Goal: Task Accomplishment & Management: Use online tool/utility

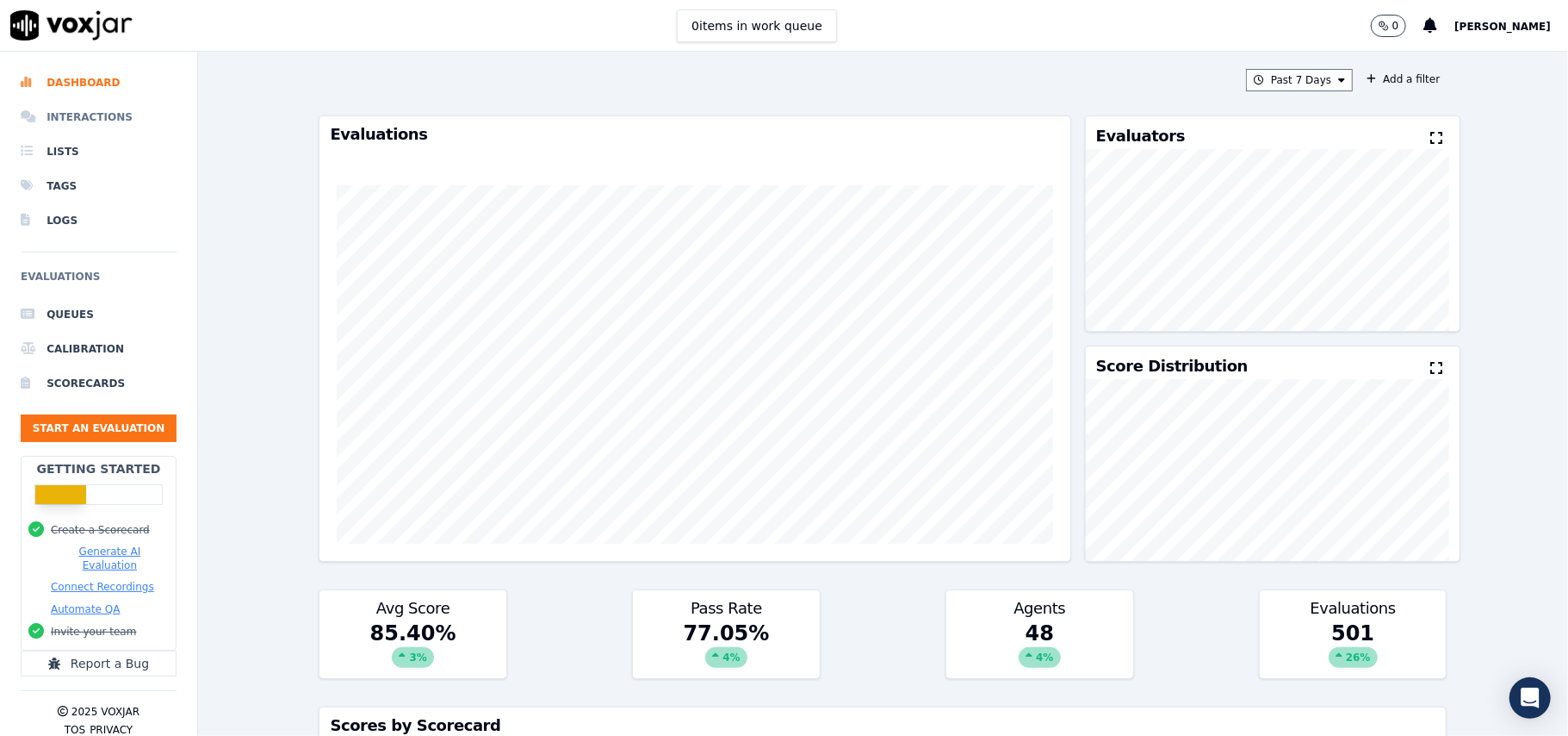
click at [75, 119] on li "Interactions" at bounding box center [98, 116] width 155 height 34
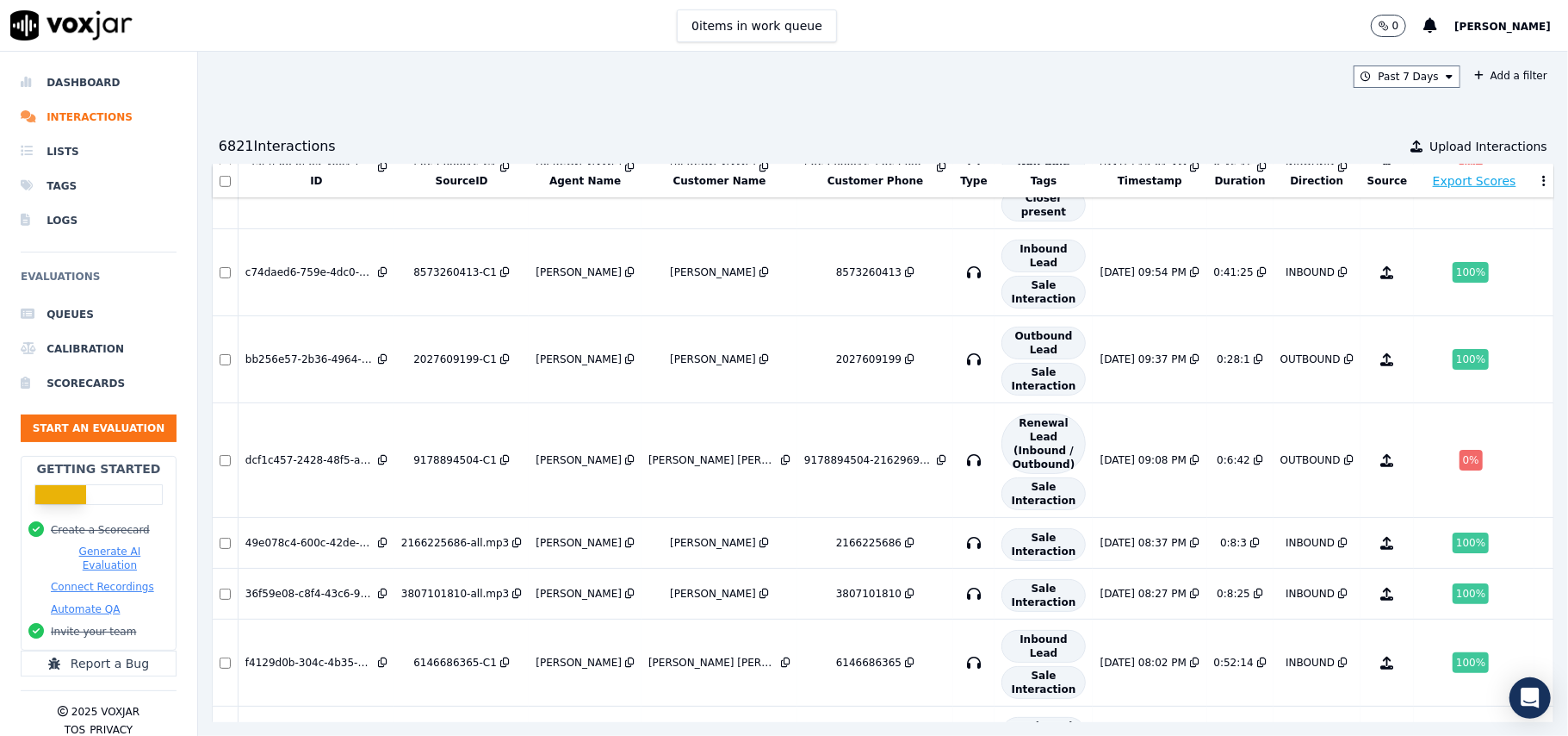
scroll to position [872, 0]
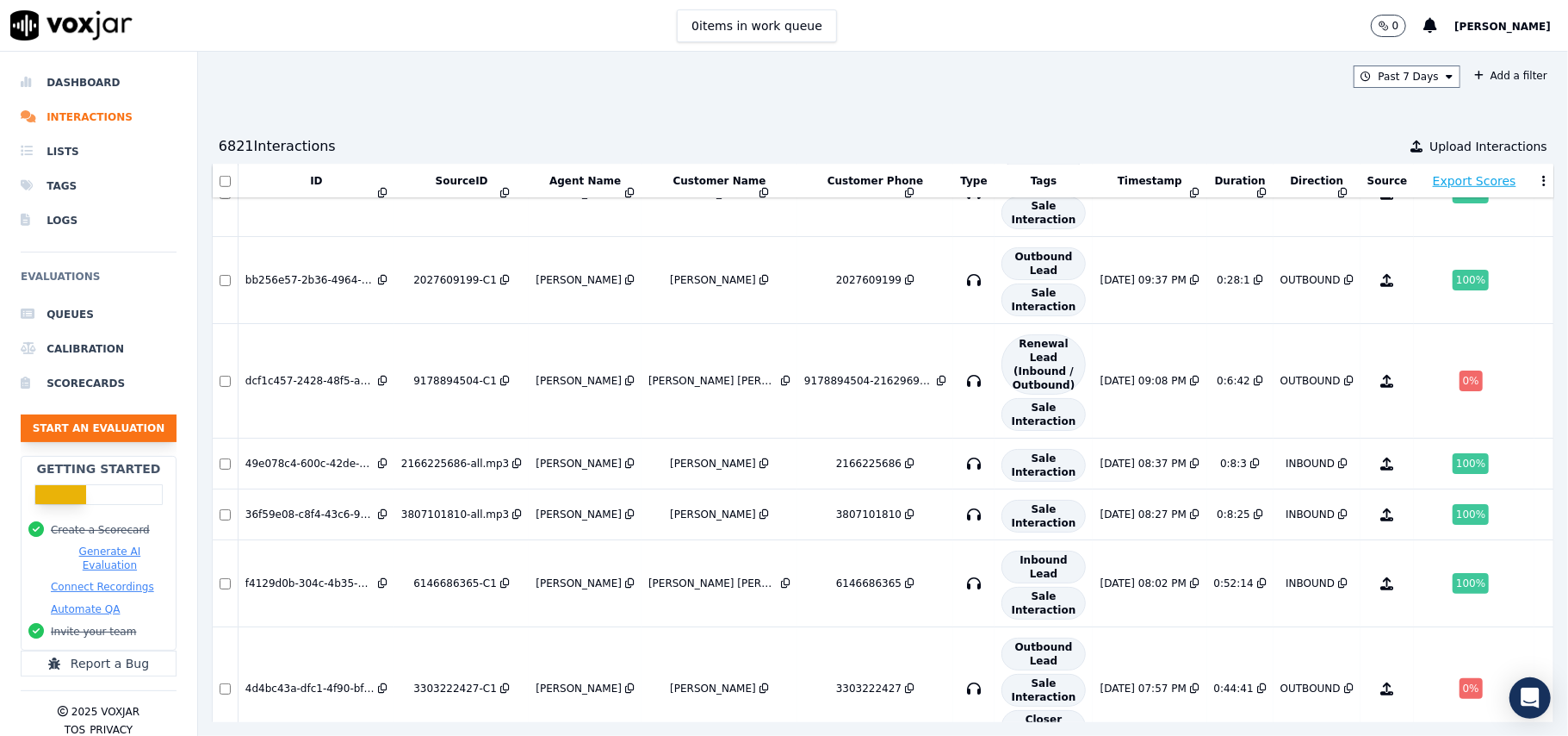
click at [93, 438] on button "Start an Evaluation" at bounding box center [98, 429] width 155 height 28
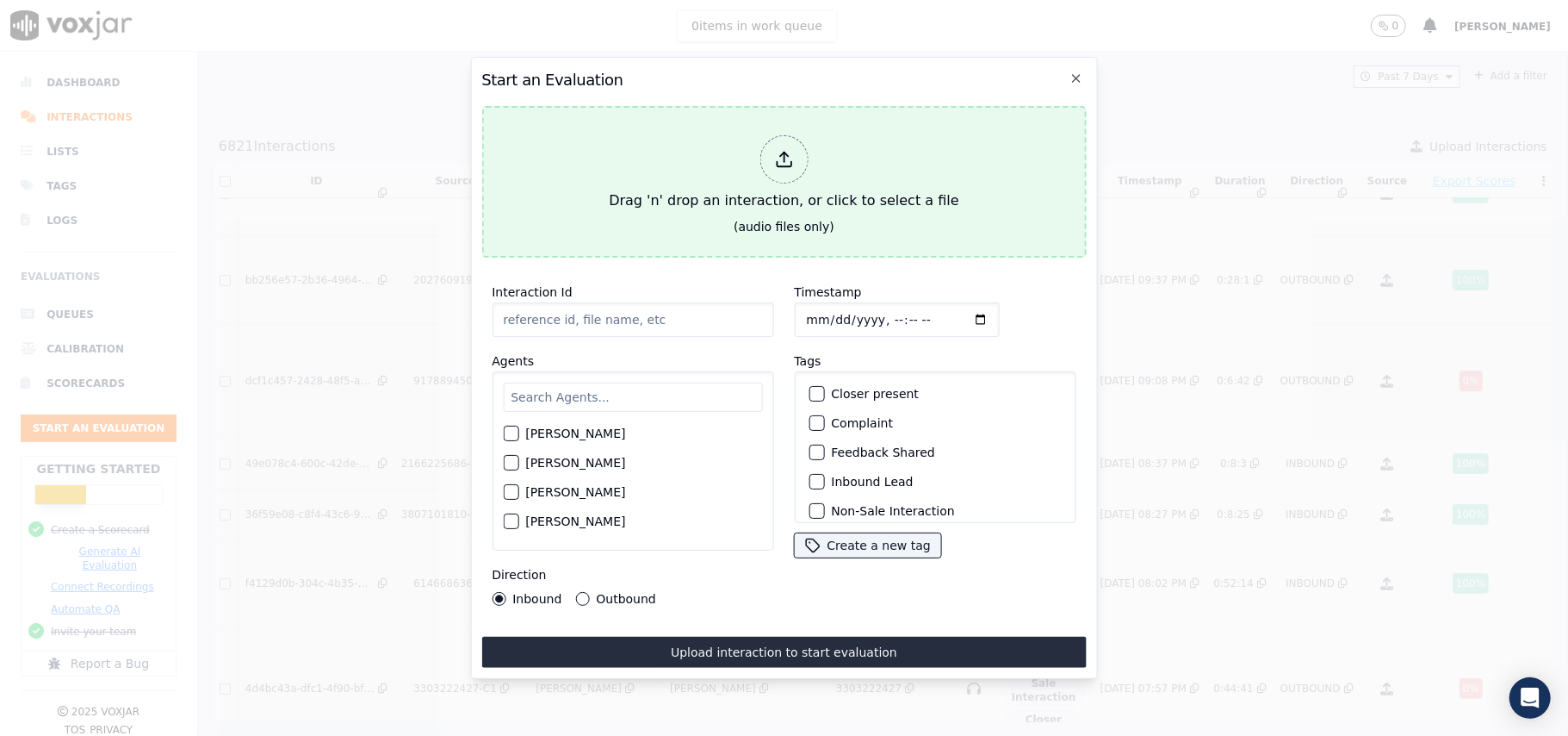
click at [784, 170] on div at bounding box center [784, 159] width 48 height 48
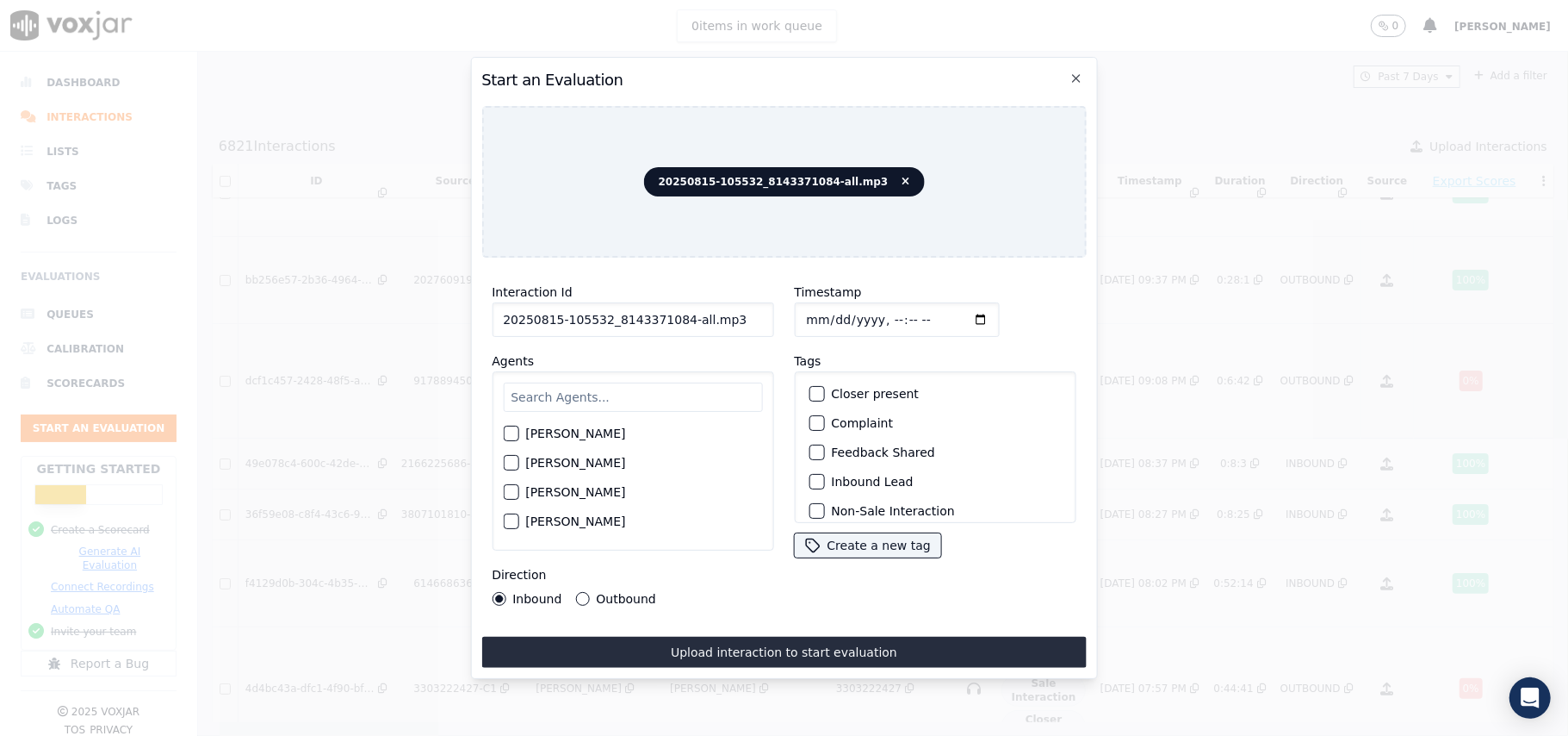
drag, startPoint x: 754, startPoint y: 311, endPoint x: 676, endPoint y: 308, distance: 78.1
click at [676, 308] on input "20250815-105532_8143371084-all.mp3" at bounding box center [632, 320] width 281 height 34
type input "20250815-105532_8143371084-C1"
click at [823, 315] on input "Timestamp" at bounding box center [897, 320] width 205 height 34
type input "[DATE]T22:03"
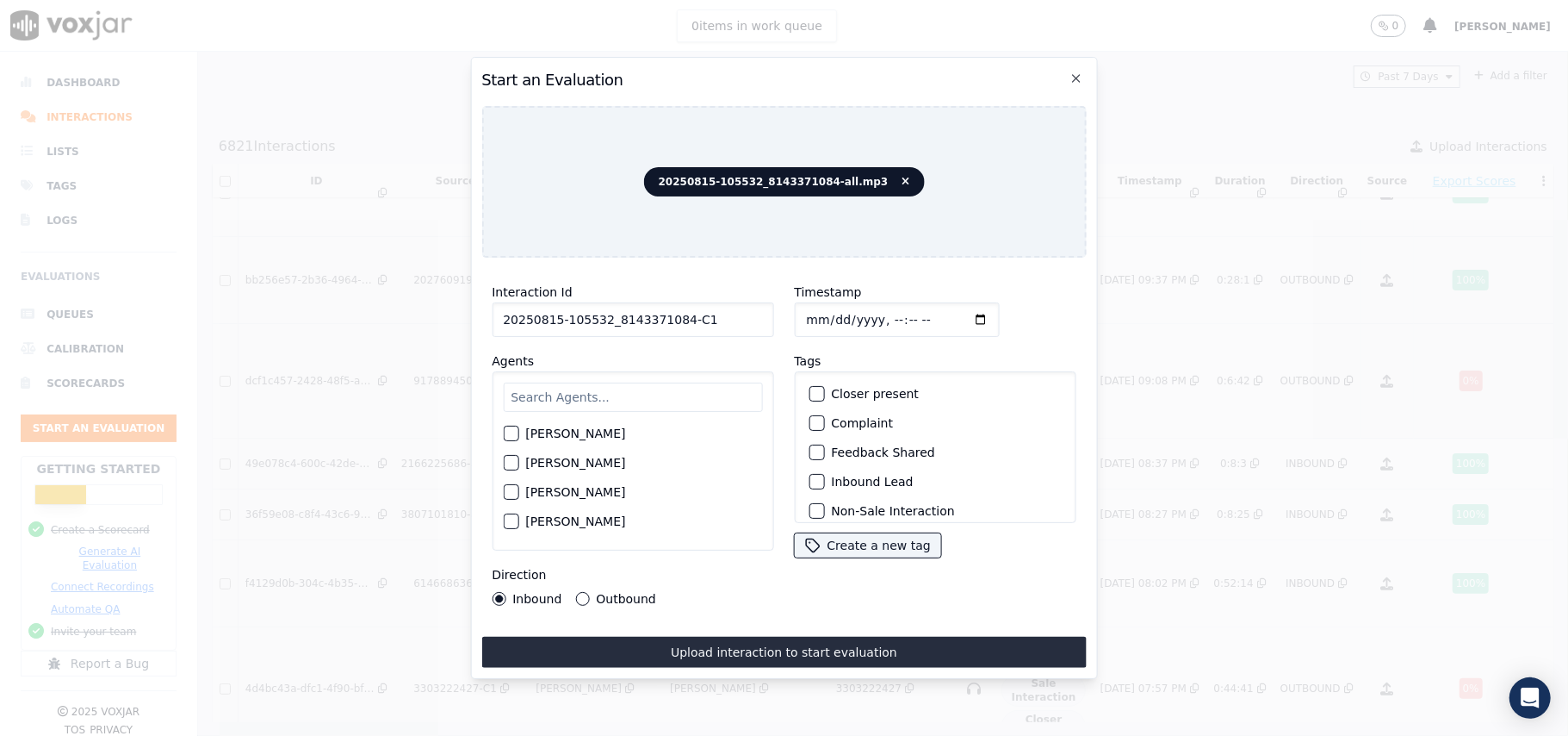
click at [659, 383] on input "text" at bounding box center [632, 397] width 259 height 29
type input "rich"
click at [525, 432] on label "[PERSON_NAME]" at bounding box center [574, 438] width 100 height 12
click at [519, 430] on button "[PERSON_NAME]" at bounding box center [510, 438] width 16 height 16
click at [814, 474] on button "Inbound Lead" at bounding box center [816, 482] width 16 height 16
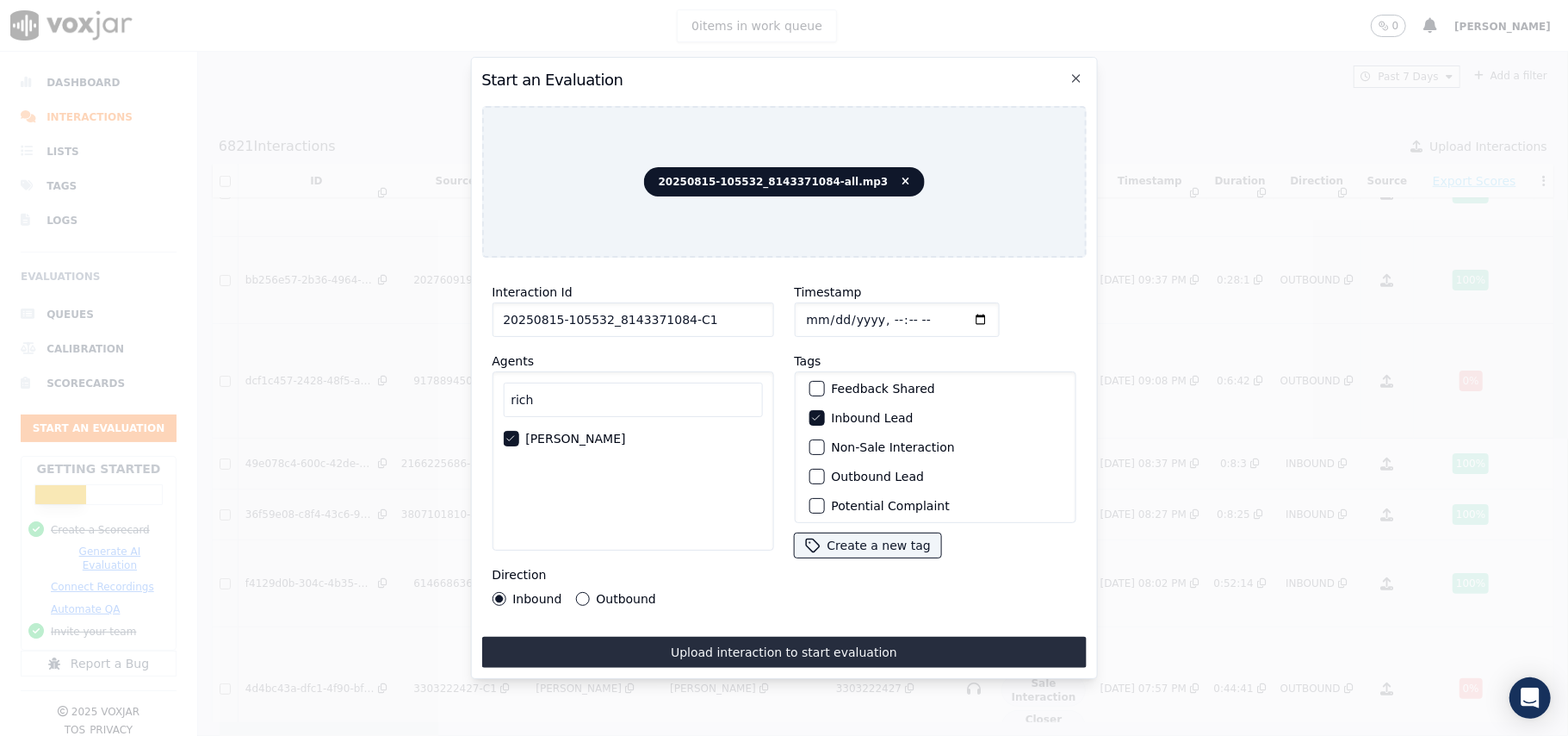
scroll to position [150, 0]
click at [814, 493] on button "Sale Interaction" at bounding box center [816, 500] width 16 height 16
drag, startPoint x: 632, startPoint y: 651, endPoint x: 776, endPoint y: 627, distance: 146.0
click at [634, 651] on button "Upload interaction to start evaluation" at bounding box center [783, 651] width 604 height 31
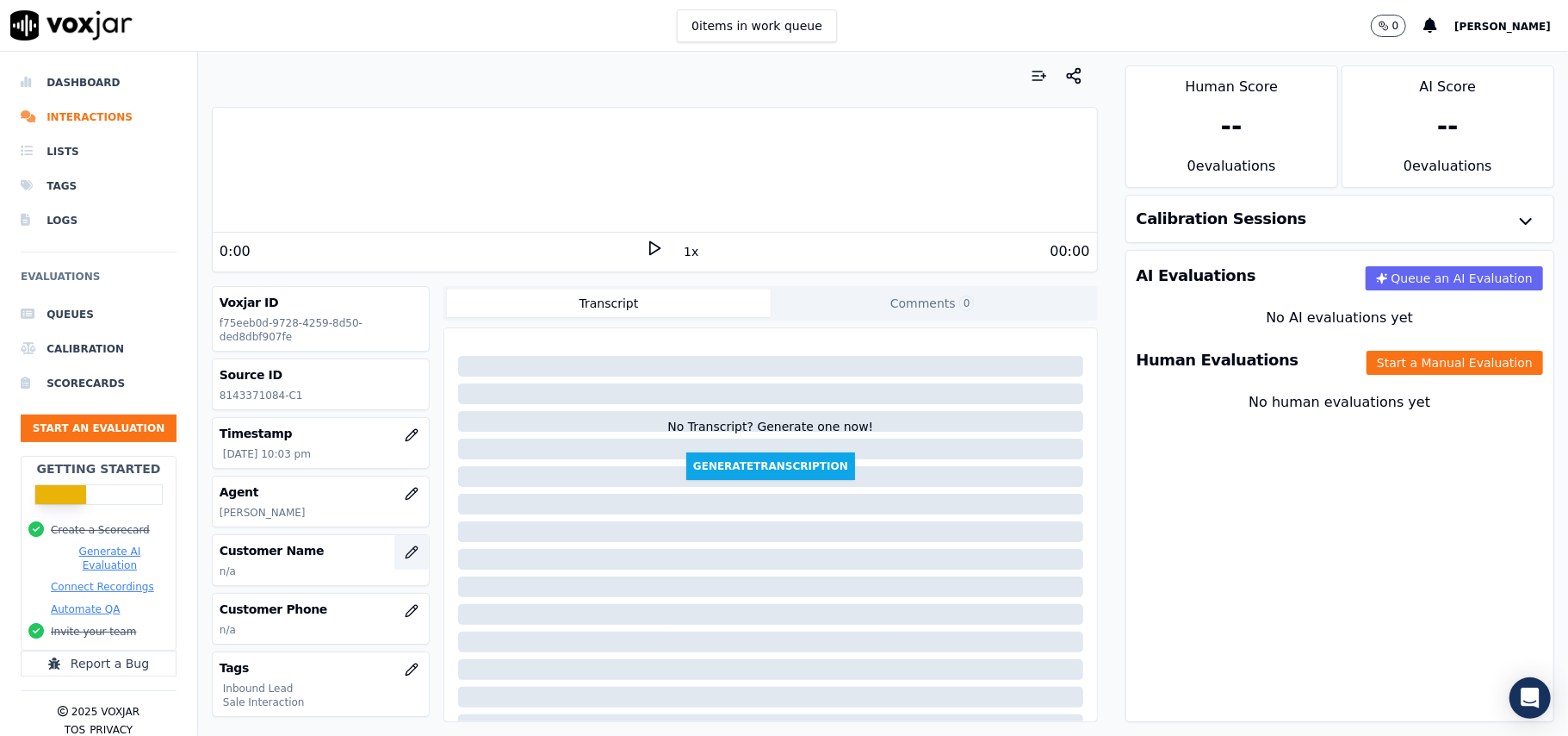
click at [405, 556] on icon "button" at bounding box center [412, 552] width 14 height 14
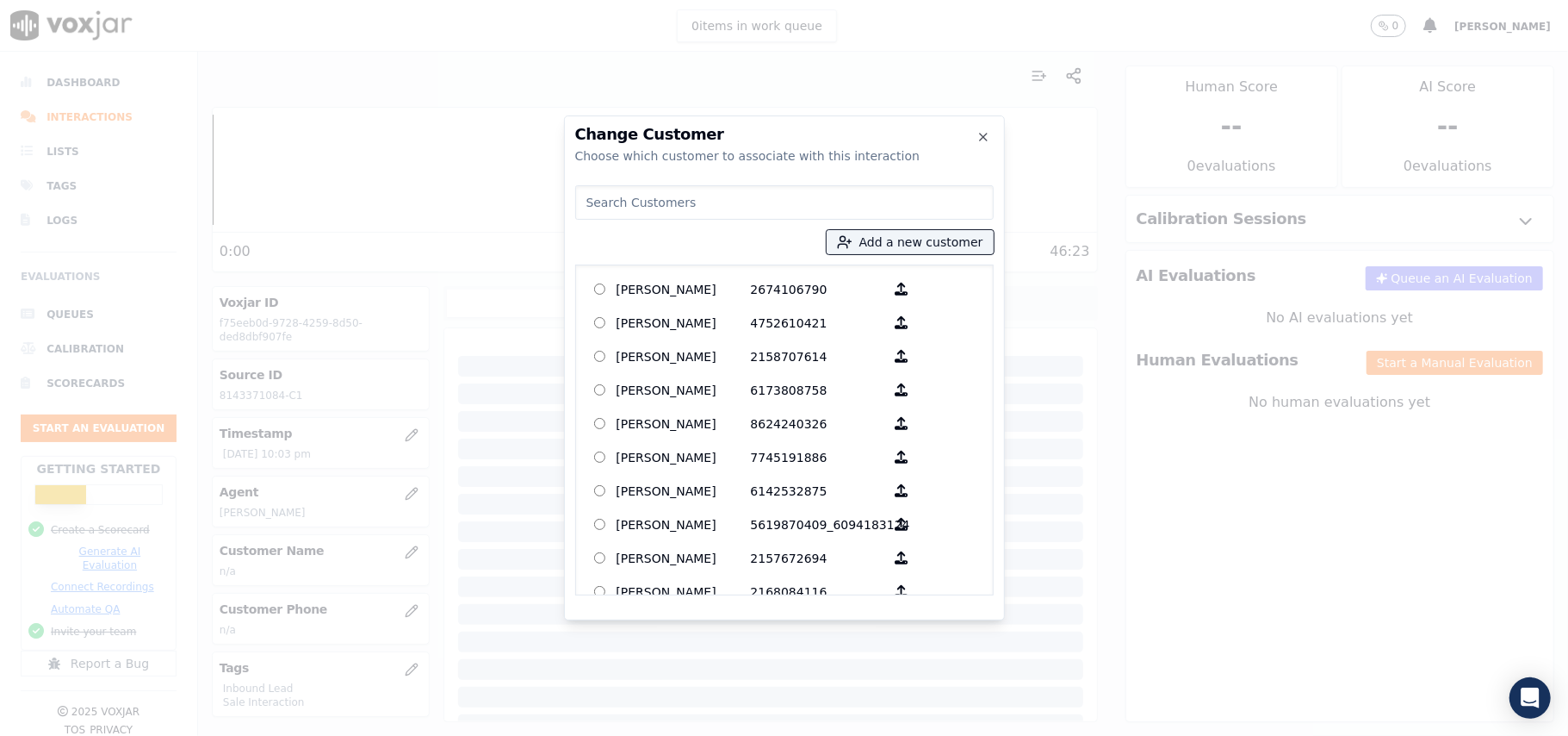
paste input "[PERSON_NAME]"
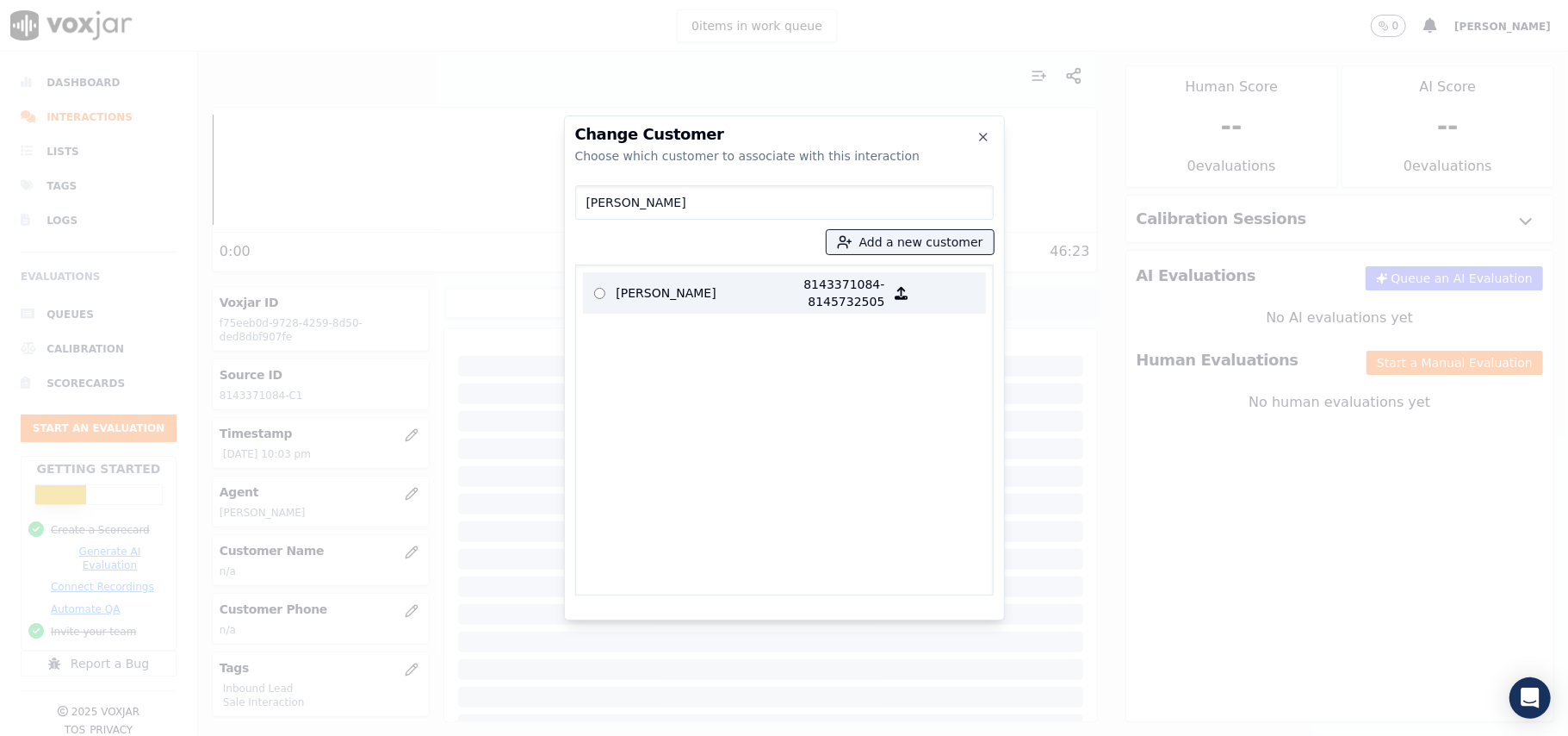
type input "[PERSON_NAME]"
click at [723, 294] on p "[PERSON_NAME]" at bounding box center [683, 293] width 134 height 34
drag, startPoint x: 762, startPoint y: 264, endPoint x: 746, endPoint y: 284, distance: 25.6
click at [762, 267] on div "[PERSON_NAME] 8143371084-8145732505" at bounding box center [784, 429] width 418 height 331
click at [613, 297] on p at bounding box center [600, 293] width 34 height 34
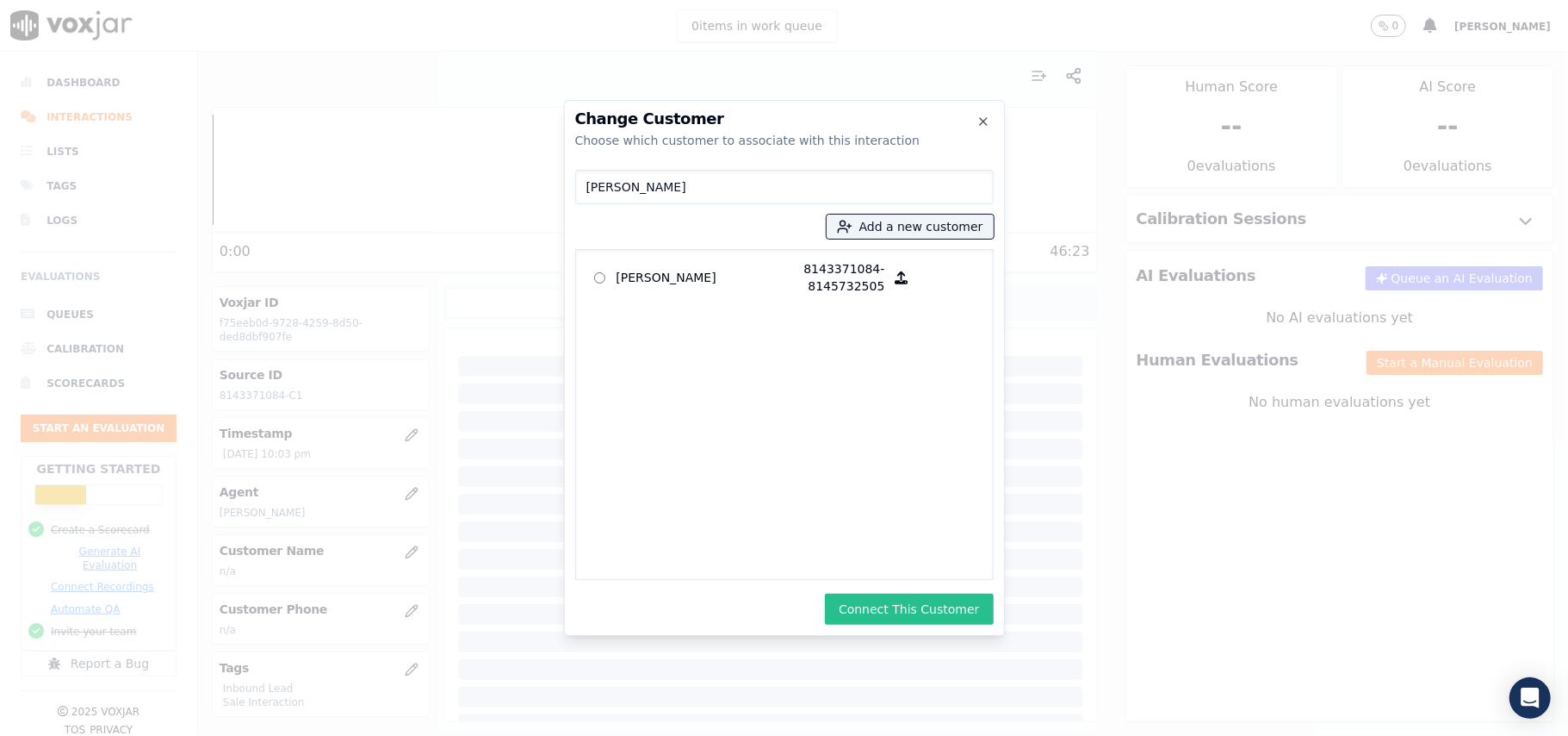
click at [914, 605] on button "Connect This Customer" at bounding box center [909, 608] width 168 height 31
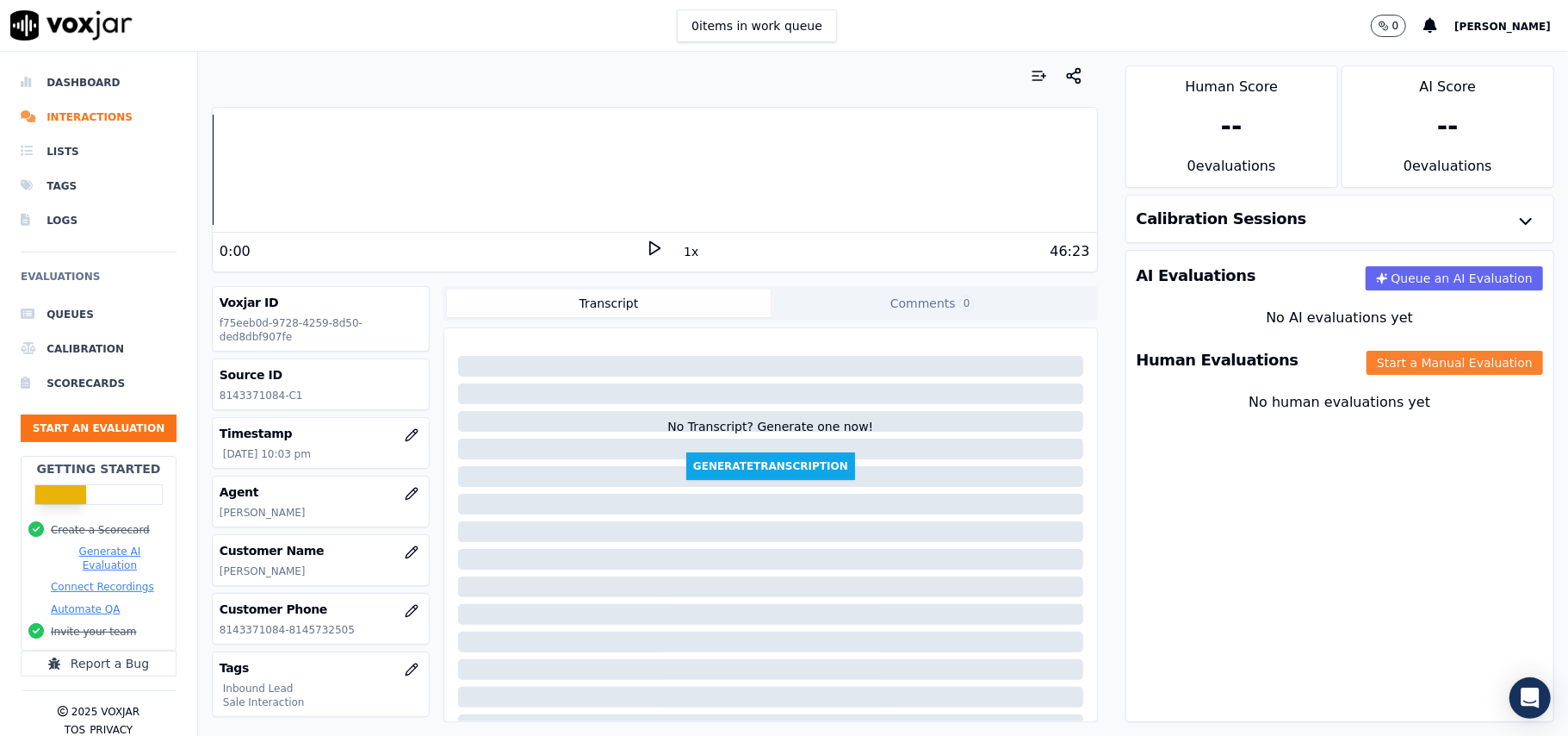
click at [1403, 366] on button "Start a Manual Evaluation" at bounding box center [1455, 362] width 177 height 24
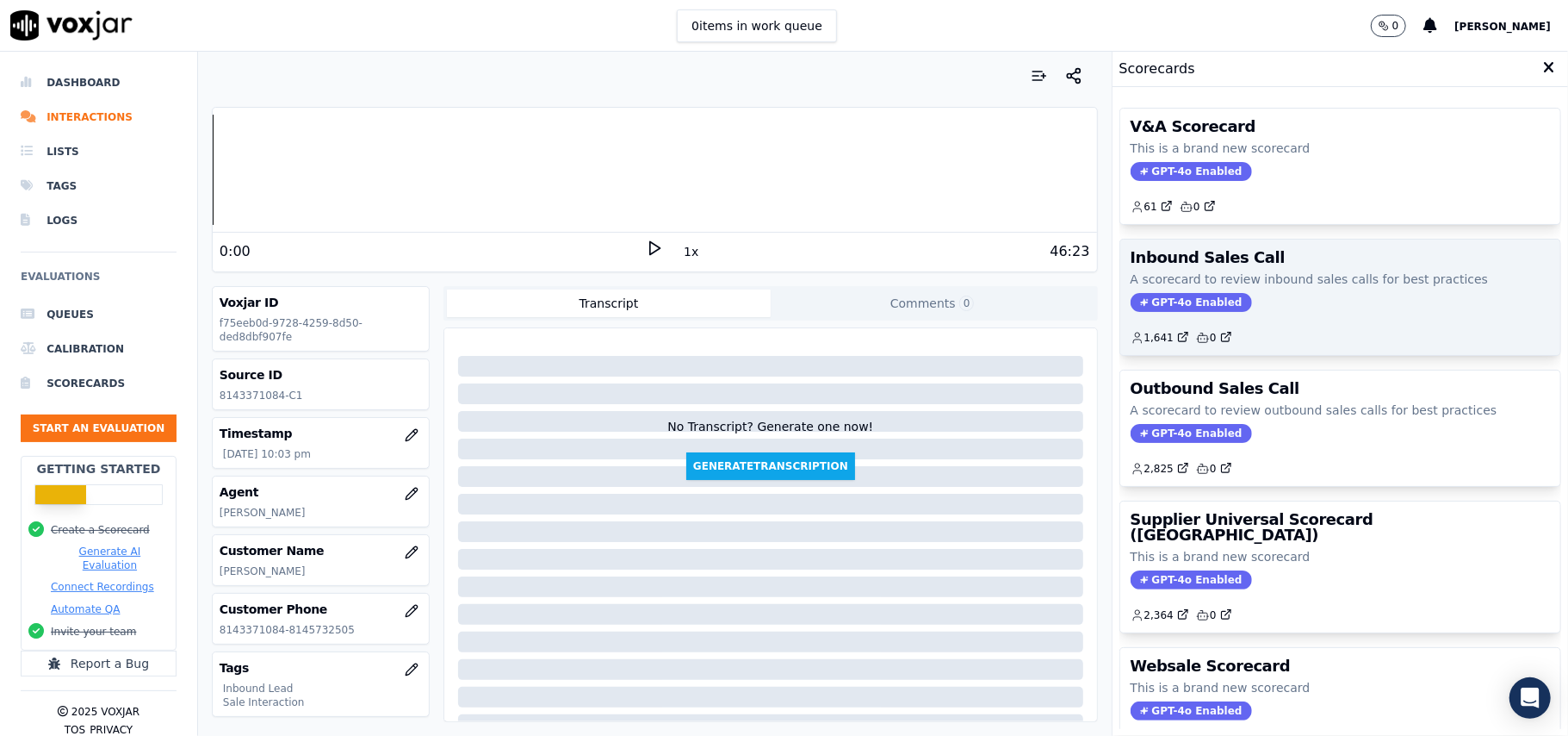
click at [1198, 307] on span "GPT-4o Enabled" at bounding box center [1191, 302] width 121 height 19
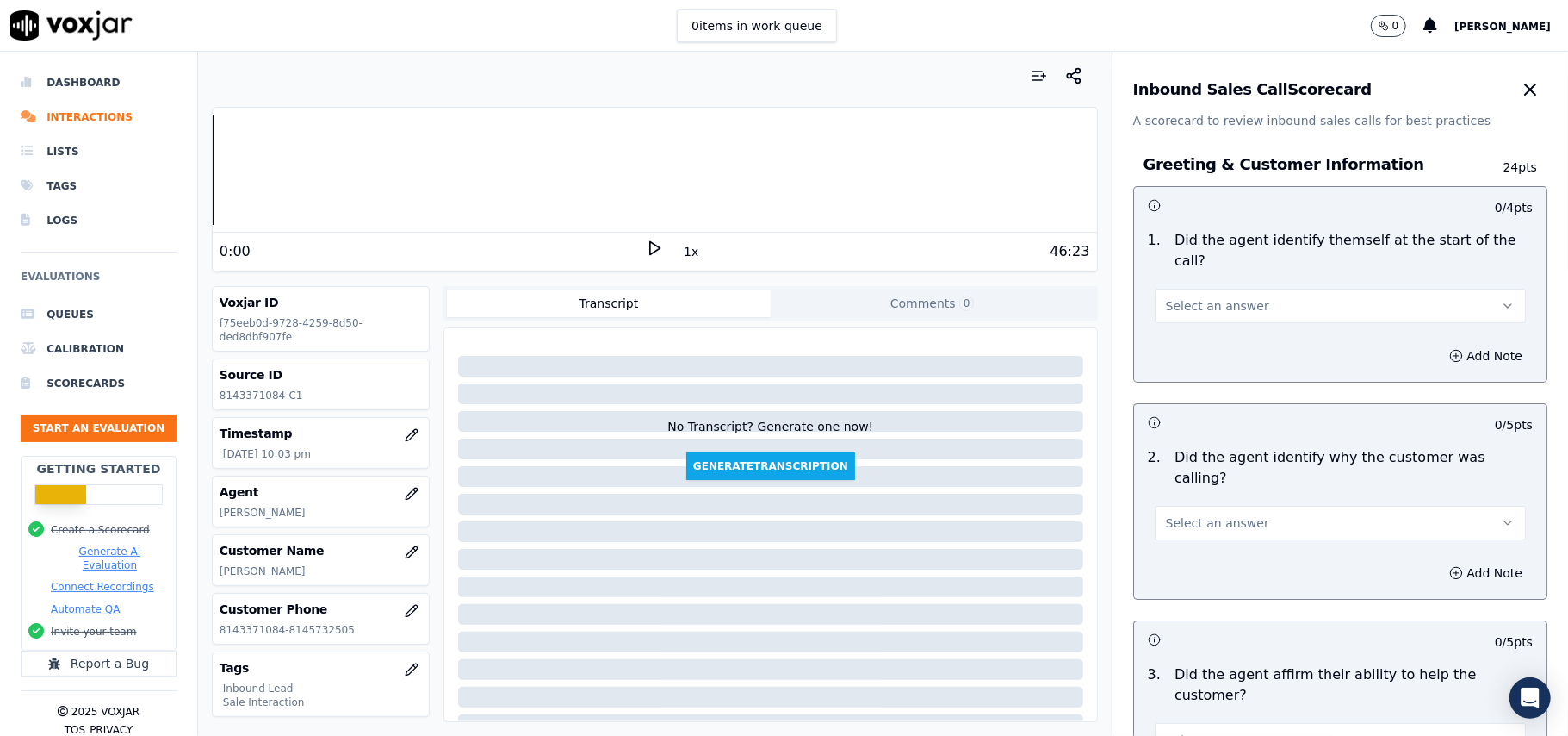
click at [1196, 297] on span "Select an answer" at bounding box center [1217, 306] width 103 height 17
click at [1194, 318] on div "Yes" at bounding box center [1304, 325] width 333 height 28
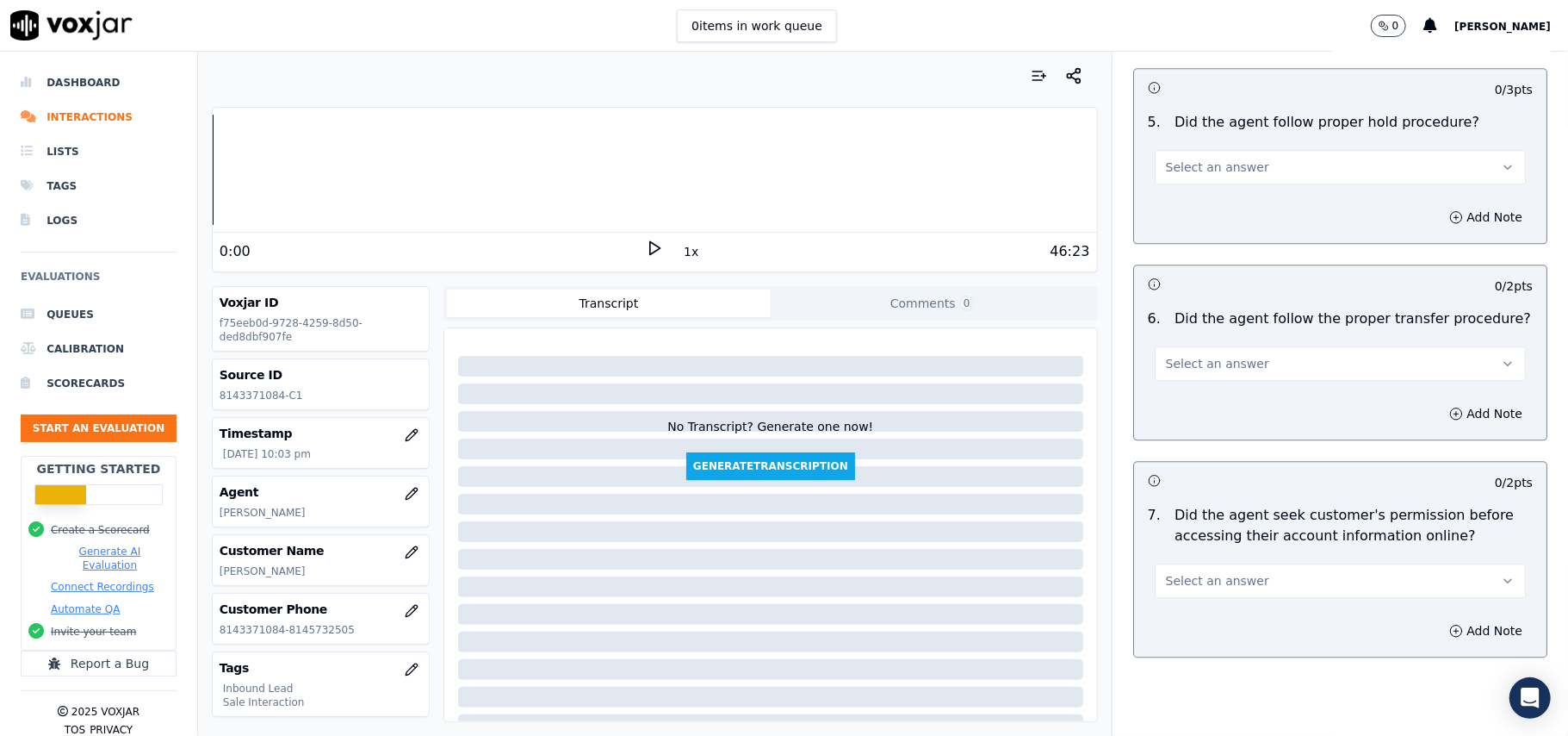
scroll to position [4822, 0]
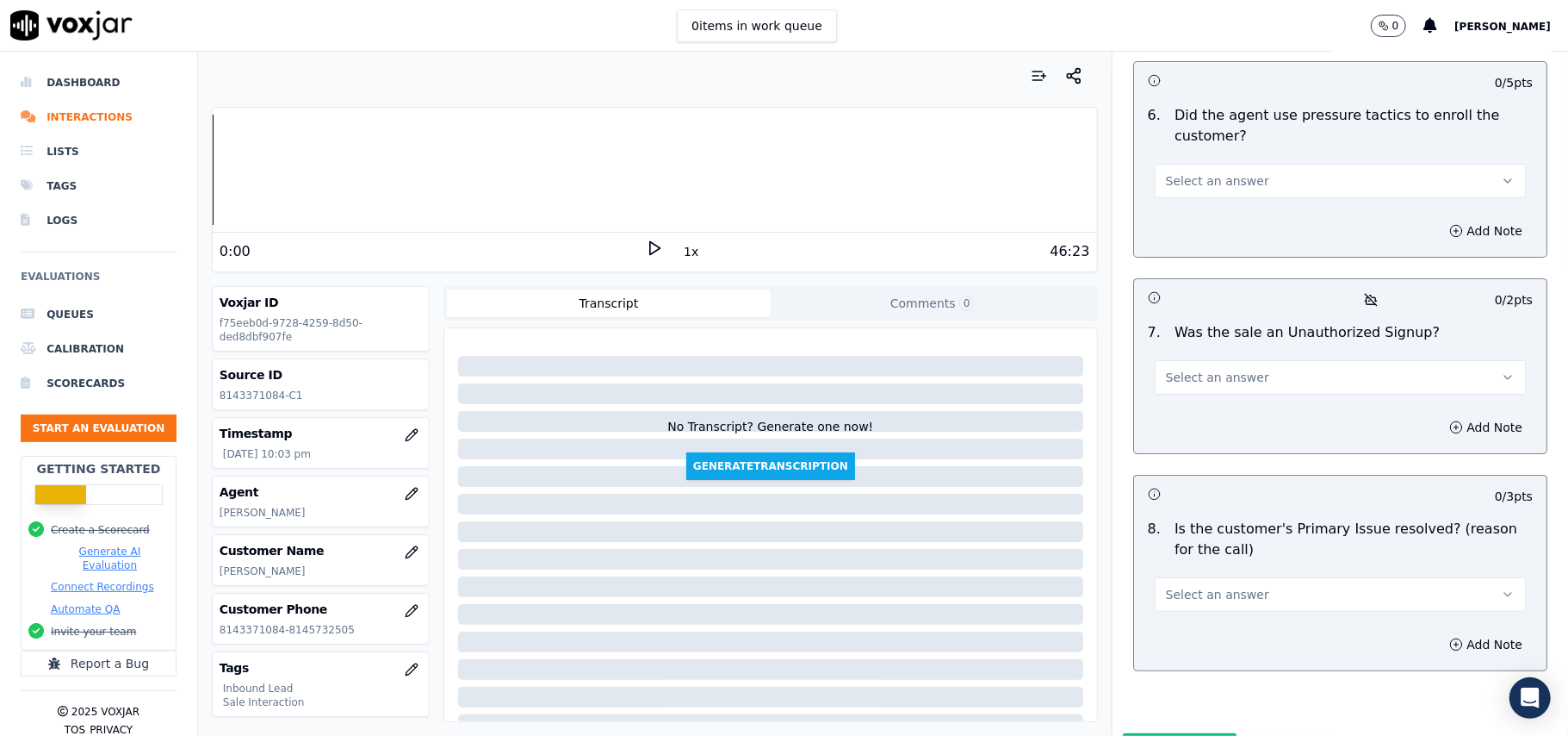
drag, startPoint x: 1182, startPoint y: 500, endPoint x: 1186, endPoint y: 522, distance: 22.4
click at [1182, 586] on span "Select an answer" at bounding box center [1217, 594] width 103 height 17
click at [1206, 556] on div "No" at bounding box center [1304, 570] width 333 height 28
click at [1199, 578] on button "No" at bounding box center [1340, 594] width 372 height 34
click at [1193, 539] on div "Yes" at bounding box center [1304, 543] width 333 height 28
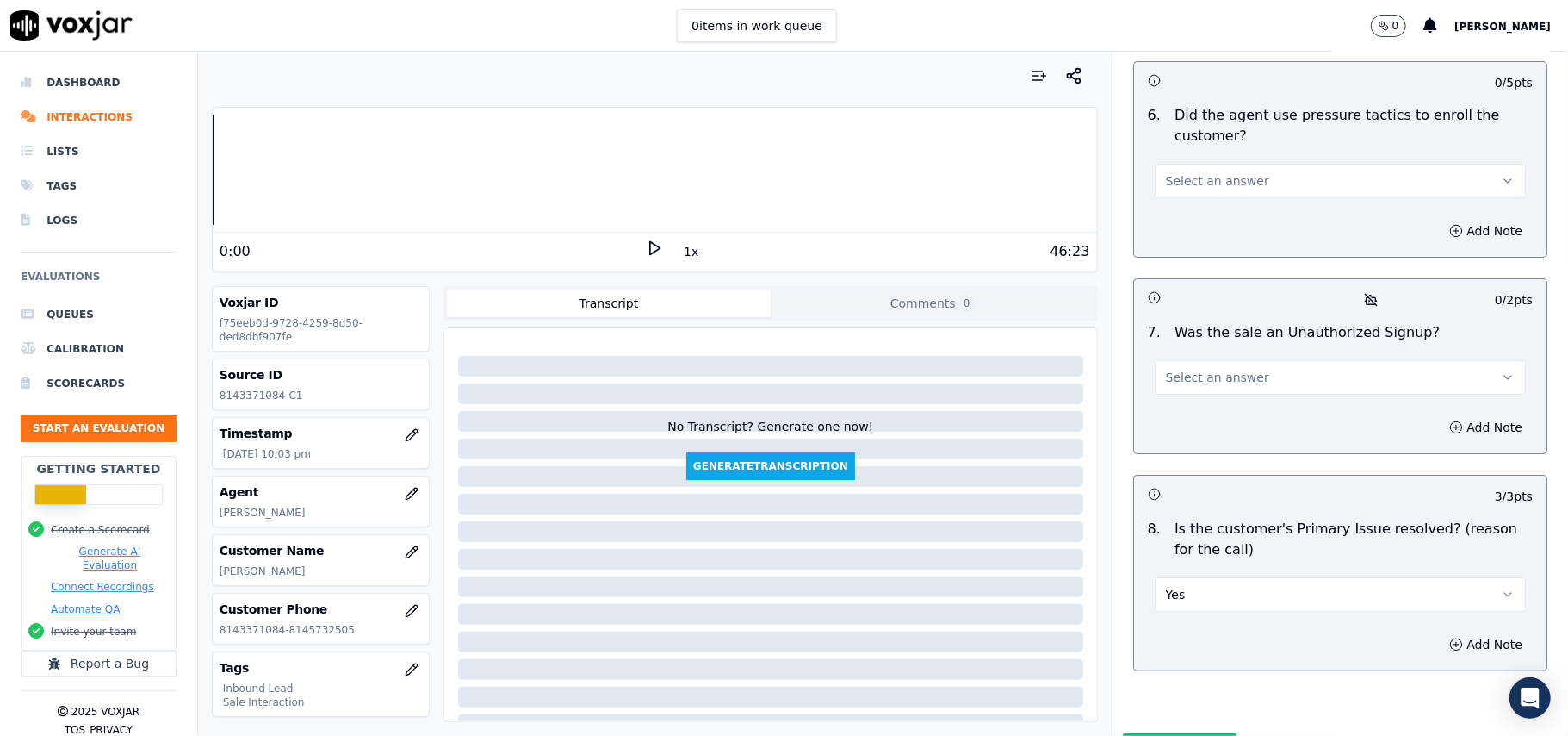
click at [1216, 369] on span "Select an answer" at bounding box center [1217, 377] width 103 height 17
click at [1213, 359] on div "No" at bounding box center [1304, 352] width 333 height 28
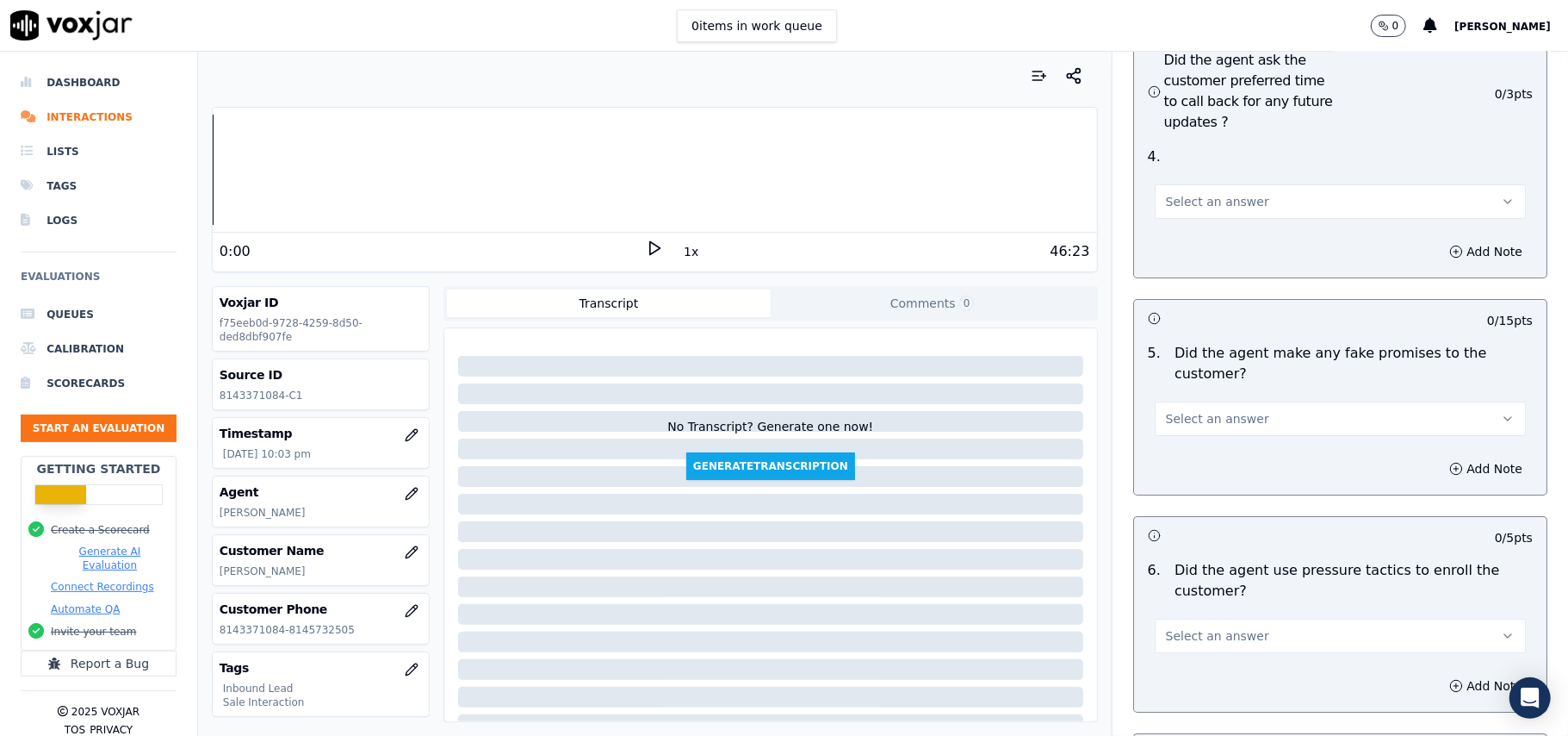
scroll to position [4363, 0]
click at [1208, 623] on button "Select an answer" at bounding box center [1340, 640] width 372 height 34
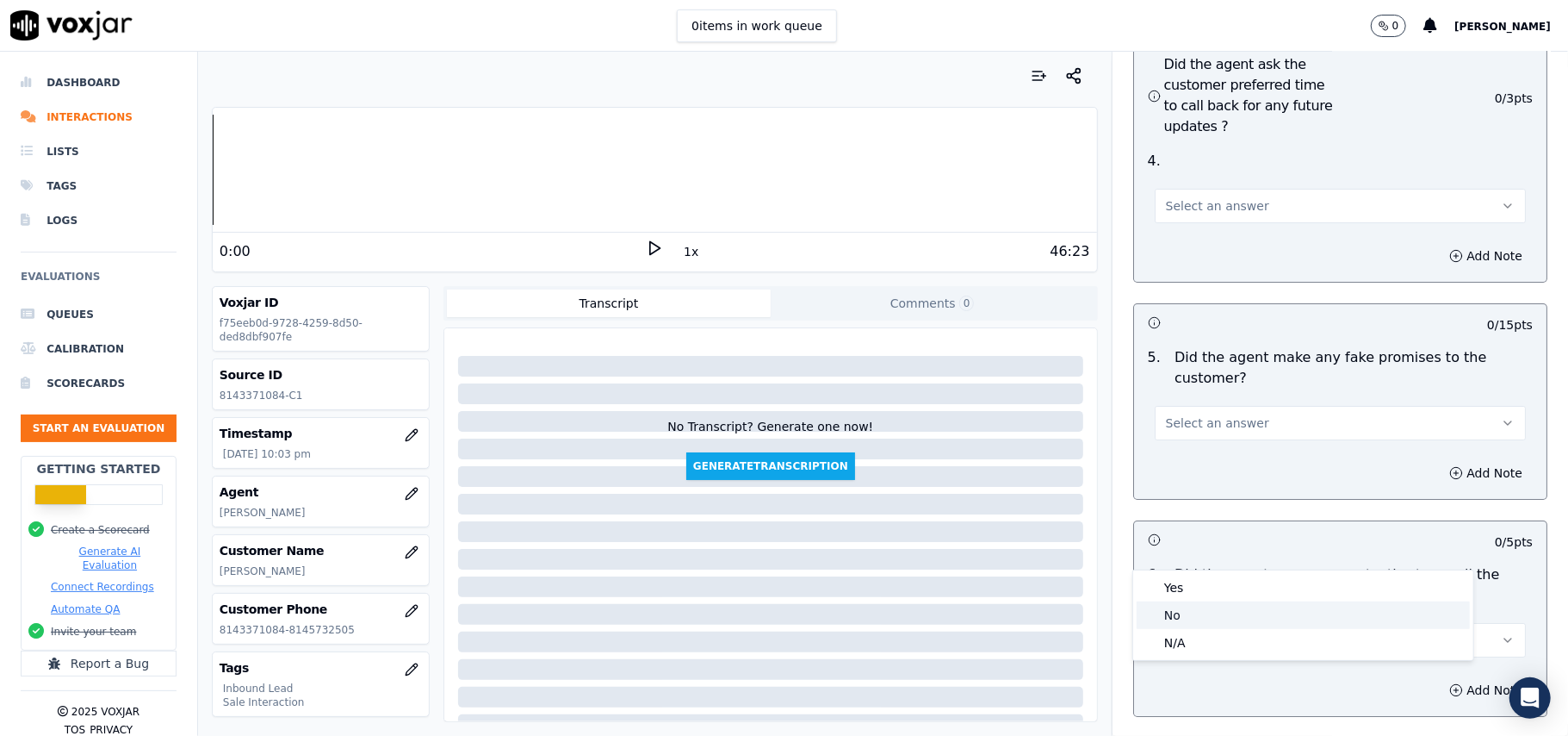
click at [1209, 617] on div "No" at bounding box center [1304, 616] width 333 height 28
click at [1238, 406] on button "Select an answer" at bounding box center [1340, 423] width 372 height 34
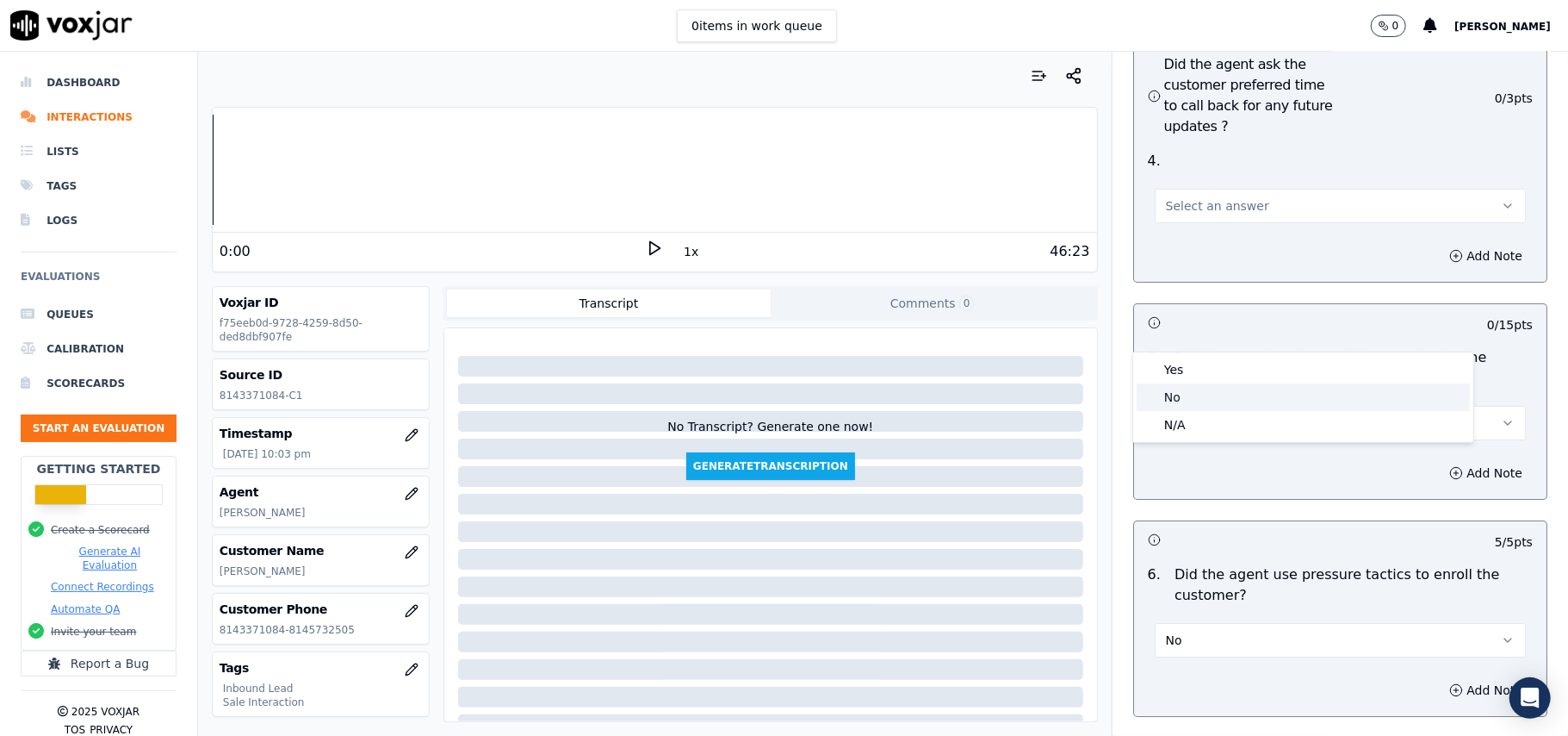
click at [1234, 397] on div "No" at bounding box center [1304, 398] width 333 height 28
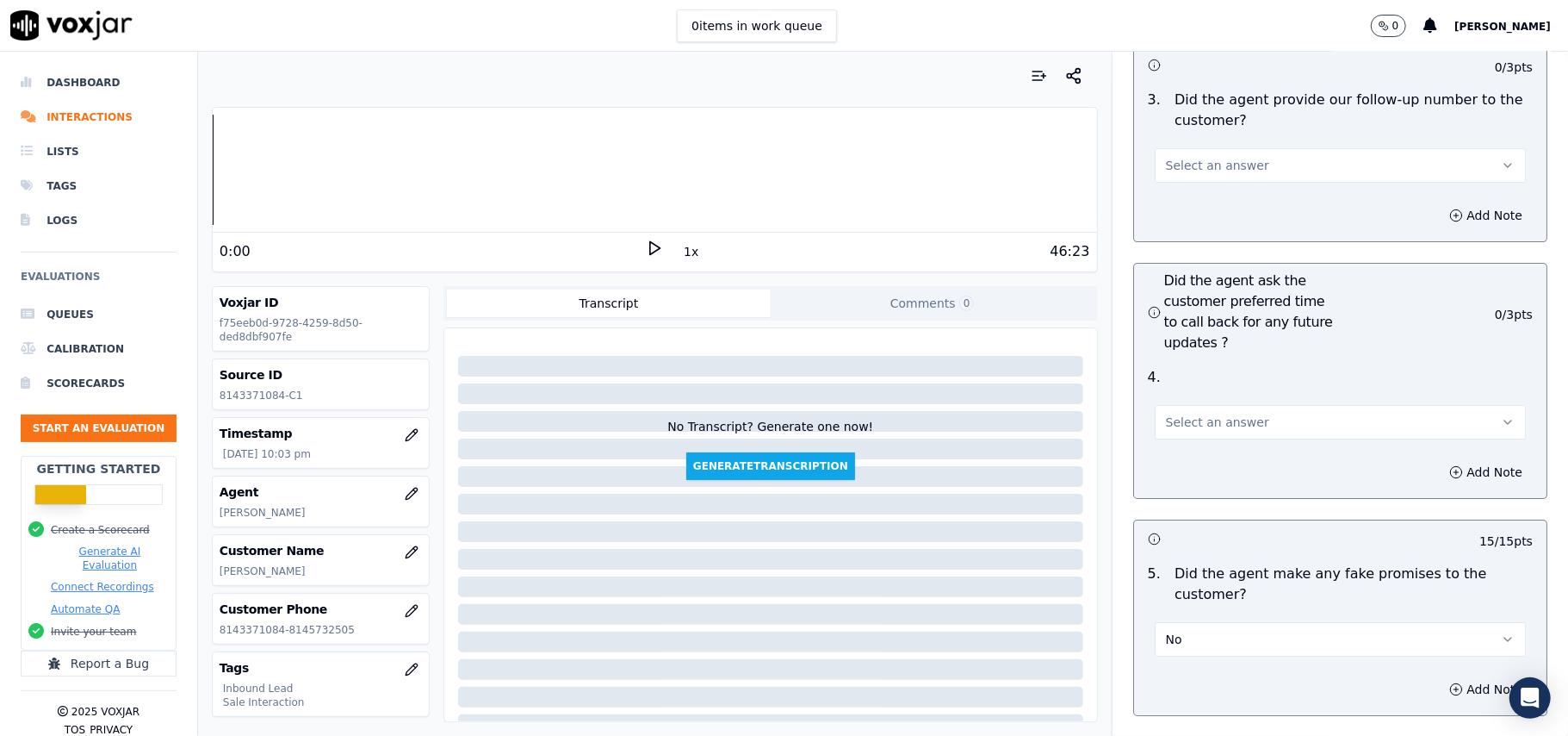
scroll to position [4018, 0]
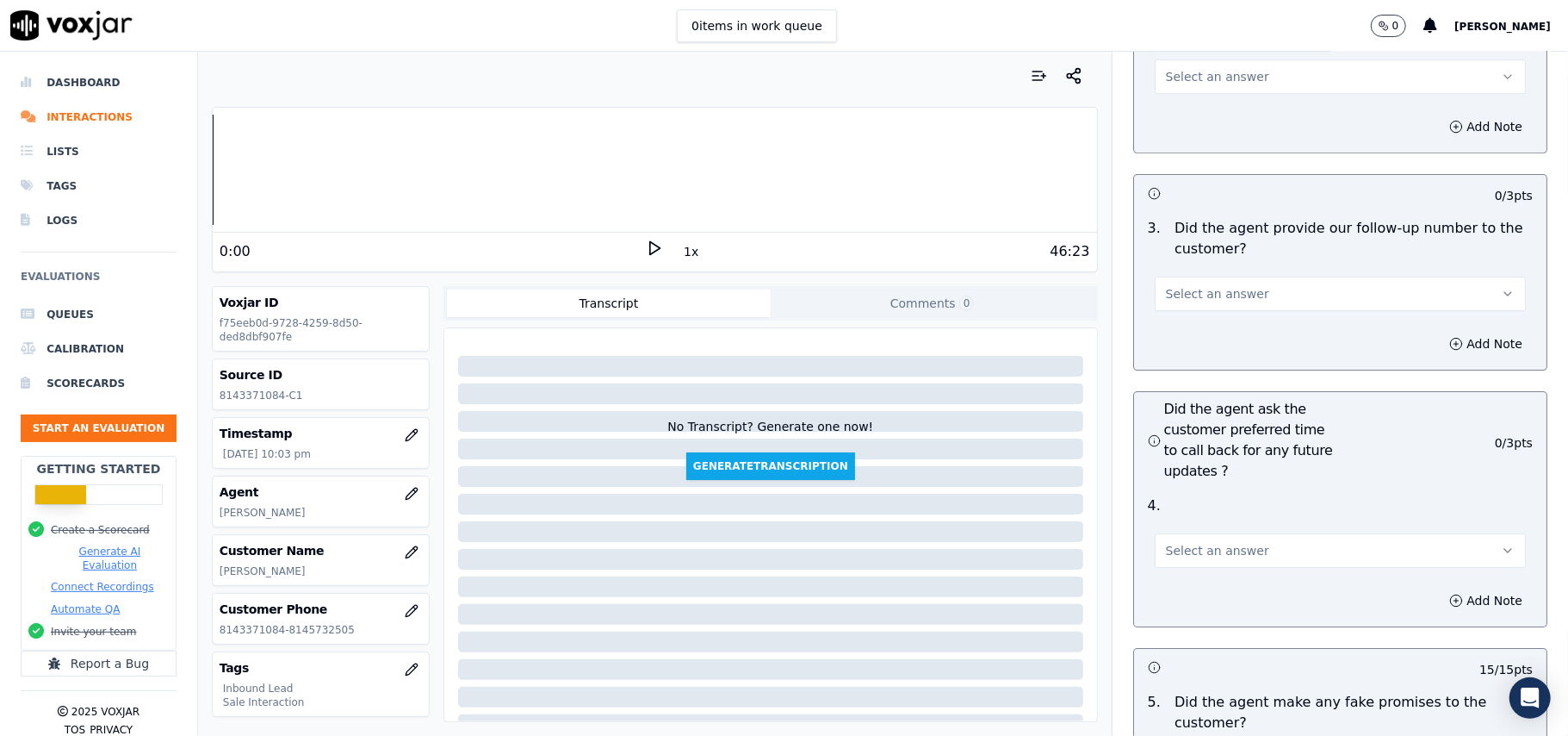
click at [1235, 533] on button "Select an answer" at bounding box center [1340, 550] width 372 height 34
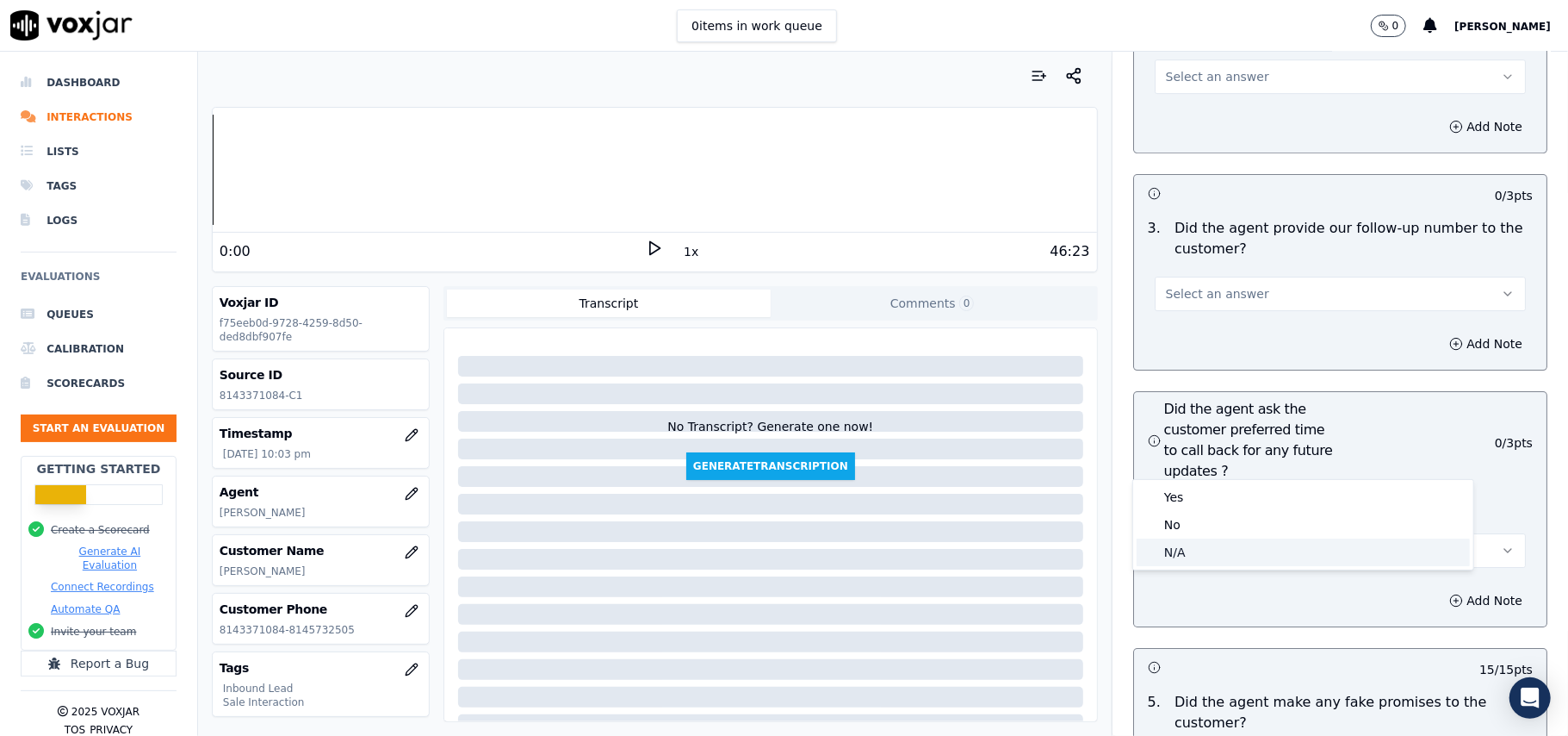
click at [1218, 550] on div "N/A" at bounding box center [1304, 552] width 333 height 28
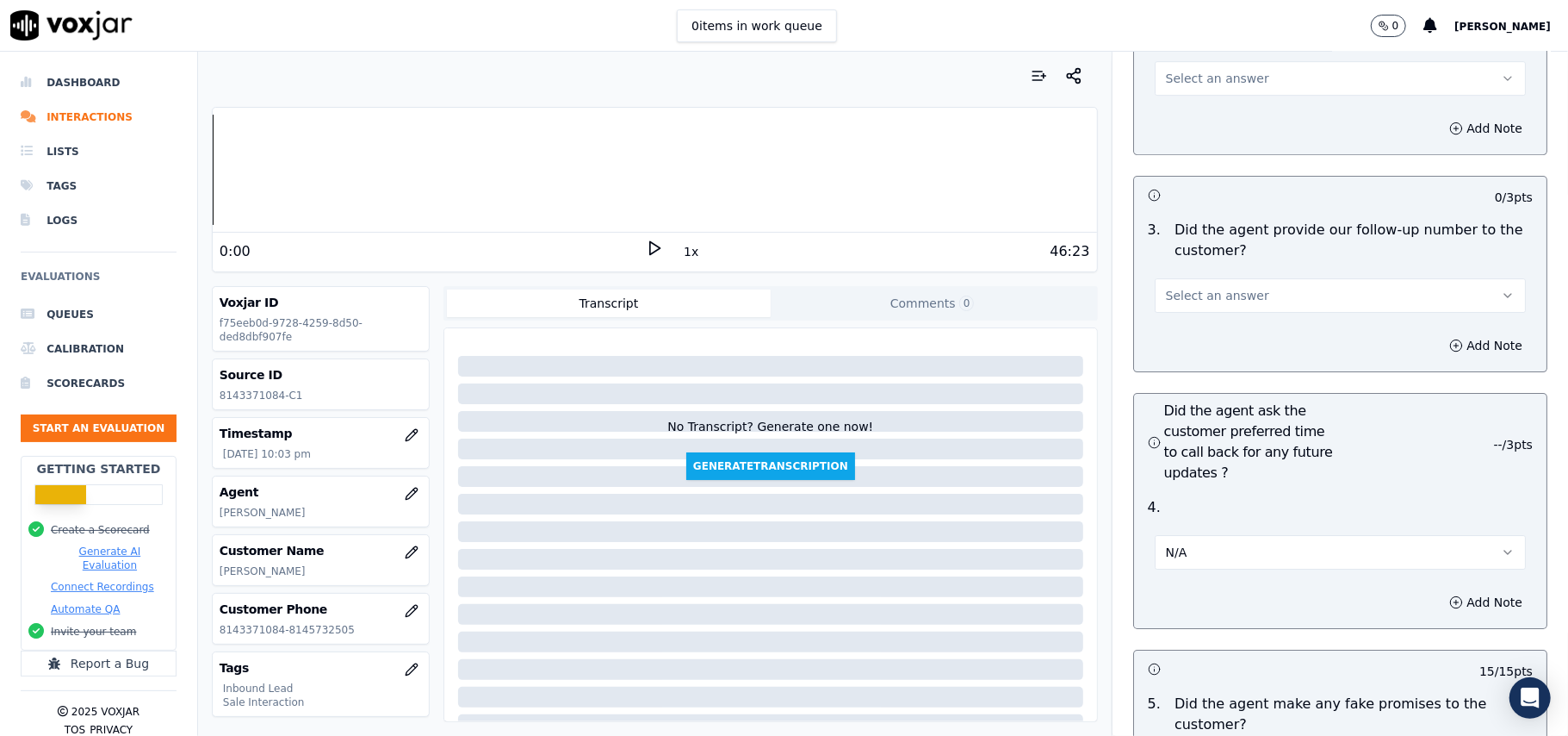
scroll to position [4133, 0]
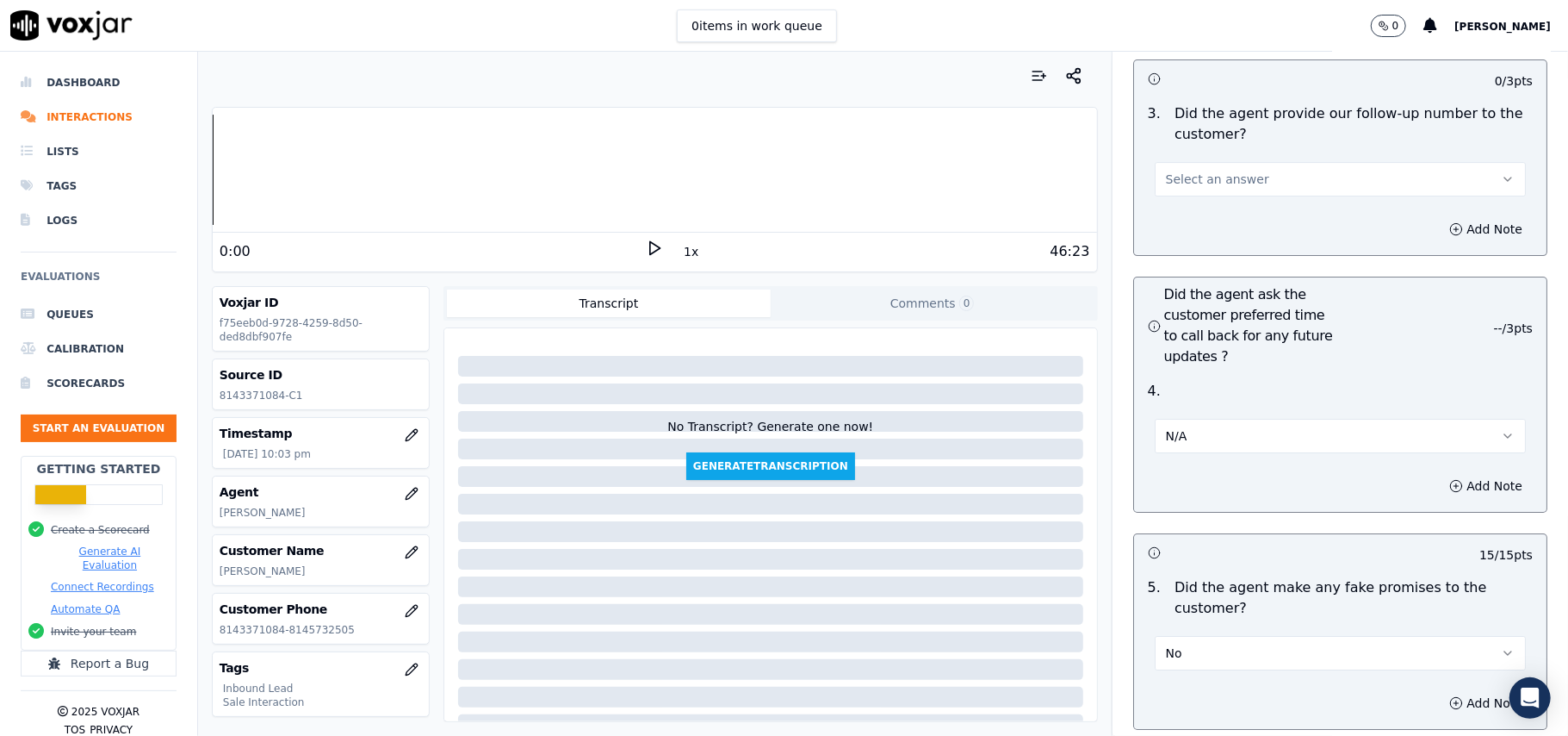
click at [1262, 418] on button "N/A" at bounding box center [1340, 435] width 372 height 34
click at [1249, 390] on div "Yes" at bounding box center [1304, 382] width 333 height 28
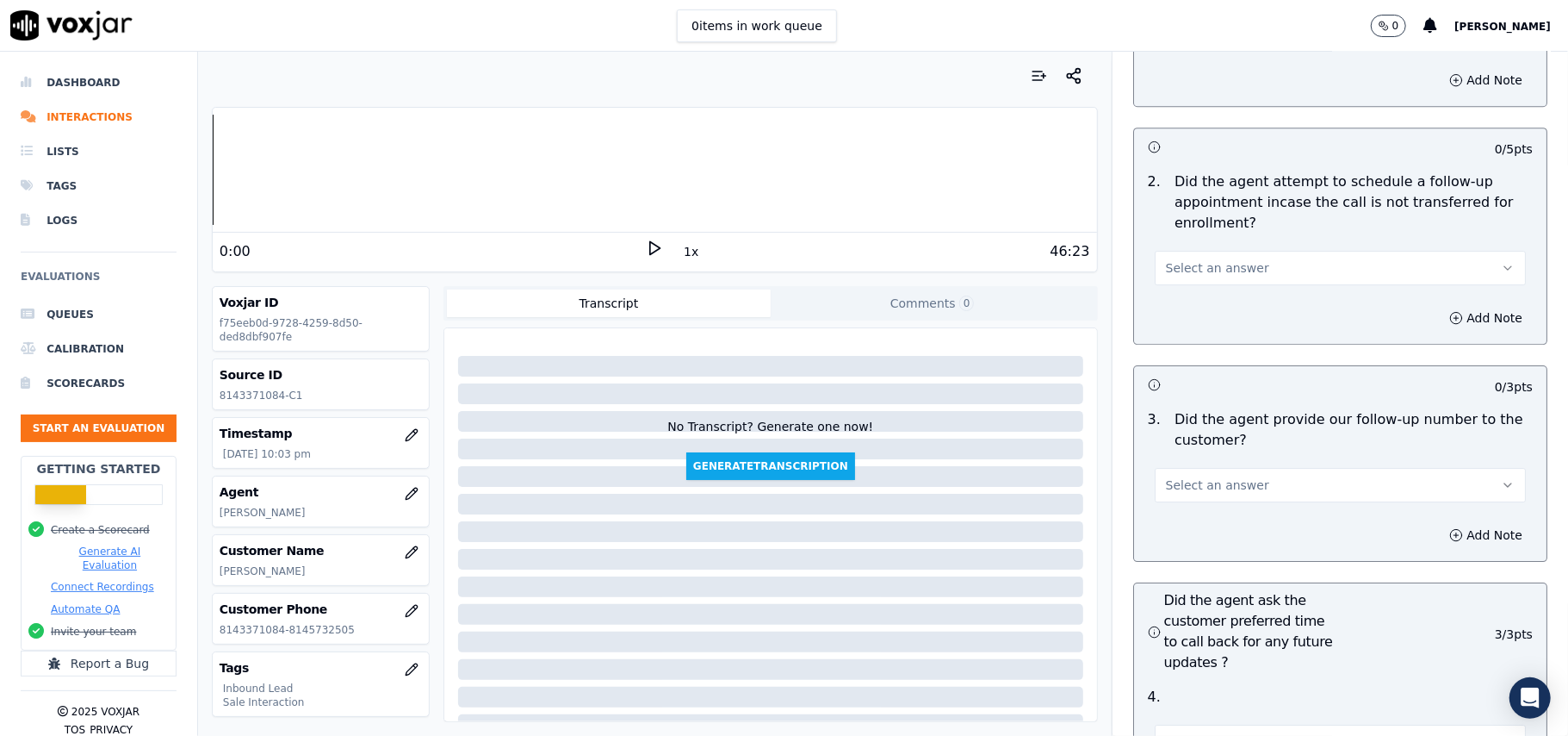
scroll to position [3788, 0]
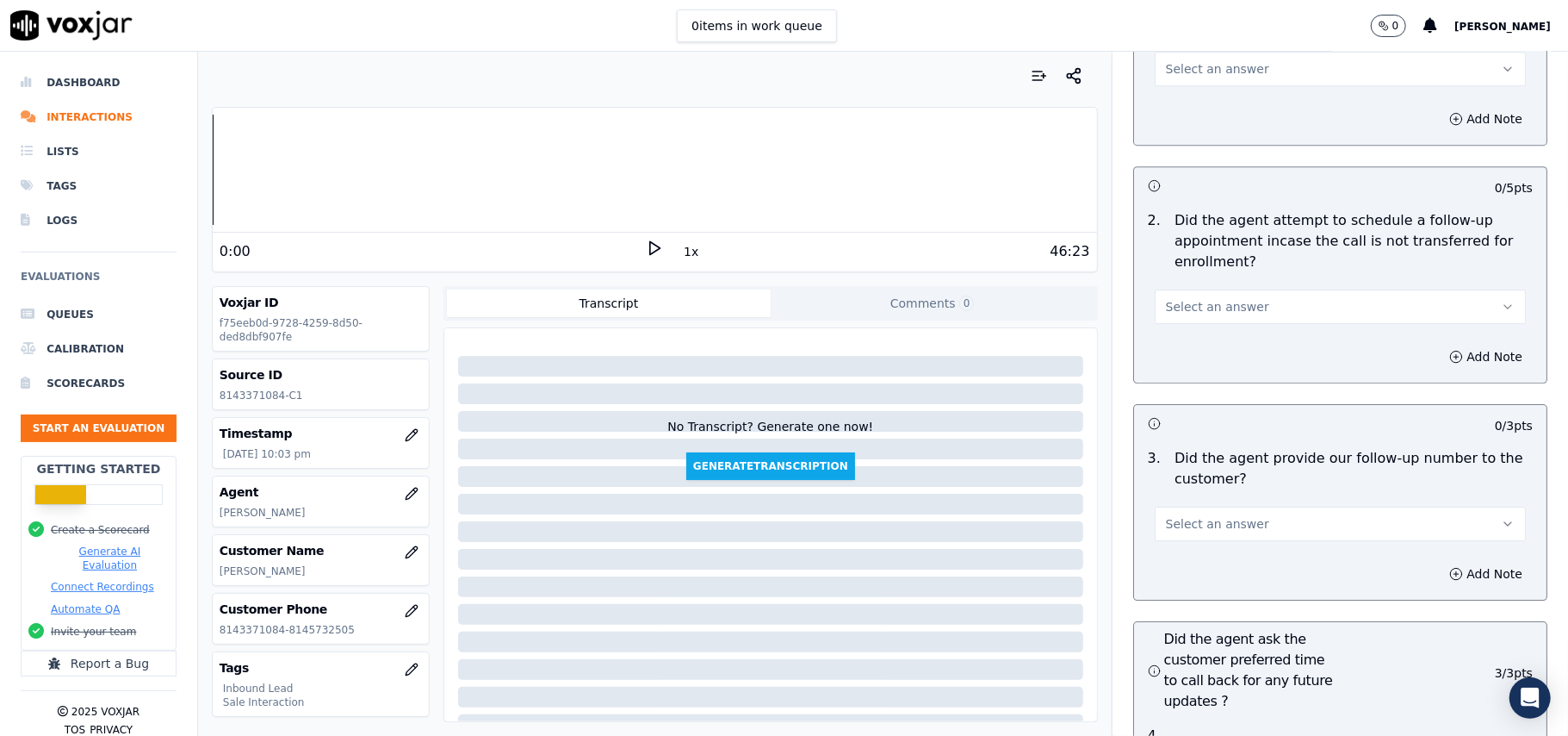
click at [1196, 515] on span "Select an answer" at bounding box center [1217, 524] width 103 height 17
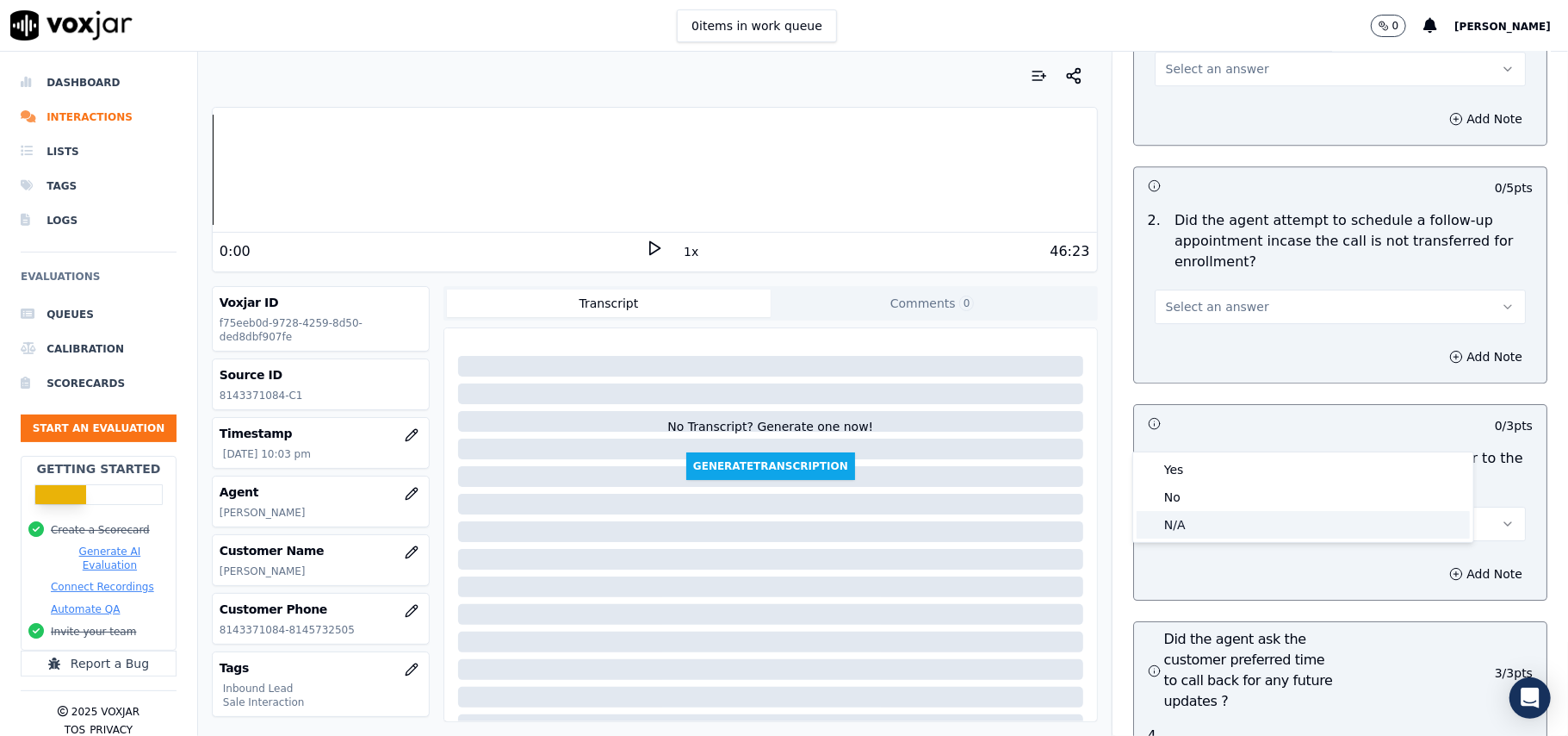
click at [1172, 534] on div "N/A" at bounding box center [1304, 525] width 333 height 28
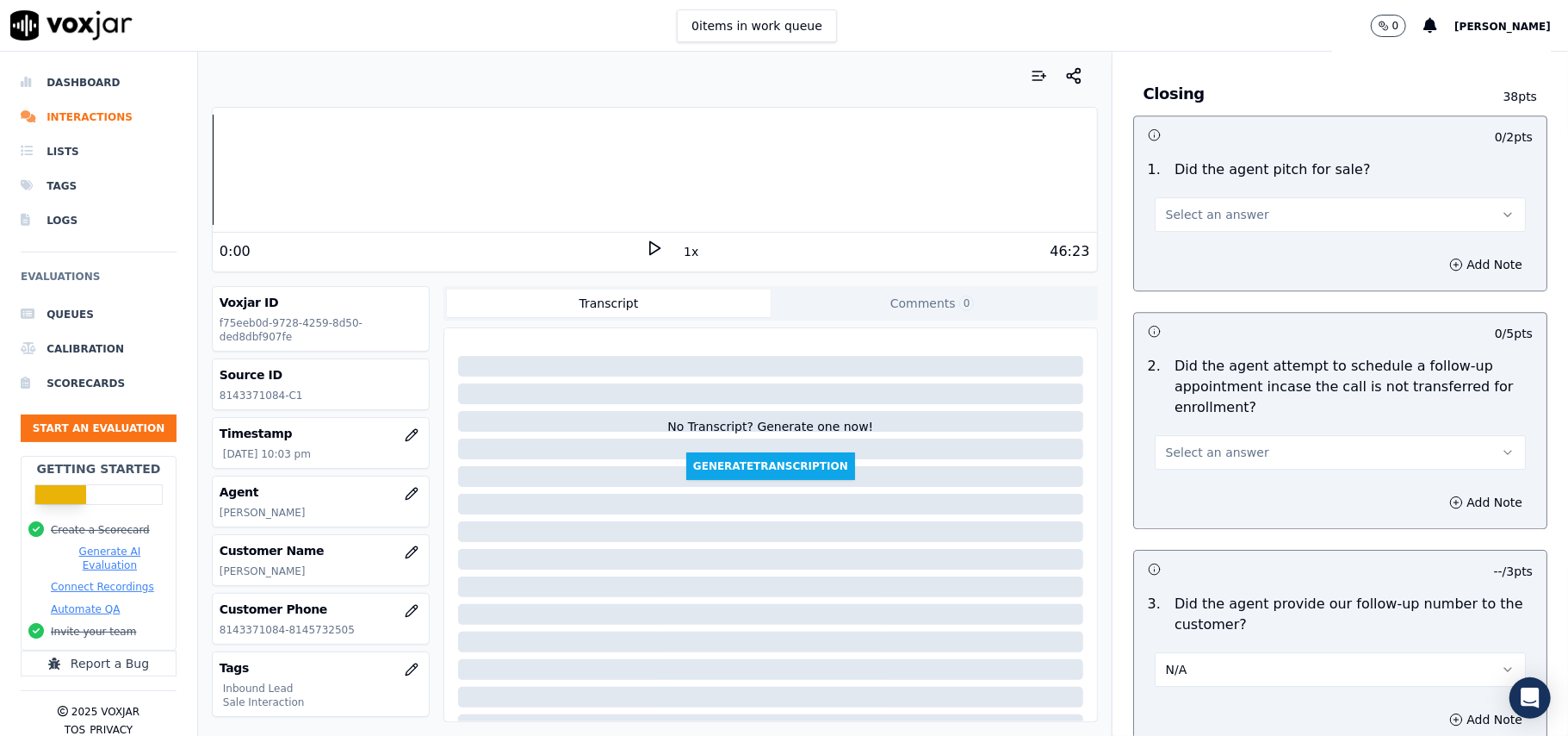
scroll to position [3443, 0]
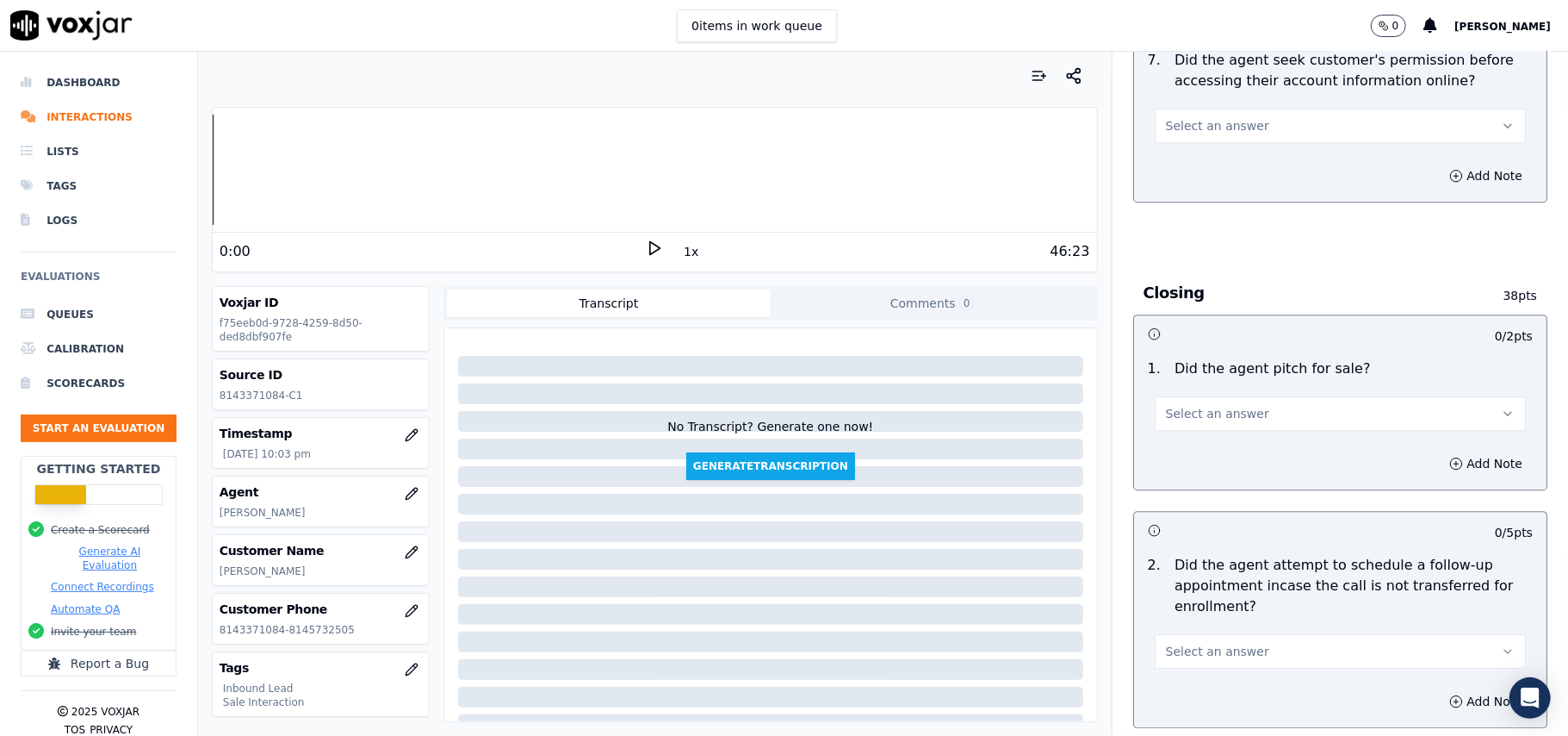
click at [1208, 643] on span "Select an answer" at bounding box center [1217, 651] width 103 height 17
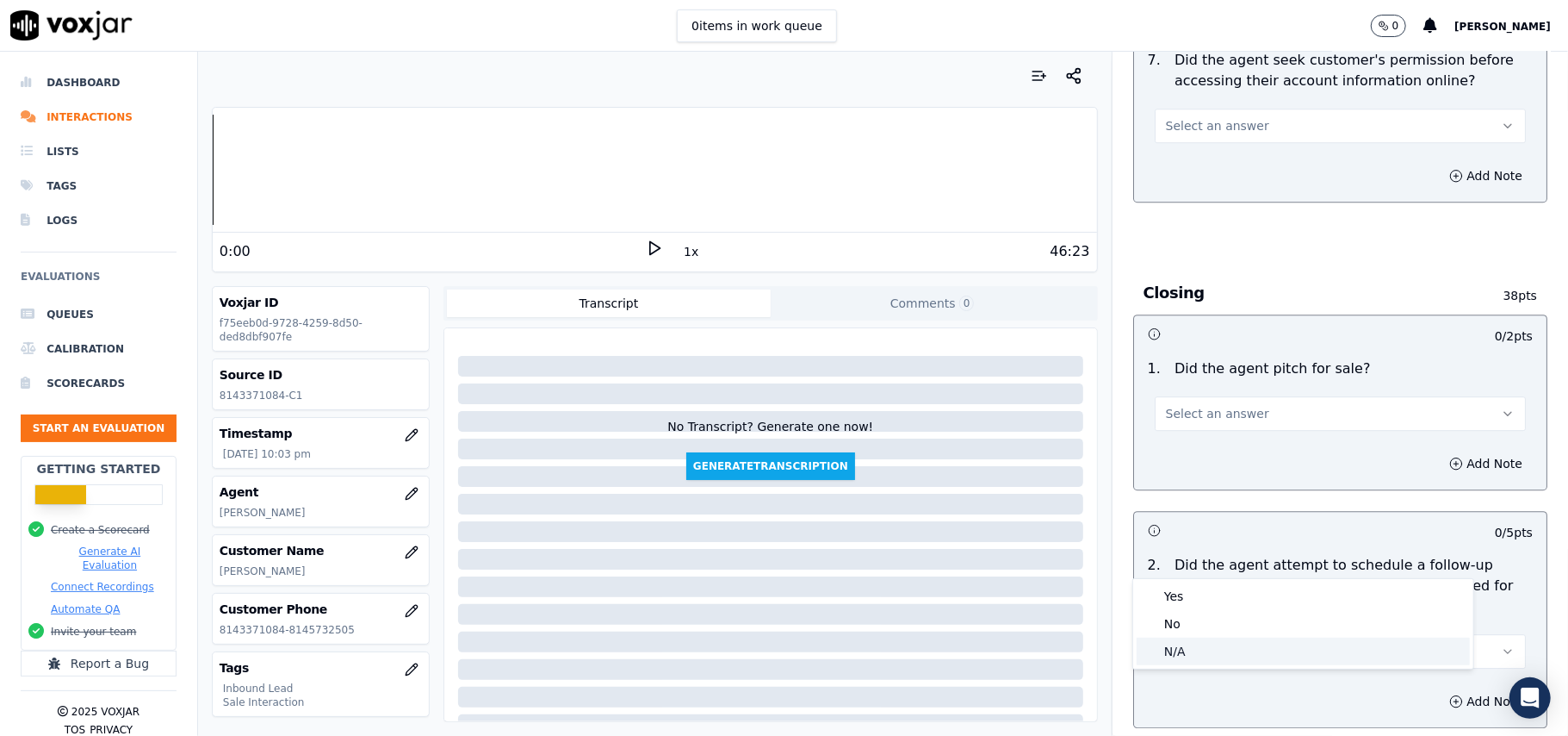
click at [1196, 653] on div "N/A" at bounding box center [1304, 651] width 333 height 28
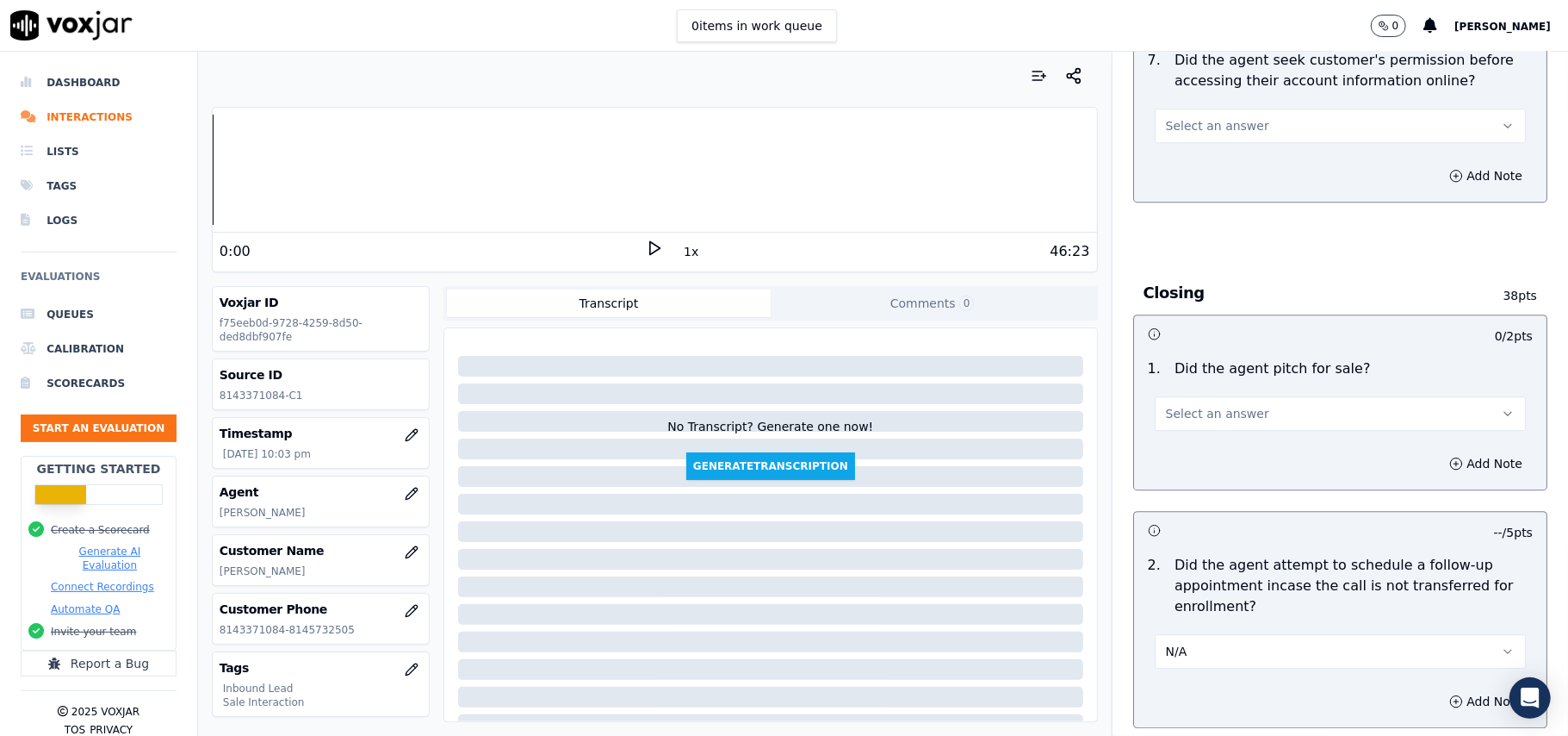
scroll to position [3214, 0]
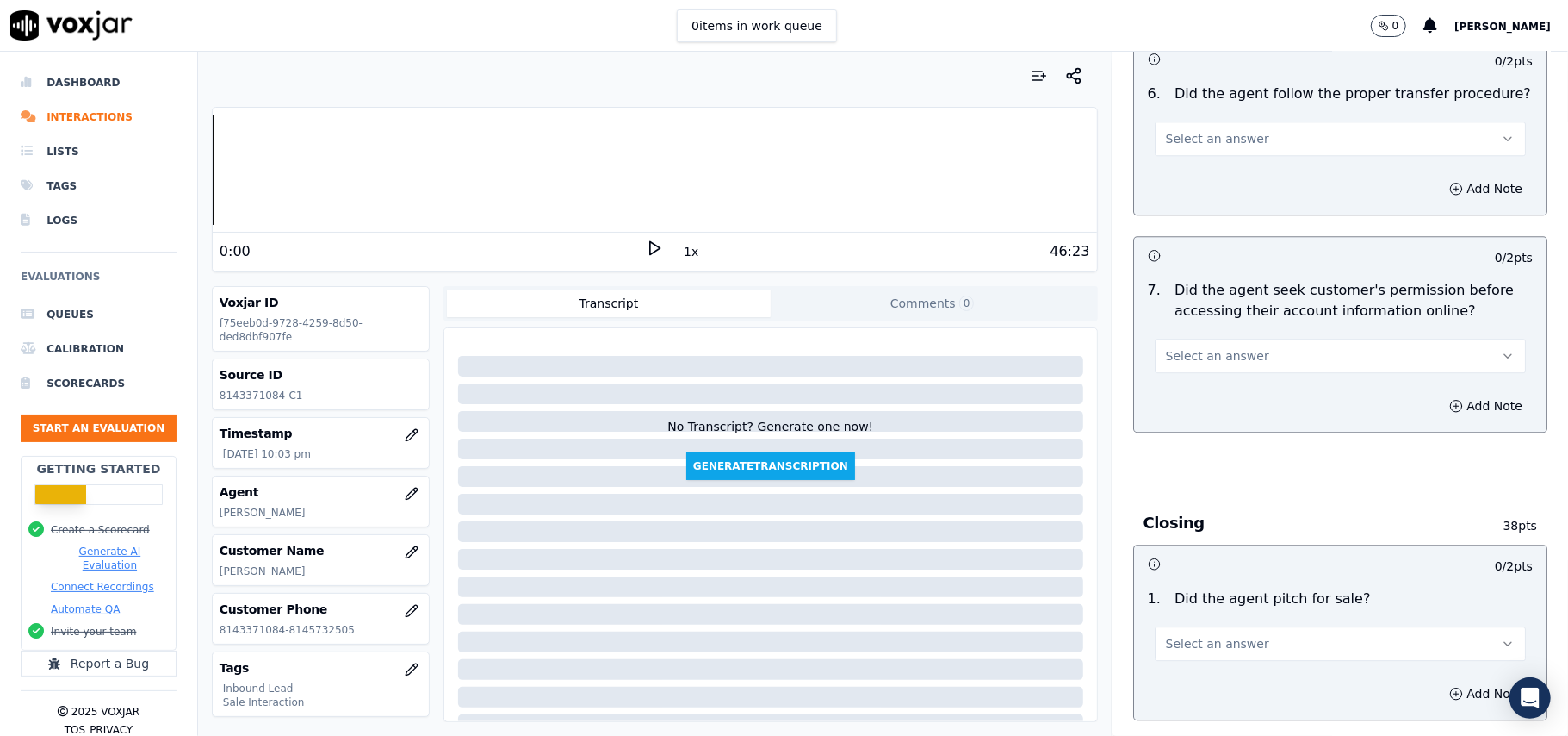
click at [1208, 609] on div "Select an answer" at bounding box center [1340, 634] width 399 height 51
click at [1208, 626] on button "Select an answer" at bounding box center [1340, 643] width 372 height 34
click at [1203, 596] on div "Yes" at bounding box center [1304, 588] width 333 height 28
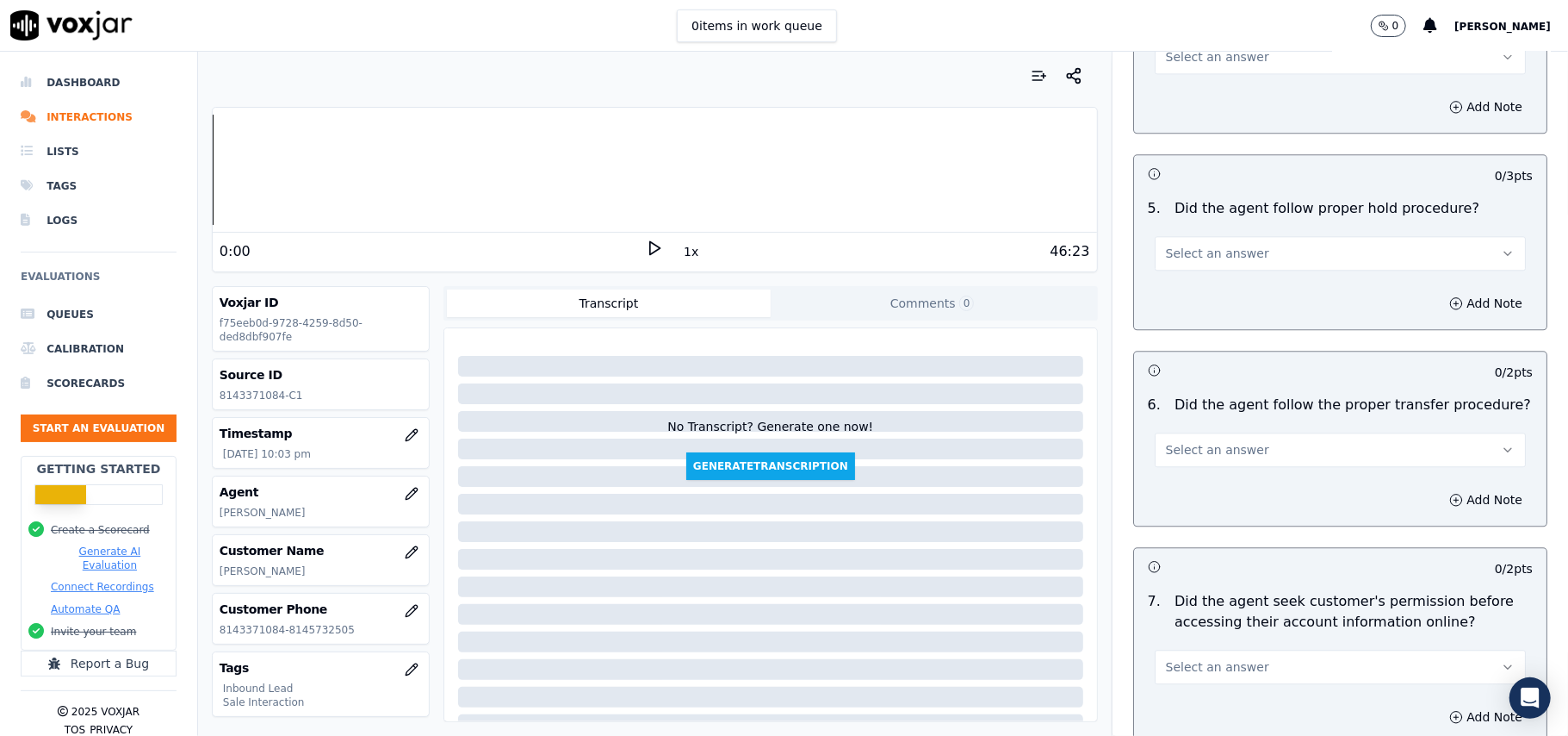
scroll to position [2869, 0]
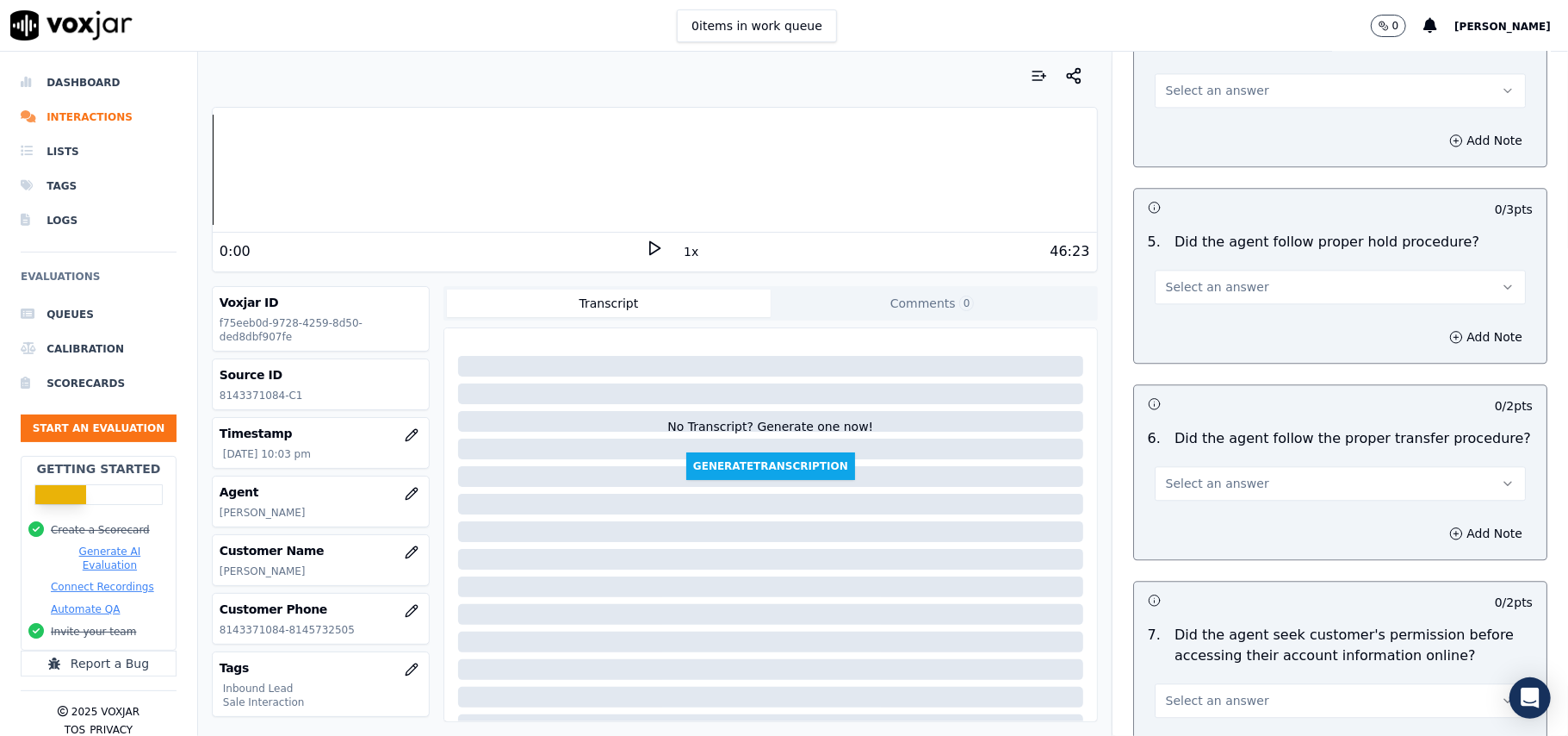
click at [1212, 692] on span "Select an answer" at bounding box center [1217, 701] width 103 height 17
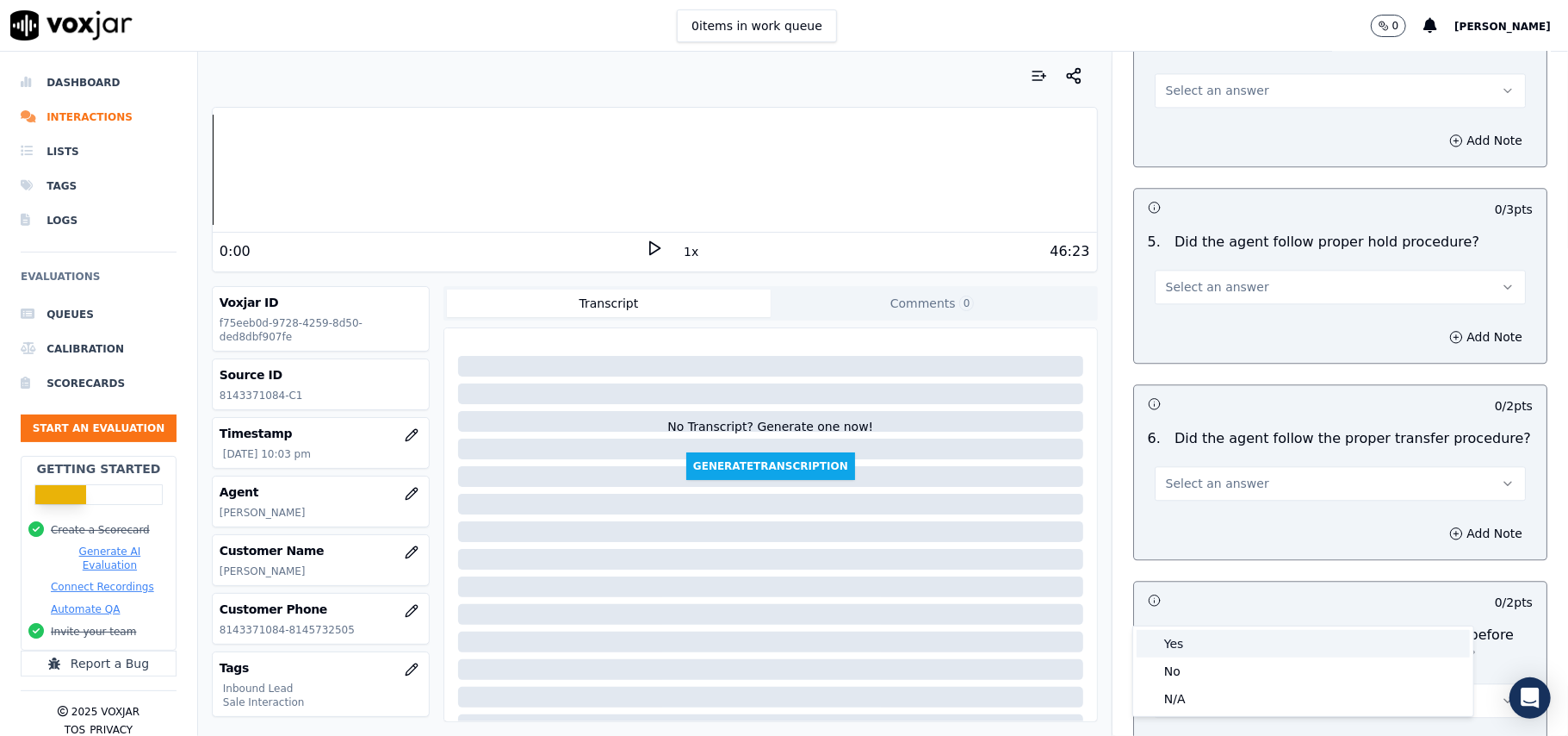
click at [1202, 656] on div "Yes" at bounding box center [1304, 644] width 333 height 28
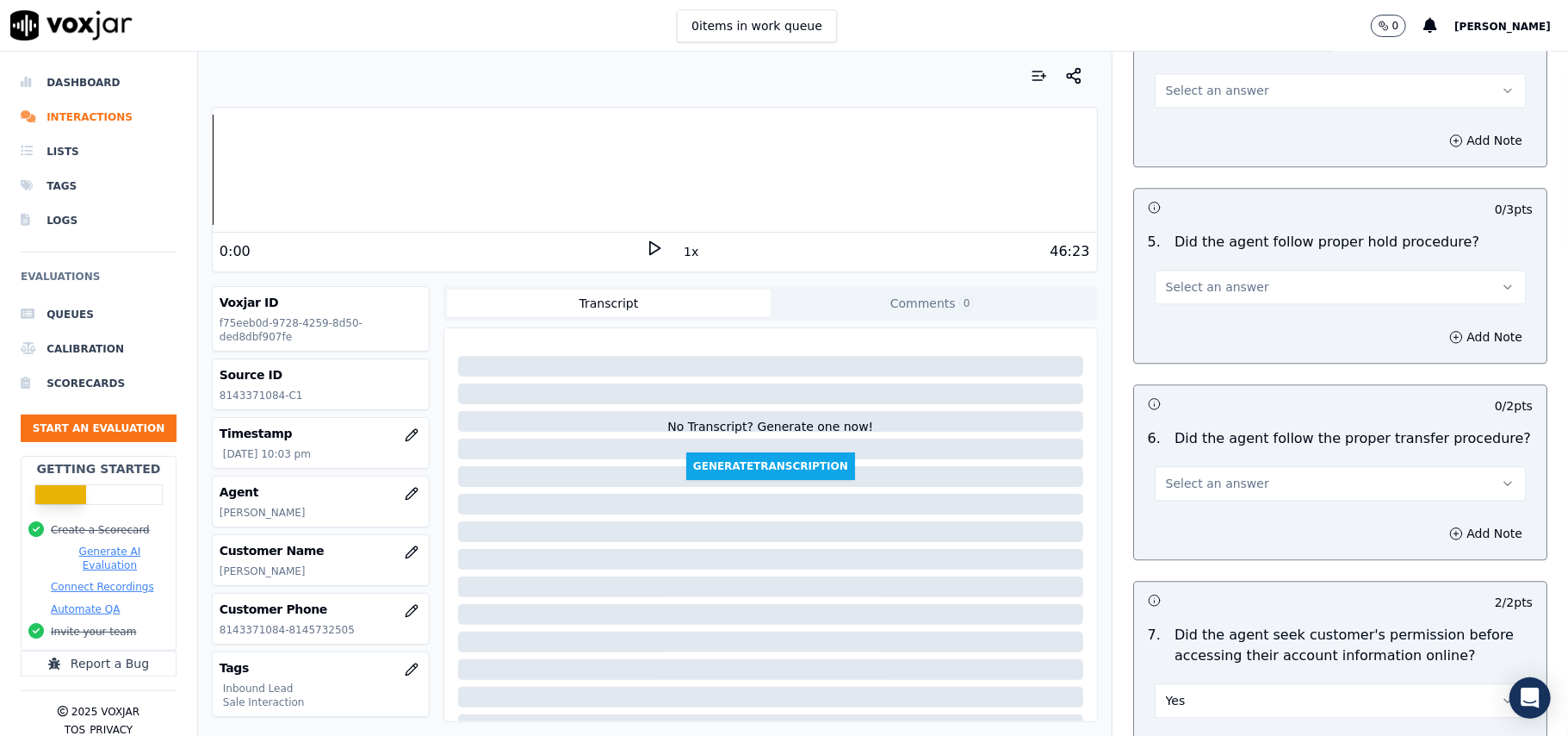
click at [1247, 466] on button "Select an answer" at bounding box center [1340, 483] width 372 height 34
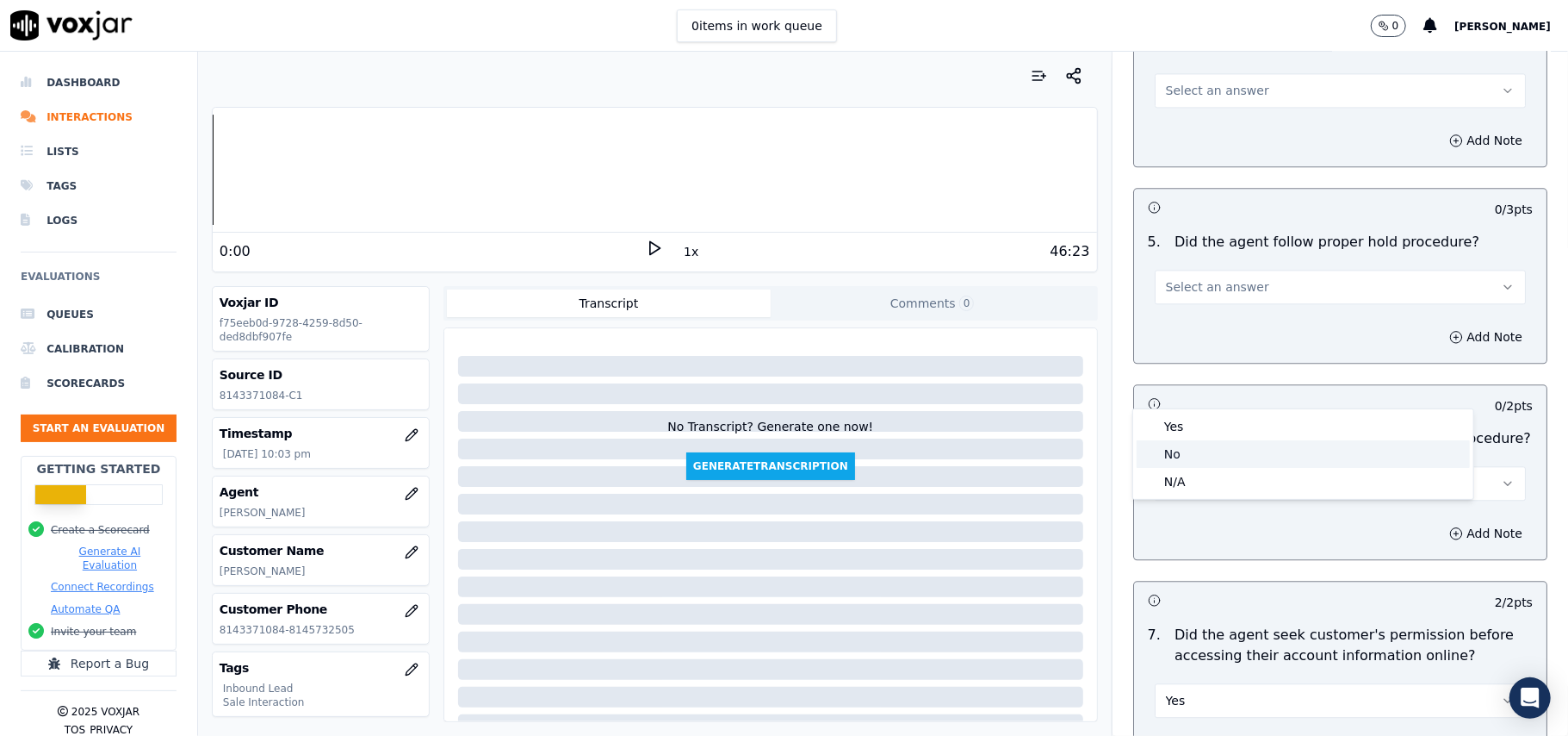
click at [1188, 429] on div "Yes" at bounding box center [1304, 427] width 333 height 28
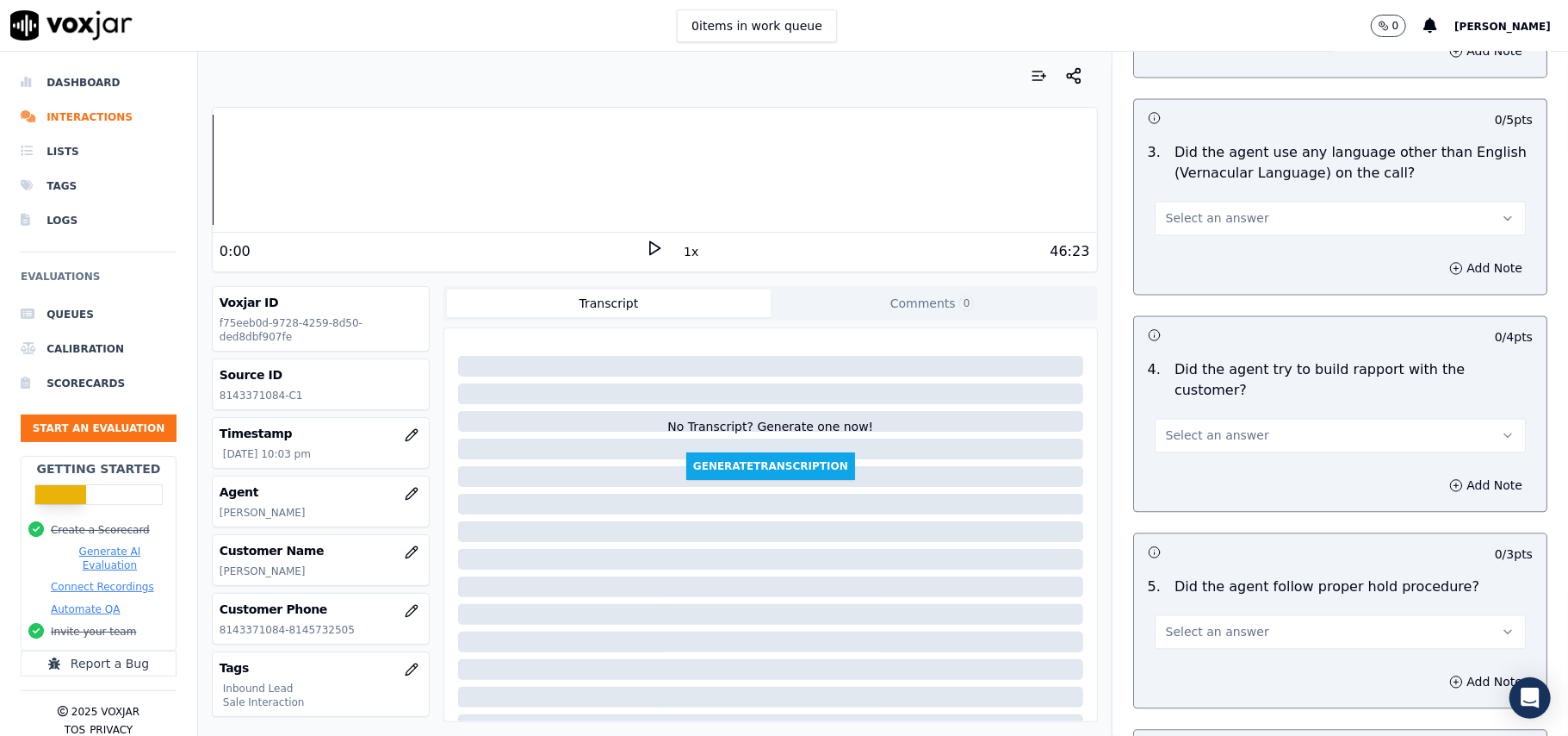
click at [1214, 623] on span "Select an answer" at bounding box center [1217, 632] width 103 height 17
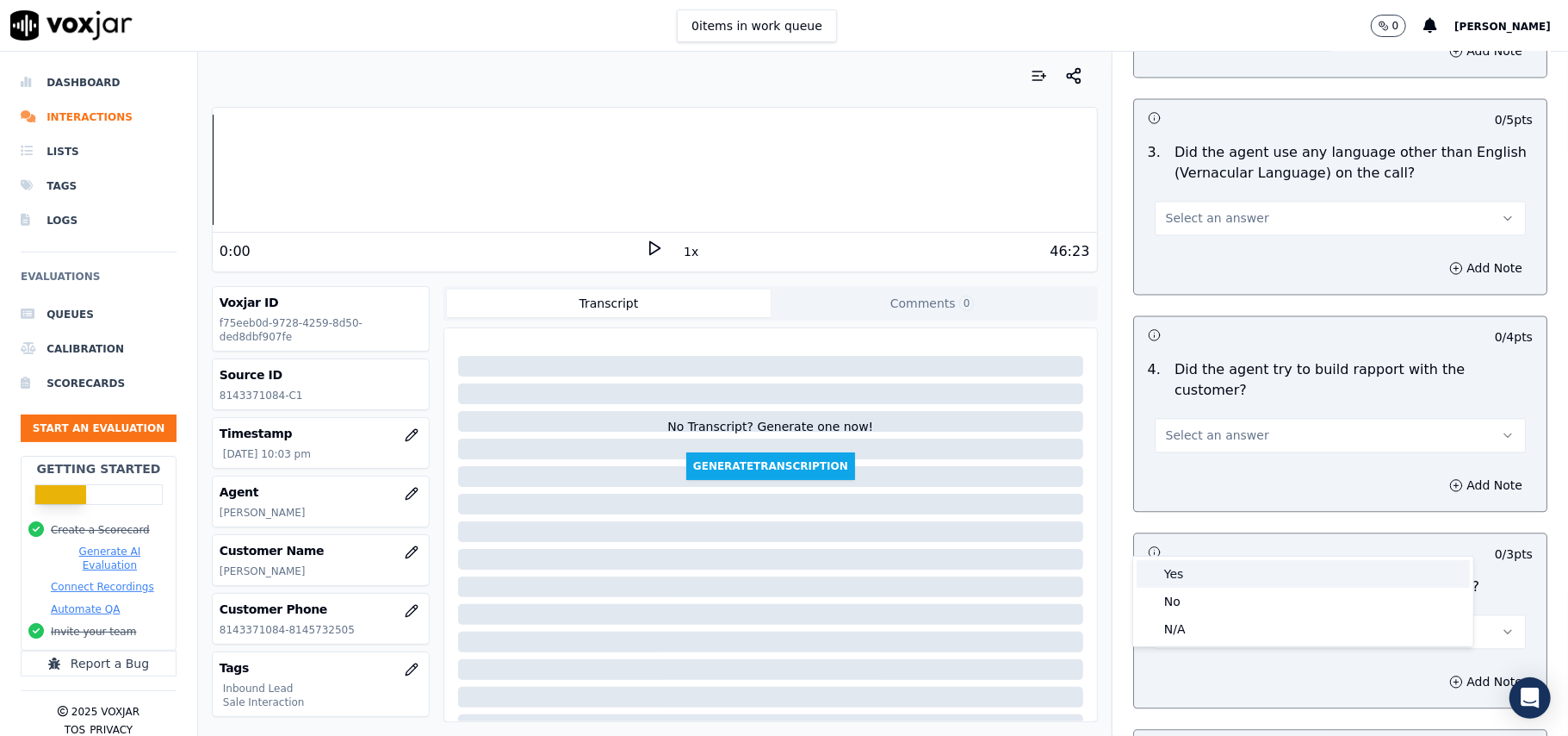
click at [1220, 576] on div "Yes" at bounding box center [1304, 574] width 333 height 28
click at [1223, 427] on span "Select an answer" at bounding box center [1217, 435] width 103 height 17
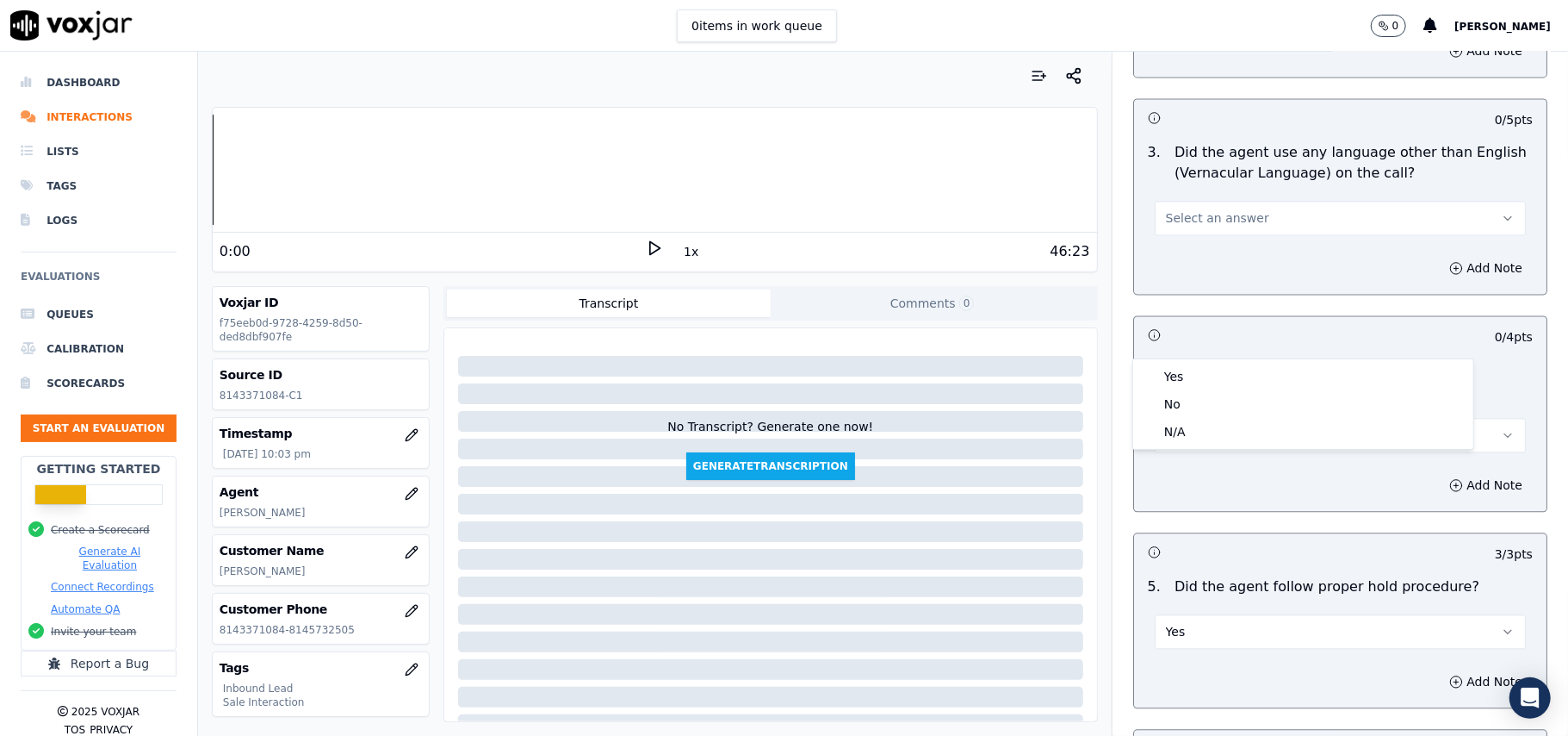
click at [1221, 361] on div "Yes No N/A" at bounding box center [1303, 404] width 340 height 89
click at [1196, 438] on div "N/A" at bounding box center [1304, 432] width 333 height 28
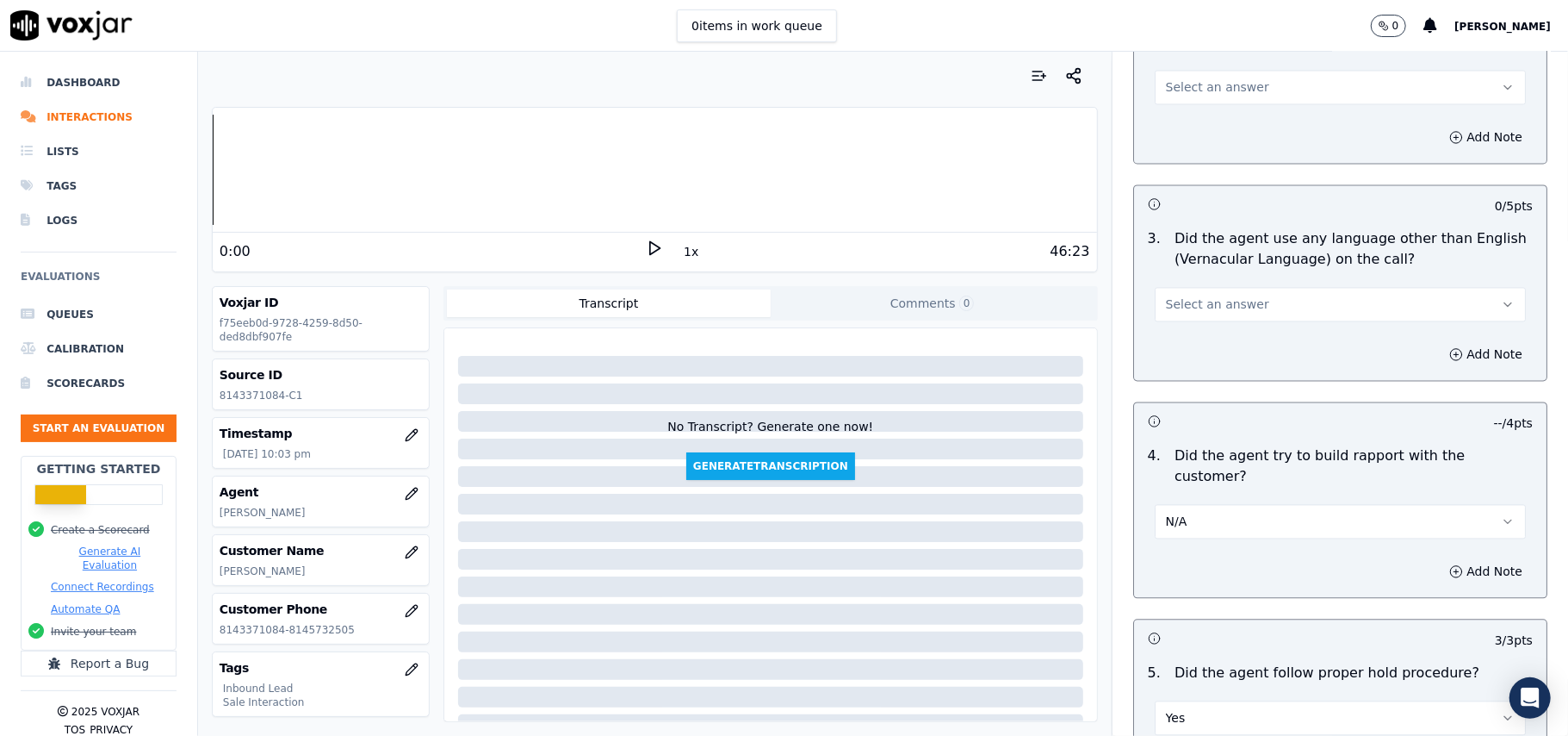
scroll to position [2296, 0]
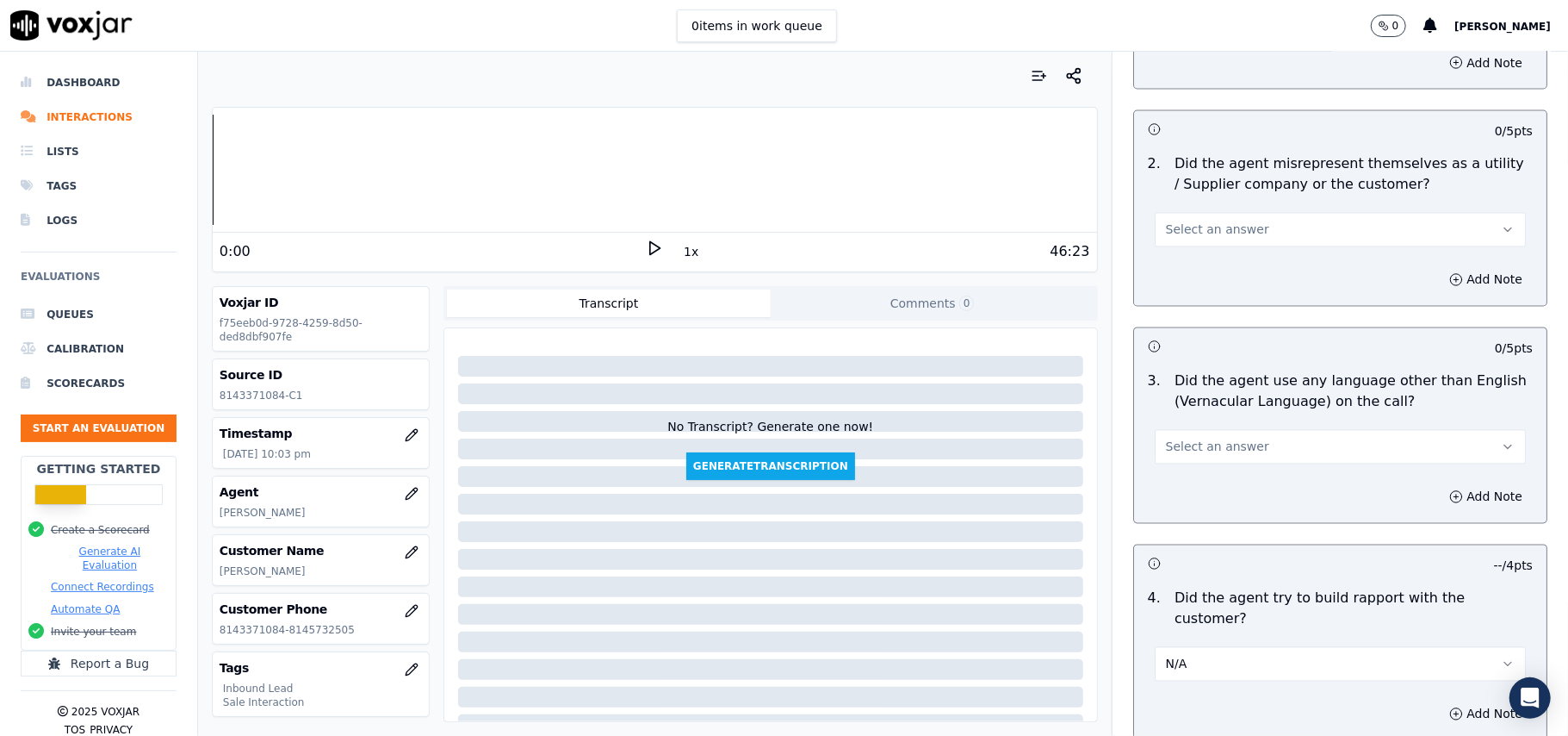
click at [1216, 439] on span "Select an answer" at bounding box center [1217, 447] width 103 height 17
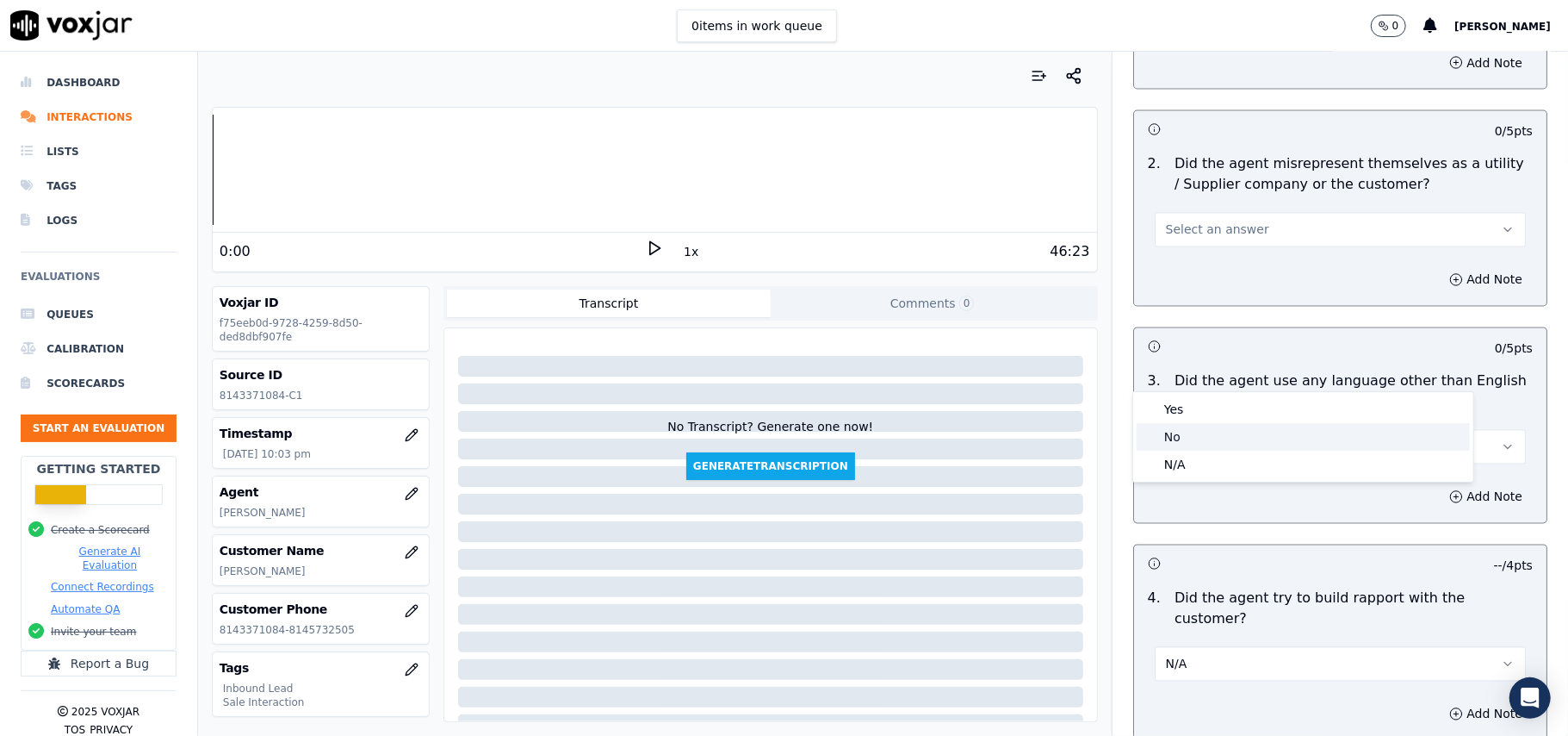
click at [1223, 438] on div "No" at bounding box center [1304, 437] width 333 height 28
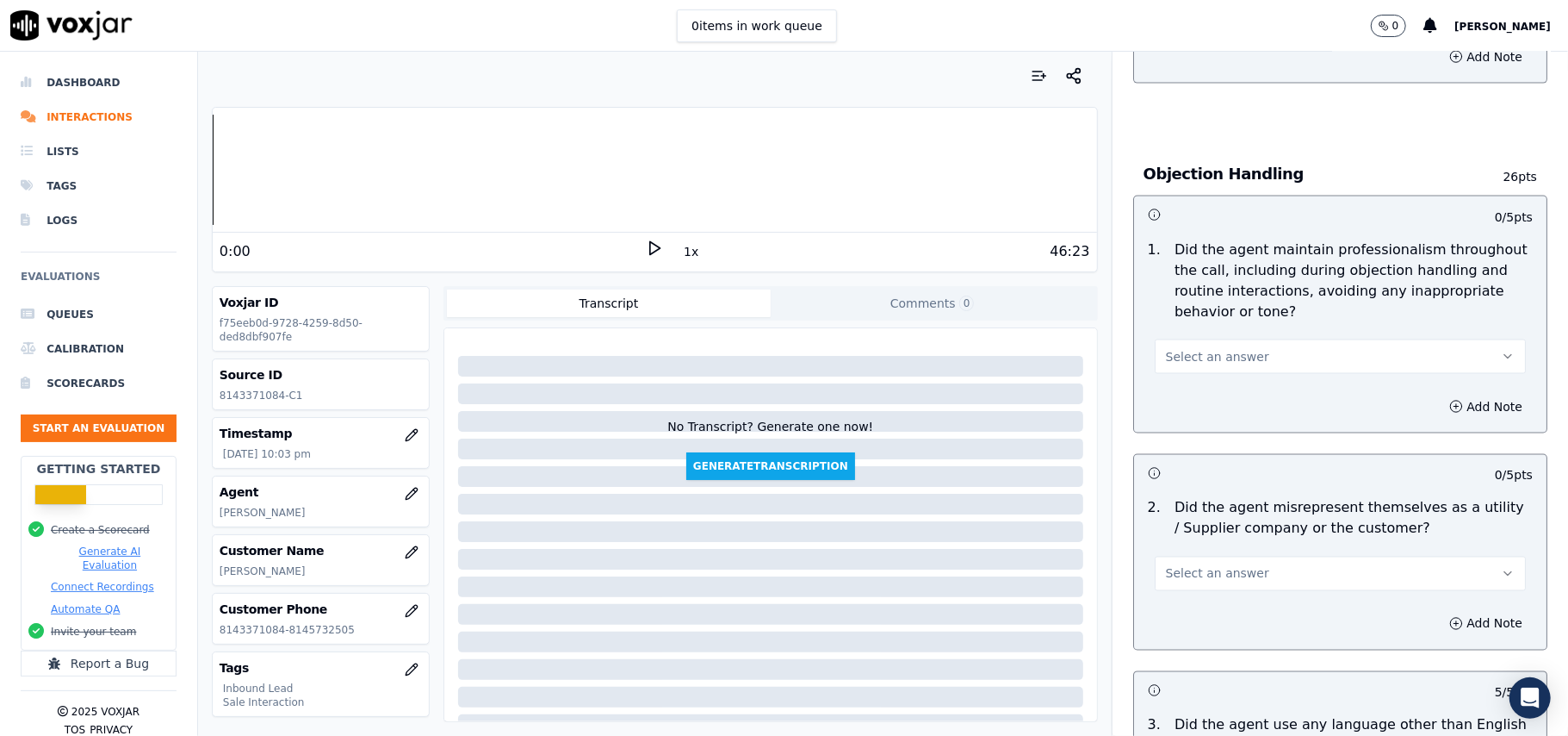
scroll to position [1951, 0]
click at [1221, 566] on span "Select an answer" at bounding box center [1217, 575] width 103 height 17
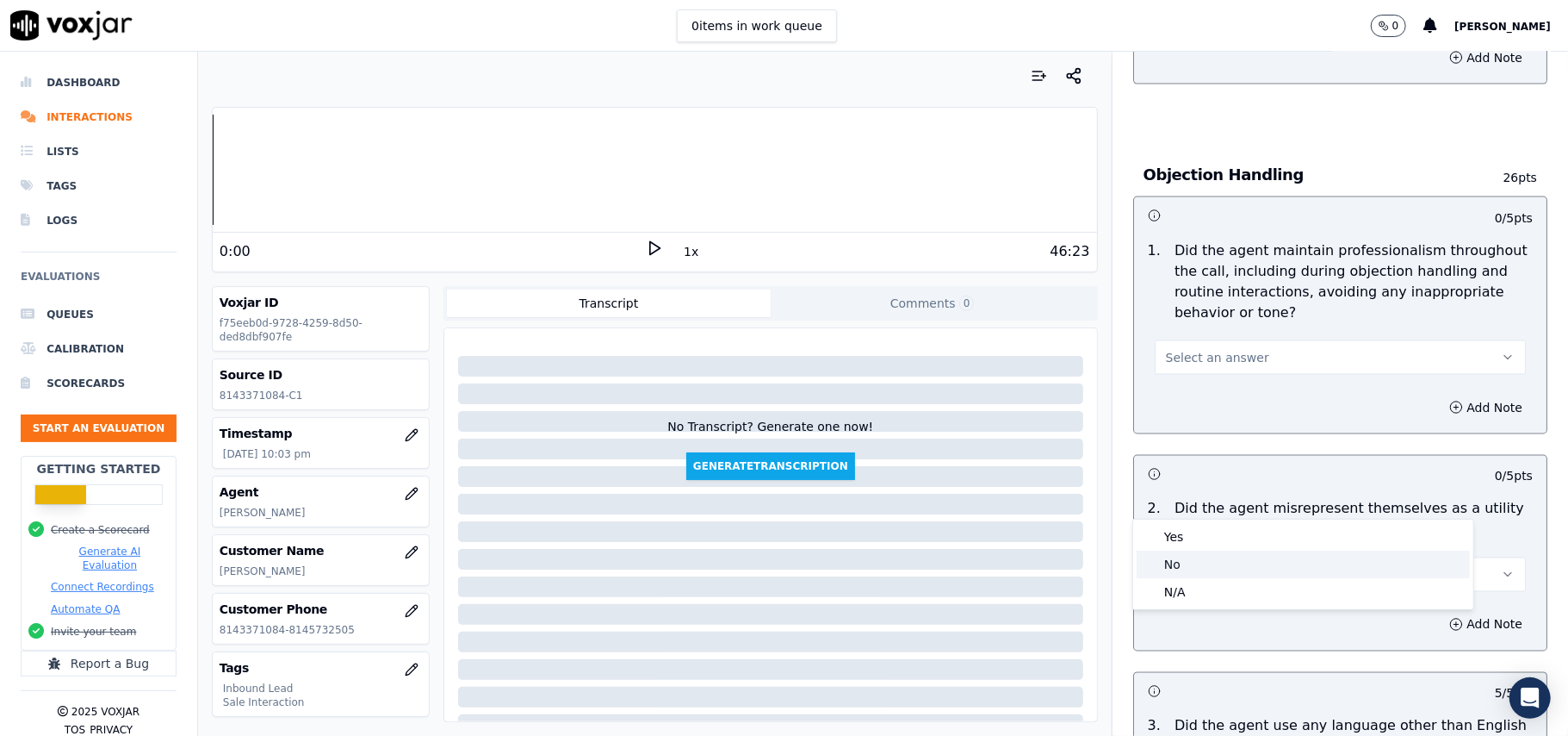
click at [1206, 553] on div "No" at bounding box center [1304, 565] width 333 height 28
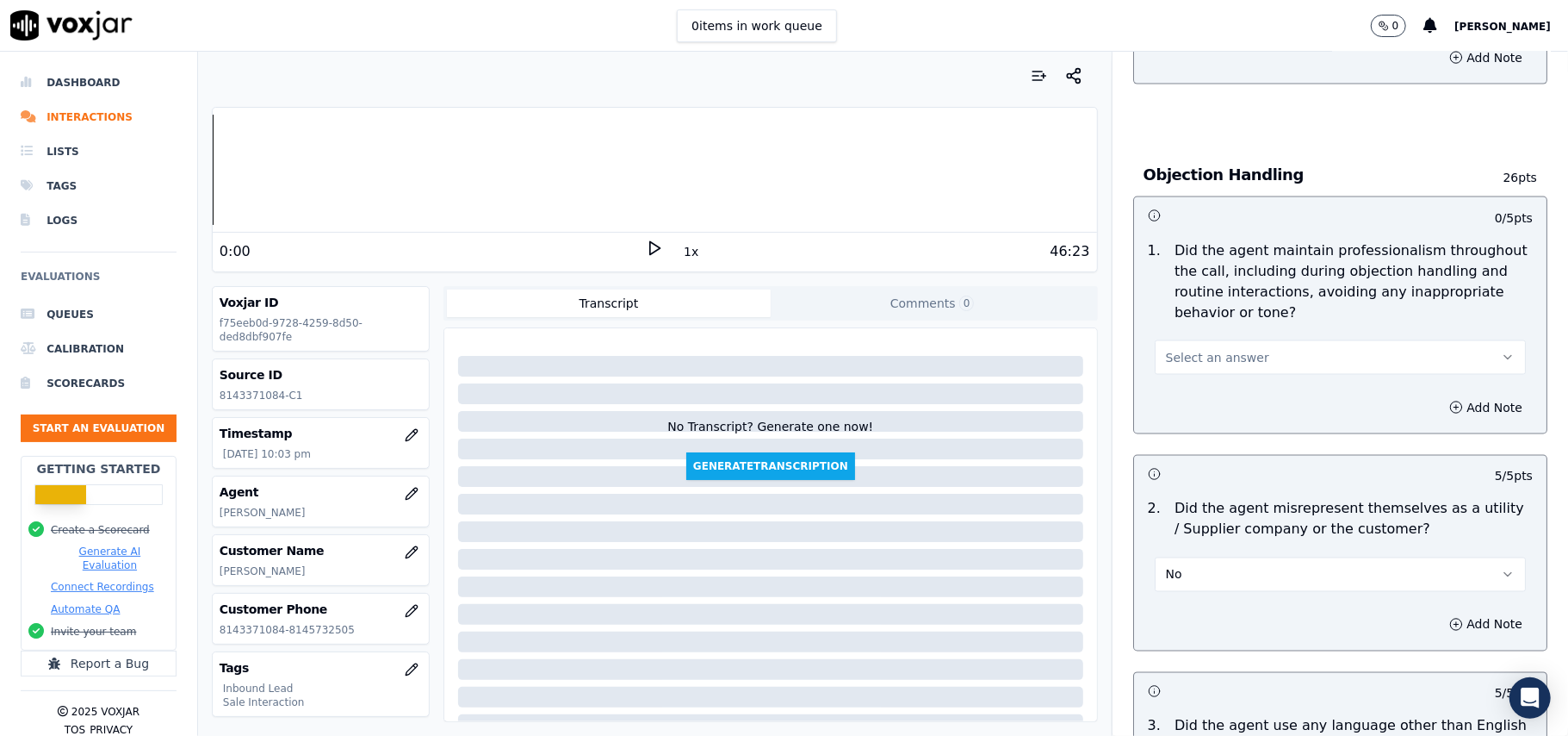
drag, startPoint x: 1224, startPoint y: 266, endPoint x: 1223, endPoint y: 298, distance: 32.0
click at [1226, 340] on button "Select an answer" at bounding box center [1340, 357] width 372 height 34
click at [1209, 318] on div "Yes" at bounding box center [1304, 319] width 333 height 28
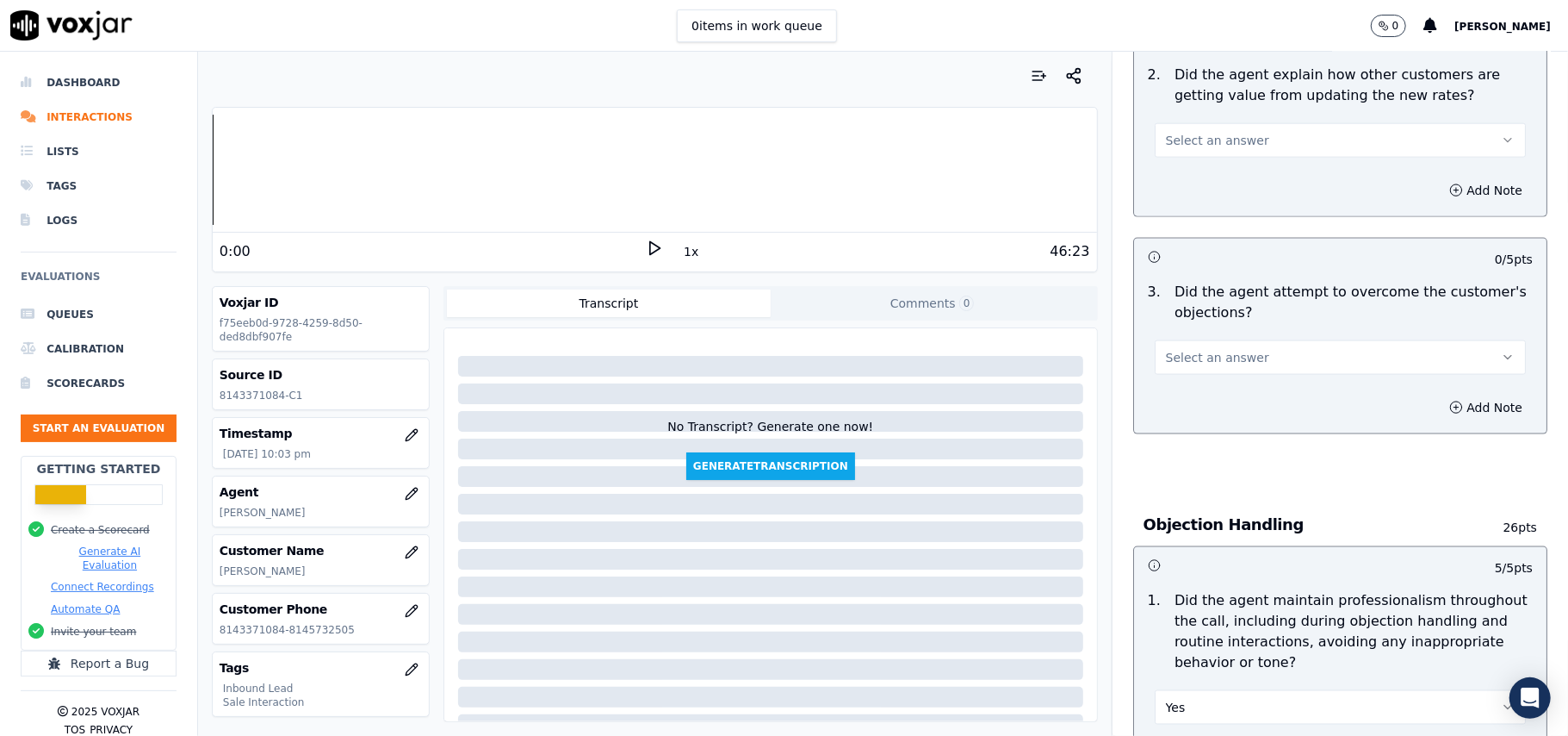
scroll to position [1491, 0]
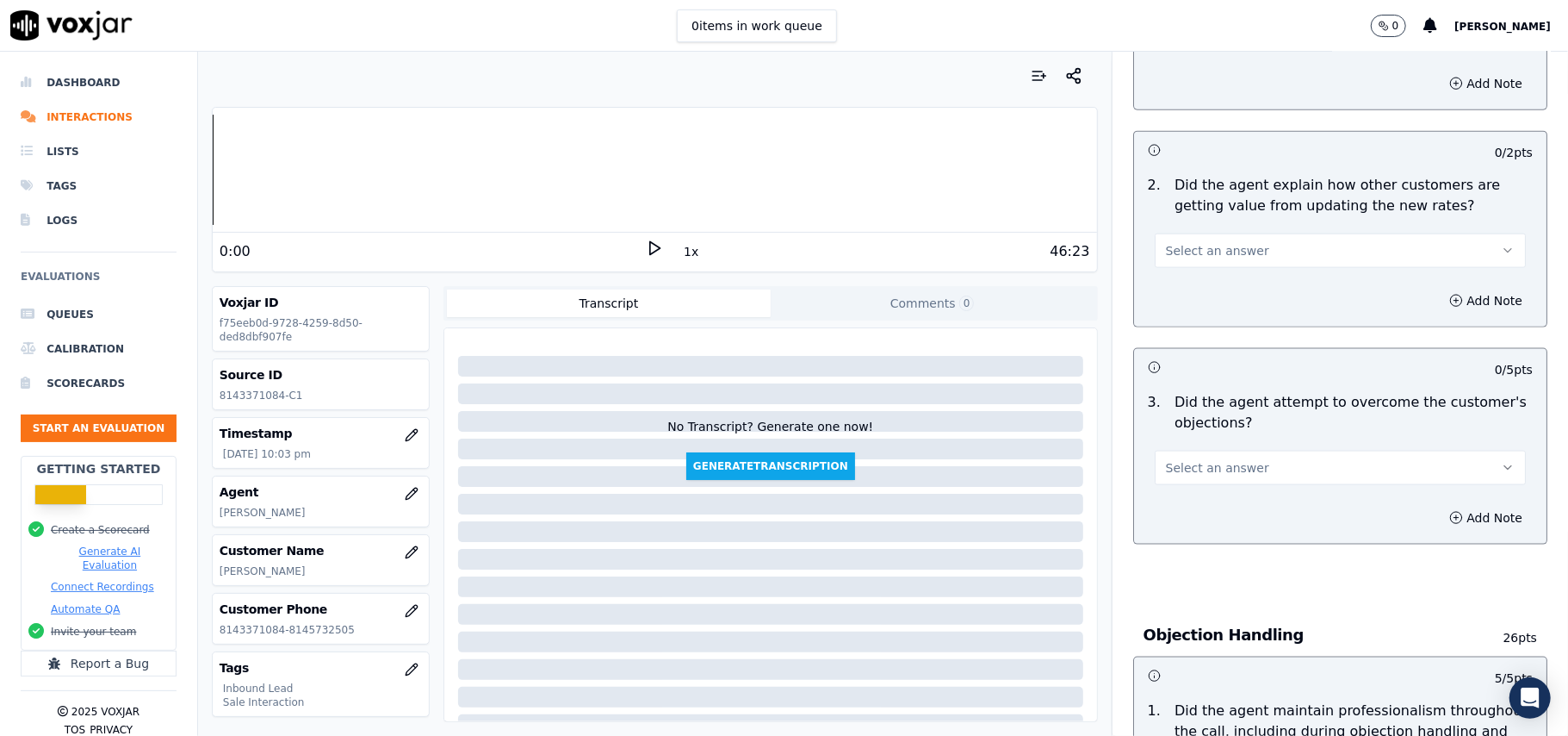
click at [1213, 451] on button "Select an answer" at bounding box center [1340, 468] width 372 height 34
click at [1207, 434] on div "Yes" at bounding box center [1304, 429] width 333 height 28
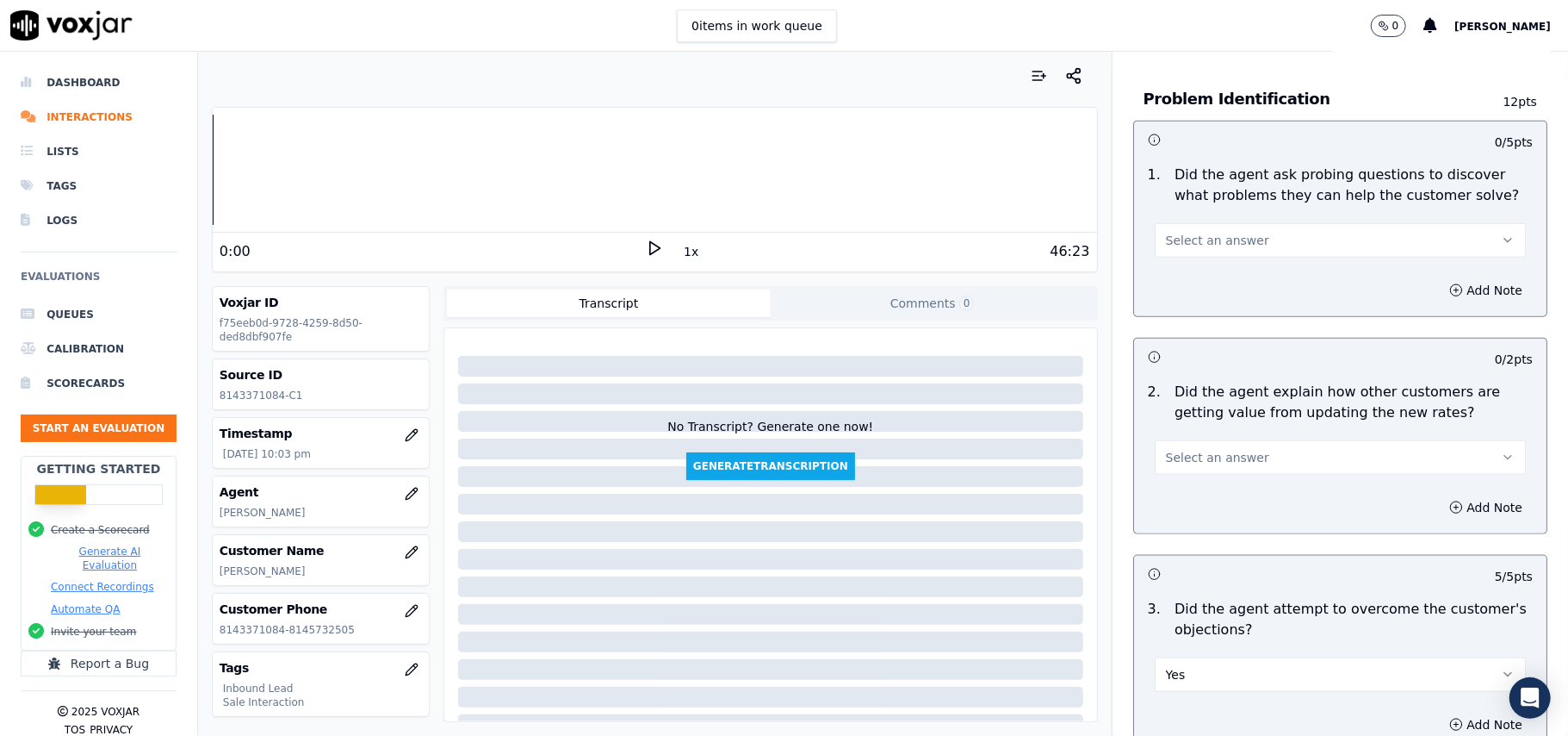
scroll to position [1261, 0]
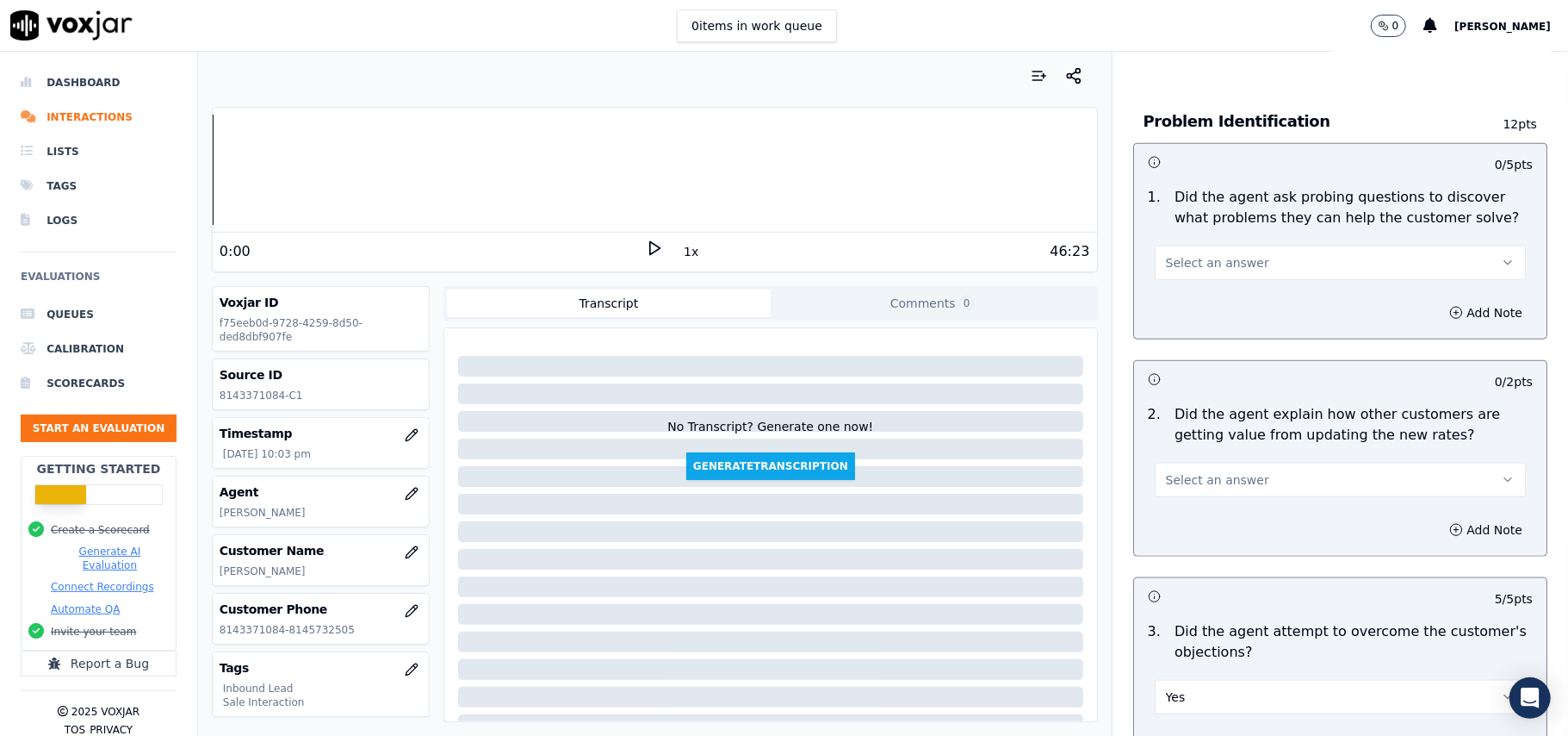
click at [1185, 471] on span "Select an answer" at bounding box center [1217, 480] width 103 height 17
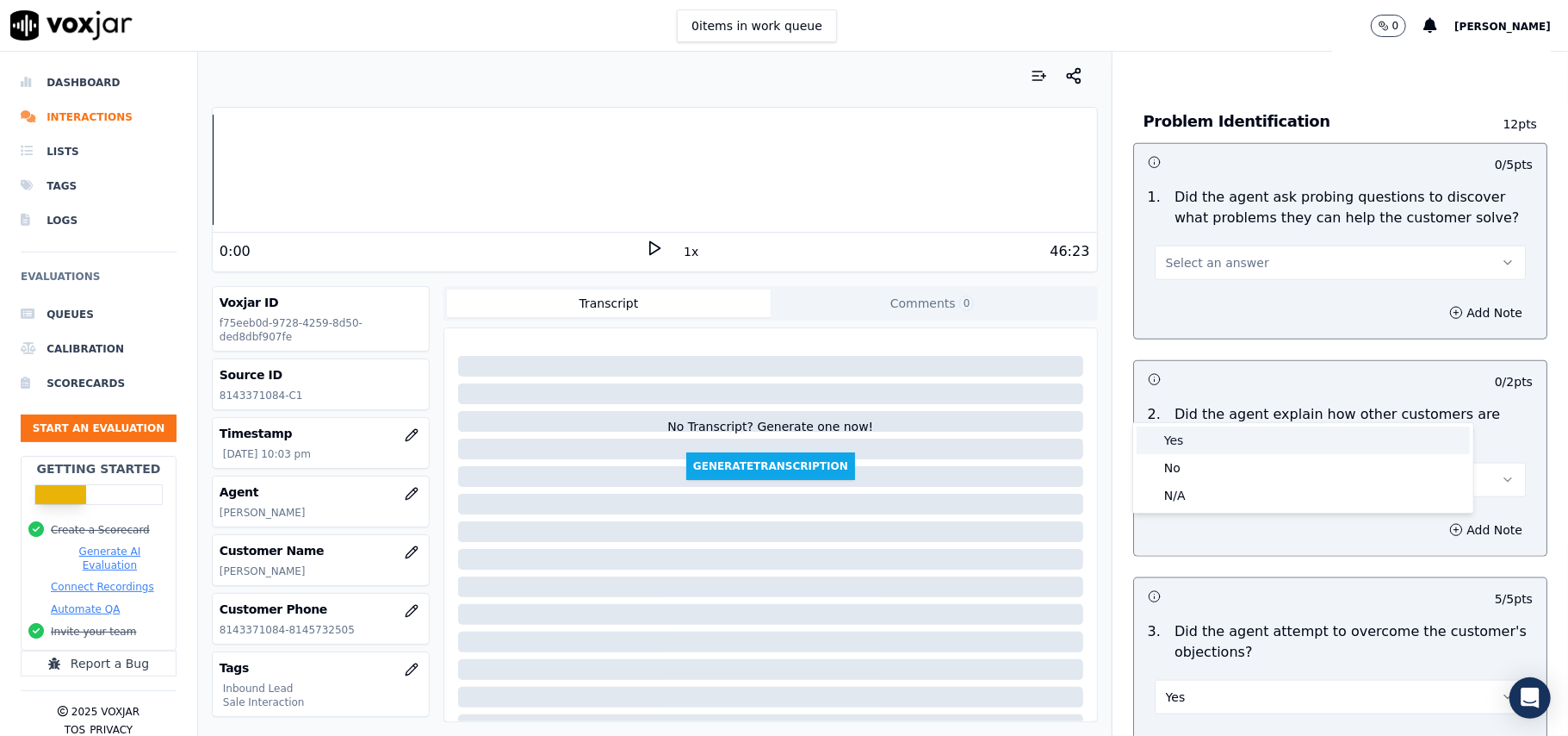
click at [1185, 452] on div "Yes" at bounding box center [1304, 441] width 333 height 28
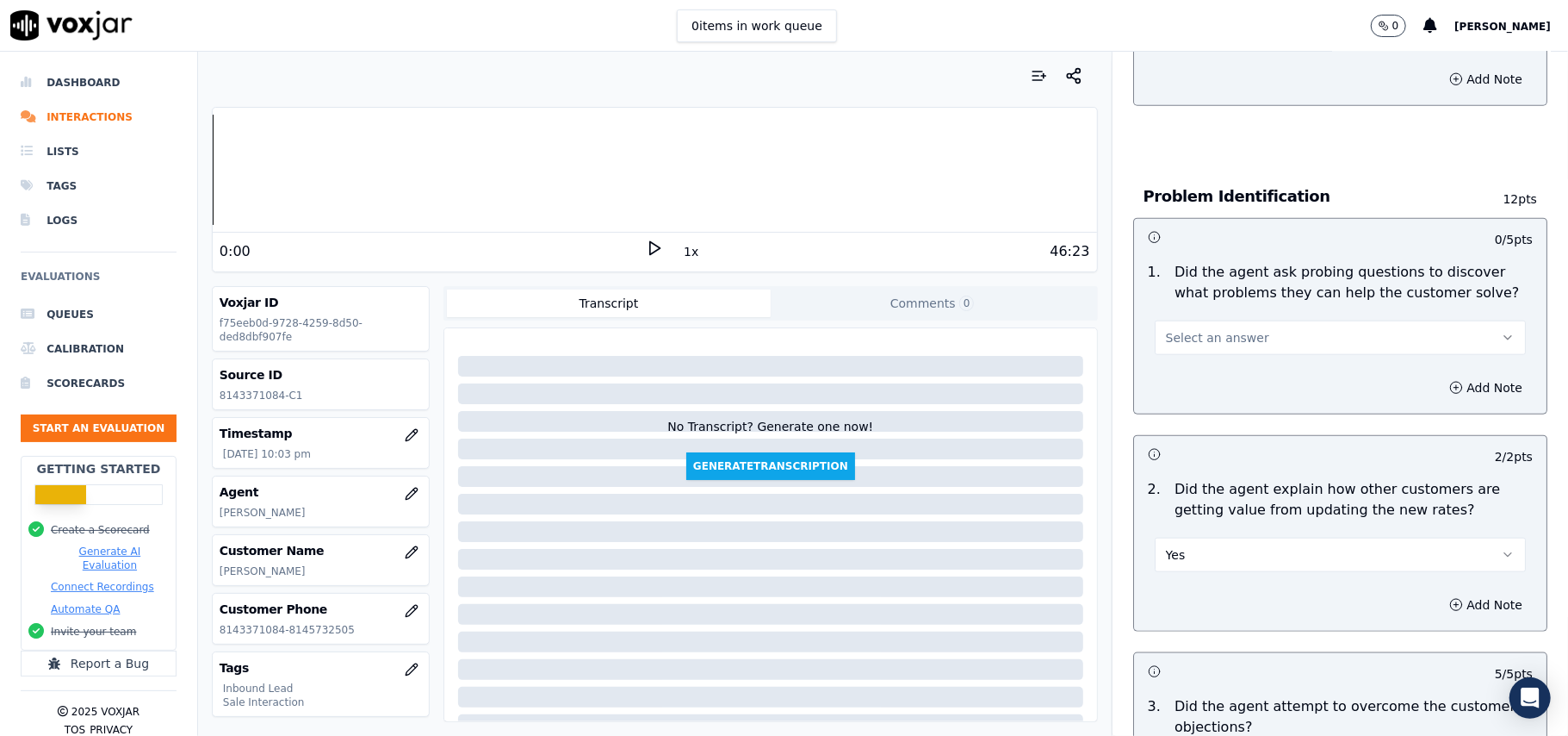
scroll to position [1146, 0]
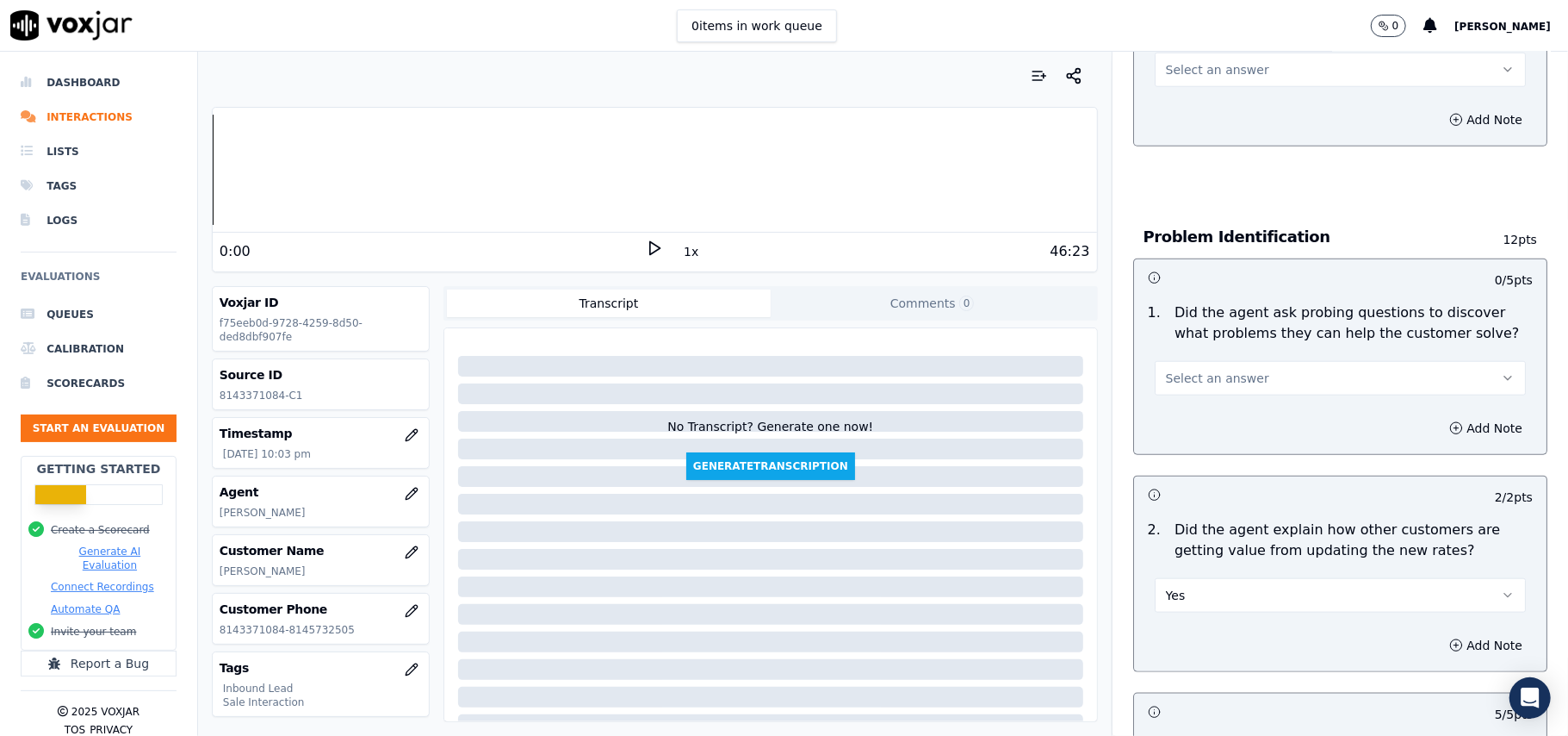
click at [1172, 370] on span "Select an answer" at bounding box center [1217, 378] width 103 height 17
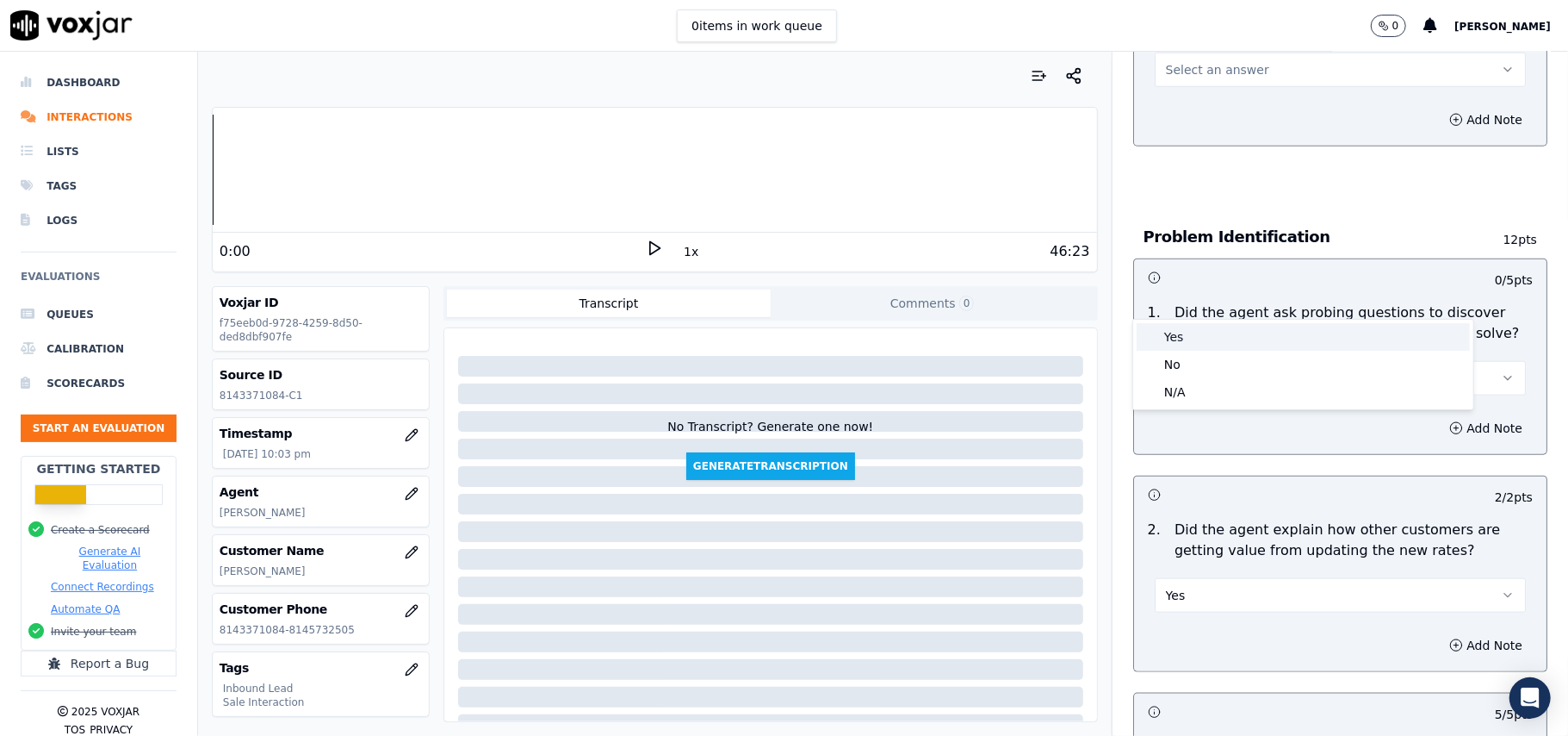
click at [1178, 348] on div "Yes" at bounding box center [1304, 337] width 333 height 28
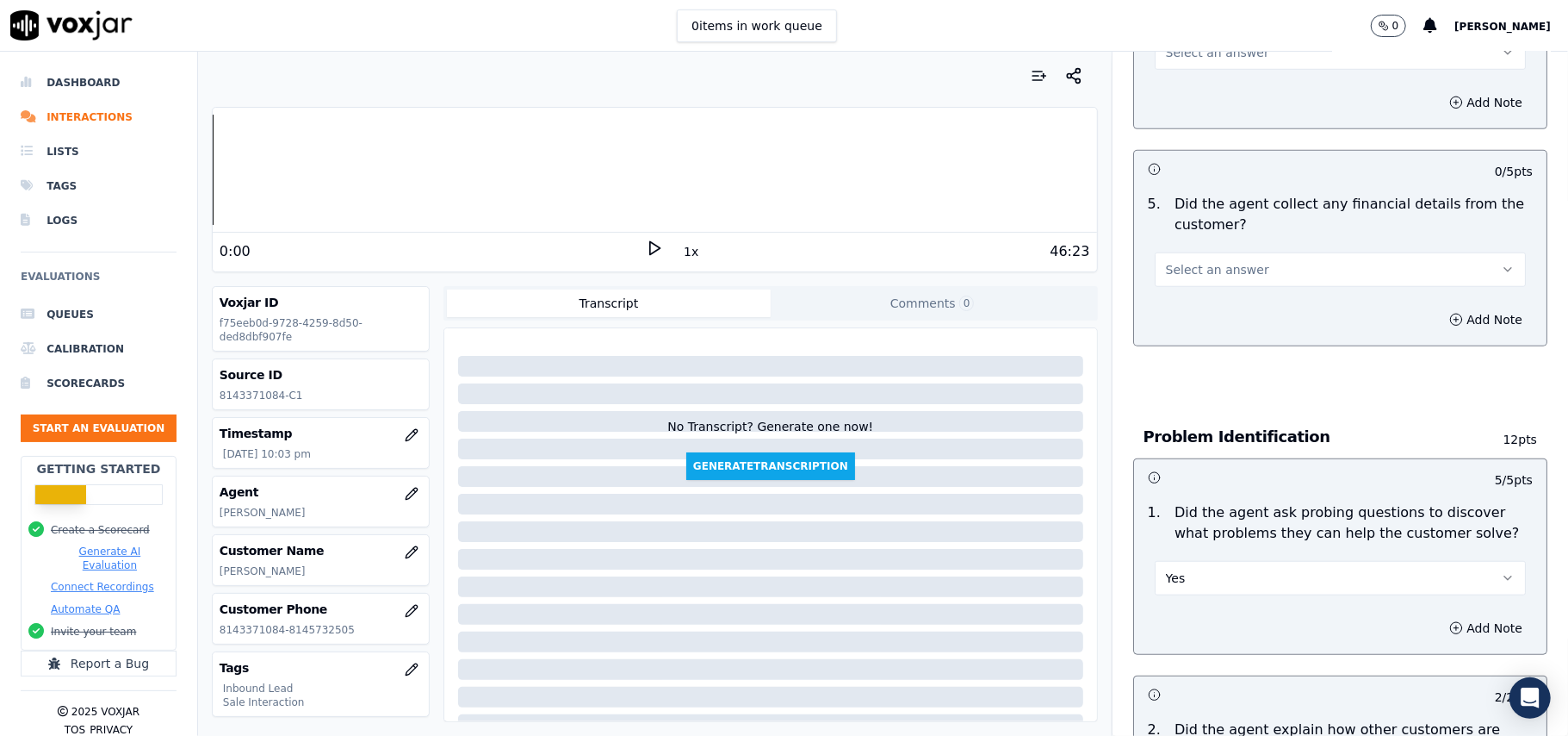
scroll to position [801, 0]
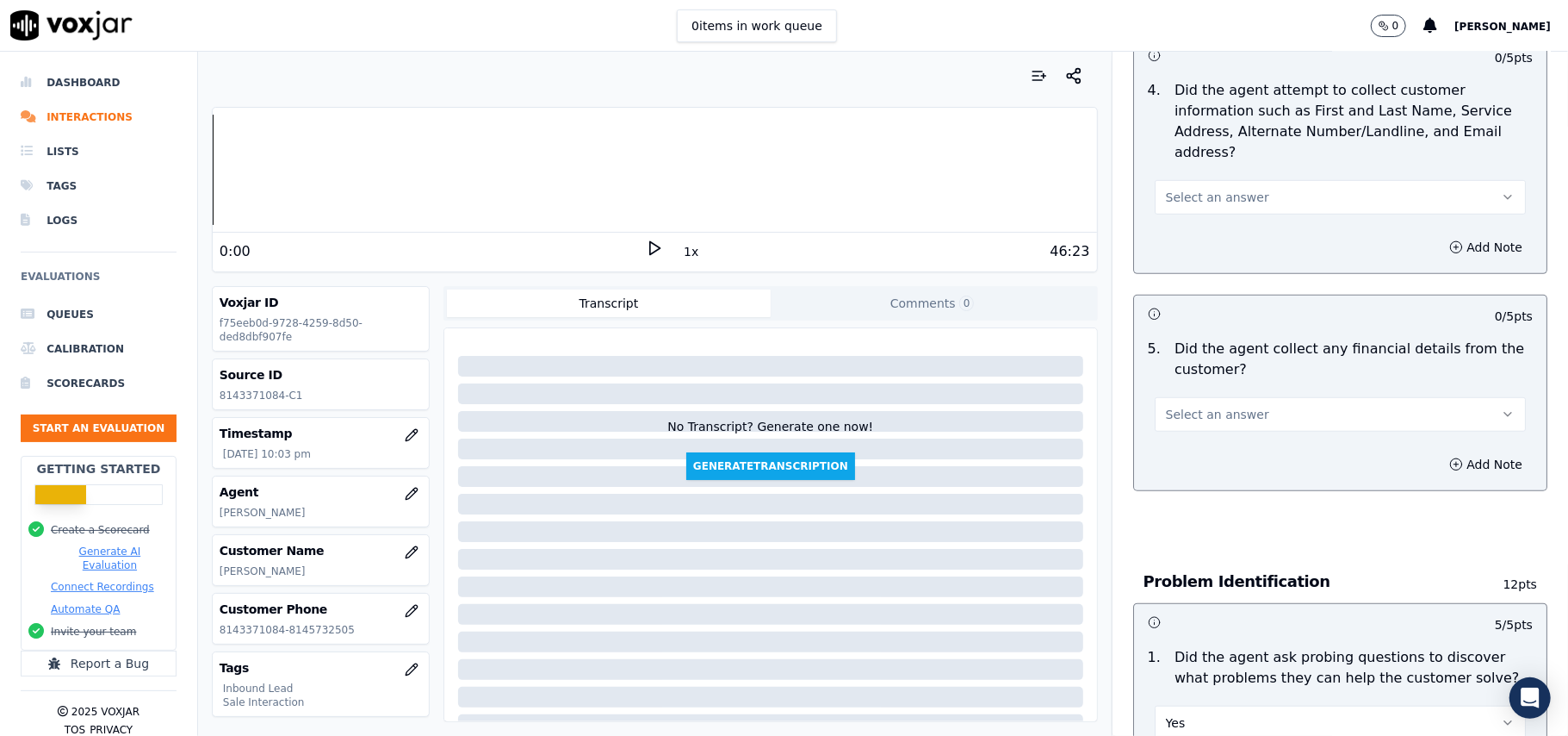
click at [1198, 406] on span "Select an answer" at bounding box center [1217, 415] width 103 height 17
click at [1196, 396] on div "No" at bounding box center [1304, 401] width 333 height 28
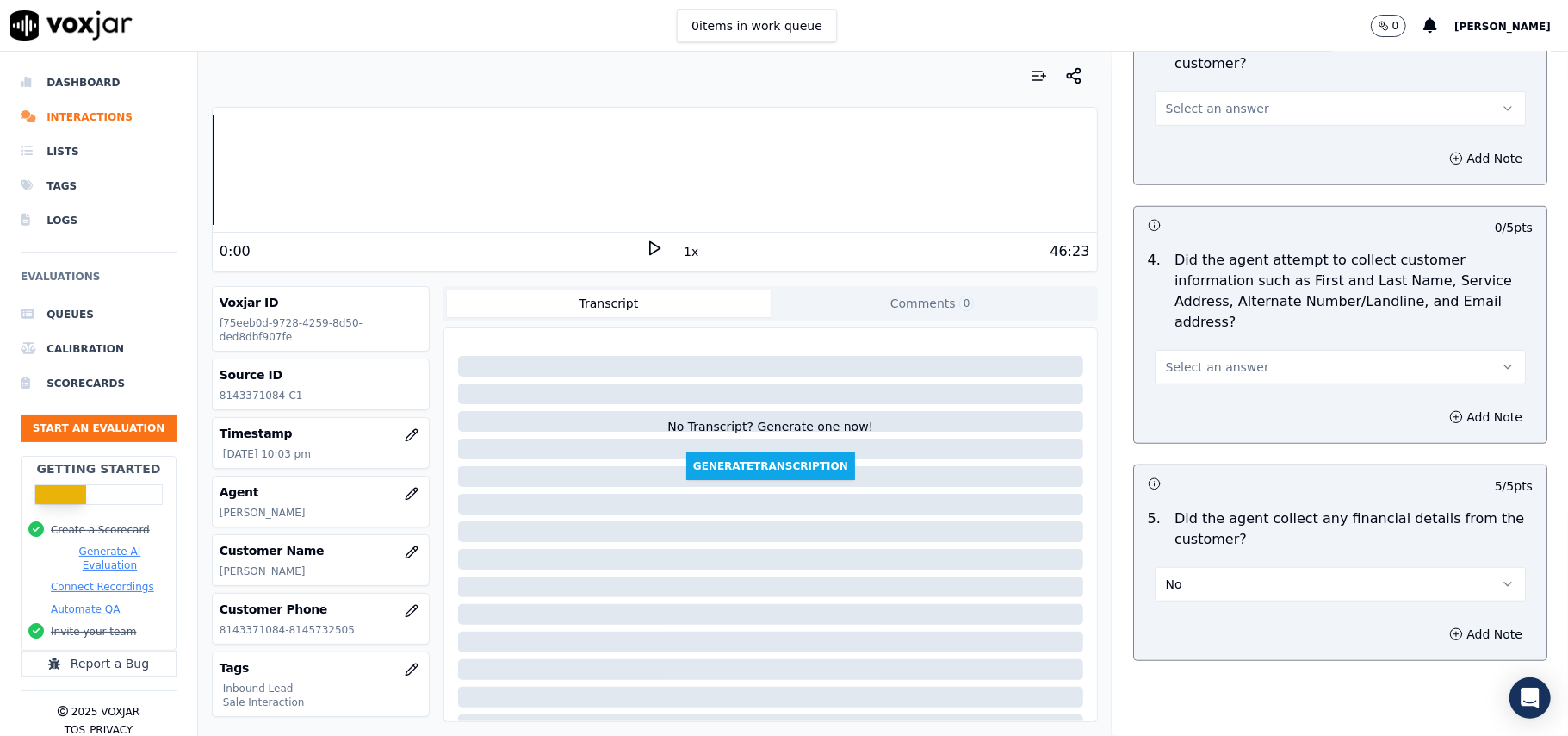
scroll to position [457, 0]
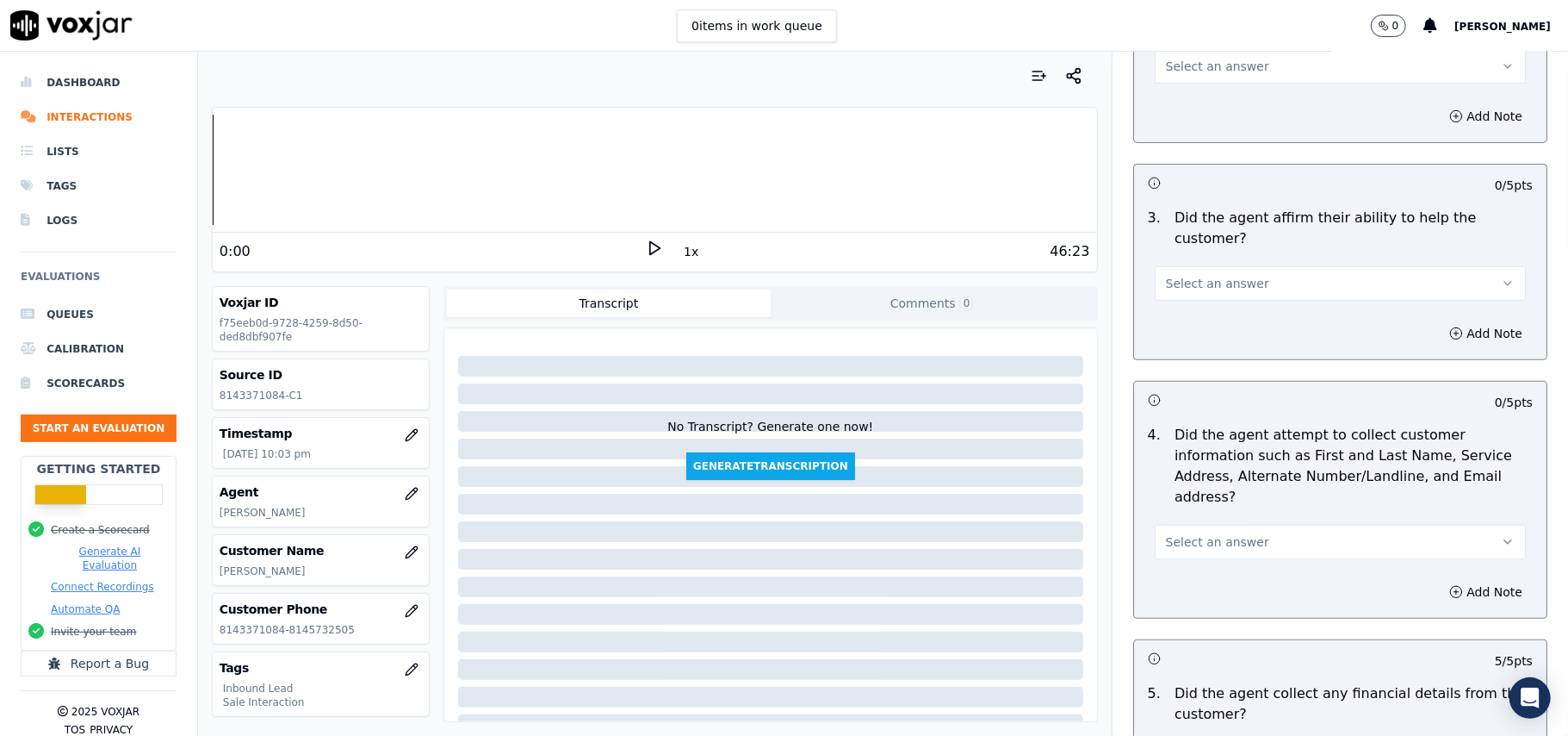
click at [1190, 525] on button "Select an answer" at bounding box center [1340, 541] width 372 height 34
click at [1185, 498] on div "Yes" at bounding box center [1304, 500] width 333 height 28
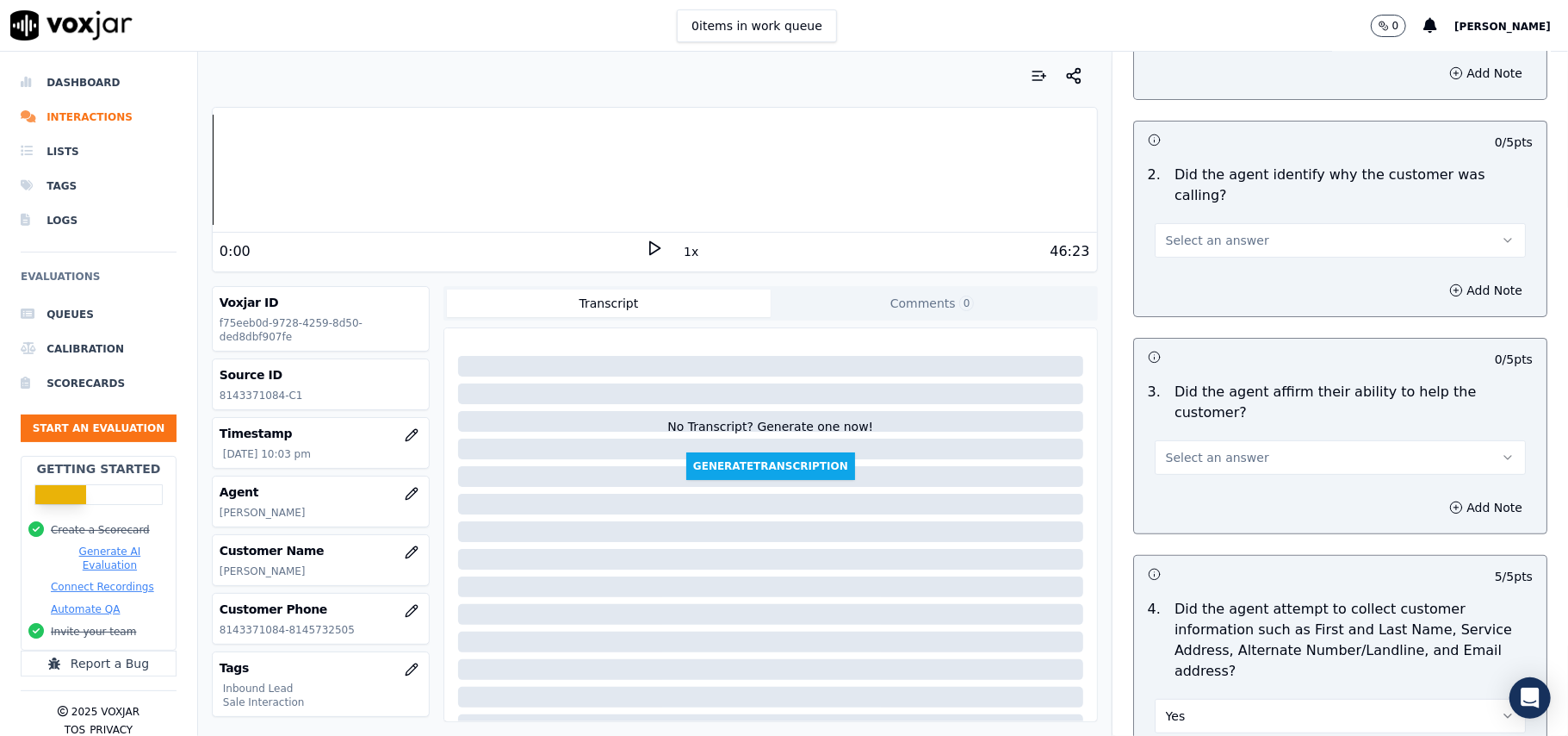
scroll to position [112, 0]
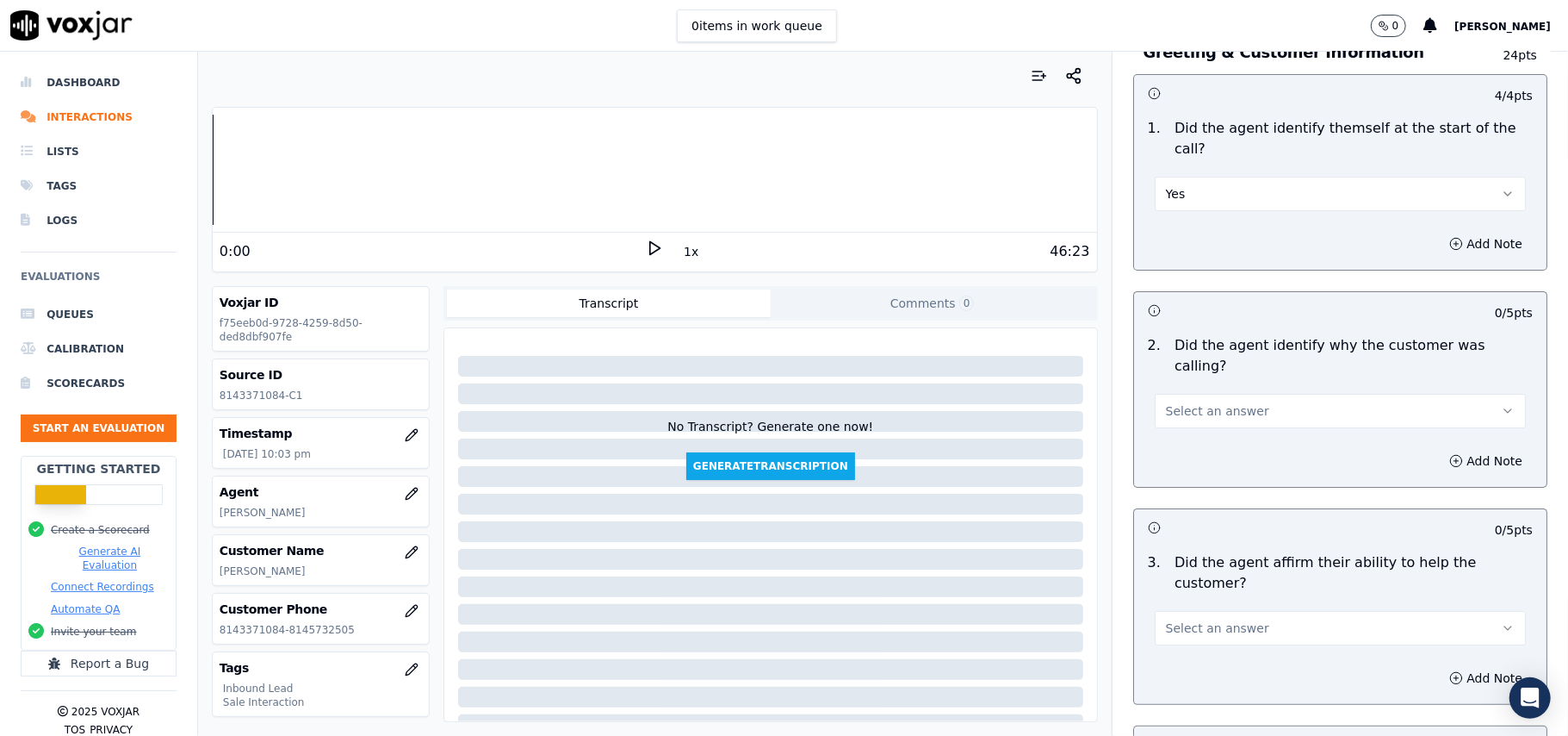
click at [1196, 620] on span "Select an answer" at bounding box center [1217, 628] width 103 height 17
click at [1185, 608] on div "Yes" at bounding box center [1304, 606] width 333 height 28
click at [1234, 394] on button "Select an answer" at bounding box center [1340, 411] width 372 height 34
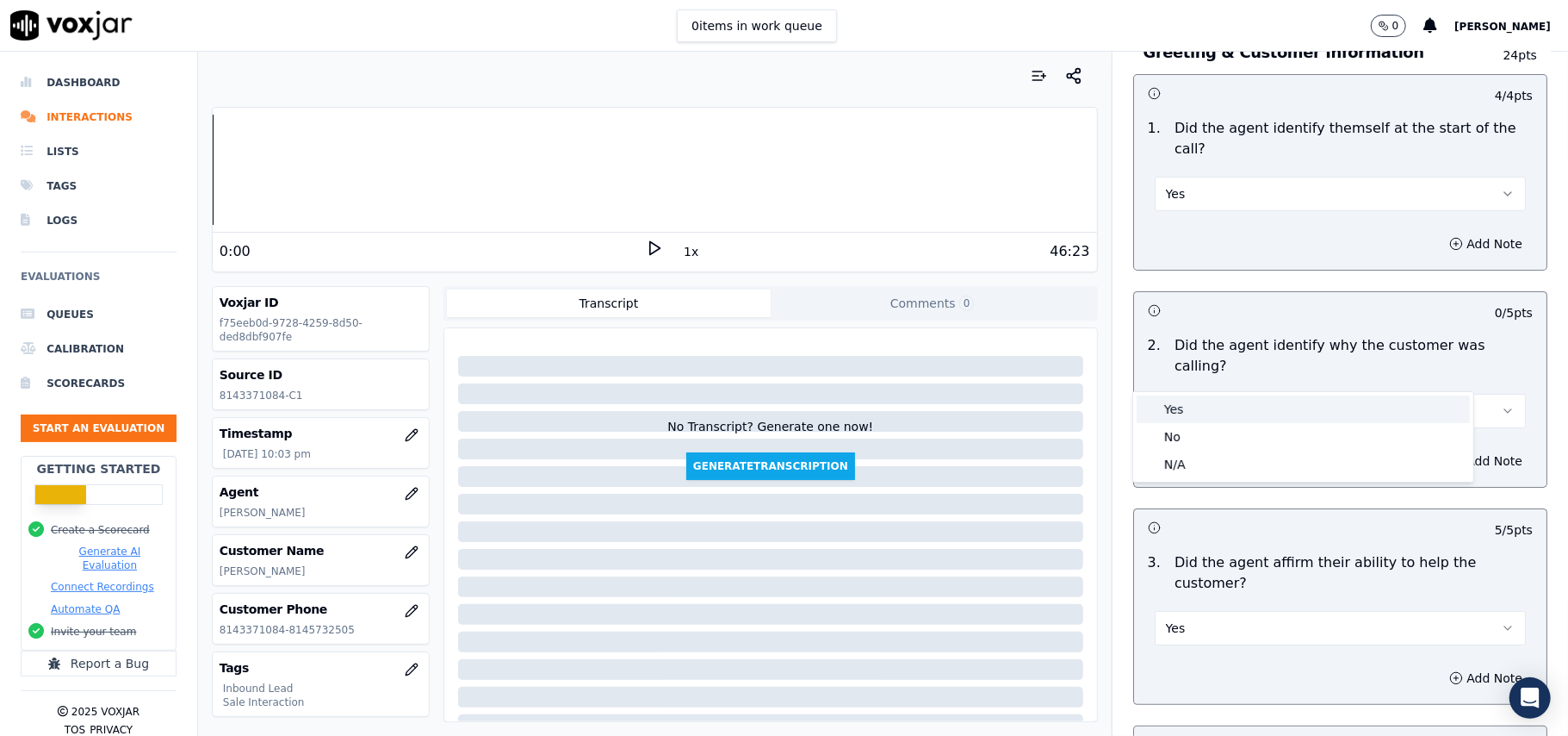
click at [1217, 403] on div "Yes" at bounding box center [1304, 409] width 333 height 28
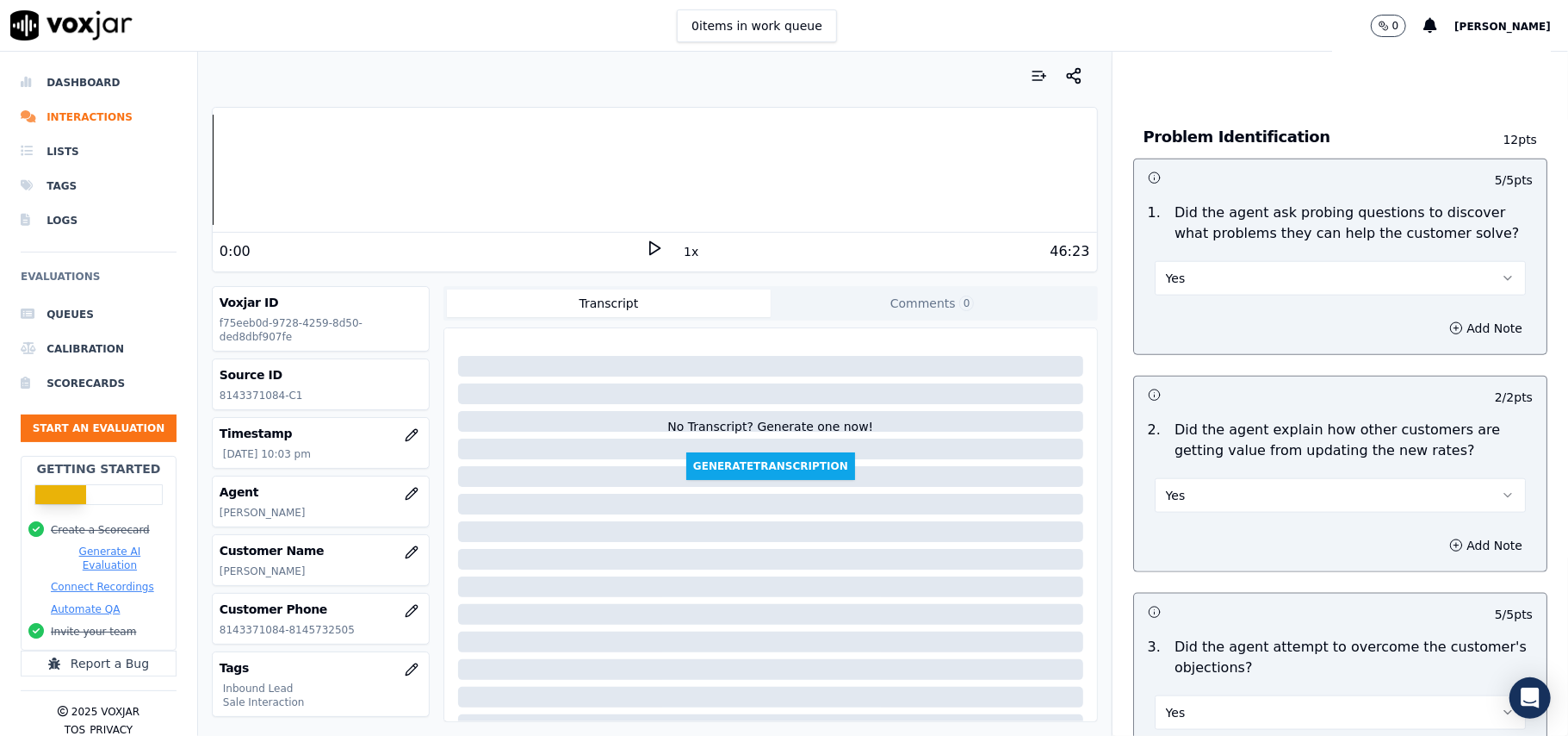
scroll to position [4822, 0]
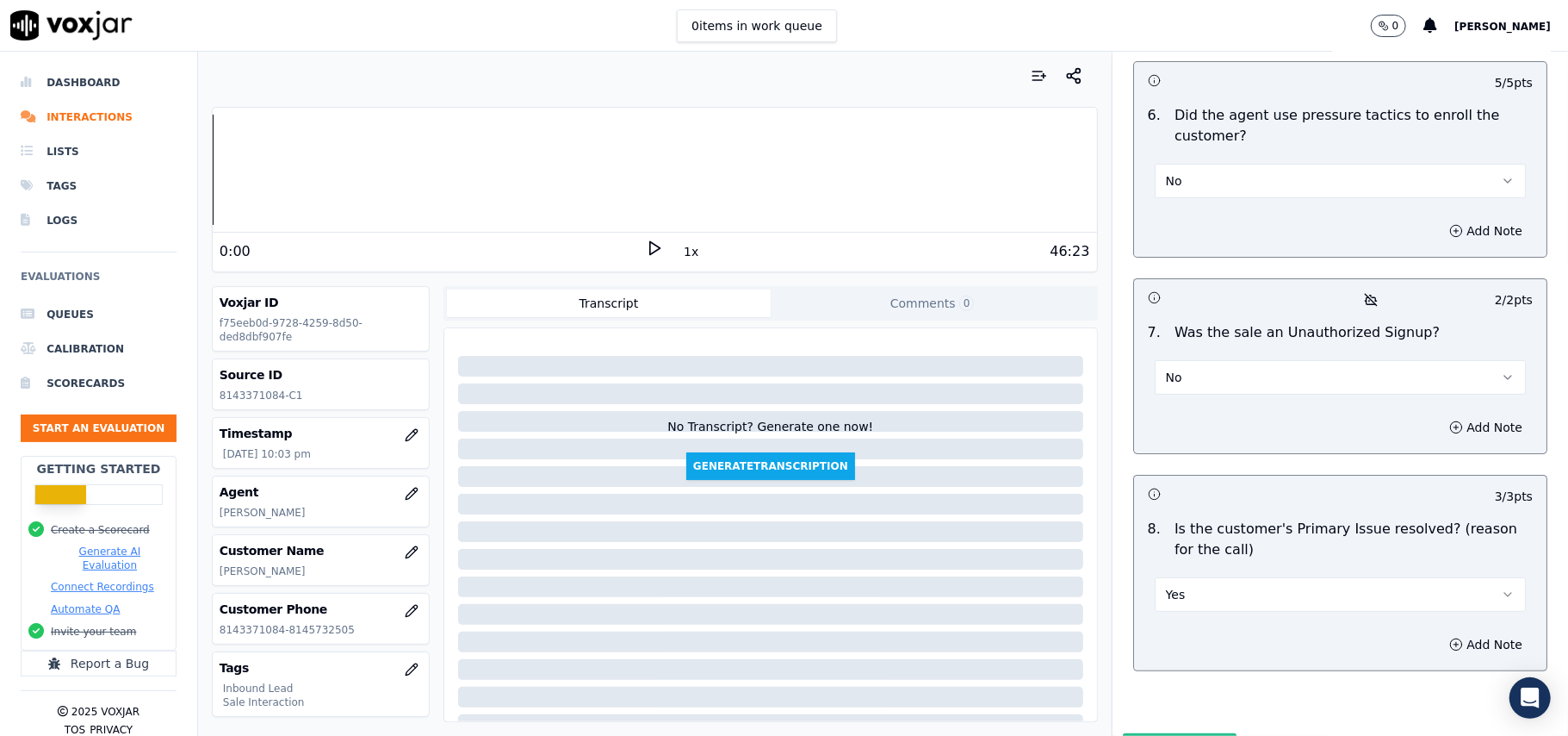
click at [1189, 733] on button "Submit Scores" at bounding box center [1180, 748] width 115 height 31
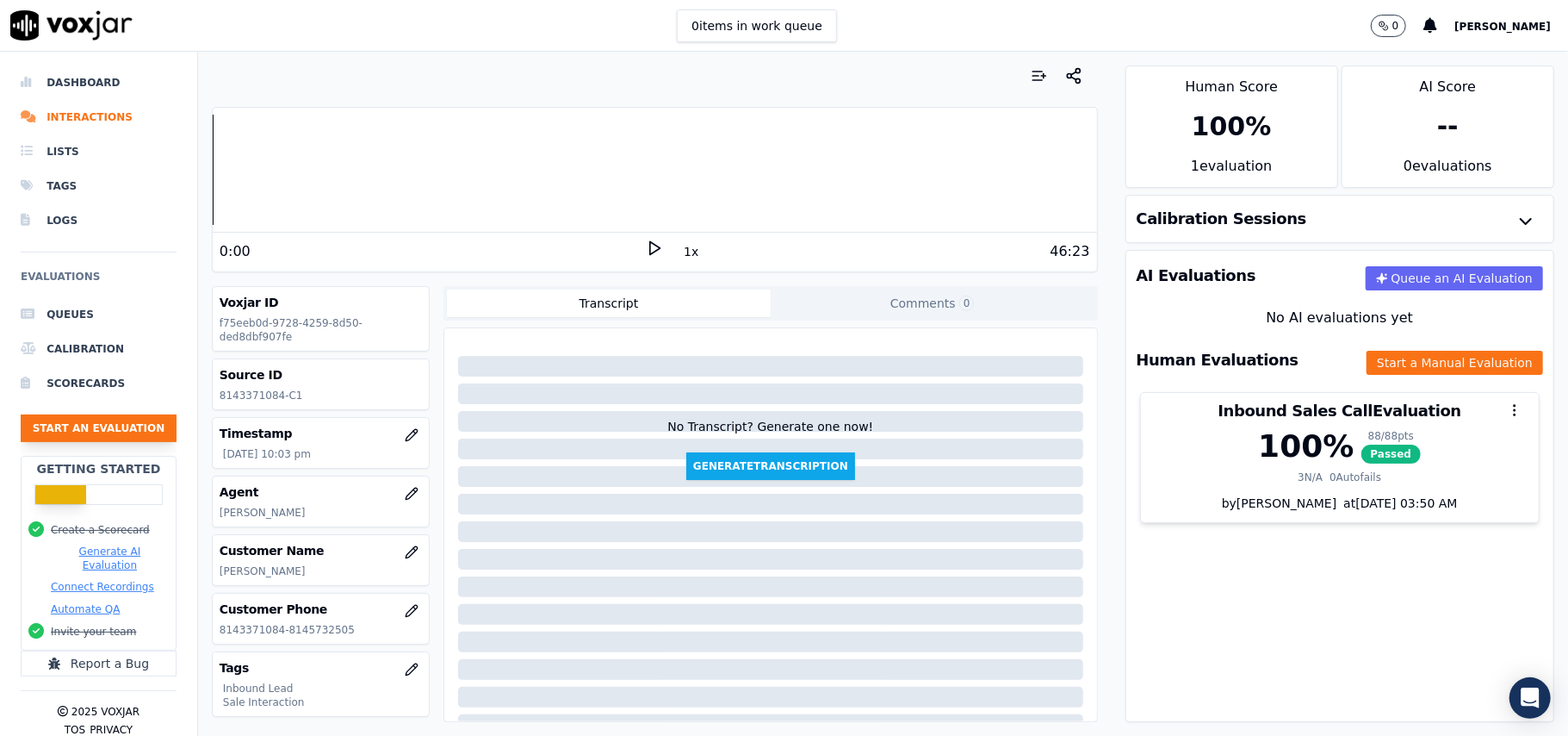
click at [84, 424] on button "Start an Evaluation" at bounding box center [98, 429] width 155 height 28
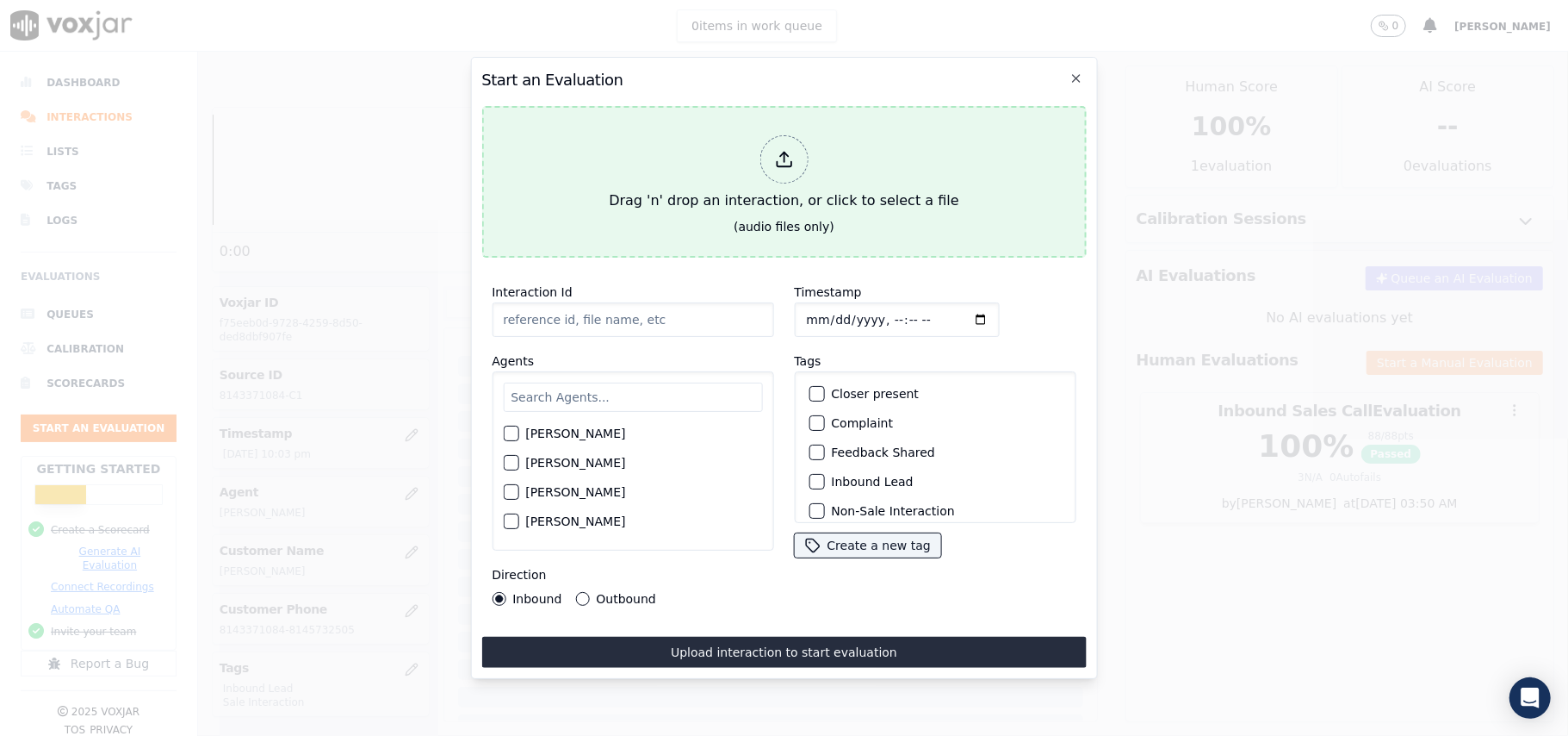
click at [756, 146] on div "Drag 'n' drop an interaction, or click to select a file" at bounding box center [783, 173] width 363 height 89
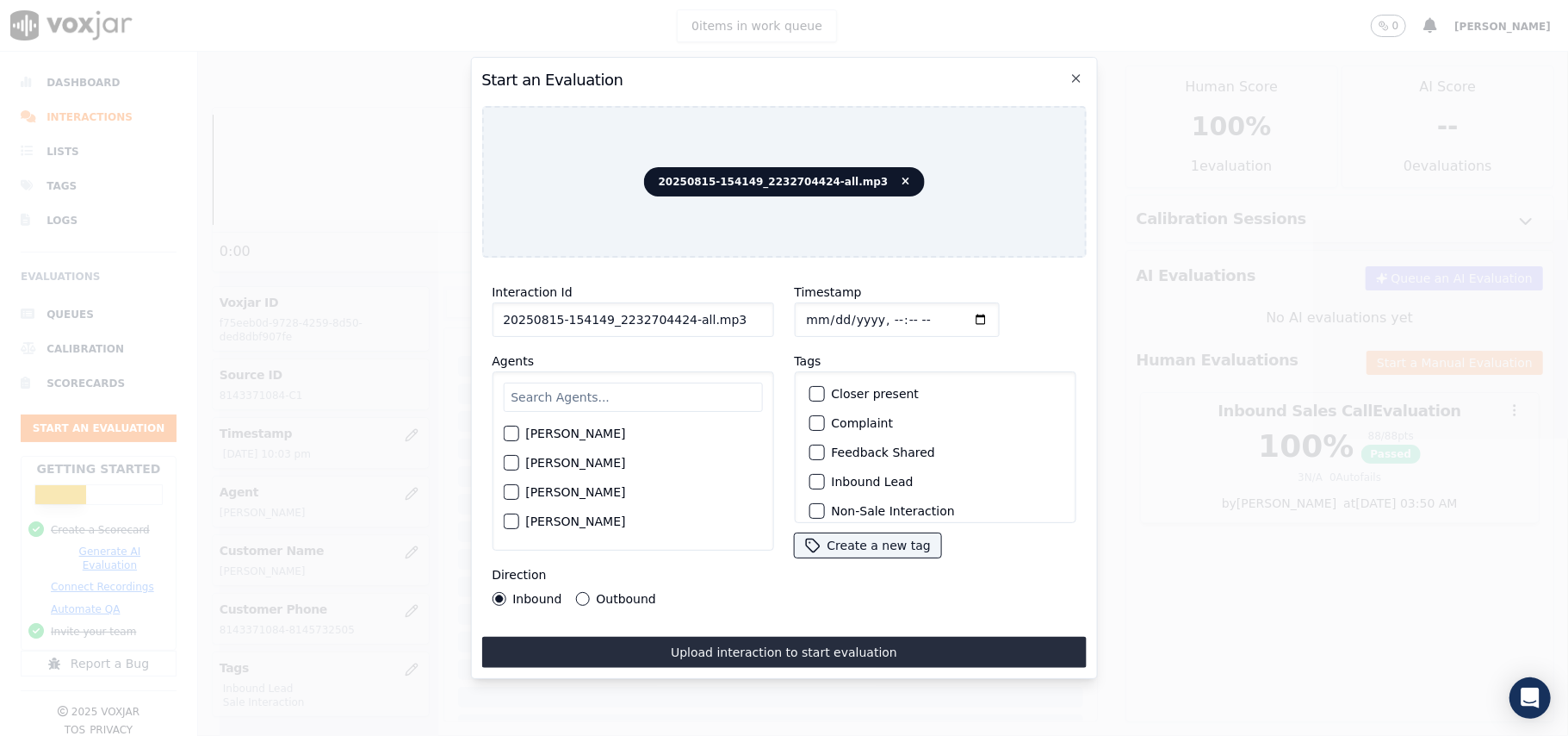
drag, startPoint x: 731, startPoint y: 304, endPoint x: 677, endPoint y: 314, distance: 54.9
click at [677, 314] on input "20250815-154149_2232704424-all.mp3" at bounding box center [632, 320] width 281 height 34
type input "20250815-154149_2232704424-C1"
click at [825, 307] on input "Timestamp" at bounding box center [897, 320] width 205 height 34
type input "[DATE]T22:20"
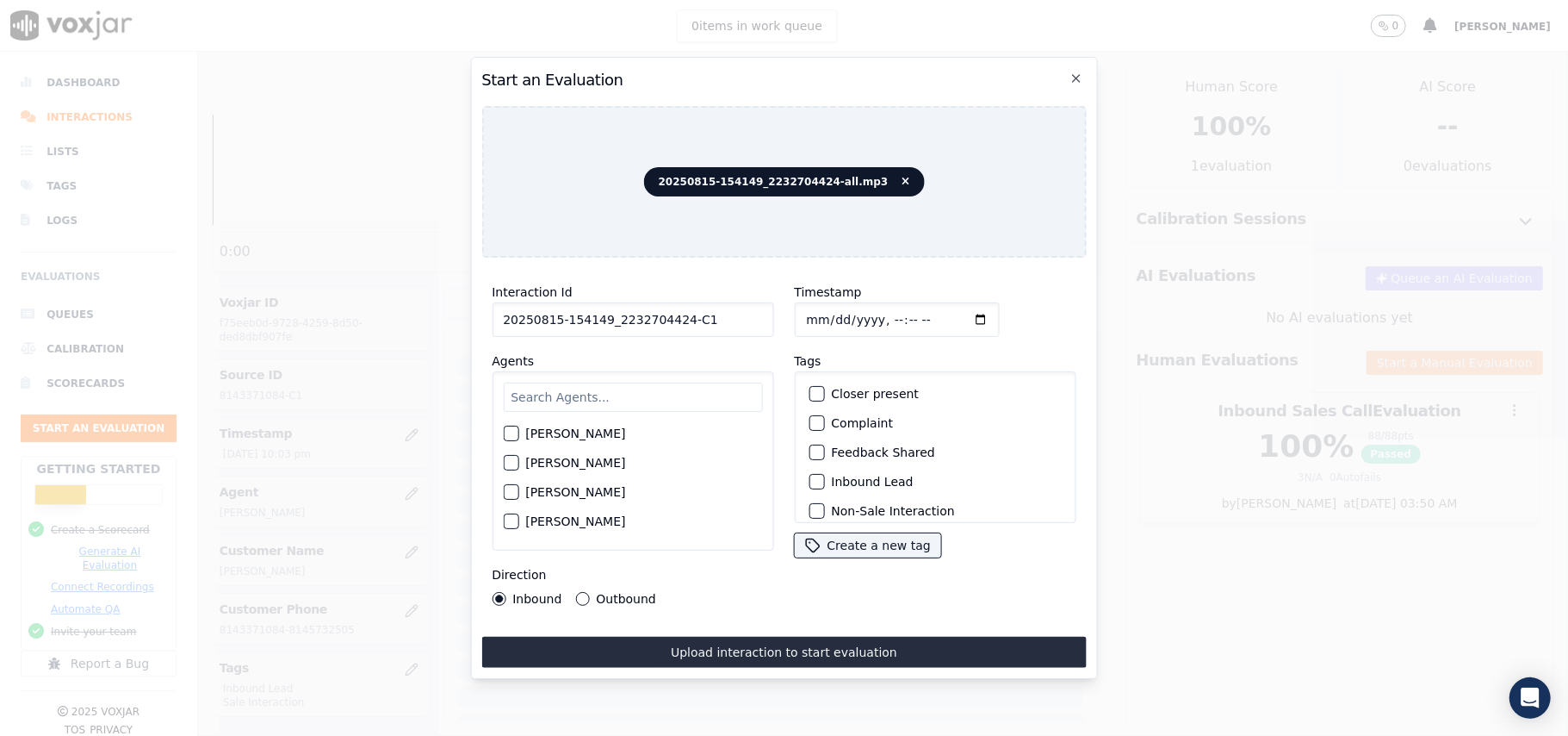
click at [635, 383] on input "text" at bounding box center [632, 397] width 259 height 29
paste input "[PERSON_NAME]"
type input "[PERSON_NAME]"
click at [524, 429] on div "[PERSON_NAME]" at bounding box center [632, 438] width 259 height 29
click at [521, 429] on div "[PERSON_NAME]" at bounding box center [632, 438] width 259 height 29
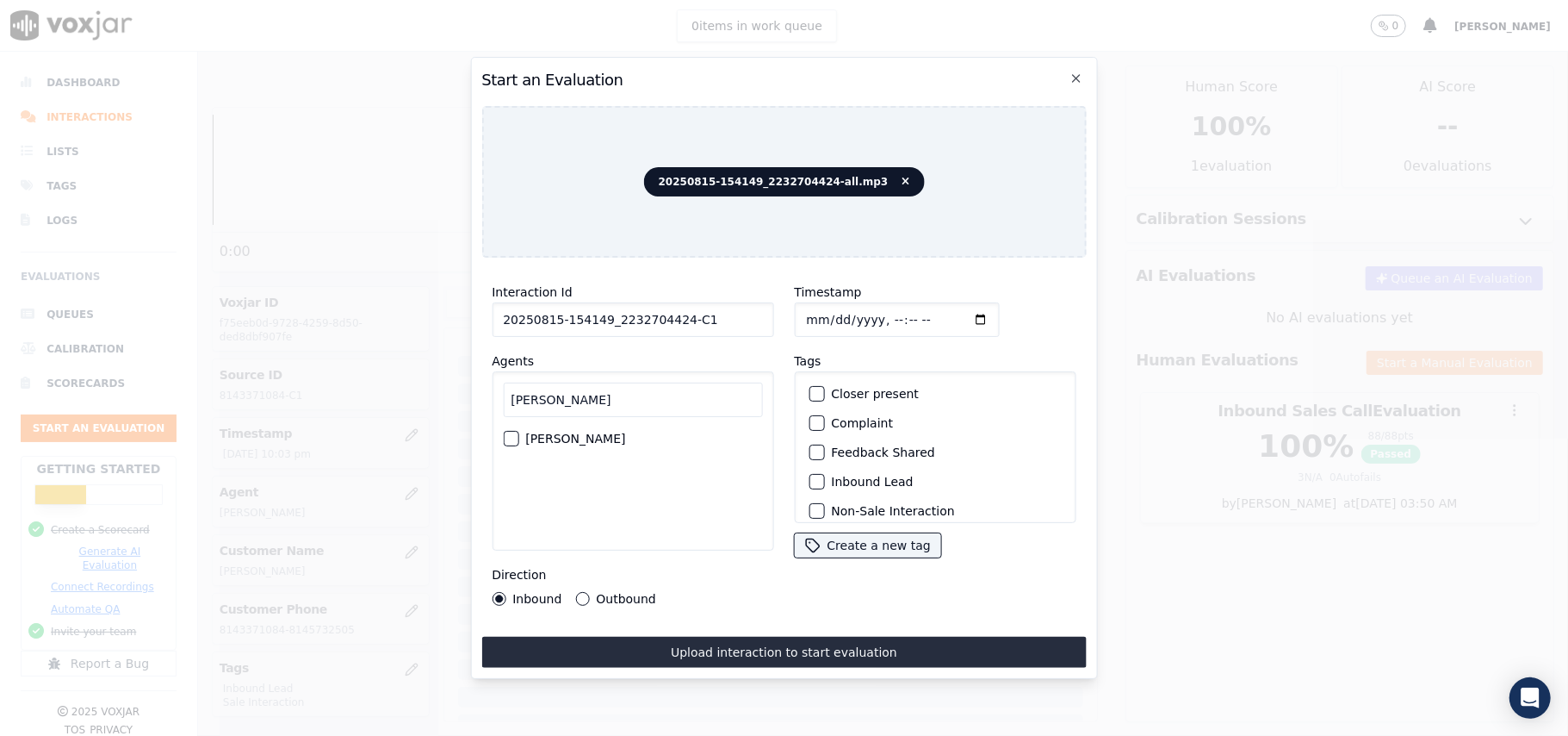
click at [518, 430] on button "[PERSON_NAME]" at bounding box center [510, 438] width 16 height 16
click at [809, 480] on div "button" at bounding box center [815, 481] width 12 height 12
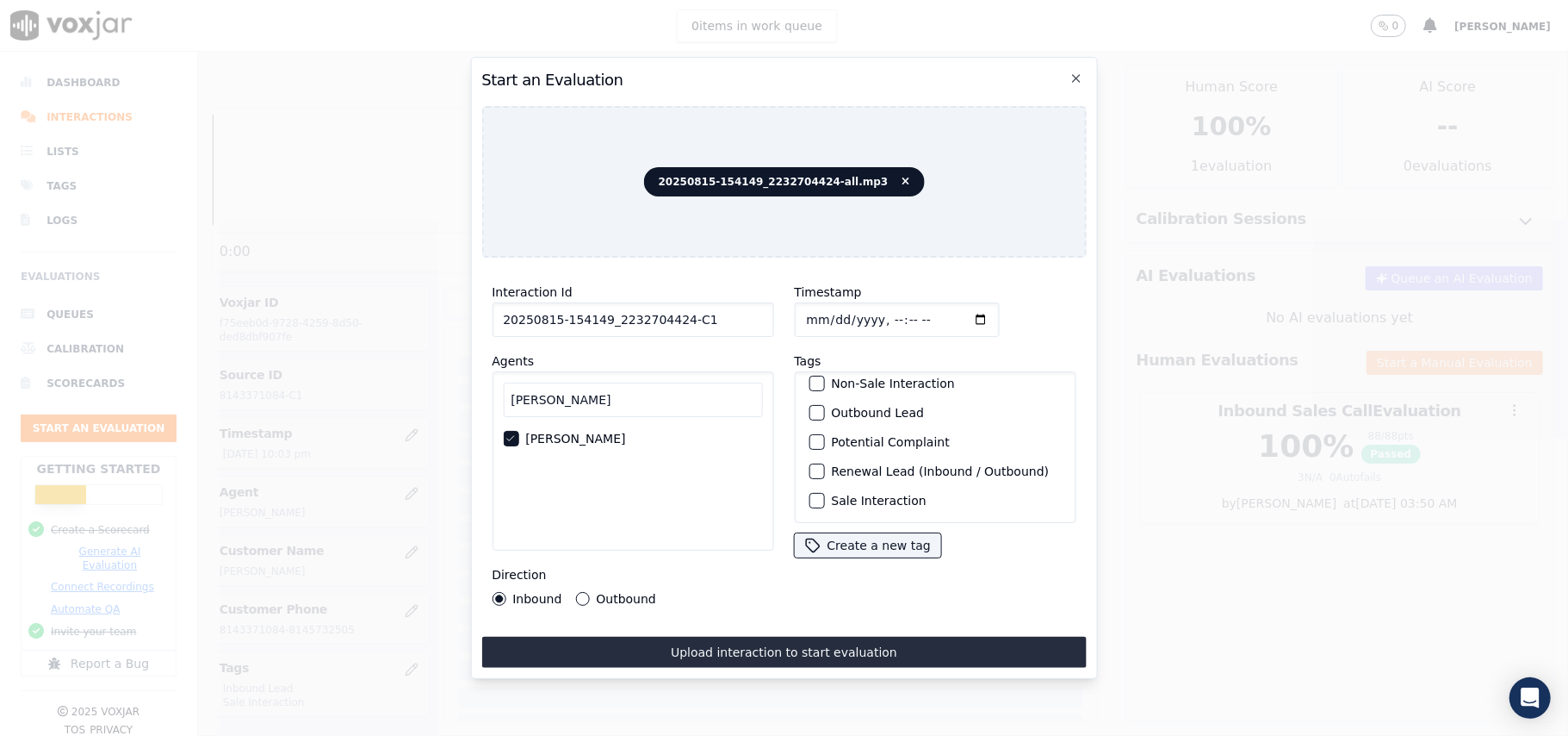
scroll to position [150, 0]
click at [810, 495] on div "button" at bounding box center [815, 500] width 12 height 12
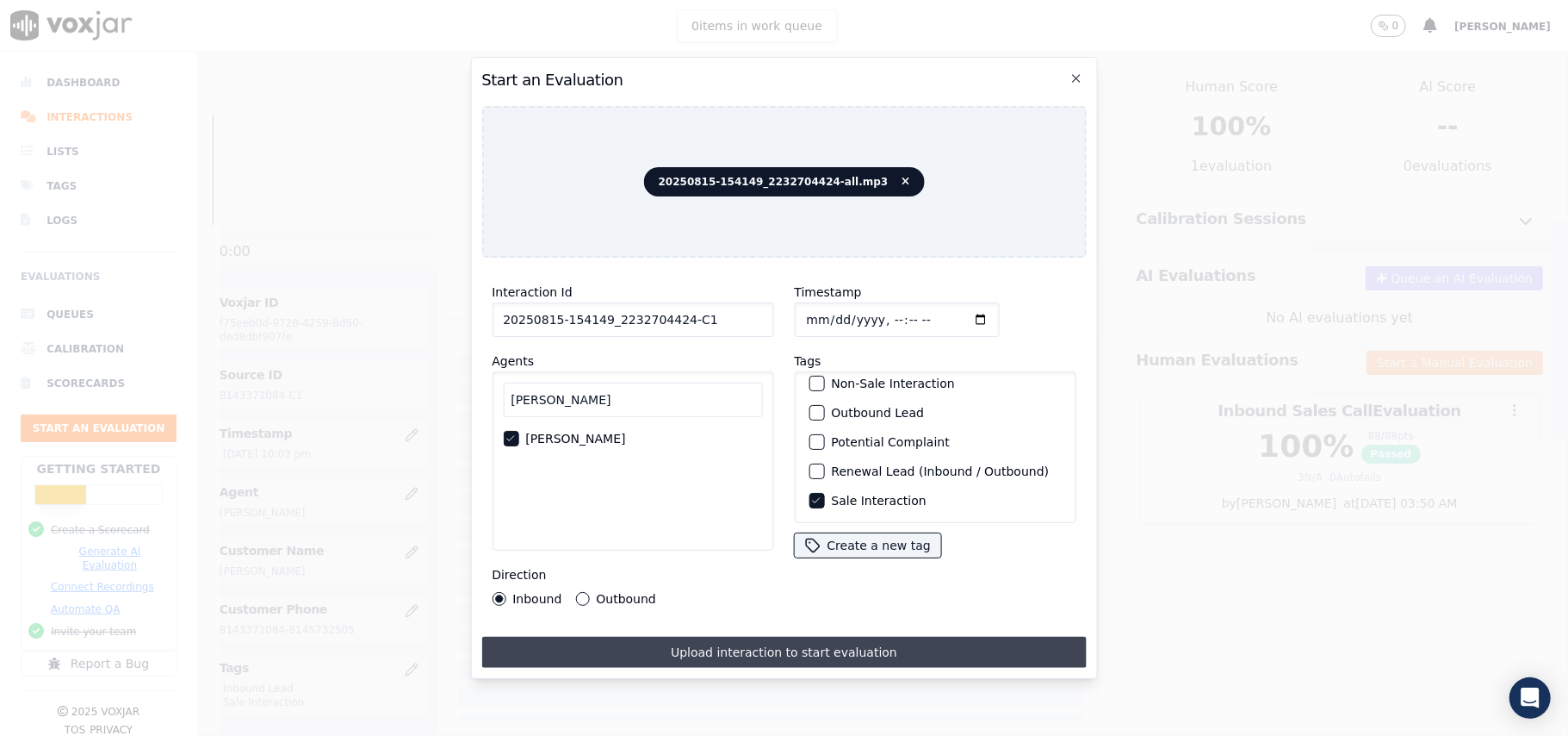
click at [842, 655] on button "Upload interaction to start evaluation" at bounding box center [783, 651] width 604 height 31
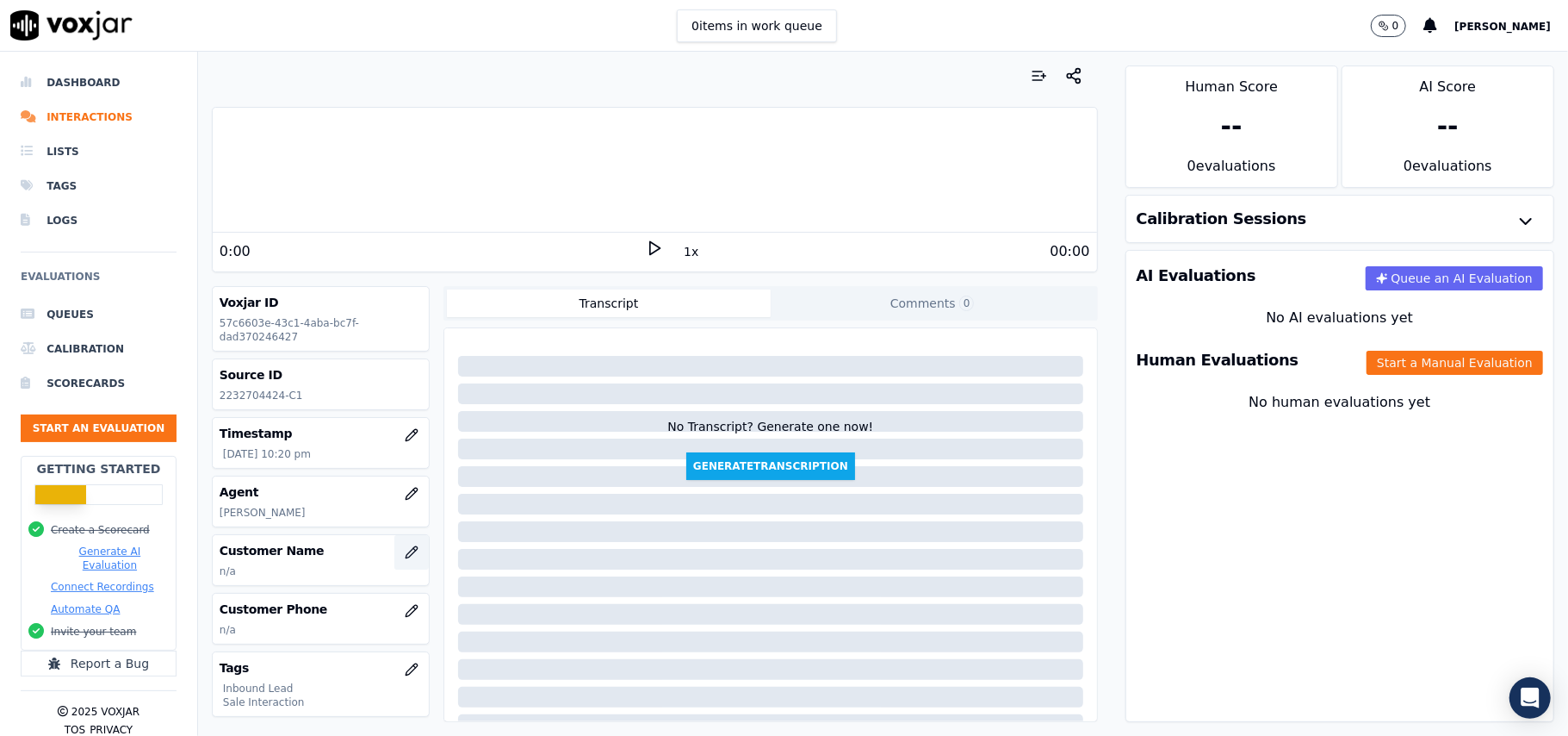
click at [405, 559] on icon "button" at bounding box center [412, 552] width 14 height 14
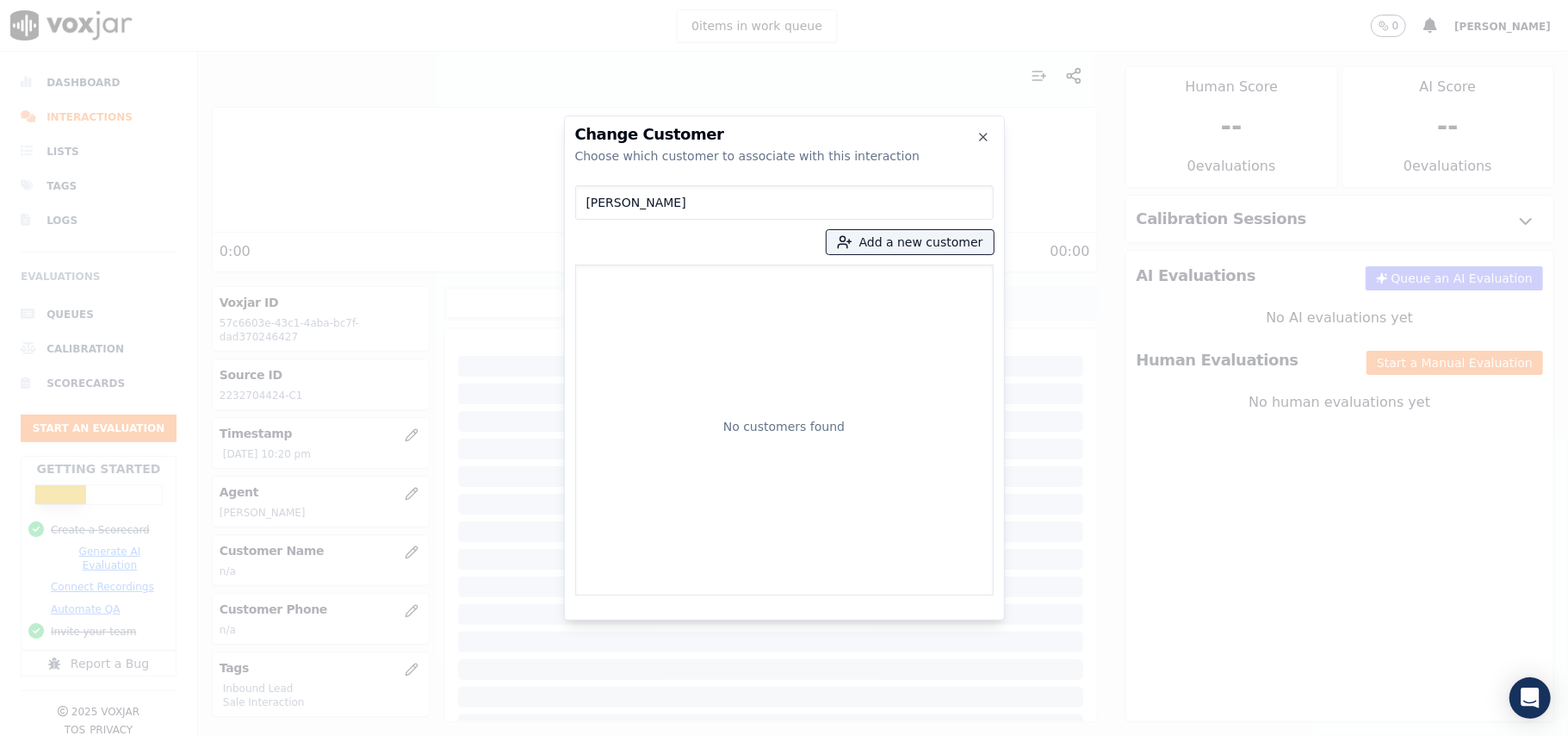
click at [588, 200] on input "[PERSON_NAME]" at bounding box center [784, 202] width 418 height 34
click at [590, 200] on input "[PERSON_NAME]" at bounding box center [784, 202] width 418 height 34
type input "[PERSON_NAME]"
click at [727, 278] on p "[PERSON_NAME]" at bounding box center [683, 289] width 134 height 27
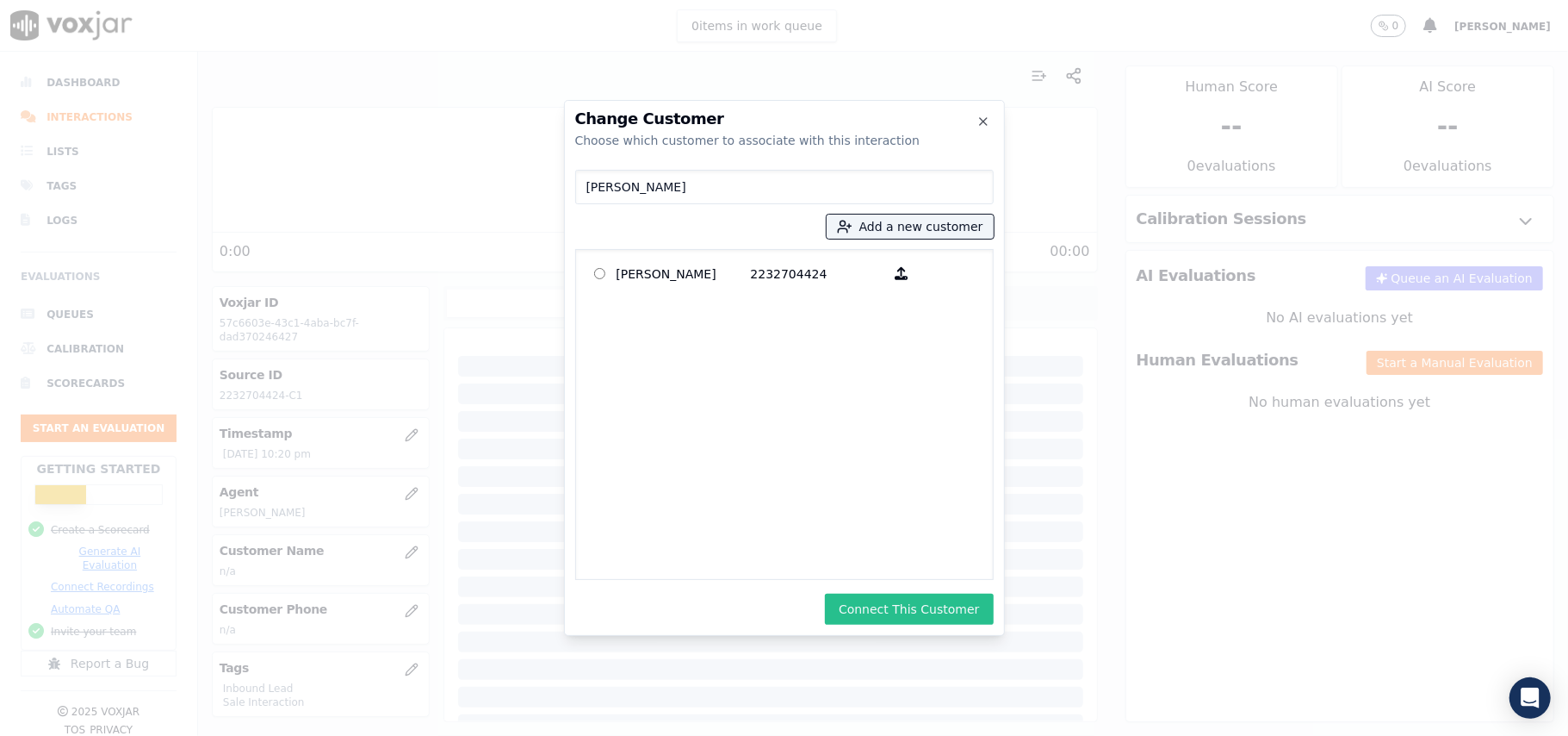
click at [941, 603] on button "Connect This Customer" at bounding box center [909, 608] width 168 height 31
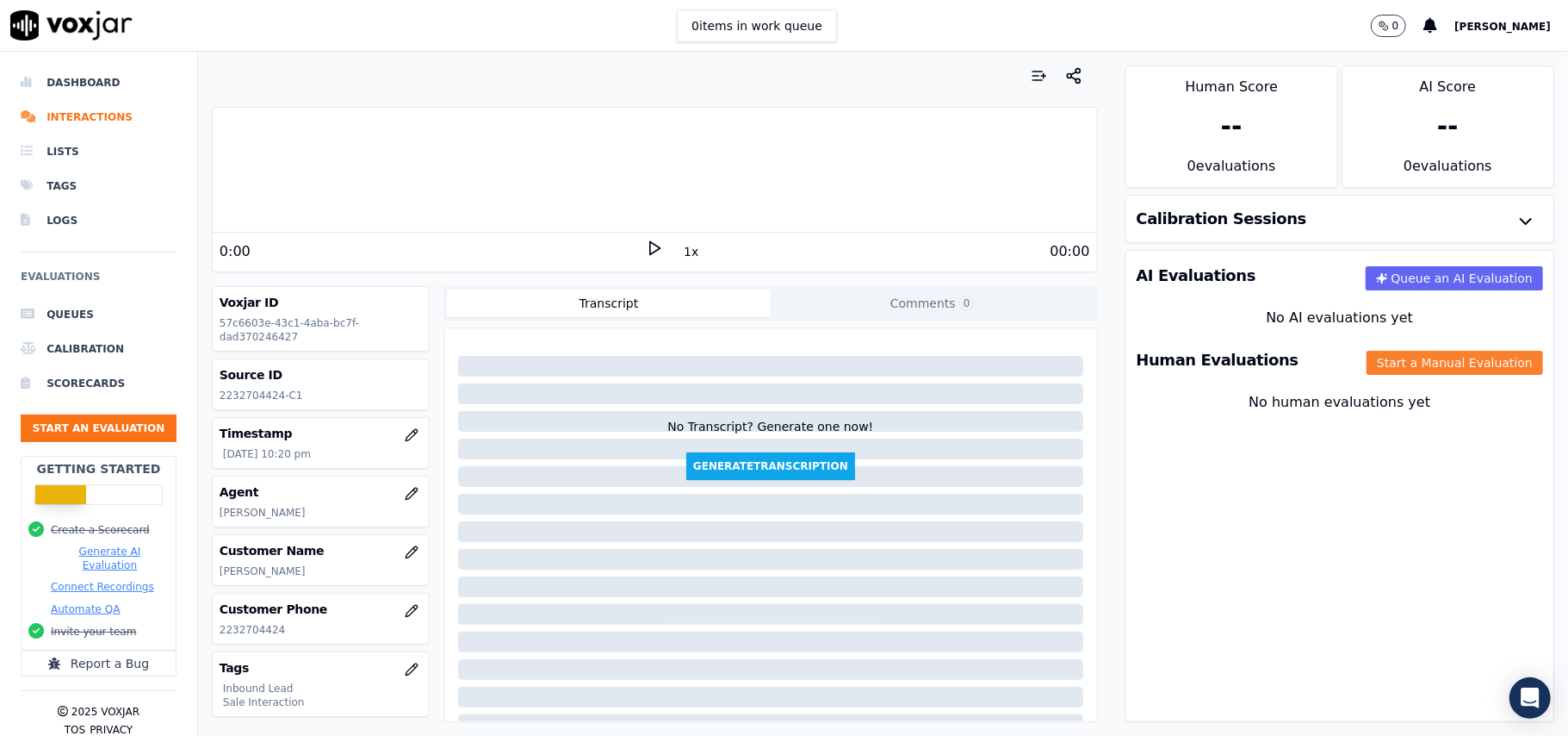
click at [1367, 367] on button "Start a Manual Evaluation" at bounding box center [1455, 362] width 177 height 24
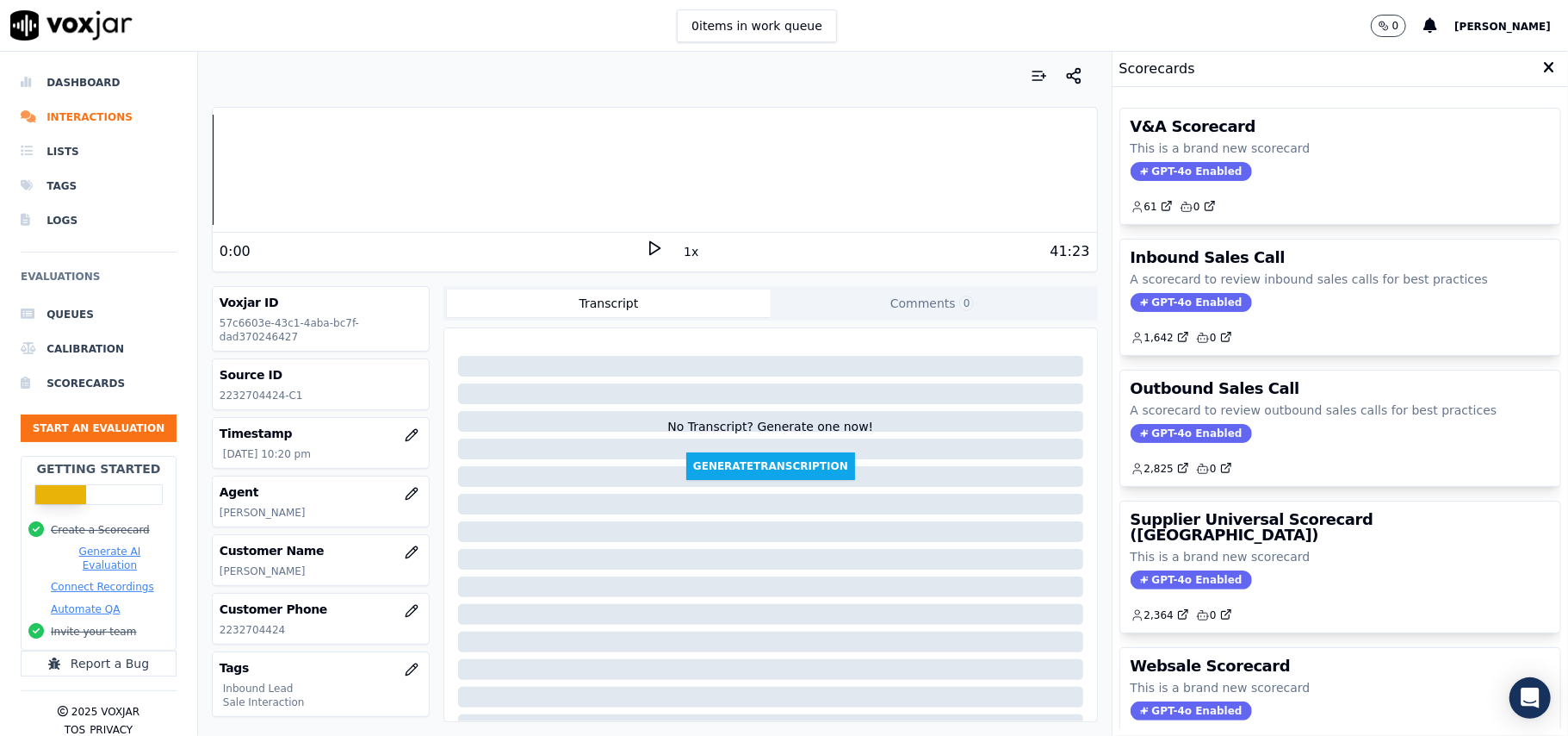
click at [1158, 298] on span "GPT-4o Enabled" at bounding box center [1191, 302] width 121 height 19
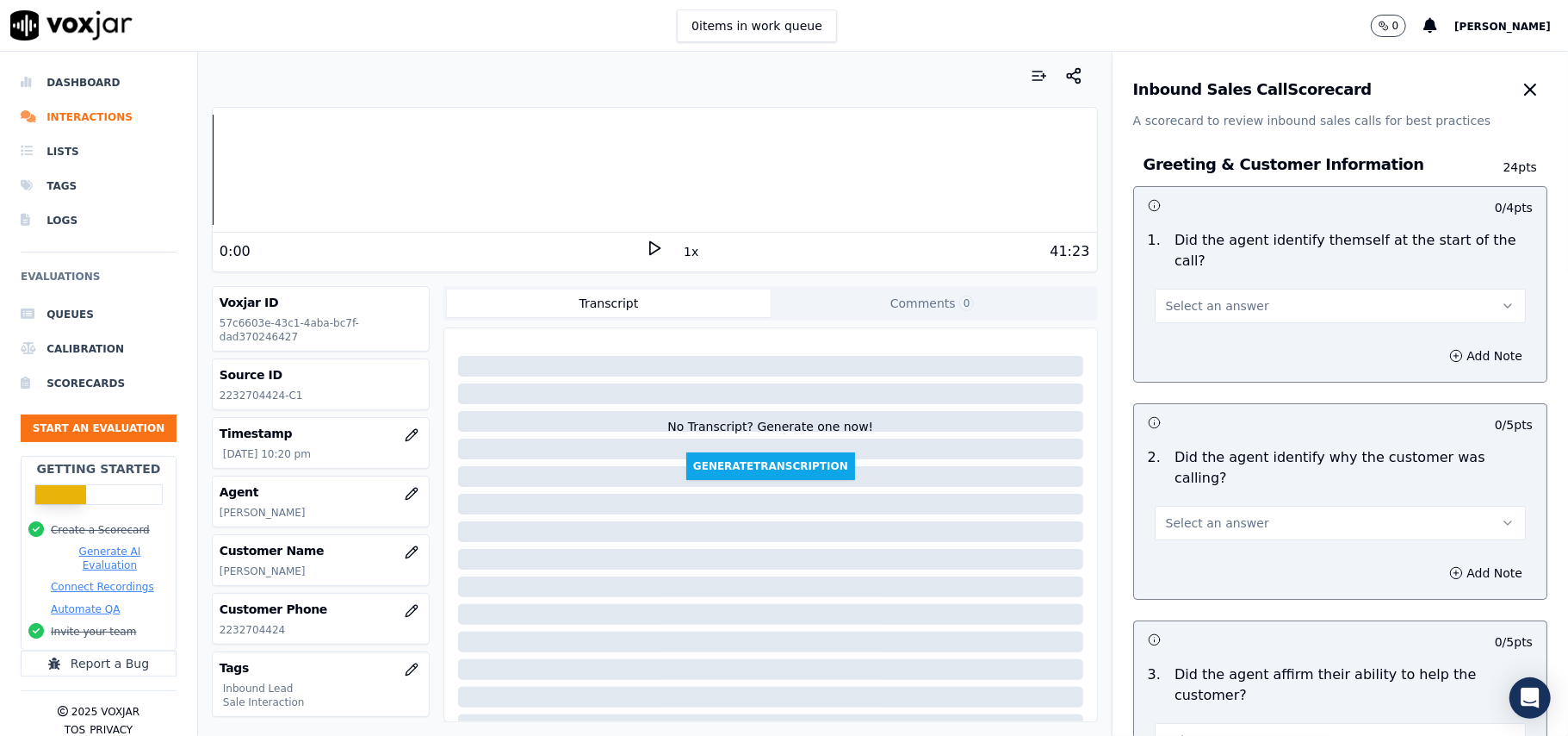
click at [1199, 297] on span "Select an answer" at bounding box center [1217, 306] width 103 height 17
click at [1203, 321] on div "Yes" at bounding box center [1304, 325] width 333 height 28
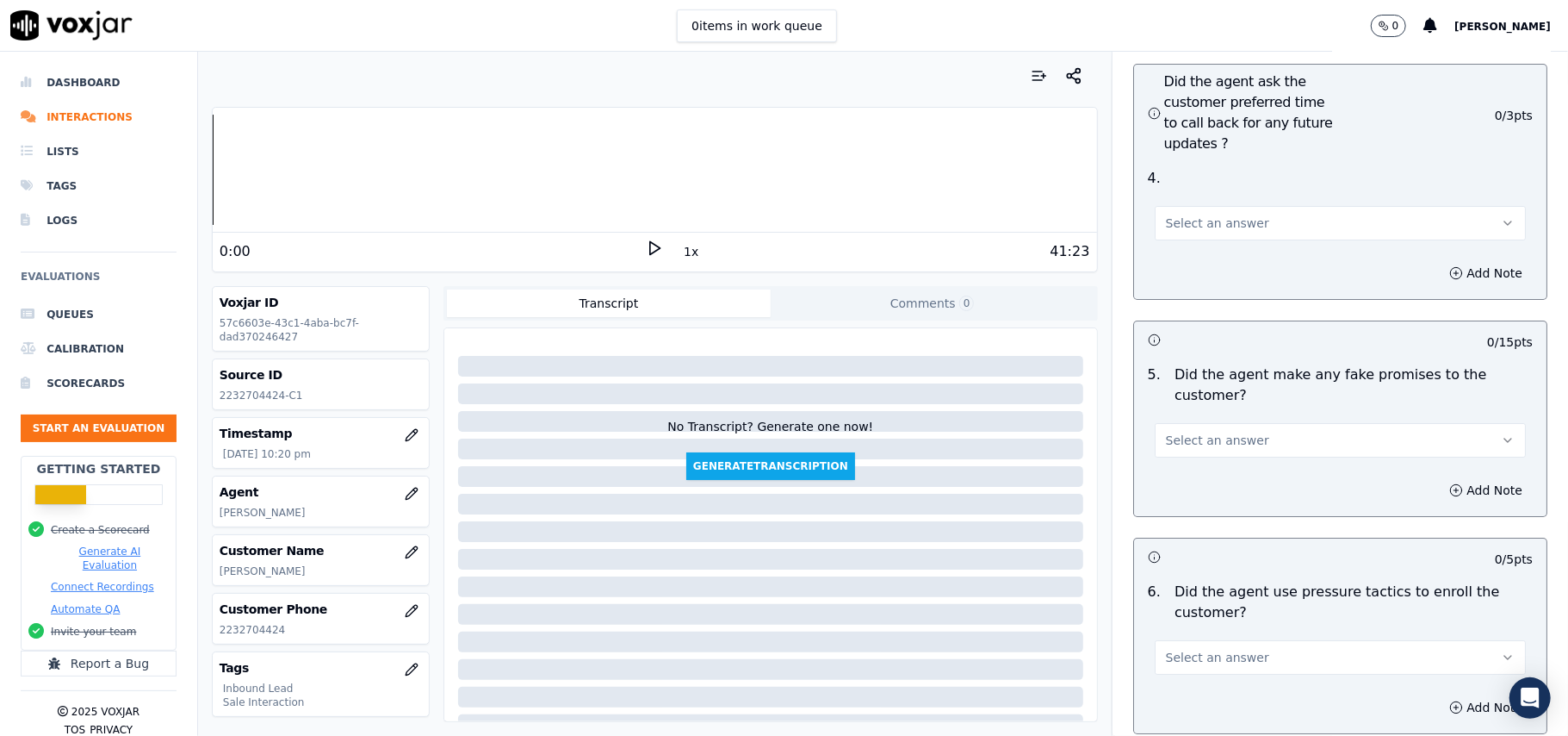
scroll to position [4822, 0]
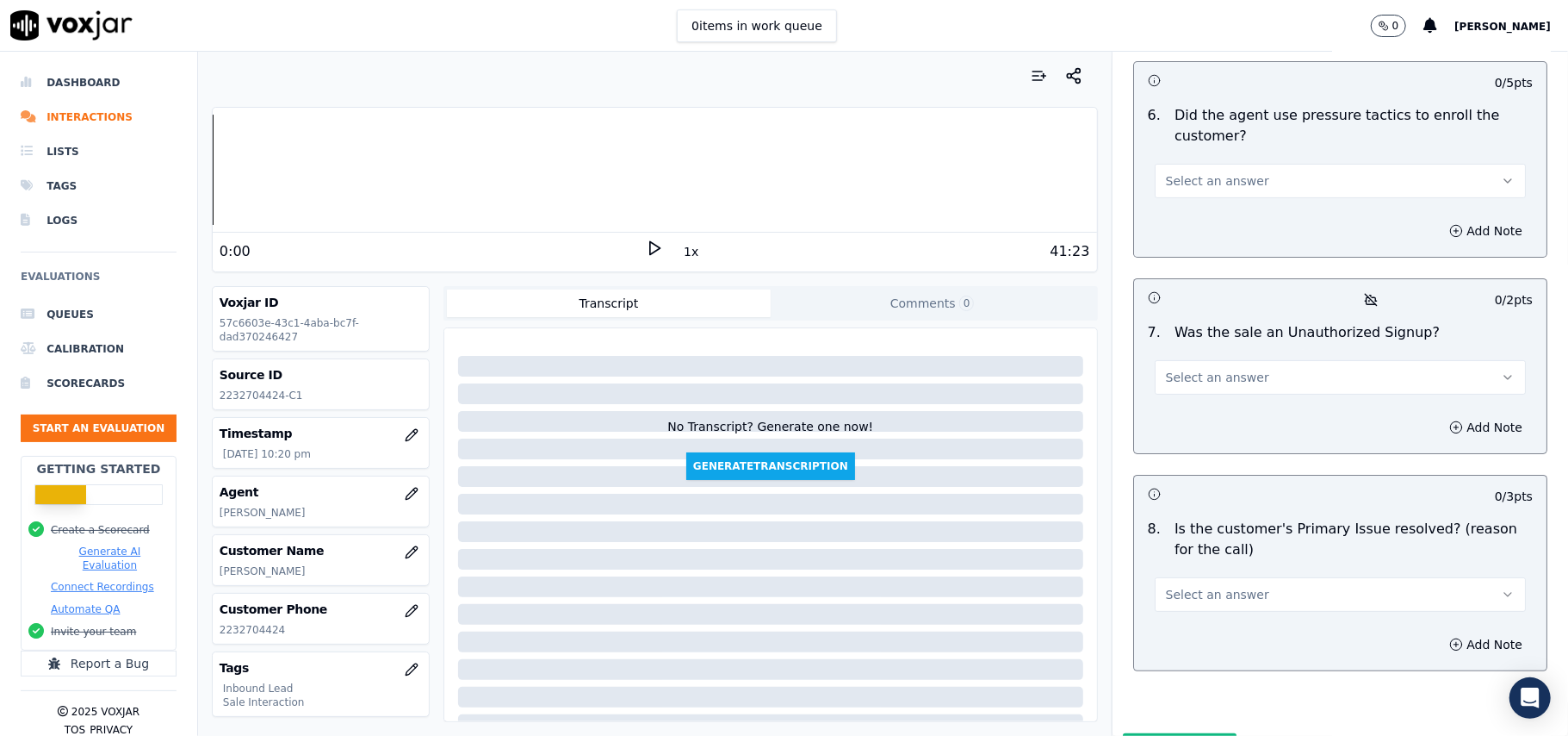
click at [1169, 578] on button "Select an answer" at bounding box center [1340, 594] width 372 height 34
click at [1161, 541] on div "Yes" at bounding box center [1304, 543] width 333 height 28
click at [1194, 361] on button "Select an answer" at bounding box center [1340, 377] width 372 height 34
click at [1194, 352] on div "No" at bounding box center [1304, 352] width 333 height 28
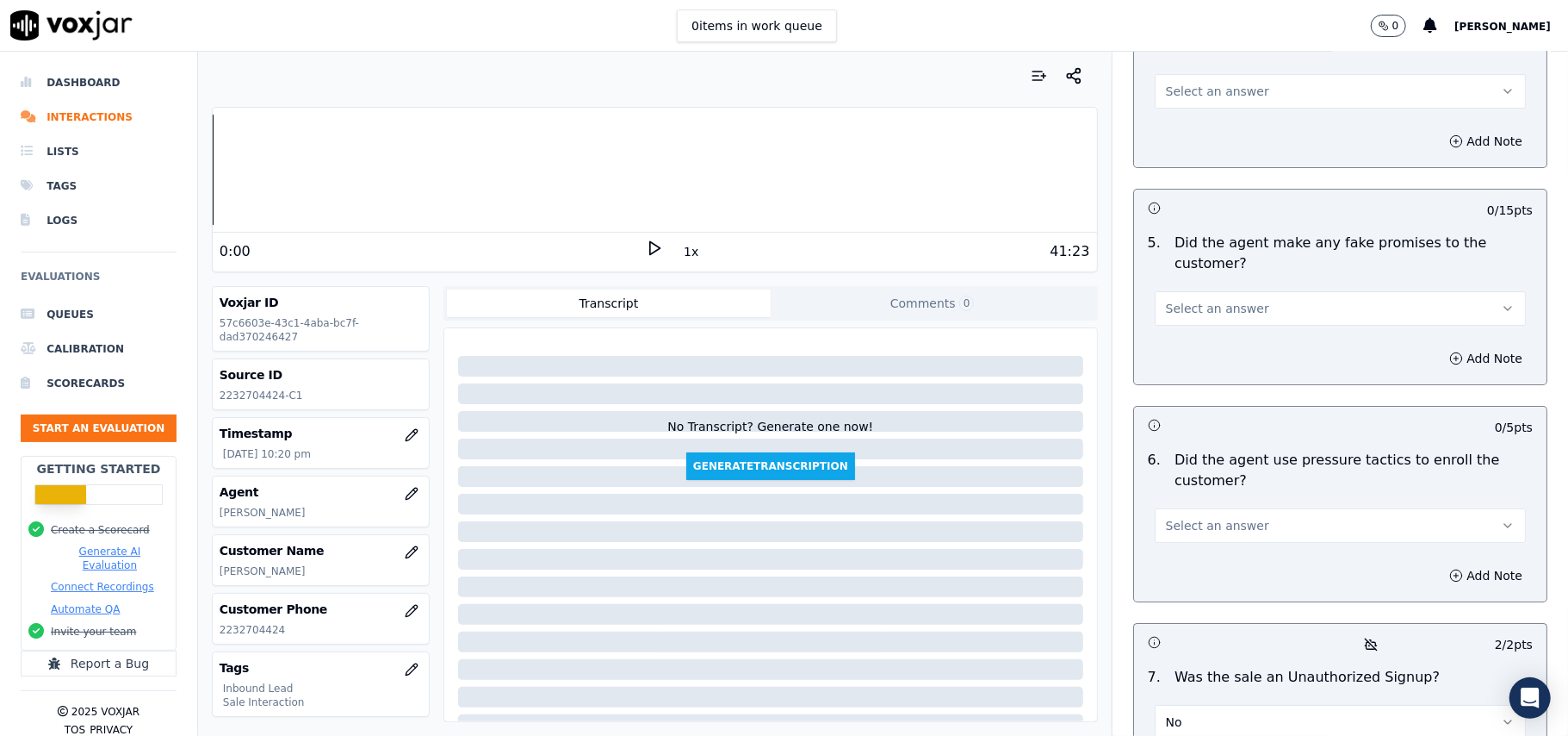
click at [1199, 509] on button "Select an answer" at bounding box center [1340, 525] width 372 height 34
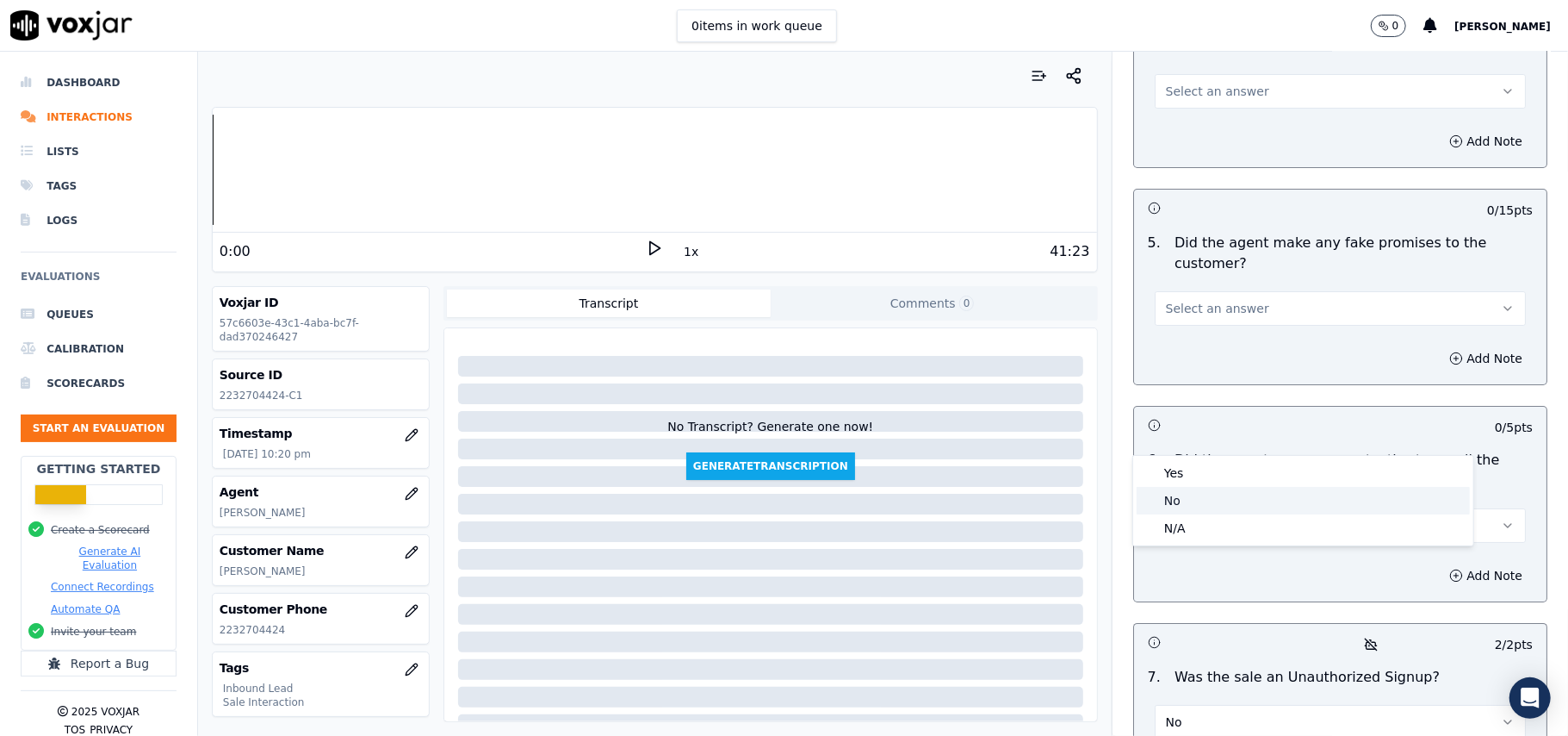
click at [1189, 487] on div "No" at bounding box center [1304, 501] width 333 height 28
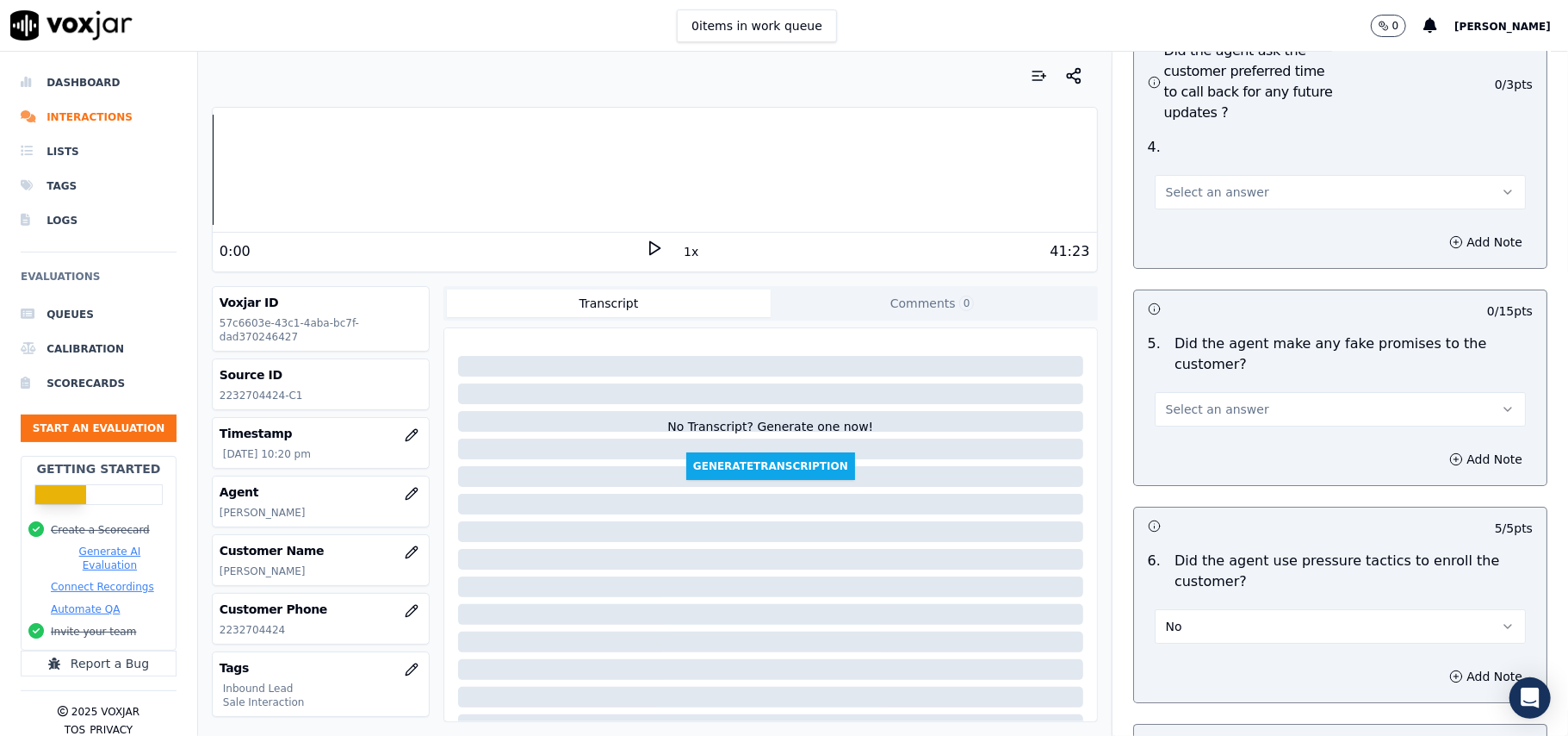
scroll to position [4247, 0]
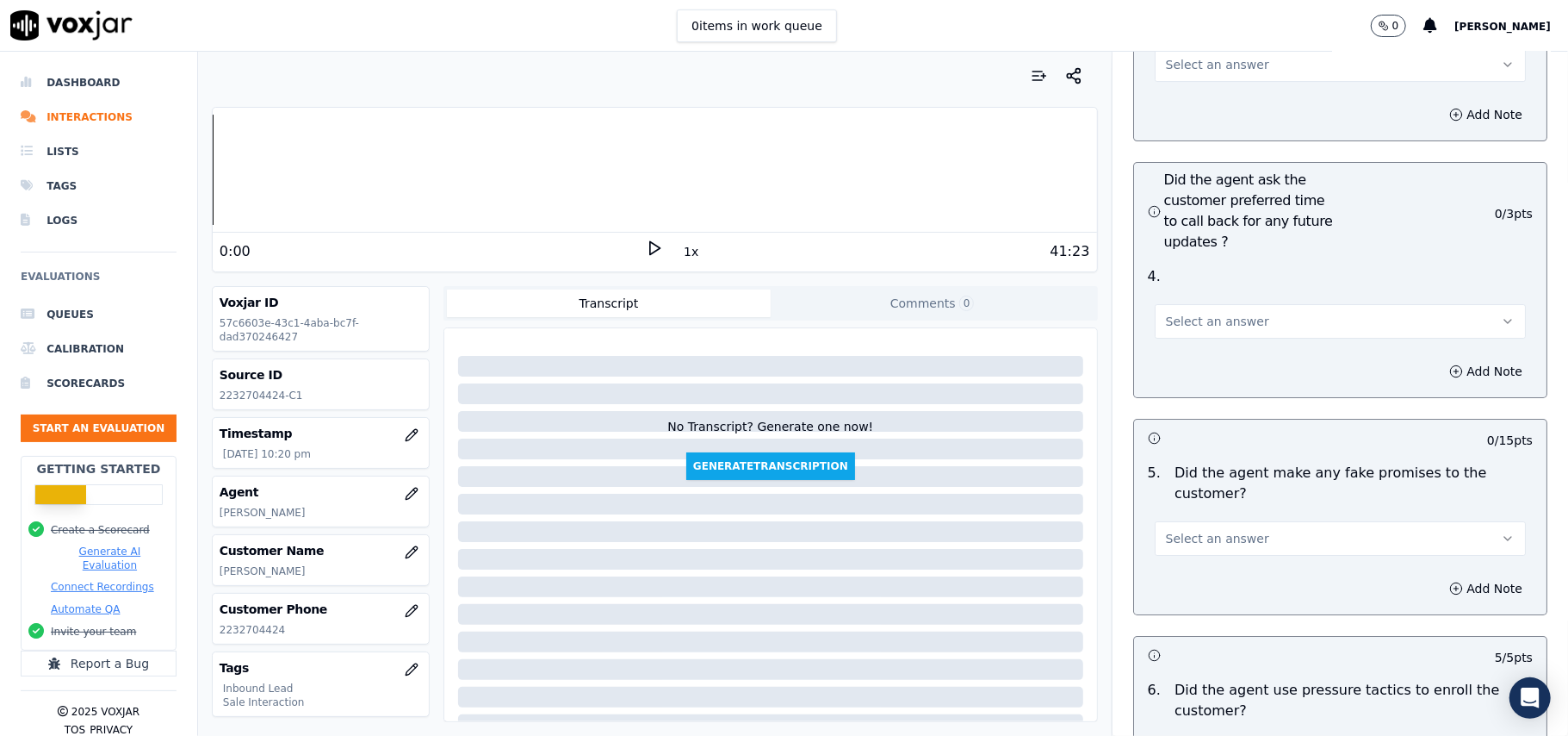
click at [1206, 522] on button "Select an answer" at bounding box center [1340, 538] width 372 height 34
click at [1200, 500] on div "No" at bounding box center [1304, 512] width 333 height 28
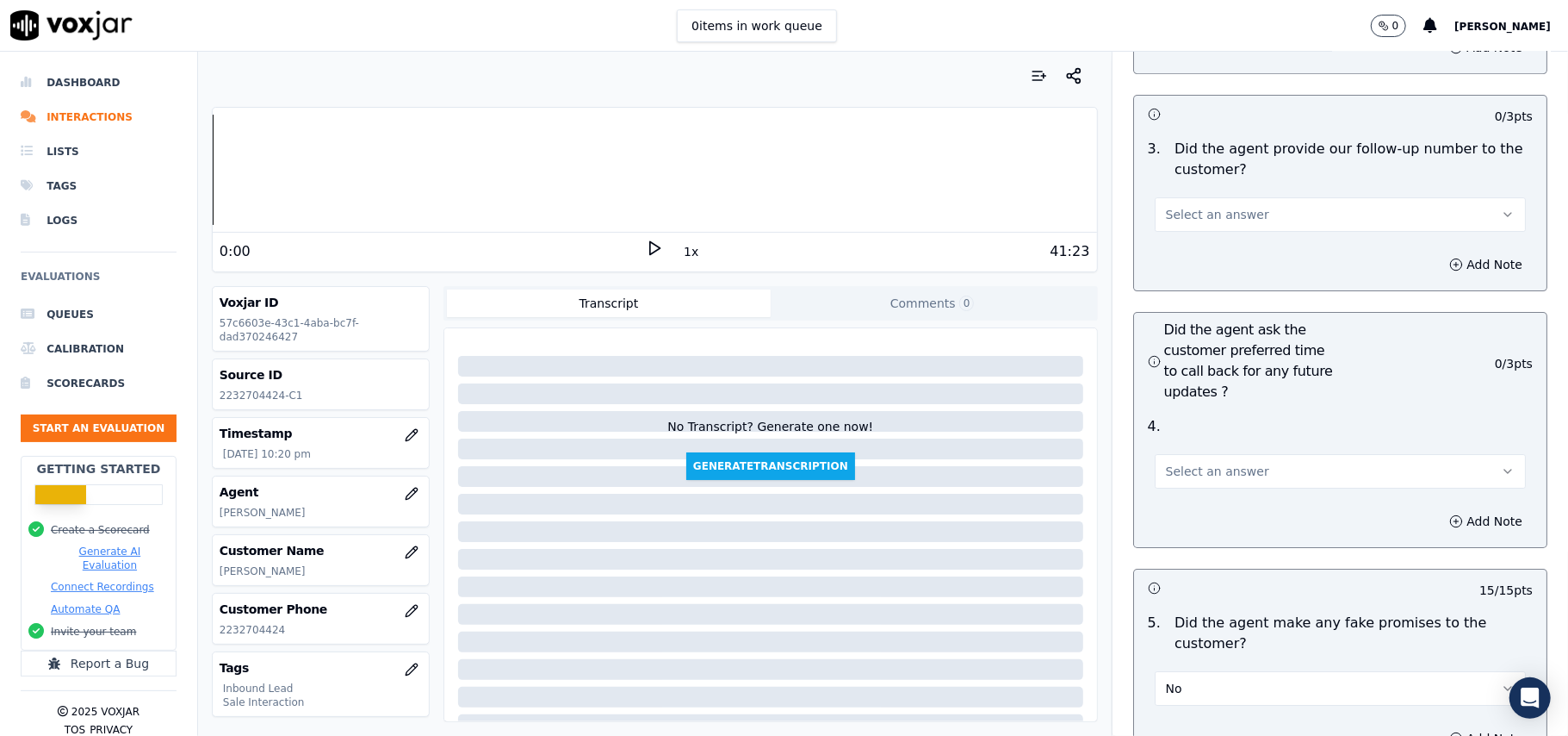
scroll to position [3903, 0]
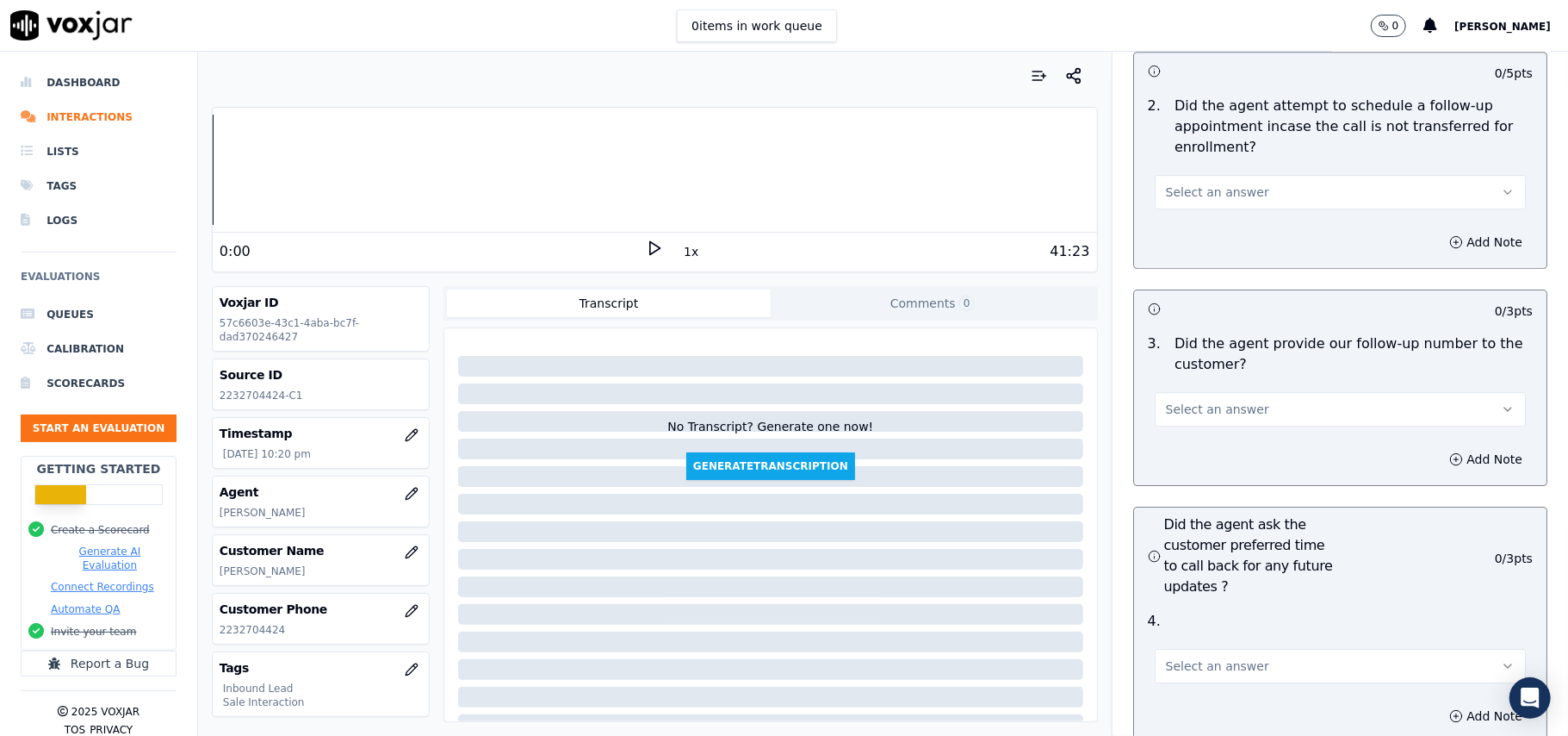
click at [1223, 604] on div "4 . Select an answer" at bounding box center [1340, 647] width 412 height 86
click at [1194, 658] on span "Select an answer" at bounding box center [1217, 666] width 103 height 17
drag, startPoint x: 1180, startPoint y: 651, endPoint x: 1193, endPoint y: 631, distance: 23.9
click at [1182, 652] on div "Yes No N/A" at bounding box center [1303, 639] width 340 height 89
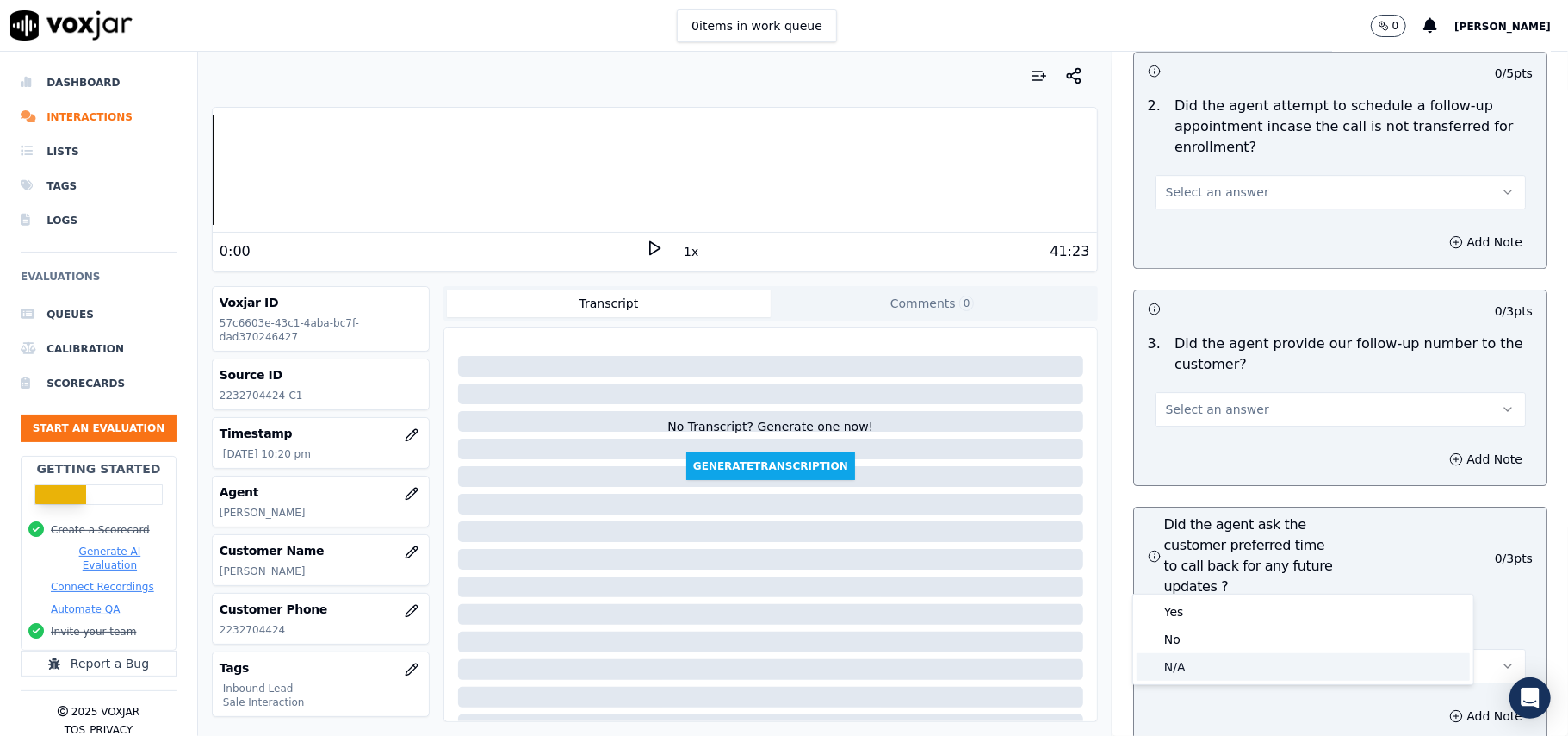
click at [1185, 661] on div "N/A" at bounding box center [1304, 667] width 333 height 28
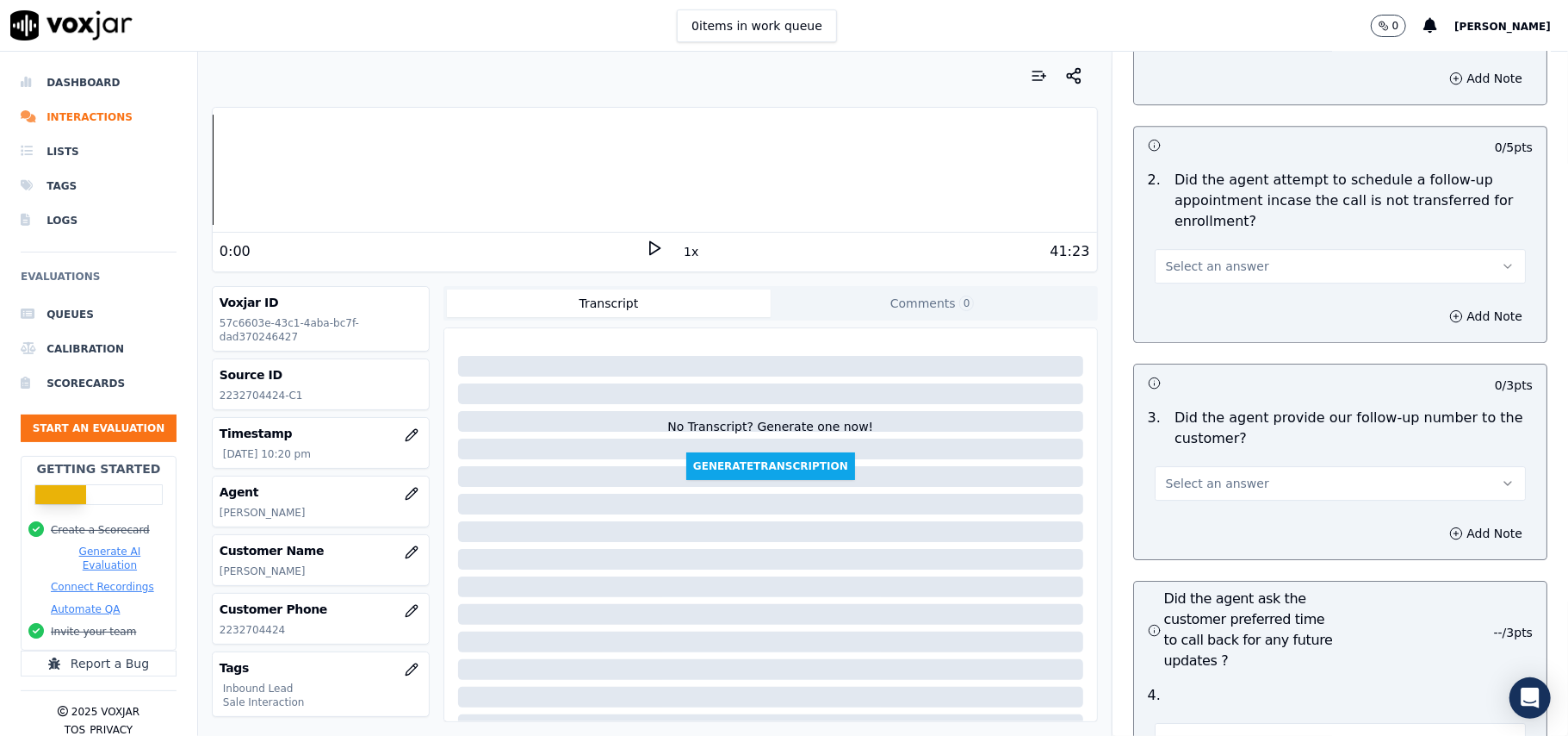
scroll to position [3788, 0]
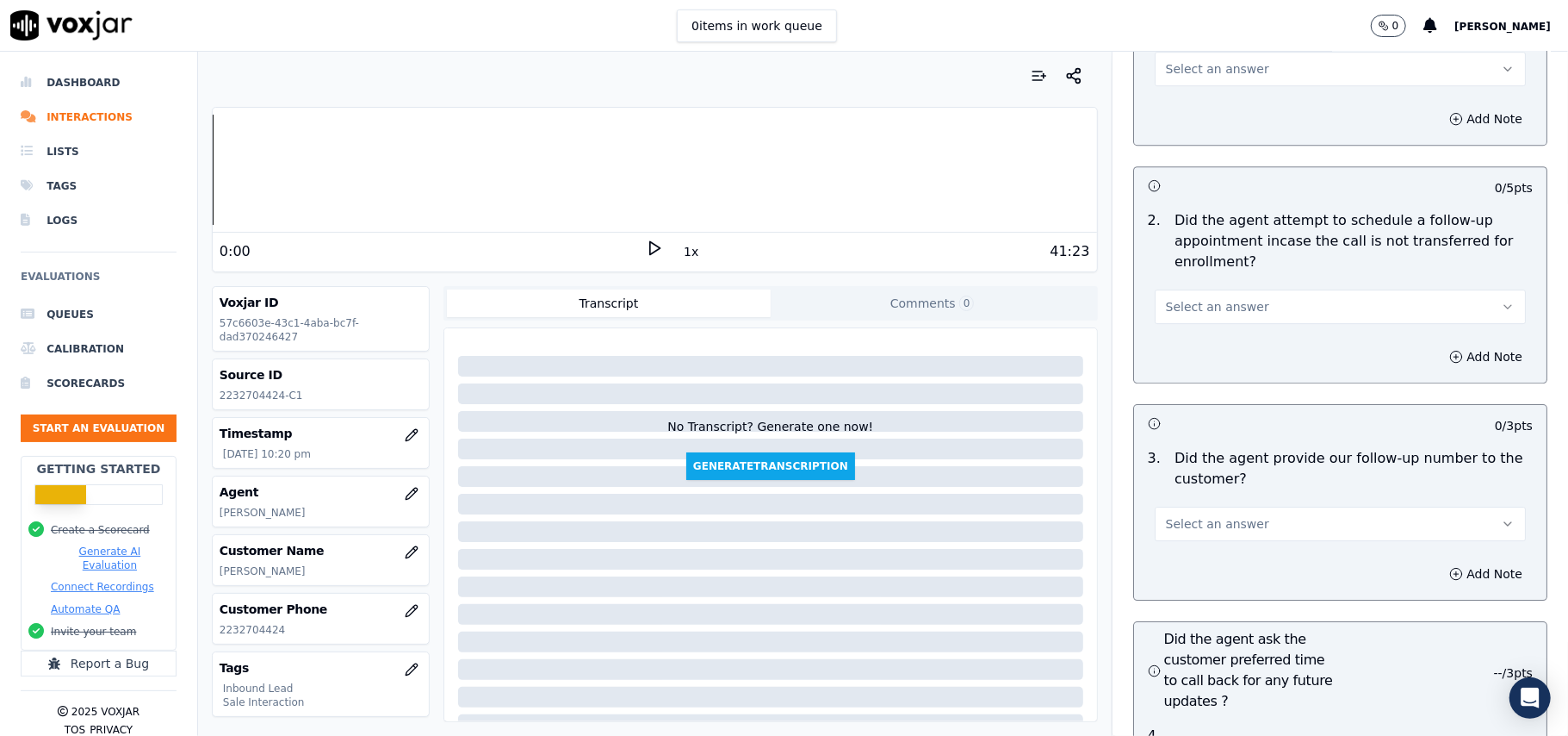
click at [1176, 515] on span "Select an answer" at bounding box center [1217, 524] width 103 height 17
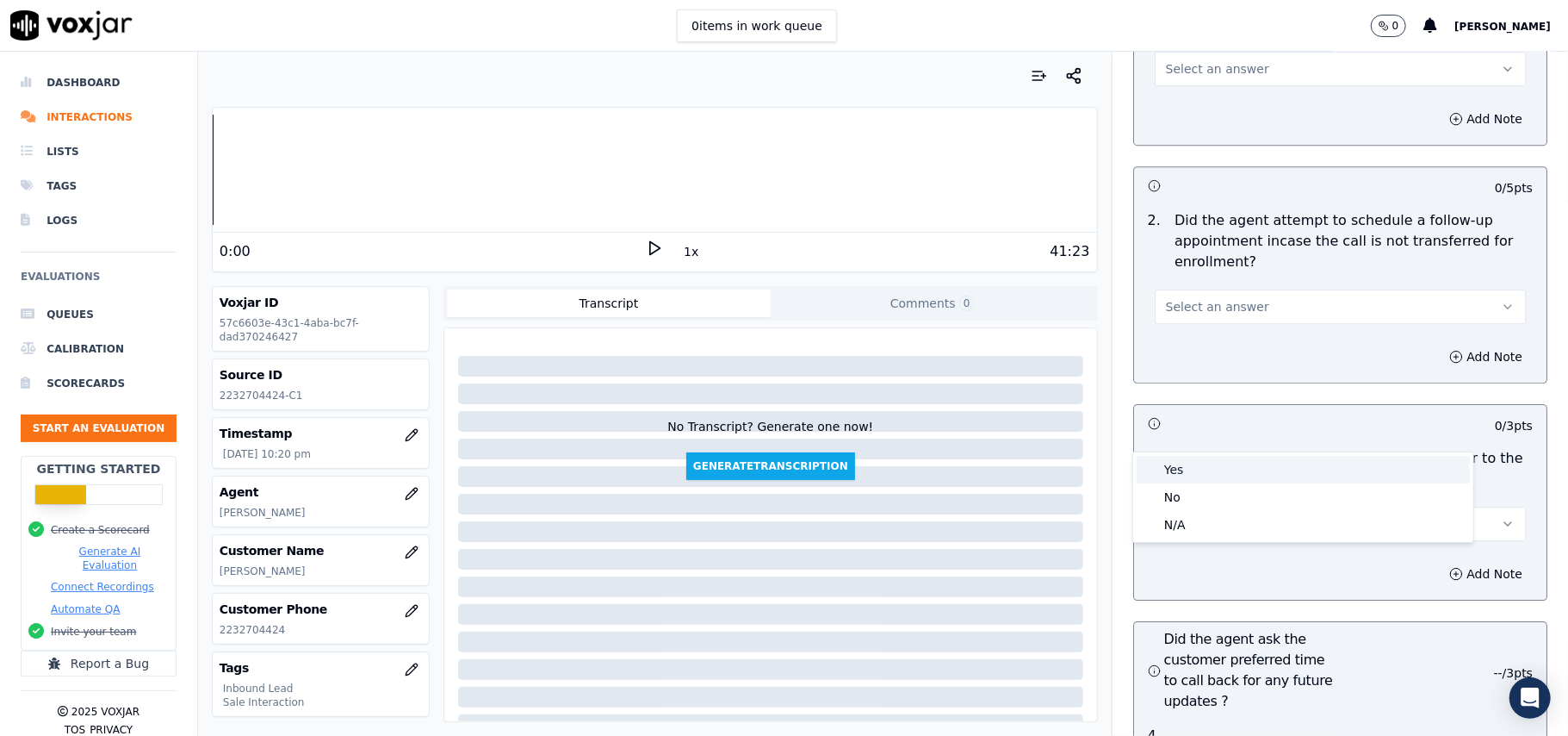
click at [1183, 480] on div "Yes" at bounding box center [1304, 470] width 333 height 28
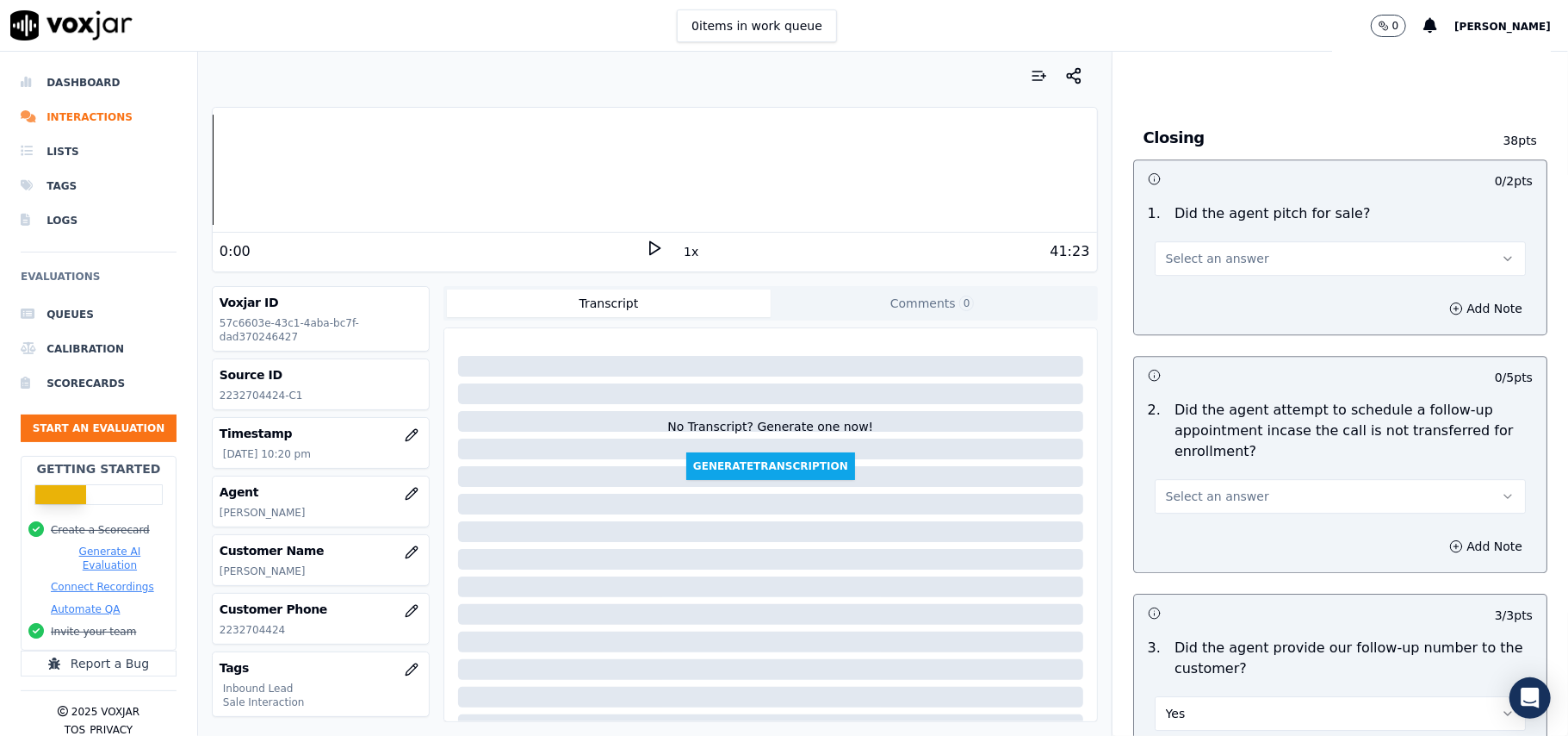
scroll to position [3443, 0]
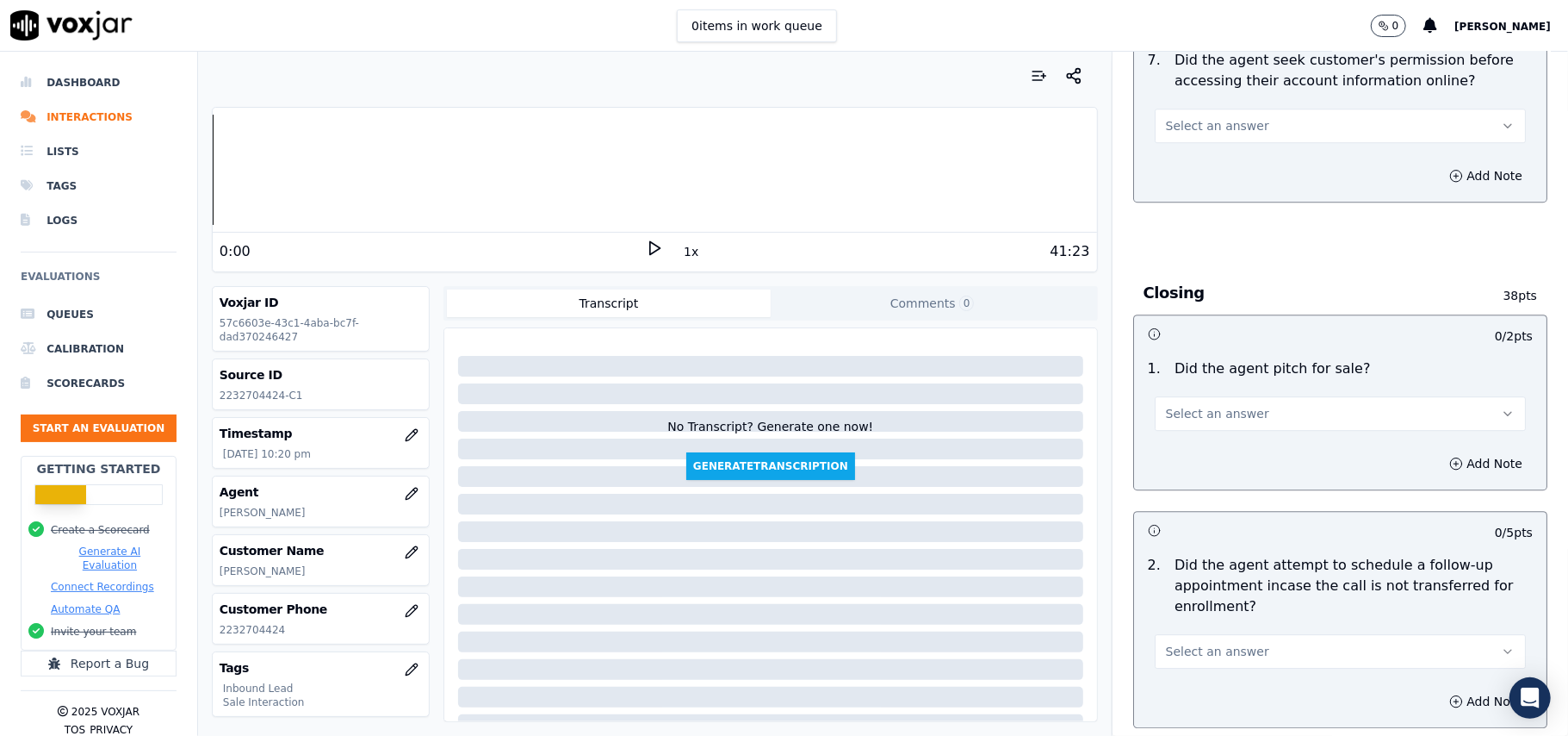
click at [1193, 643] on span "Select an answer" at bounding box center [1217, 651] width 103 height 17
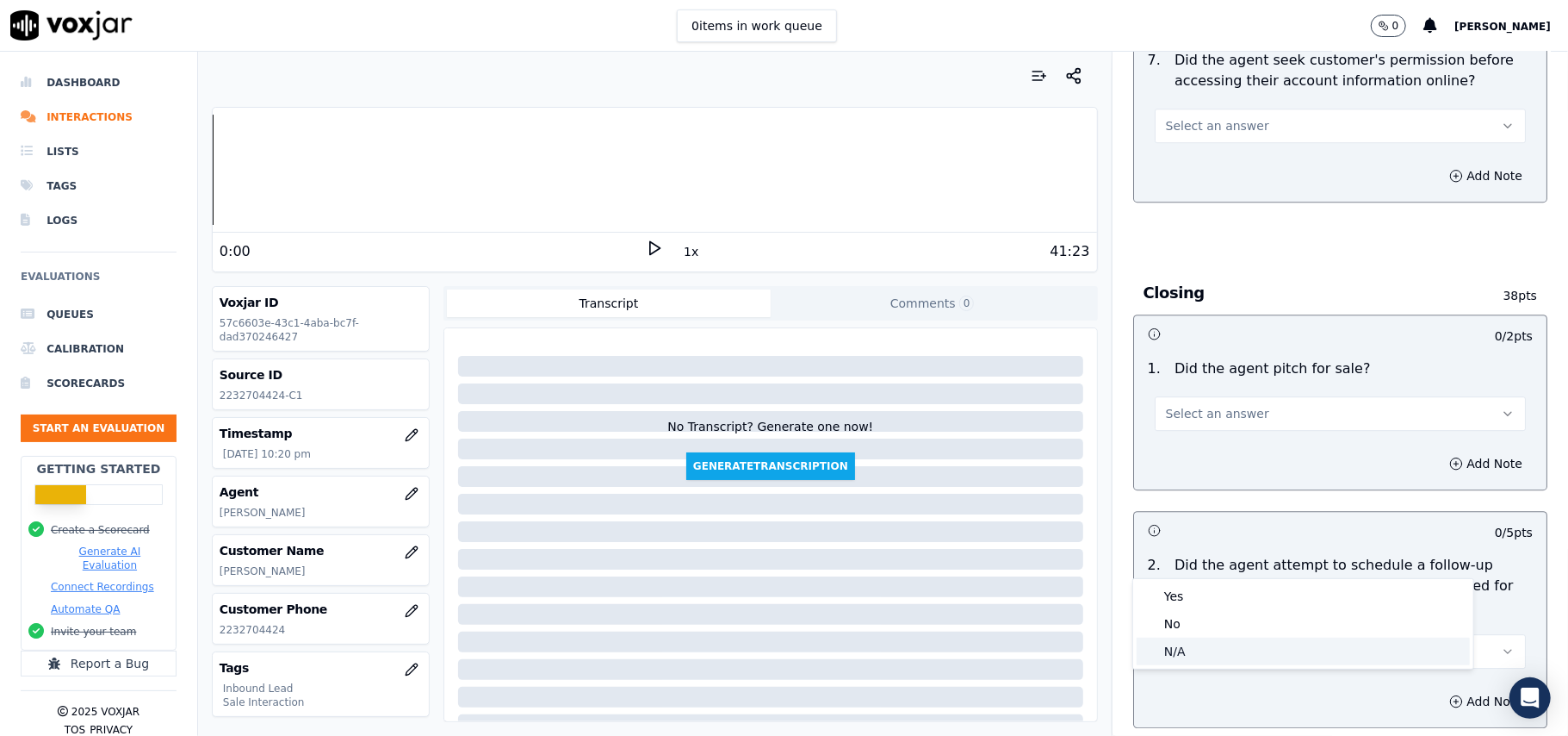
click at [1186, 657] on div "N/A" at bounding box center [1304, 651] width 333 height 28
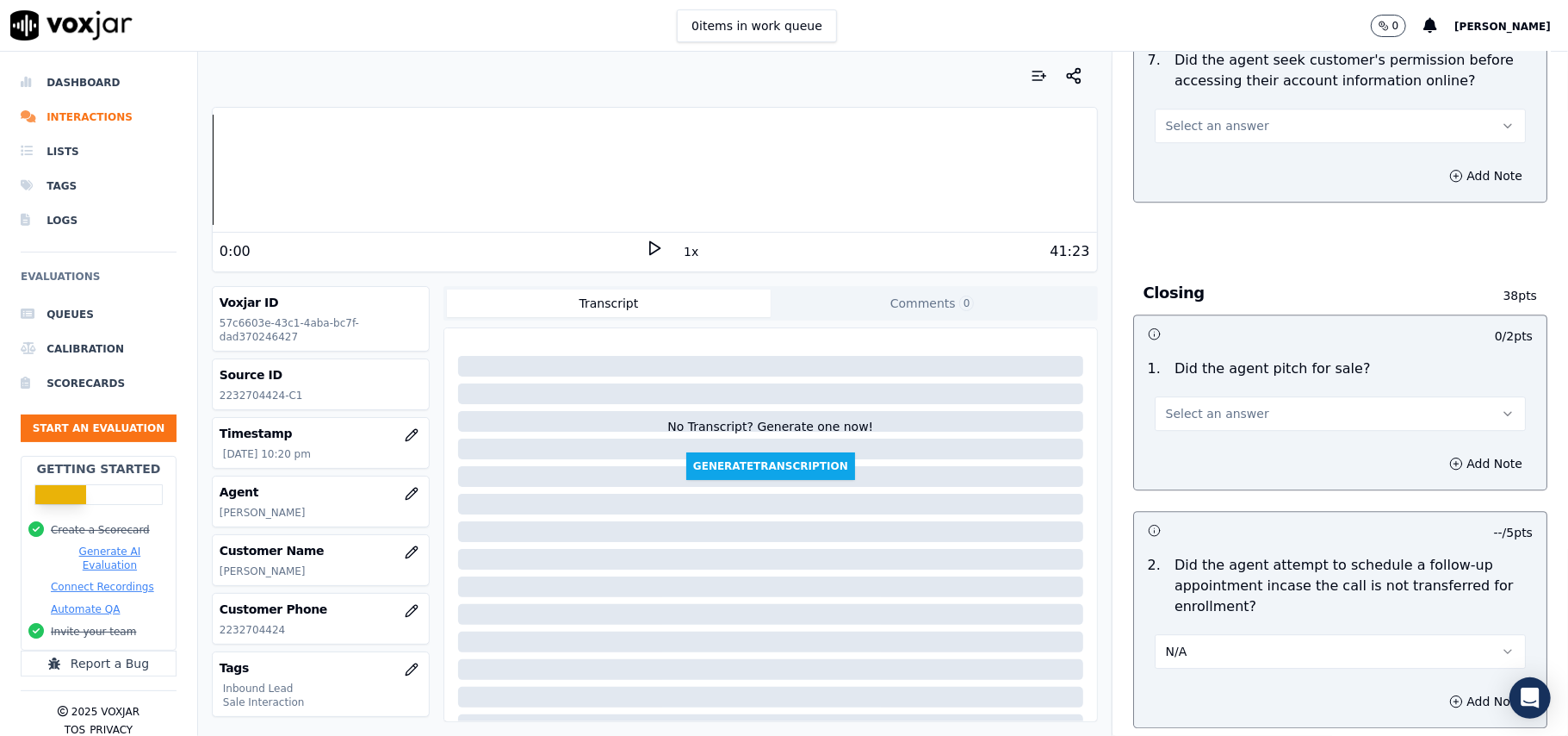
click at [1173, 405] on span "Select an answer" at bounding box center [1217, 414] width 103 height 17
click at [1173, 367] on div "Yes" at bounding box center [1304, 358] width 333 height 28
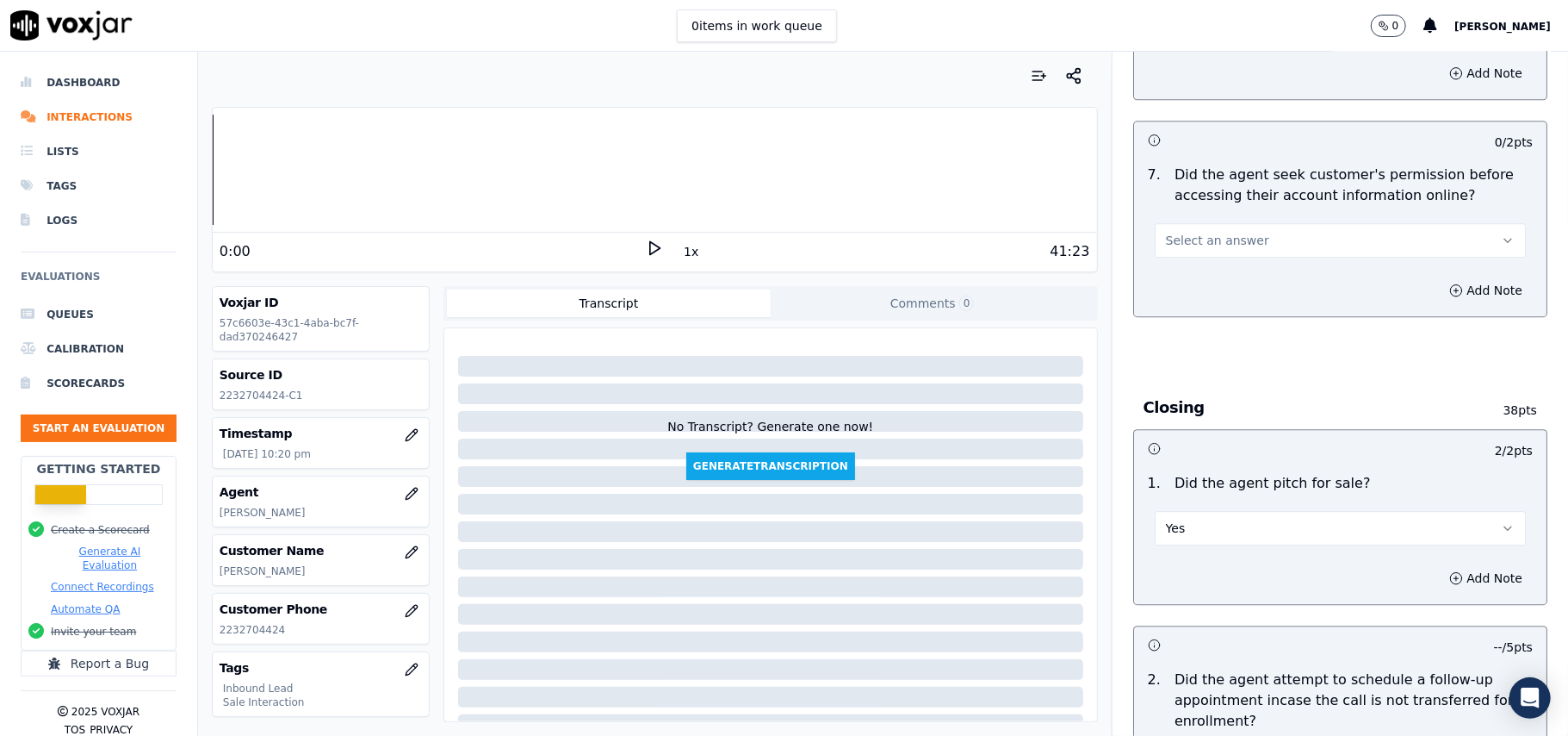
scroll to position [3100, 0]
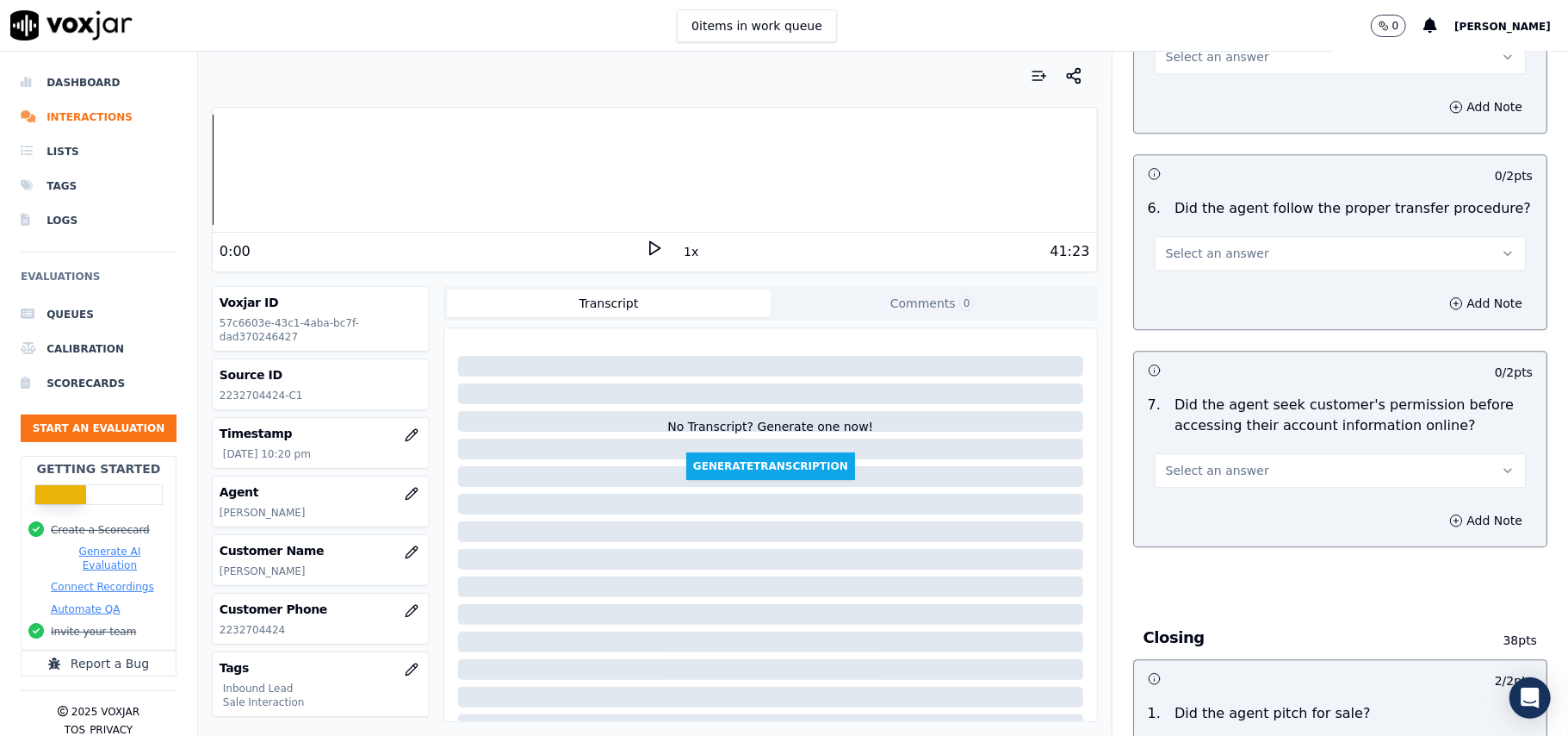
click at [1196, 462] on span "Select an answer" at bounding box center [1217, 470] width 103 height 17
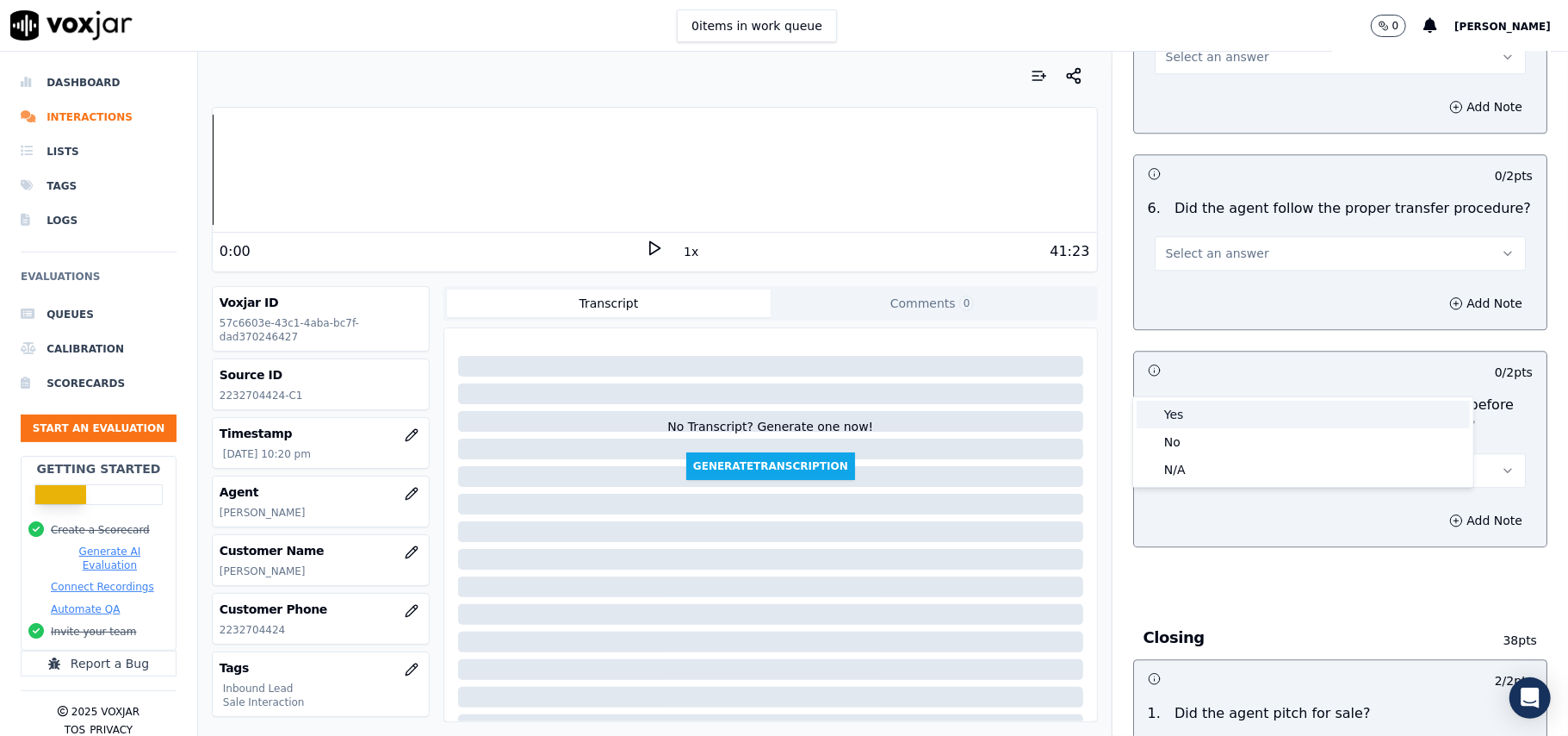
click at [1188, 407] on div "Yes" at bounding box center [1304, 415] width 333 height 28
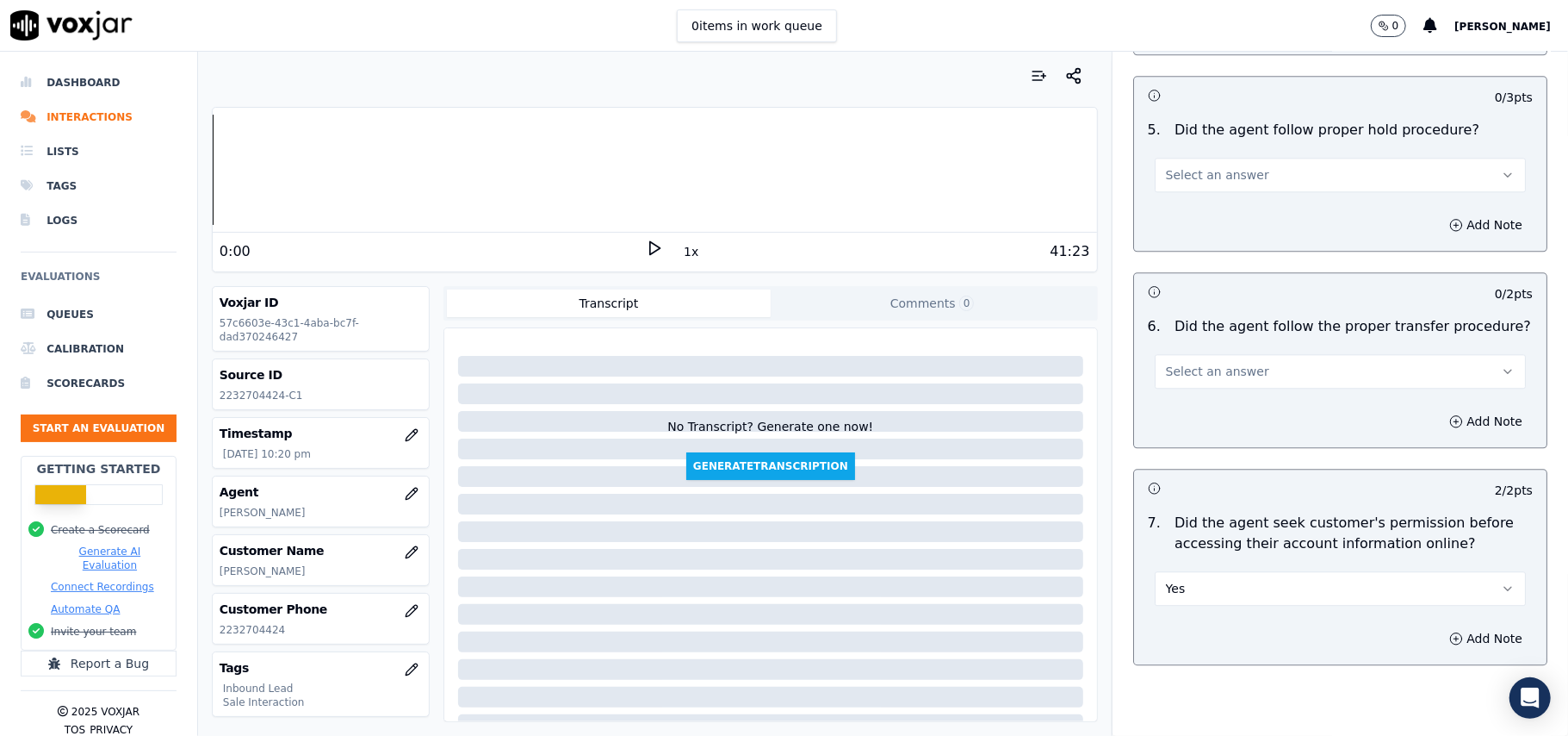
scroll to position [2869, 0]
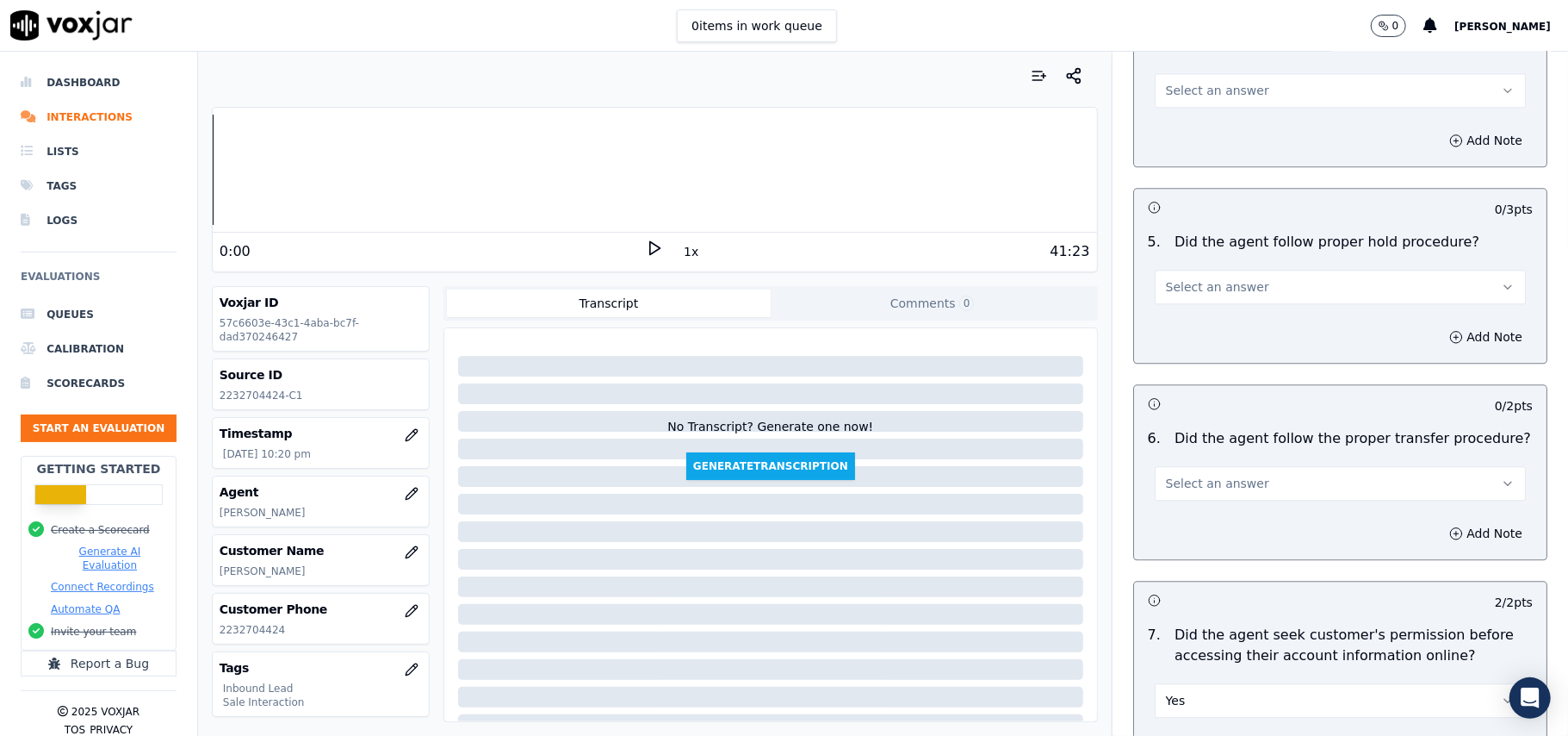
click at [1258, 466] on button "Select an answer" at bounding box center [1340, 483] width 372 height 34
click at [1257, 422] on div "Yes" at bounding box center [1304, 427] width 333 height 28
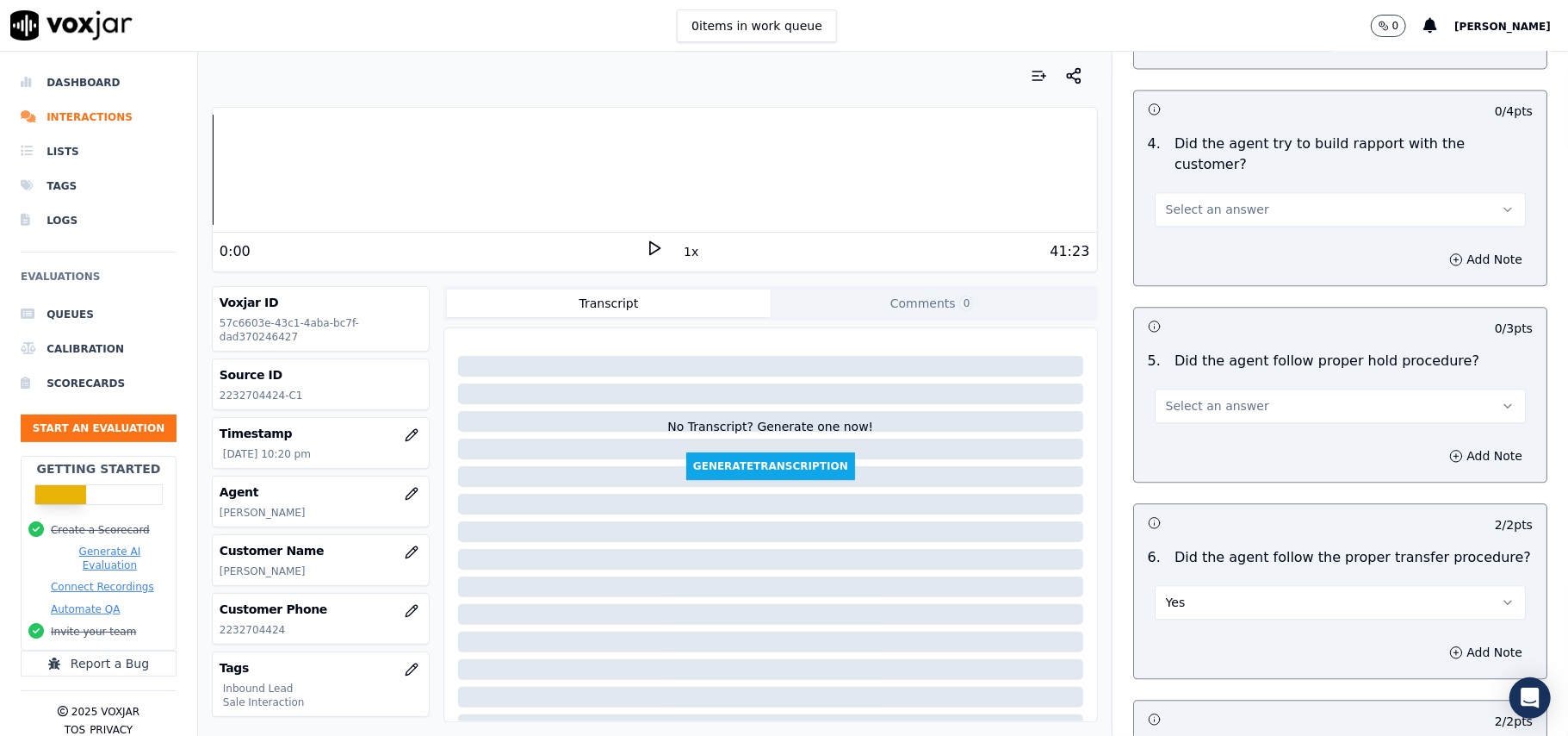
scroll to position [2640, 0]
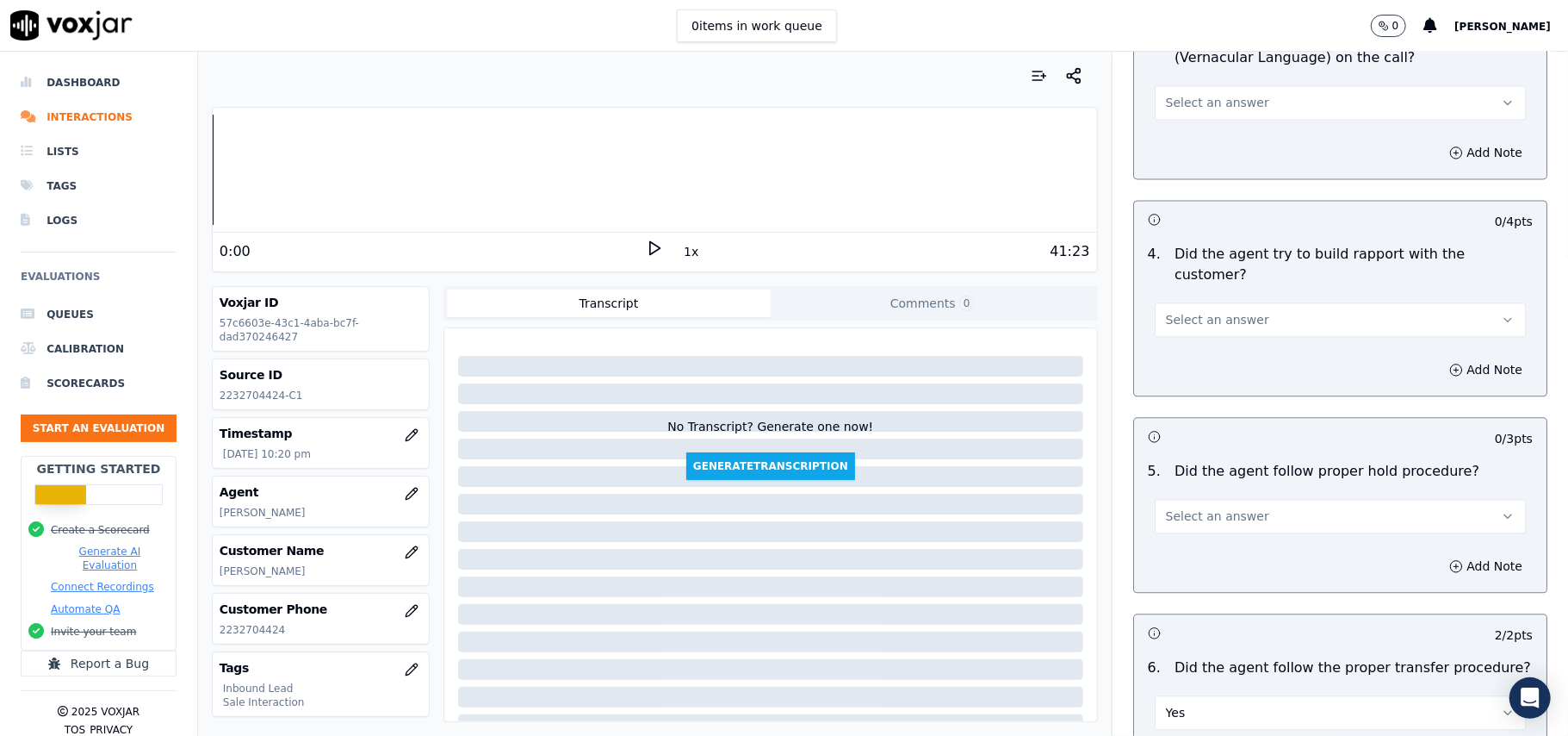
click at [1231, 508] on span "Select an answer" at bounding box center [1217, 516] width 103 height 17
click at [1220, 456] on div "Yes" at bounding box center [1304, 459] width 333 height 28
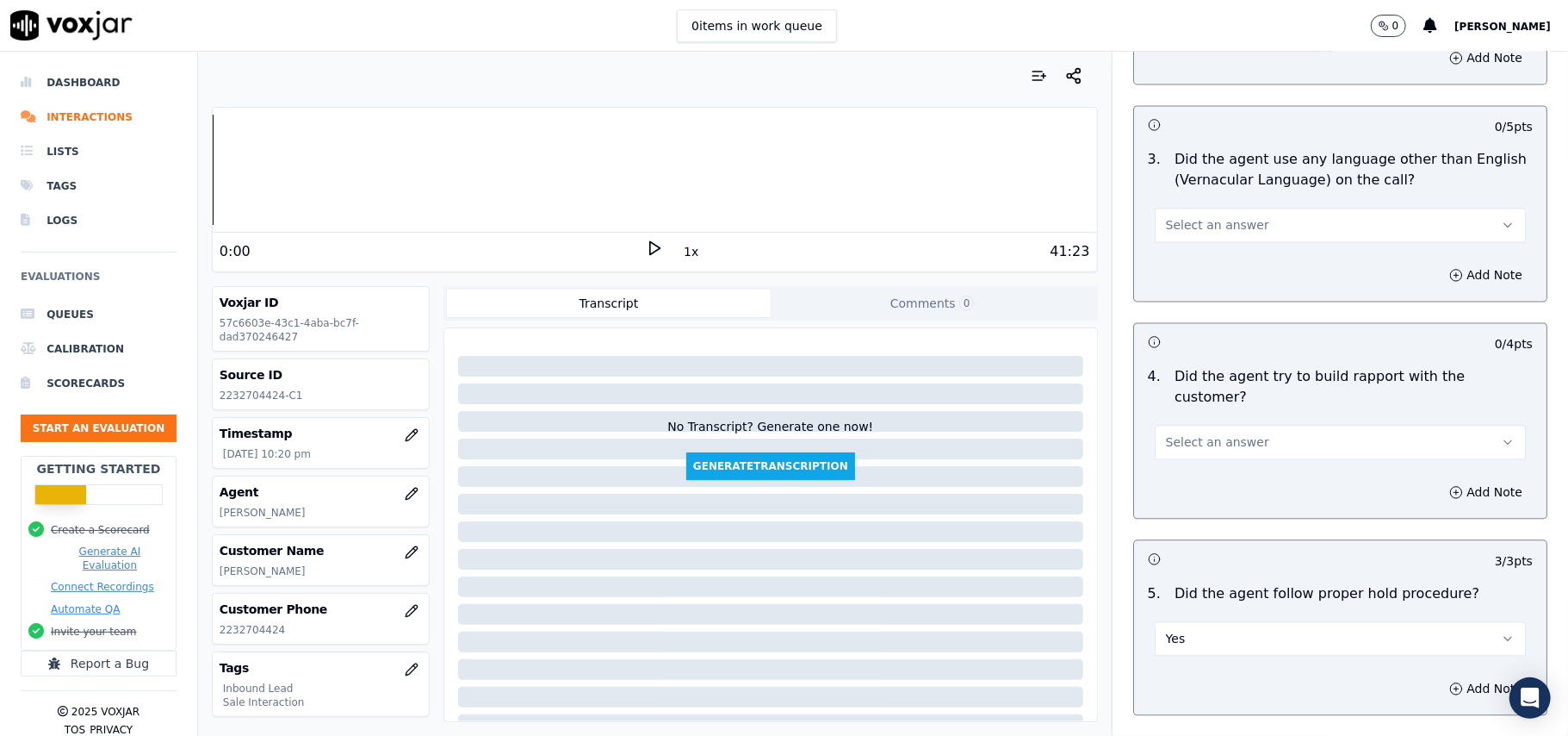
scroll to position [2410, 0]
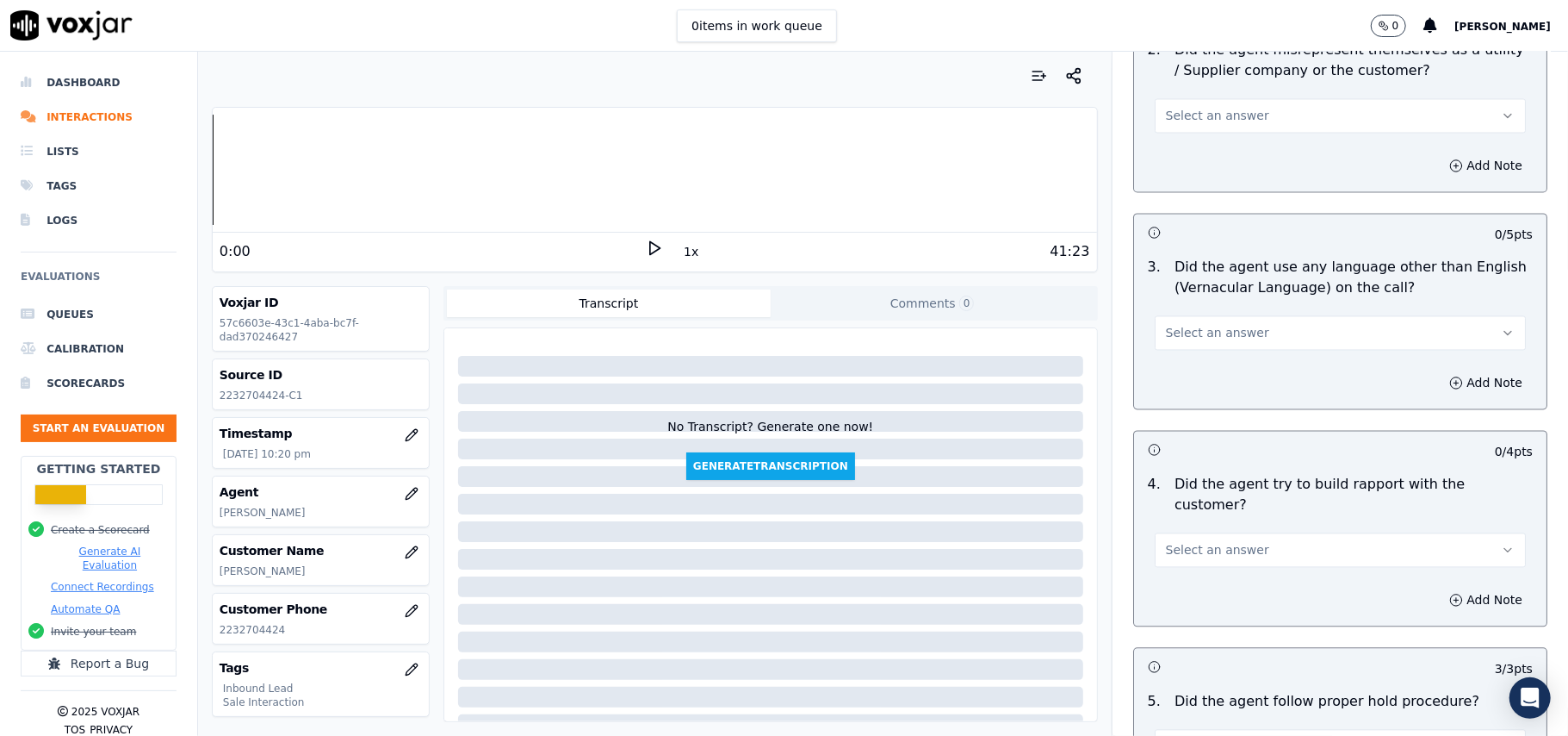
click at [1217, 541] on span "Select an answer" at bounding box center [1217, 550] width 103 height 17
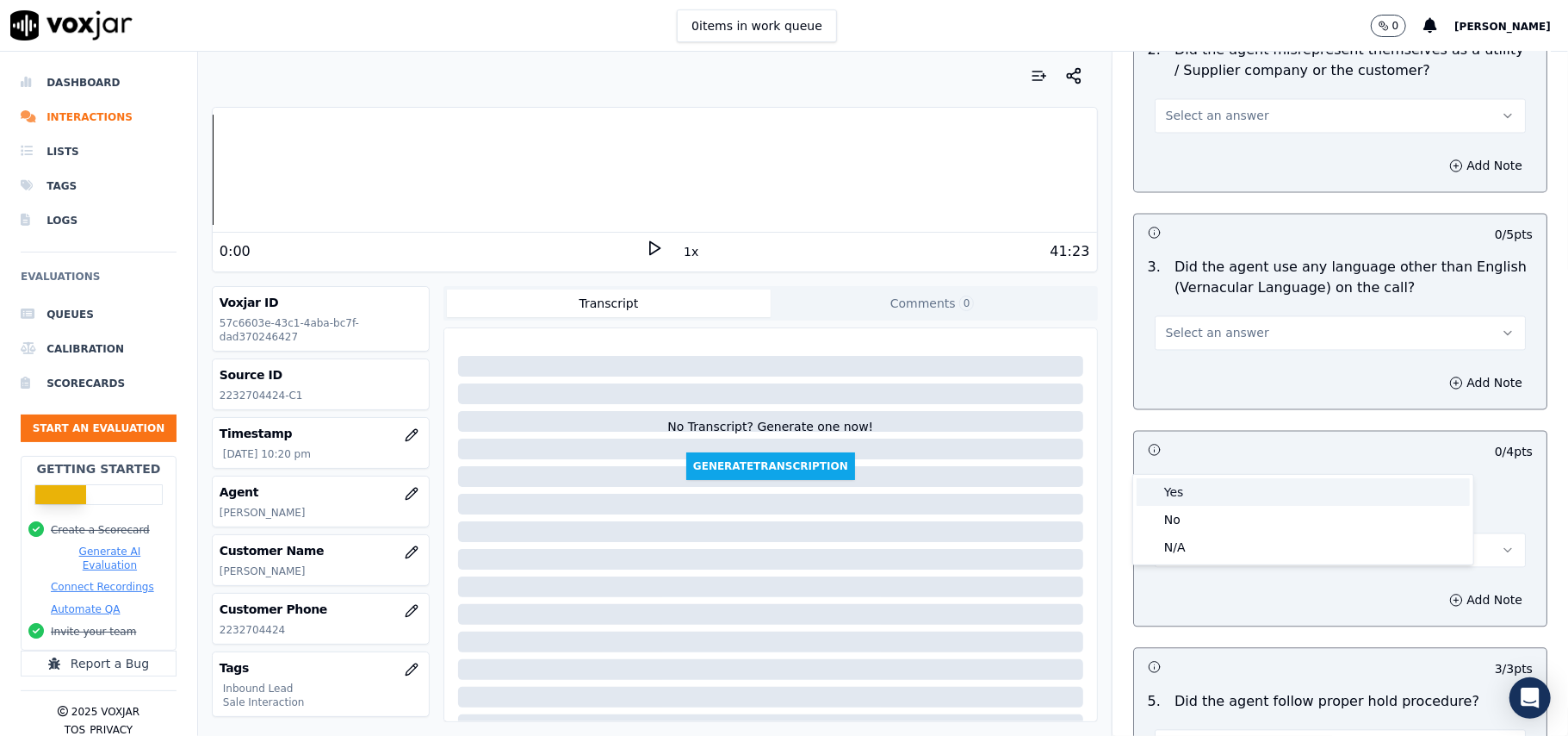
click at [1217, 481] on div "Yes" at bounding box center [1304, 492] width 333 height 28
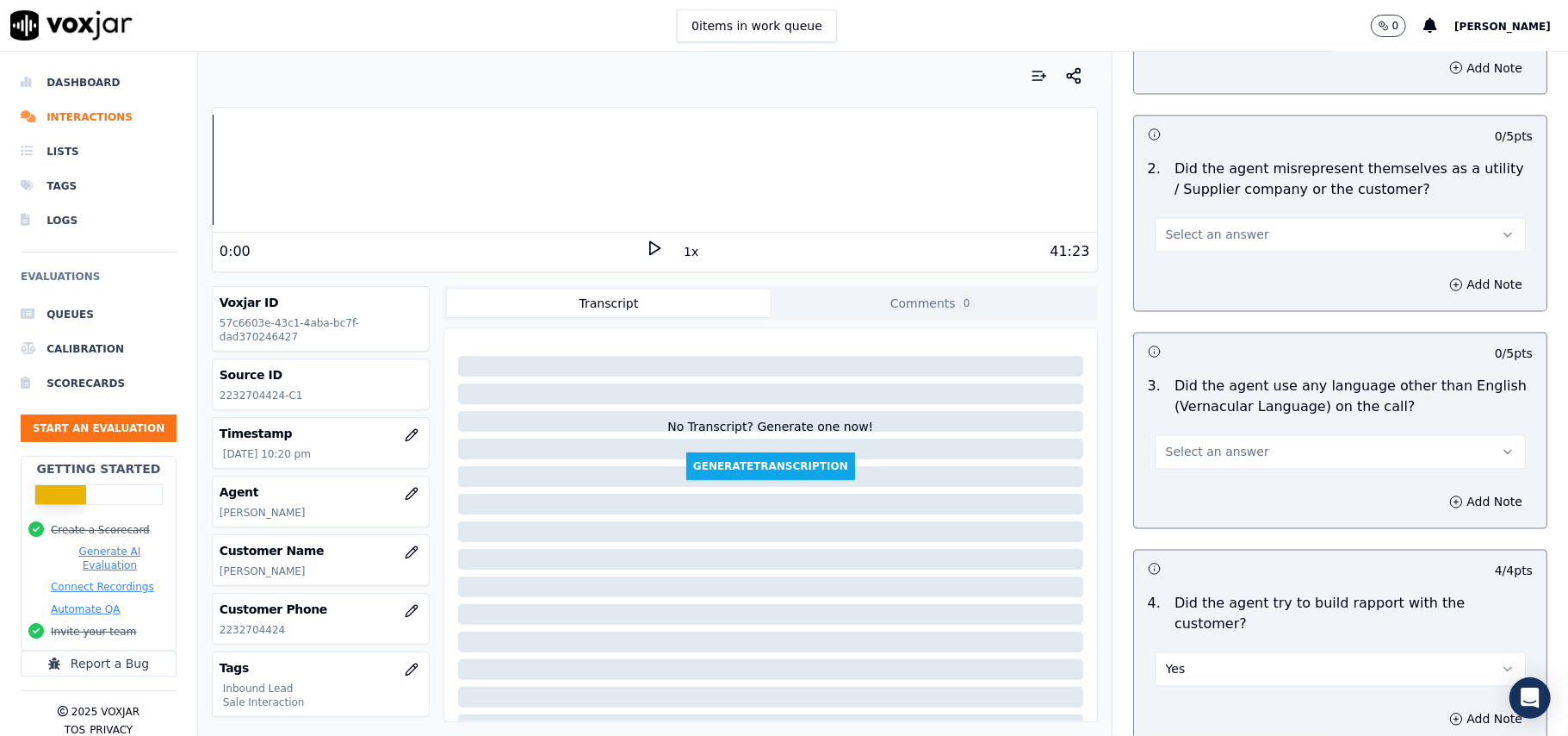
scroll to position [2180, 0]
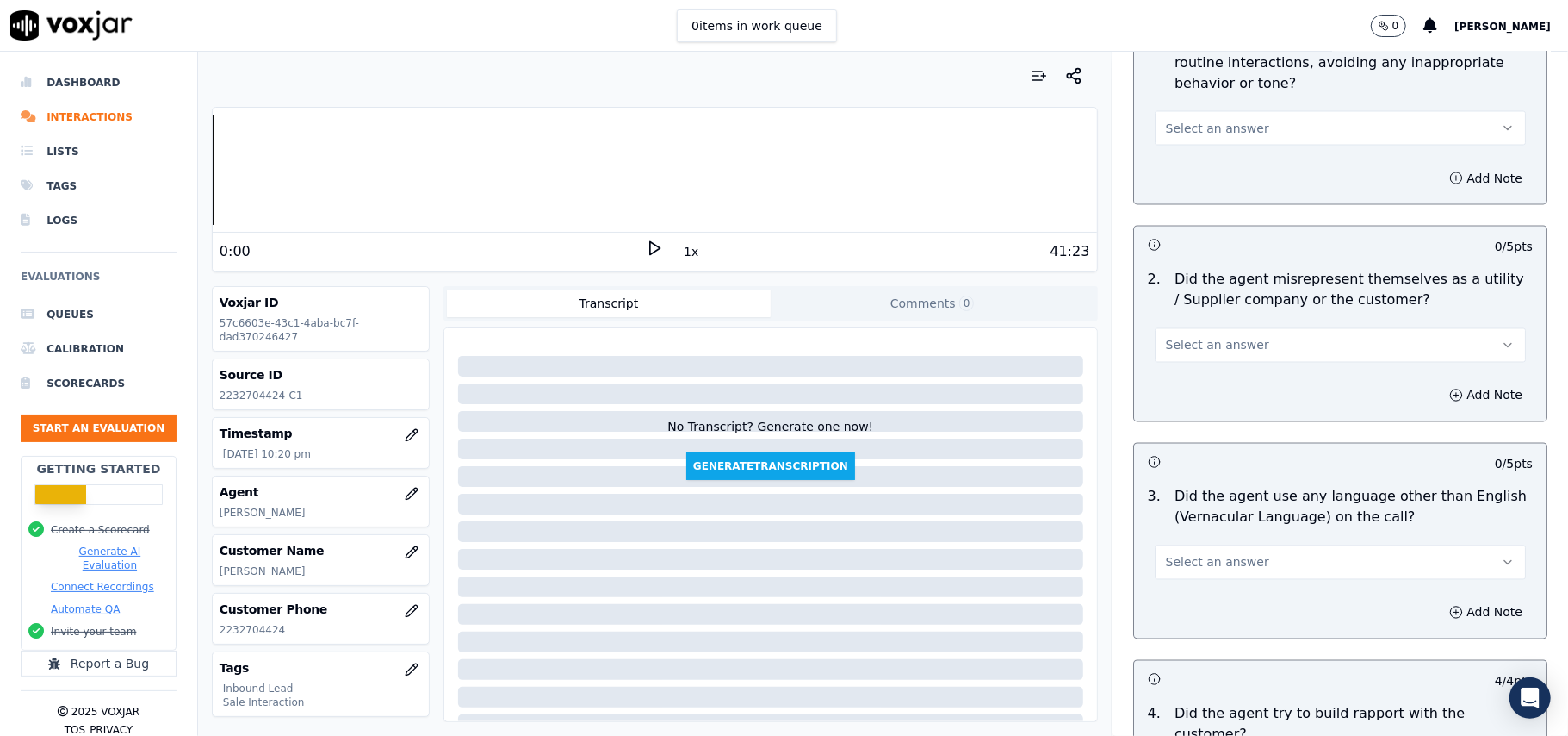
click at [1189, 554] on span "Select an answer" at bounding box center [1217, 563] width 103 height 17
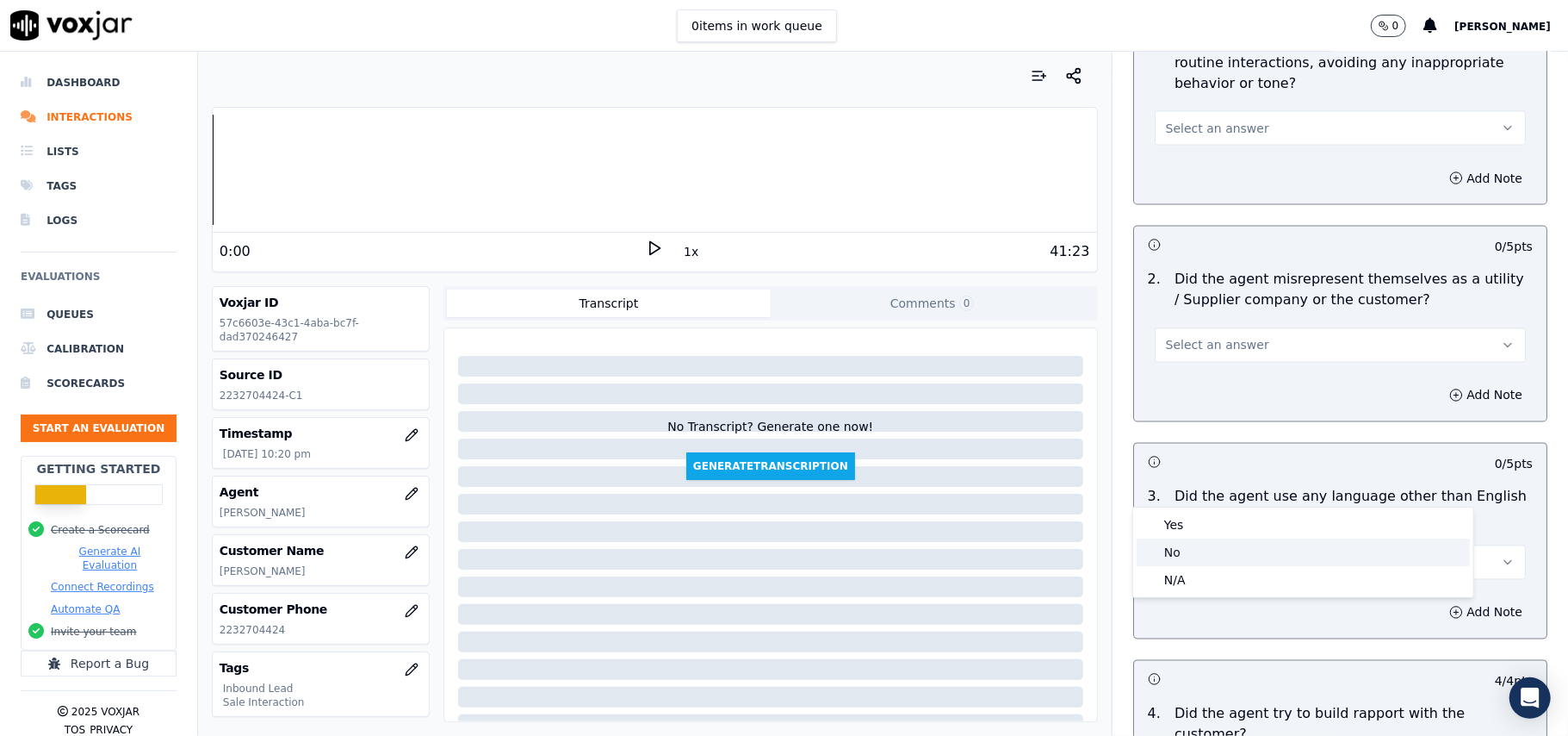
click at [1158, 548] on div "No" at bounding box center [1304, 552] width 333 height 28
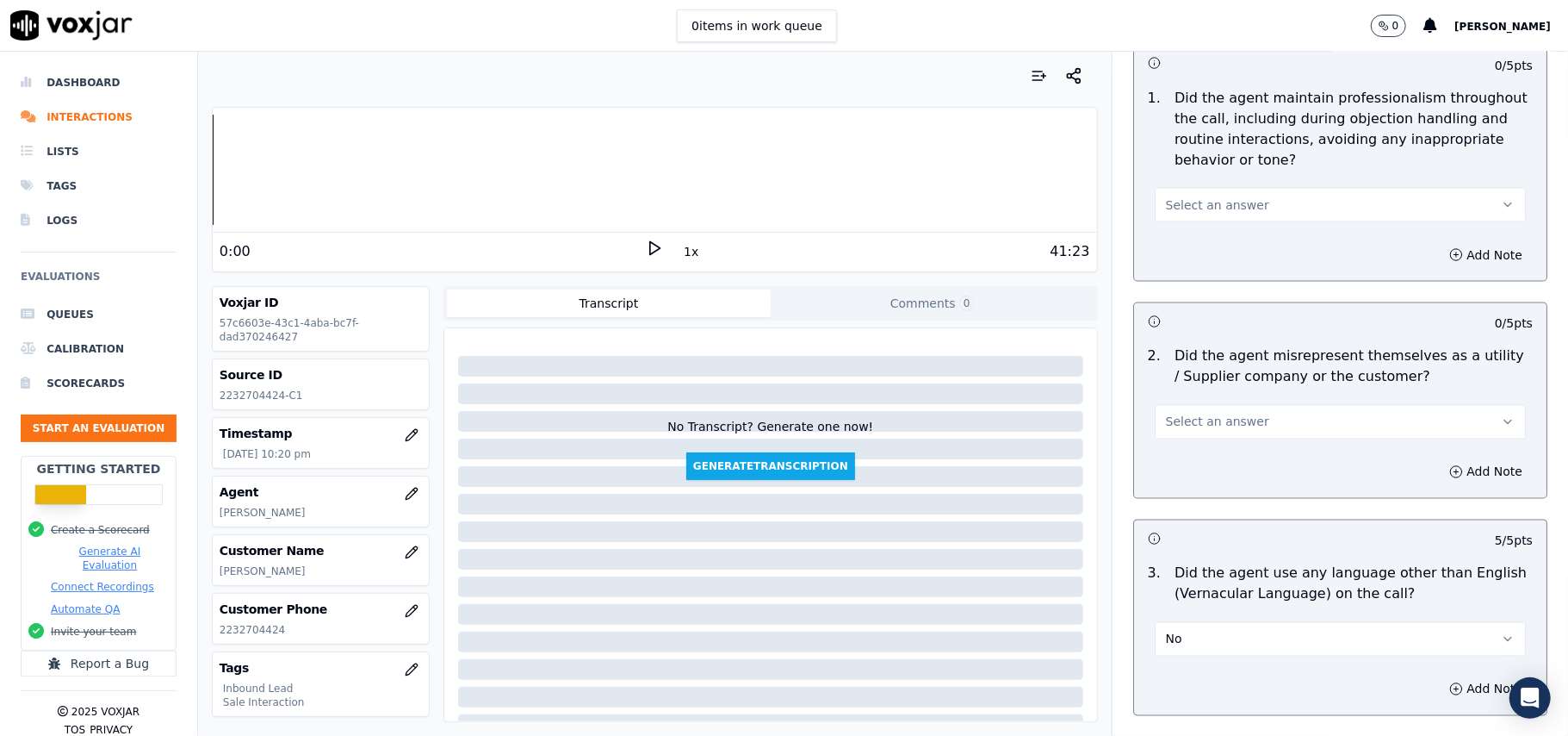
scroll to position [1951, 0]
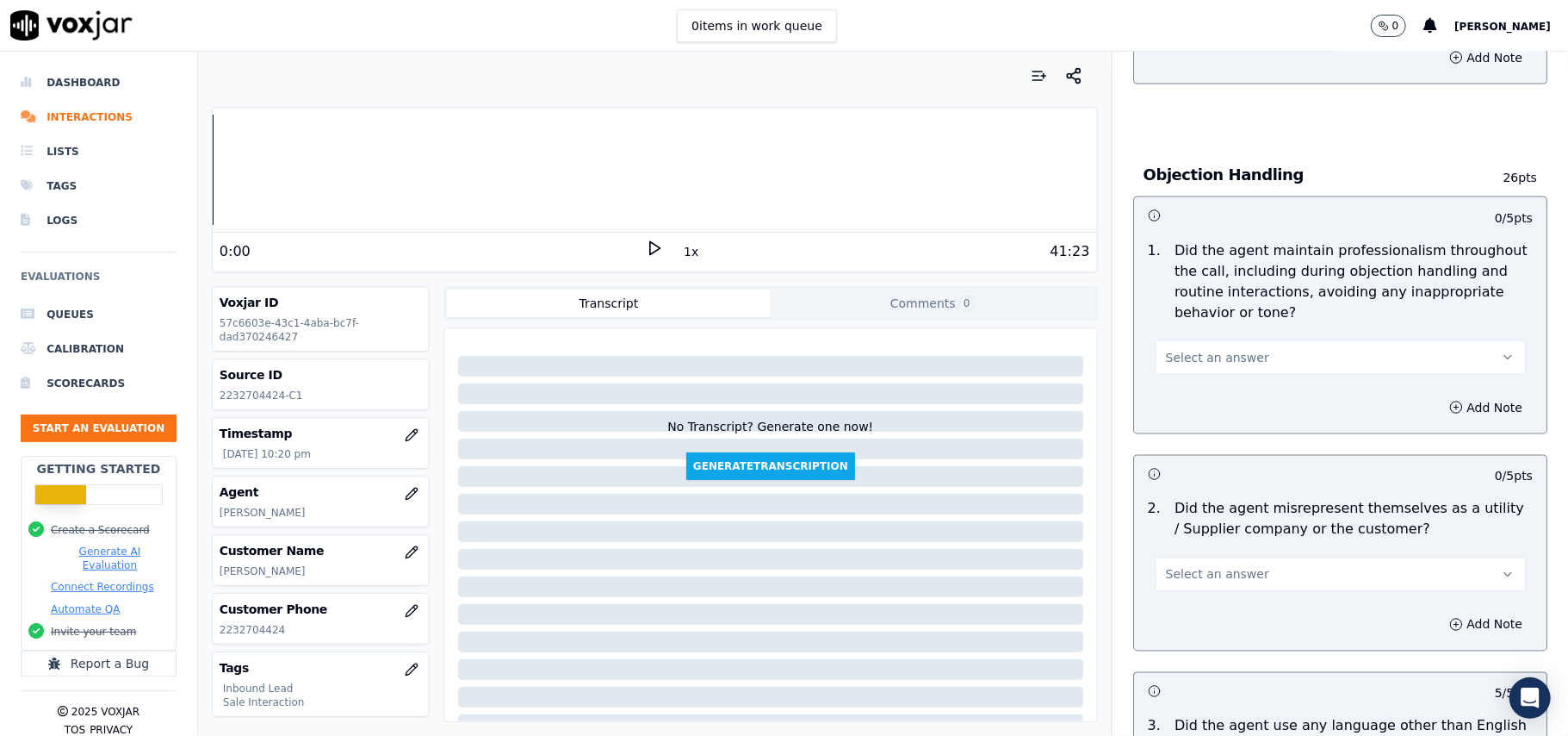
click at [1196, 566] on span "Select an answer" at bounding box center [1217, 575] width 103 height 17
click at [1202, 529] on div "Yes" at bounding box center [1304, 537] width 333 height 28
click at [1217, 557] on button "Yes" at bounding box center [1340, 574] width 372 height 34
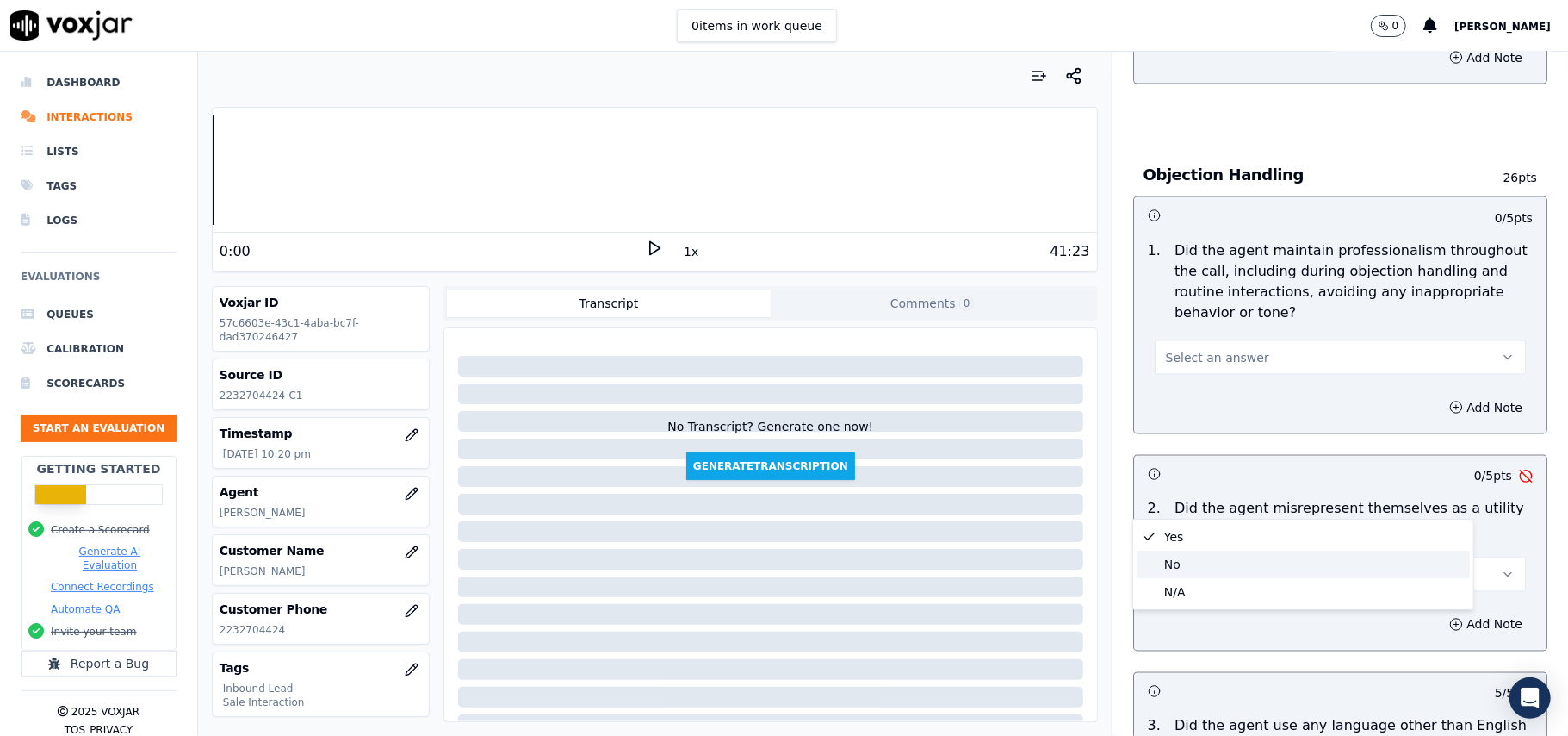
click at [1203, 566] on div "No" at bounding box center [1304, 565] width 333 height 28
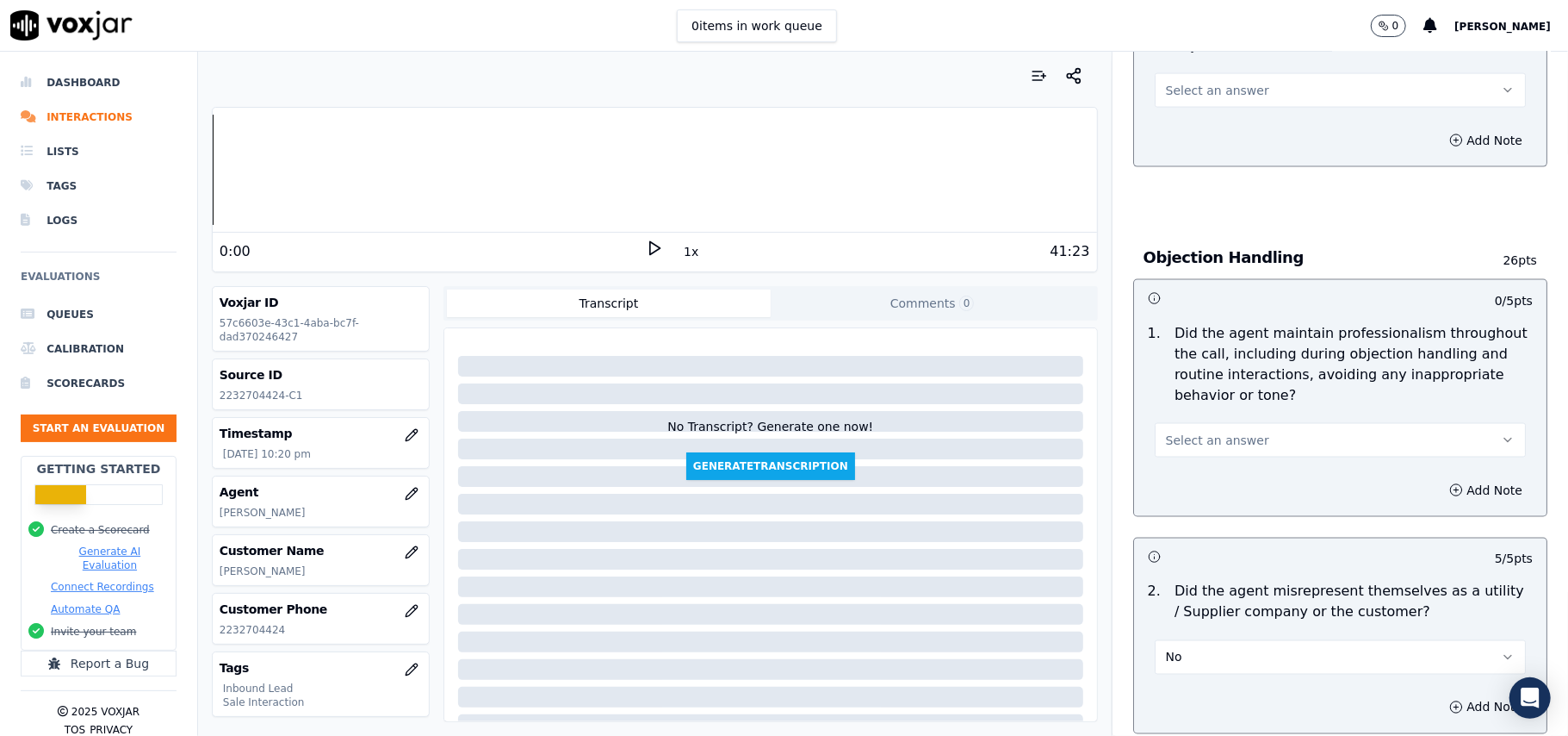
scroll to position [1721, 0]
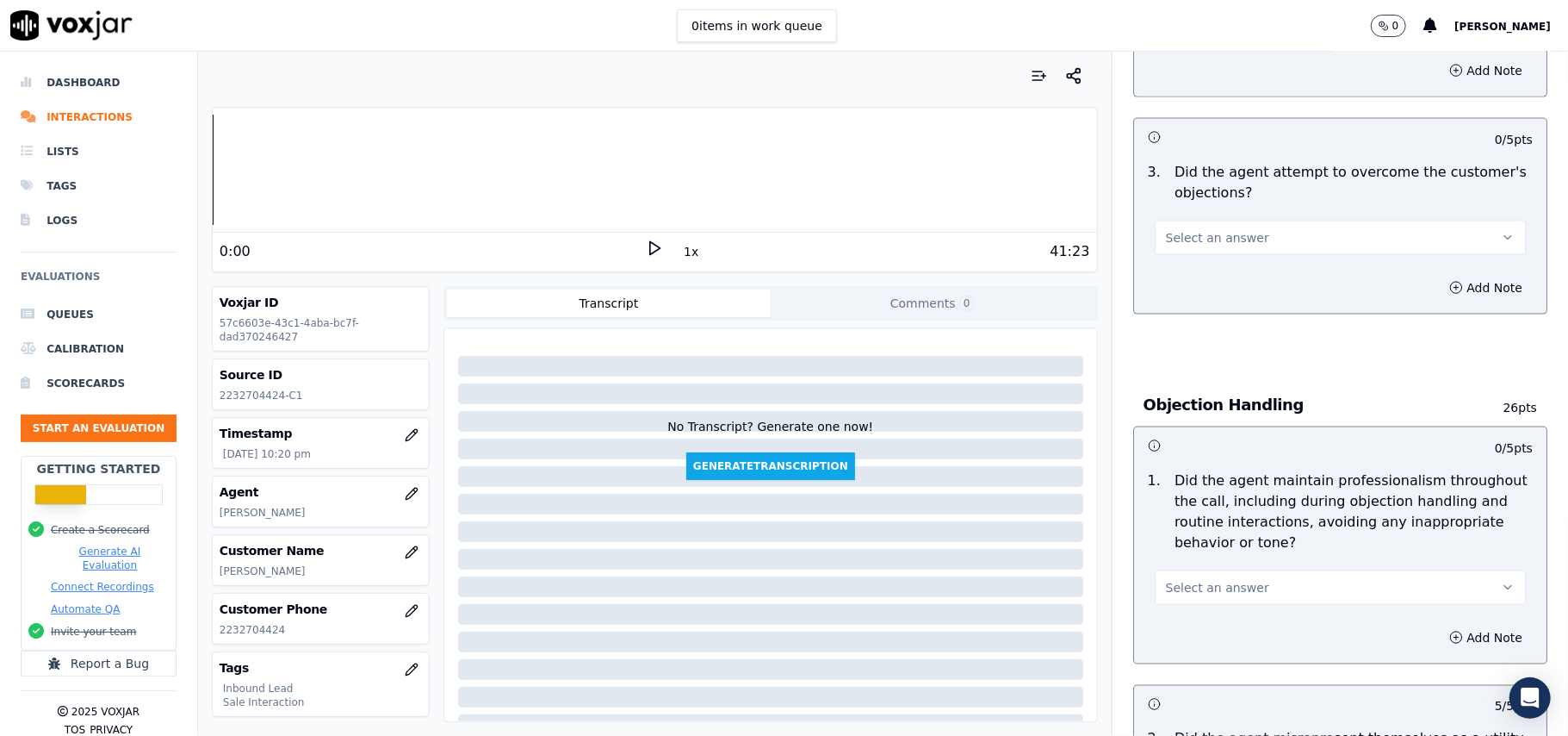
click at [1214, 570] on button "Select an answer" at bounding box center [1340, 587] width 372 height 34
click at [1214, 541] on div "Yes" at bounding box center [1304, 549] width 333 height 28
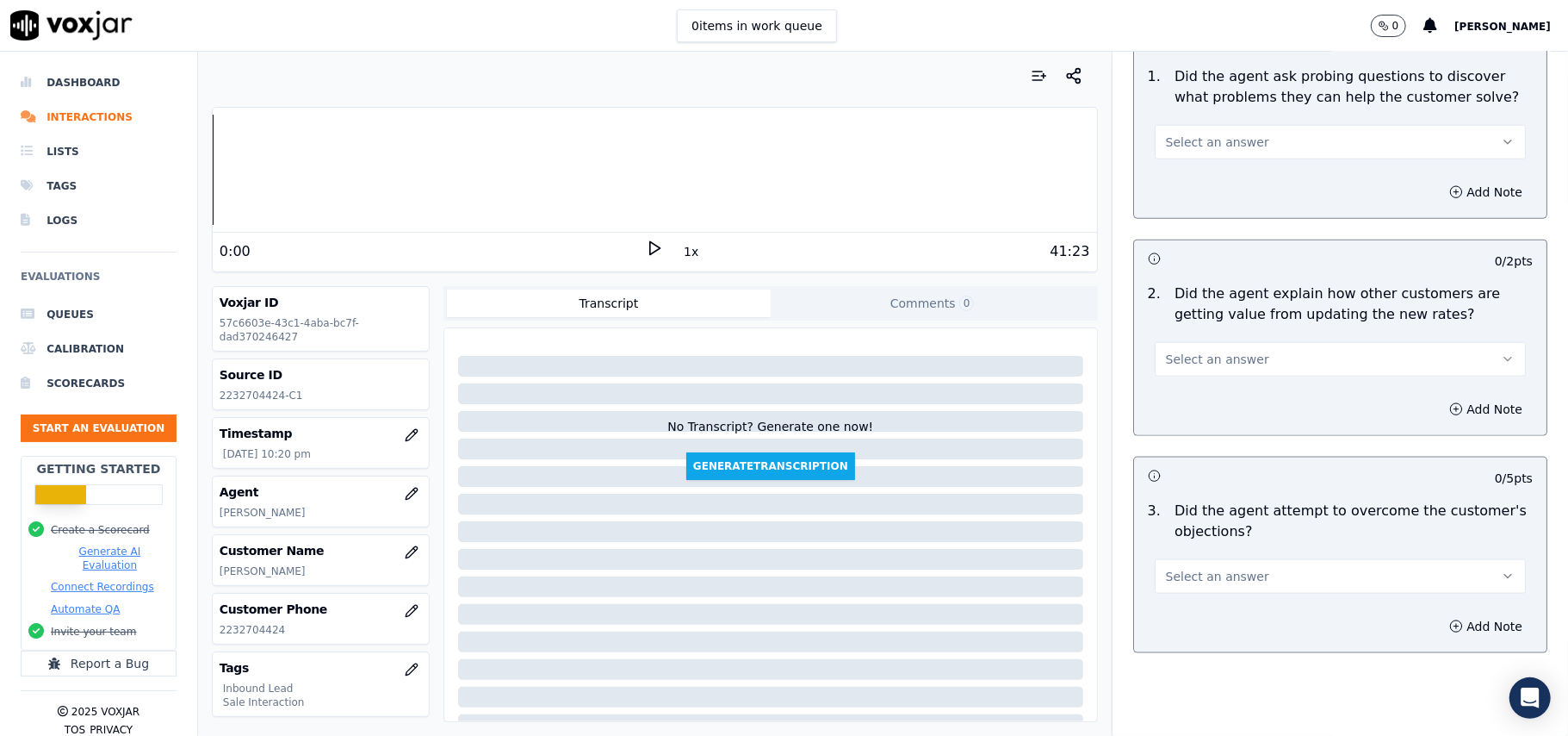
scroll to position [1376, 0]
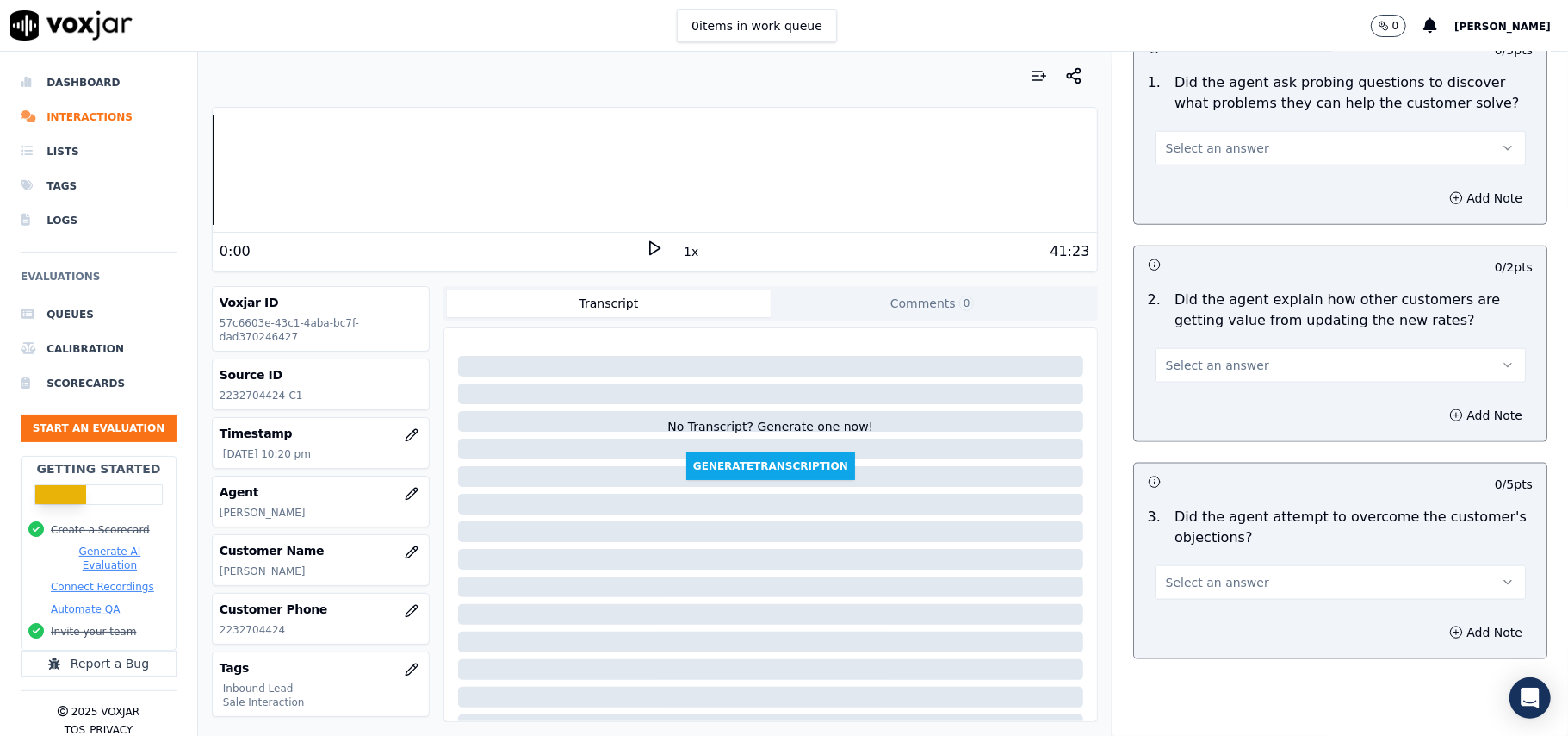
click at [1190, 574] on span "Select an answer" at bounding box center [1217, 582] width 103 height 17
click at [1199, 549] on div "Yes" at bounding box center [1304, 543] width 333 height 28
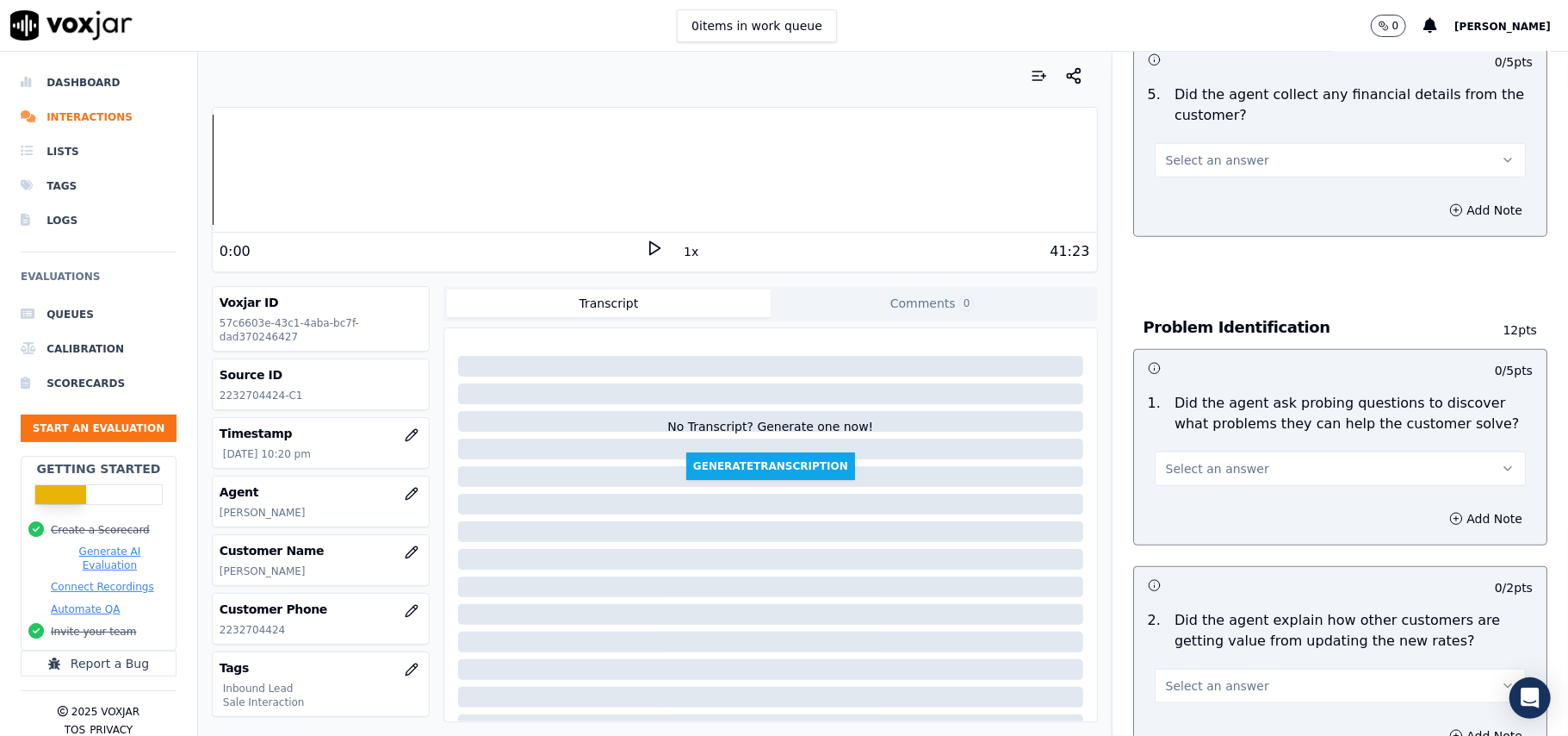
scroll to position [1031, 0]
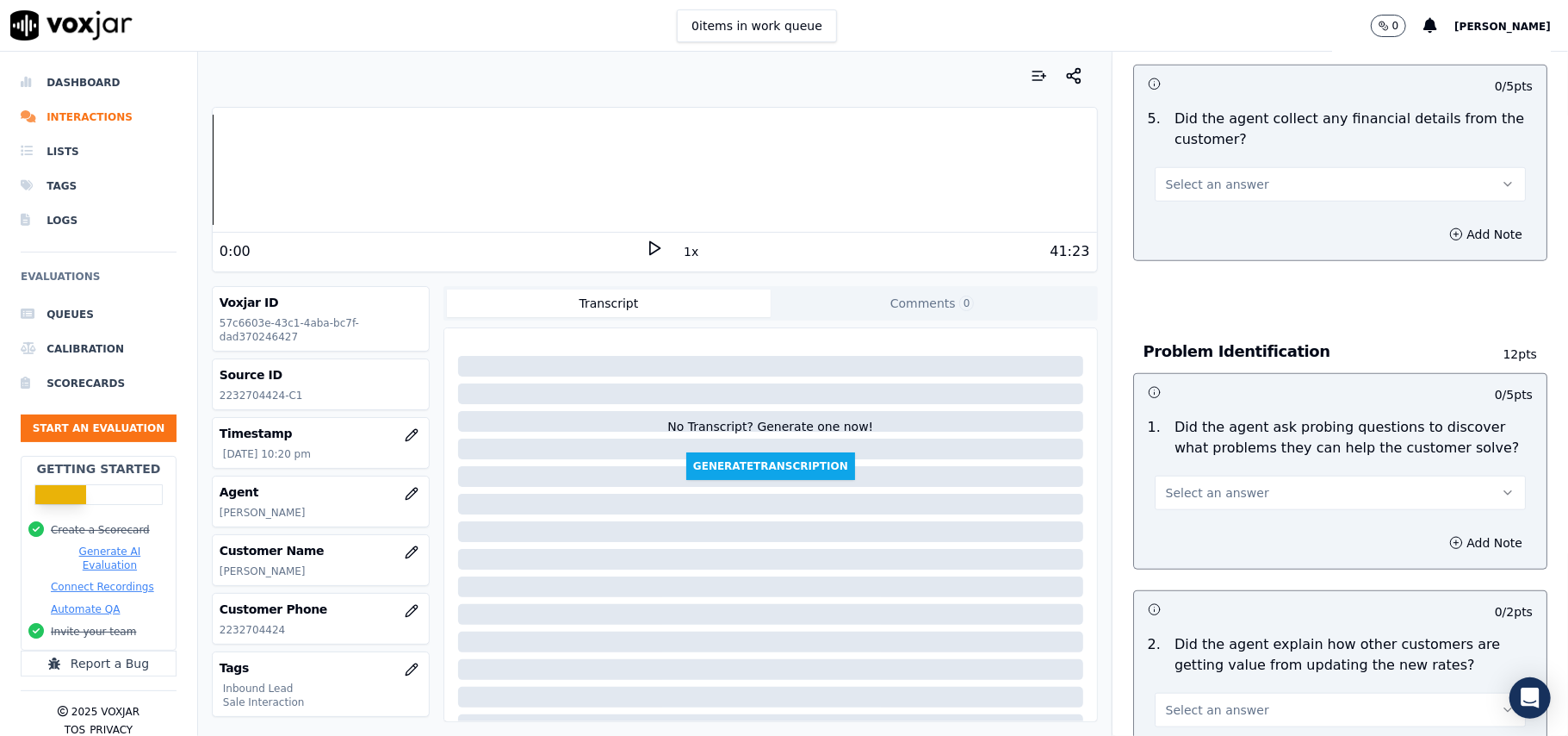
click at [1214, 702] on span "Select an answer" at bounding box center [1217, 710] width 103 height 17
click at [1193, 542] on div "Yes" at bounding box center [1304, 537] width 333 height 28
click at [1196, 435] on div "1 . Did the agent ask probing questions to discover what problems they can help…" at bounding box center [1340, 463] width 412 height 107
click at [1202, 475] on button "Select an answer" at bounding box center [1340, 492] width 372 height 34
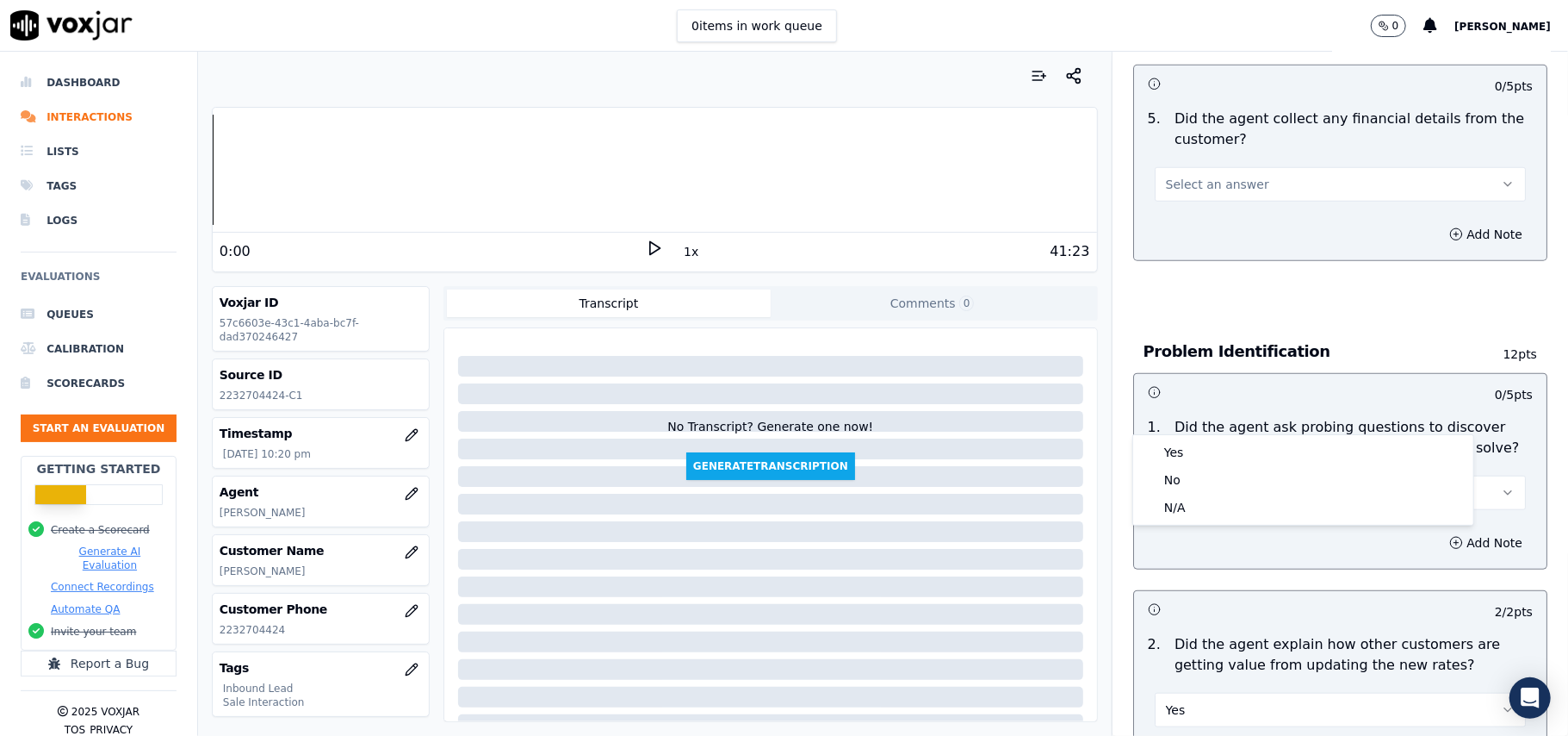
click at [1202, 438] on div "Yes No N/A" at bounding box center [1303, 480] width 340 height 89
click at [1196, 455] on div "Yes" at bounding box center [1304, 453] width 333 height 28
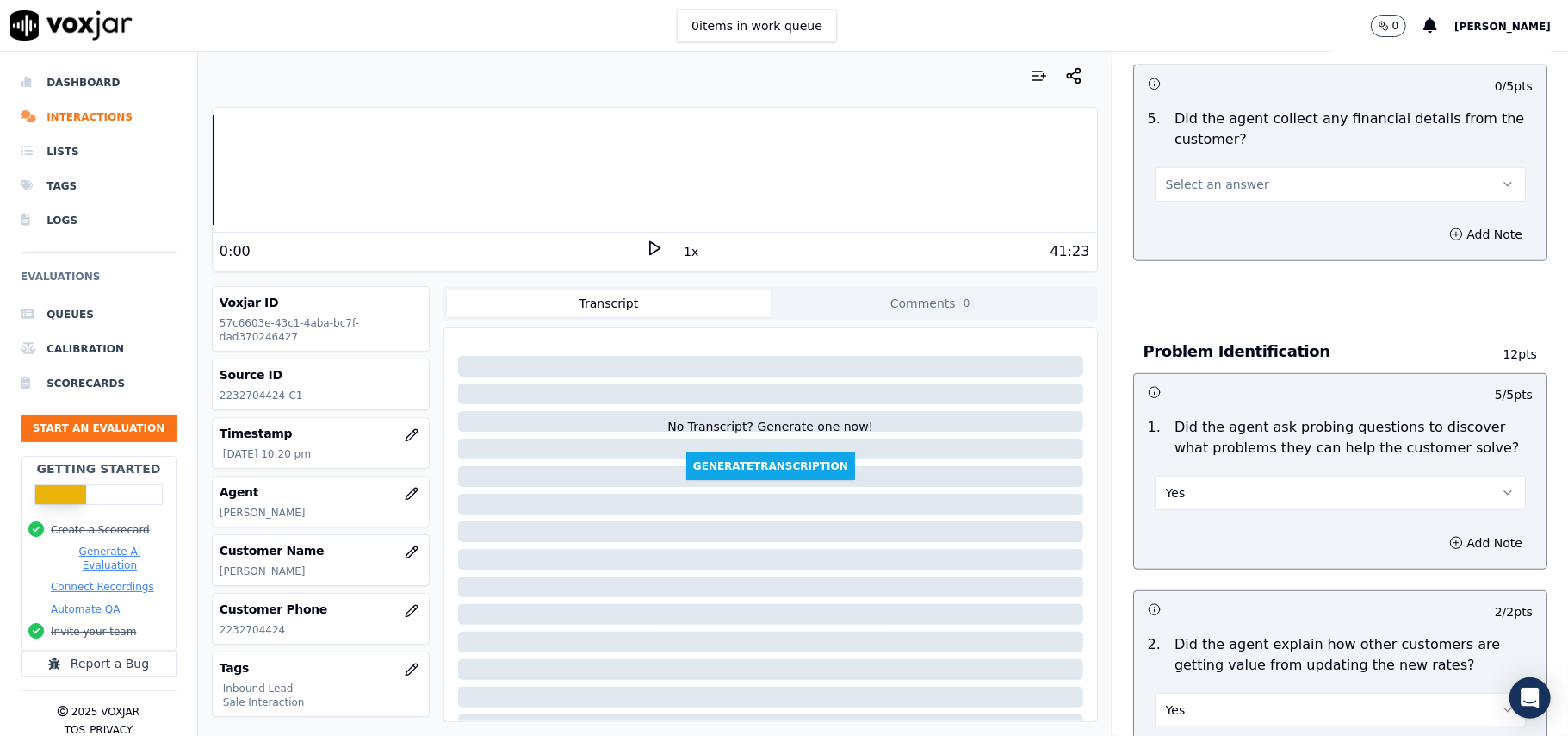
scroll to position [801, 0]
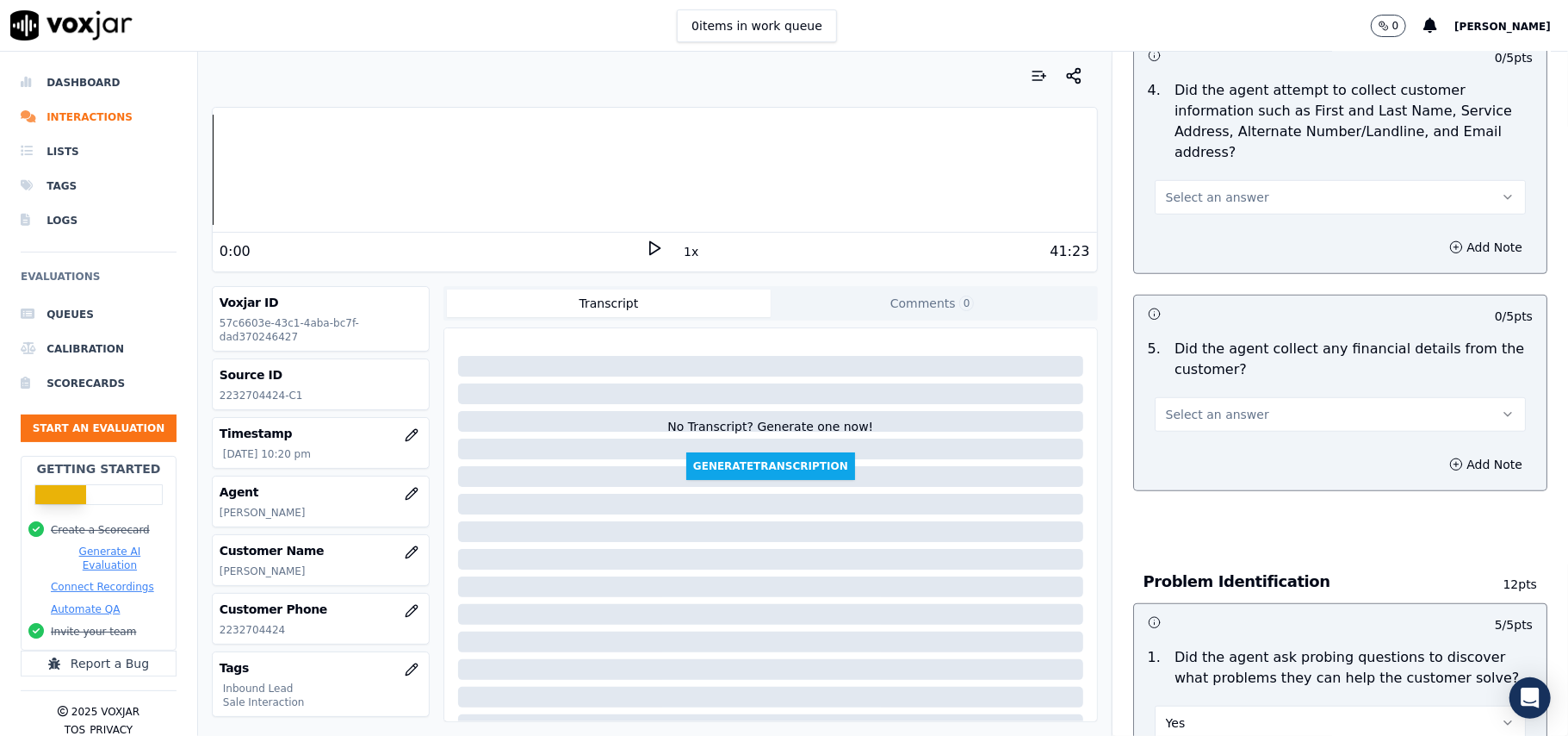
click at [1176, 406] on span "Select an answer" at bounding box center [1217, 415] width 103 height 17
click at [1190, 397] on div "No" at bounding box center [1304, 401] width 333 height 28
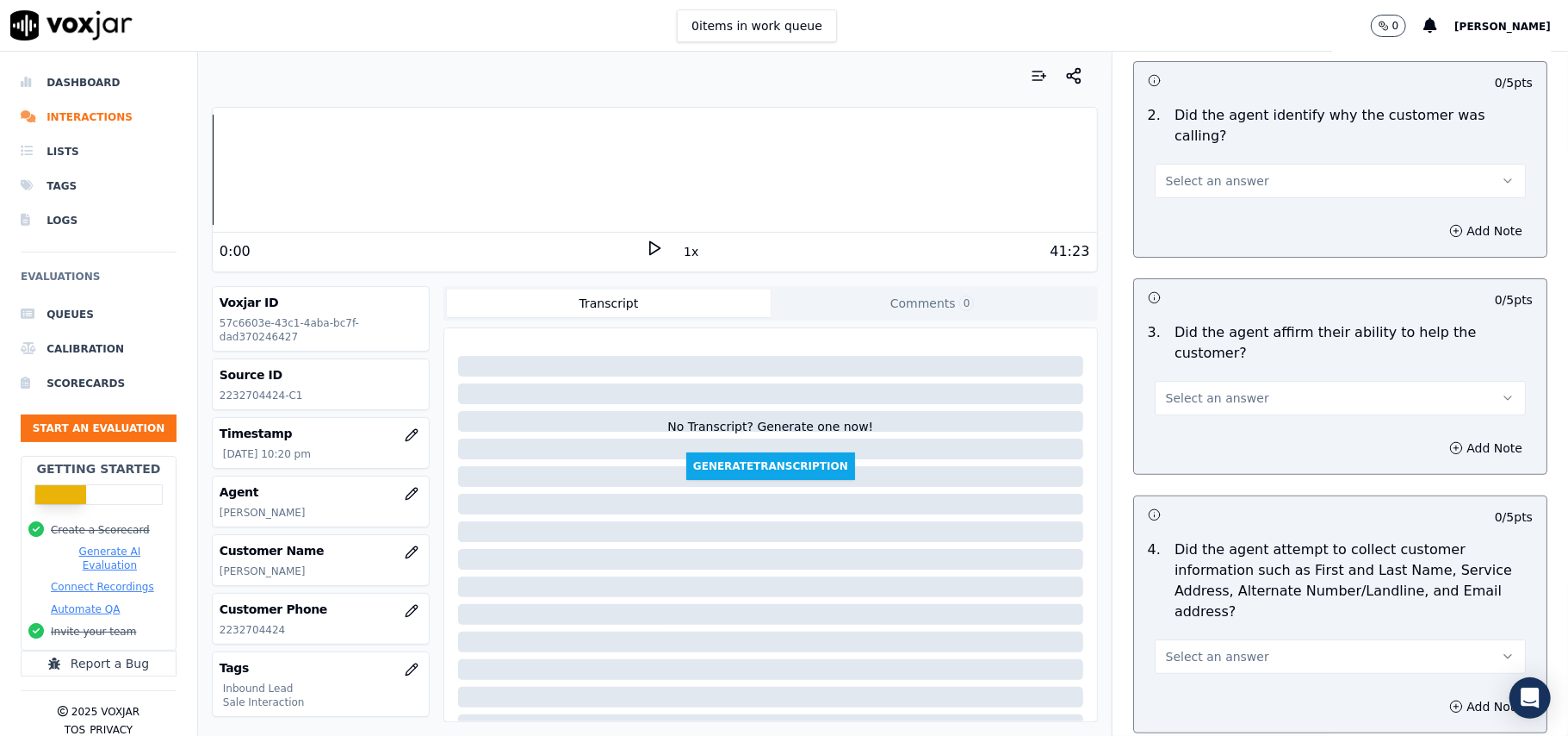
click at [1212, 647] on span "Select an answer" at bounding box center [1217, 656] width 103 height 17
click at [1188, 621] on div "Yes" at bounding box center [1304, 615] width 333 height 28
click at [1166, 389] on span "Select an answer" at bounding box center [1217, 398] width 103 height 17
click at [1171, 376] on div "Yes" at bounding box center [1304, 376] width 333 height 28
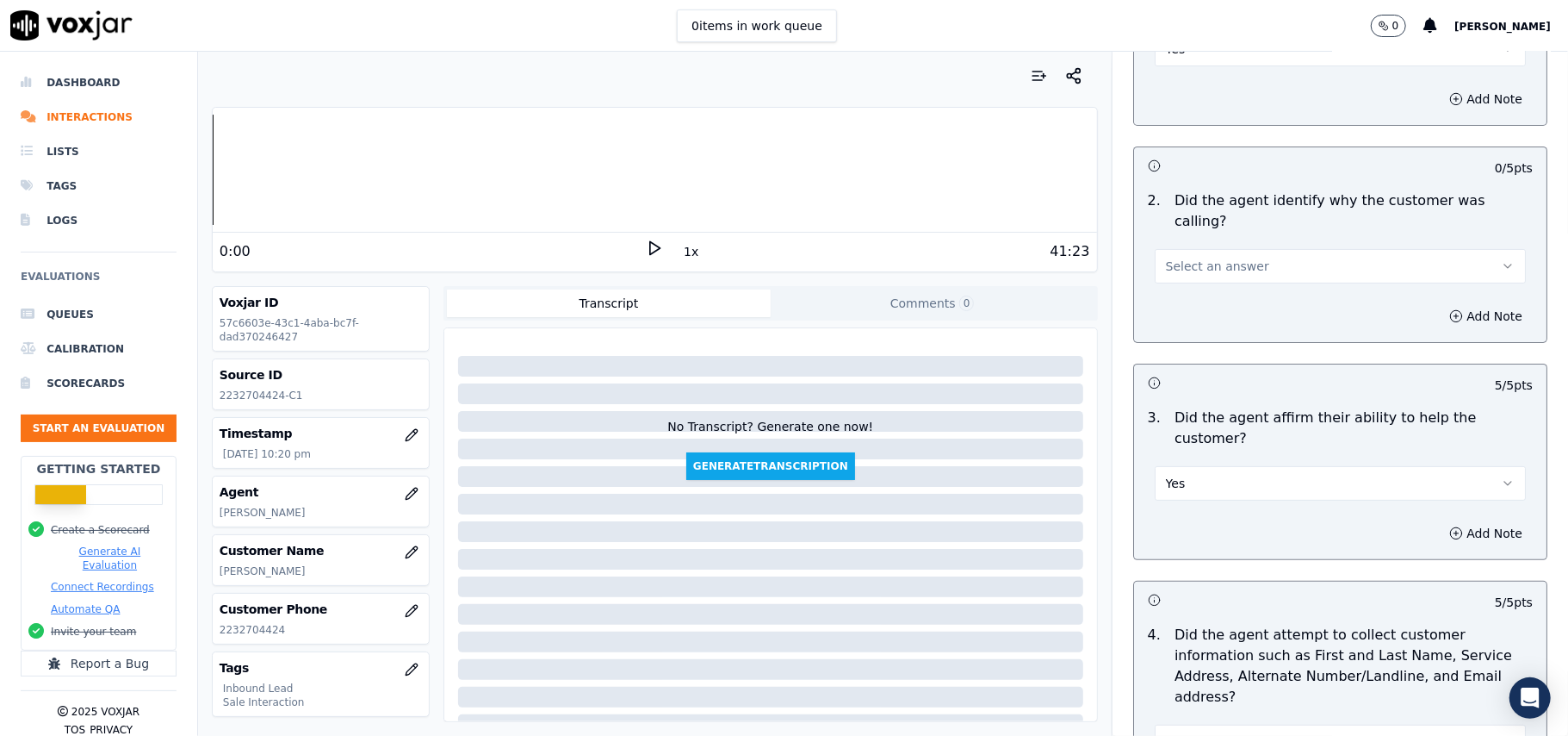
scroll to position [112, 0]
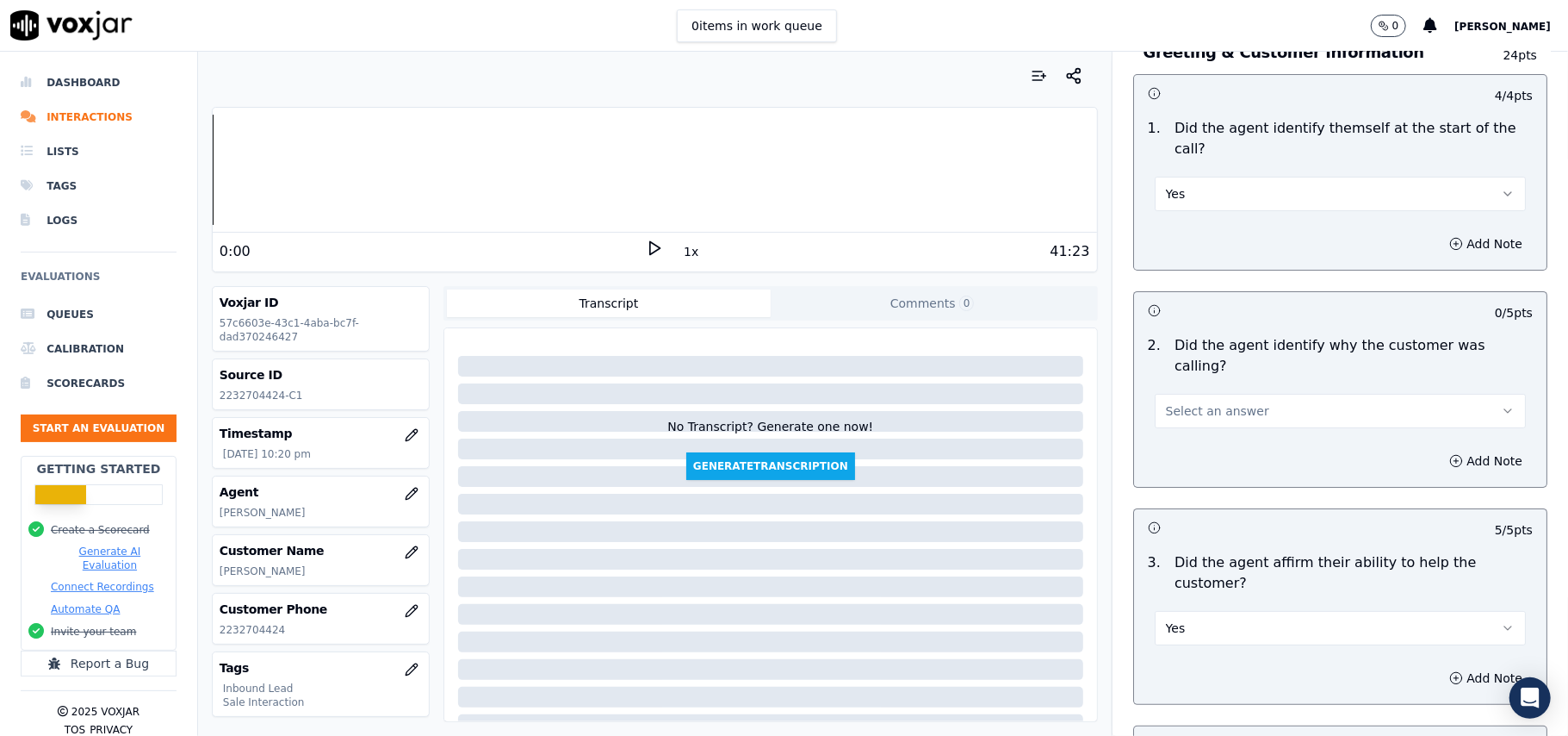
click at [1171, 402] on span "Select an answer" at bounding box center [1217, 411] width 103 height 17
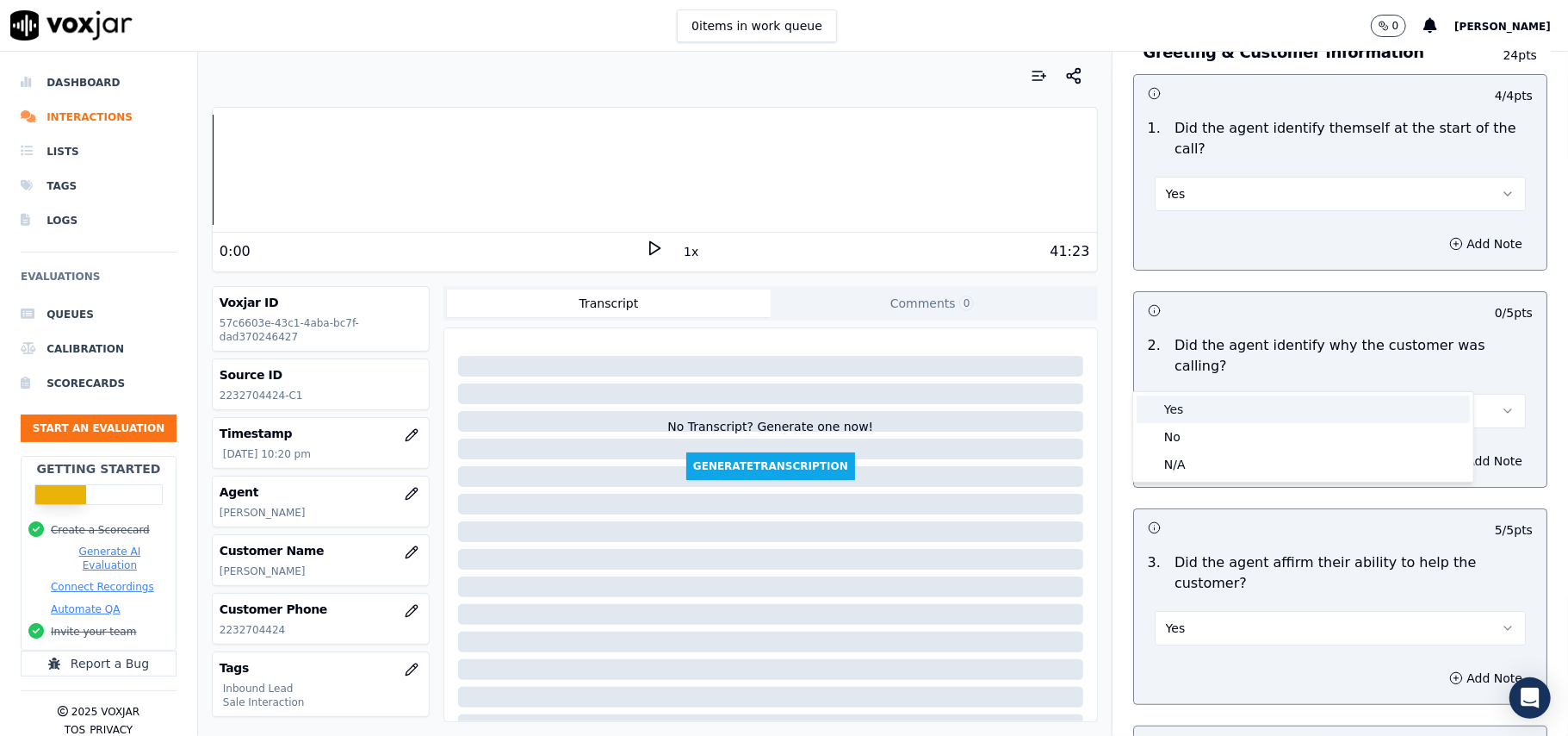
drag, startPoint x: 1175, startPoint y: 405, endPoint x: 1300, endPoint y: 315, distance: 154.0
click at [1179, 405] on div "Yes" at bounding box center [1304, 409] width 333 height 28
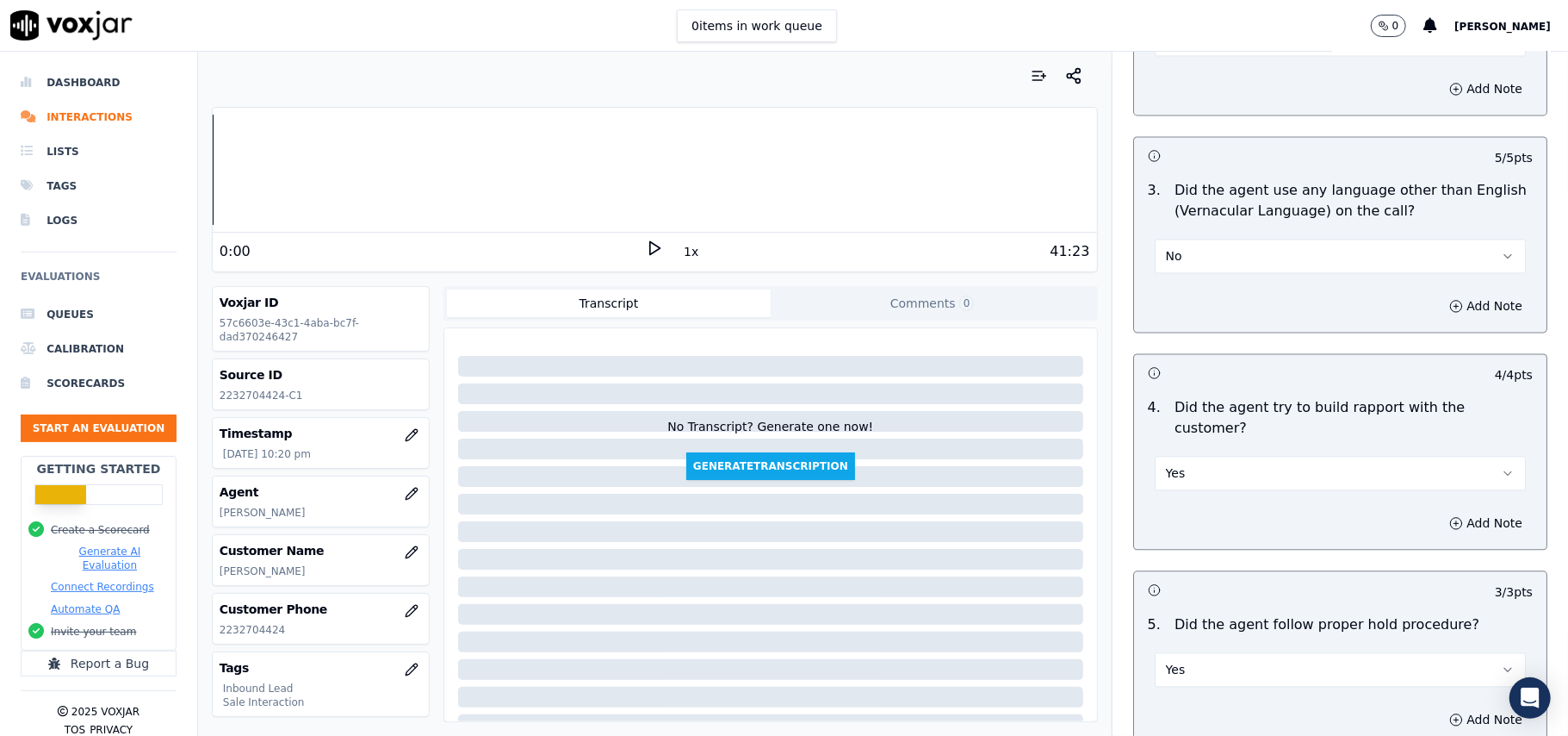
scroll to position [4822, 0]
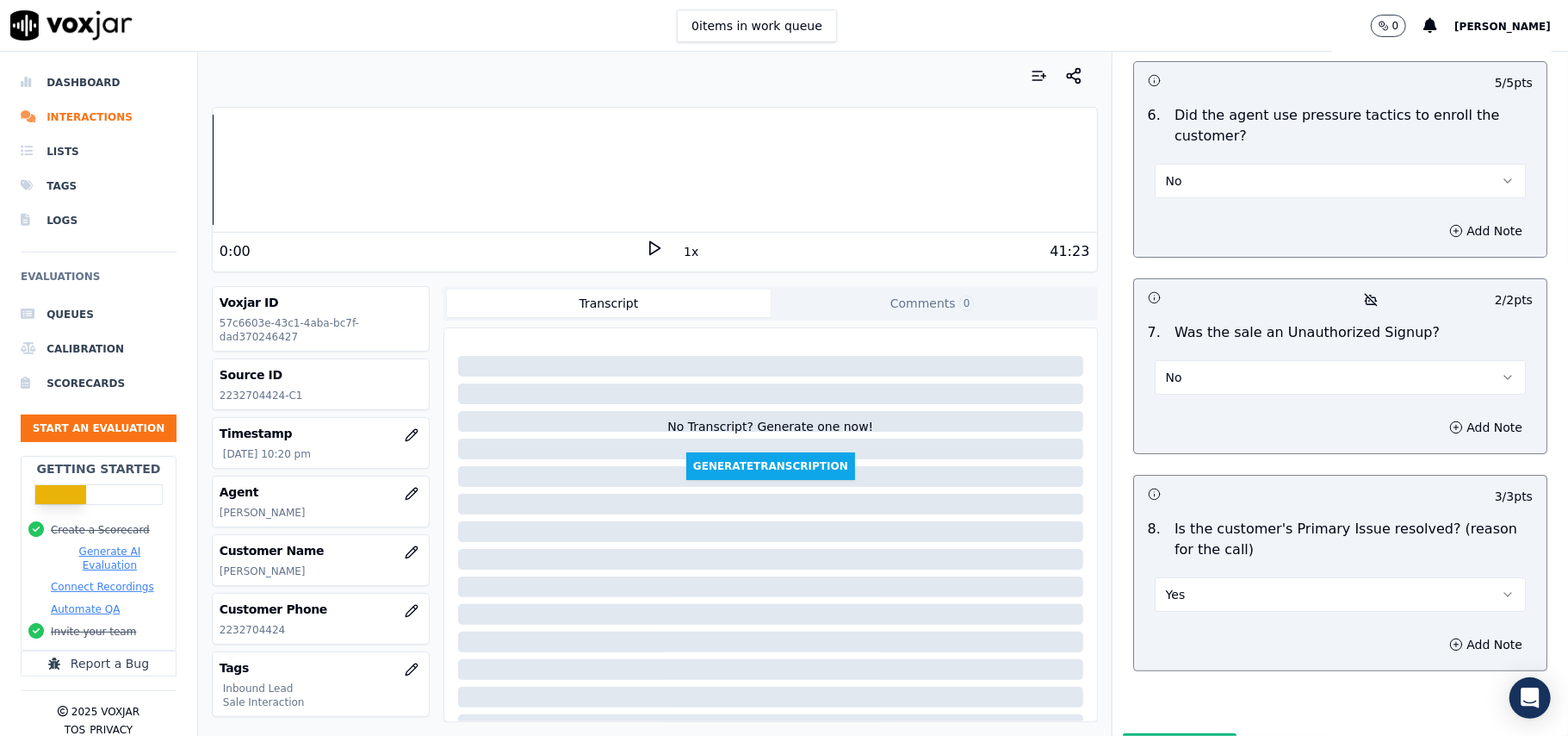
drag, startPoint x: 1134, startPoint y: 677, endPoint x: 1174, endPoint y: 633, distance: 59.5
click at [1178, 733] on button "Submit Scores" at bounding box center [1180, 748] width 115 height 31
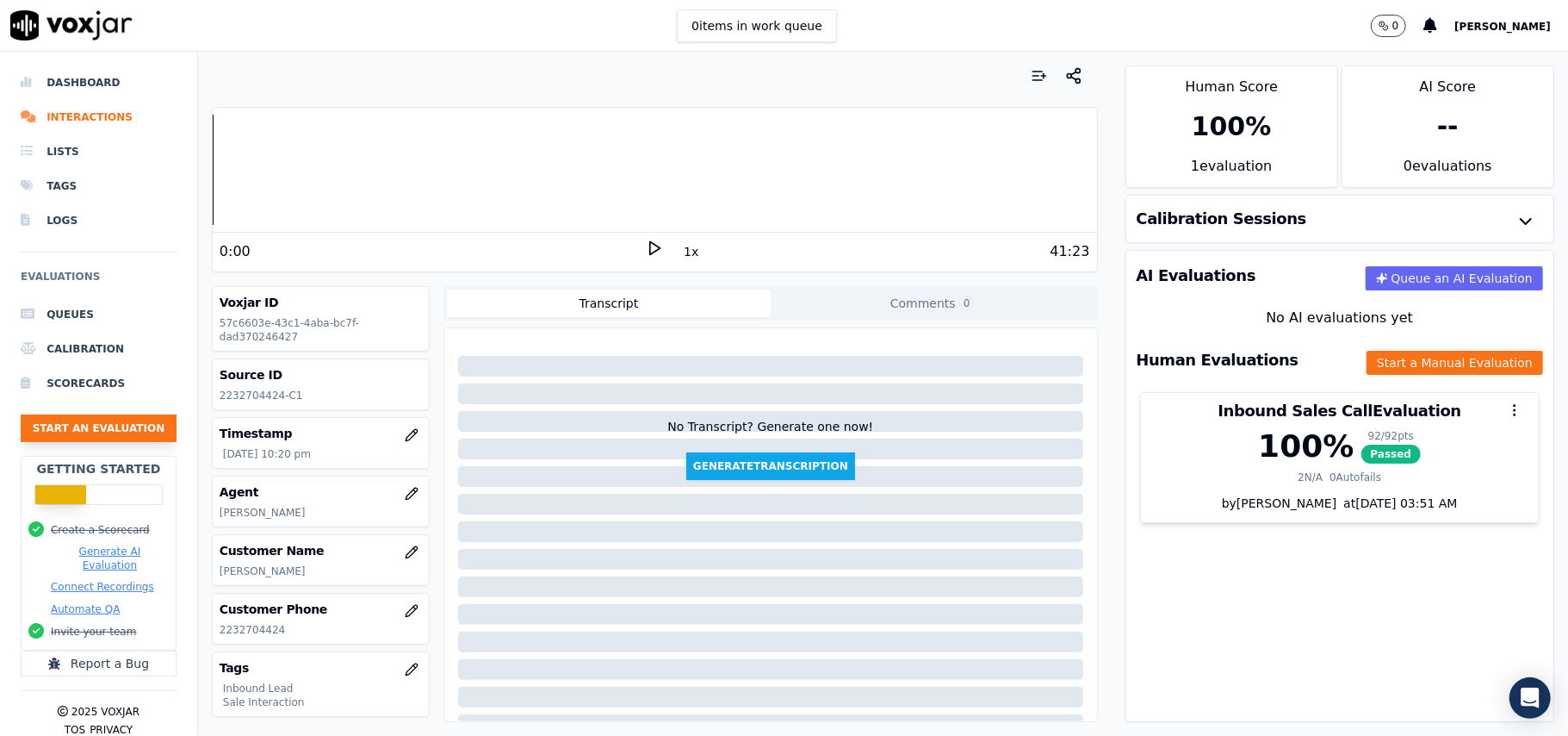
click at [112, 415] on button "Start an Evaluation" at bounding box center [98, 429] width 155 height 28
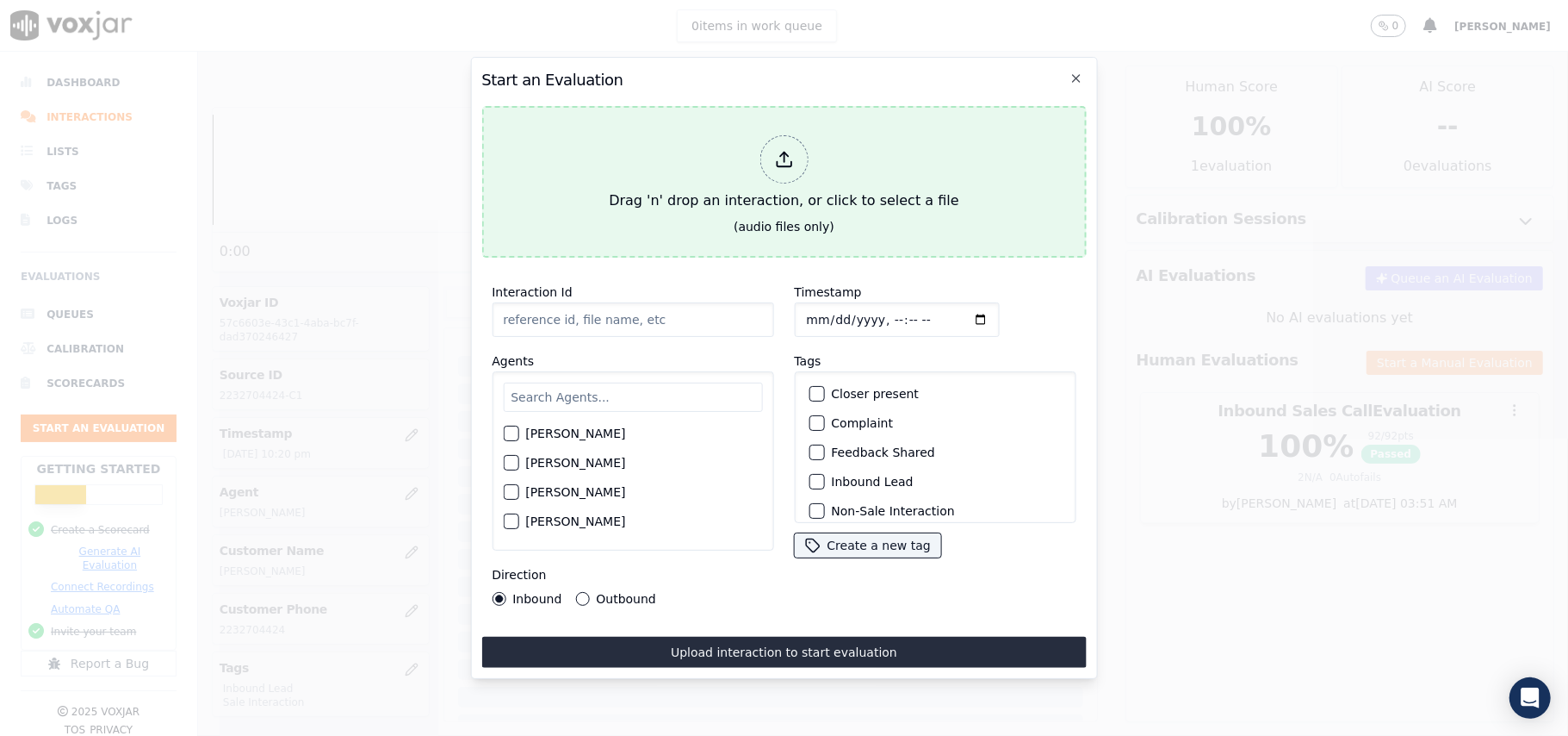
click at [785, 153] on polyline at bounding box center [784, 155] width 7 height 5
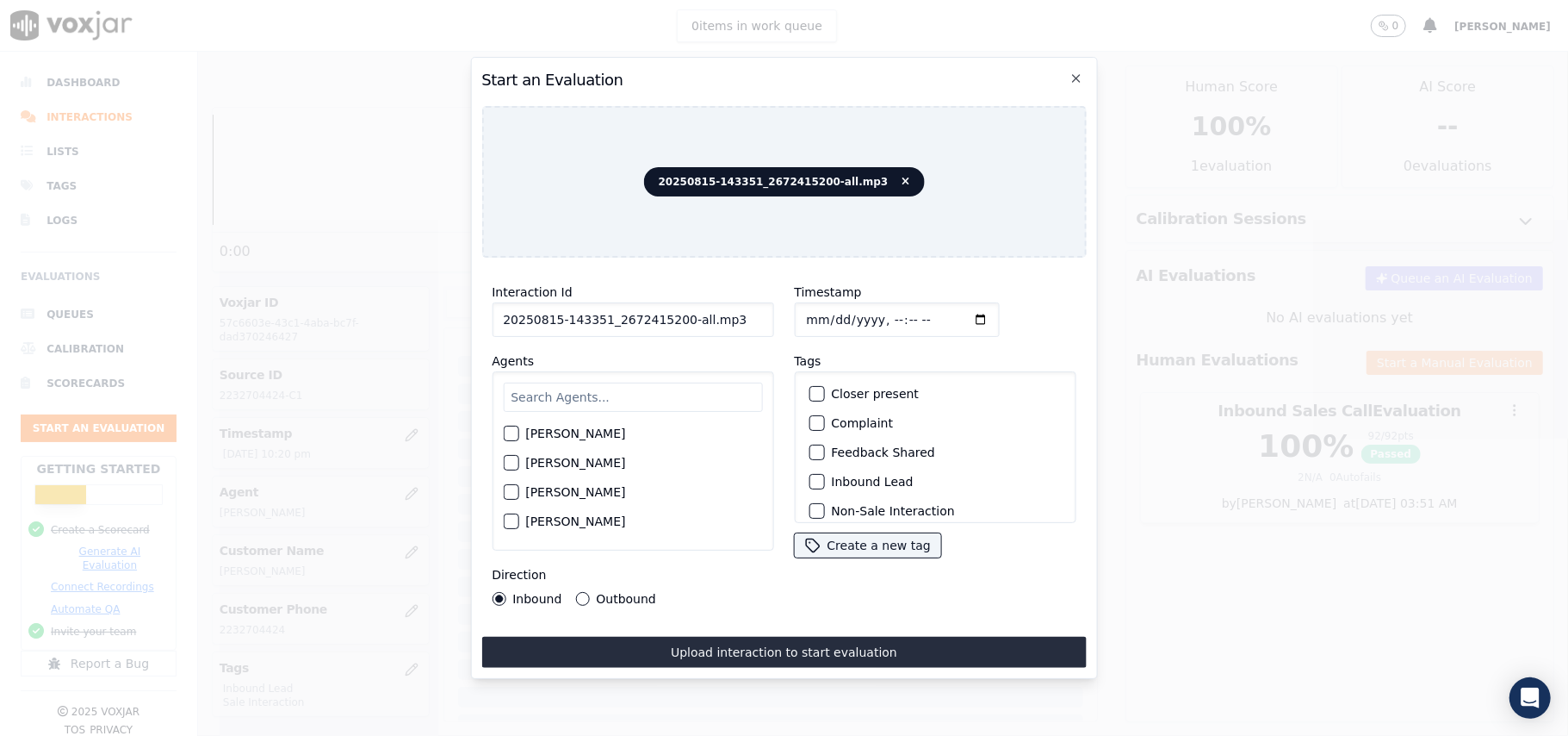
drag, startPoint x: 749, startPoint y: 301, endPoint x: 686, endPoint y: 315, distance: 64.5
click at [686, 315] on div "Interaction Id 20250815-143351_2672415200-all.mp3 Agents [PERSON_NAME] [PERSON_…" at bounding box center [632, 443] width 303 height 345
drag, startPoint x: 772, startPoint y: 305, endPoint x: 710, endPoint y: 315, distance: 62.8
click at [704, 314] on div "Interaction Id 20250815-143351_2672415200-all.mp3 Agents [PERSON_NAME] [PERSON_…" at bounding box center [632, 443] width 303 height 345
drag, startPoint x: 742, startPoint y: 315, endPoint x: 676, endPoint y: 314, distance: 66.0
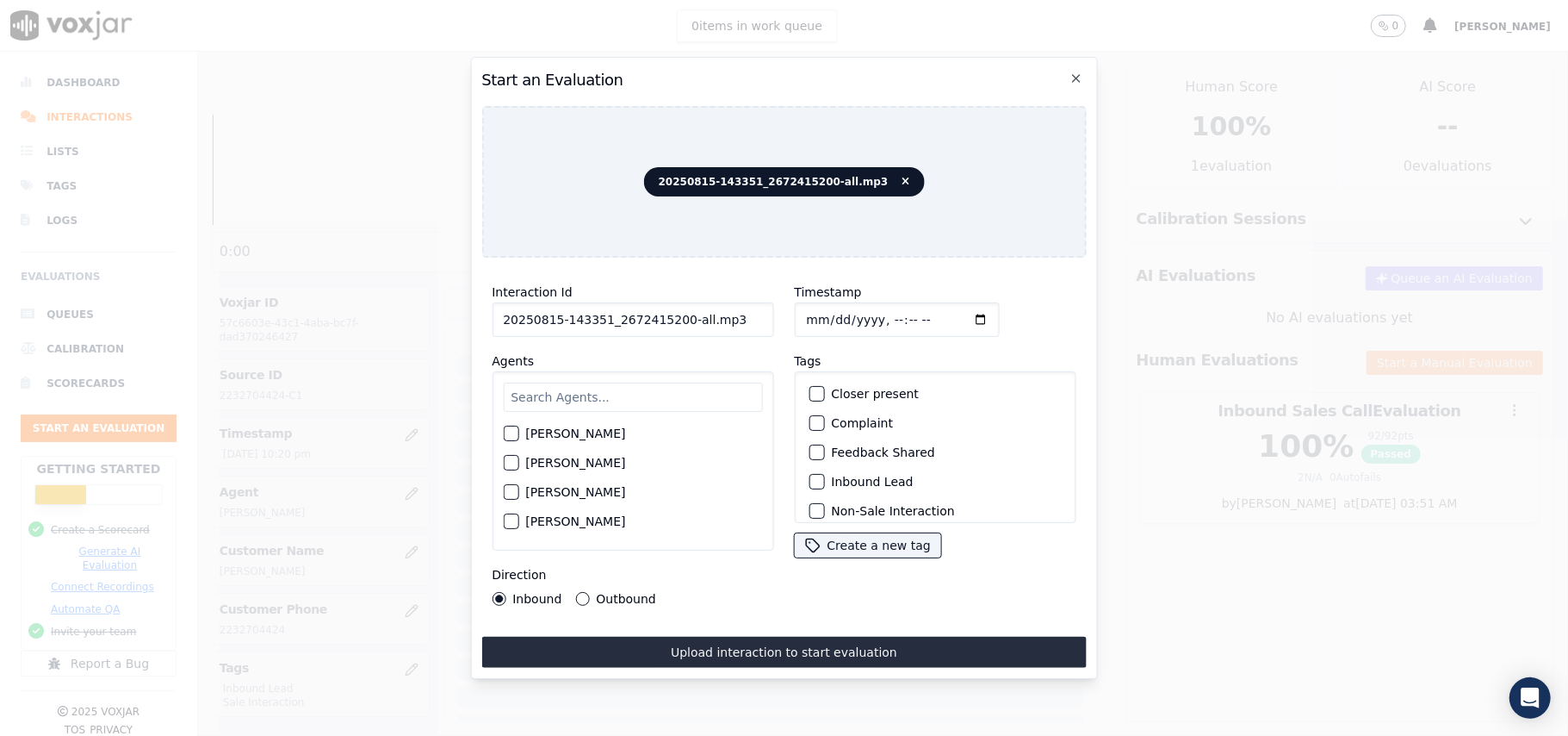
click at [676, 314] on input "20250815-143351_2672415200-all.mp3" at bounding box center [632, 320] width 281 height 34
type input "20250815-143351_2672415200-C1"
click at [823, 308] on input "Timestamp" at bounding box center [897, 320] width 205 height 34
type input "[DATE]T22:22"
click at [727, 389] on input "text" at bounding box center [632, 397] width 259 height 29
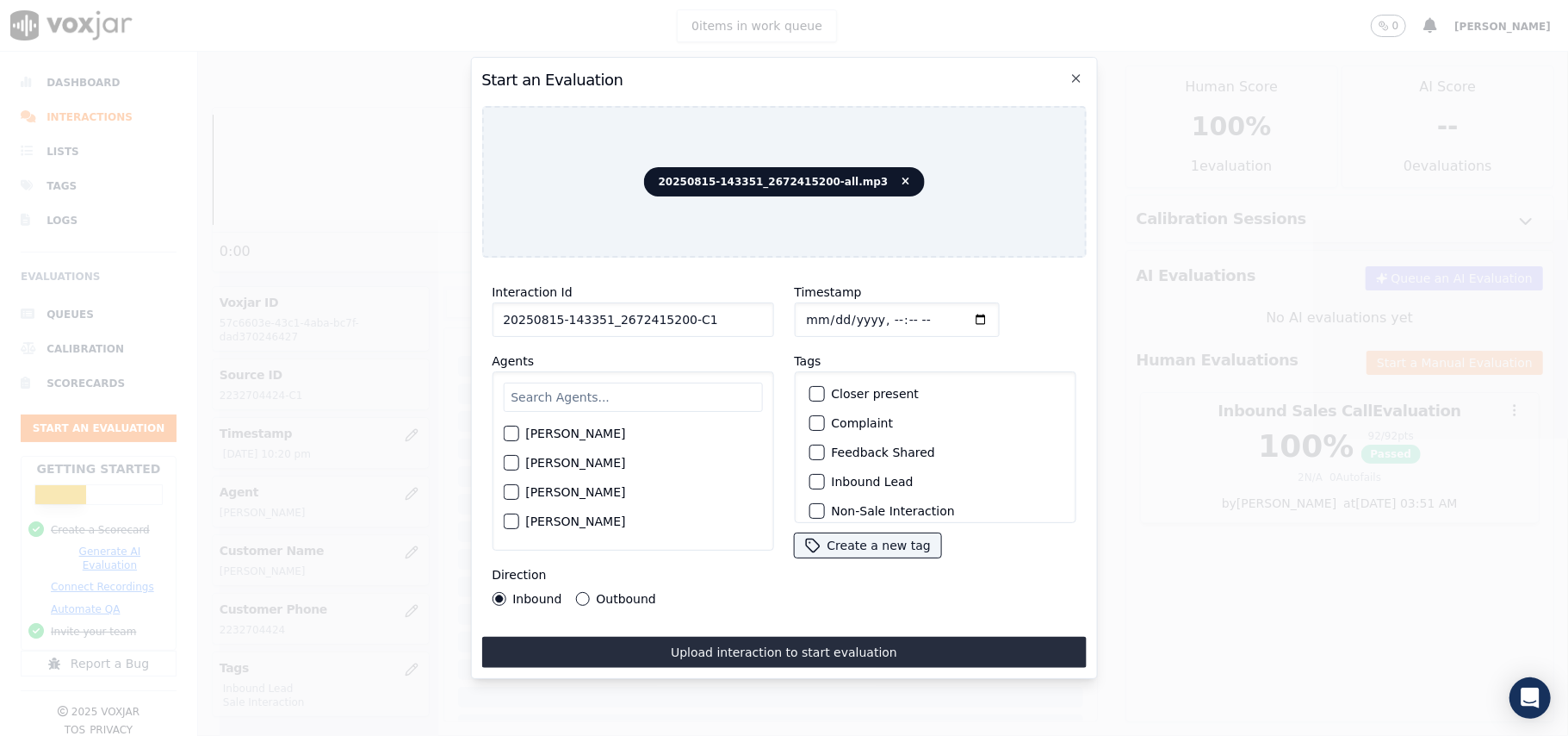
paste input "[PERSON_NAME]"
type input "[PERSON_NAME]"
click at [509, 432] on div "button" at bounding box center [509, 438] width 12 height 12
click at [831, 475] on label "Inbound Lead" at bounding box center [872, 481] width 82 height 12
click at [823, 474] on button "Inbound Lead" at bounding box center [816, 482] width 16 height 16
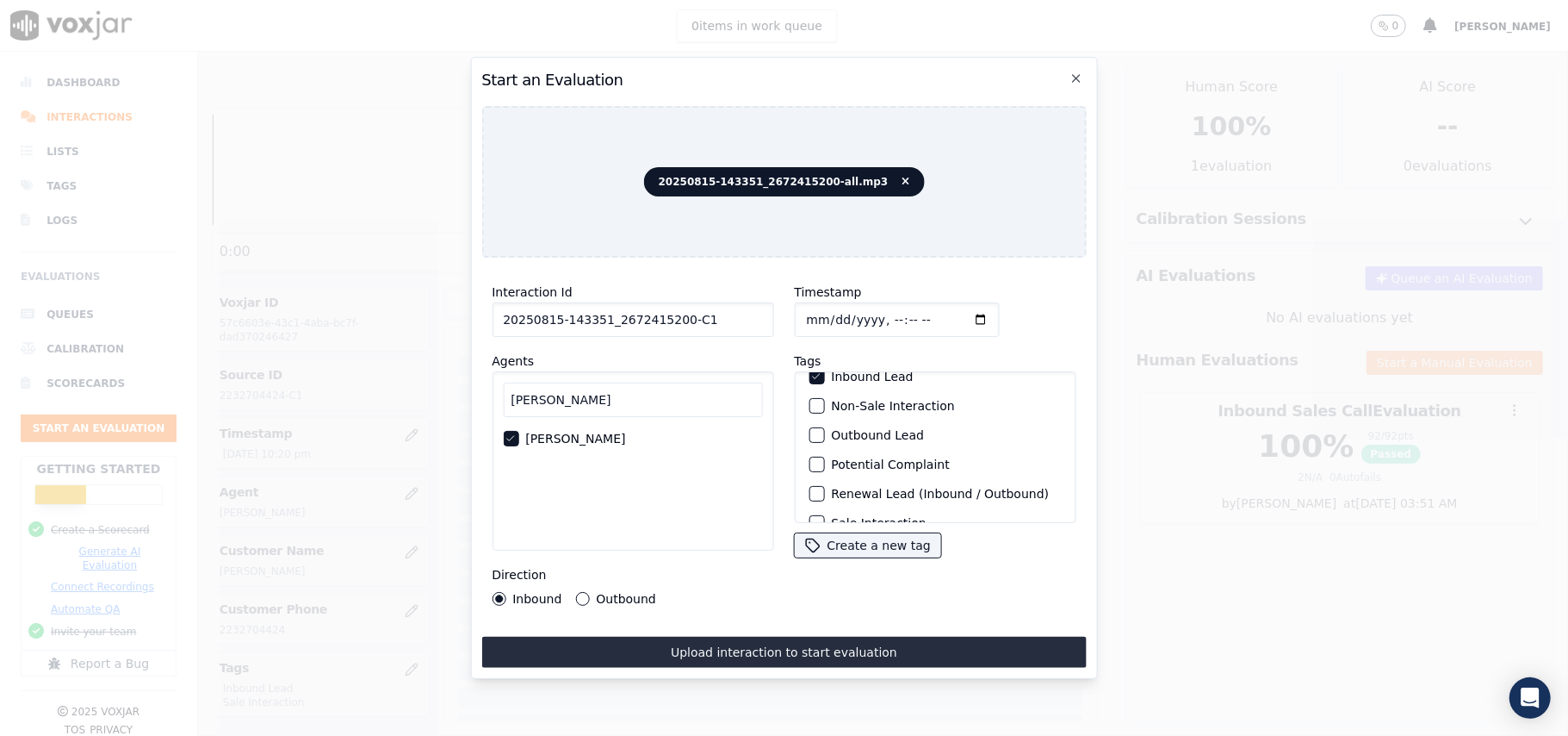
scroll to position [150, 0]
click at [811, 495] on div "button" at bounding box center [815, 500] width 12 height 12
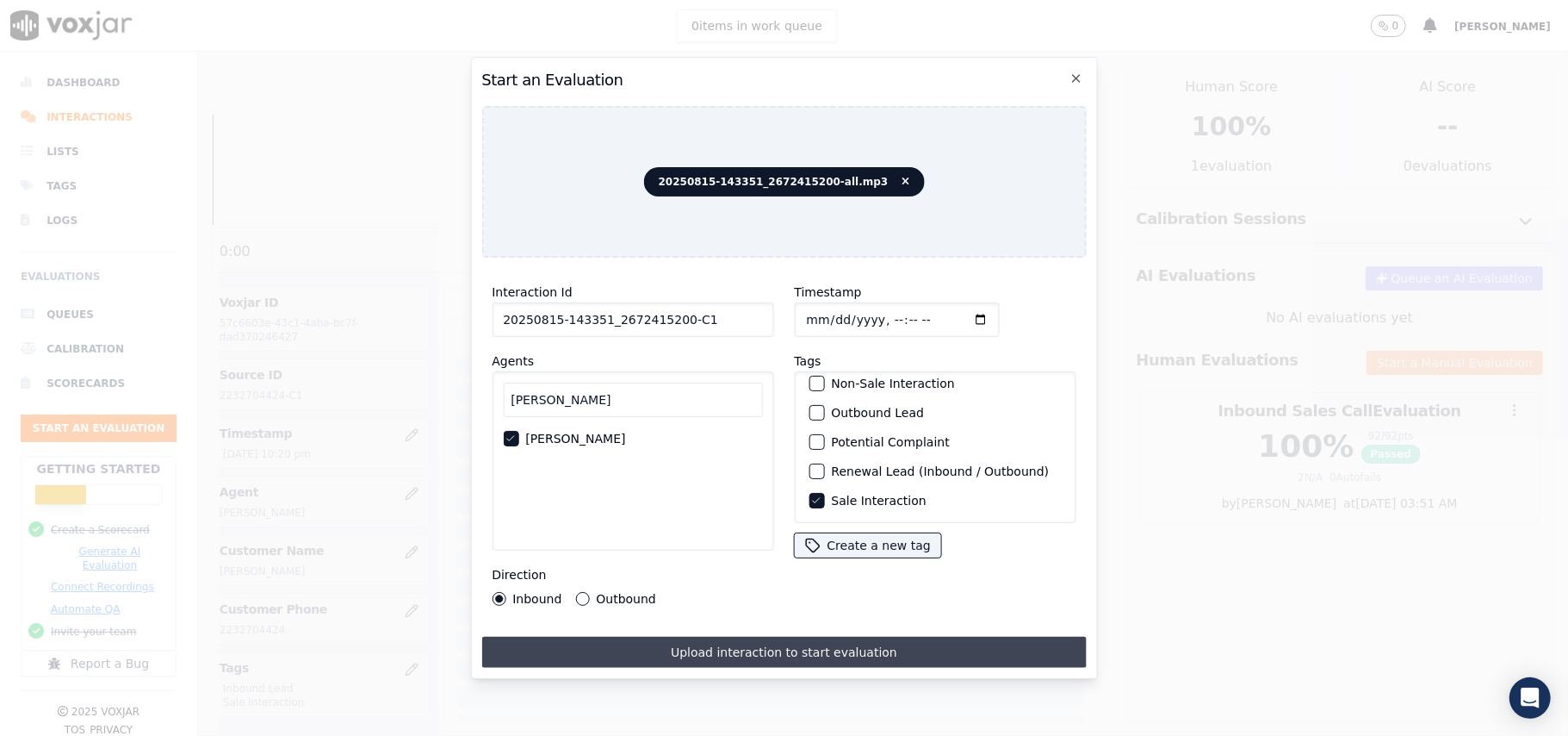
click at [793, 638] on button "Upload interaction to start evaluation" at bounding box center [783, 651] width 604 height 31
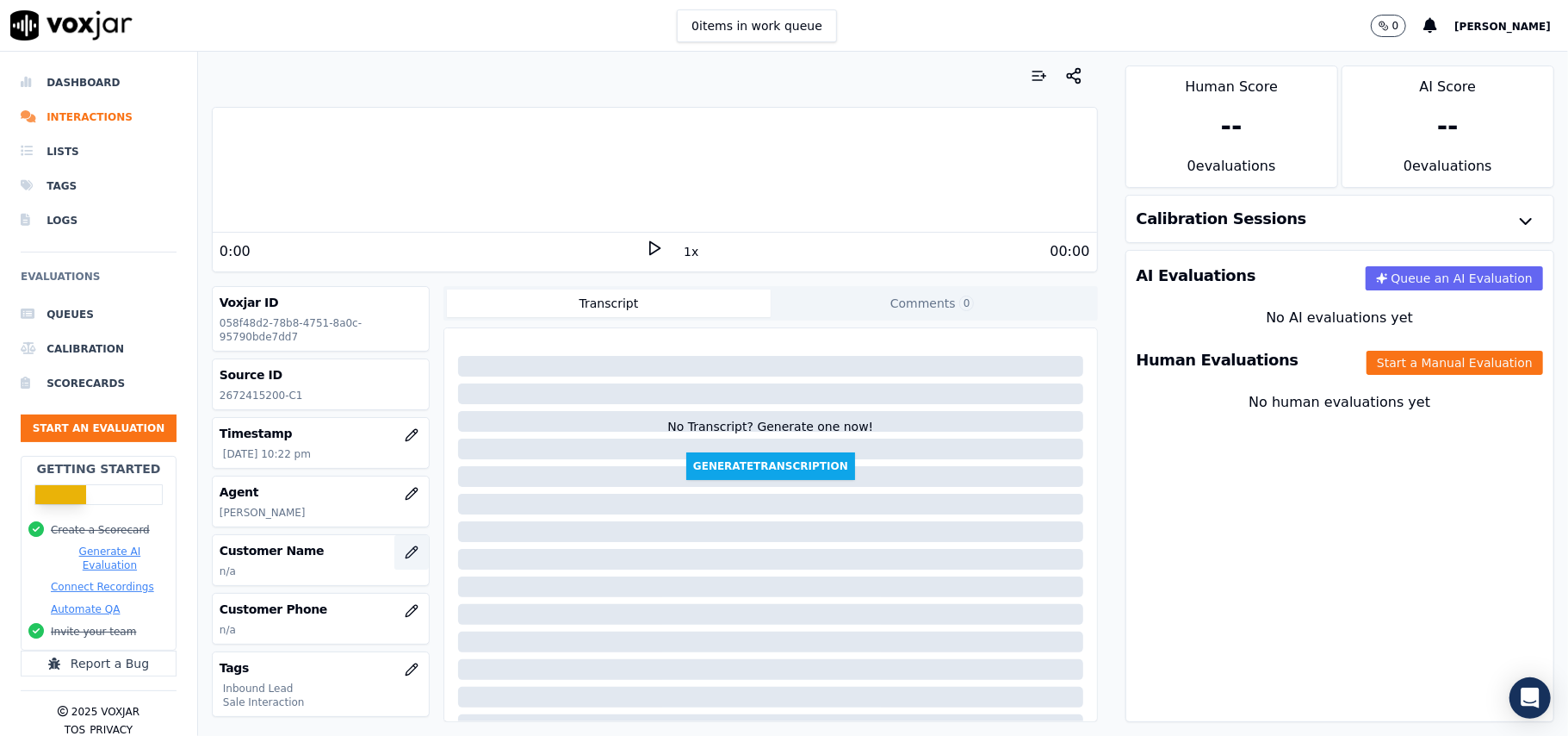
click at [405, 559] on icon "button" at bounding box center [412, 552] width 14 height 14
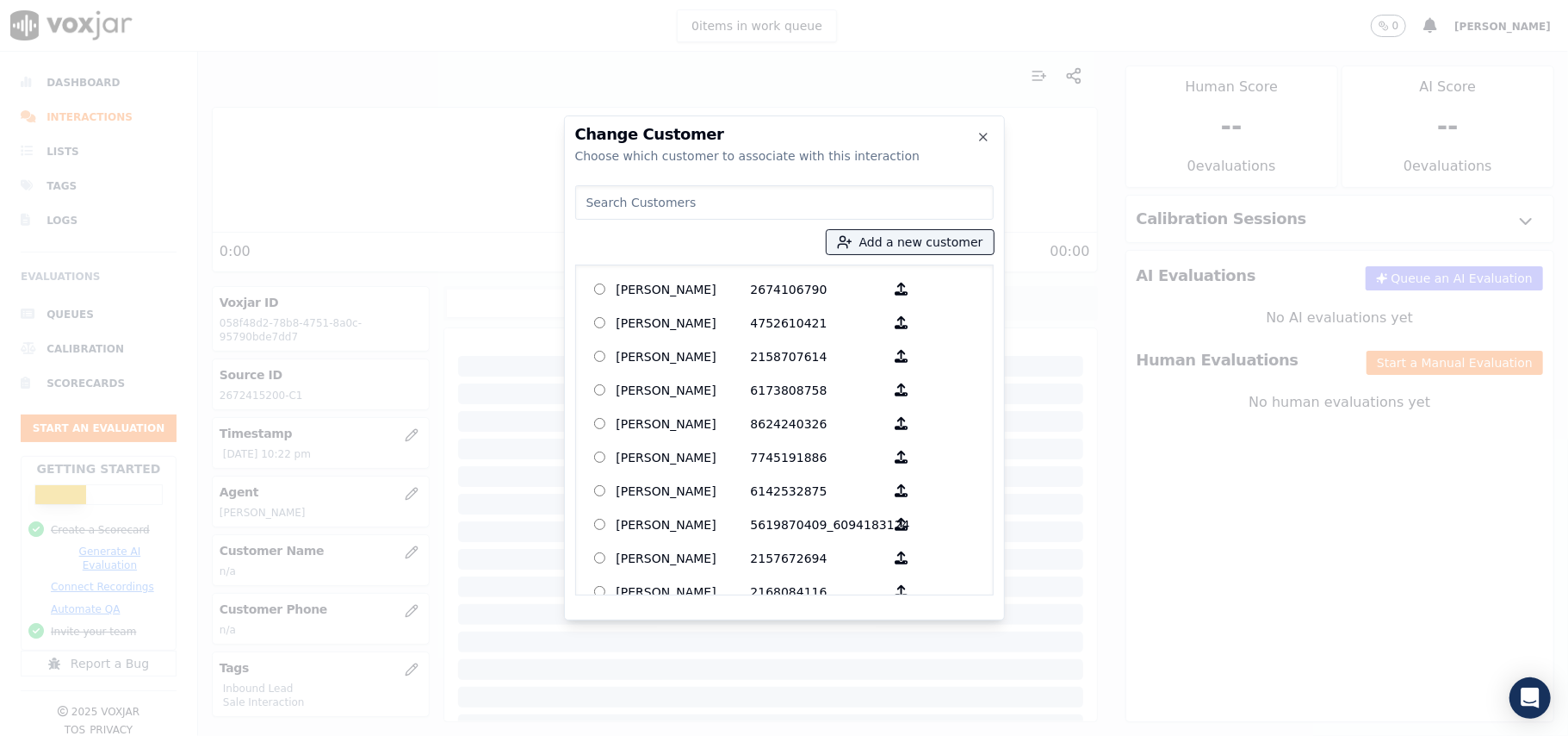
paste input "[PERSON_NAME]"
click at [583, 205] on input "[PERSON_NAME]" at bounding box center [784, 202] width 418 height 34
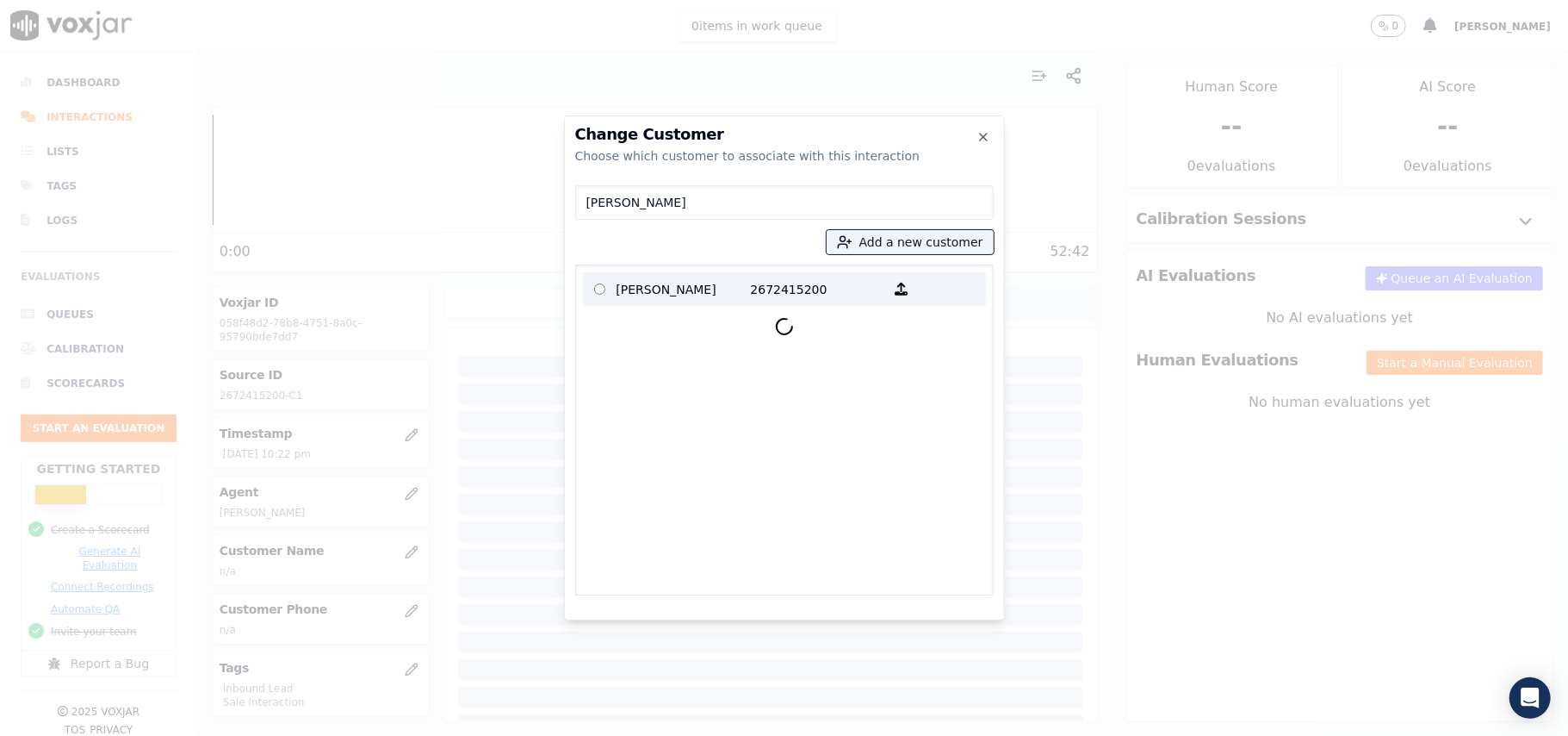
type input "[PERSON_NAME]"
click at [673, 288] on p "[PERSON_NAME]" at bounding box center [683, 289] width 134 height 27
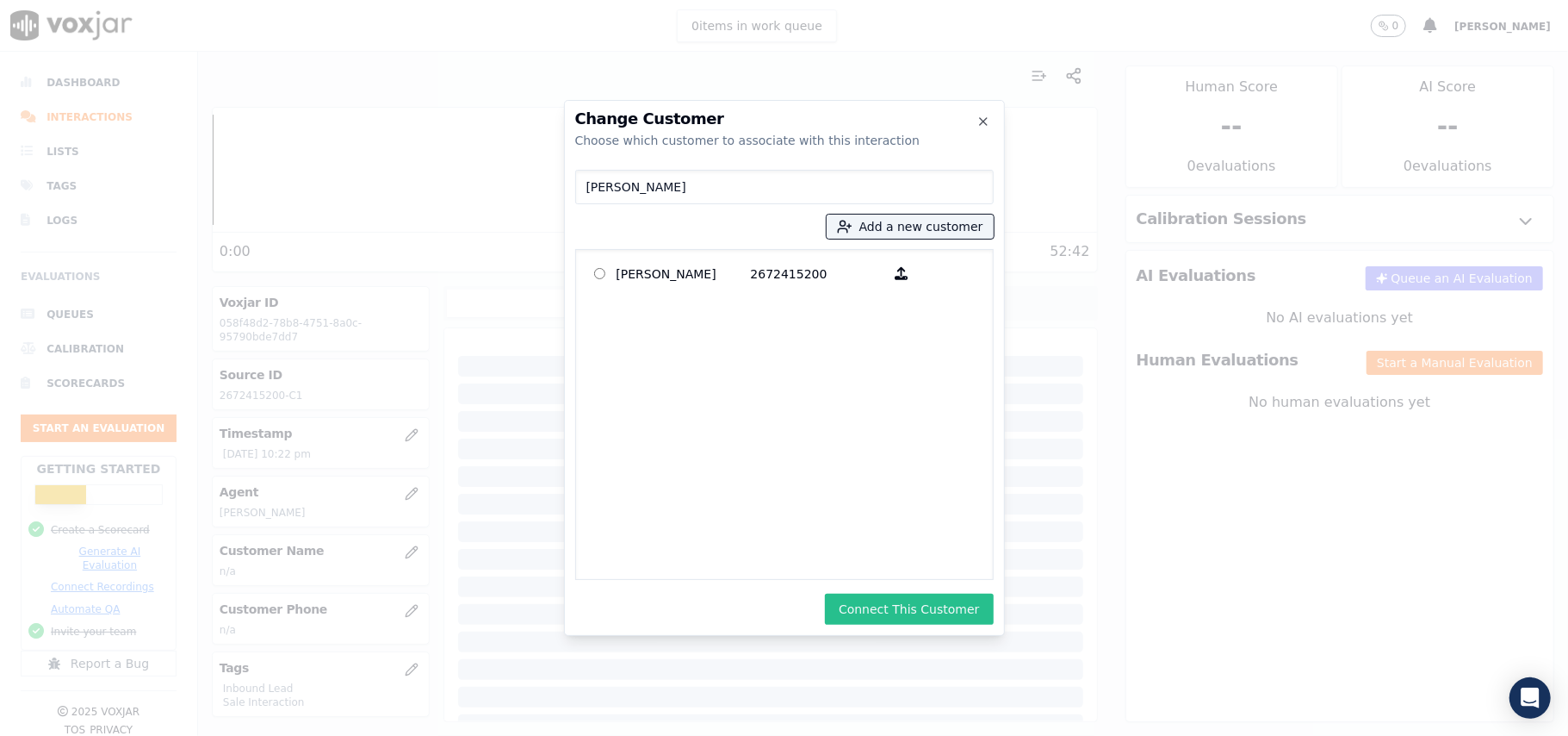
click at [911, 608] on button "Connect This Customer" at bounding box center [909, 608] width 168 height 31
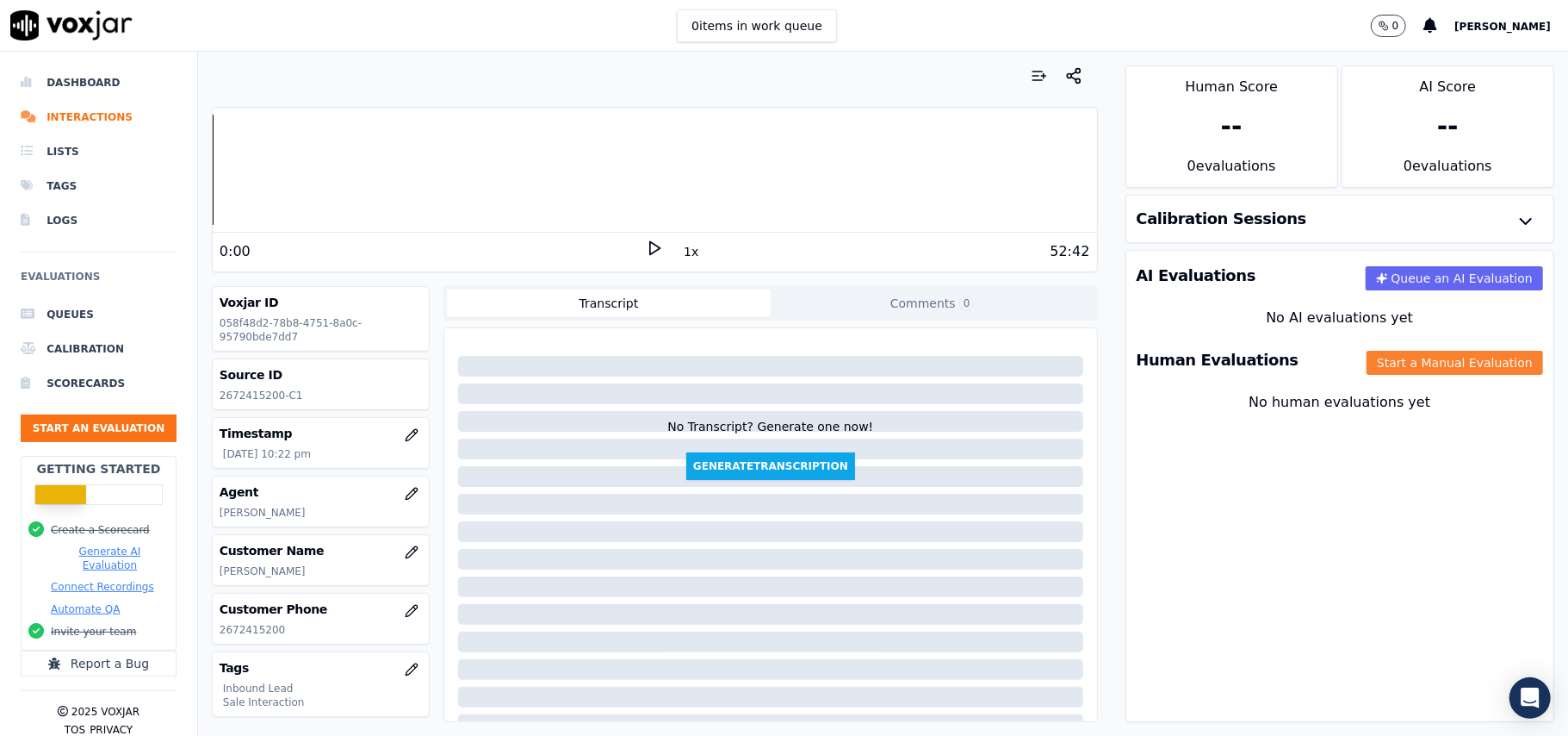
click at [1379, 360] on button "Start a Manual Evaluation" at bounding box center [1455, 362] width 177 height 24
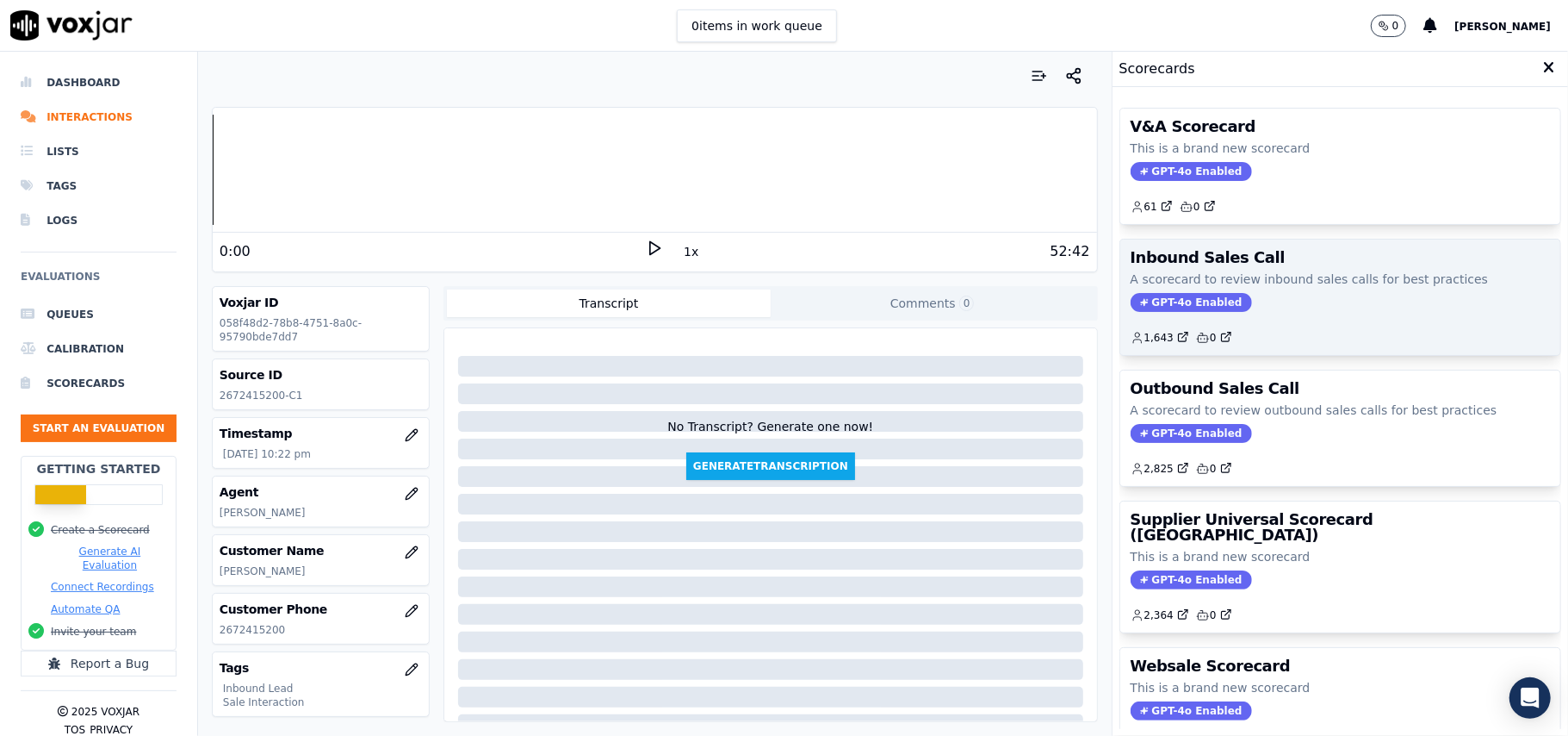
click at [1161, 298] on span "GPT-4o Enabled" at bounding box center [1191, 302] width 121 height 19
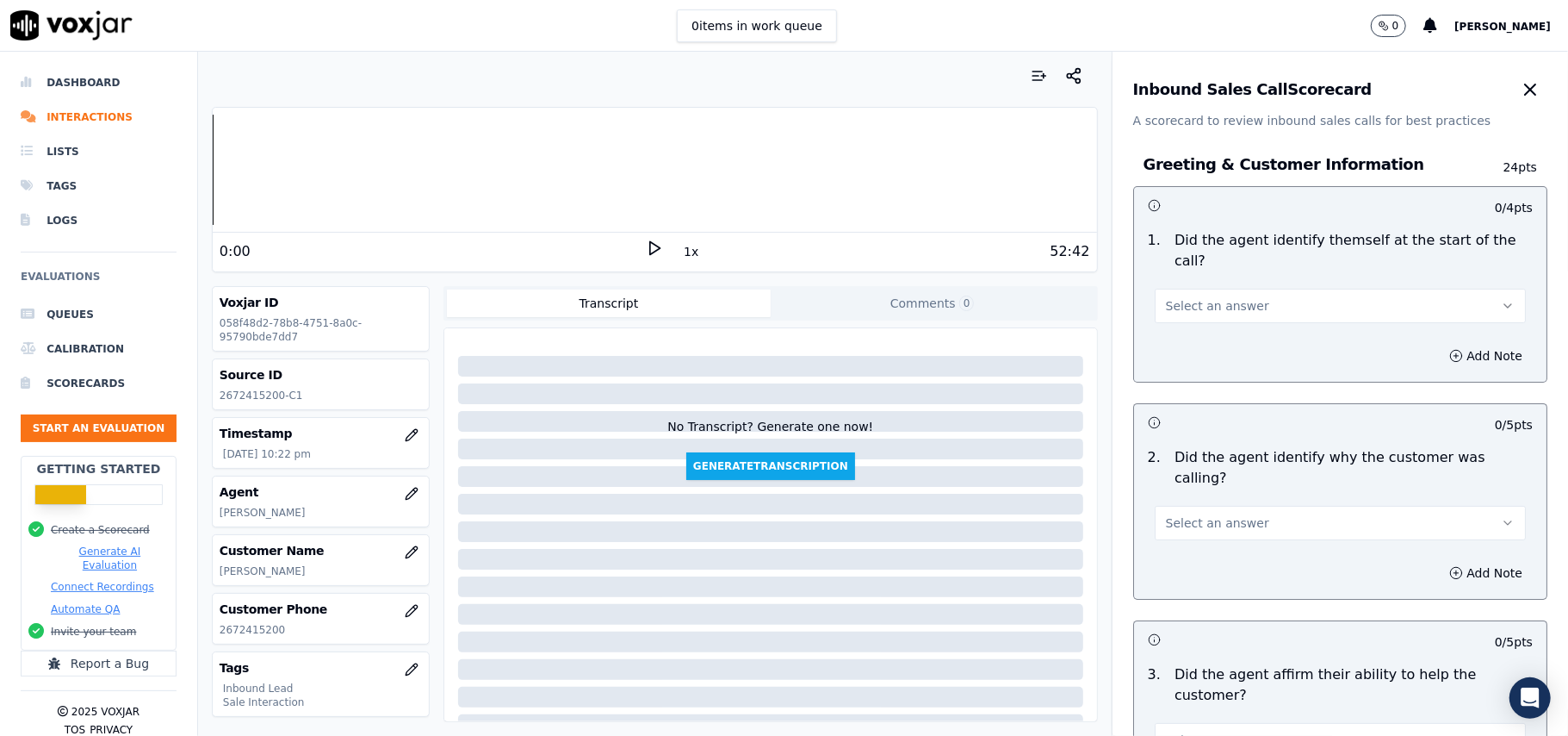
drag, startPoint x: 1223, startPoint y: 255, endPoint x: 1203, endPoint y: 302, distance: 51.1
click at [1223, 271] on div "Select an answer" at bounding box center [1340, 296] width 399 height 51
drag, startPoint x: 1203, startPoint y: 288, endPoint x: 1204, endPoint y: 301, distance: 13.0
click at [1204, 297] on span "Select an answer" at bounding box center [1217, 306] width 103 height 17
click at [1204, 329] on div "Yes" at bounding box center [1304, 325] width 333 height 28
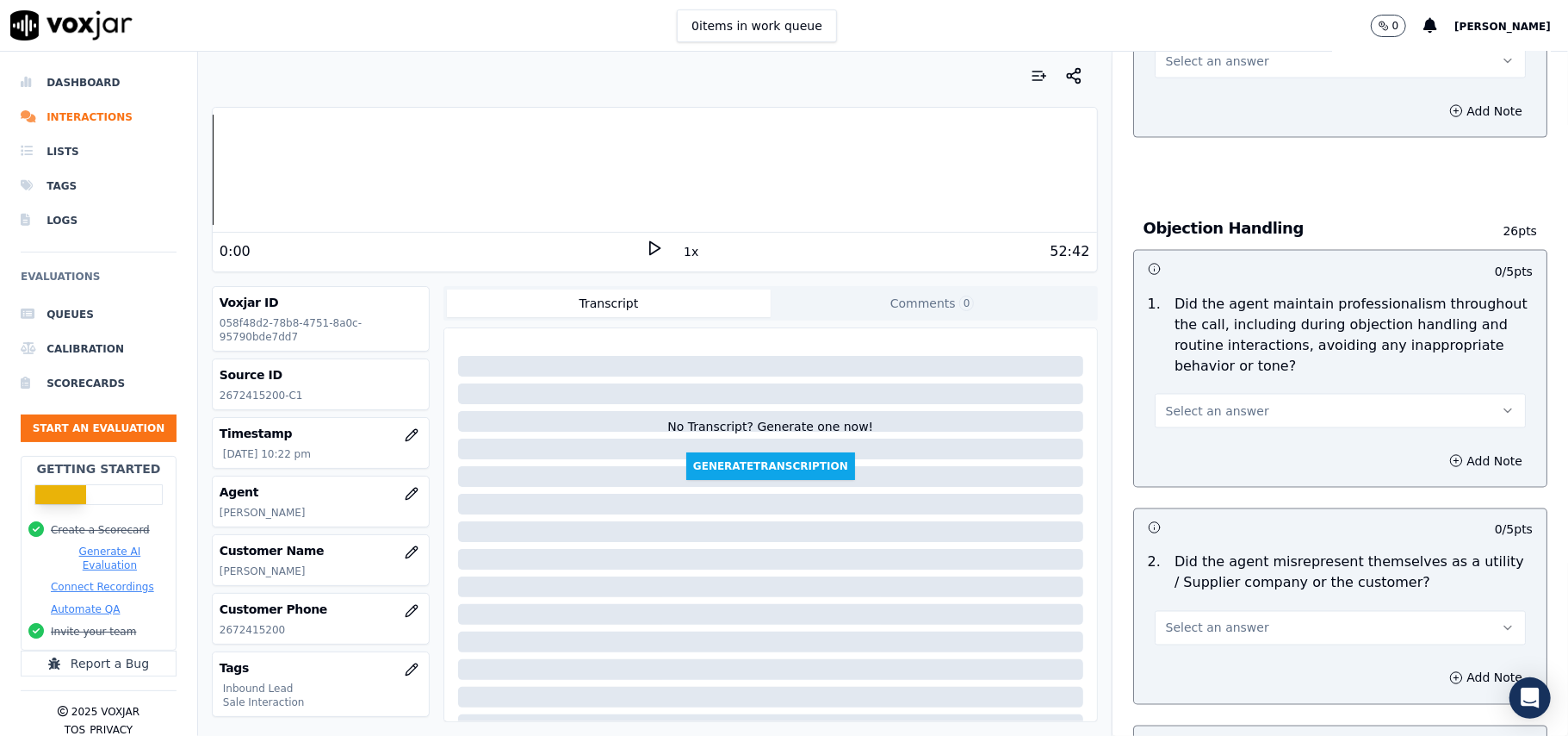
scroll to position [4822, 0]
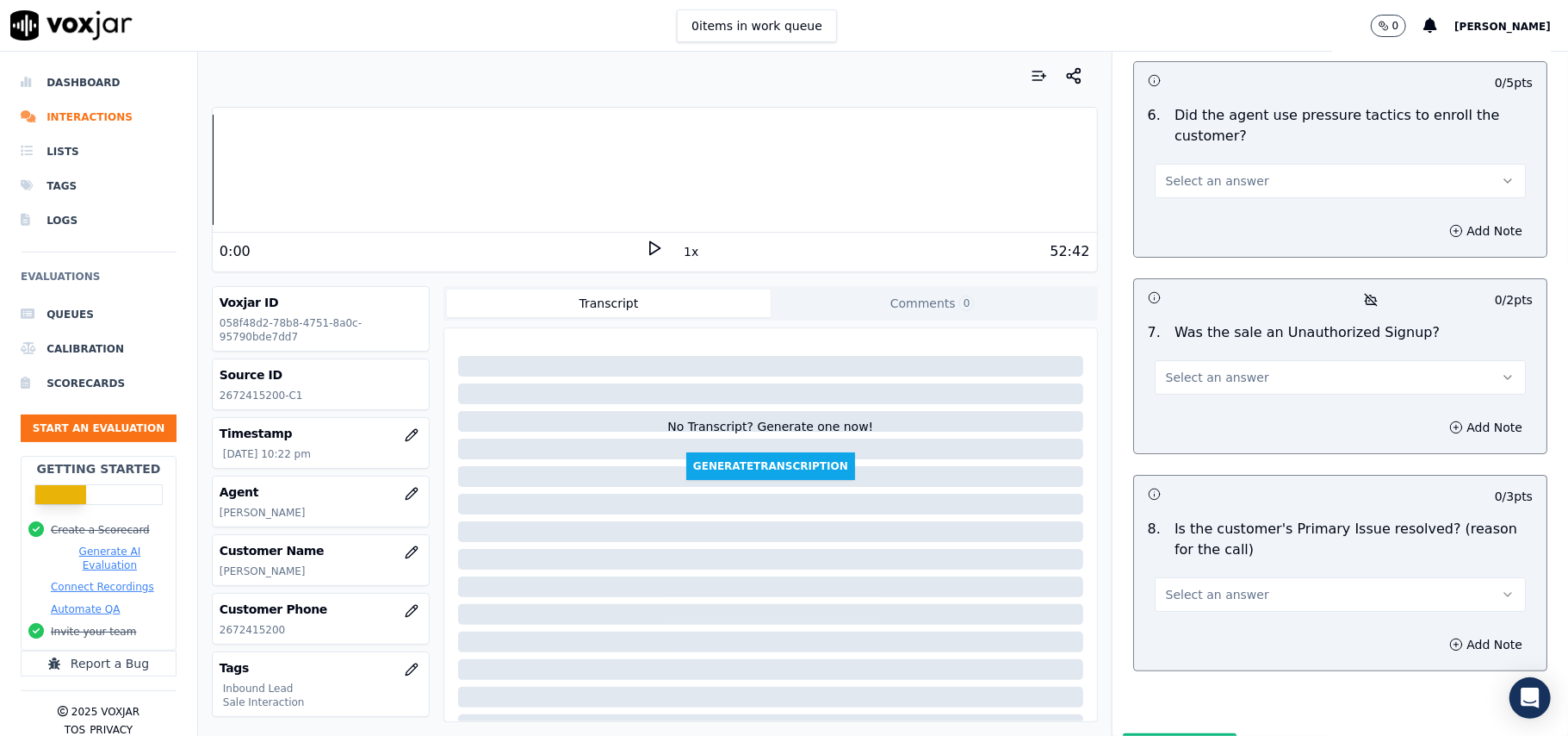
drag, startPoint x: 1299, startPoint y: 497, endPoint x: 1281, endPoint y: 510, distance: 22.2
click at [1297, 578] on button "Select an answer" at bounding box center [1340, 594] width 372 height 34
click at [1221, 553] on div "Yes" at bounding box center [1304, 543] width 333 height 28
click at [1227, 361] on button "Select an answer" at bounding box center [1340, 377] width 372 height 34
click at [1212, 361] on div "No" at bounding box center [1304, 352] width 333 height 28
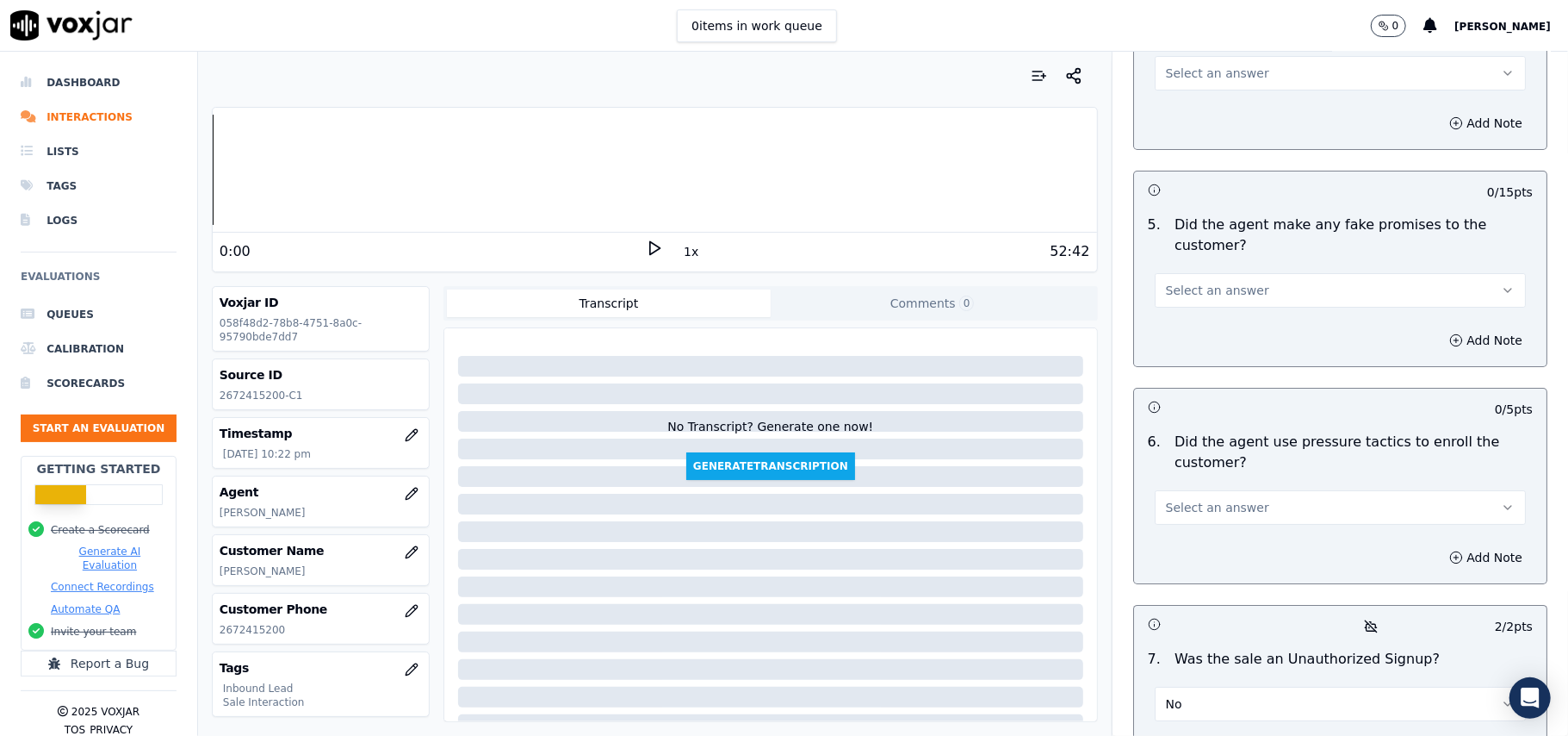
scroll to position [4477, 0]
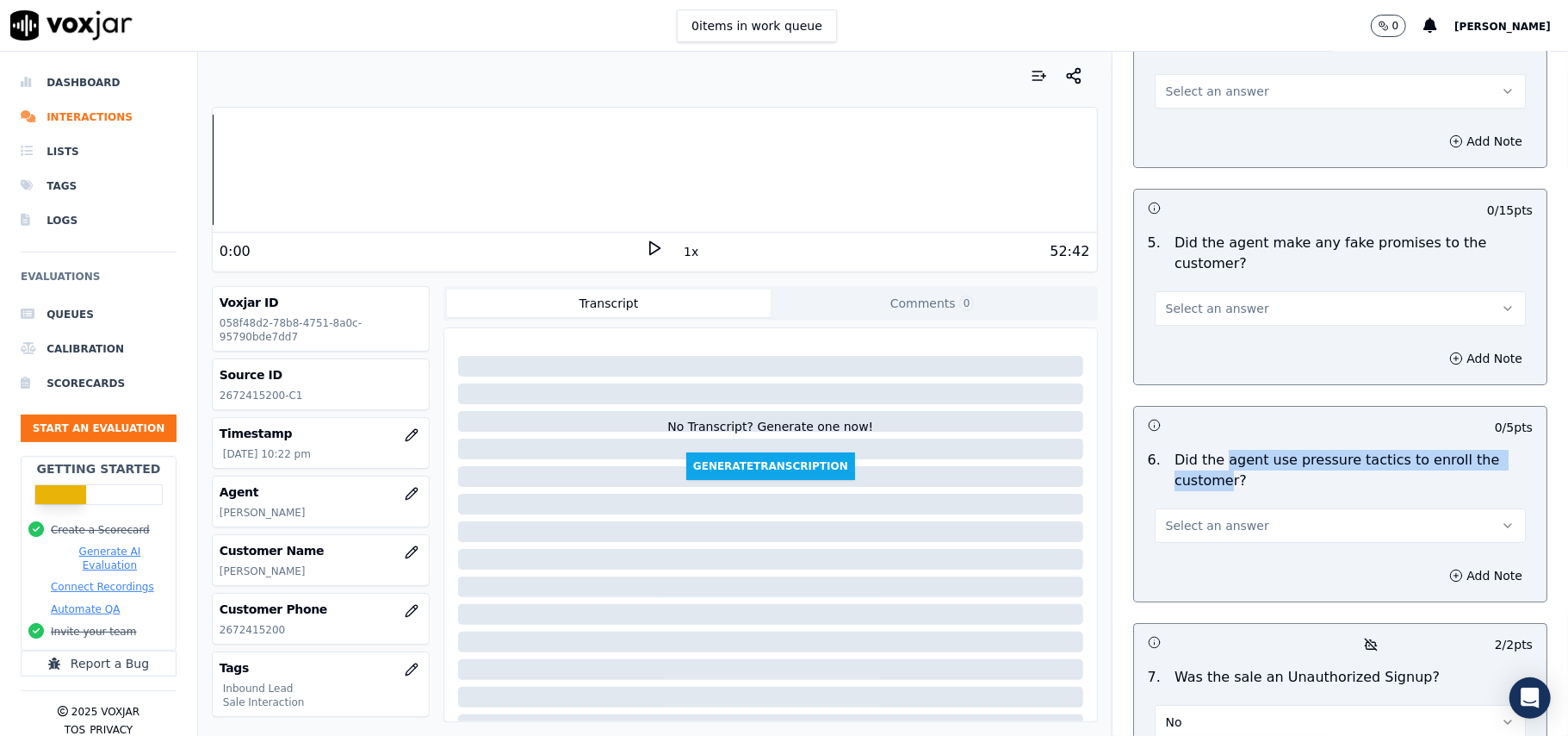
click at [1199, 450] on p "Did the agent use pressure tactics to enroll the customer?" at bounding box center [1353, 470] width 358 height 41
click at [1196, 517] on span "Select an answer" at bounding box center [1217, 525] width 103 height 17
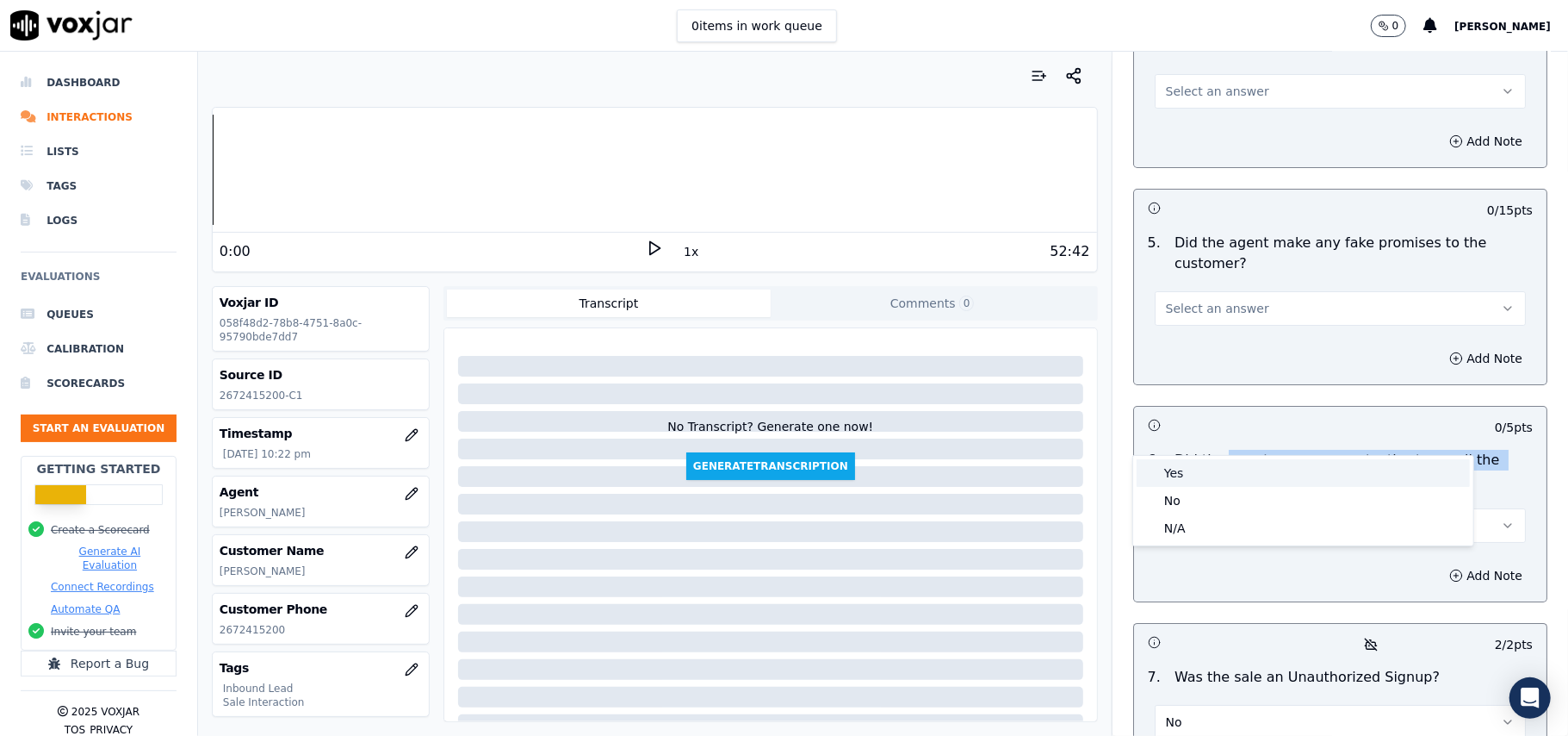
click at [1199, 486] on div "Yes" at bounding box center [1304, 473] width 333 height 28
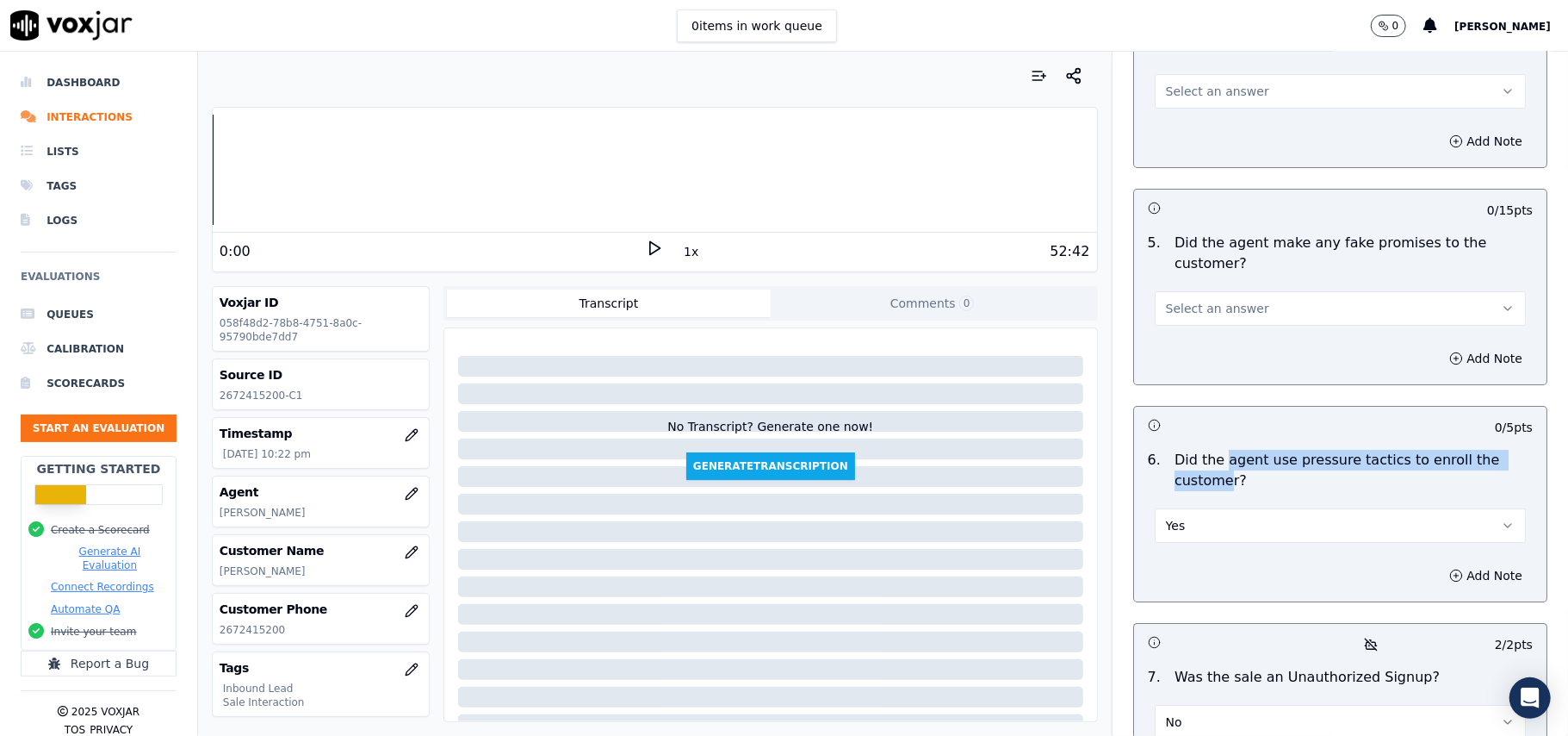
click at [1196, 509] on button "Yes" at bounding box center [1340, 525] width 372 height 34
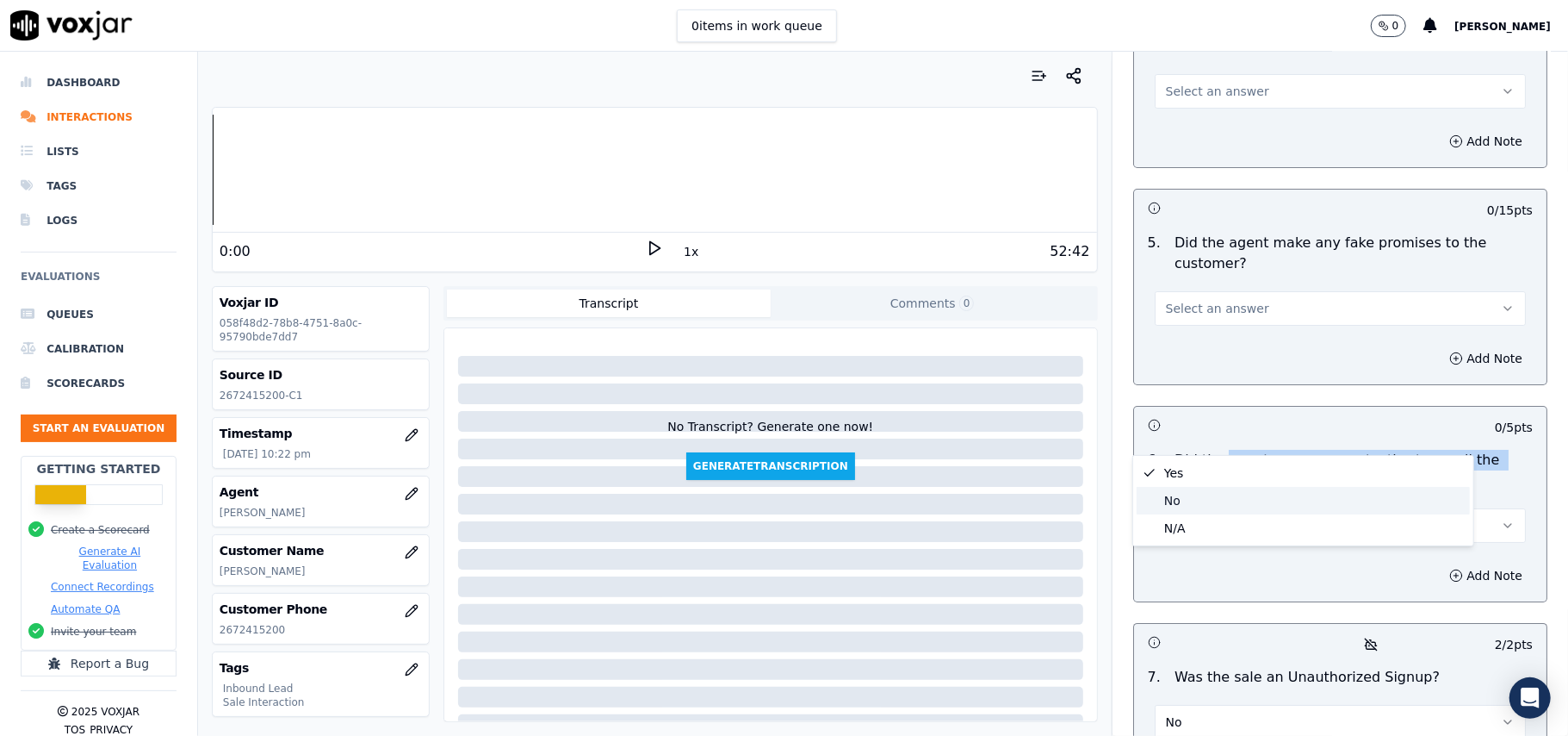
click at [1200, 494] on div "No" at bounding box center [1304, 501] width 333 height 28
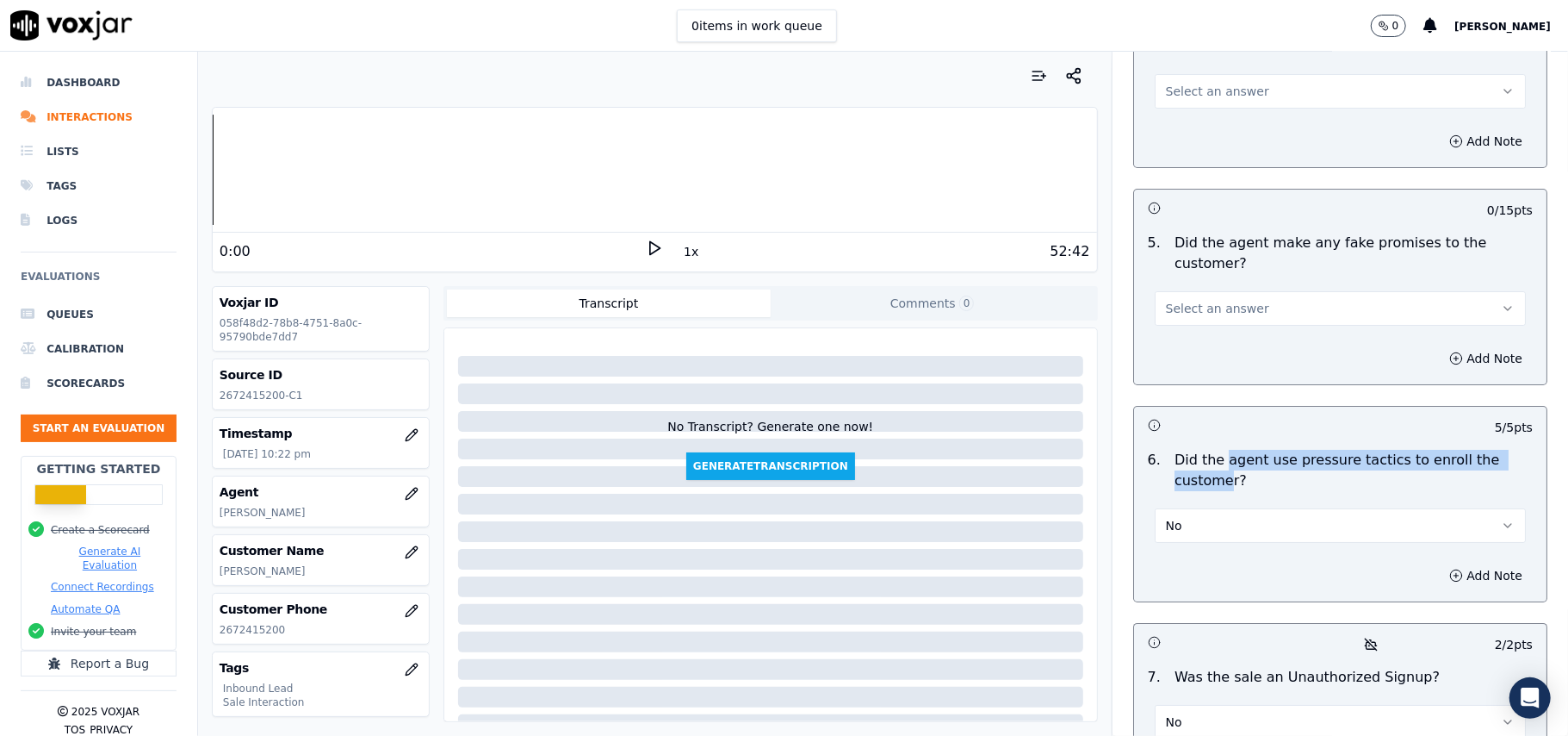
click at [1245, 292] on button "Select an answer" at bounding box center [1340, 308] width 372 height 34
click at [1237, 277] on div "No" at bounding box center [1304, 283] width 333 height 28
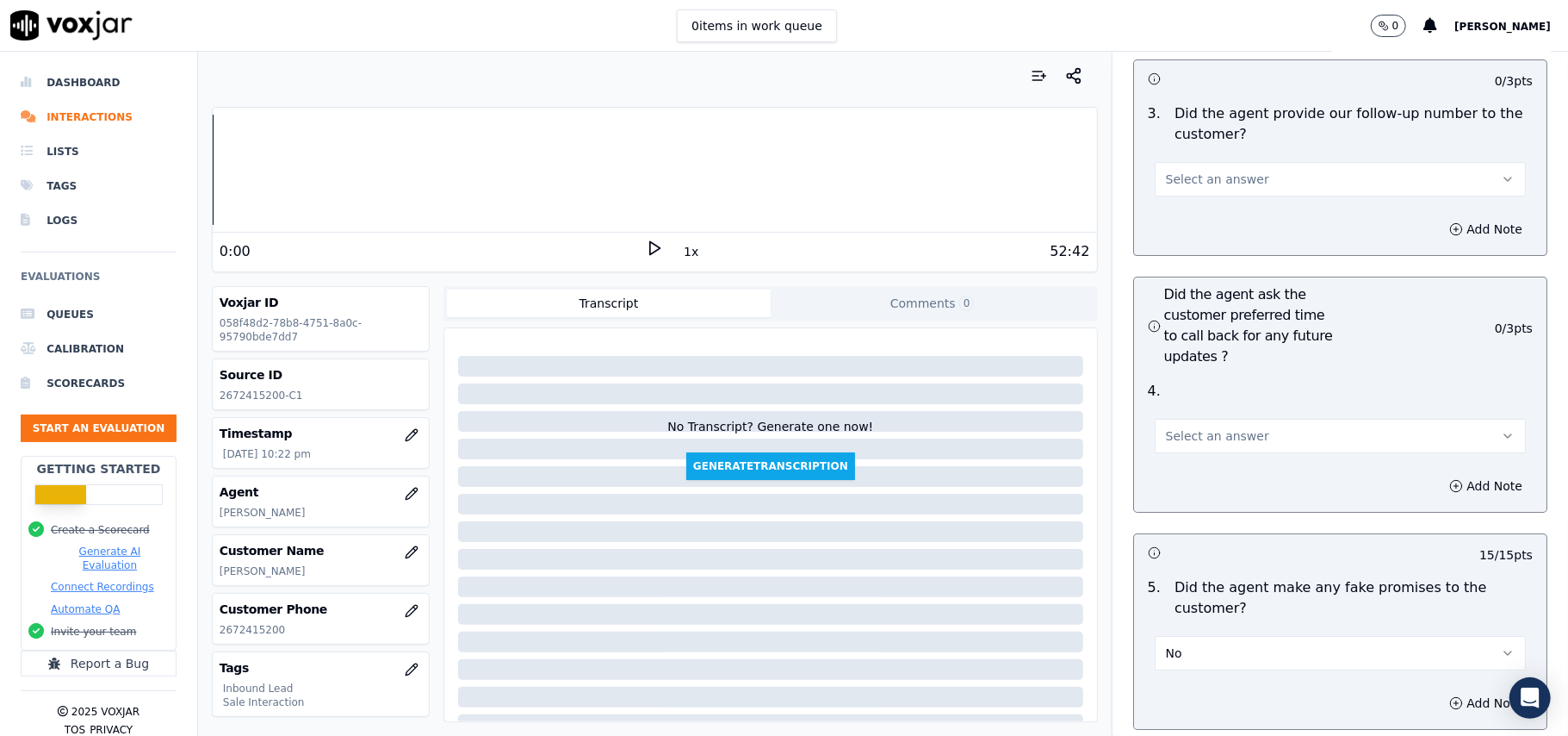
click at [1204, 428] on span "Select an answer" at bounding box center [1217, 436] width 103 height 17
click at [1196, 390] on div "Yes" at bounding box center [1304, 382] width 333 height 28
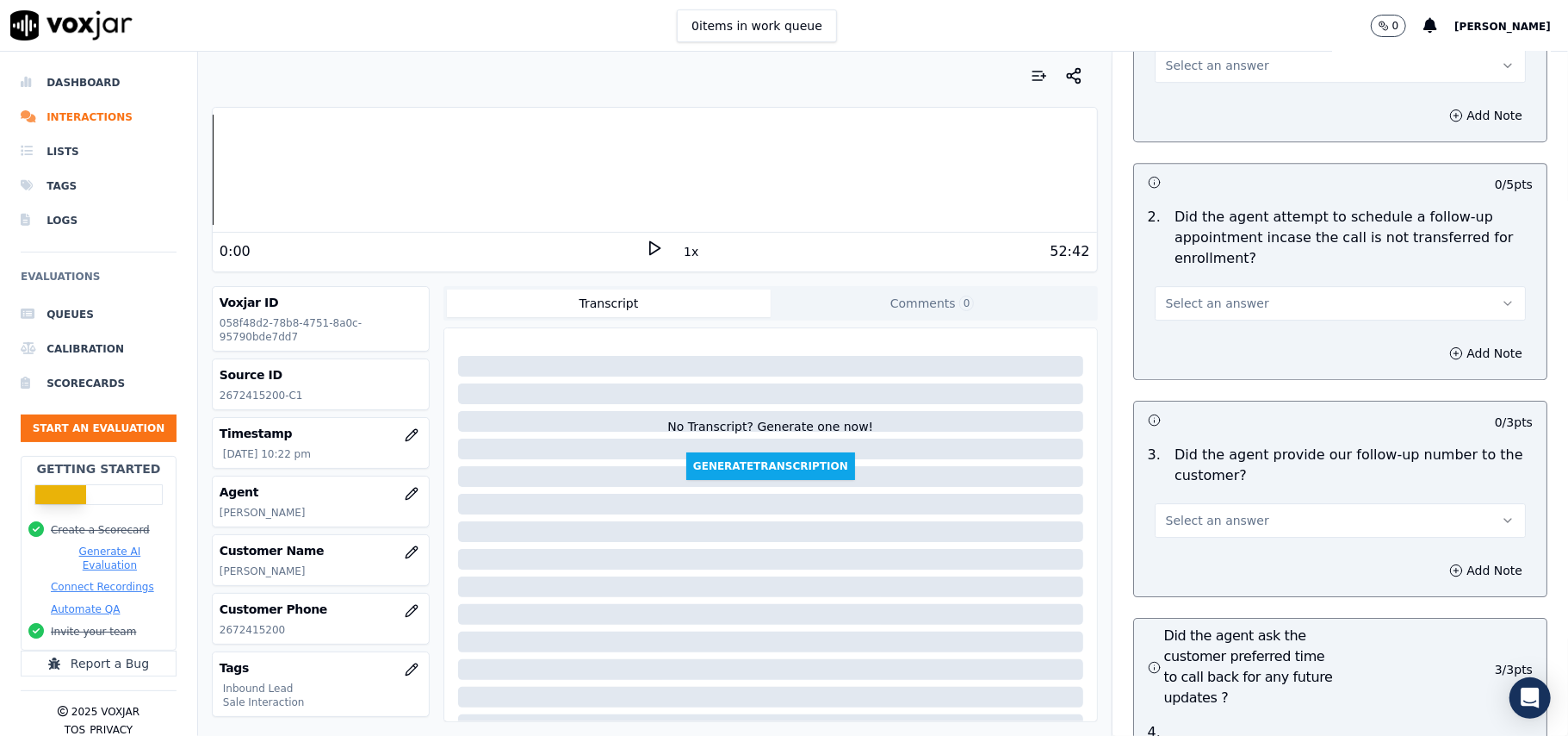
scroll to position [3788, 0]
click at [1218, 515] on span "Select an answer" at bounding box center [1217, 524] width 103 height 17
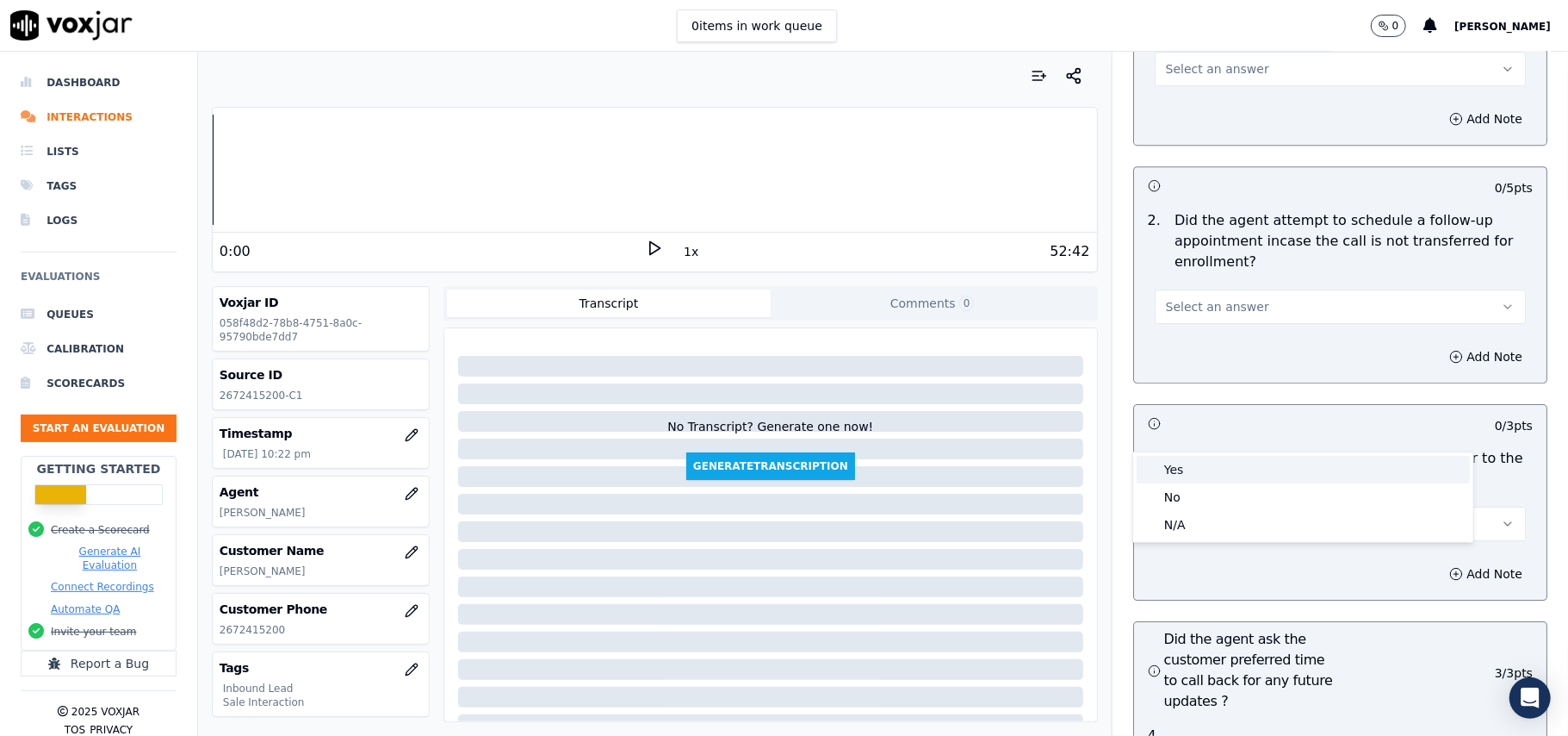
click at [1198, 464] on div "Yes" at bounding box center [1304, 470] width 333 height 28
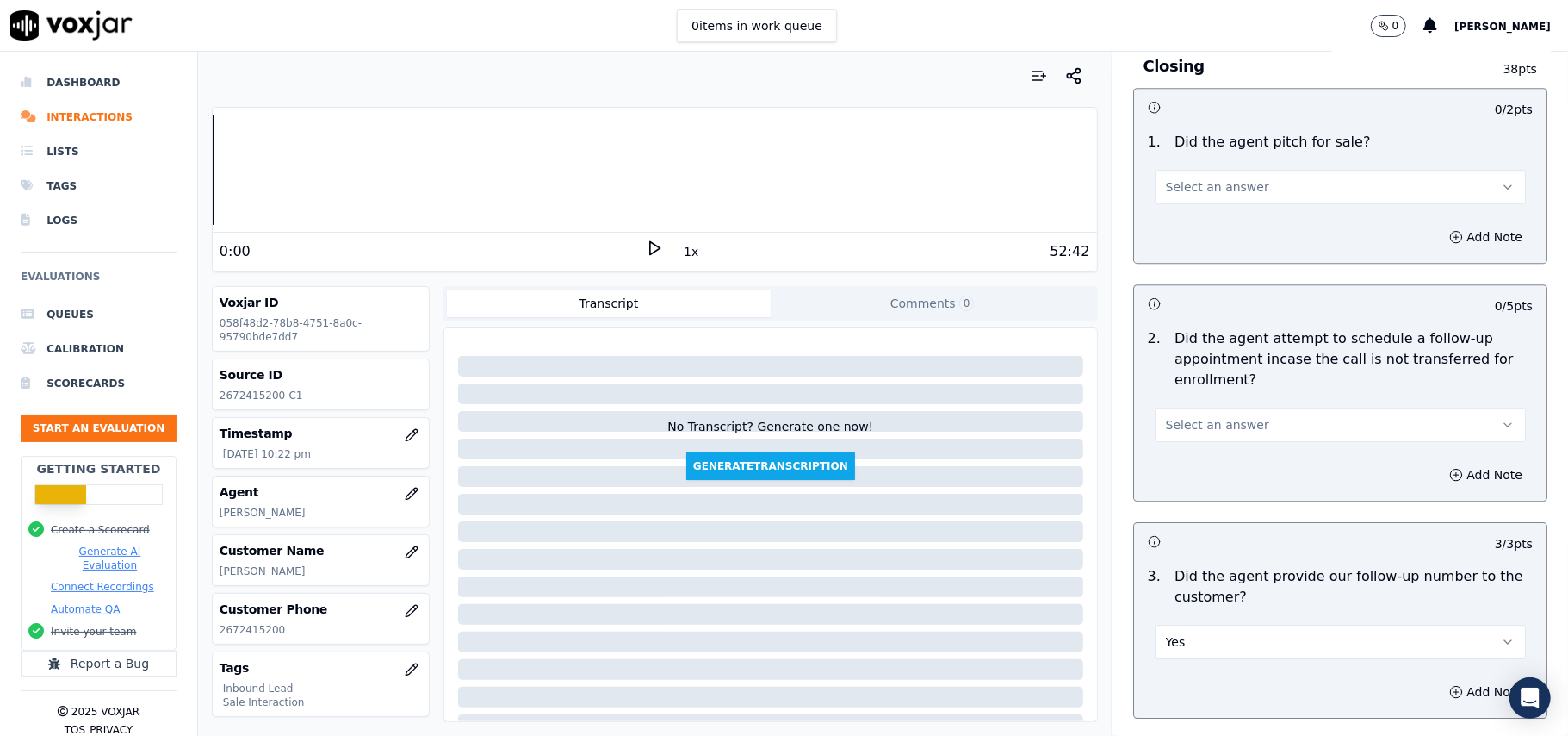
scroll to position [3558, 0]
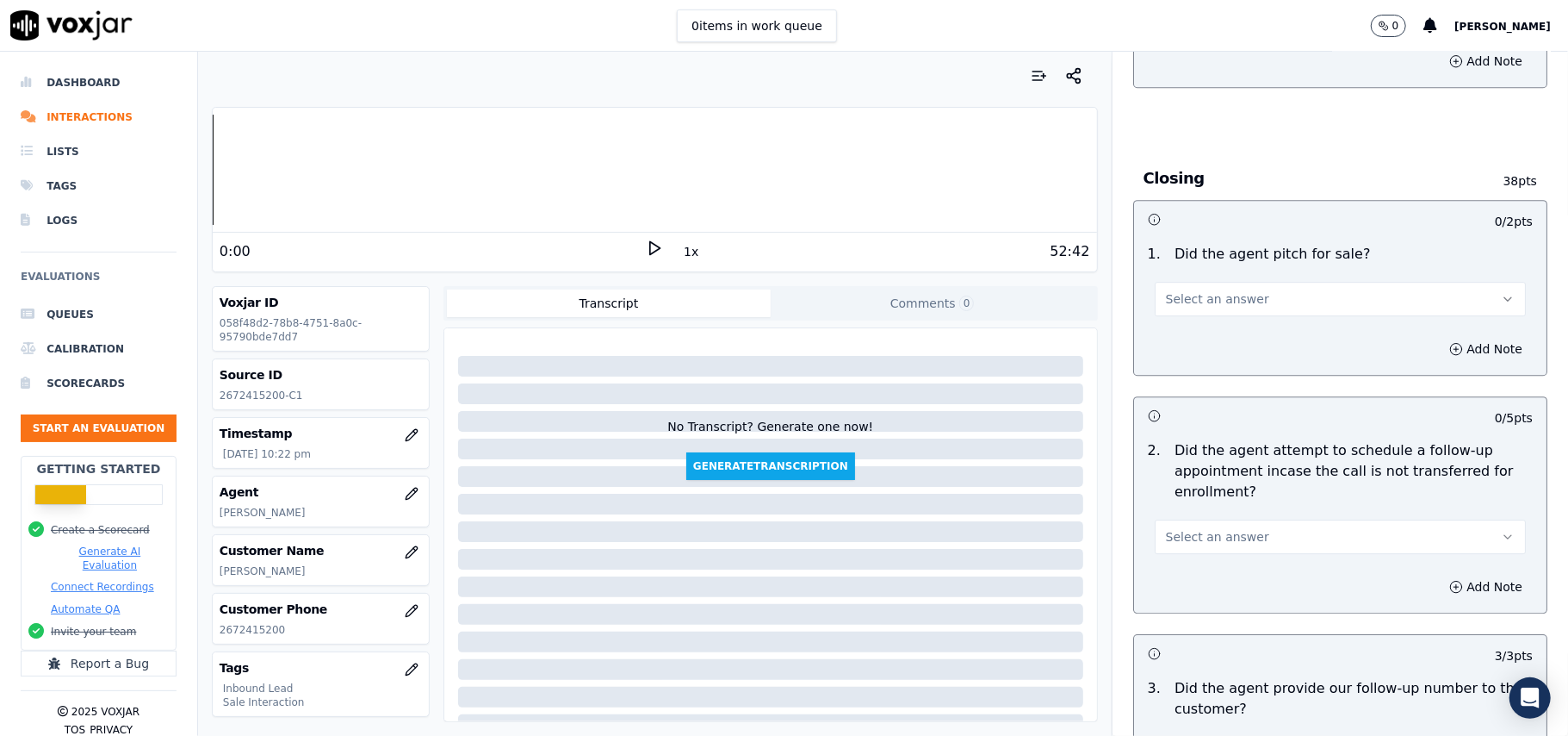
click at [1189, 528] on span "Select an answer" at bounding box center [1217, 537] width 103 height 17
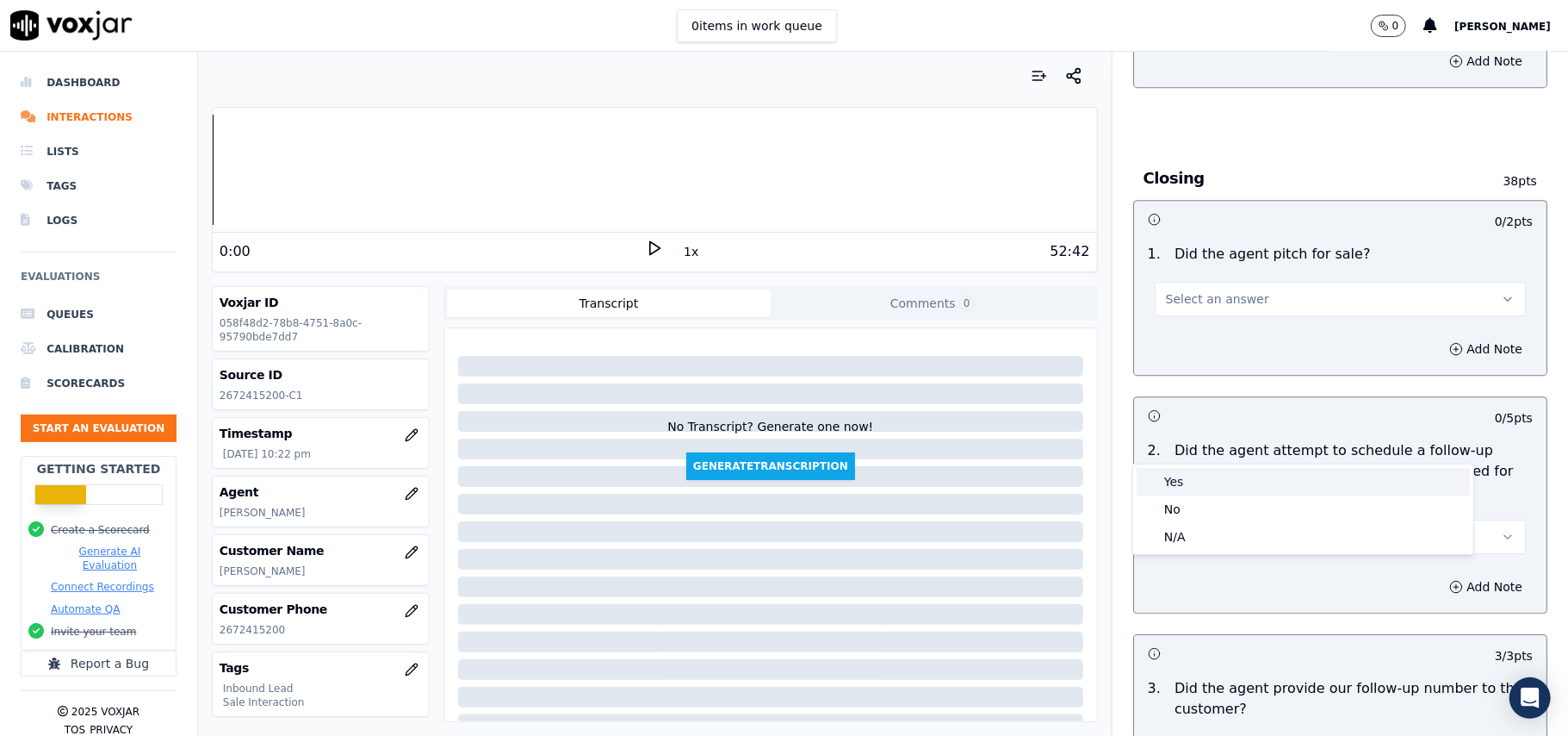
click at [1190, 472] on div "Yes" at bounding box center [1304, 482] width 333 height 28
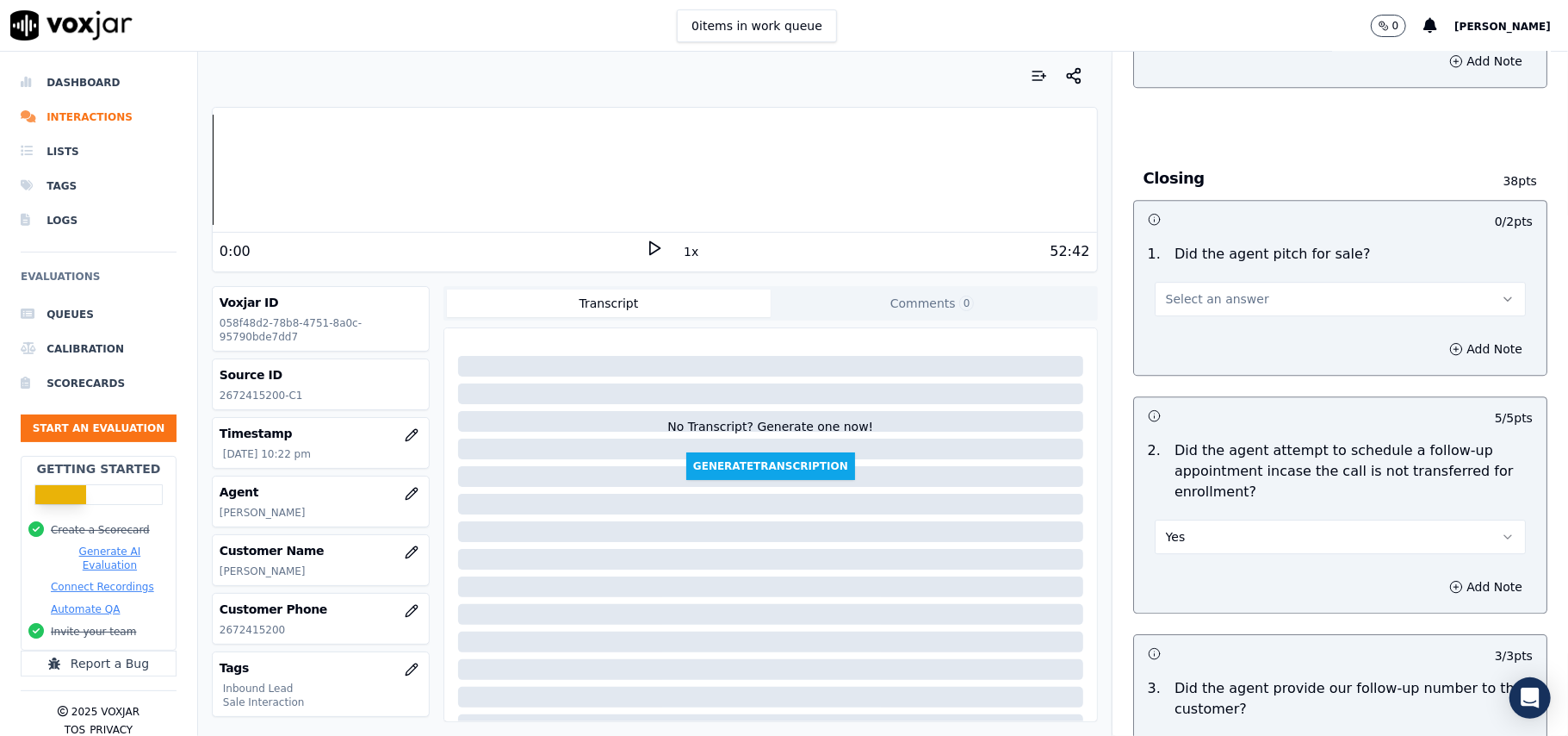
click at [1272, 281] on button "Select an answer" at bounding box center [1340, 298] width 372 height 34
click at [1234, 259] on div "No" at bounding box center [1304, 271] width 333 height 28
click at [1248, 281] on button "No" at bounding box center [1340, 298] width 372 height 34
click at [1242, 246] on div "Yes" at bounding box center [1304, 243] width 333 height 28
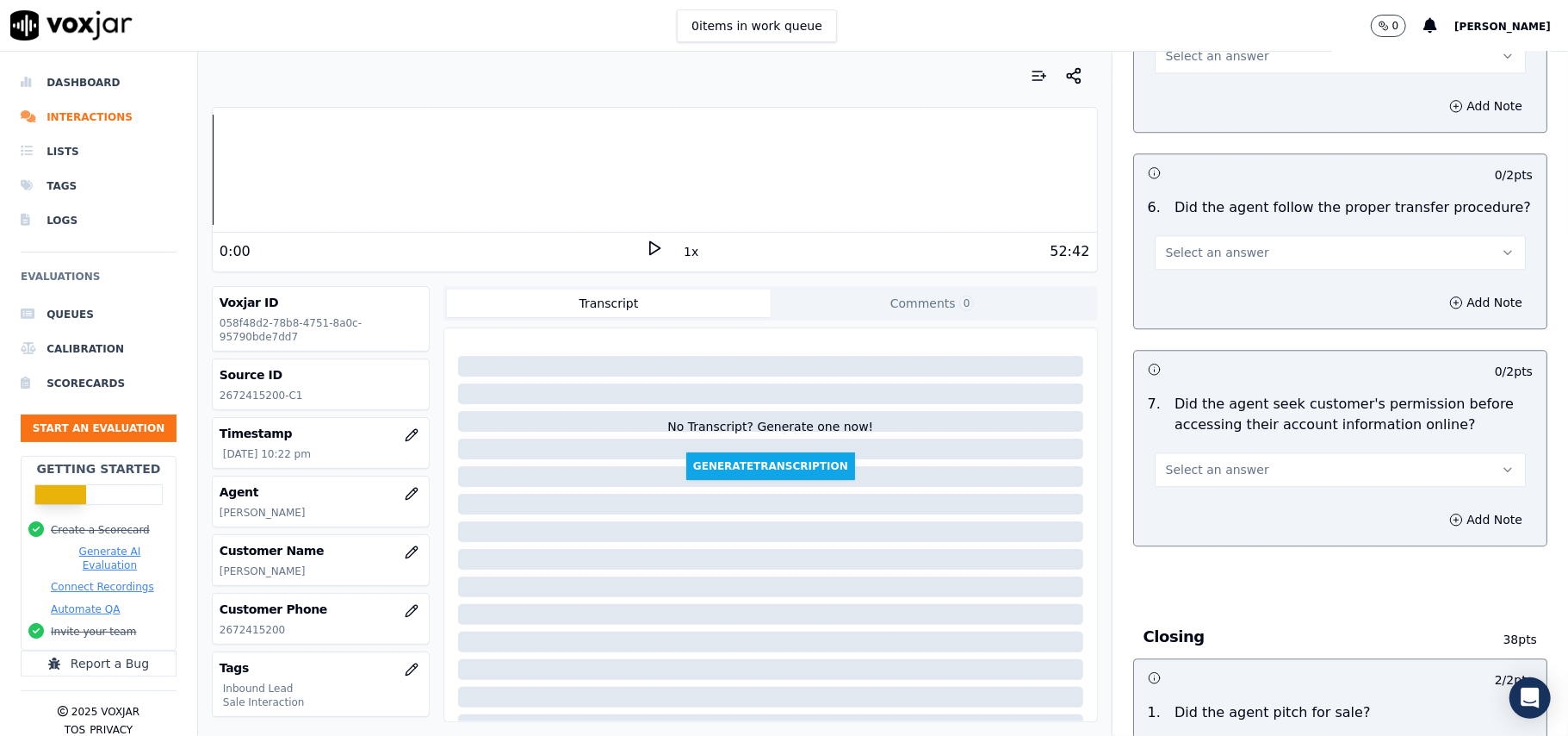
scroll to position [3100, 0]
click at [1210, 453] on button "Select an answer" at bounding box center [1340, 470] width 372 height 34
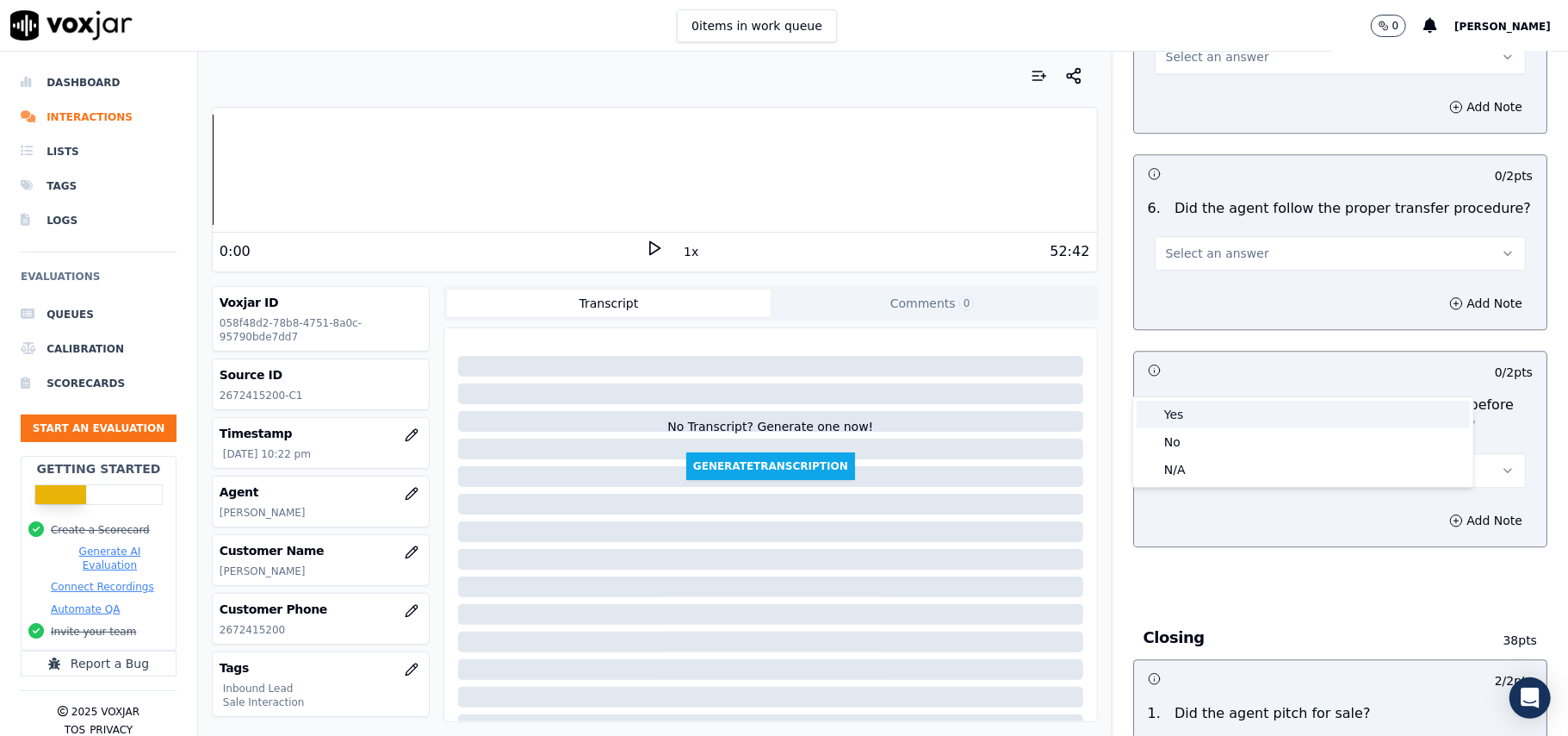
click at [1200, 410] on div "Yes" at bounding box center [1304, 415] width 333 height 28
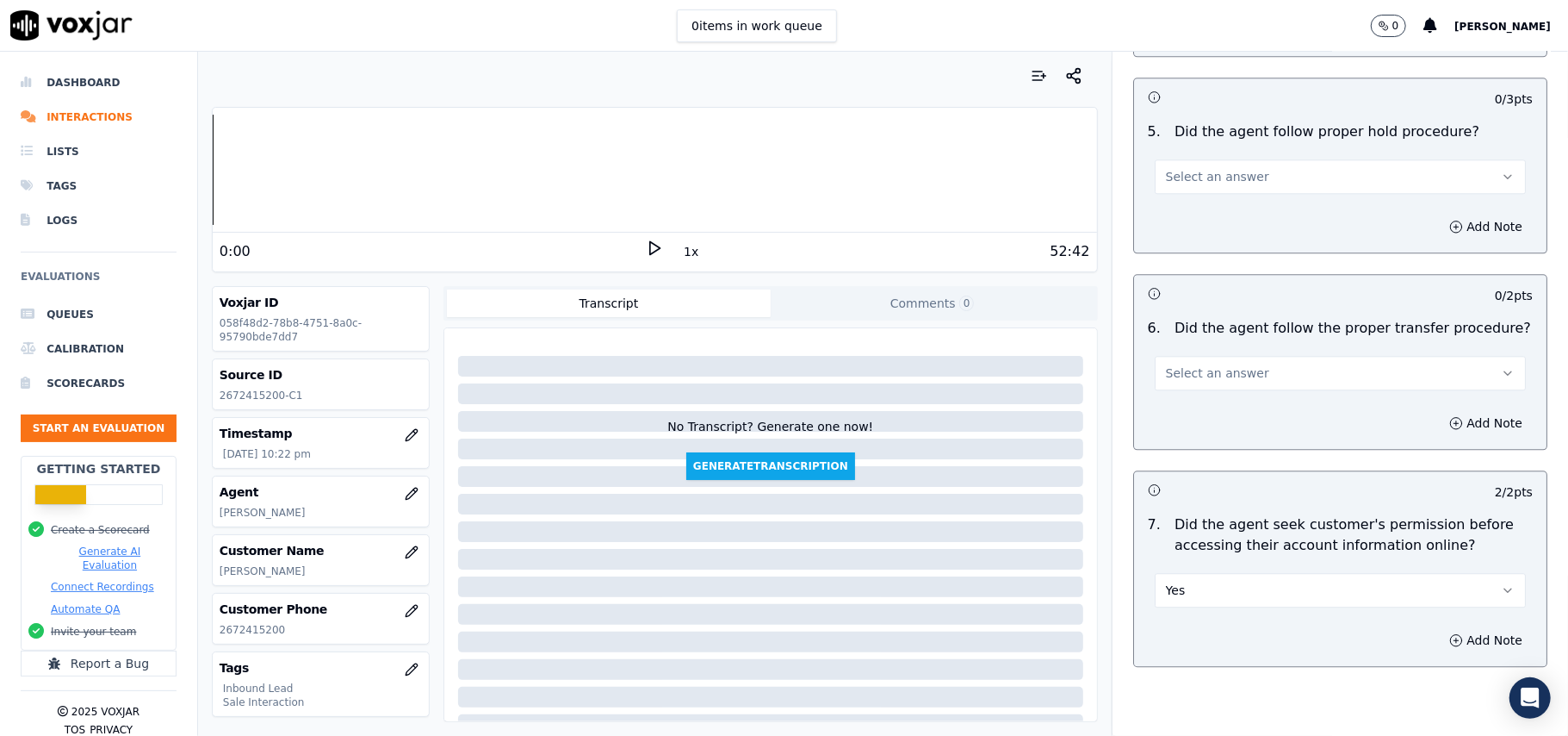
scroll to position [2869, 0]
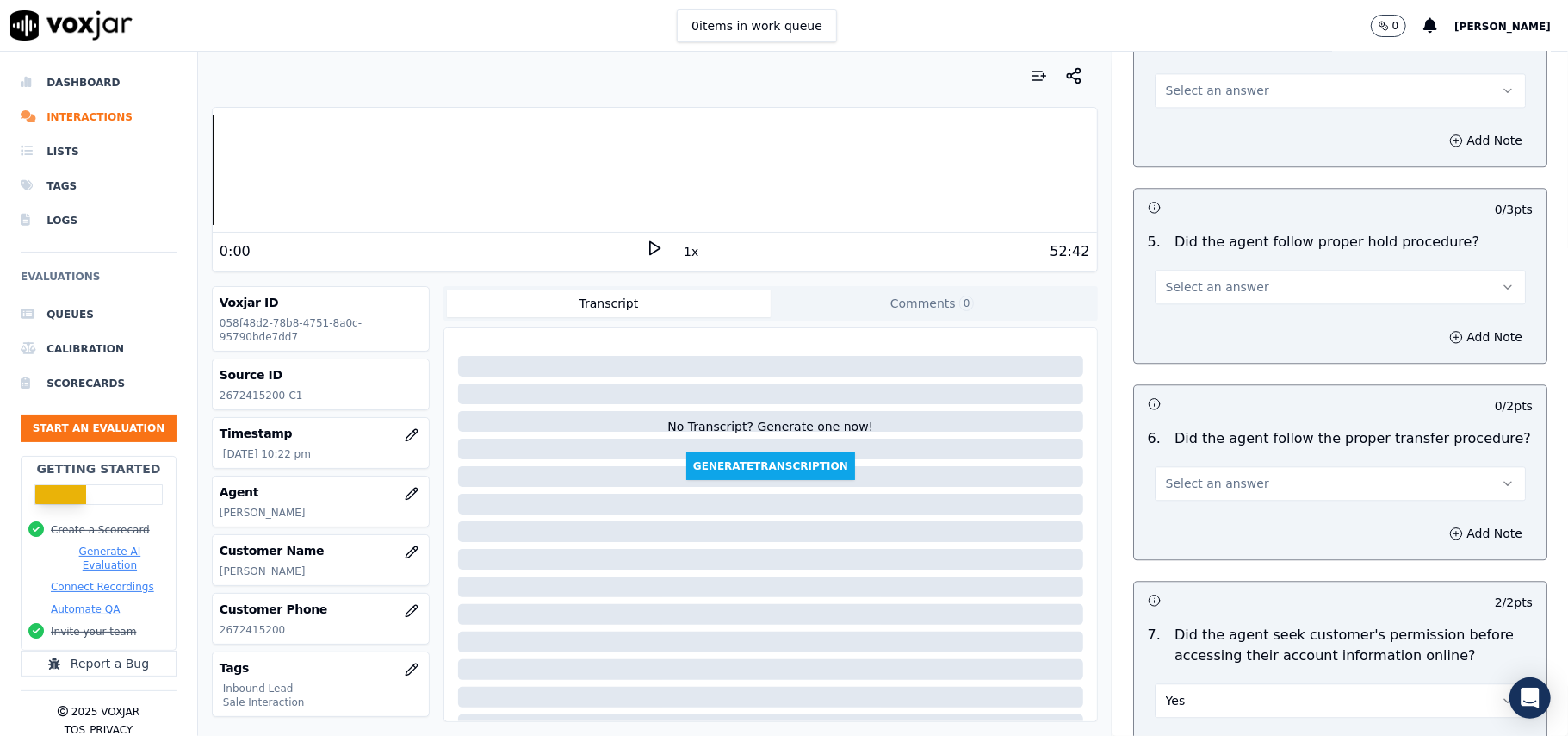
click at [1234, 466] on button "Select an answer" at bounding box center [1340, 483] width 372 height 34
click at [1230, 424] on div "Yes" at bounding box center [1304, 427] width 333 height 28
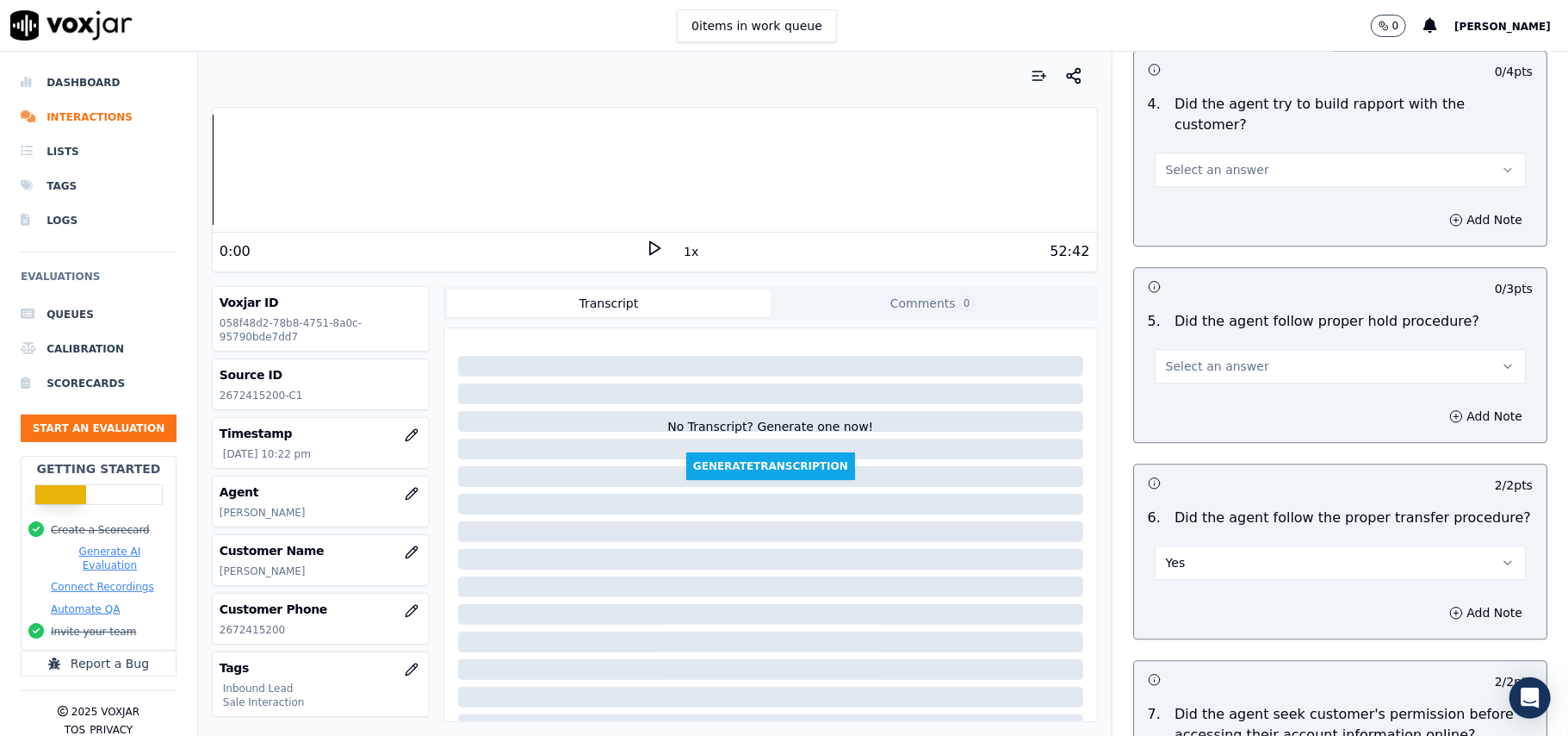
scroll to position [2640, 0]
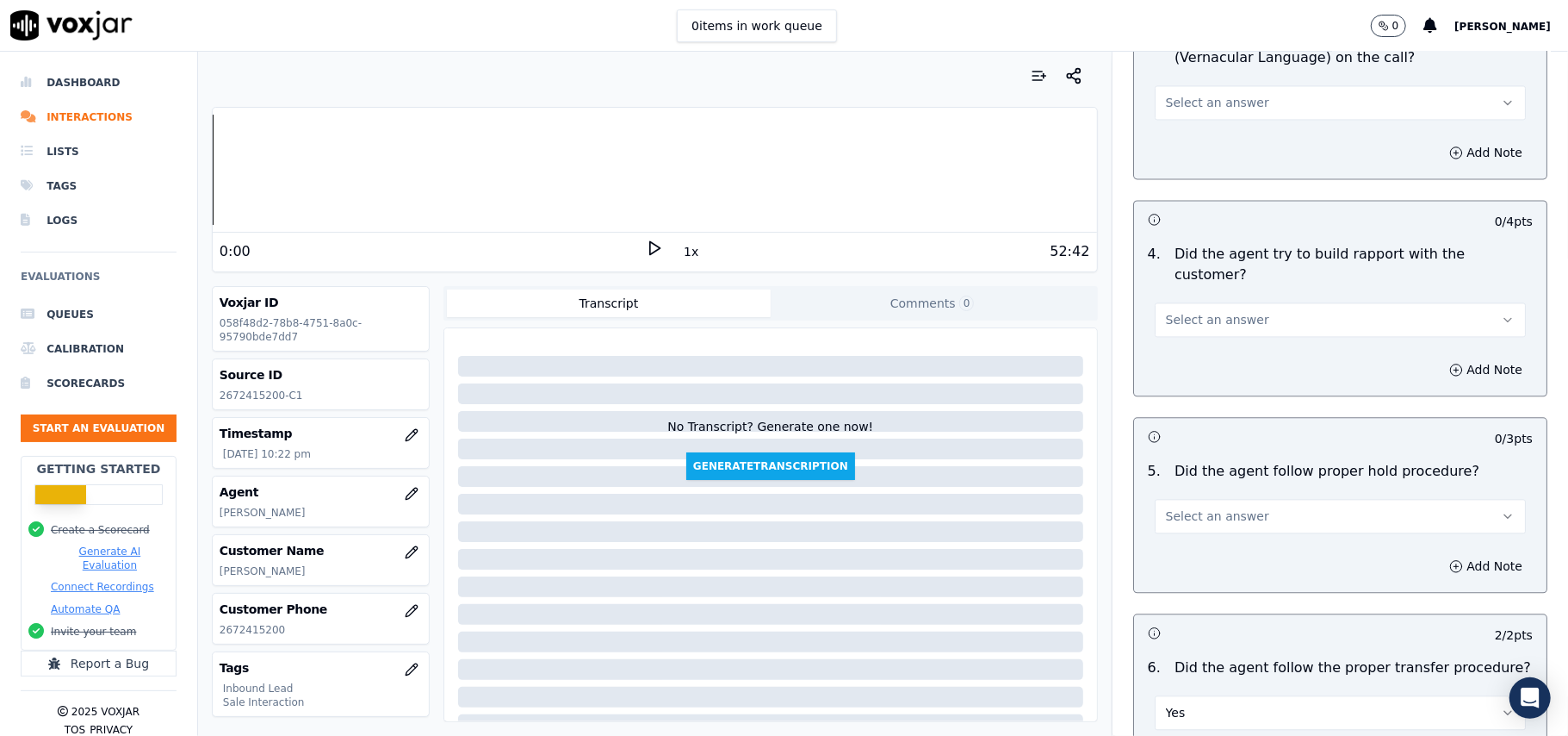
click at [1202, 508] on span "Select an answer" at bounding box center [1217, 516] width 103 height 17
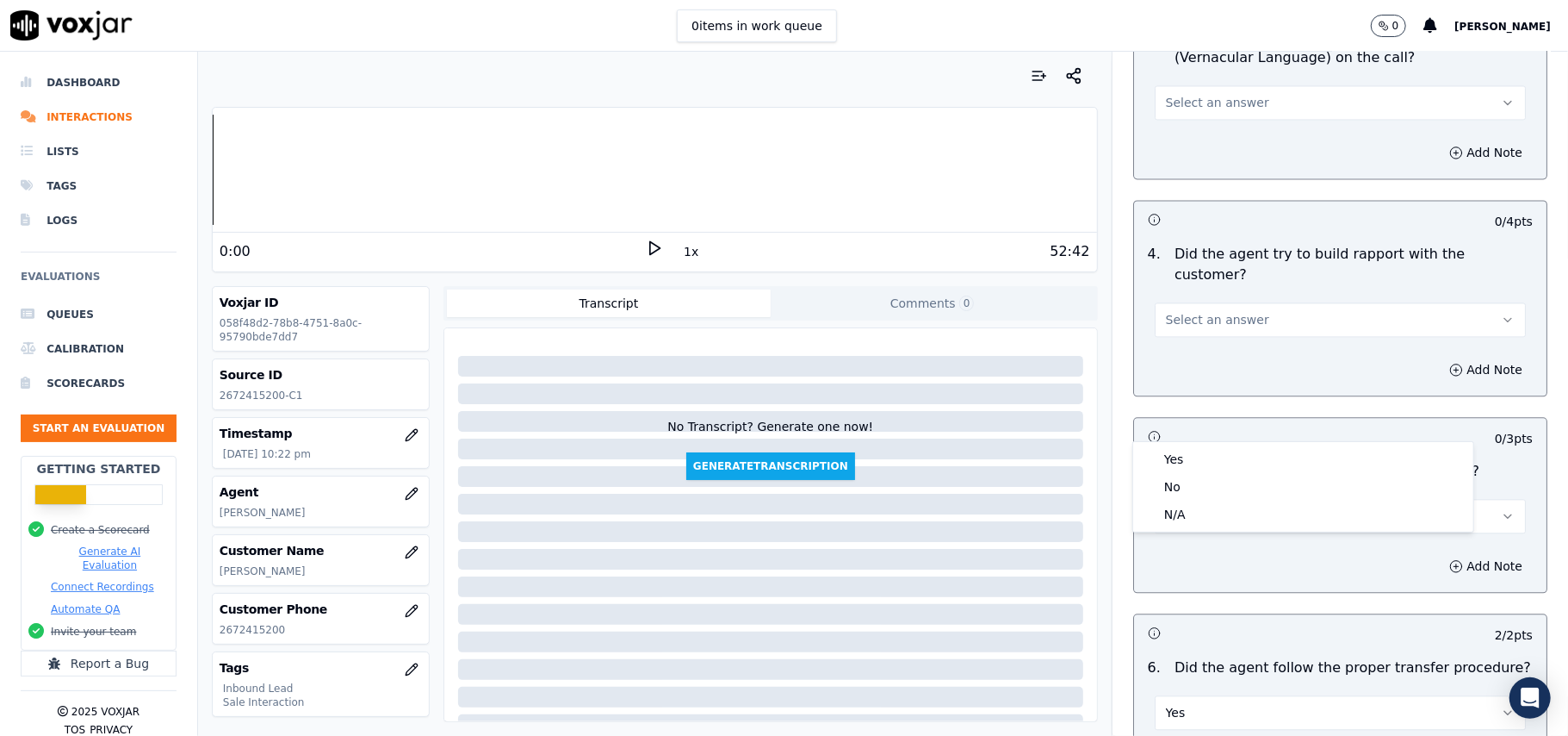
click at [1204, 446] on div "Yes" at bounding box center [1304, 459] width 333 height 28
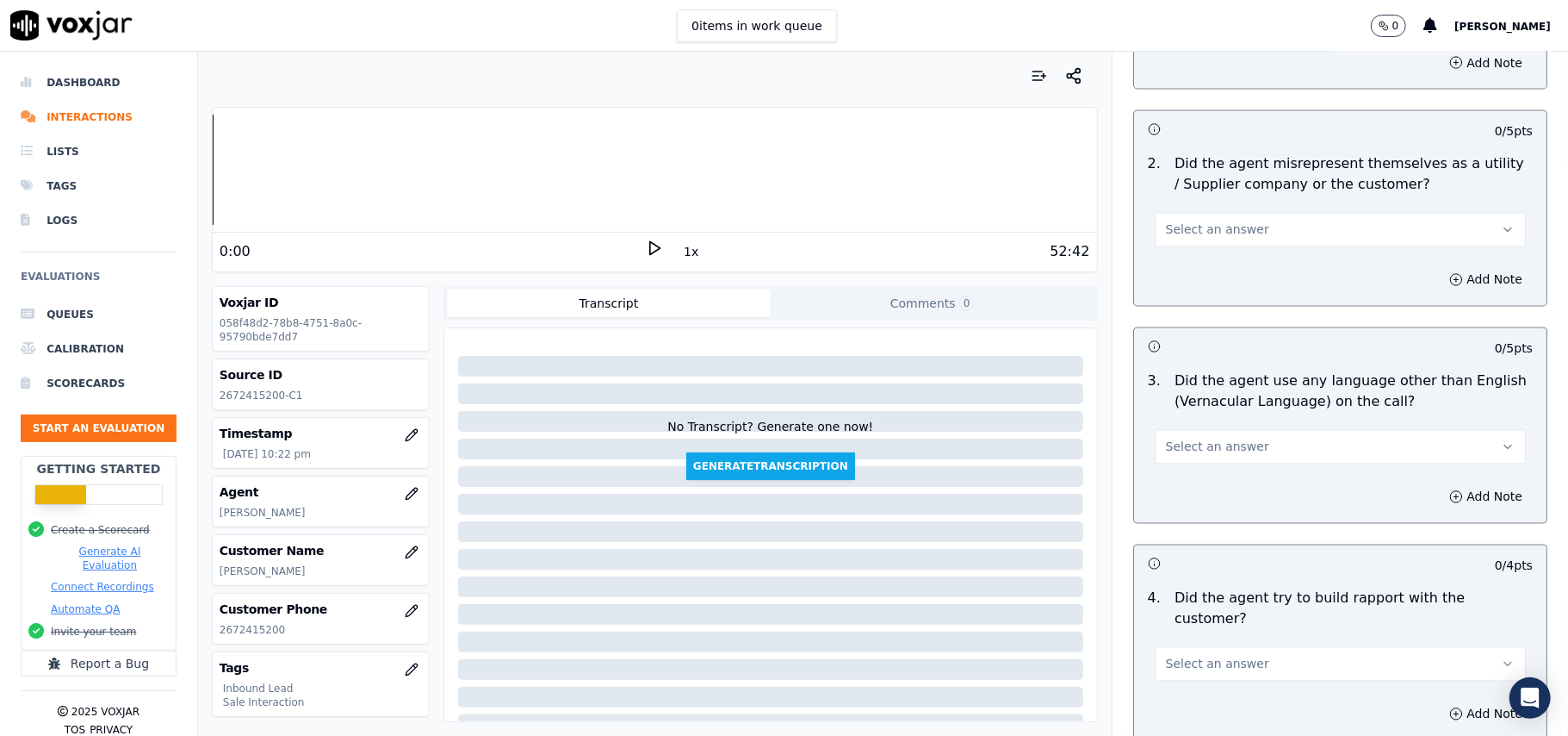
click at [1221, 647] on button "Select an answer" at bounding box center [1340, 664] width 372 height 34
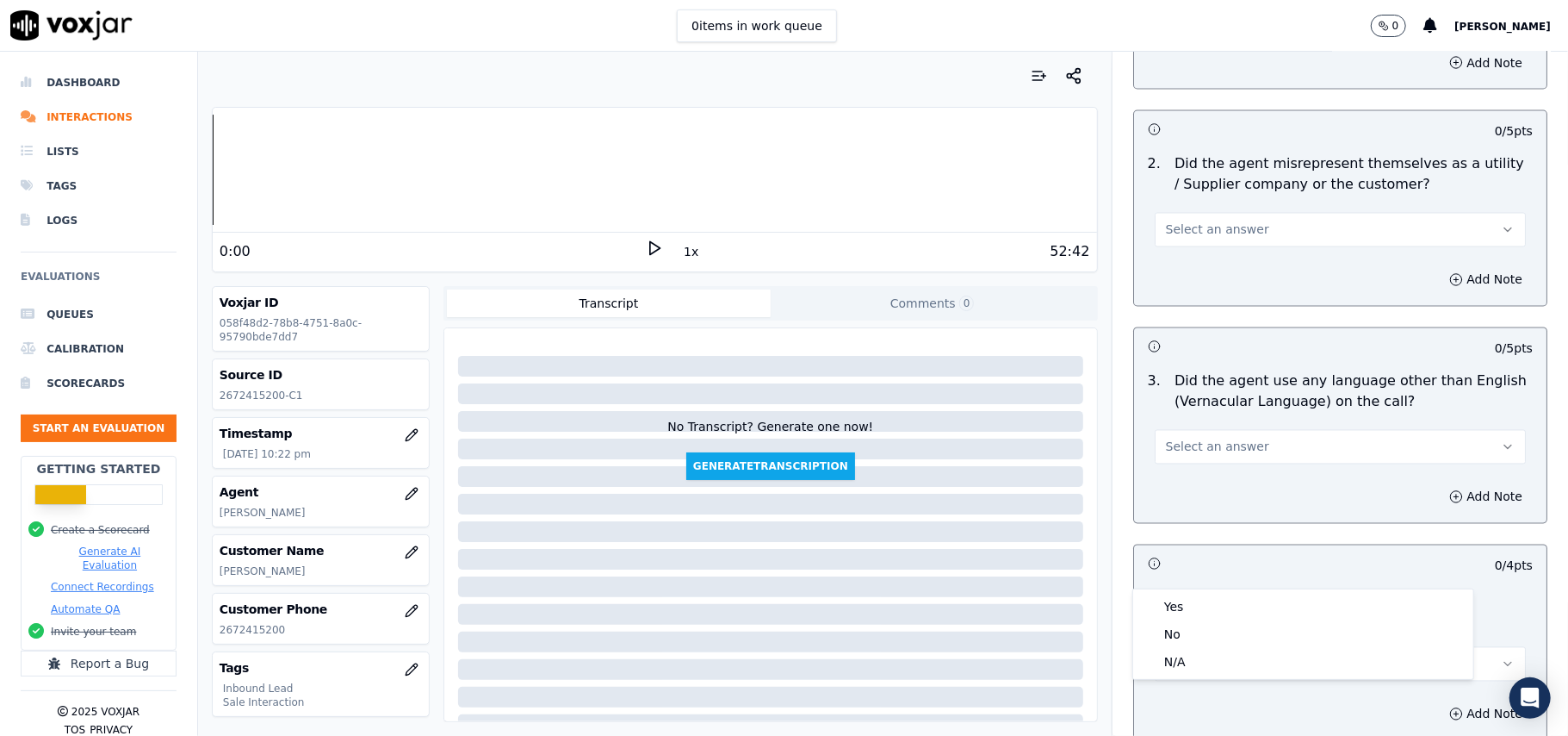
click at [1221, 590] on div "Yes No N/A" at bounding box center [1303, 634] width 340 height 89
click at [1185, 608] on div "Yes" at bounding box center [1304, 607] width 333 height 28
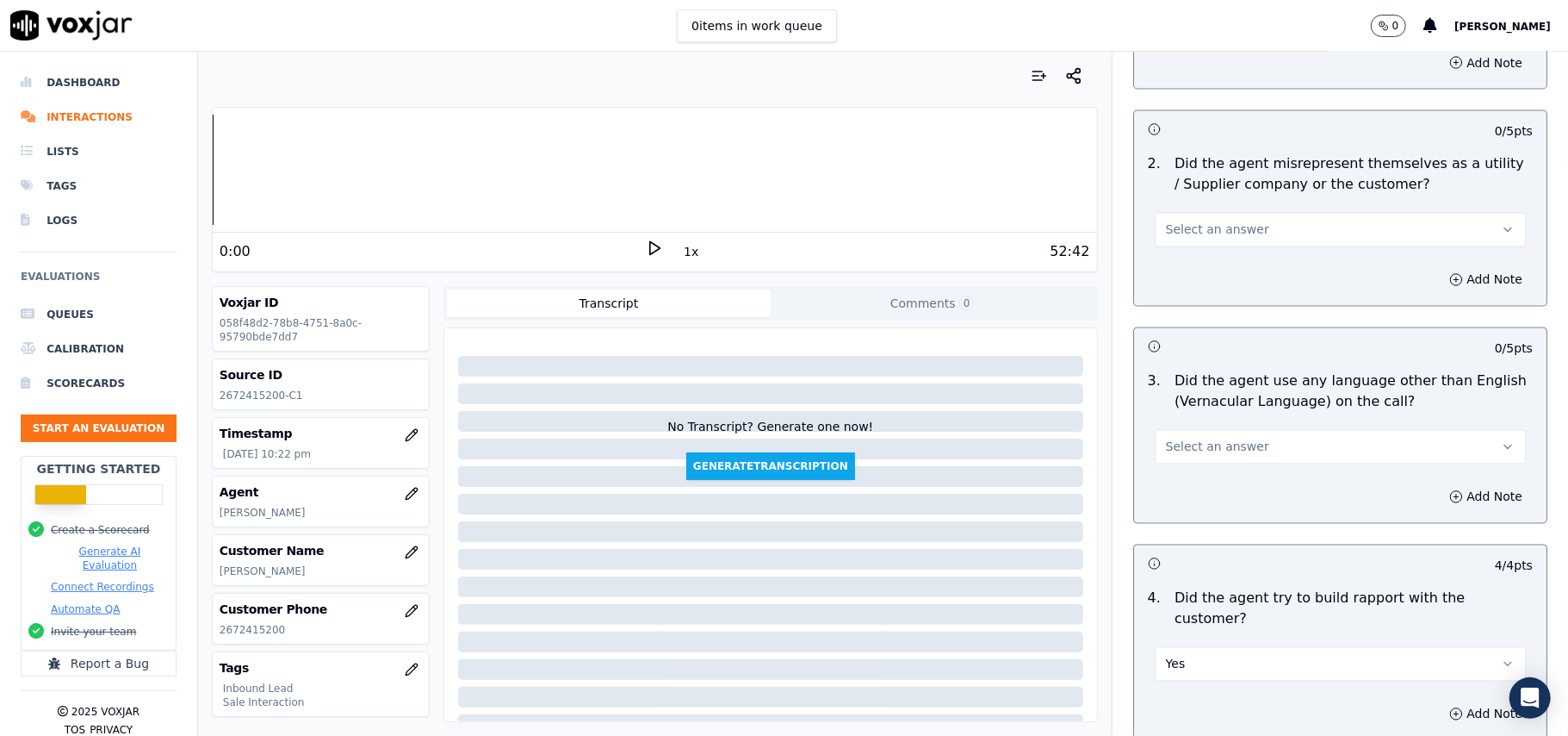
click at [1196, 439] on span "Select an answer" at bounding box center [1217, 447] width 103 height 17
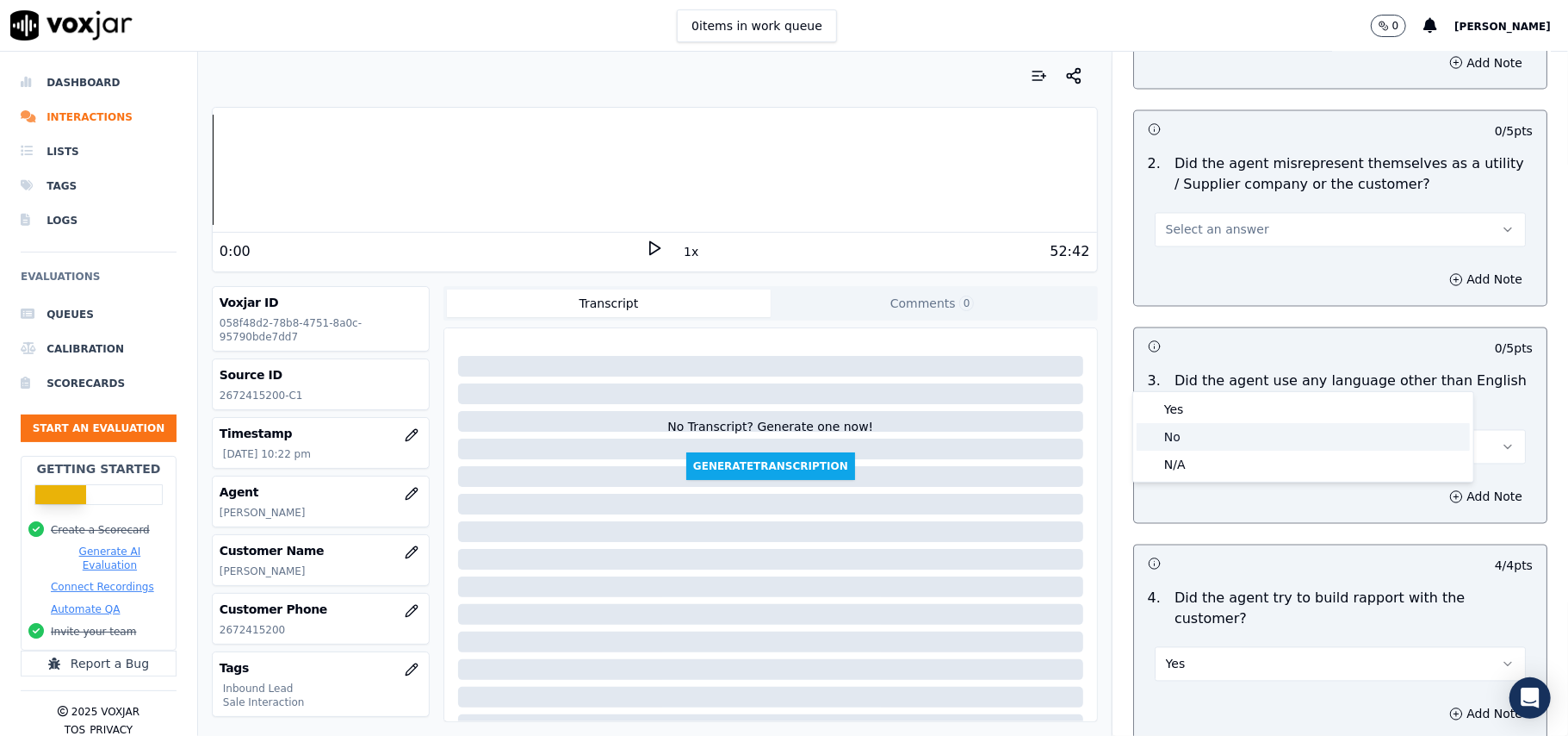
click at [1190, 432] on div "No" at bounding box center [1304, 437] width 333 height 28
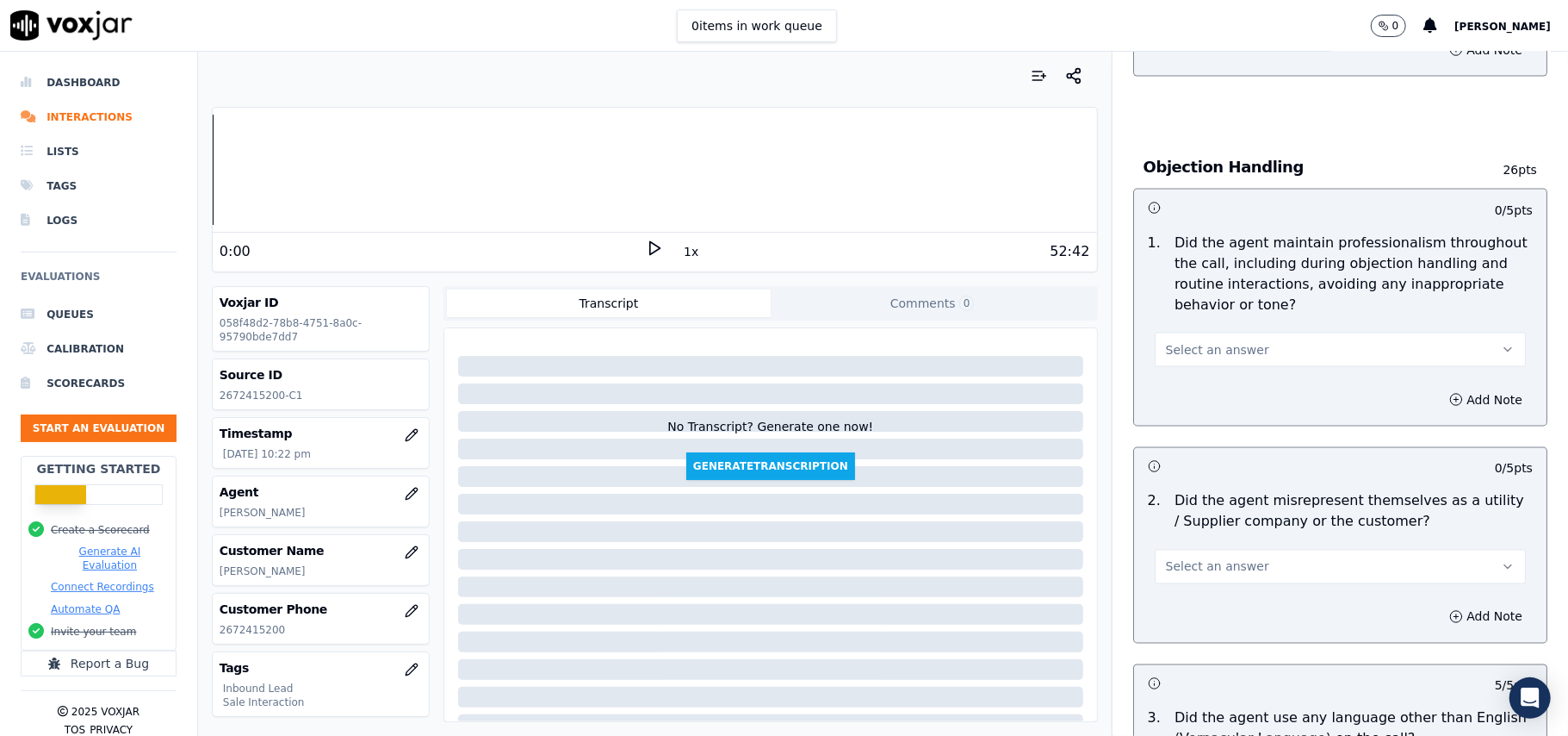
scroll to position [1951, 0]
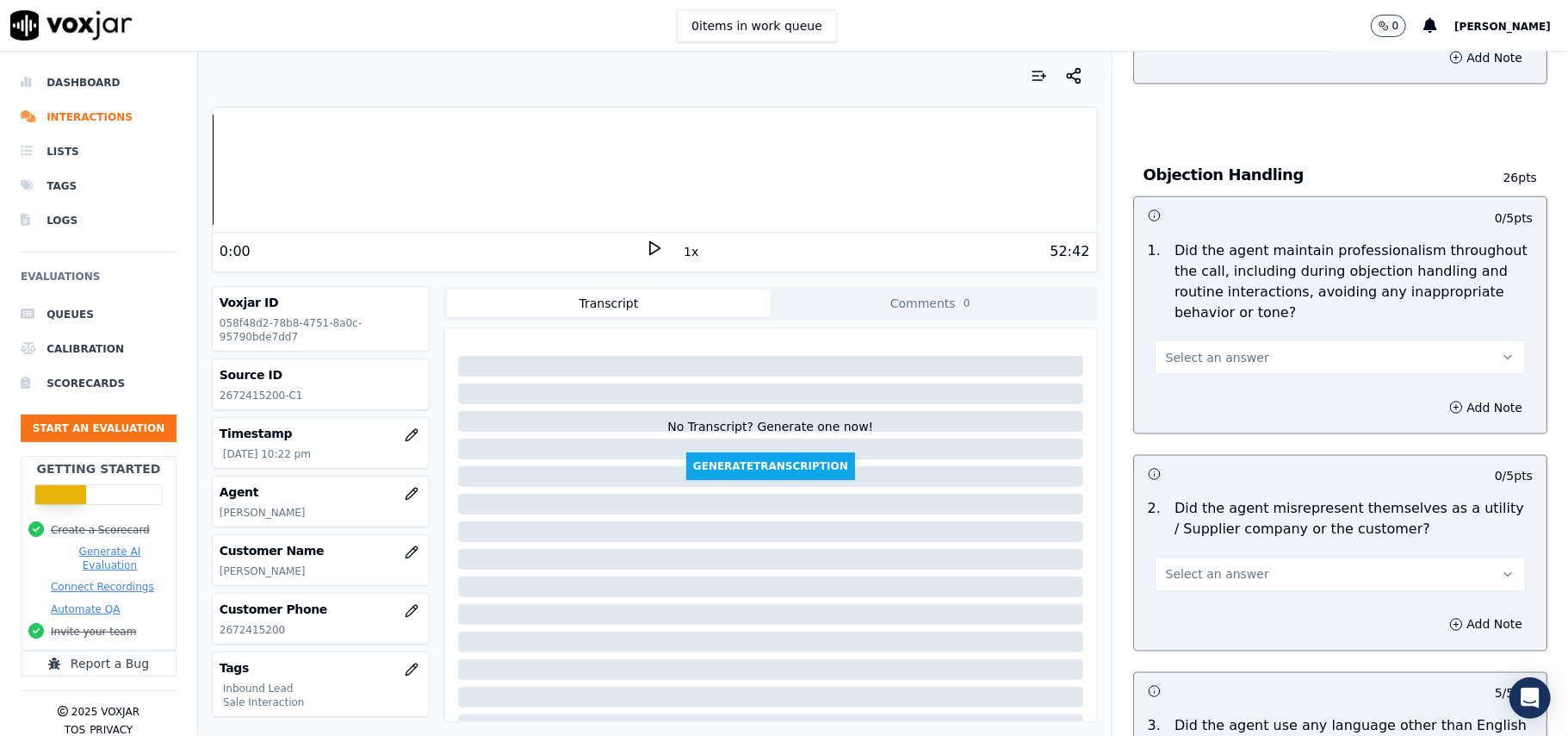
click at [1189, 498] on p "Did the agent misrepresent themselves as a utility / Supplier company or the cu…" at bounding box center [1353, 519] width 358 height 41
click at [1185, 566] on span "Select an answer" at bounding box center [1217, 575] width 103 height 17
click at [1189, 544] on div "Yes" at bounding box center [1304, 537] width 333 height 28
click at [1199, 540] on div "Yes" at bounding box center [1340, 566] width 399 height 51
click at [1198, 557] on button "Yes" at bounding box center [1340, 574] width 372 height 34
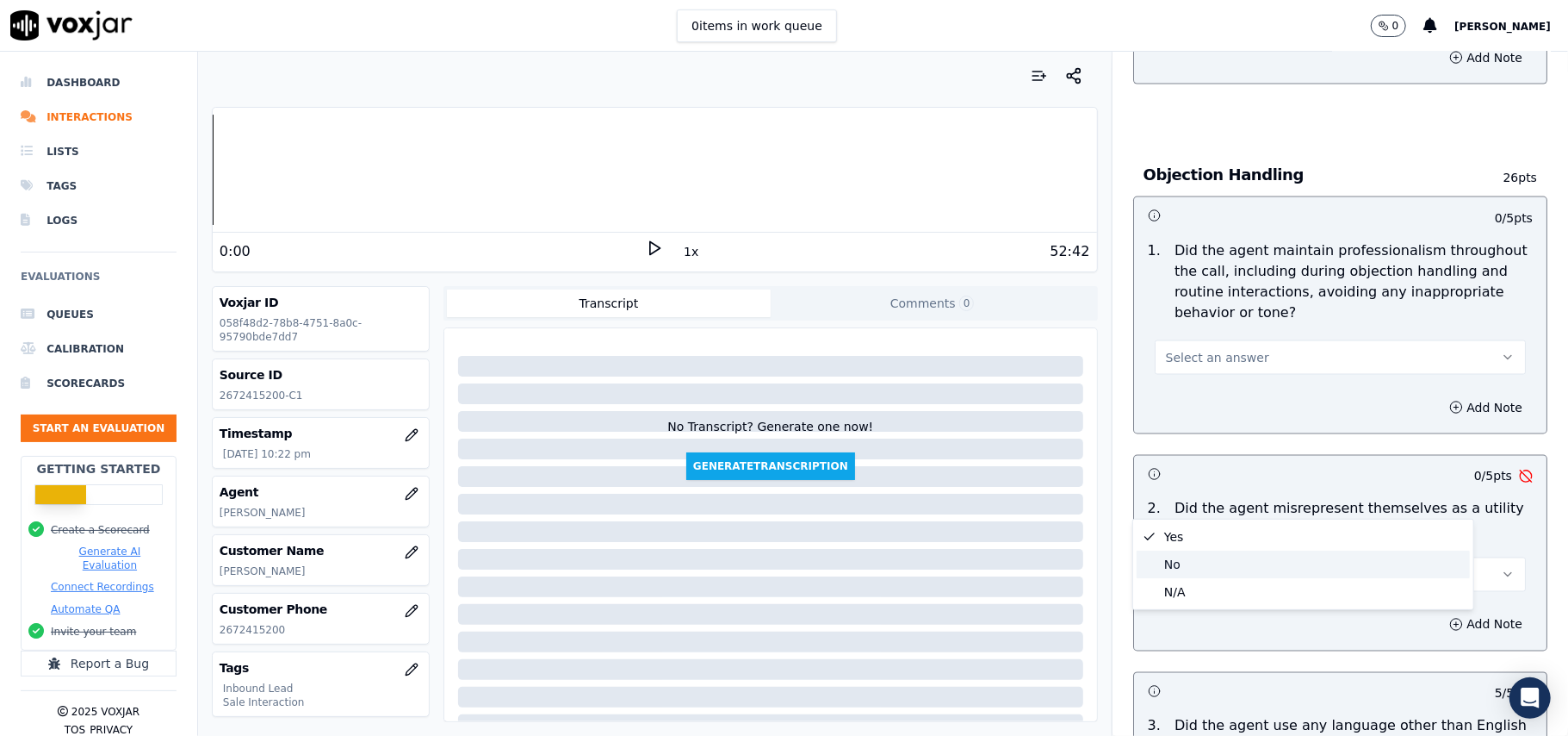
click at [1198, 573] on div "No" at bounding box center [1304, 565] width 333 height 28
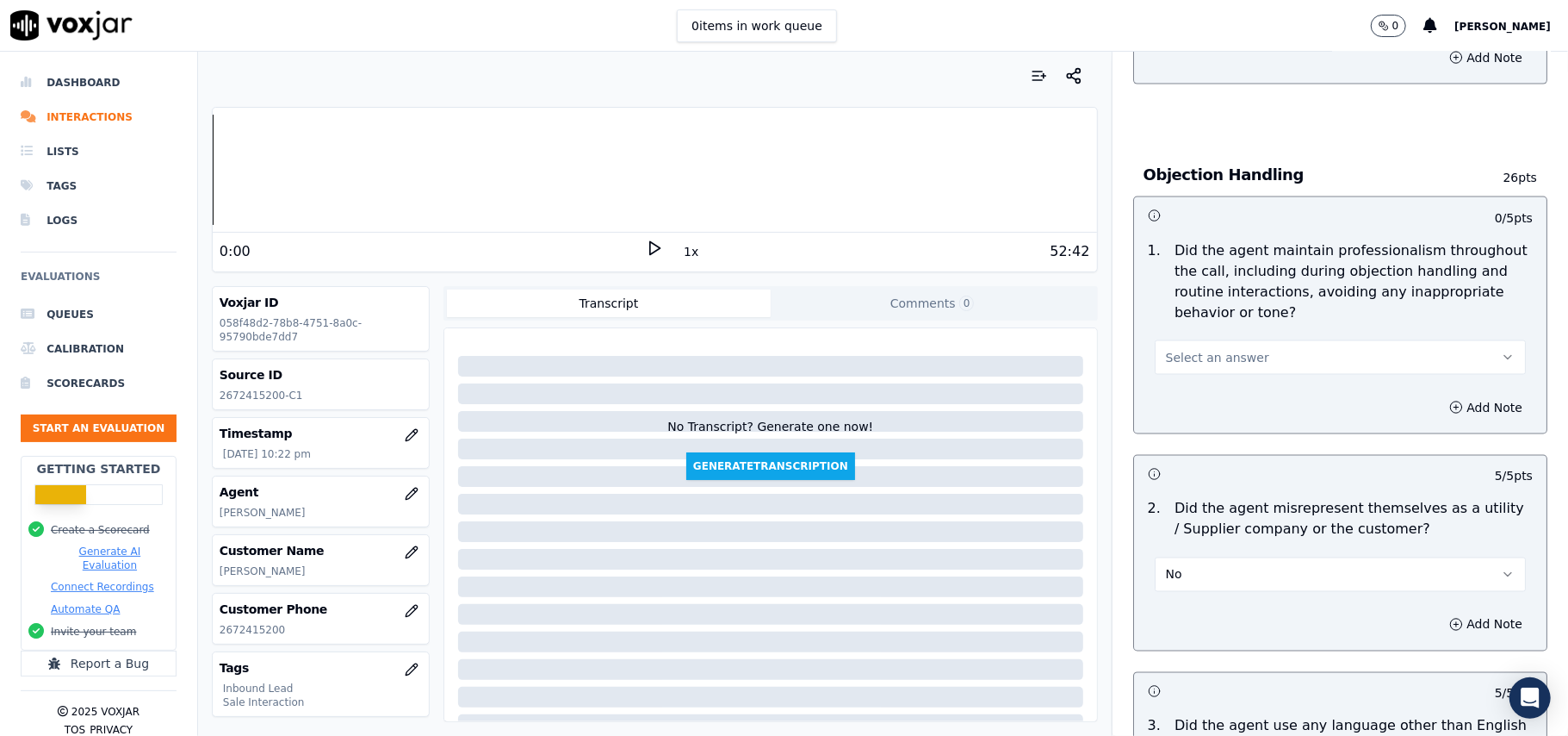
click at [1173, 349] on span "Select an answer" at bounding box center [1217, 358] width 103 height 17
click at [1166, 315] on div "Yes" at bounding box center [1304, 319] width 333 height 28
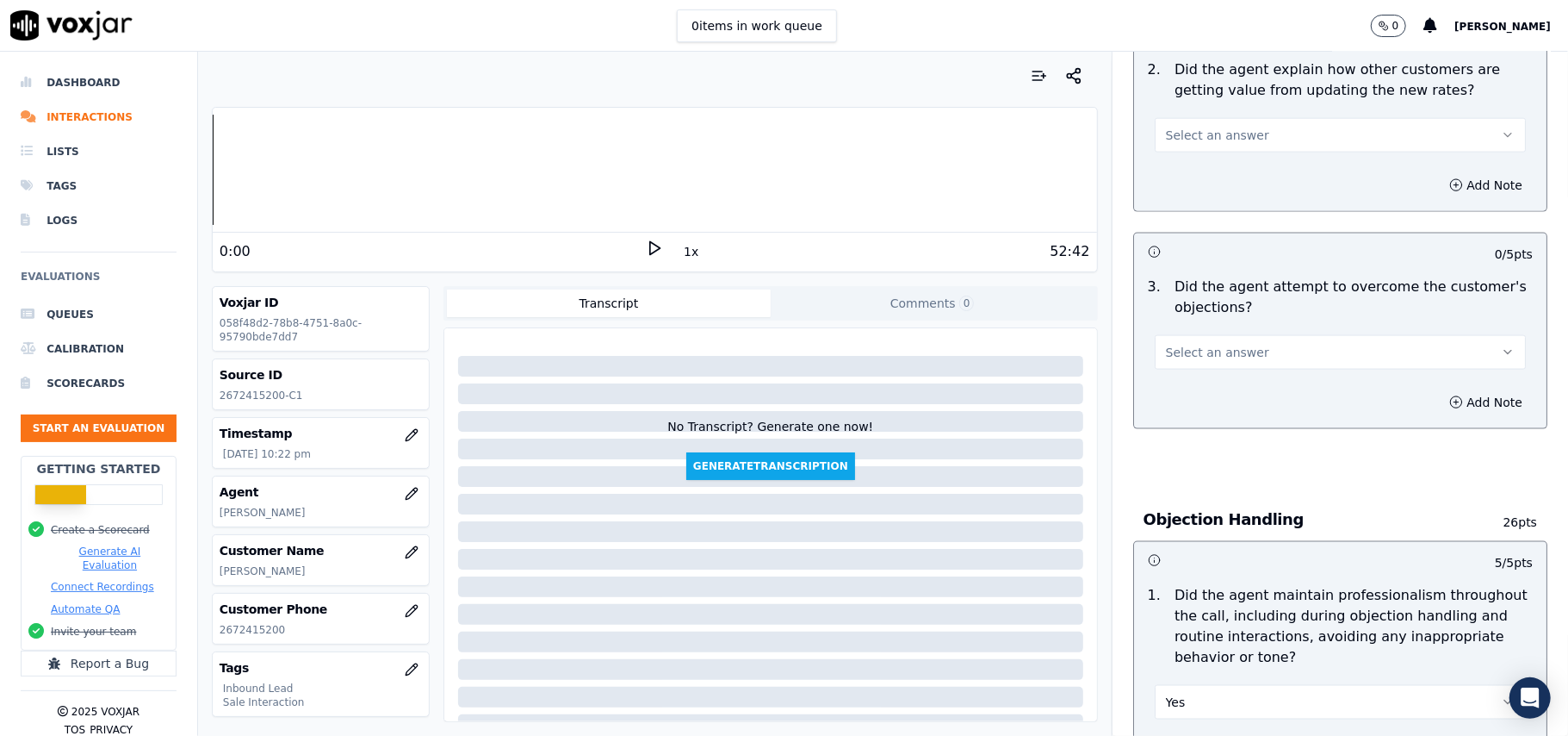
scroll to position [1491, 0]
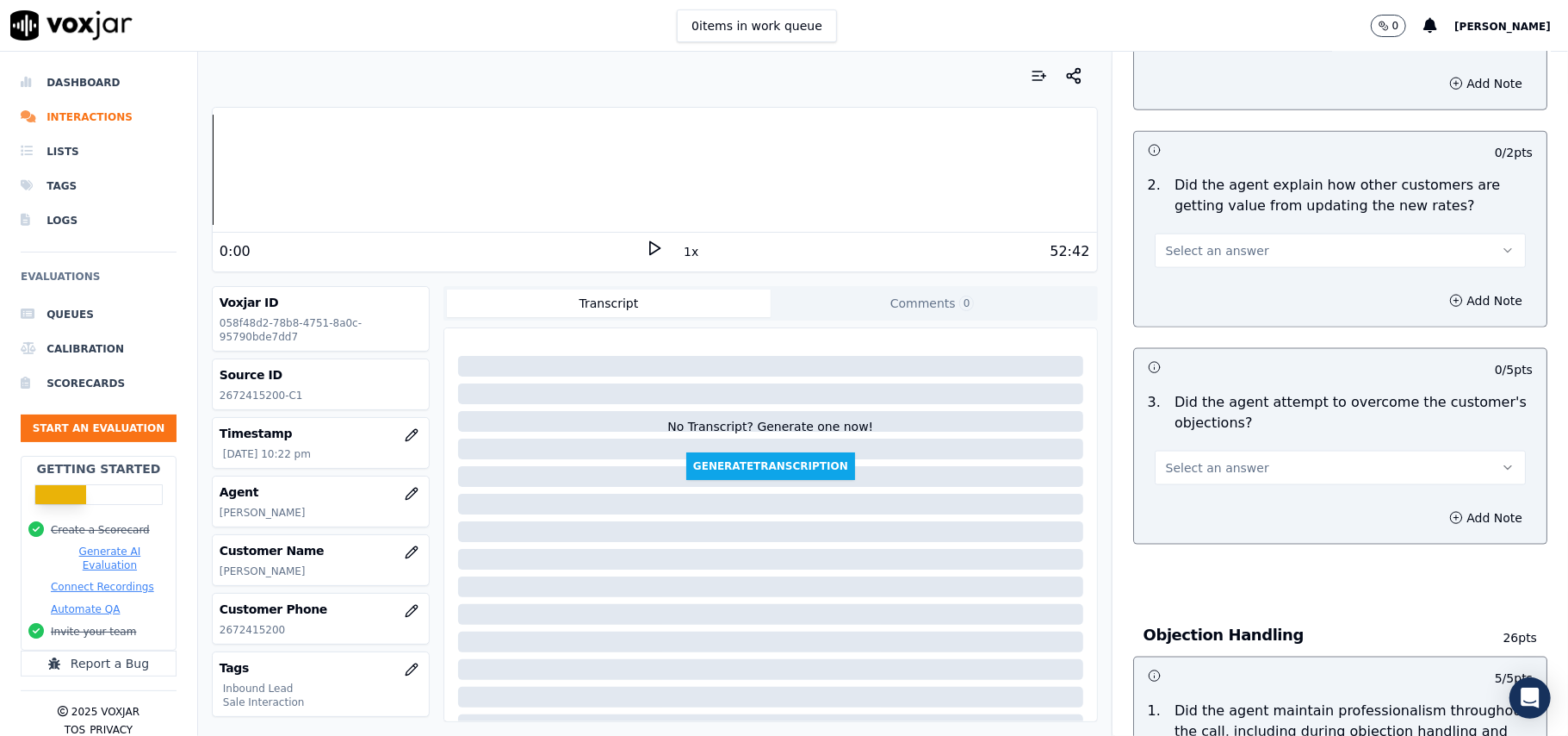
click at [1214, 451] on button "Select an answer" at bounding box center [1340, 468] width 372 height 34
click at [1208, 438] on div "Yes" at bounding box center [1304, 429] width 333 height 28
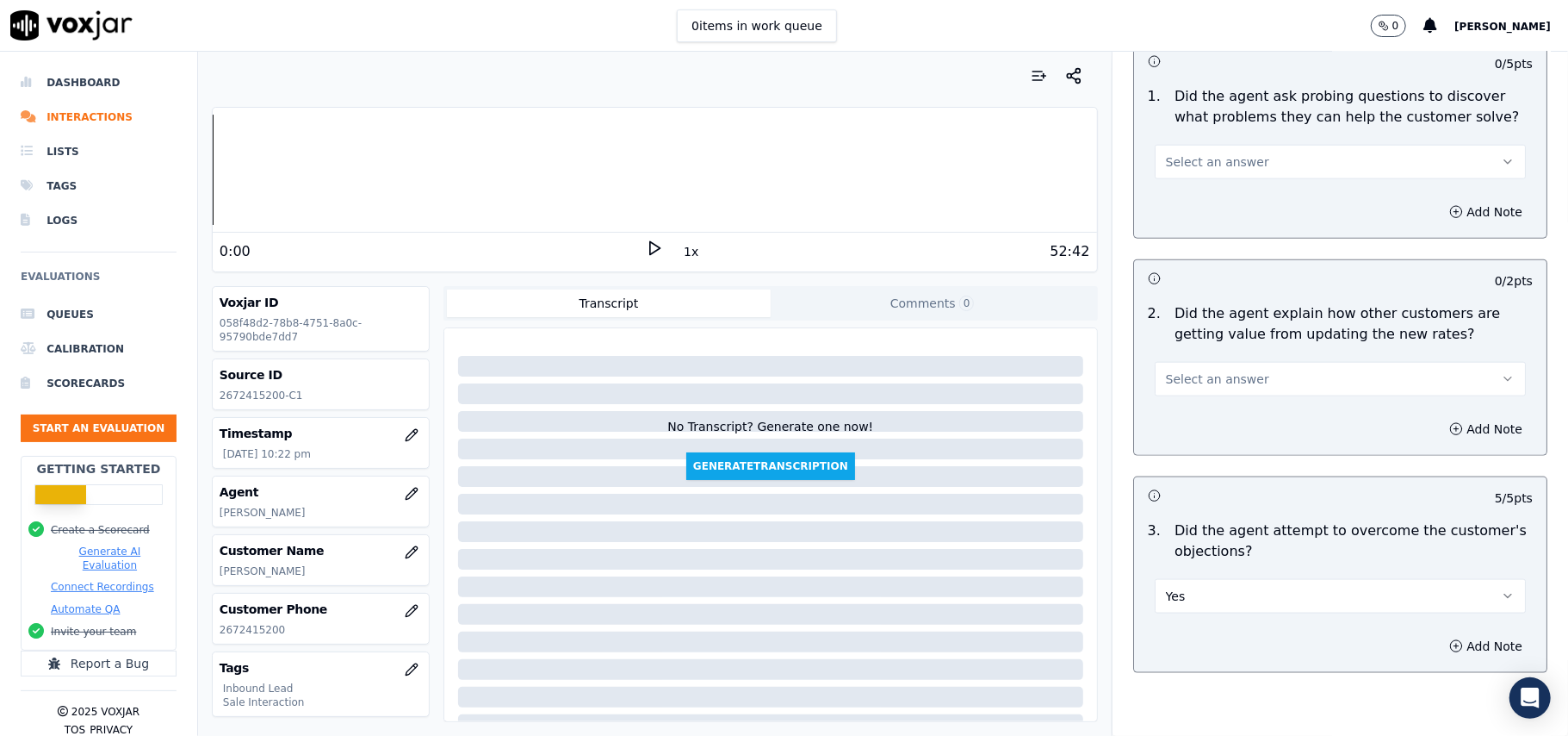
scroll to position [1146, 0]
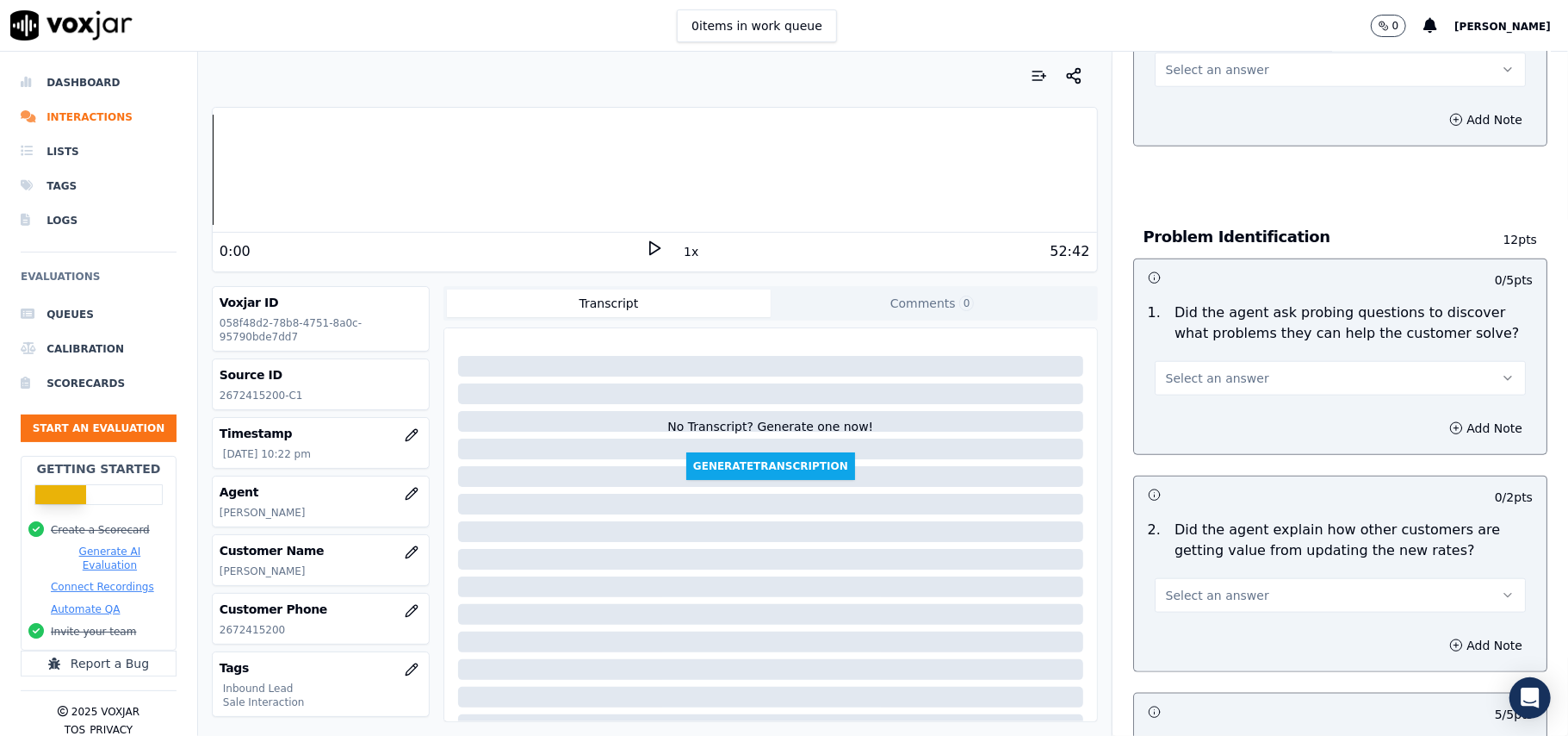
click at [1226, 579] on button "Select an answer" at bounding box center [1340, 595] width 372 height 34
click at [1221, 552] on div "Yes" at bounding box center [1304, 555] width 333 height 28
click at [1216, 370] on span "Select an answer" at bounding box center [1217, 378] width 103 height 17
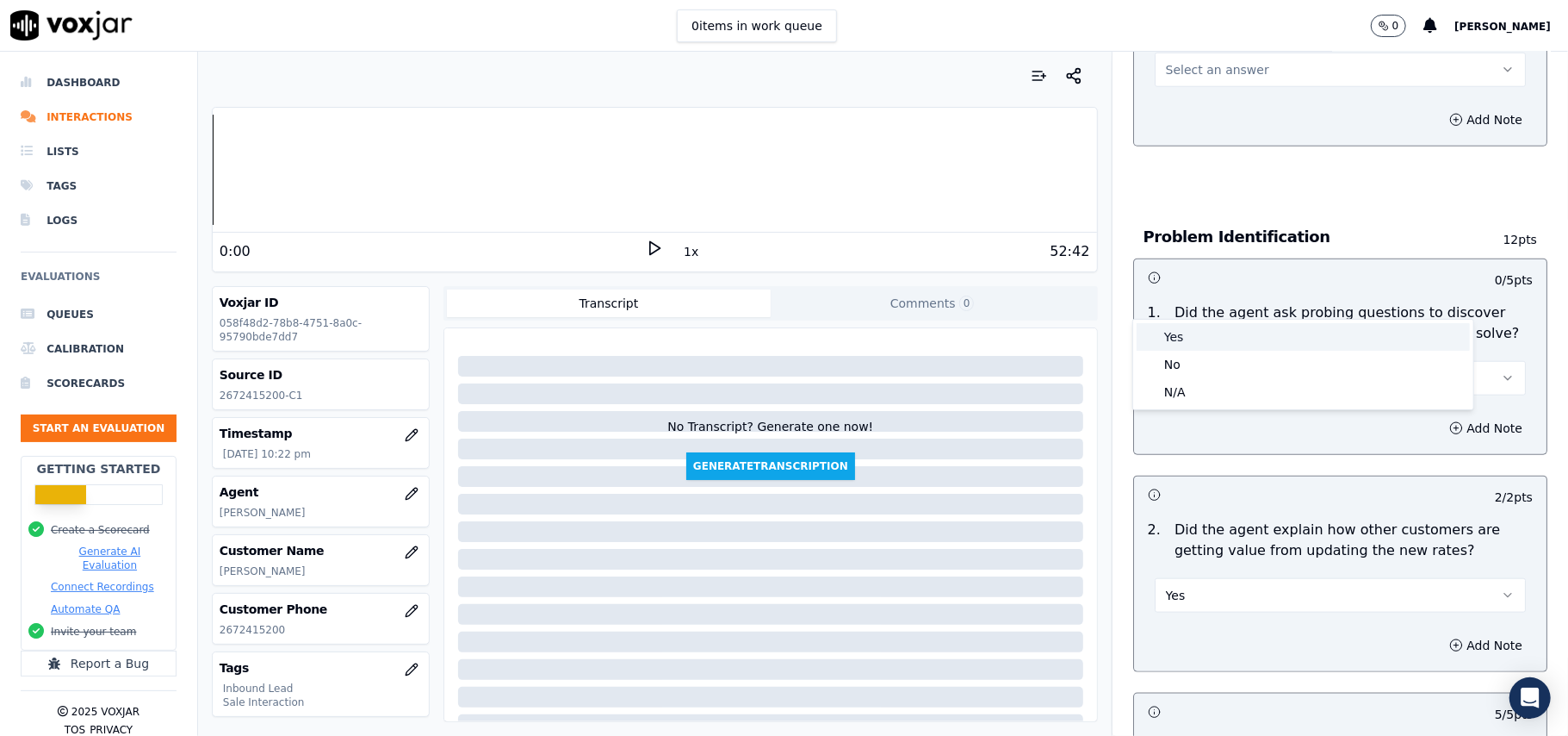
click at [1204, 346] on div "Yes" at bounding box center [1304, 337] width 333 height 28
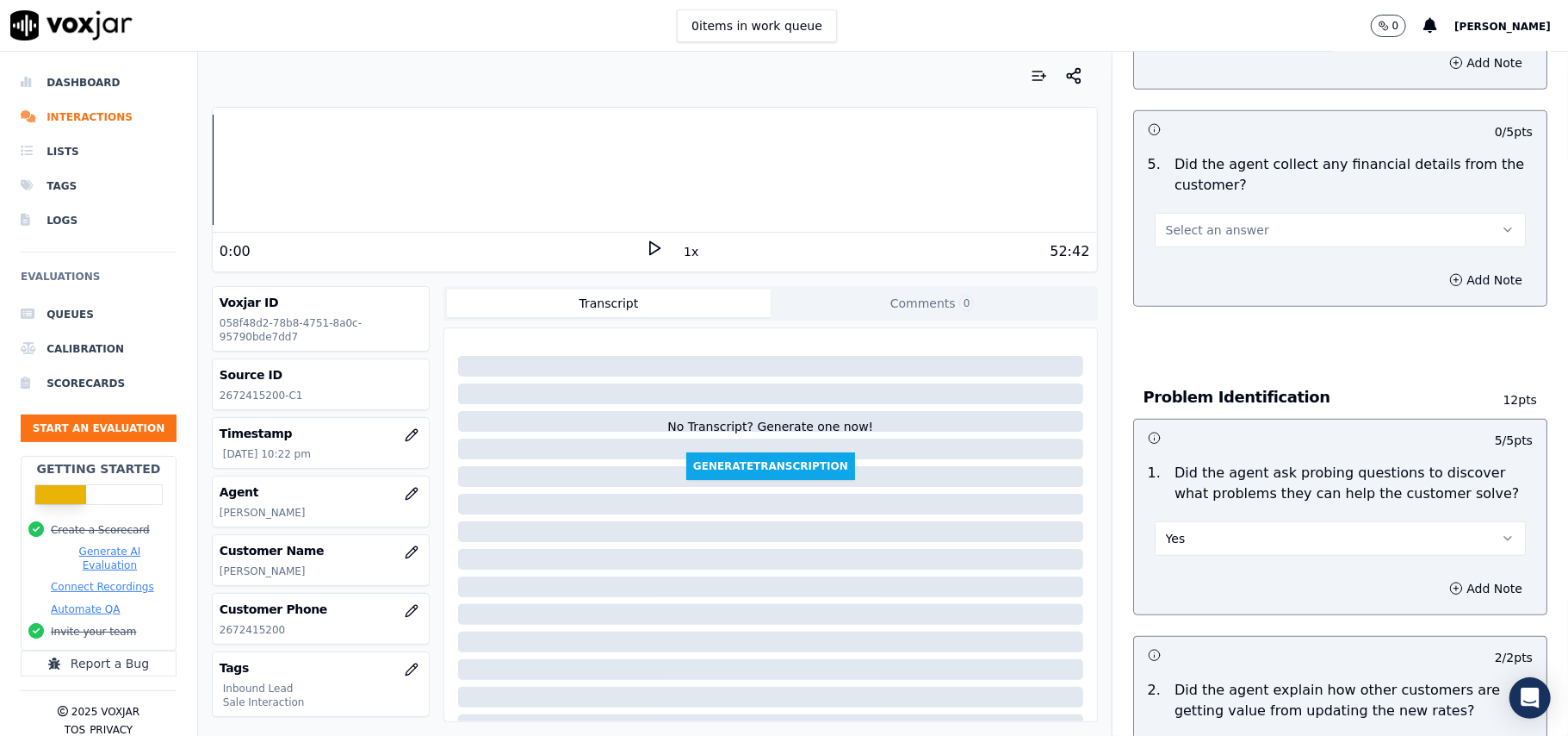
scroll to position [687, 0]
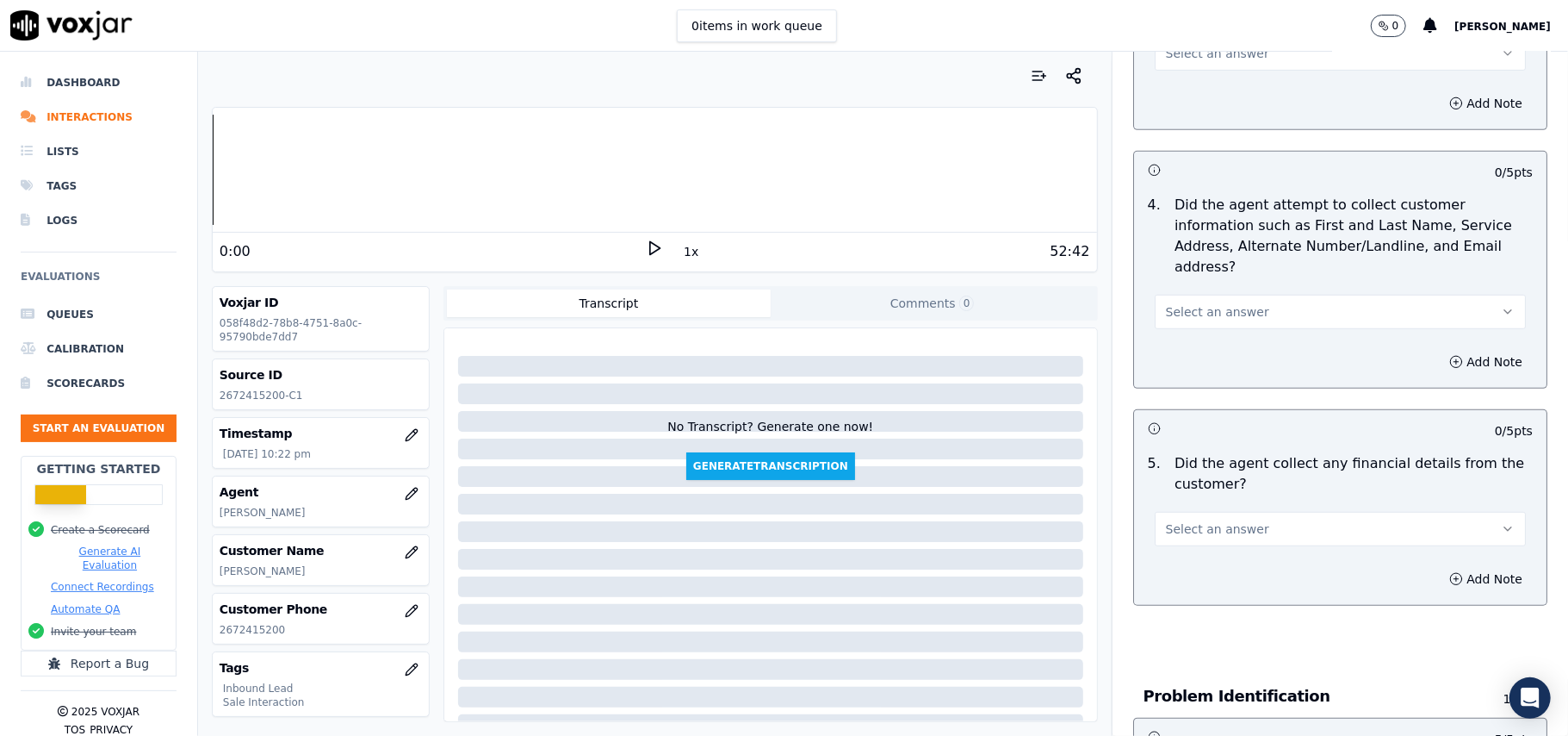
click at [1244, 511] on button "Select an answer" at bounding box center [1340, 528] width 372 height 34
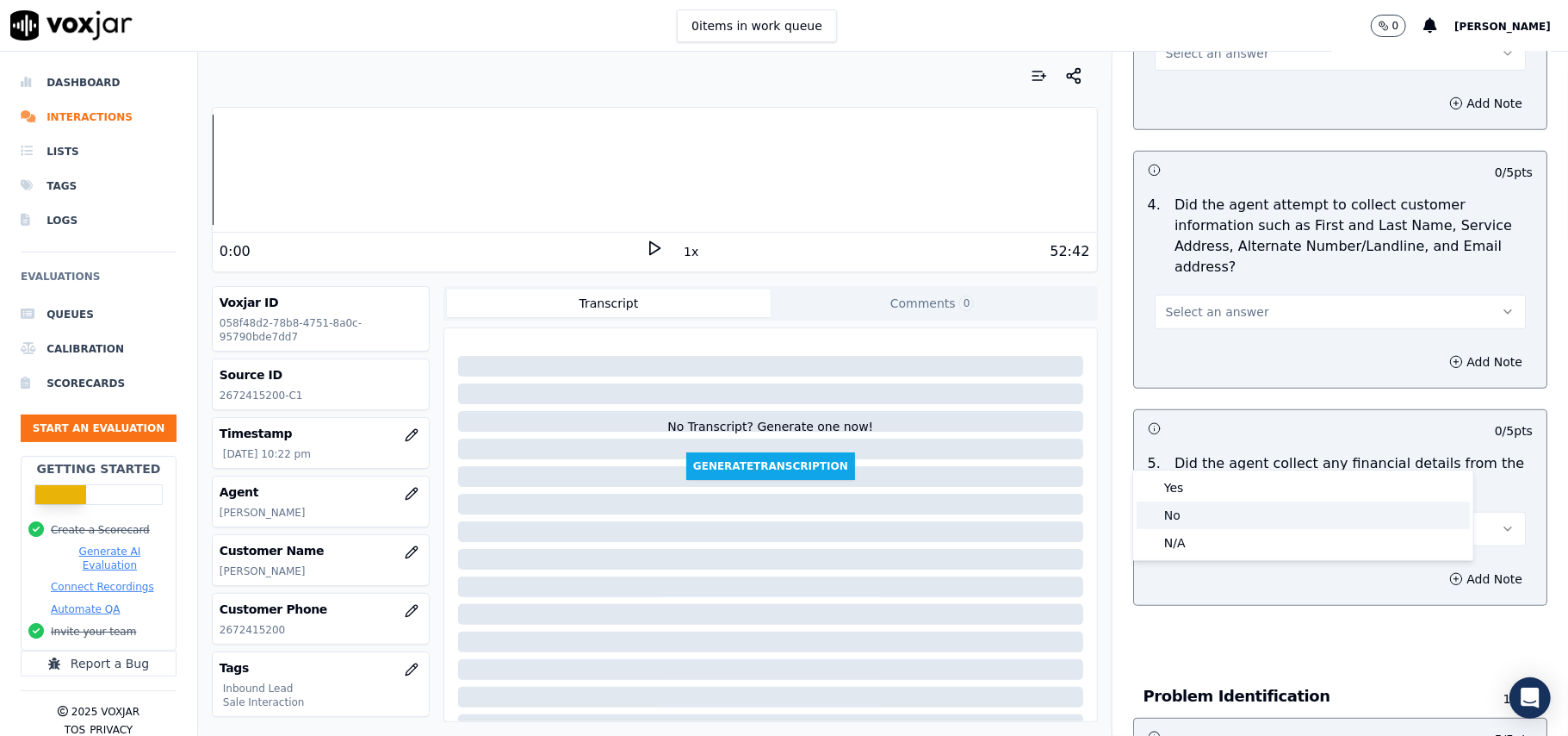
click at [1237, 514] on div "No" at bounding box center [1304, 515] width 333 height 28
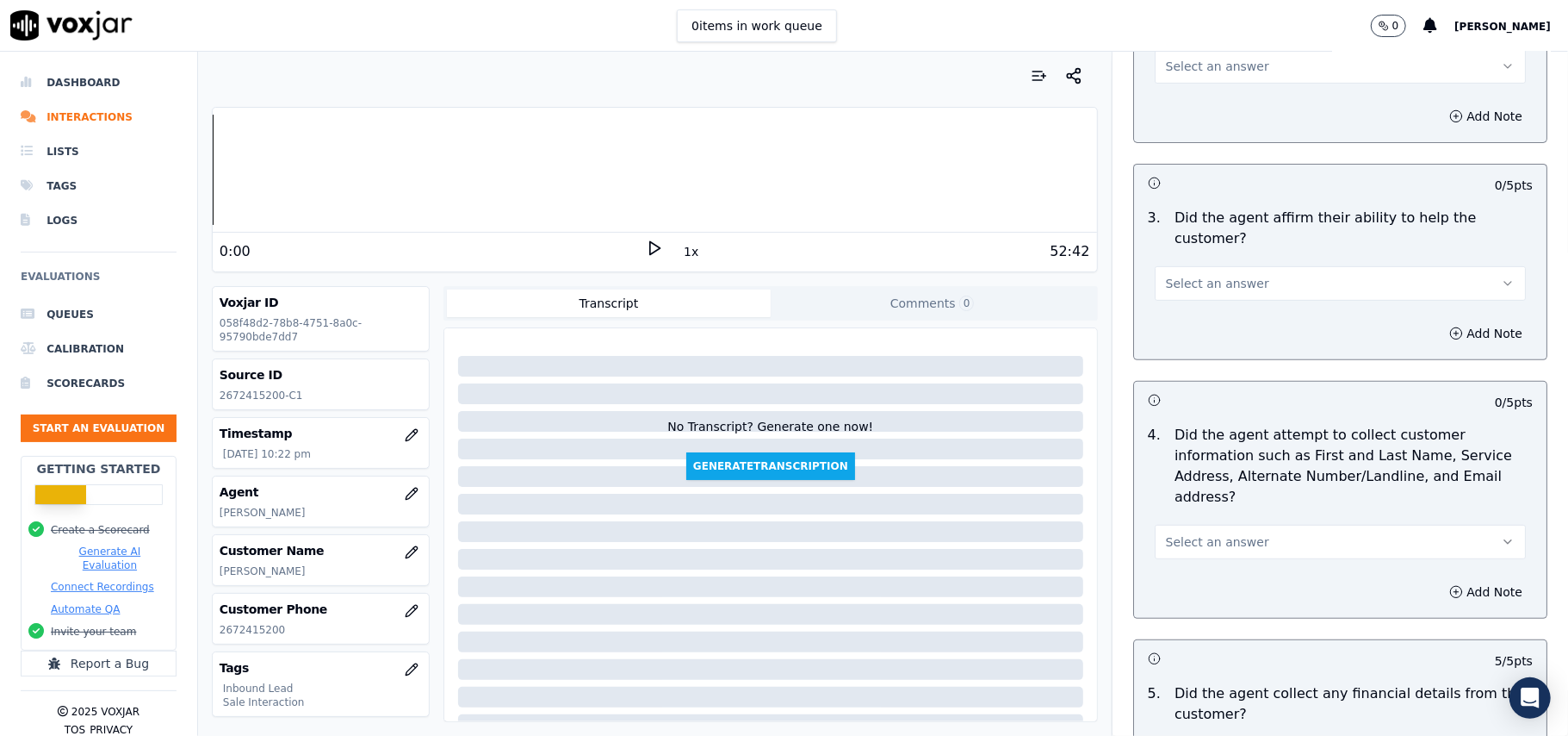
click at [1228, 533] on span "Select an answer" at bounding box center [1217, 541] width 103 height 17
click at [1220, 484] on div "Yes No N/A" at bounding box center [1303, 527] width 340 height 89
click at [1218, 491] on div "Yes" at bounding box center [1304, 500] width 333 height 28
click at [1250, 249] on div "Select an answer" at bounding box center [1340, 274] width 399 height 51
click at [1248, 266] on button "Select an answer" at bounding box center [1340, 283] width 372 height 34
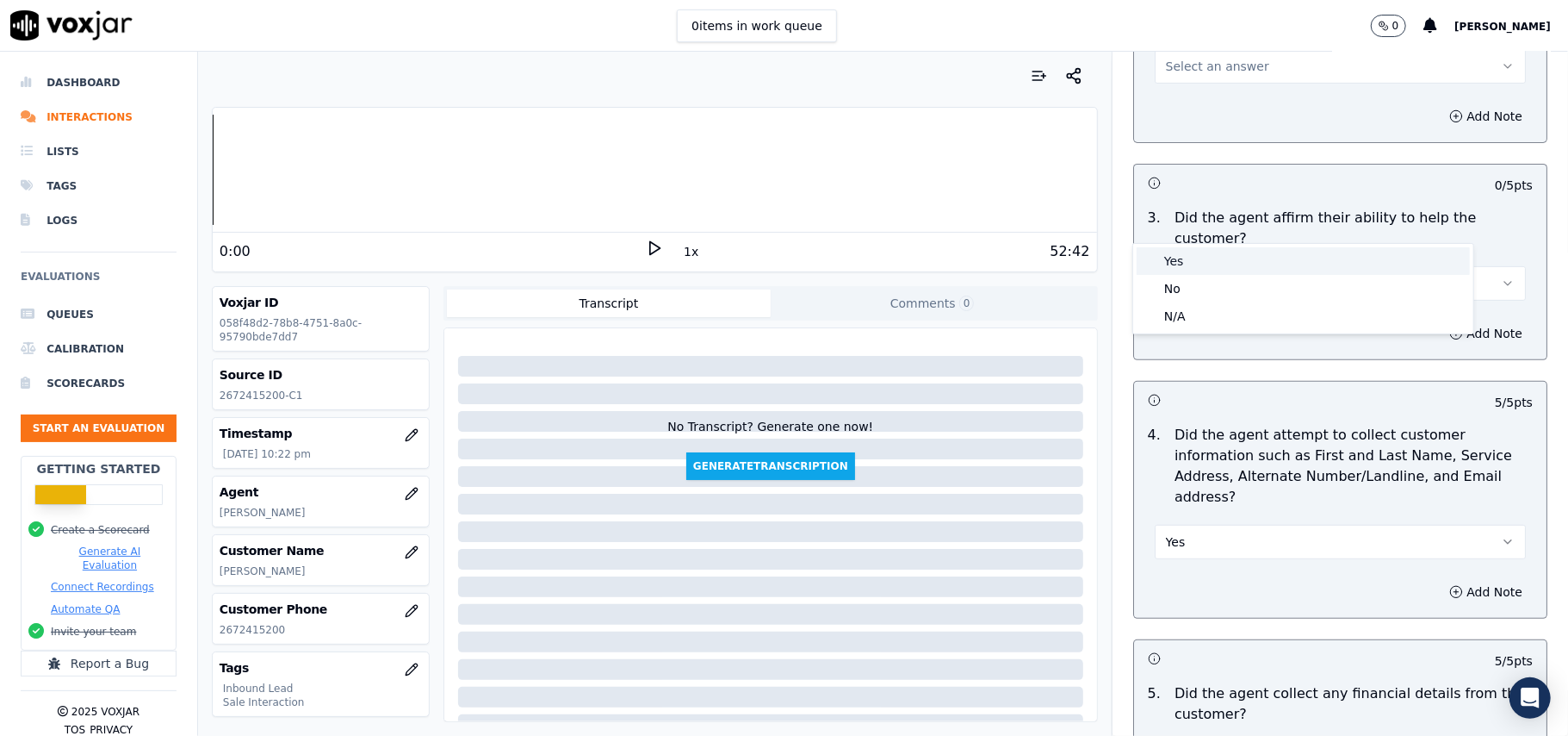
click at [1210, 258] on div "Yes" at bounding box center [1304, 261] width 333 height 28
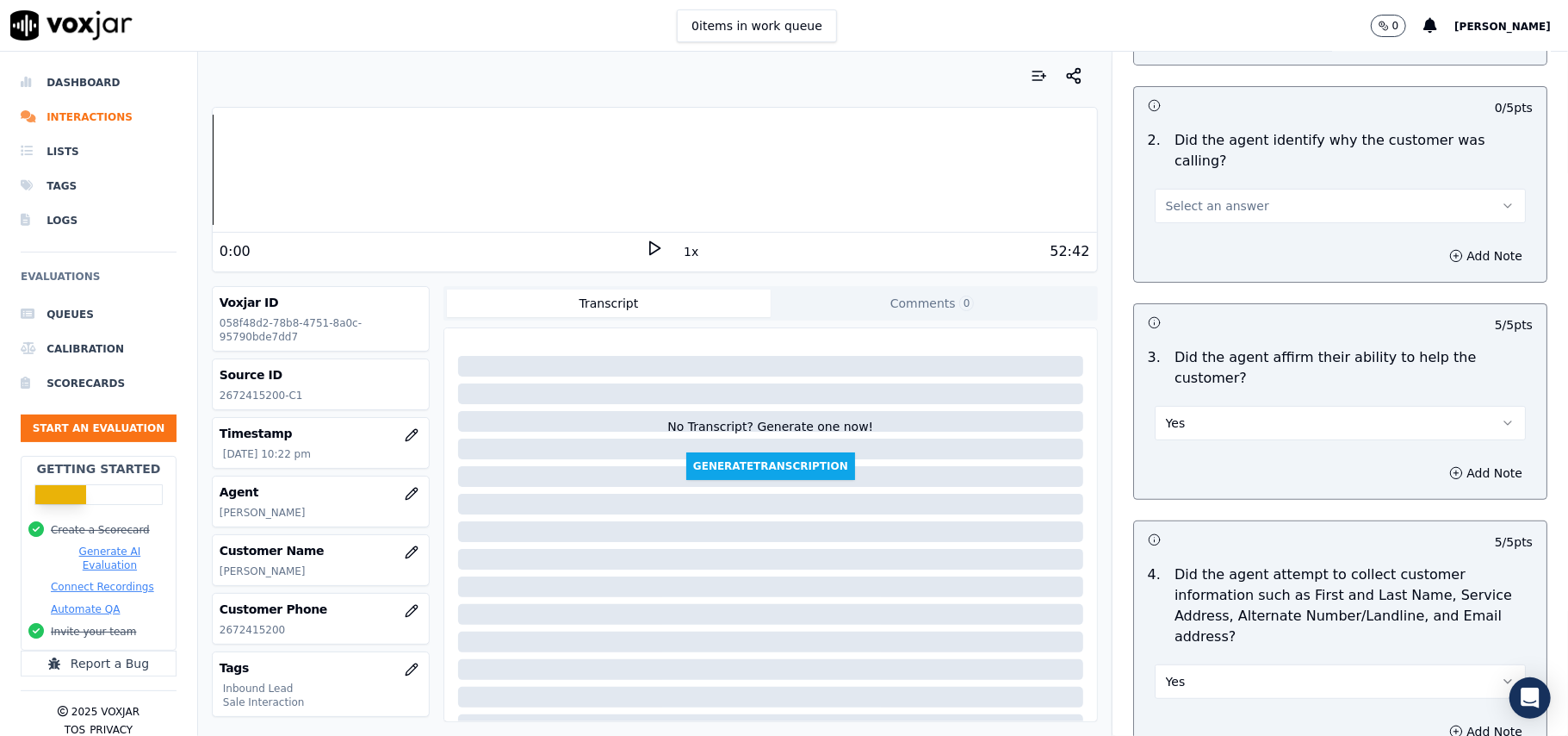
scroll to position [112, 0]
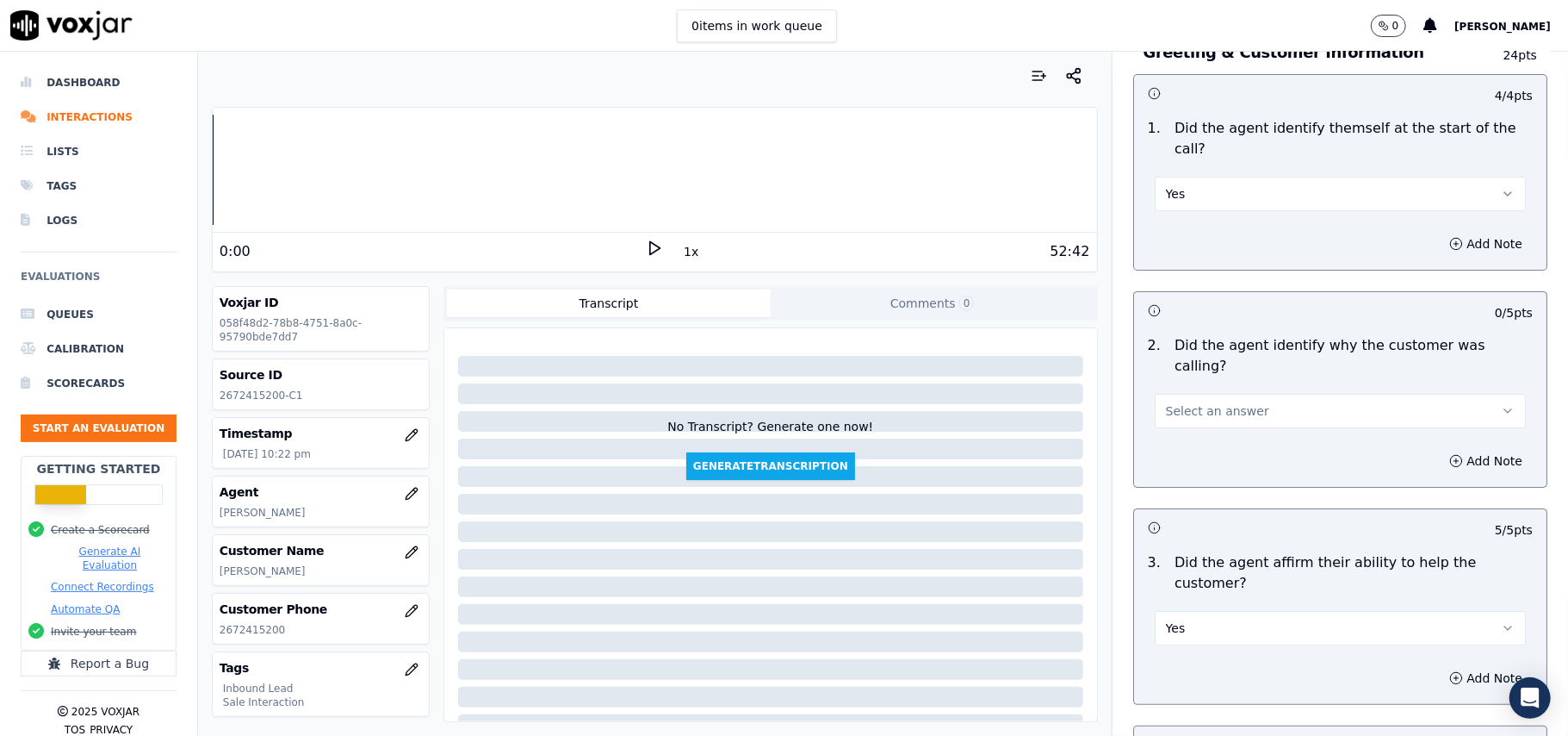
click at [1199, 402] on span "Select an answer" at bounding box center [1217, 411] width 103 height 17
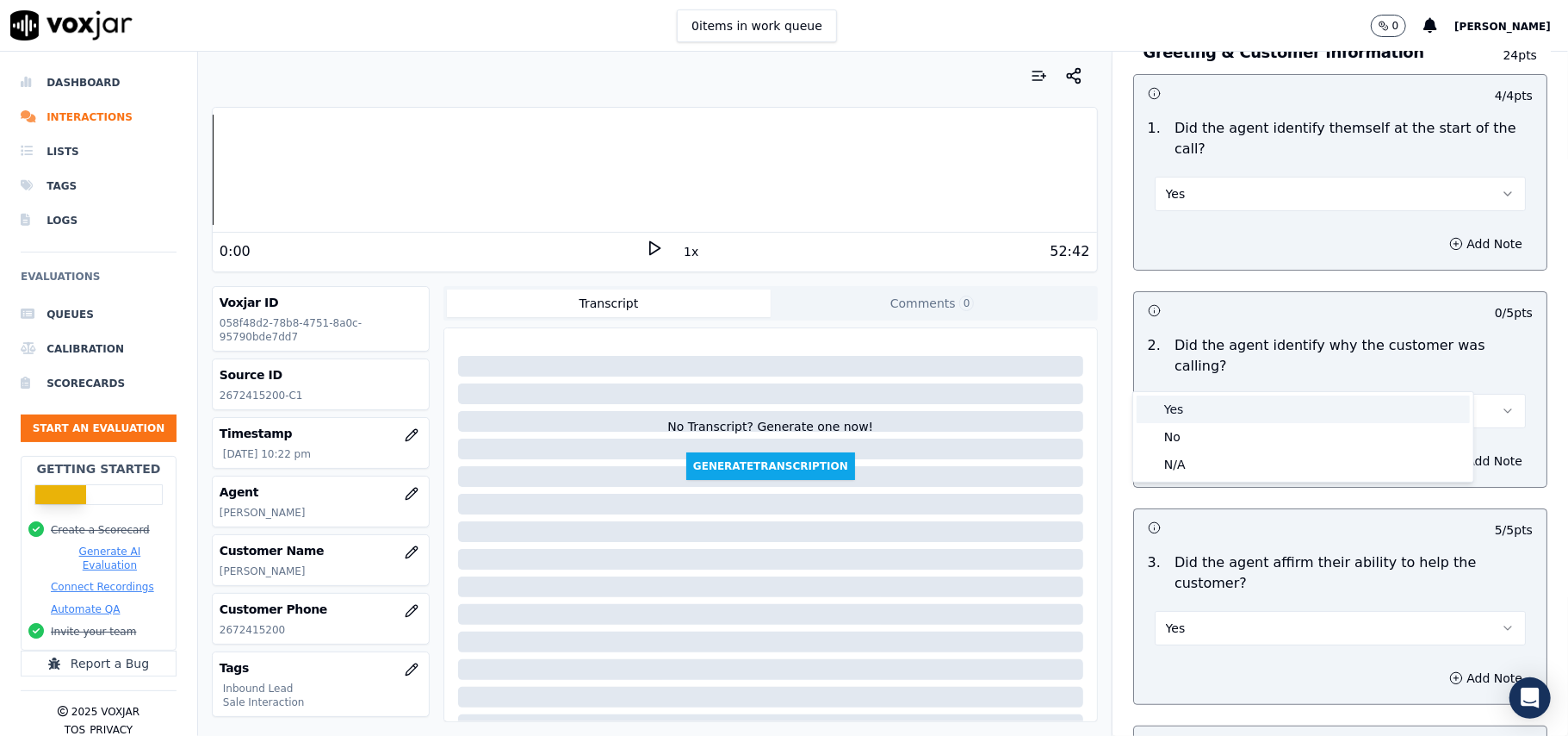
click at [1183, 403] on div "Yes" at bounding box center [1304, 409] width 333 height 28
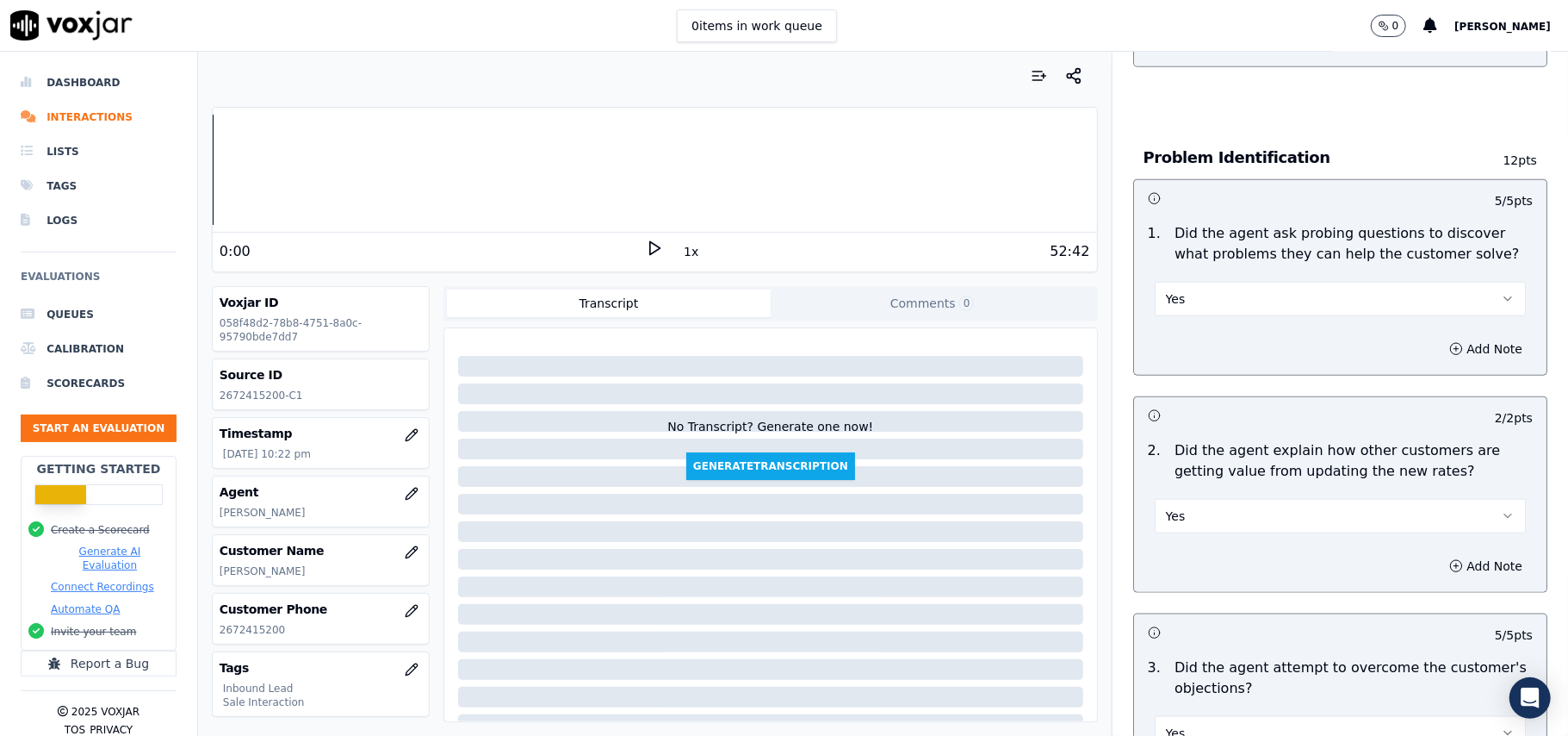
scroll to position [4822, 0]
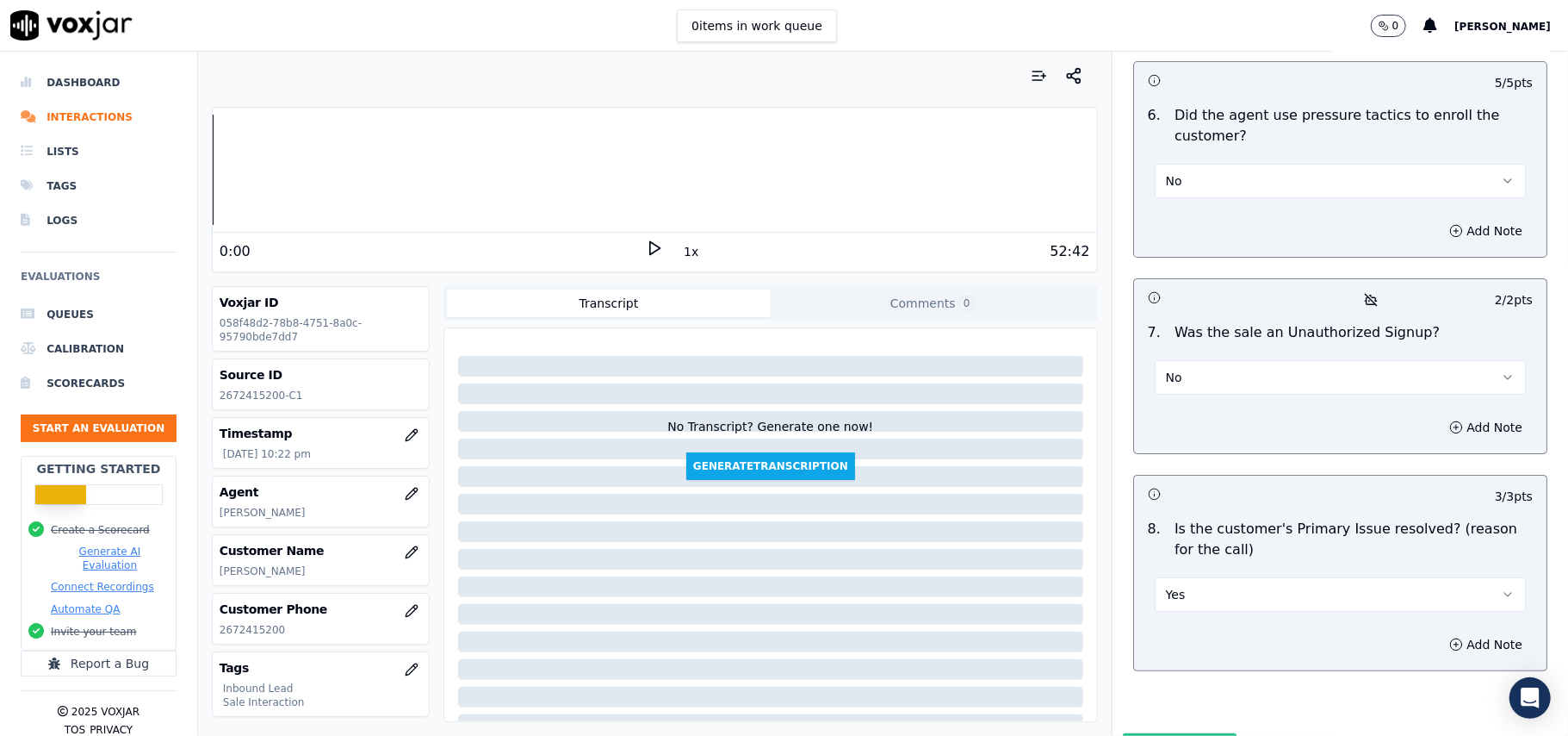
click at [1137, 733] on button "Submit Scores" at bounding box center [1180, 748] width 115 height 31
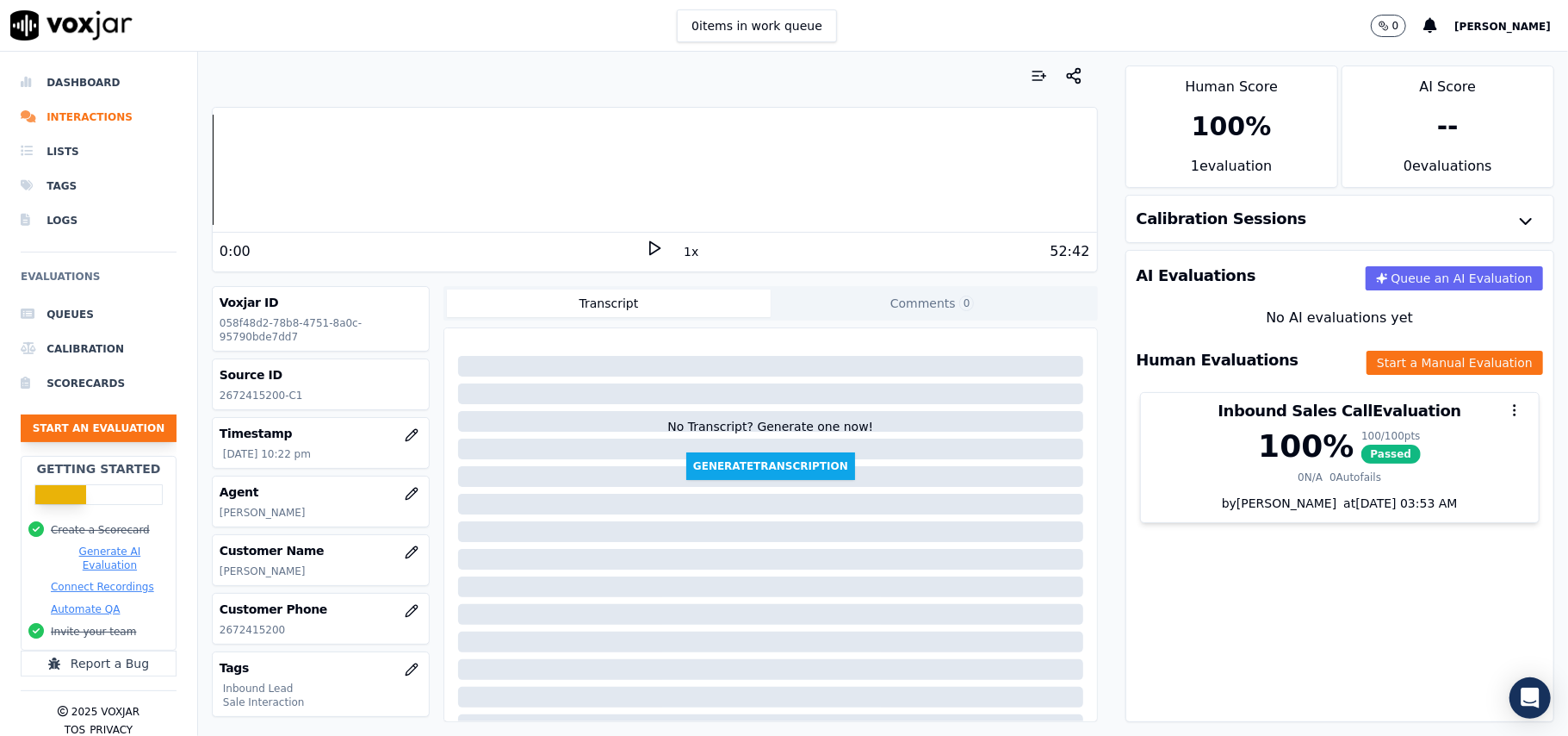
click at [76, 418] on button "Start an Evaluation" at bounding box center [98, 429] width 155 height 28
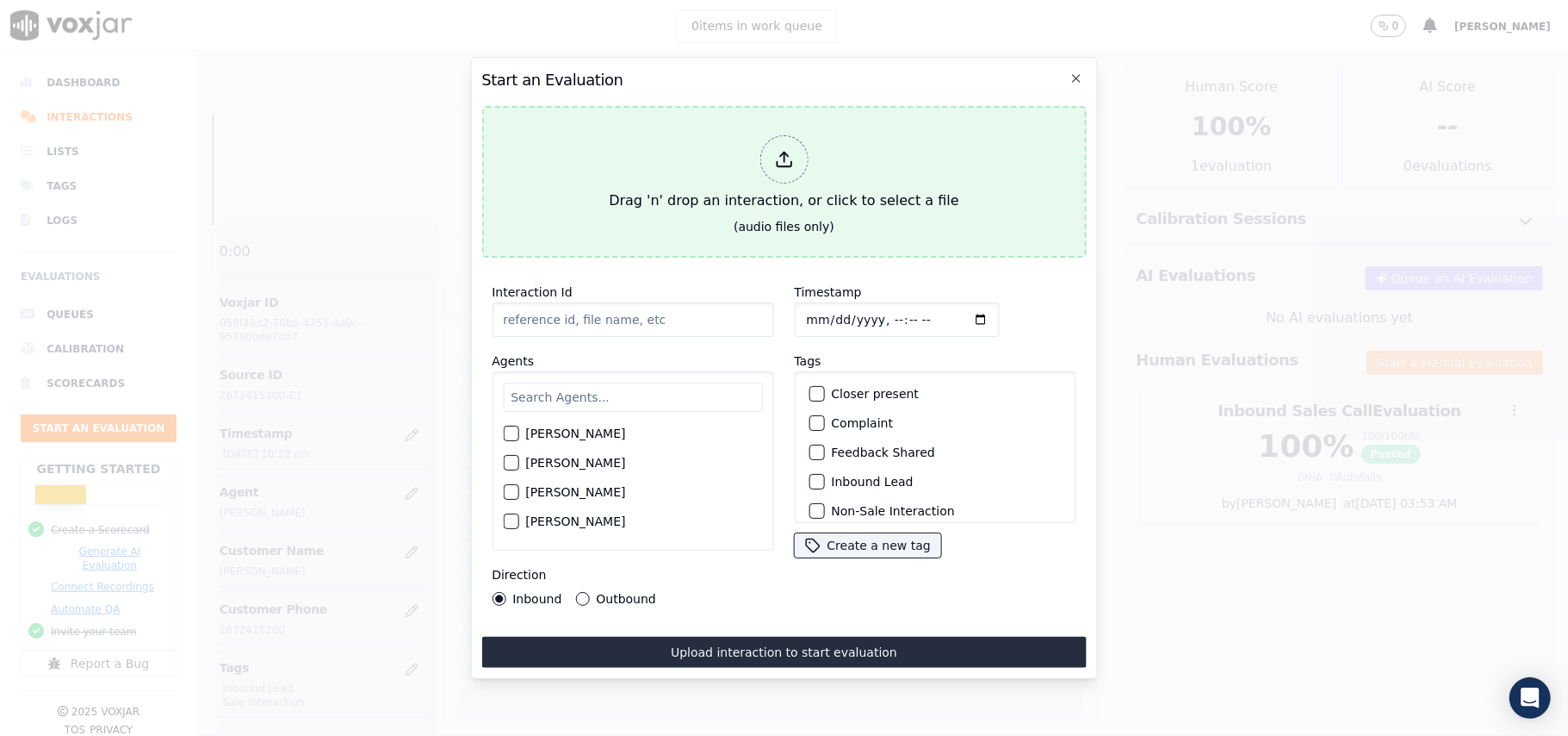
click at [782, 150] on icon at bounding box center [783, 159] width 19 height 19
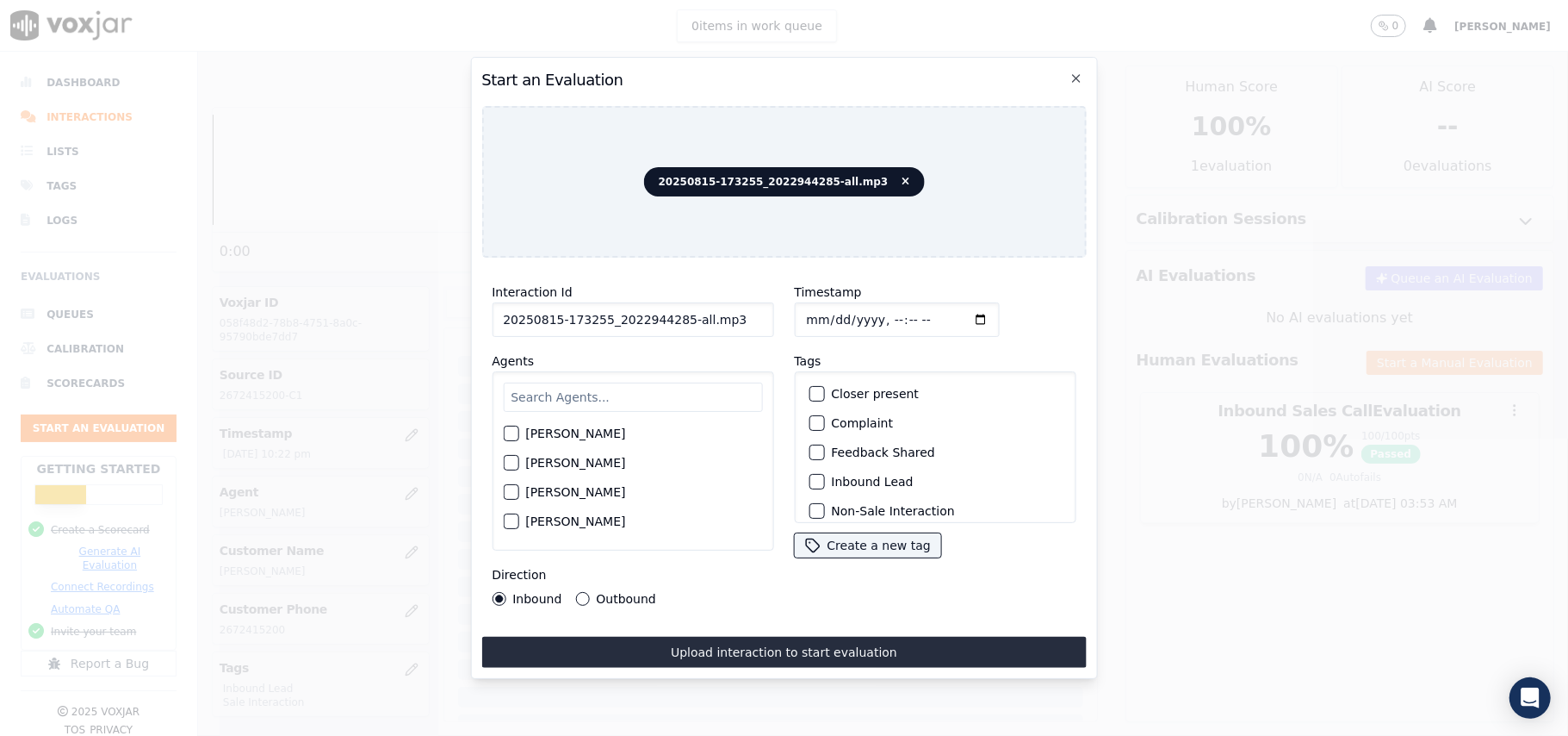
drag, startPoint x: 728, startPoint y: 310, endPoint x: 672, endPoint y: 312, distance: 56.0
click at [672, 312] on input "20250815-173255_2022944285-all.mp3" at bounding box center [632, 320] width 281 height 34
type input "20250815-173255_2022944285-C1"
click at [831, 312] on input "Timestamp" at bounding box center [897, 320] width 205 height 34
type input "[DATE]T22:23"
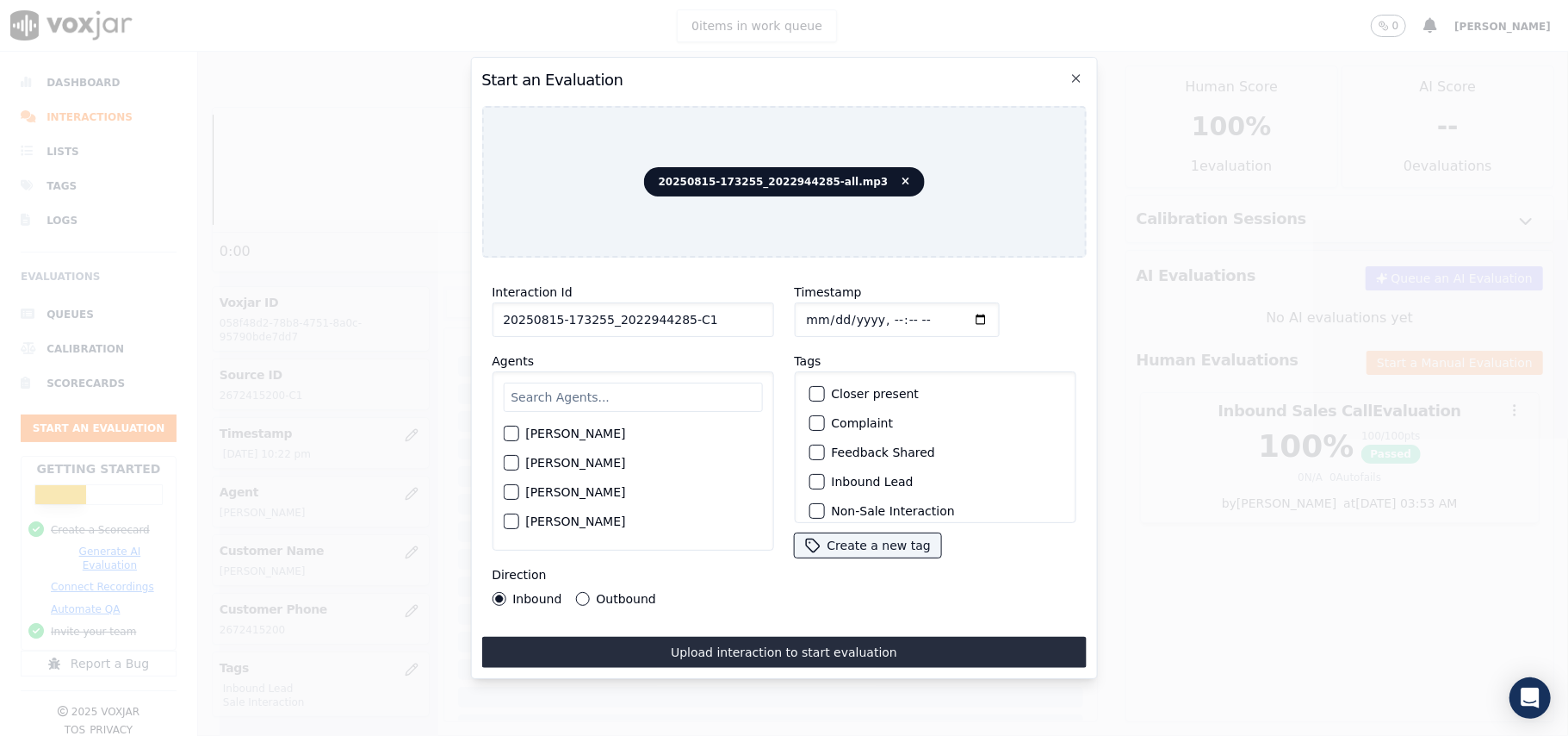
click at [687, 383] on input "text" at bounding box center [632, 397] width 259 height 29
paste input "[PERSON_NAME]"
type input "[PERSON_NAME]"
click at [519, 430] on button "[PERSON_NAME]" at bounding box center [510, 438] width 16 height 16
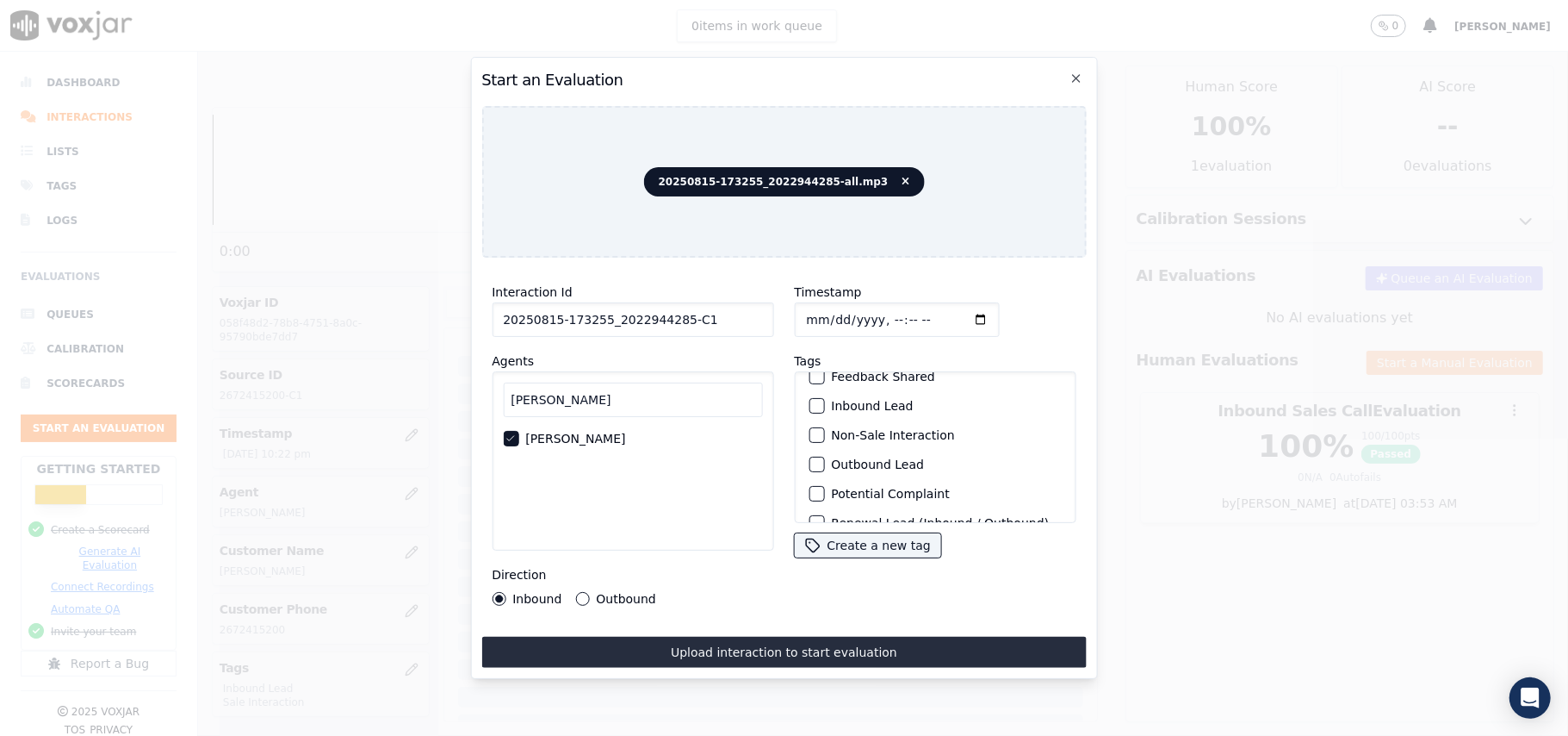
scroll to position [150, 0]
click at [809, 495] on div "button" at bounding box center [815, 500] width 12 height 12
click at [809, 407] on div "button" at bounding box center [815, 413] width 12 height 12
click at [580, 592] on button "Outbound" at bounding box center [582, 598] width 14 height 14
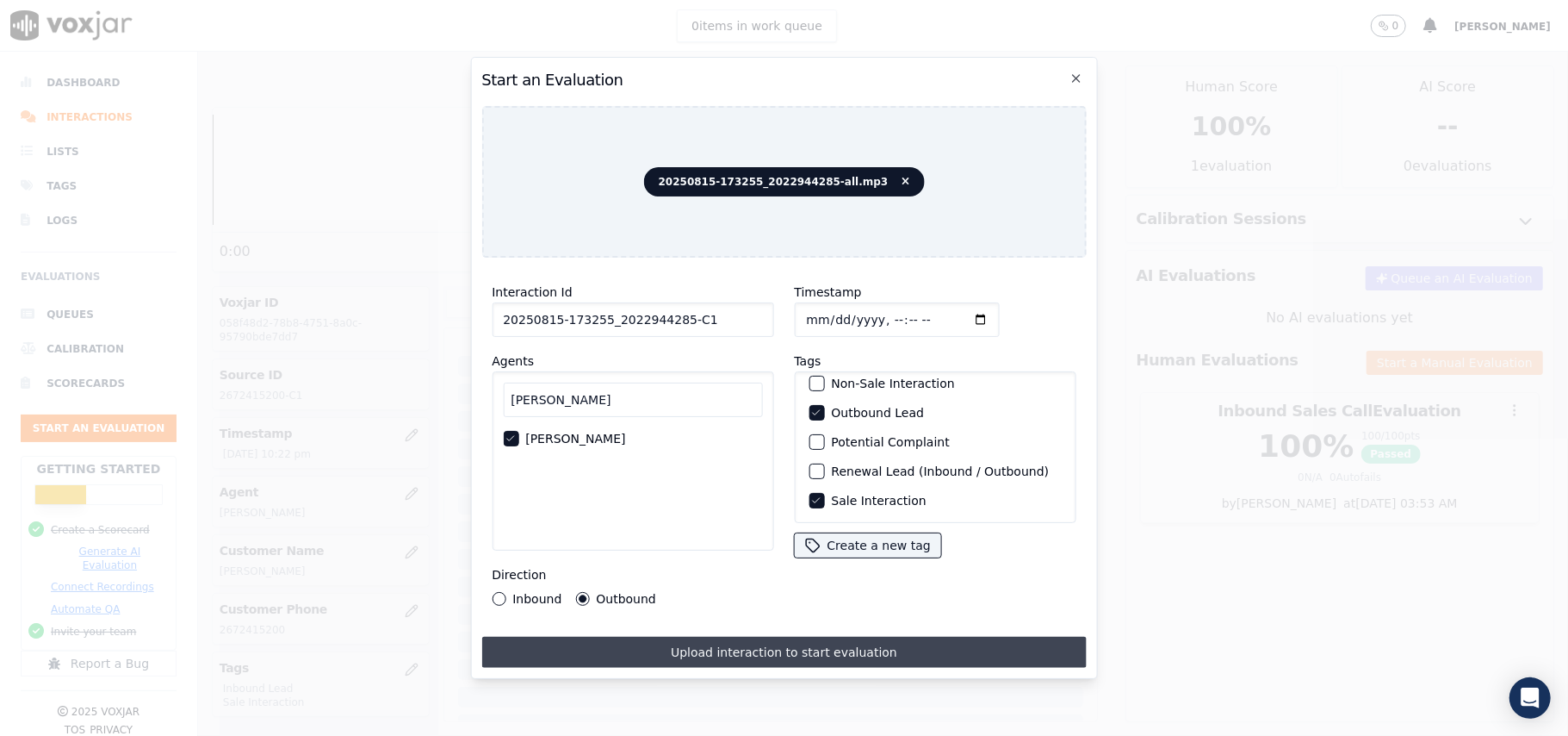
click at [824, 642] on button "Upload interaction to start evaluation" at bounding box center [783, 651] width 604 height 31
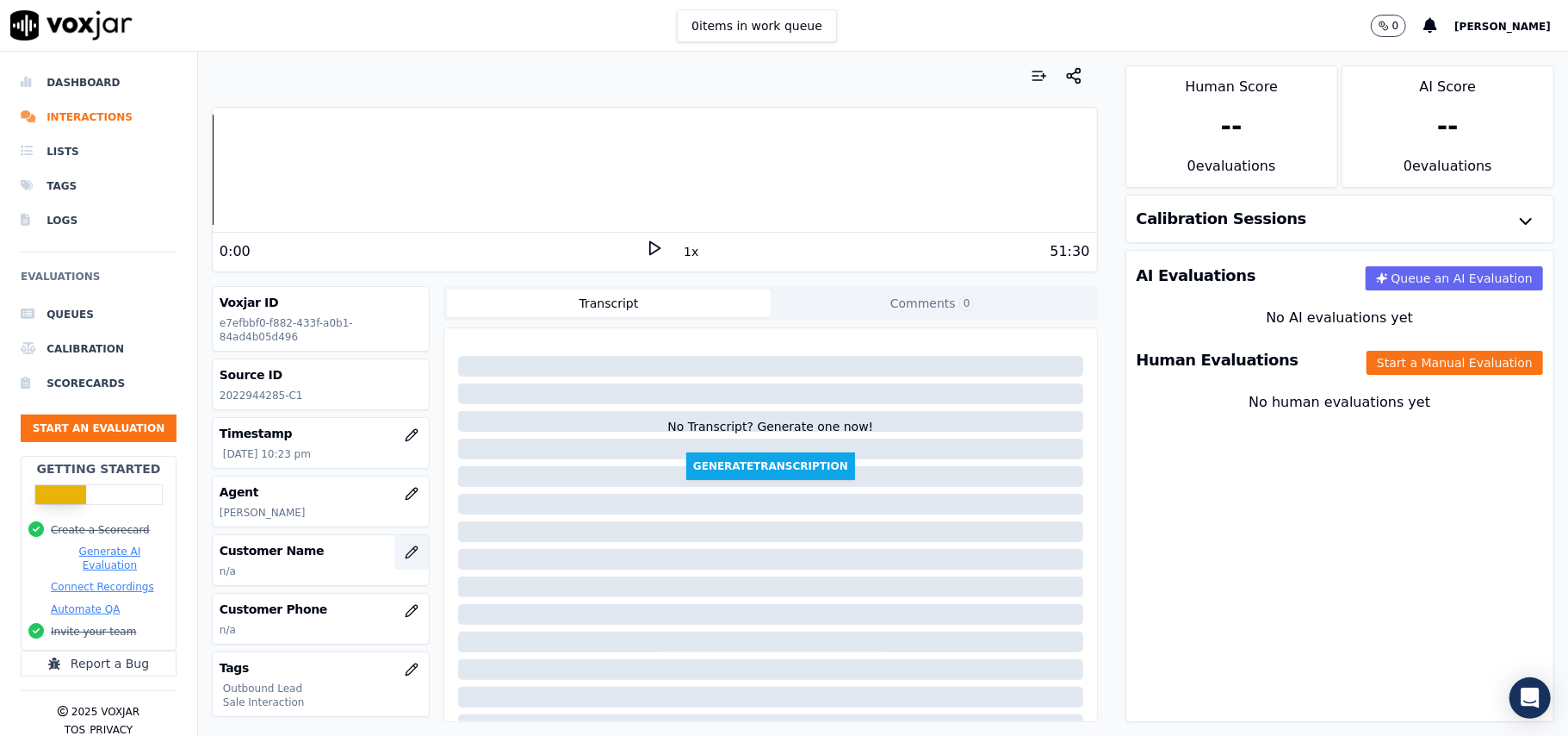
click at [405, 555] on icon "button" at bounding box center [412, 552] width 14 height 14
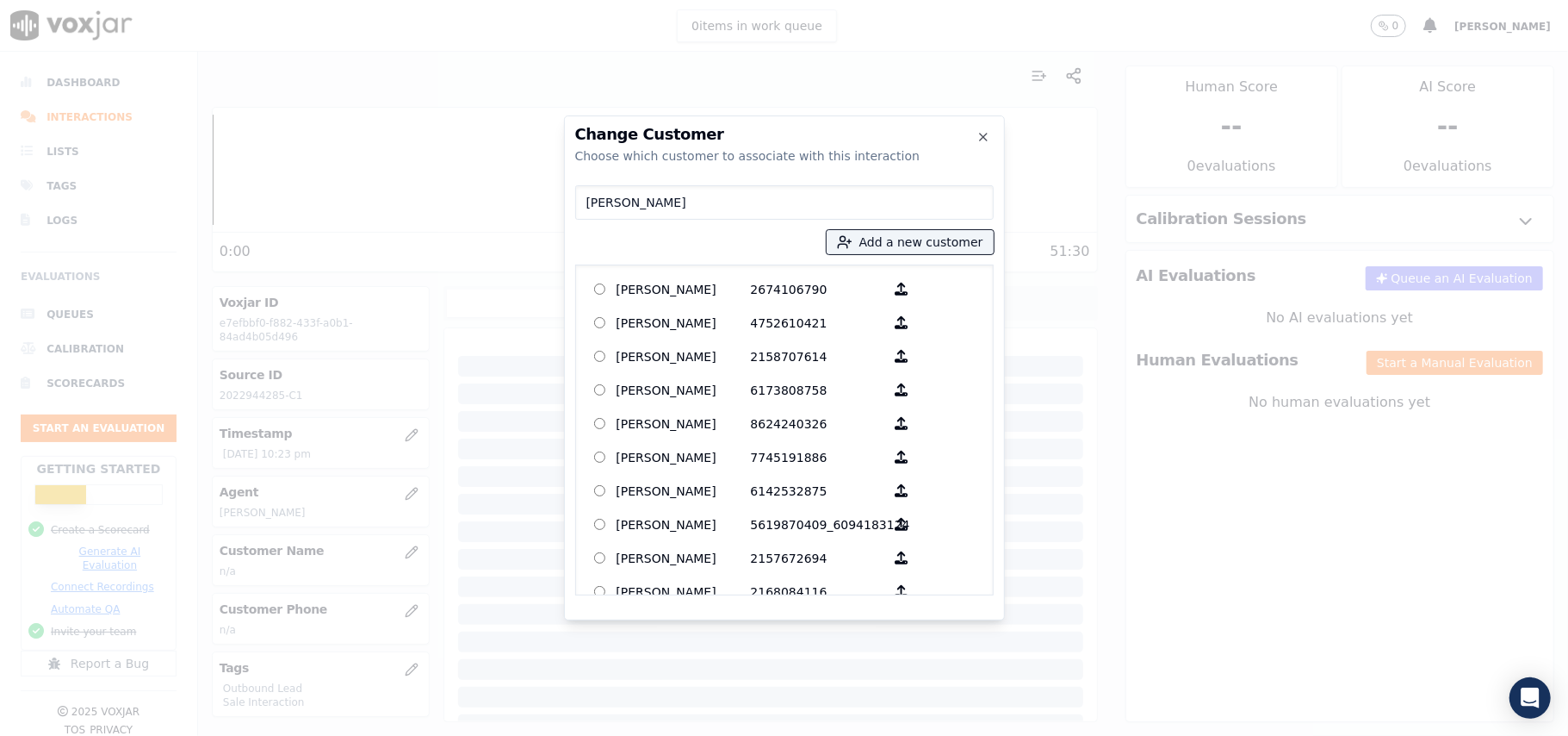
click at [589, 205] on input "[PERSON_NAME]" at bounding box center [784, 202] width 418 height 34
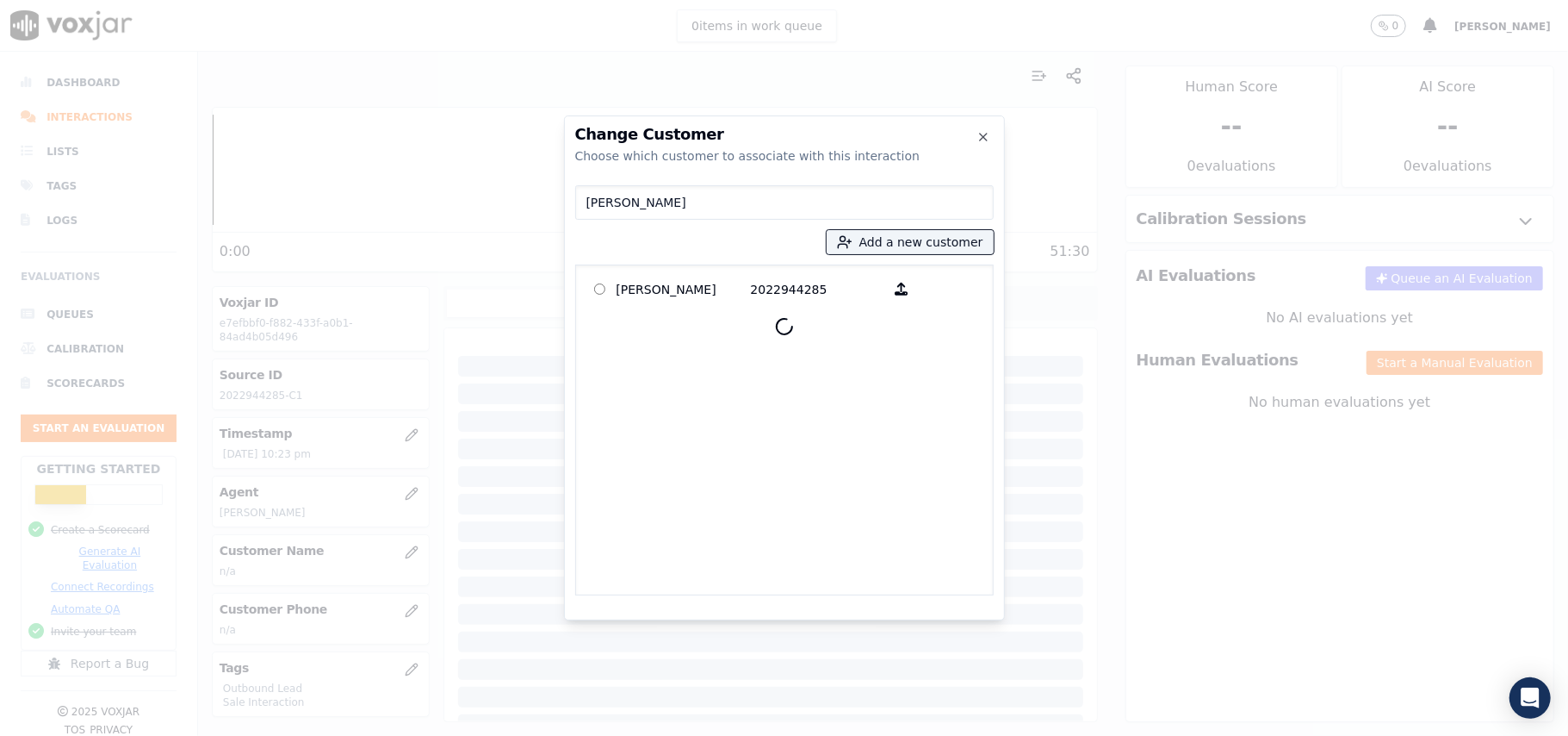
type input "[PERSON_NAME]"
click at [690, 291] on p "[PERSON_NAME]" at bounding box center [683, 289] width 134 height 27
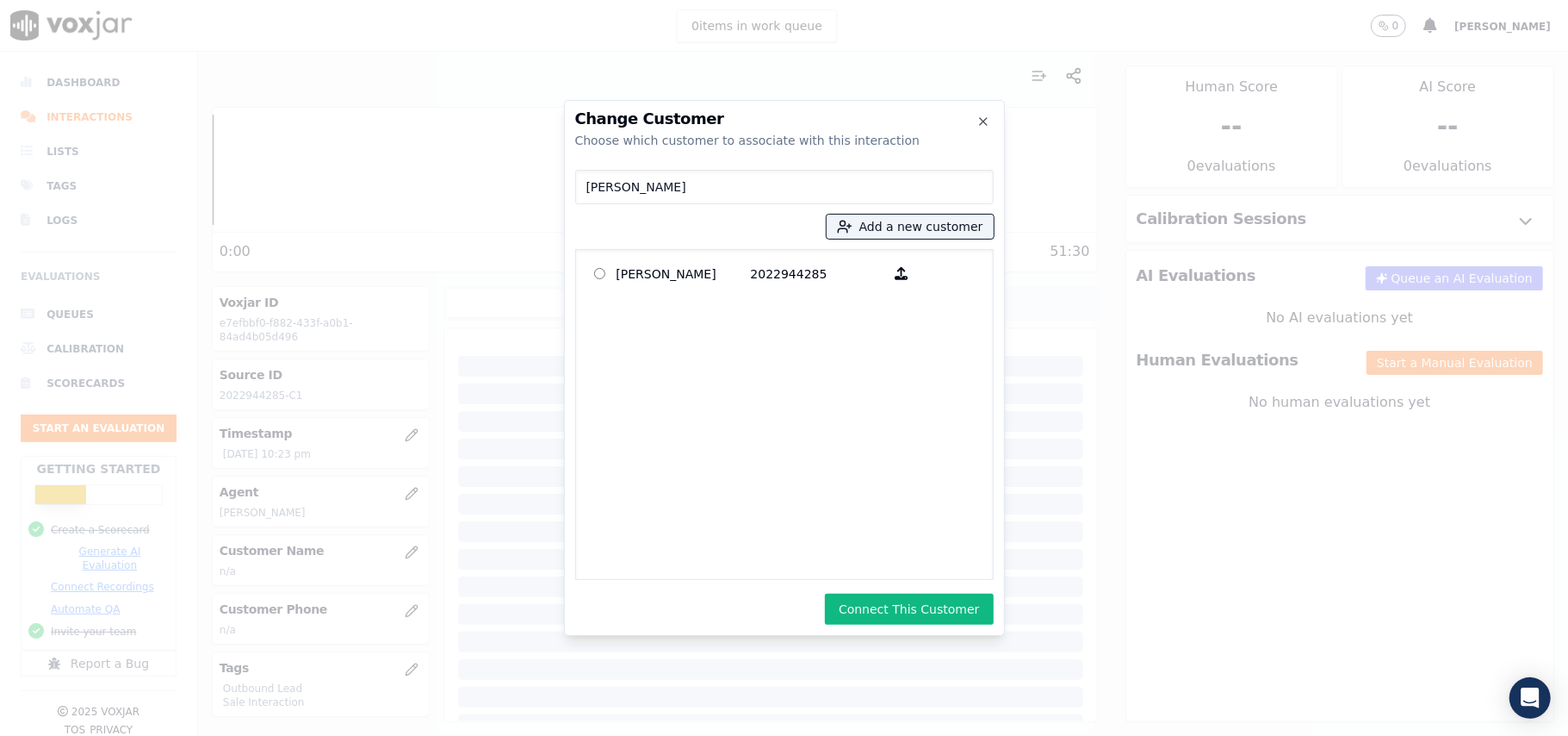
click at [911, 597] on button "Connect This Customer" at bounding box center [909, 608] width 168 height 31
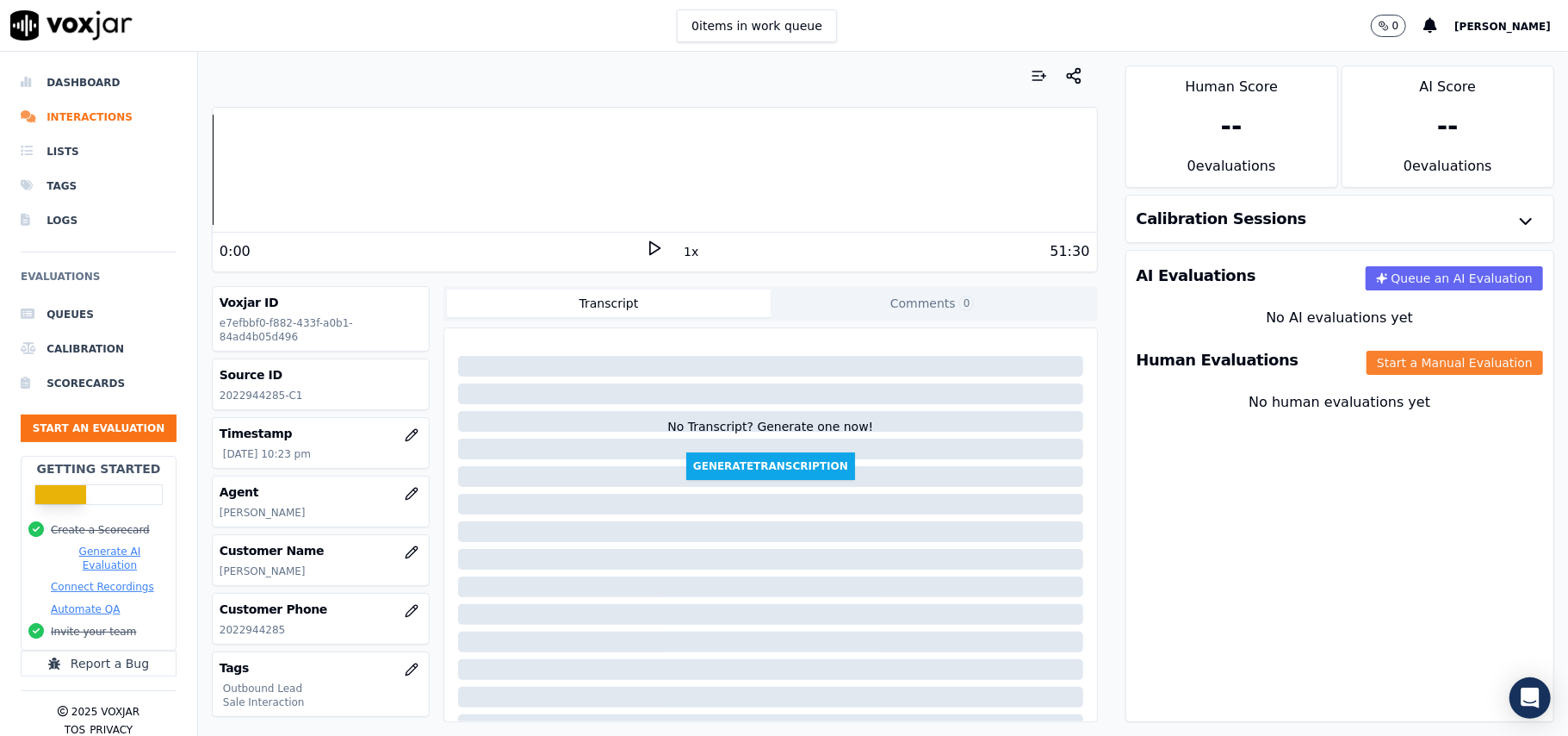
click at [1371, 362] on button "Start a Manual Evaluation" at bounding box center [1455, 362] width 177 height 24
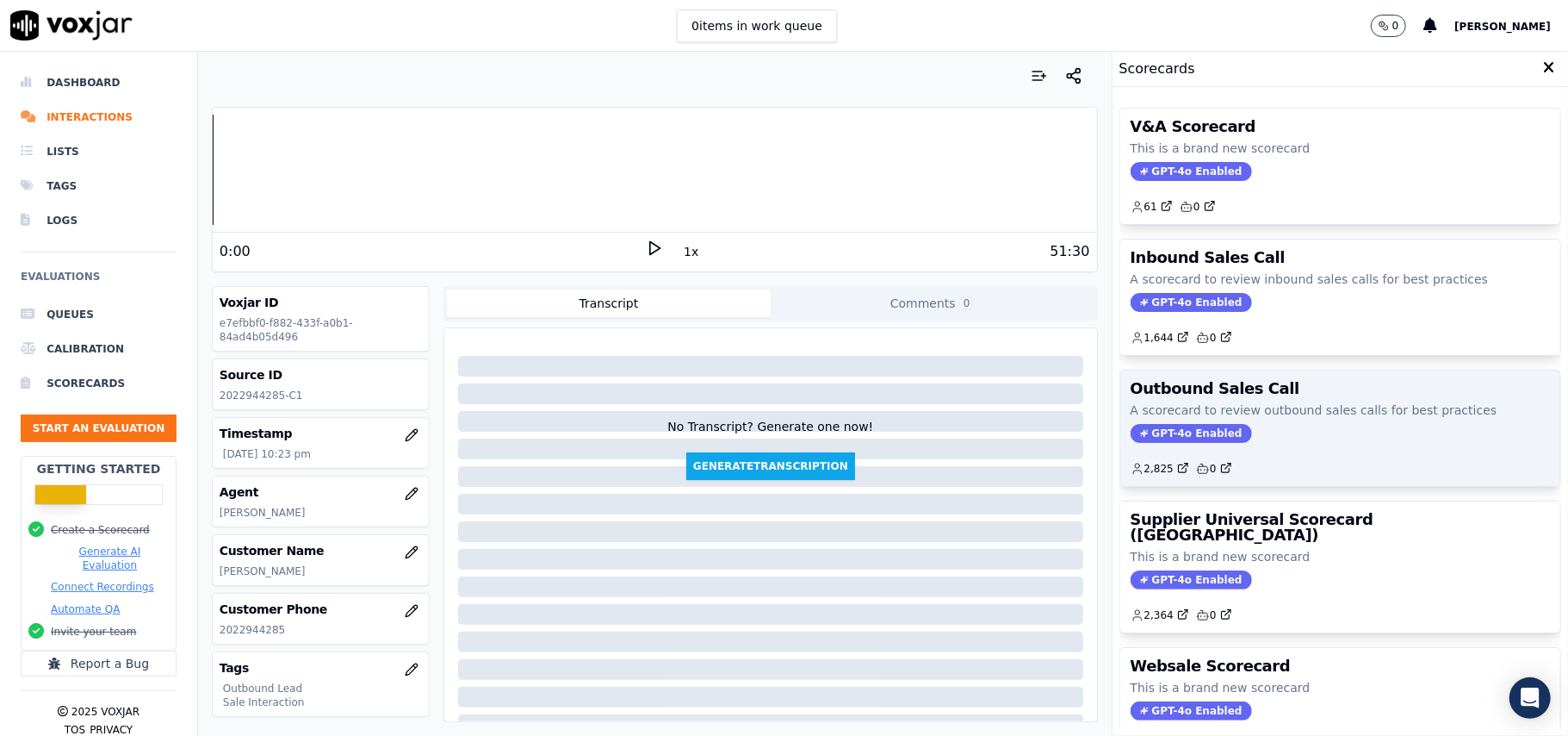
click at [1186, 438] on span "GPT-4o Enabled" at bounding box center [1191, 433] width 121 height 19
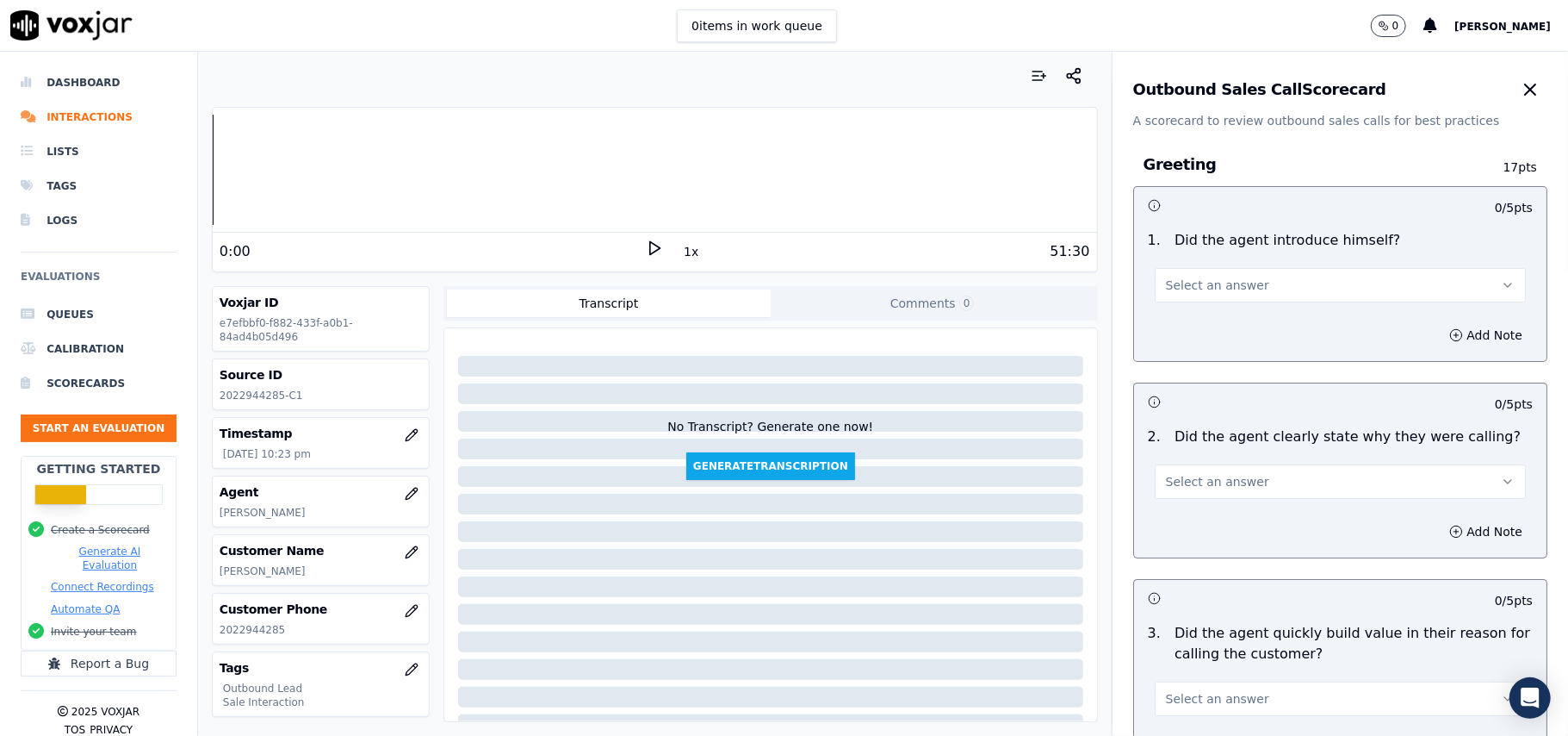
scroll to position [1229, 0]
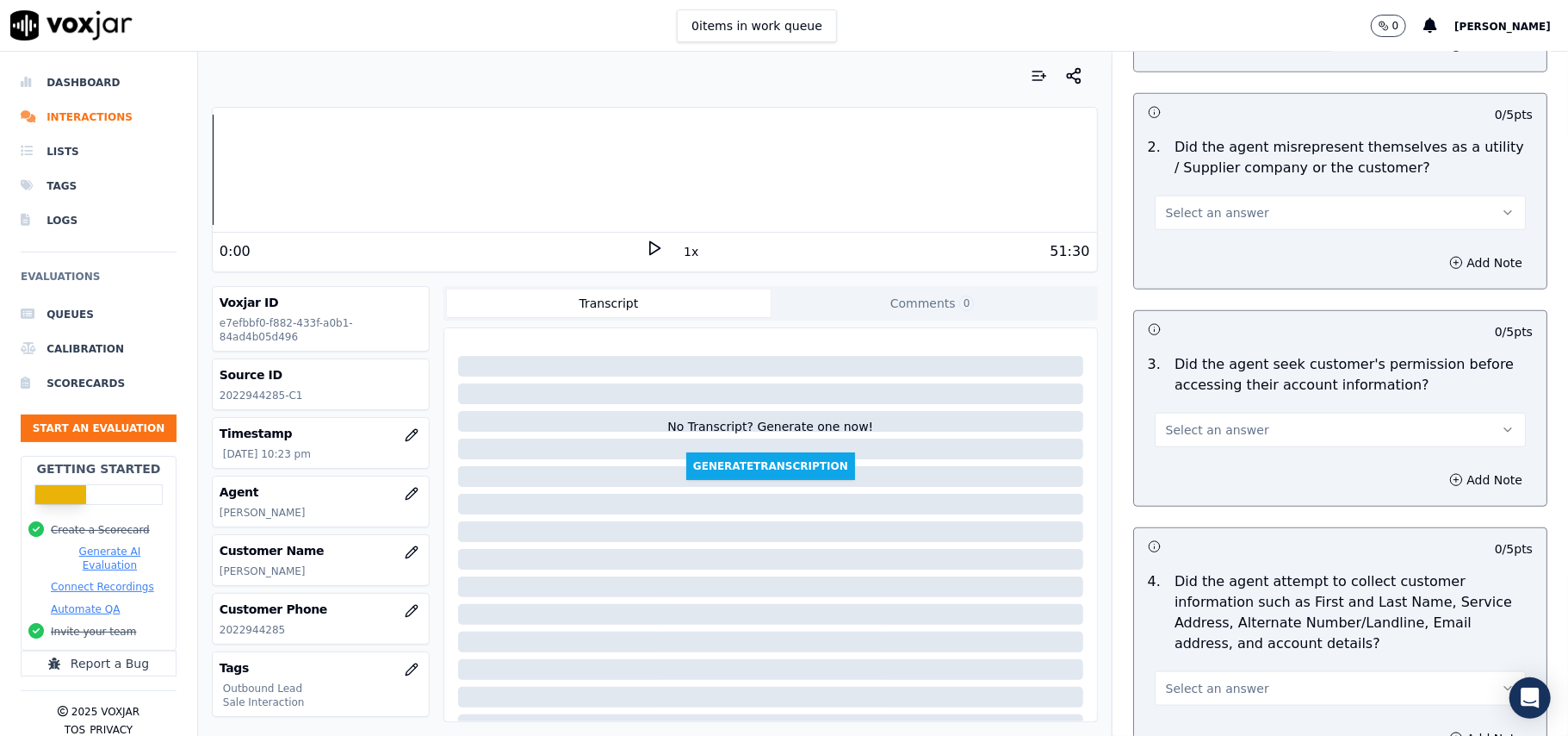
click at [1251, 431] on button "Select an answer" at bounding box center [1340, 429] width 372 height 34
click at [1208, 483] on div "Yes" at bounding box center [1304, 472] width 333 height 28
click at [1286, 420] on button "Yes" at bounding box center [1340, 429] width 372 height 34
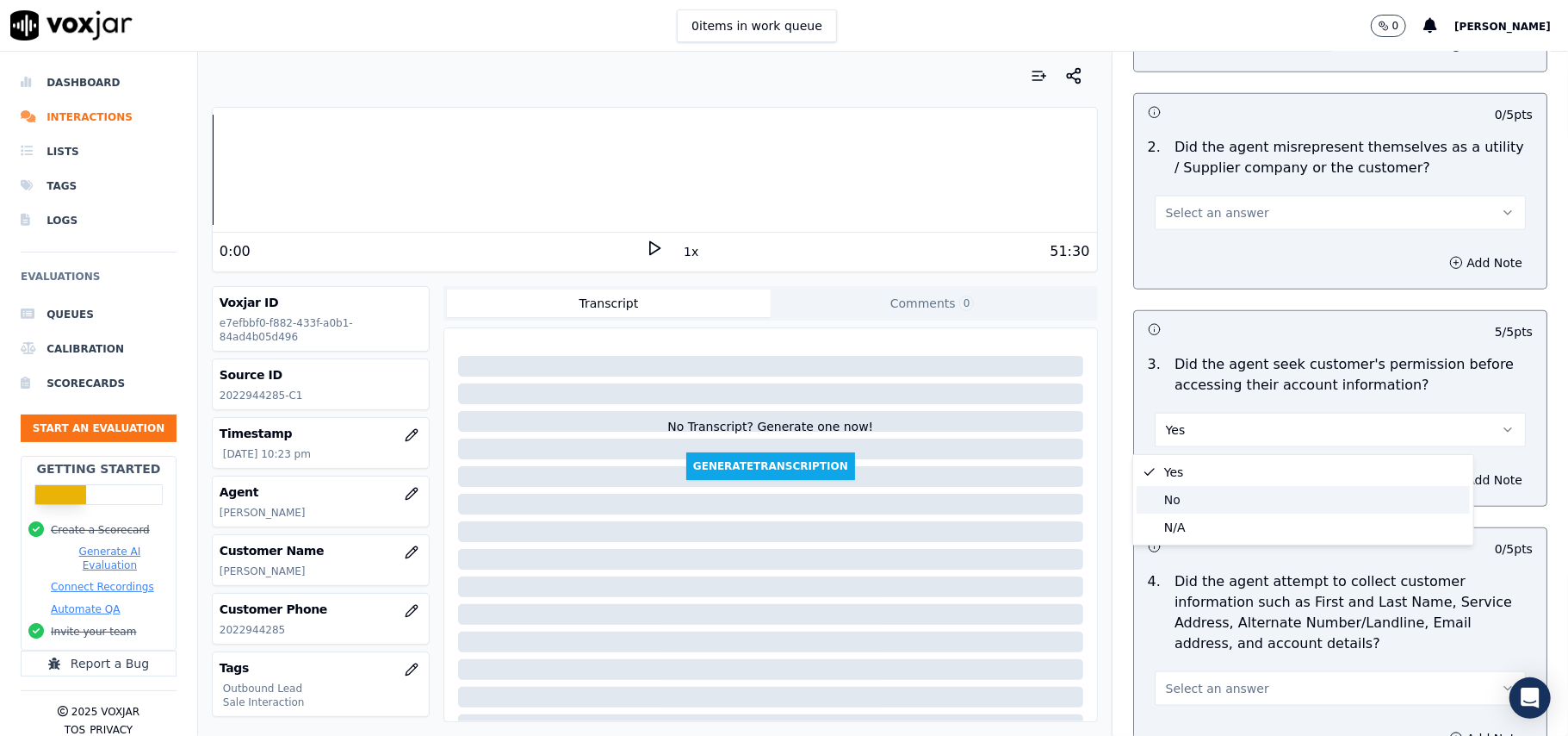
click at [1249, 489] on div "No" at bounding box center [1304, 500] width 333 height 28
click at [1439, 477] on button "Add Note" at bounding box center [1485, 480] width 94 height 24
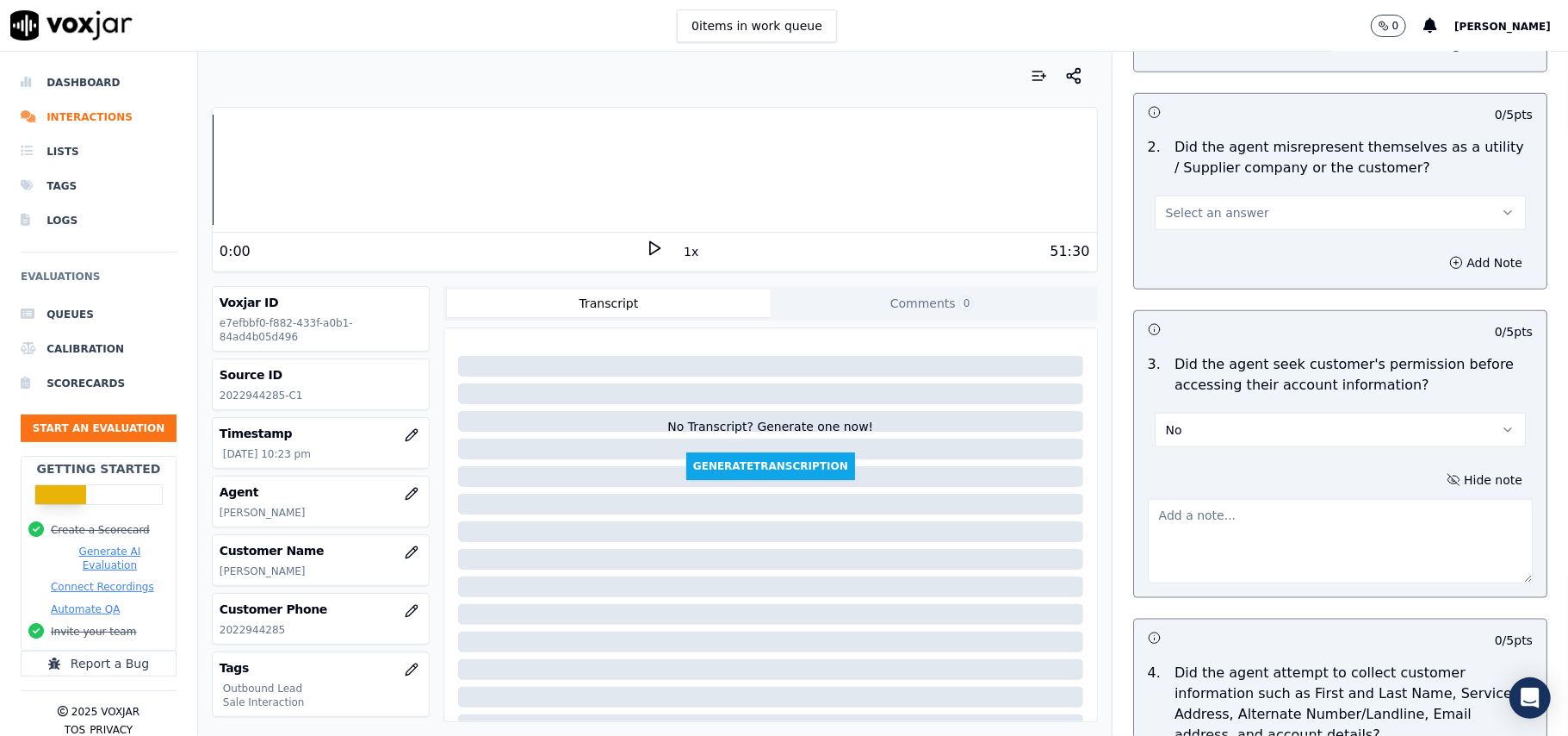
click at [1149, 552] on textarea at bounding box center [1340, 540] width 385 height 85
paste textarea "@2:06- didint took the permission from the customer before acessing his a/c. @0…"
click at [1148, 518] on textarea "@2:06- didn't took the permission from the customer before accessing his a/c. @…" at bounding box center [1340, 540] width 385 height 85
click at [1148, 522] on textarea "@2:06- didn't took the permission from the customer before accessing his a/c. @…" at bounding box center [1340, 540] width 385 height 85
paste textarea "Call ID: 173255"
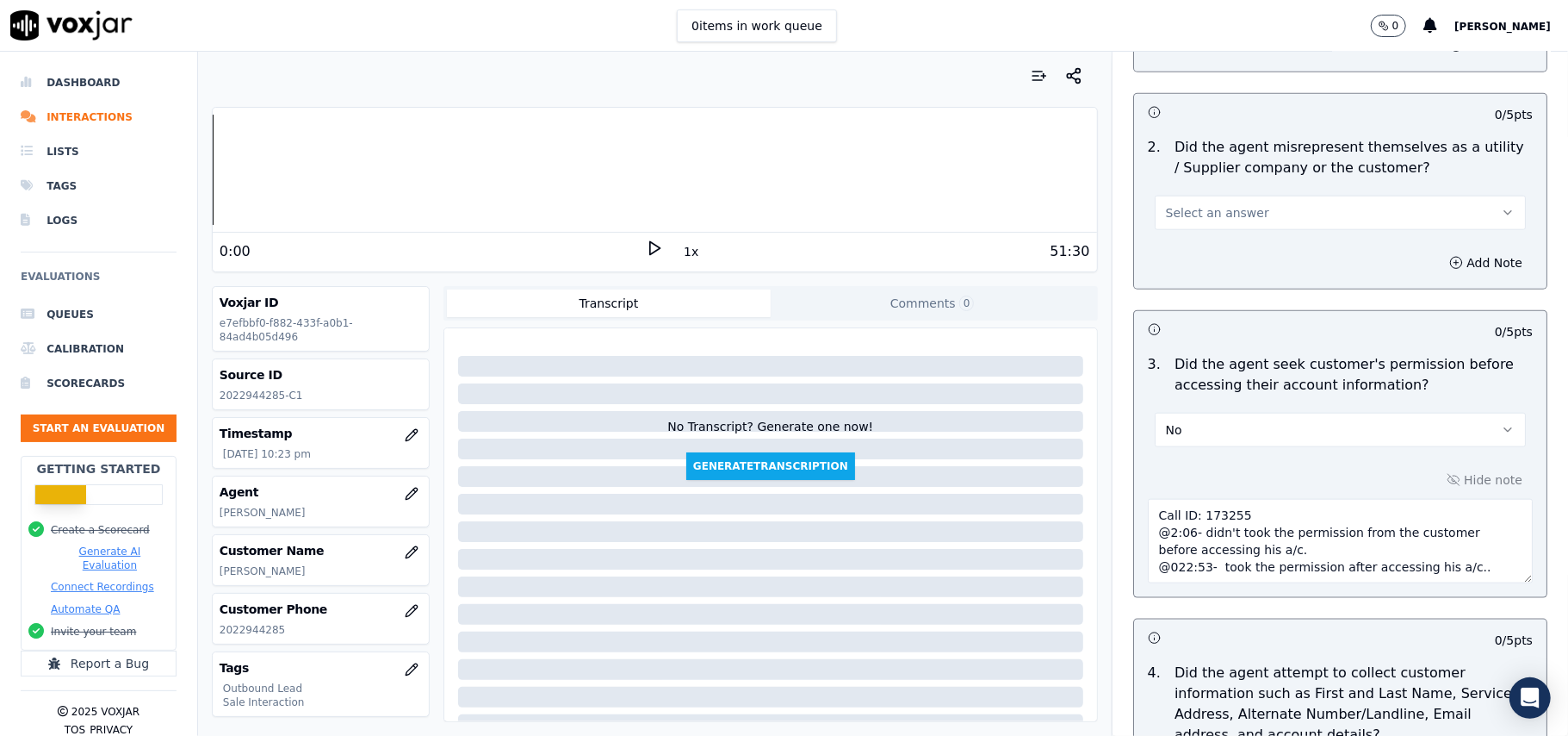
click at [1159, 566] on textarea "Call ID: 173255 @2:06- didn't took the permission from the customer before acce…" at bounding box center [1340, 540] width 385 height 85
type textarea "Call ID: 173255 @2:06- didn't took the permission from the customer before acce…"
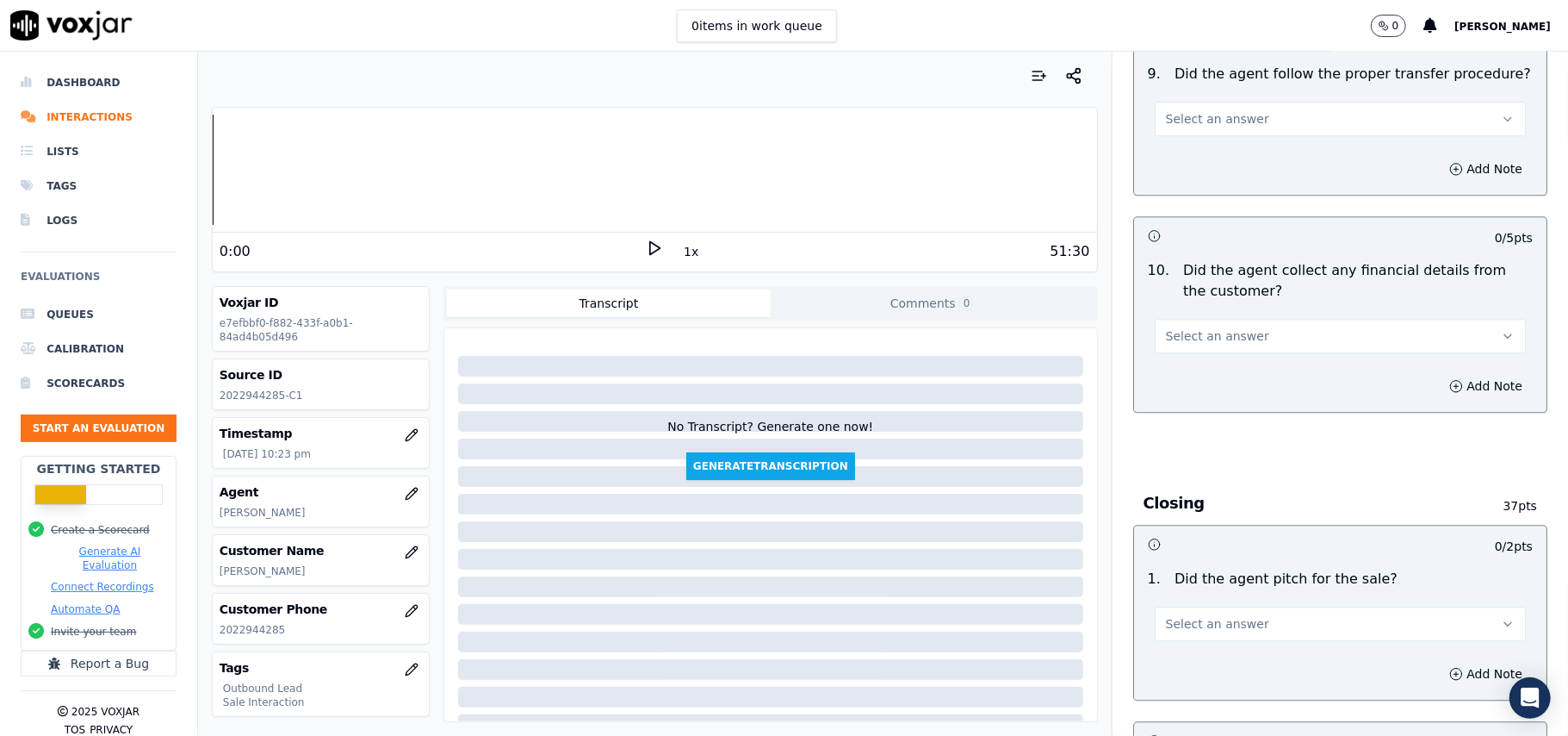
scroll to position [4389, 0]
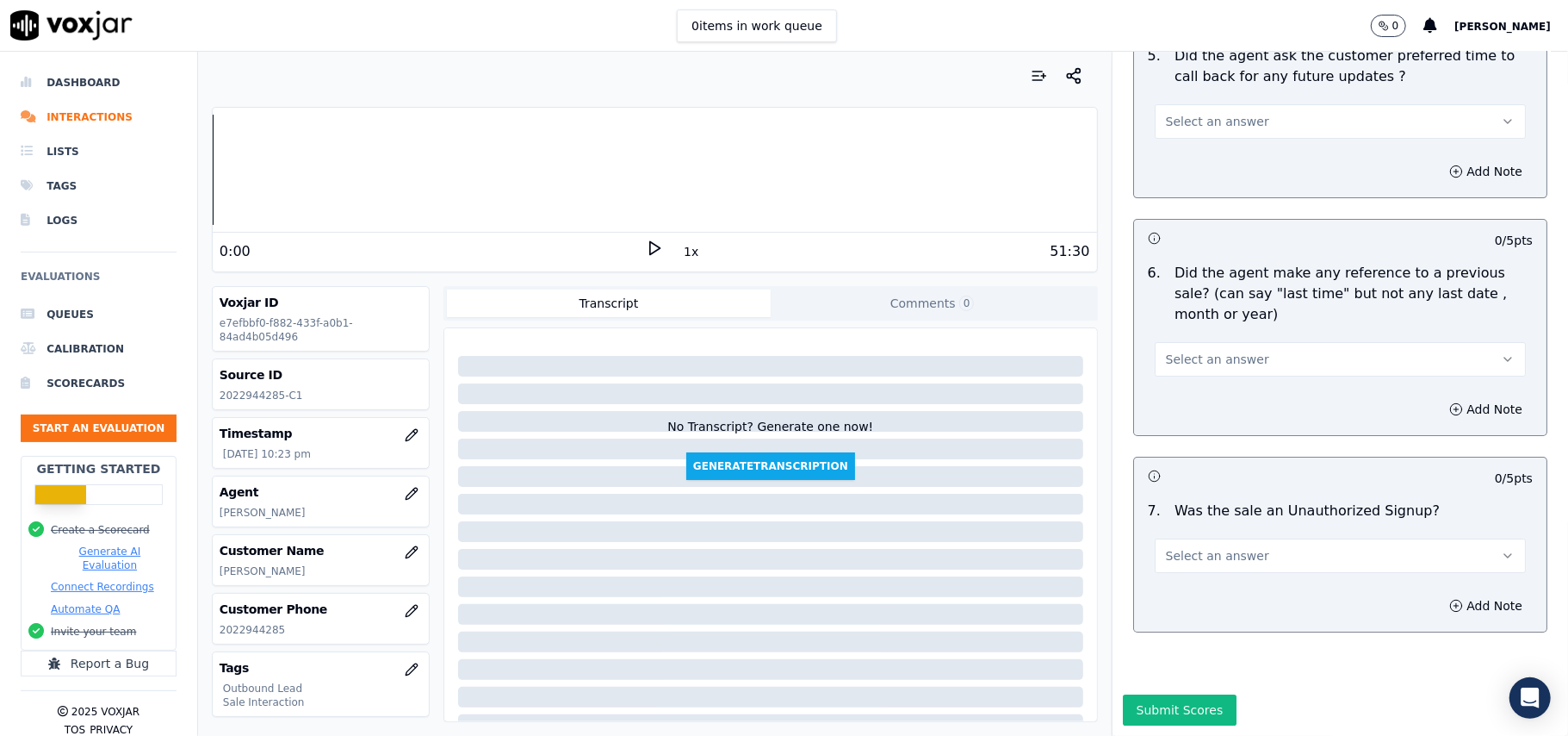
click at [1277, 538] on button "Select an answer" at bounding box center [1340, 555] width 372 height 34
click at [1183, 566] on div "No" at bounding box center [1304, 570] width 333 height 28
click at [1208, 342] on button "Select an answer" at bounding box center [1340, 359] width 372 height 34
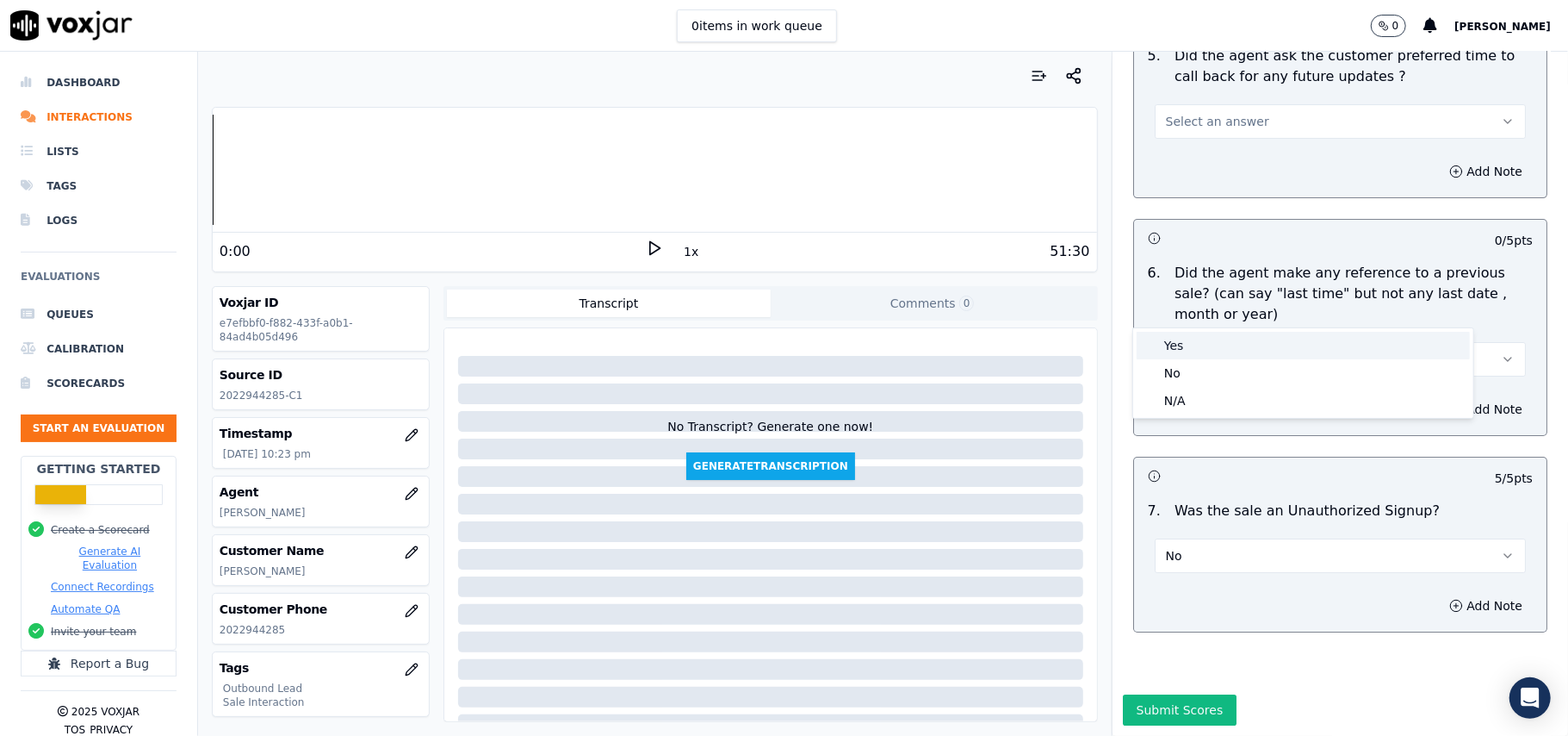
click at [1192, 338] on div "Yes" at bounding box center [1304, 346] width 333 height 28
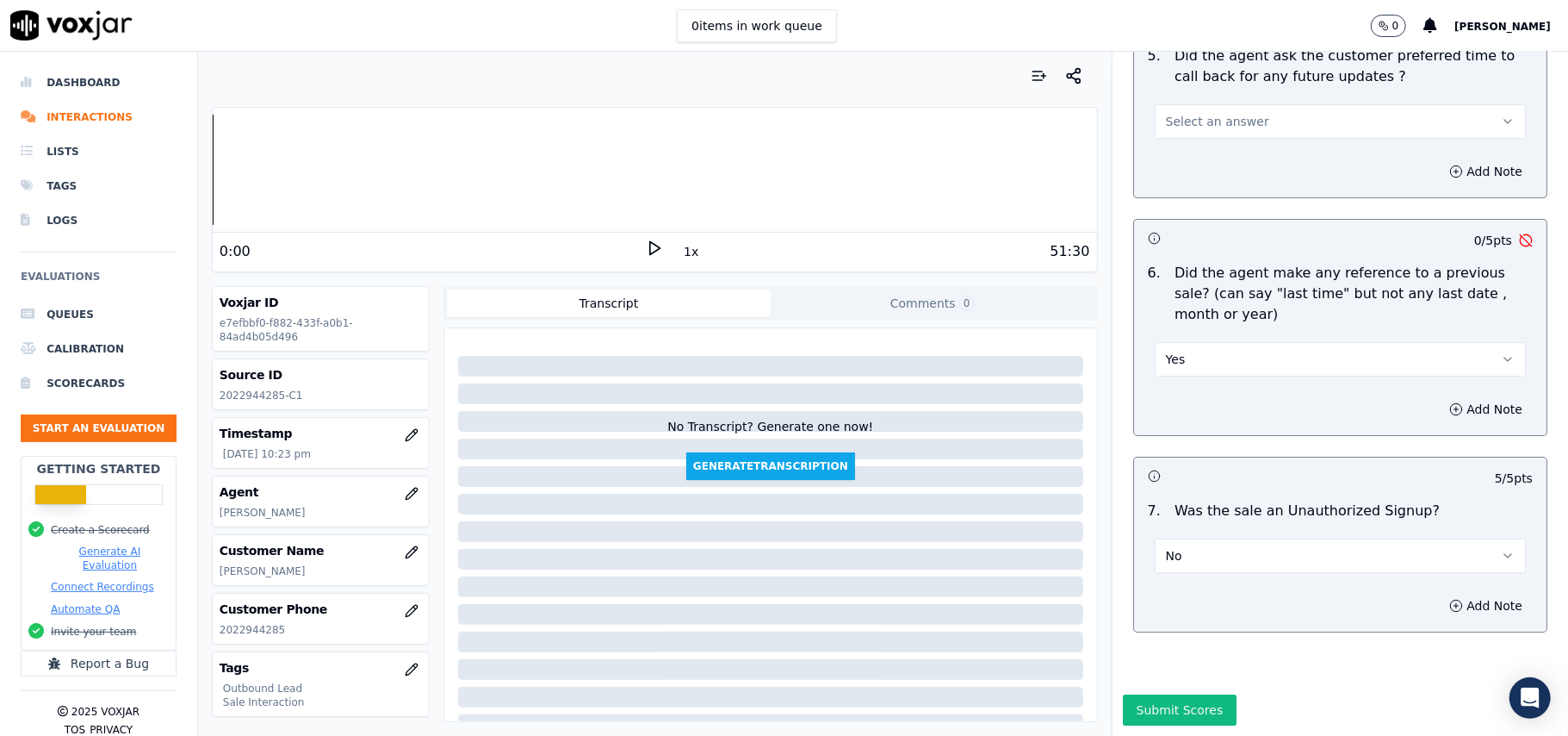
click at [1196, 342] on button "Yes" at bounding box center [1340, 359] width 372 height 34
click at [1190, 367] on div "No" at bounding box center [1304, 374] width 333 height 28
click at [1173, 538] on button "No" at bounding box center [1340, 555] width 372 height 34
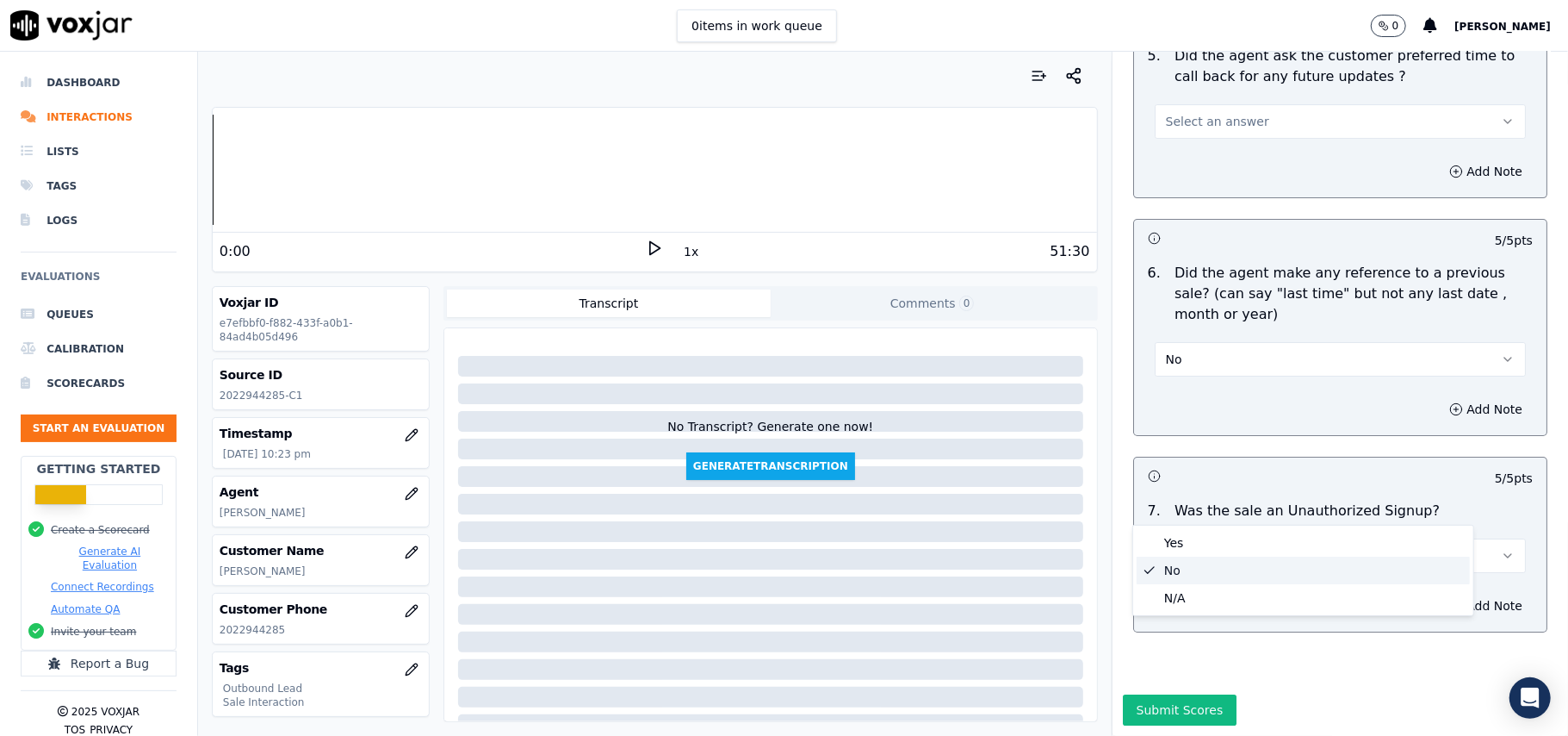
click at [1175, 569] on div "No" at bounding box center [1304, 570] width 333 height 28
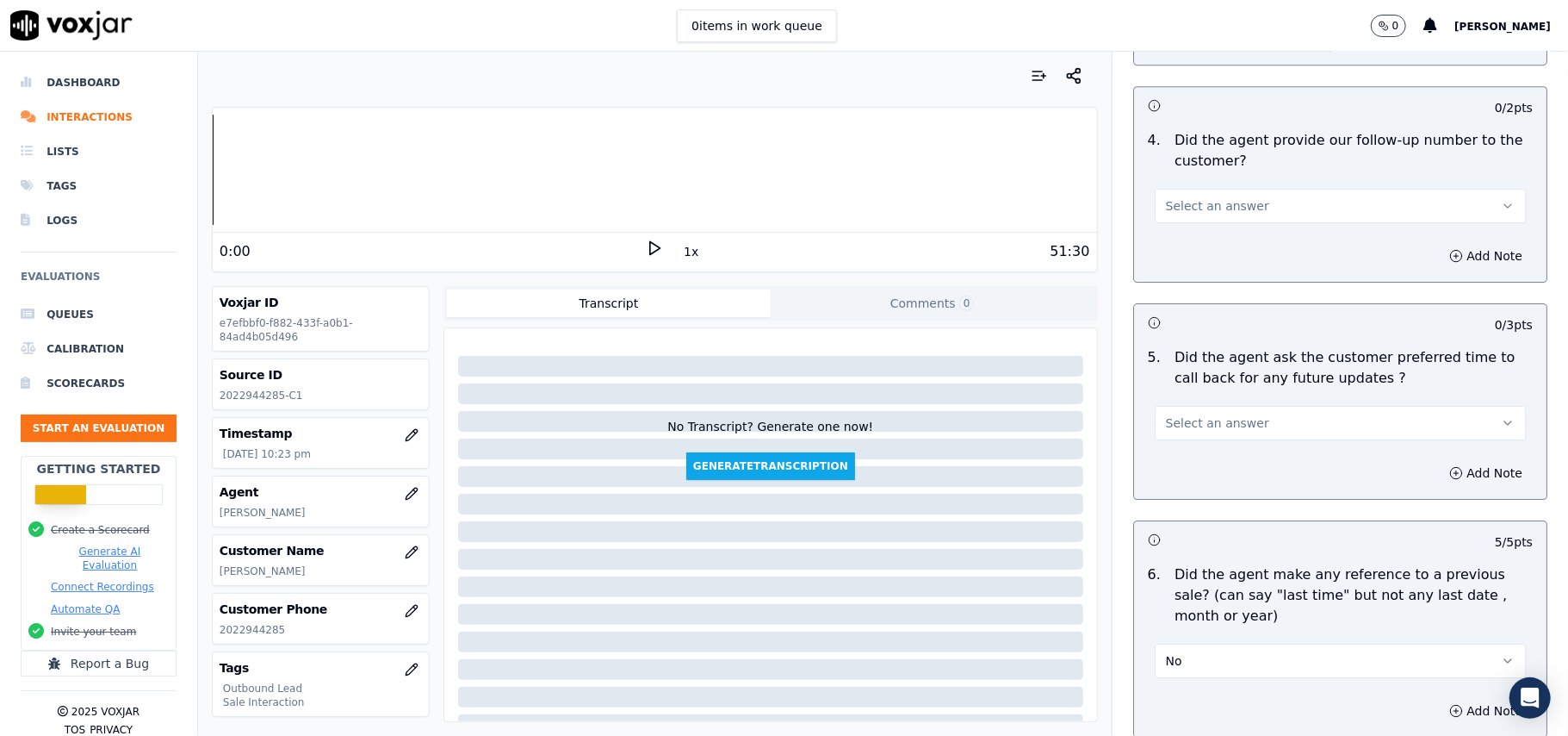
scroll to position [4160, 0]
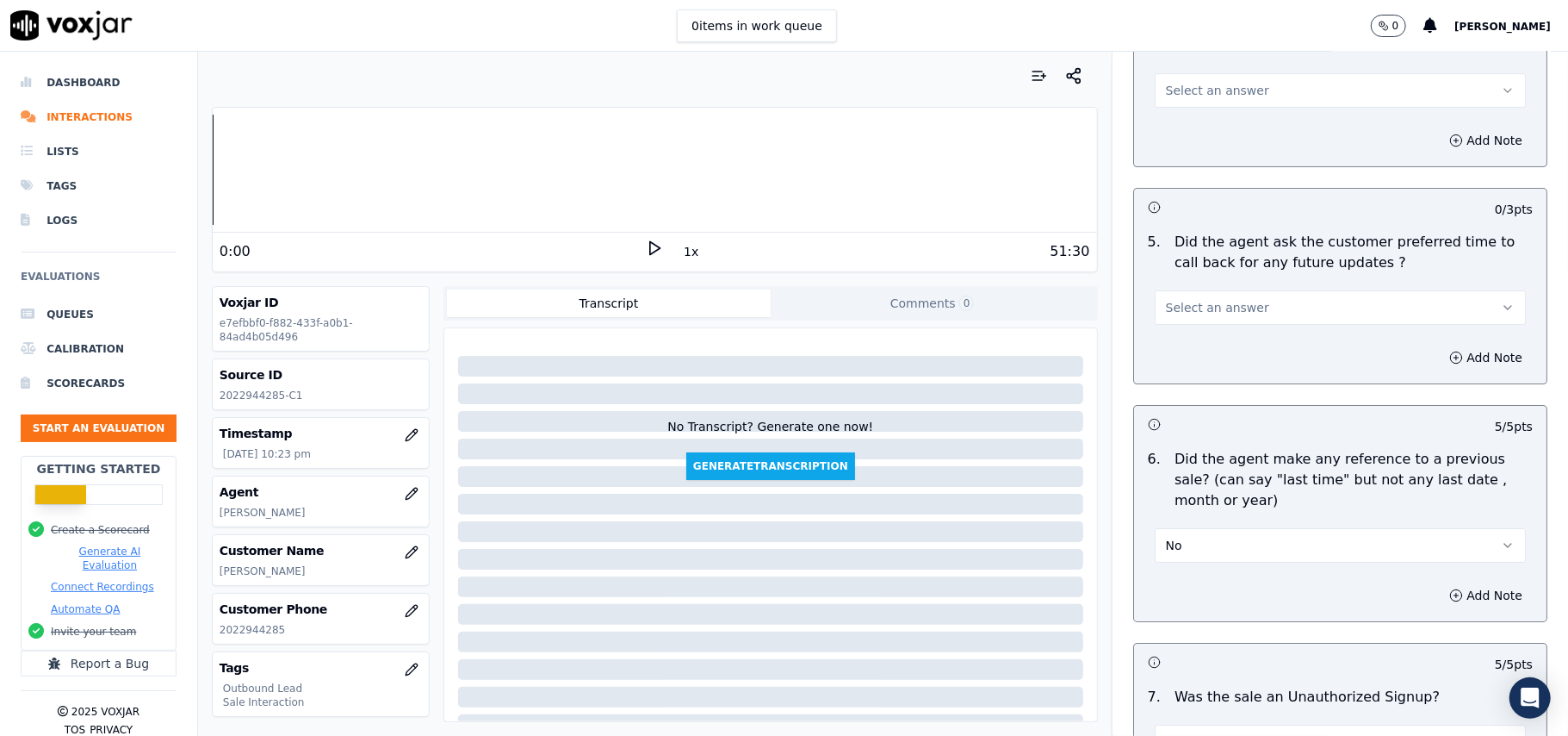
click at [1193, 314] on button "Select an answer" at bounding box center [1340, 307] width 372 height 34
click at [1193, 336] on div "Yes" at bounding box center [1304, 337] width 333 height 28
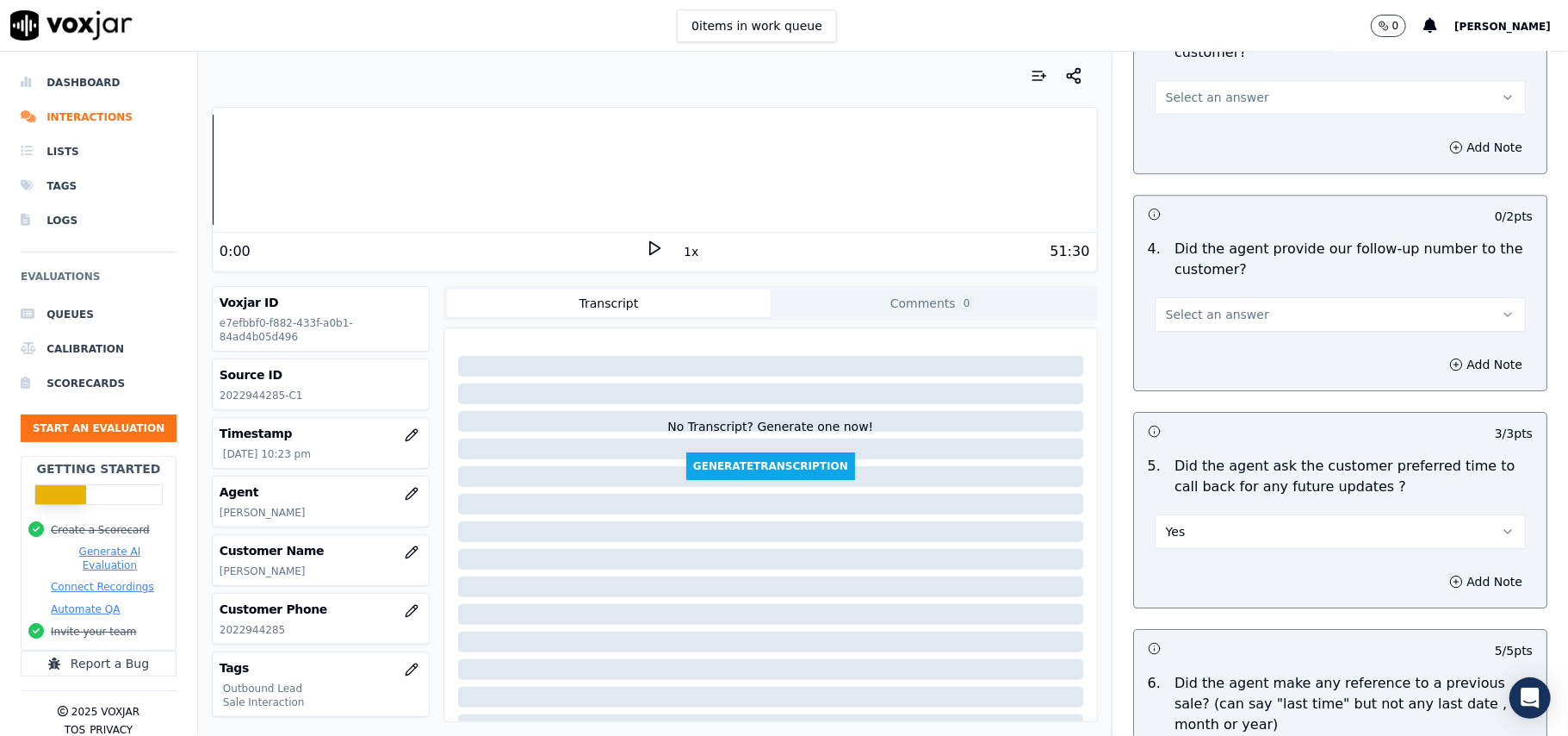
scroll to position [3930, 0]
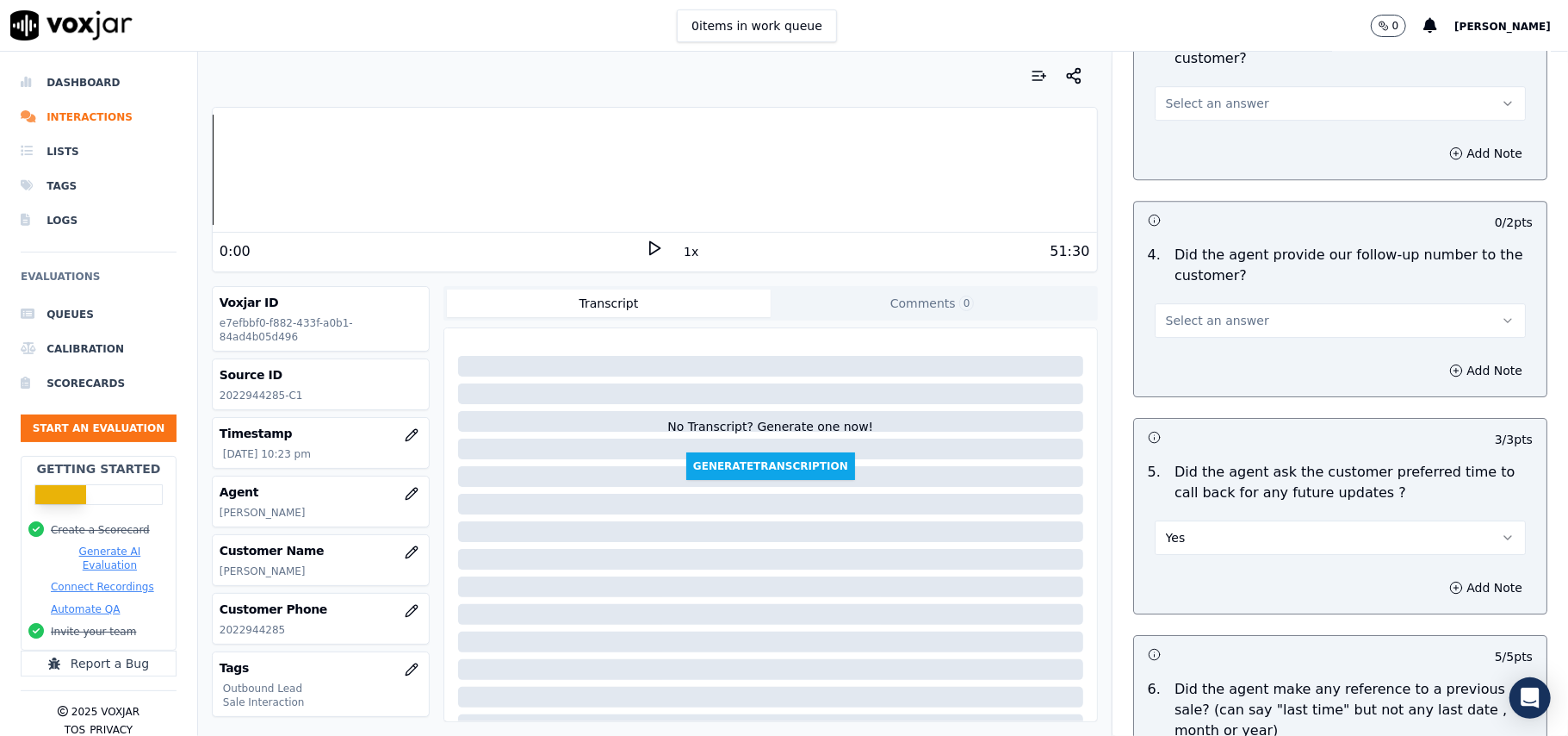
click at [1242, 305] on button "Select an answer" at bounding box center [1340, 320] width 372 height 34
click at [1242, 347] on div "Yes" at bounding box center [1304, 349] width 333 height 28
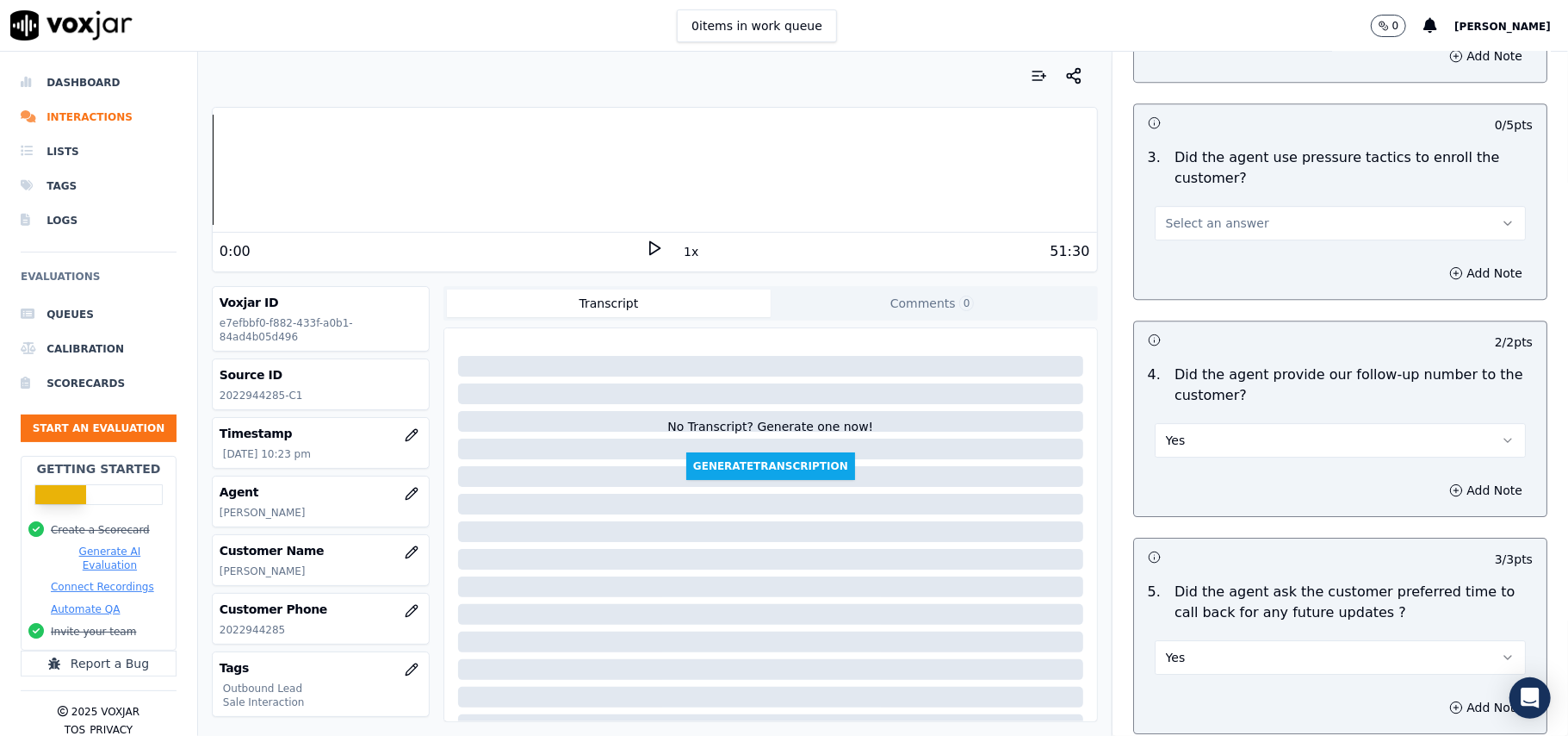
scroll to position [3700, 0]
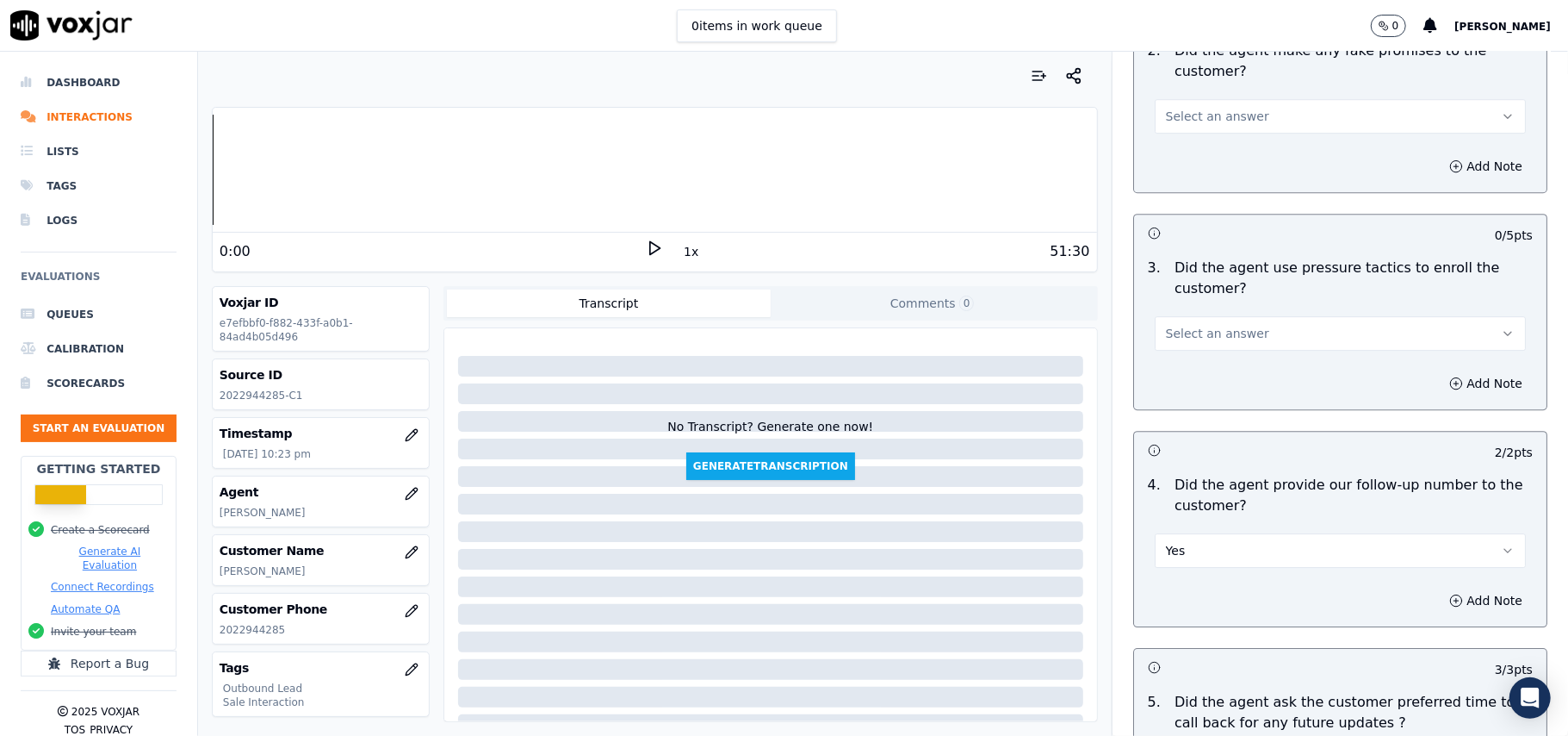
drag, startPoint x: 1207, startPoint y: 311, endPoint x: 1213, endPoint y: 321, distance: 11.7
click at [1207, 316] on button "Select an answer" at bounding box center [1340, 333] width 372 height 34
click at [1221, 384] on div "No" at bounding box center [1304, 388] width 333 height 28
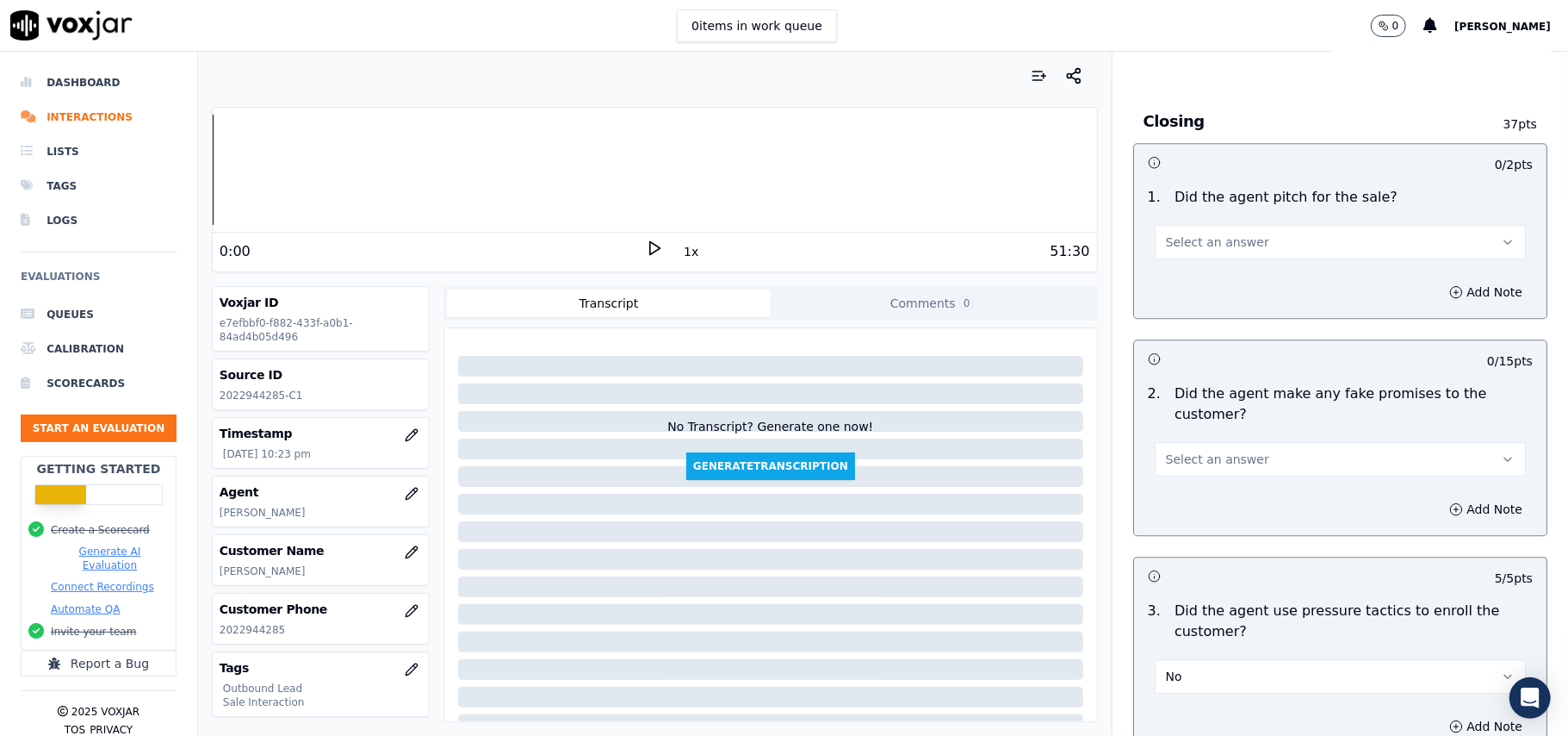
scroll to position [3355, 0]
click at [1203, 456] on span "Select an answer" at bounding box center [1217, 461] width 103 height 17
click at [1183, 511] on div "No" at bounding box center [1304, 516] width 333 height 28
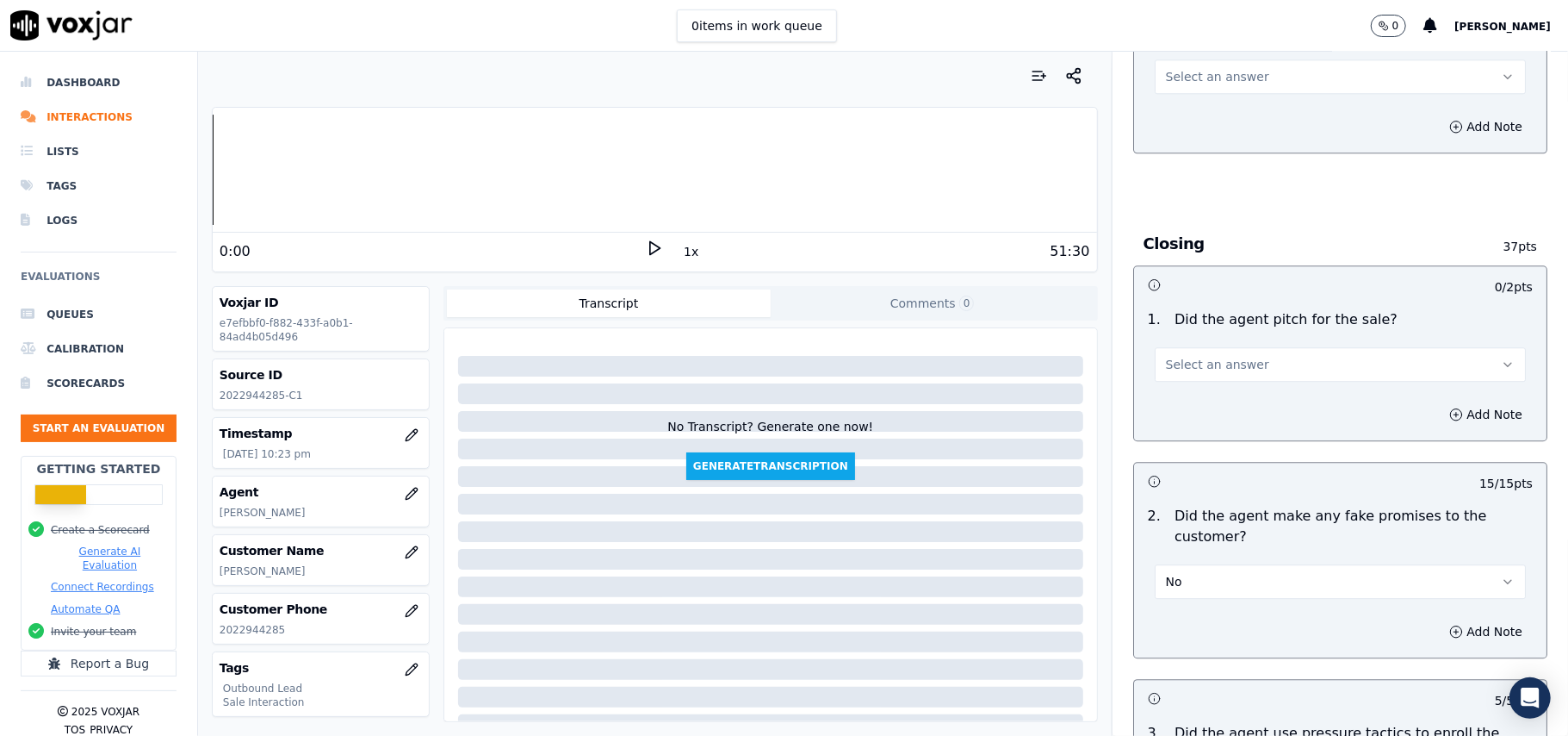
scroll to position [3126, 0]
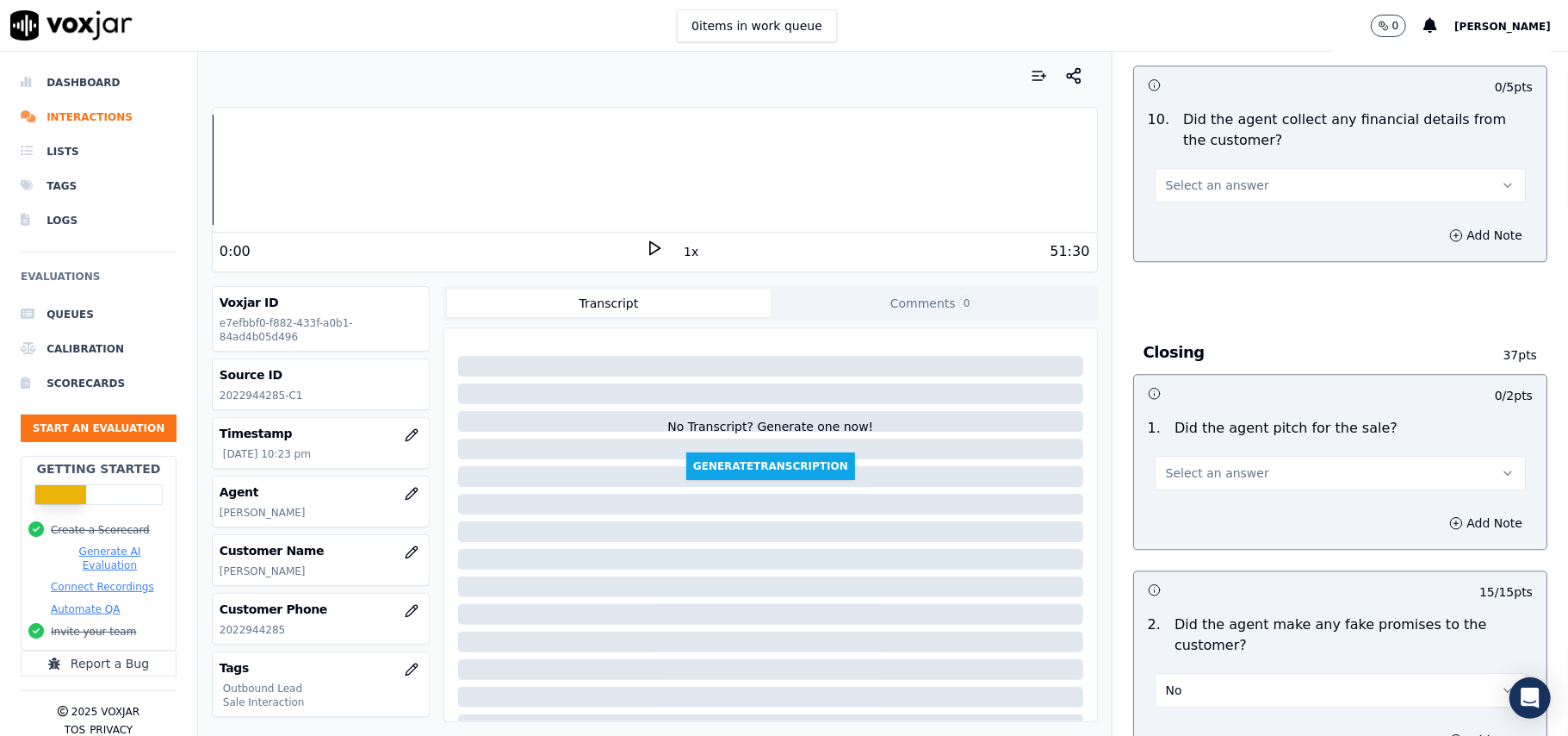
click at [1185, 464] on span "Select an answer" at bounding box center [1217, 472] width 103 height 17
click at [1185, 486] on div "Yes No N/A" at bounding box center [1303, 528] width 340 height 89
click at [1189, 504] on div "Yes" at bounding box center [1304, 501] width 333 height 28
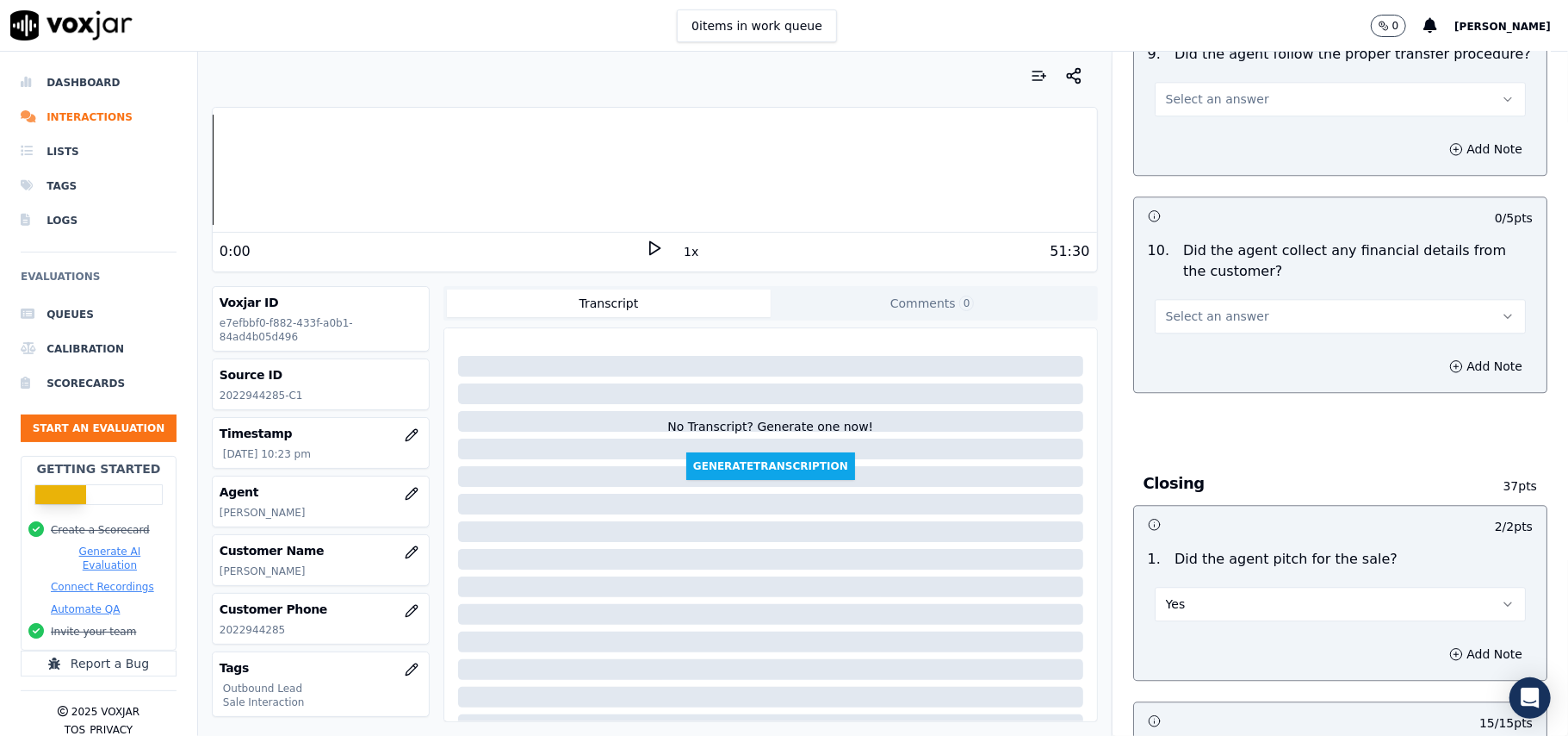
scroll to position [2896, 0]
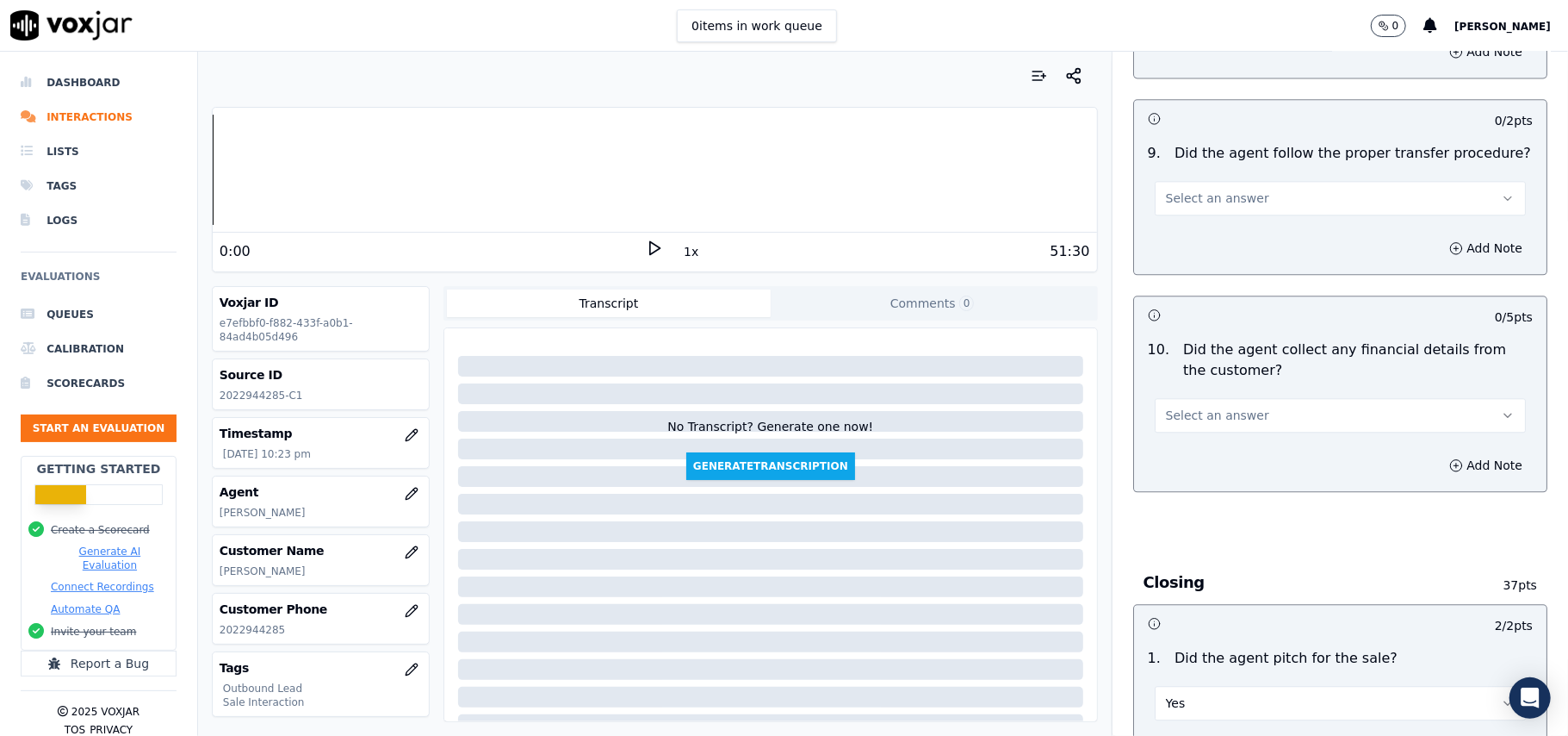
click at [1220, 410] on span "Select an answer" at bounding box center [1217, 416] width 103 height 17
click at [1208, 473] on div "No" at bounding box center [1304, 470] width 333 height 28
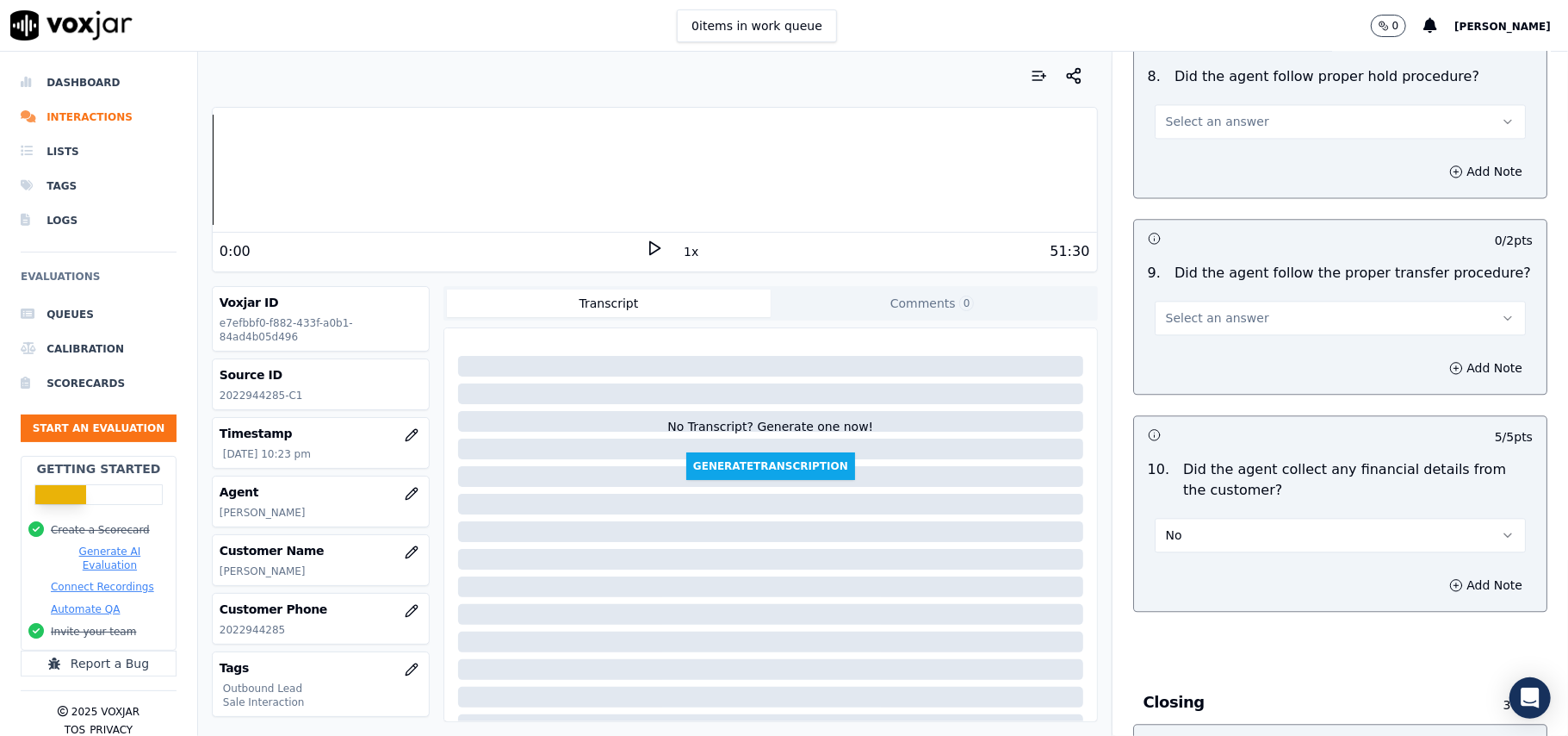
scroll to position [2665, 0]
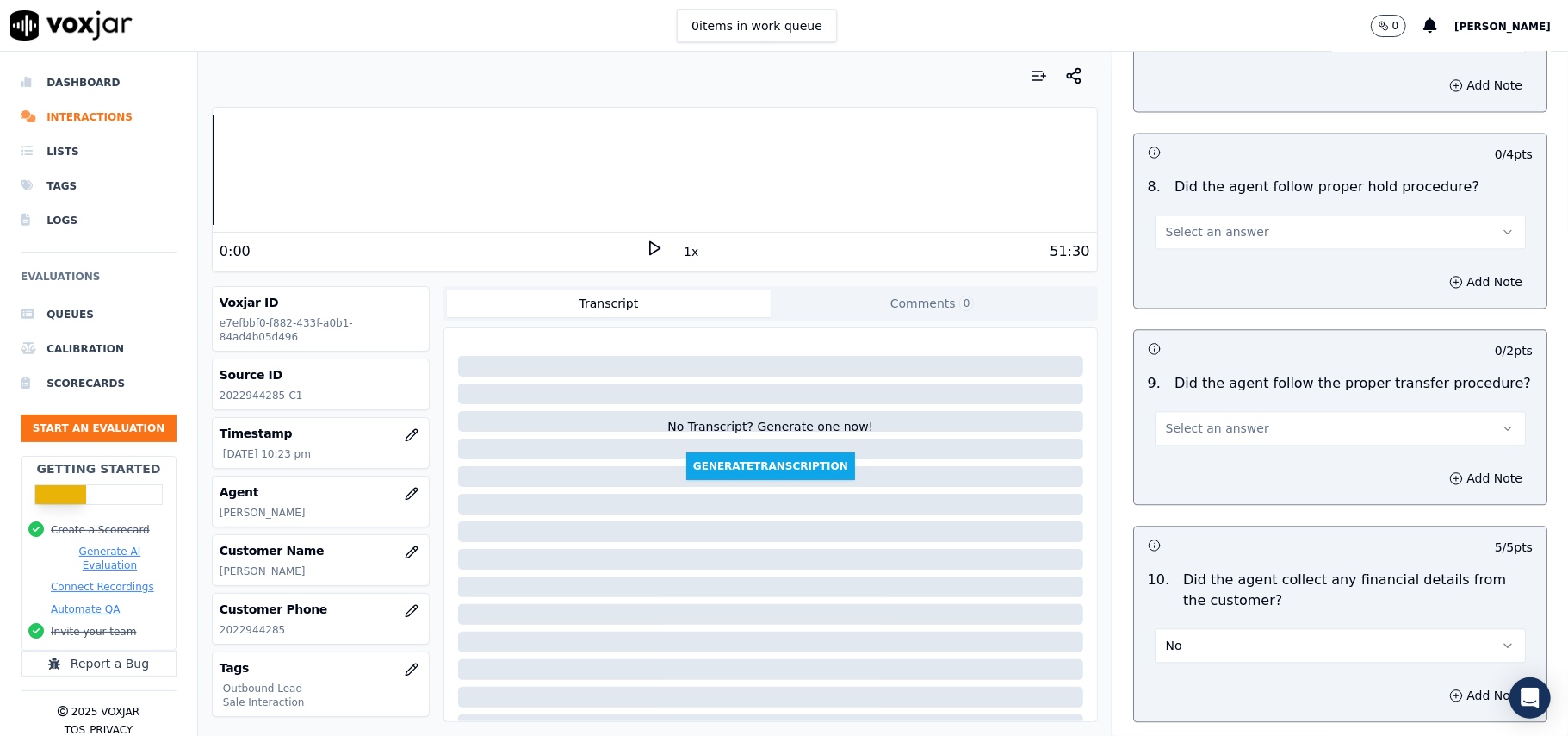
click at [1216, 411] on button "Select an answer" at bounding box center [1340, 428] width 372 height 34
click at [1206, 463] on div "Yes" at bounding box center [1304, 455] width 333 height 28
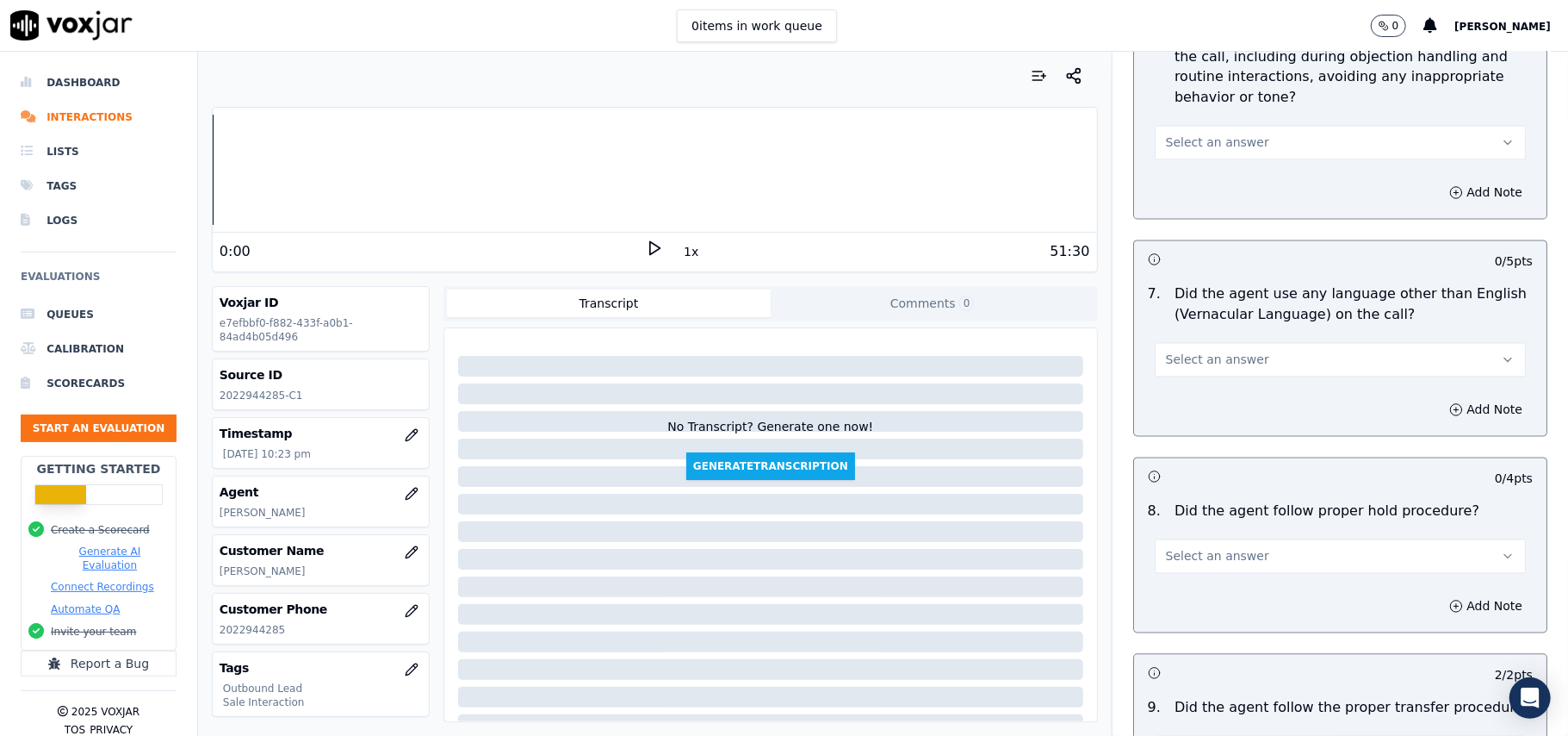
scroll to position [2321, 0]
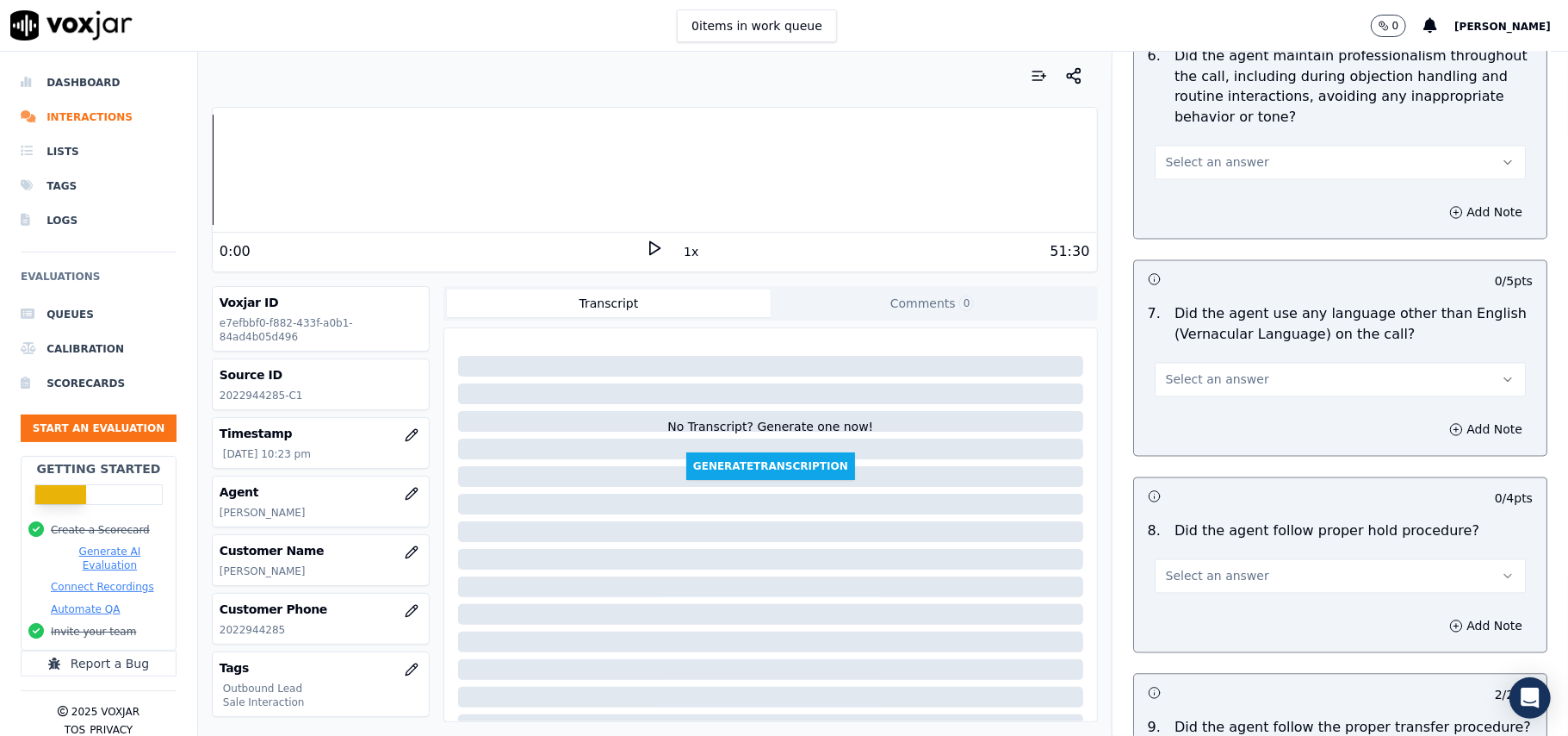
click at [1199, 567] on span "Select an answer" at bounding box center [1217, 576] width 103 height 17
click at [1199, 601] on div "Yes" at bounding box center [1304, 602] width 333 height 28
click at [1252, 379] on button "Select an answer" at bounding box center [1340, 379] width 372 height 34
click at [1228, 432] on div "No" at bounding box center [1304, 432] width 333 height 28
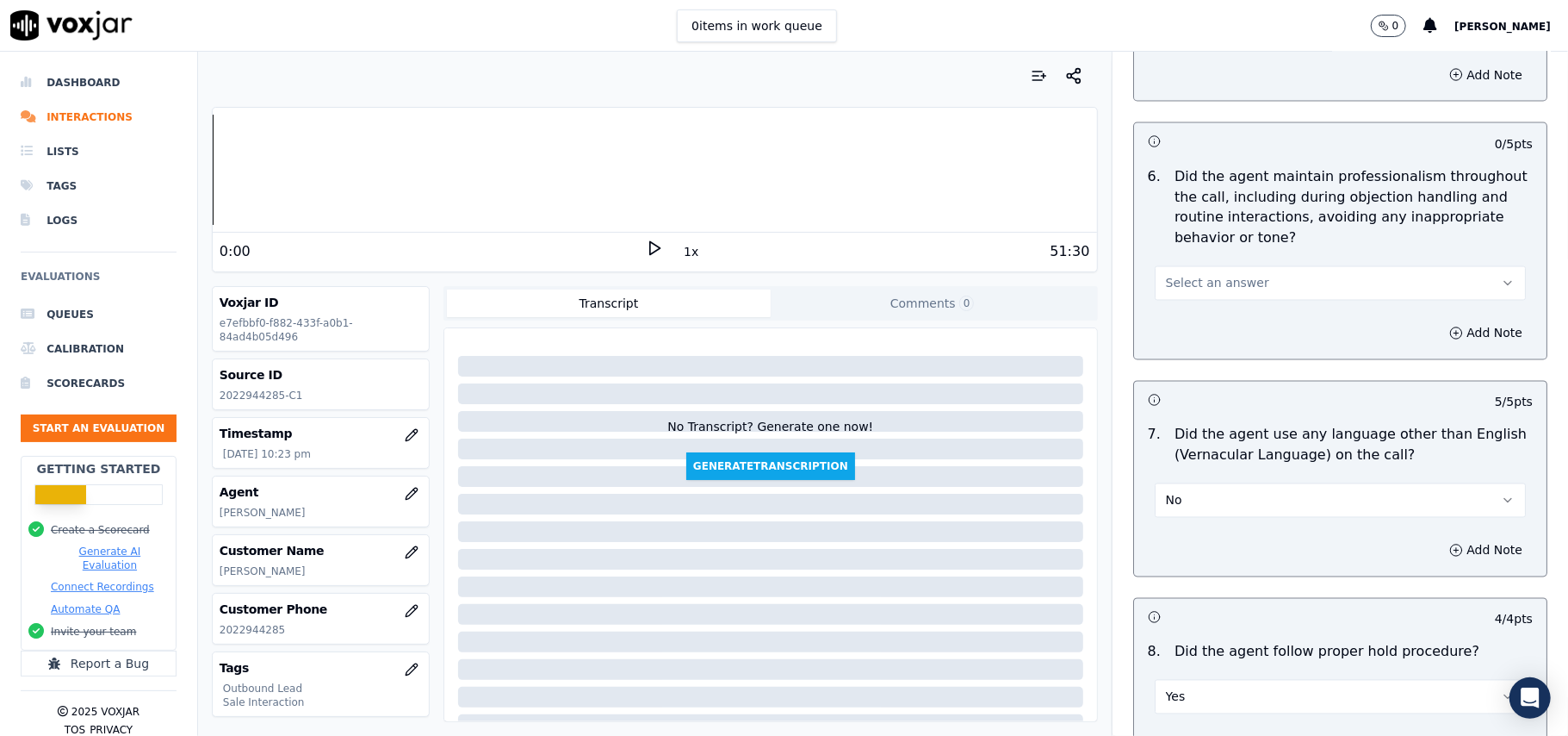
scroll to position [2092, 0]
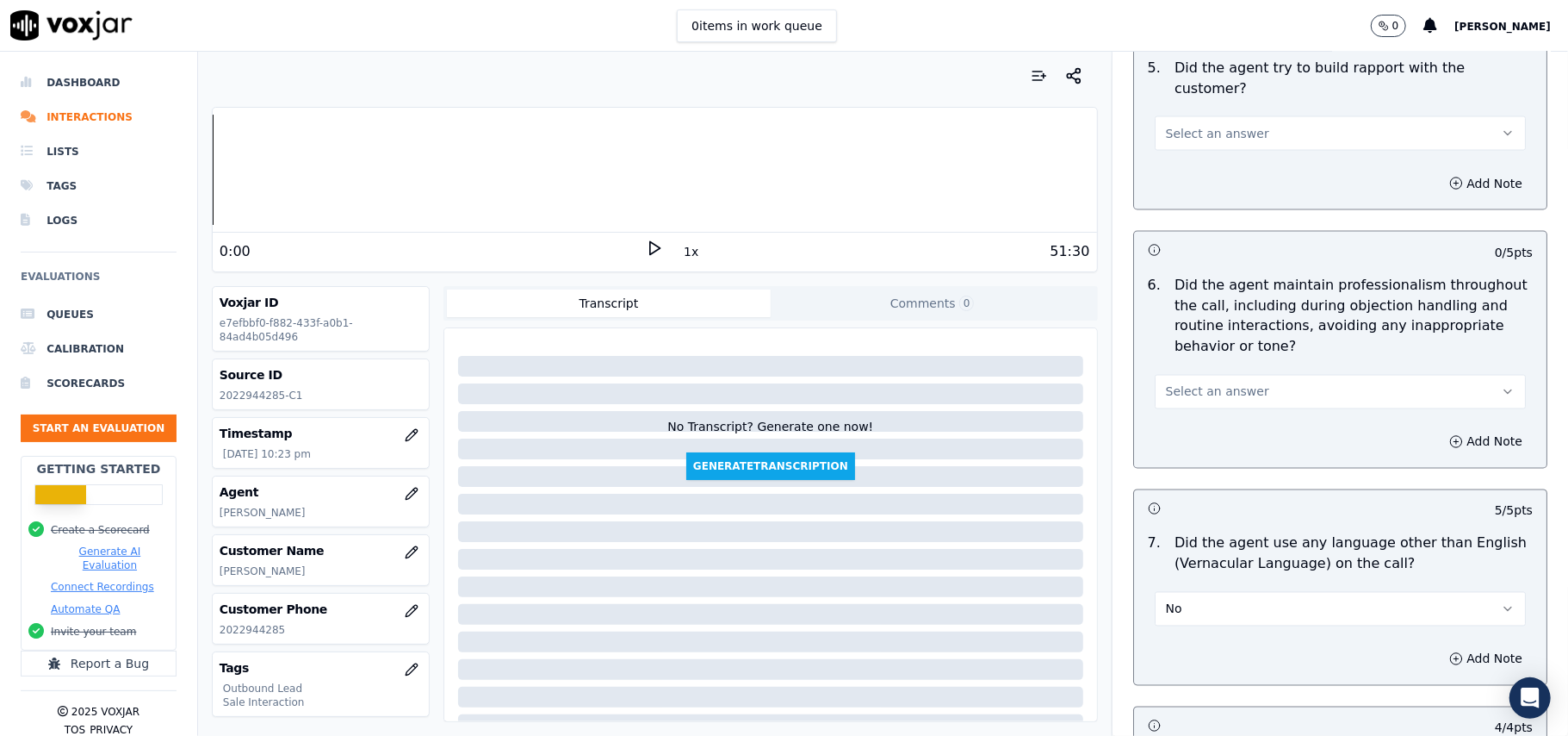
click at [1210, 384] on span "Select an answer" at bounding box center [1217, 392] width 103 height 17
click at [1198, 417] on div "Yes" at bounding box center [1304, 416] width 333 height 28
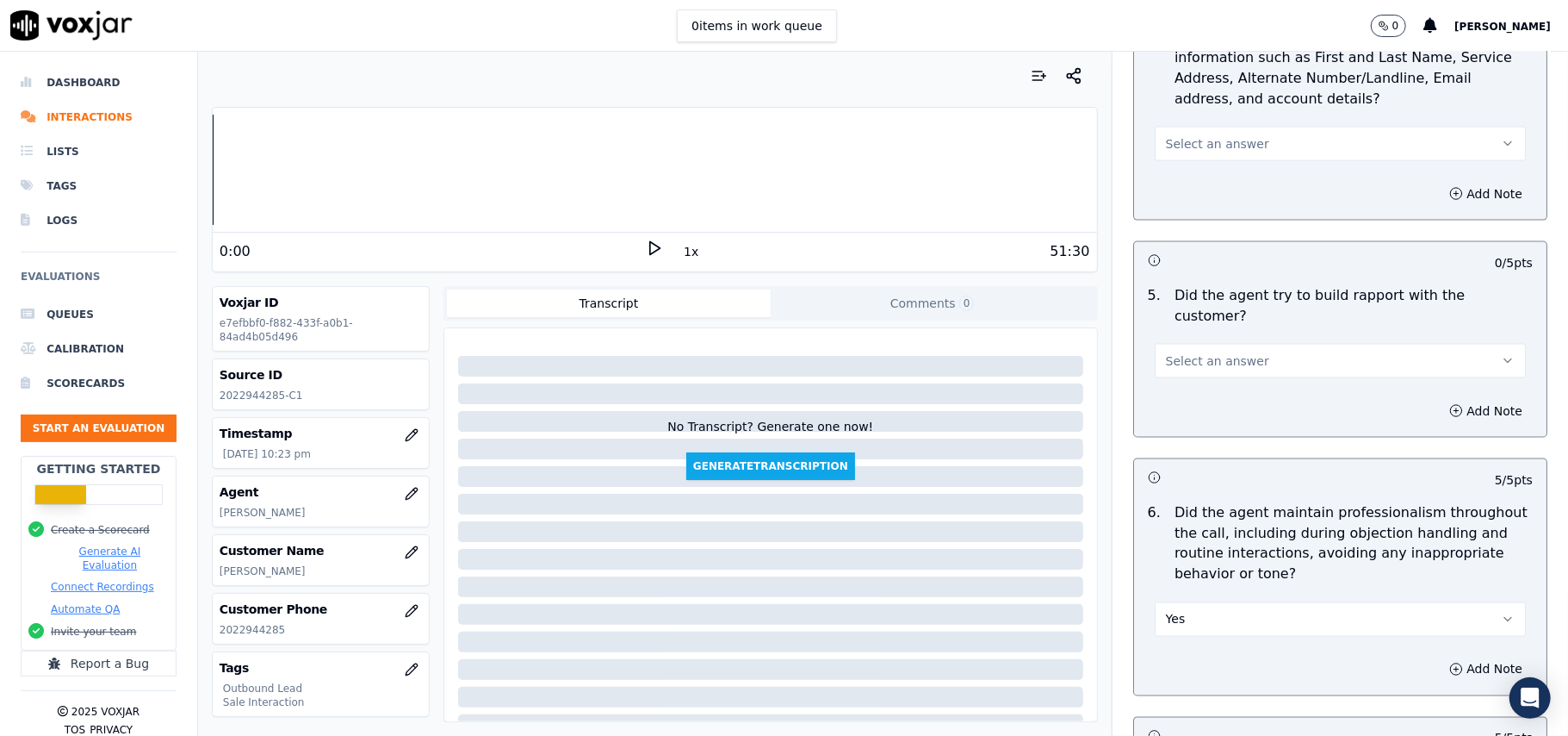
scroll to position [1862, 0]
click at [1196, 355] on span "Select an answer" at bounding box center [1217, 363] width 103 height 17
click at [1183, 388] on div "Yes" at bounding box center [1304, 387] width 333 height 28
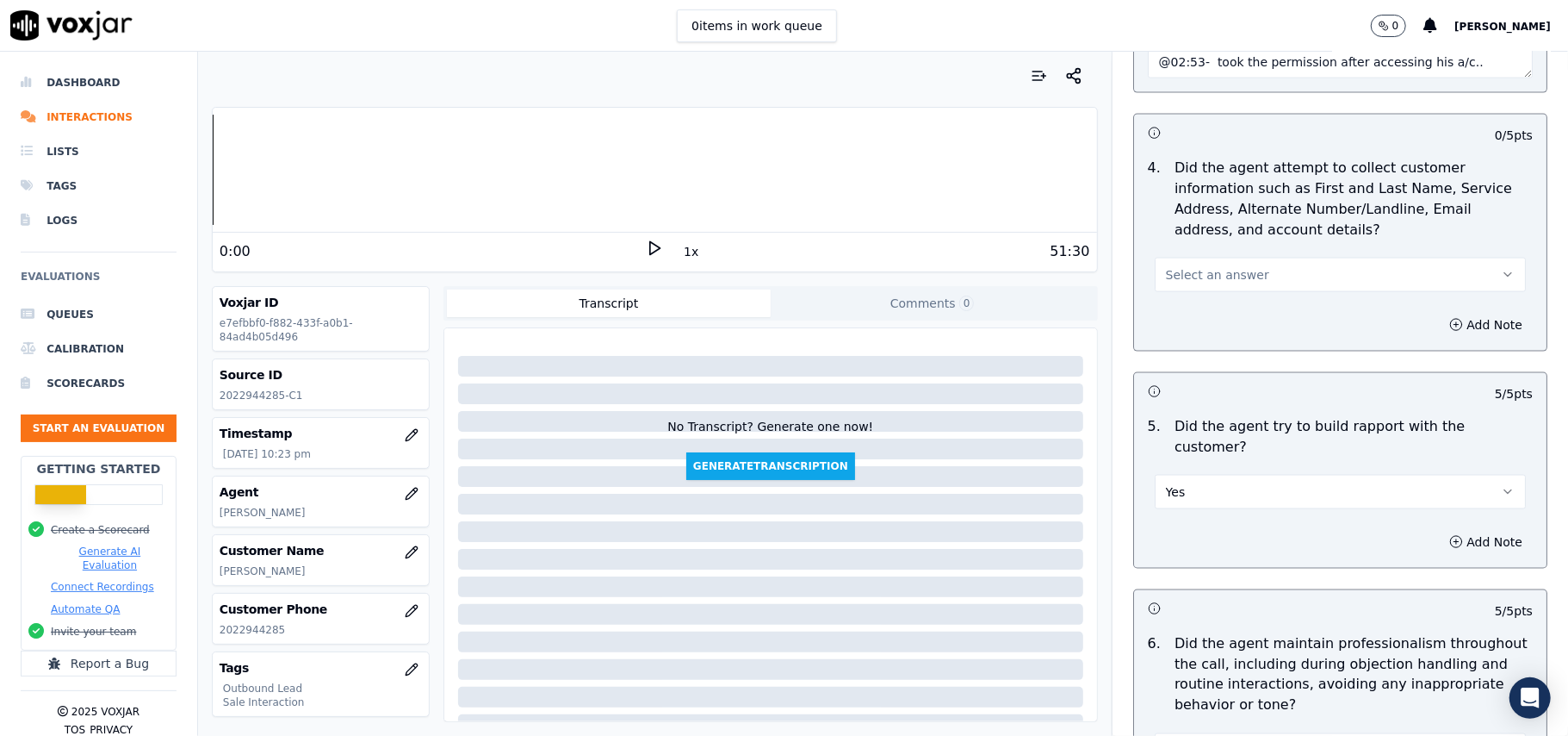
scroll to position [1632, 0]
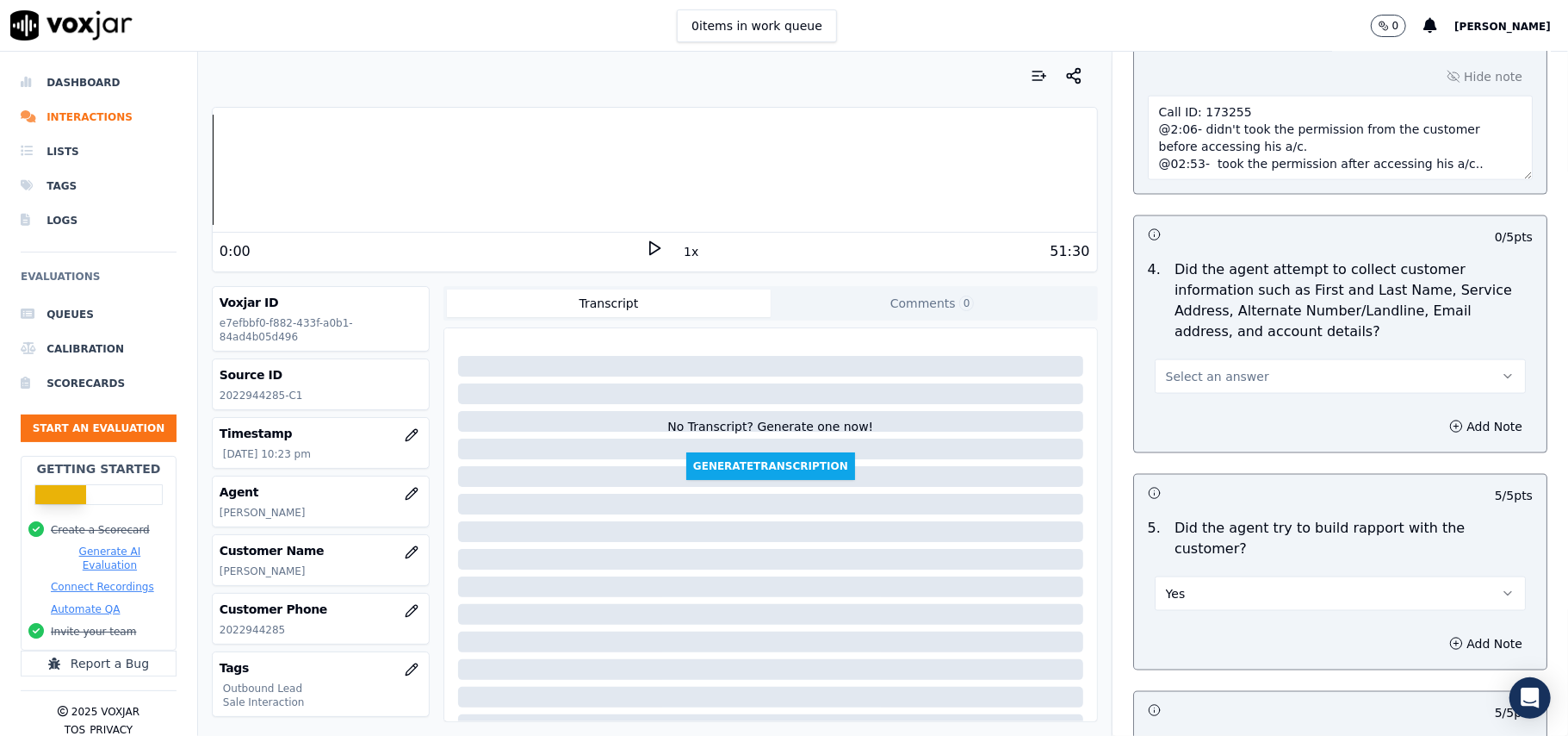
click at [1190, 394] on button "Select an answer" at bounding box center [1340, 376] width 372 height 34
click at [1190, 430] on div "Yes" at bounding box center [1304, 420] width 333 height 28
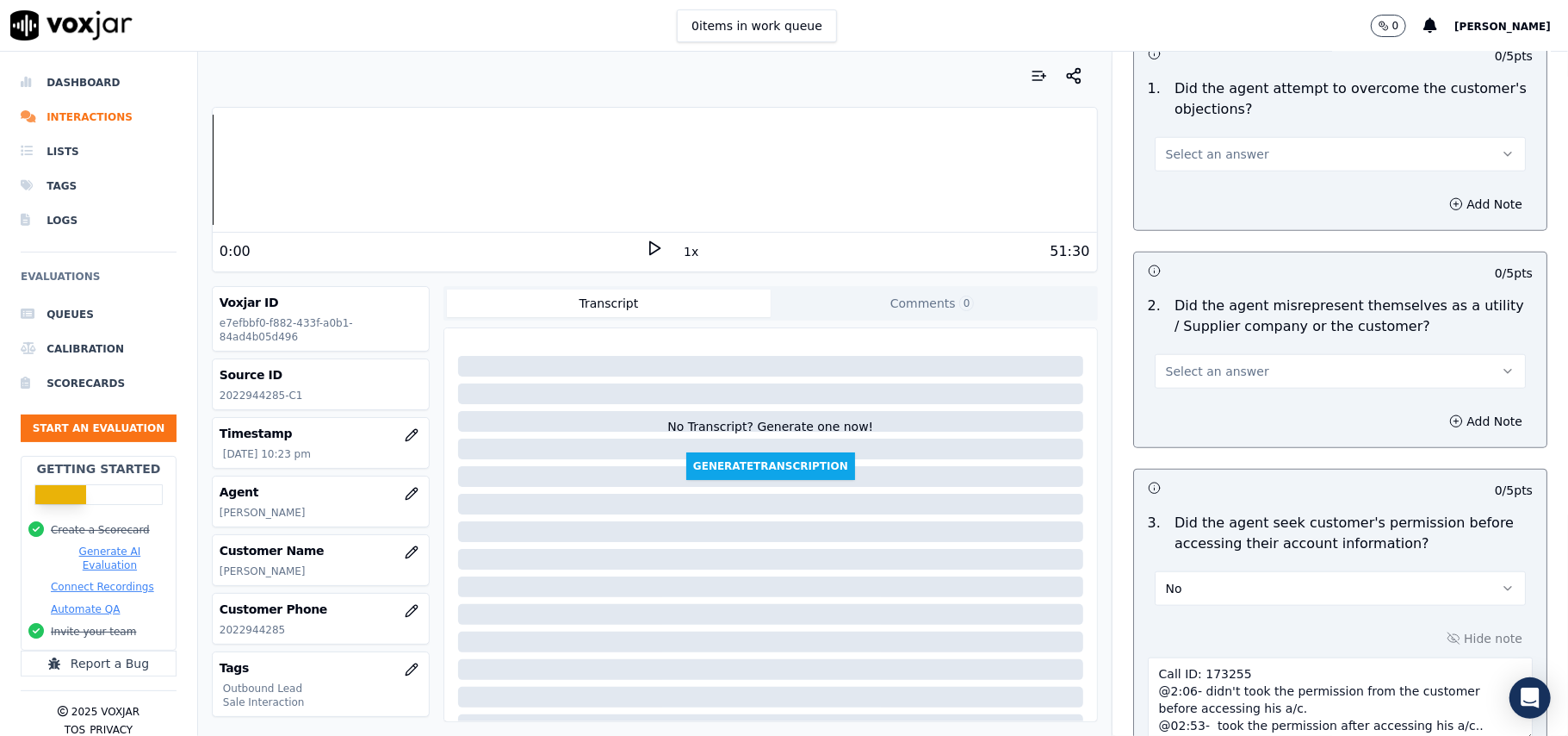
scroll to position [943, 0]
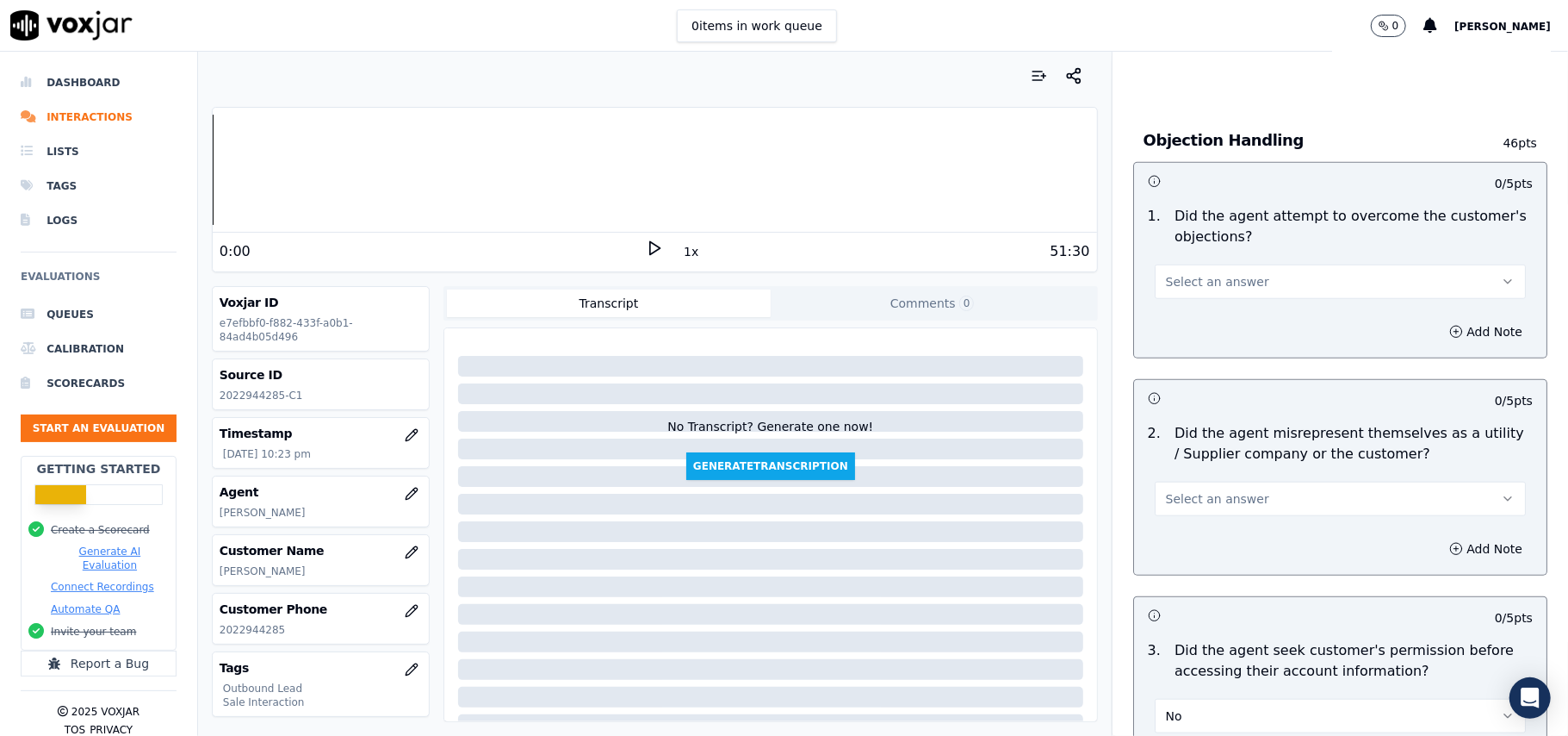
click at [1223, 495] on span "Select an answer" at bounding box center [1217, 498] width 103 height 17
click at [1209, 564] on div "No" at bounding box center [1304, 568] width 333 height 28
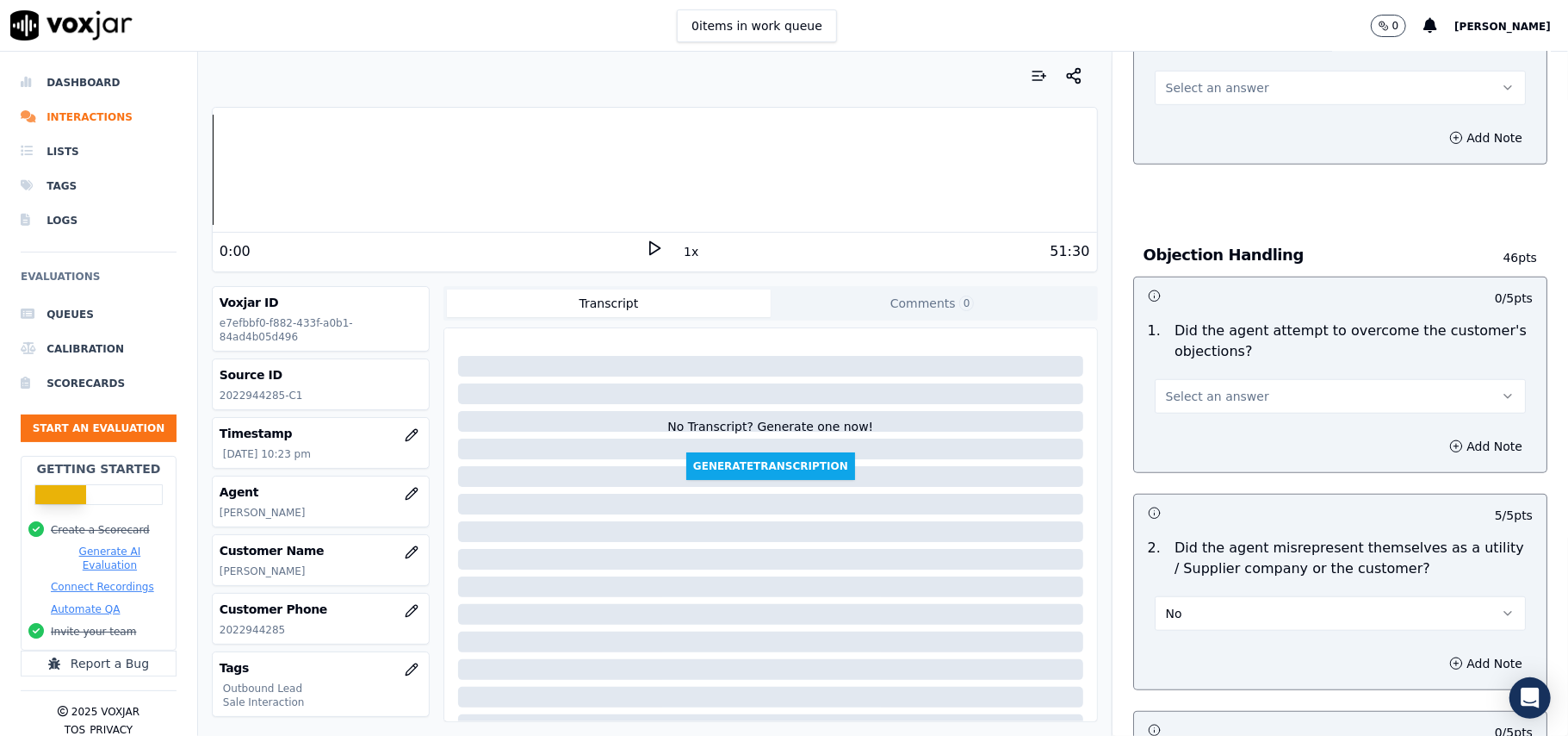
click at [1244, 394] on button "Select an answer" at bounding box center [1340, 396] width 372 height 34
click at [1237, 424] on div "Yes" at bounding box center [1304, 438] width 333 height 28
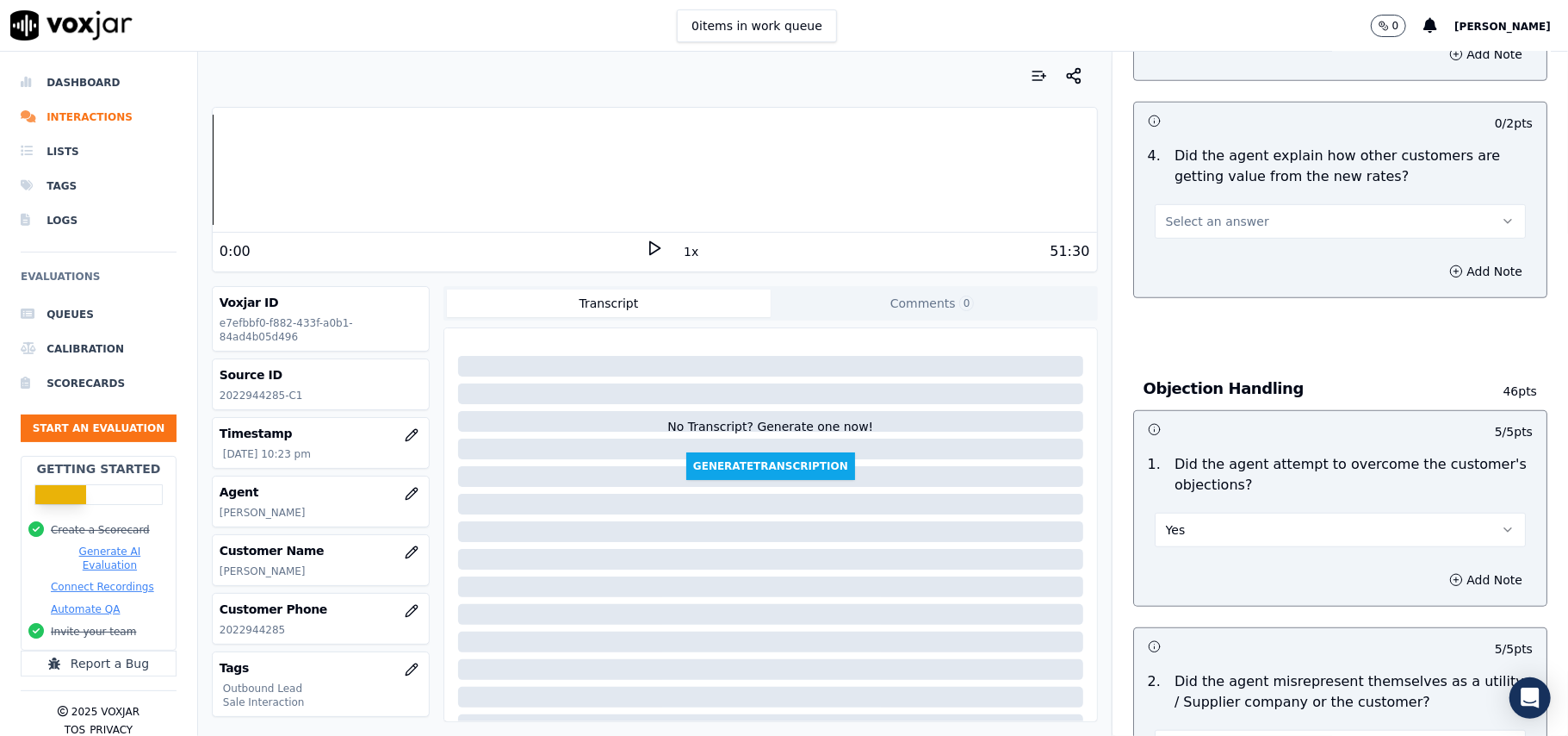
scroll to position [598, 0]
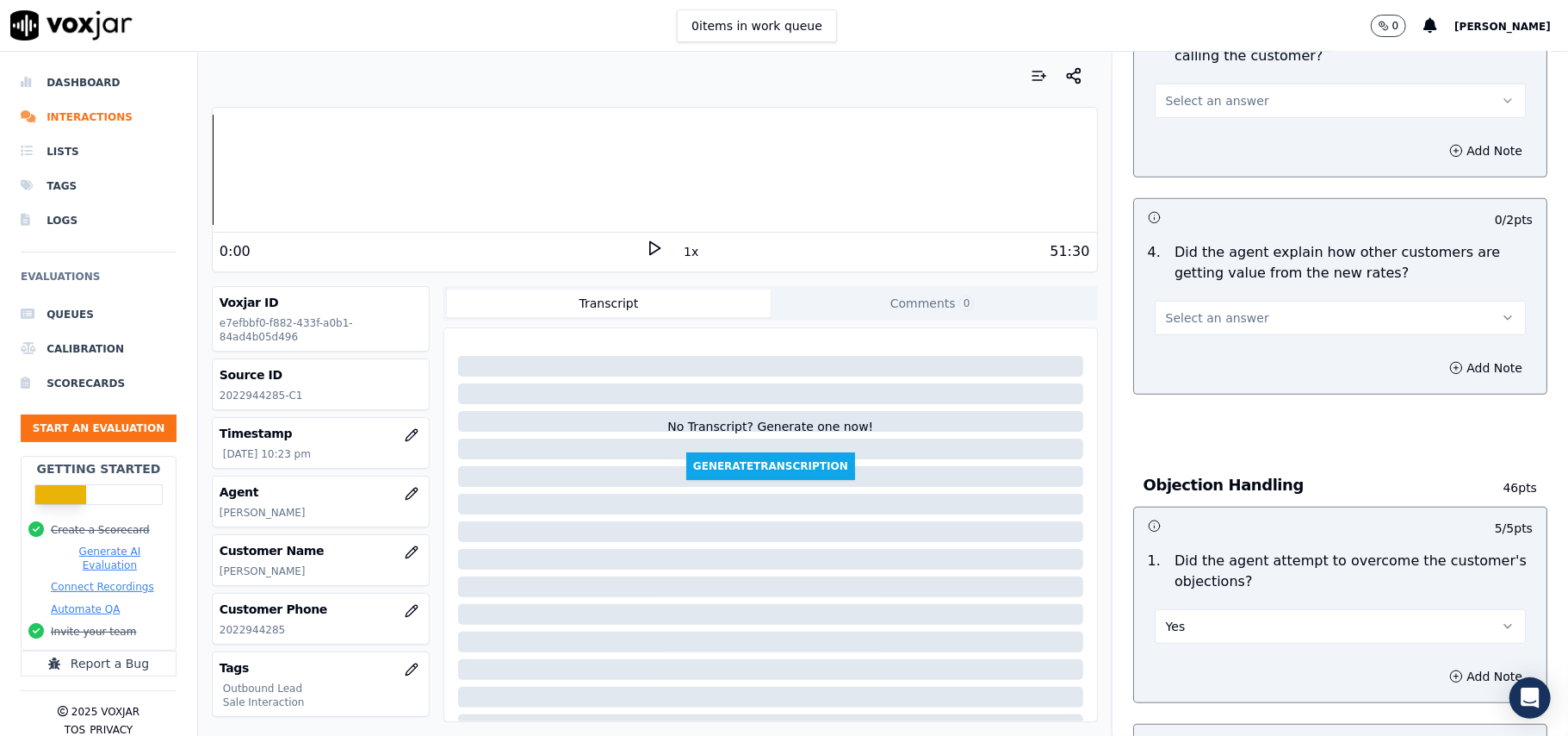
click at [1220, 318] on span "Select an answer" at bounding box center [1217, 318] width 103 height 17
click at [1216, 360] on div "Yes" at bounding box center [1304, 359] width 333 height 28
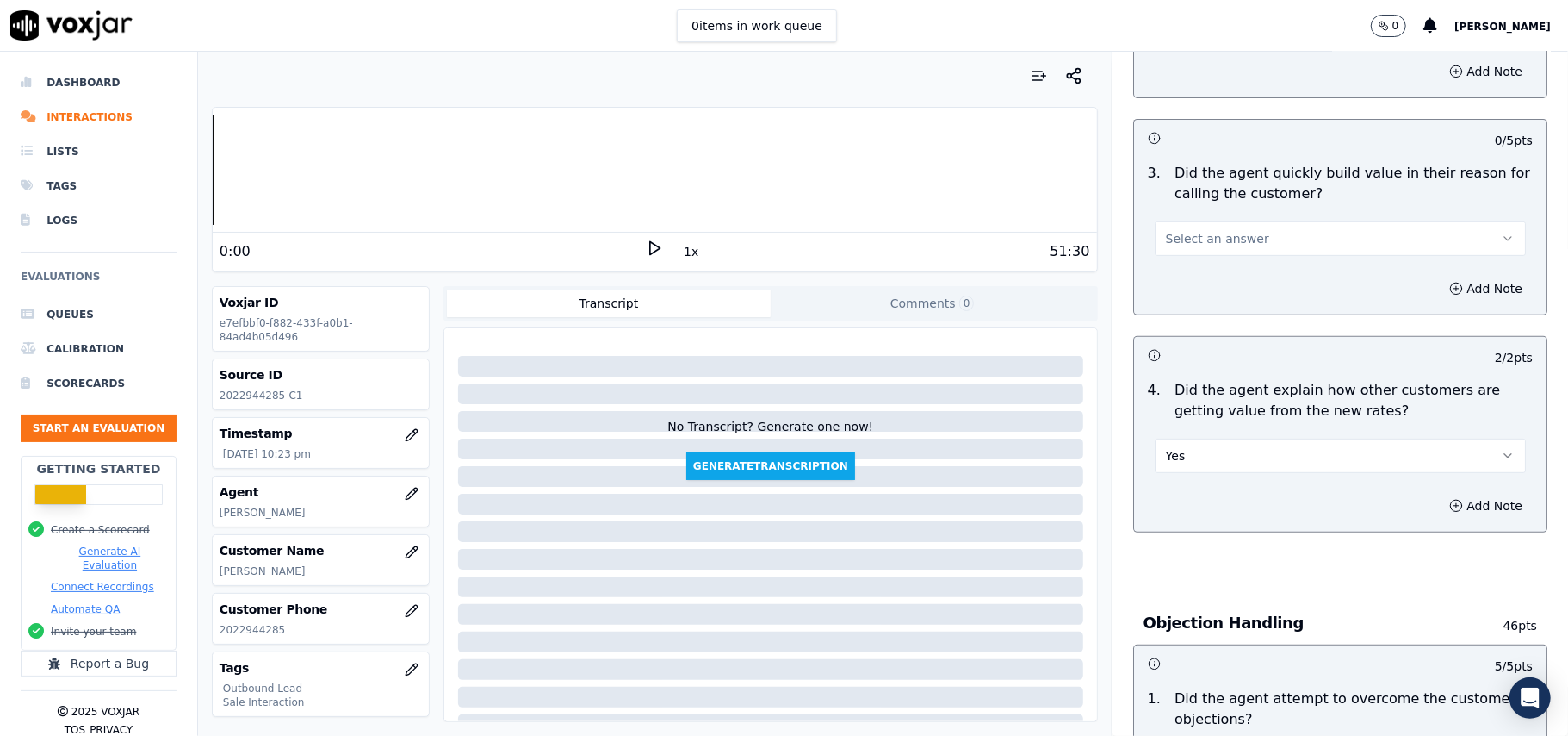
scroll to position [253, 0]
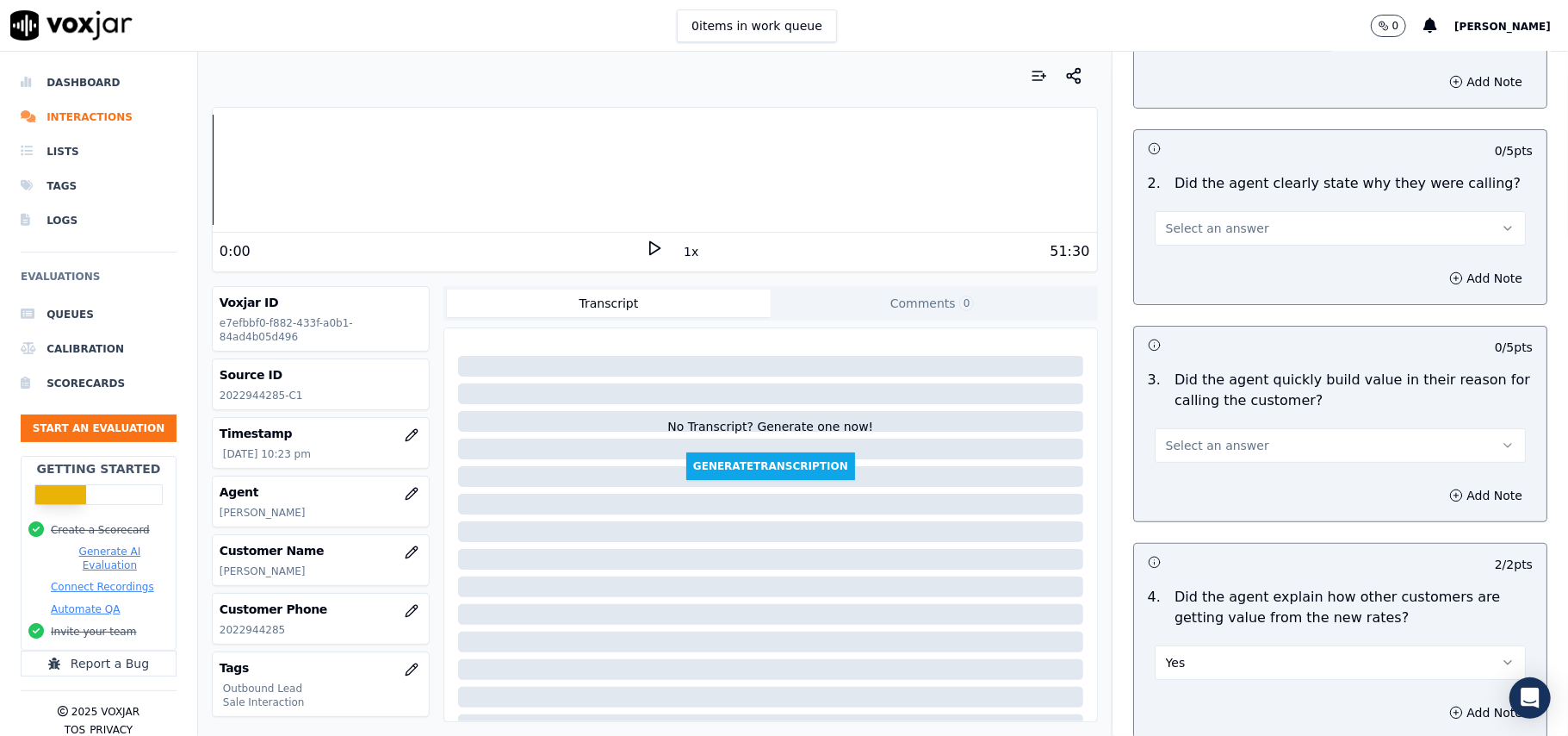
click at [1189, 438] on span "Select an answer" at bounding box center [1217, 445] width 103 height 17
click at [1194, 479] on div "Yes" at bounding box center [1304, 485] width 333 height 28
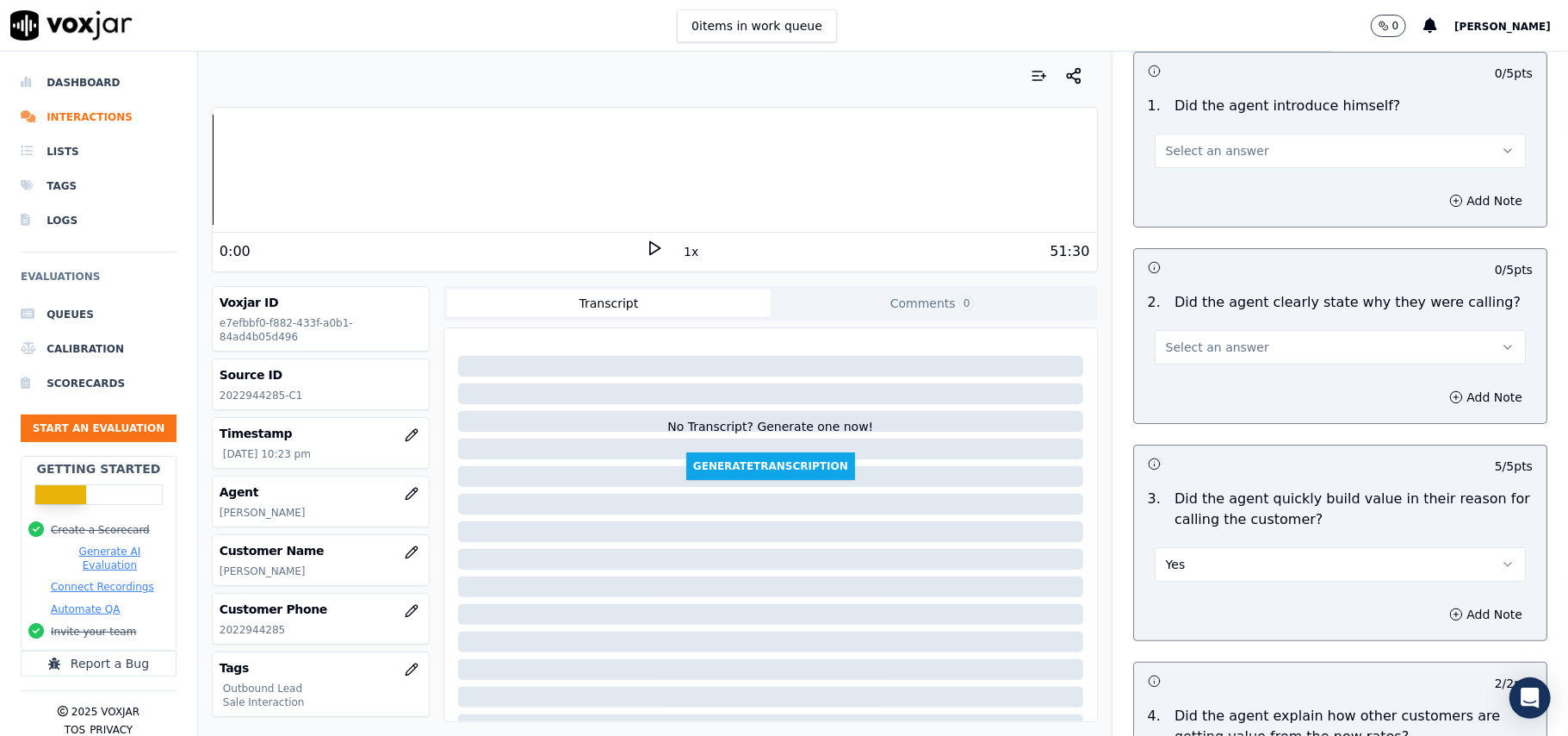
scroll to position [24, 0]
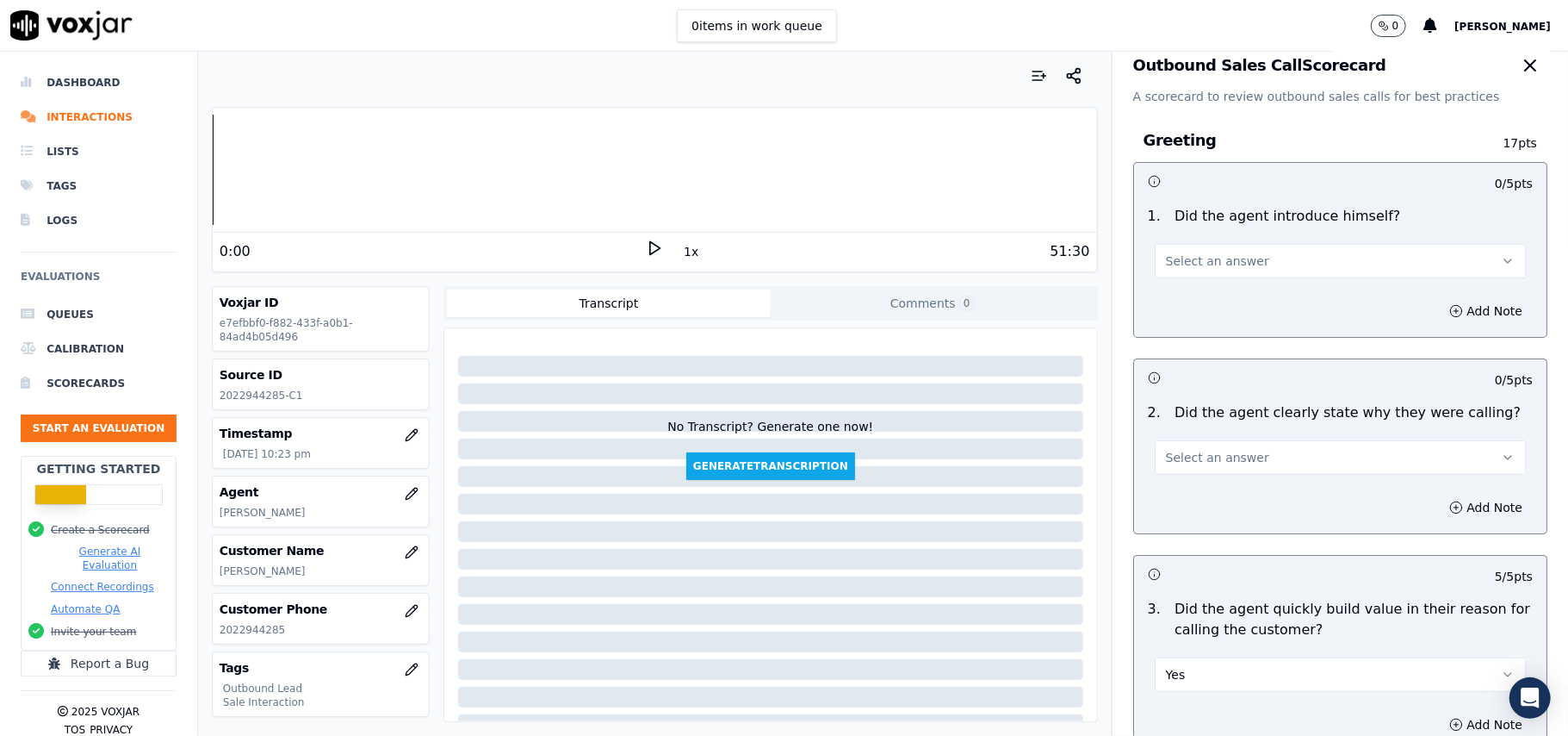
click at [1227, 453] on span "Select an answer" at bounding box center [1217, 457] width 103 height 17
click at [1218, 483] on div "Yes No N/A" at bounding box center [1303, 525] width 340 height 89
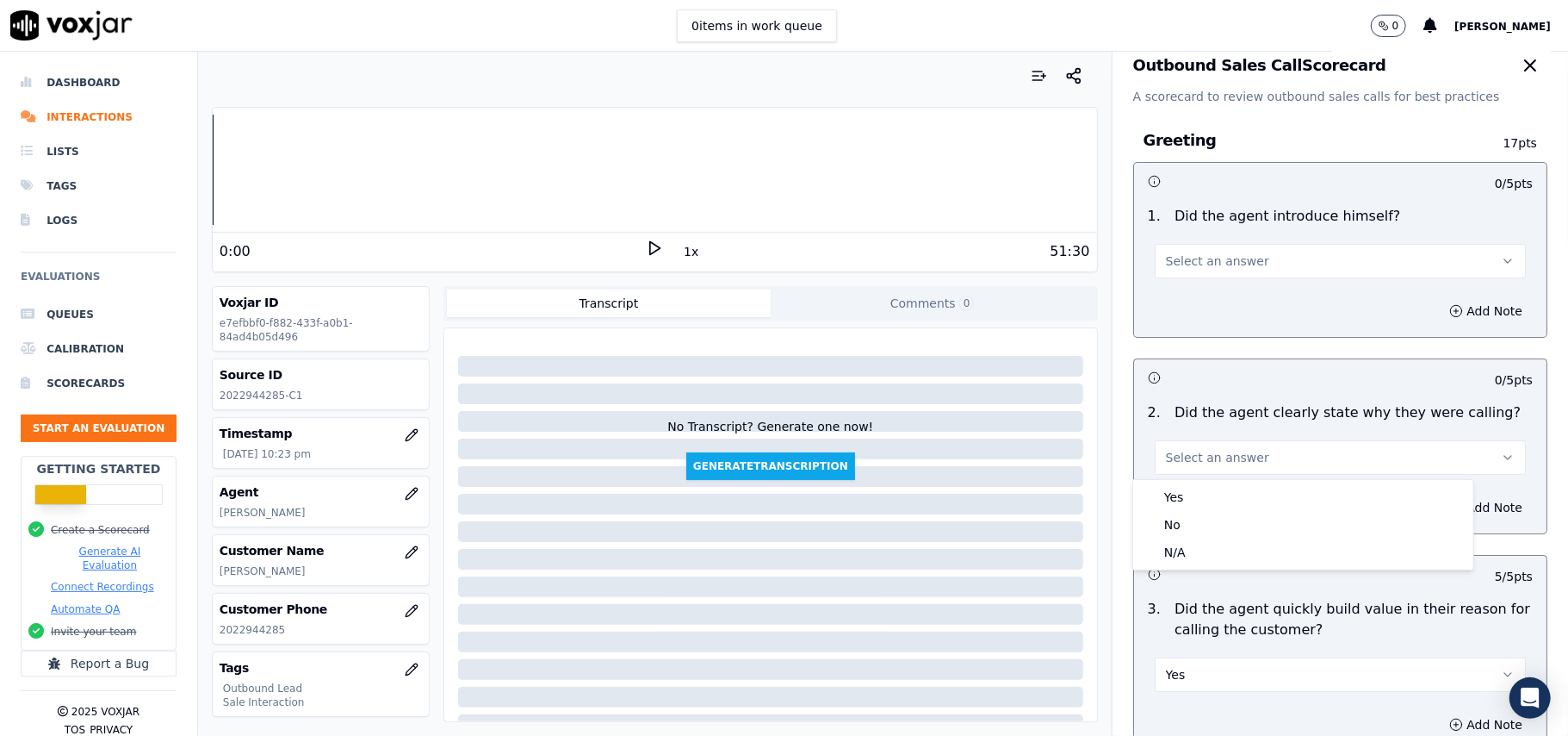
click at [1223, 240] on div "Select an answer" at bounding box center [1340, 259] width 372 height 38
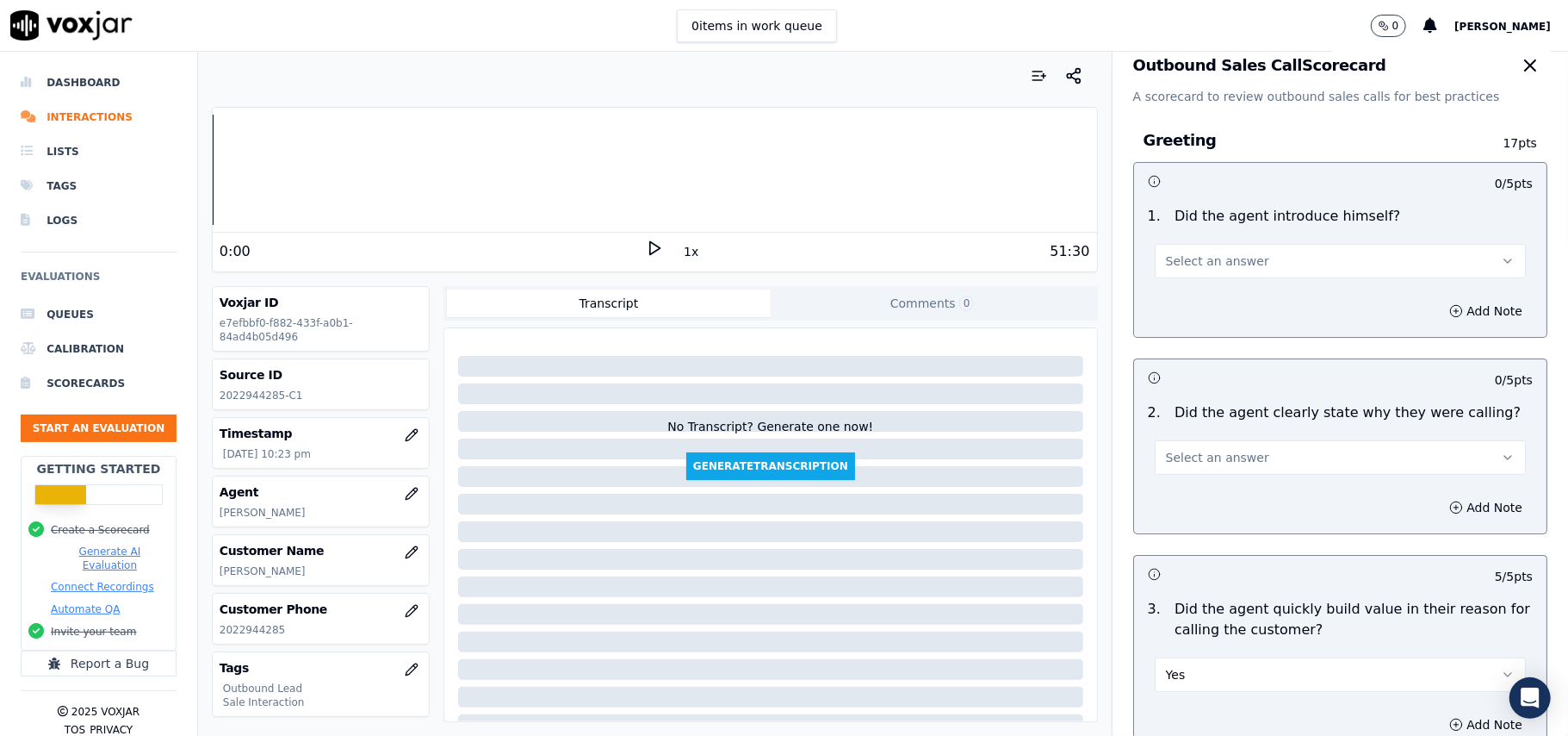
click at [1217, 252] on button "Select an answer" at bounding box center [1340, 261] width 372 height 34
click at [1202, 300] on div "Yes" at bounding box center [1304, 301] width 333 height 28
drag, startPoint x: 1185, startPoint y: 453, endPoint x: 1186, endPoint y: 473, distance: 20.0
click at [1185, 453] on span "Select an answer" at bounding box center [1217, 457] width 103 height 17
click at [1183, 490] on div "Yes" at bounding box center [1304, 497] width 333 height 28
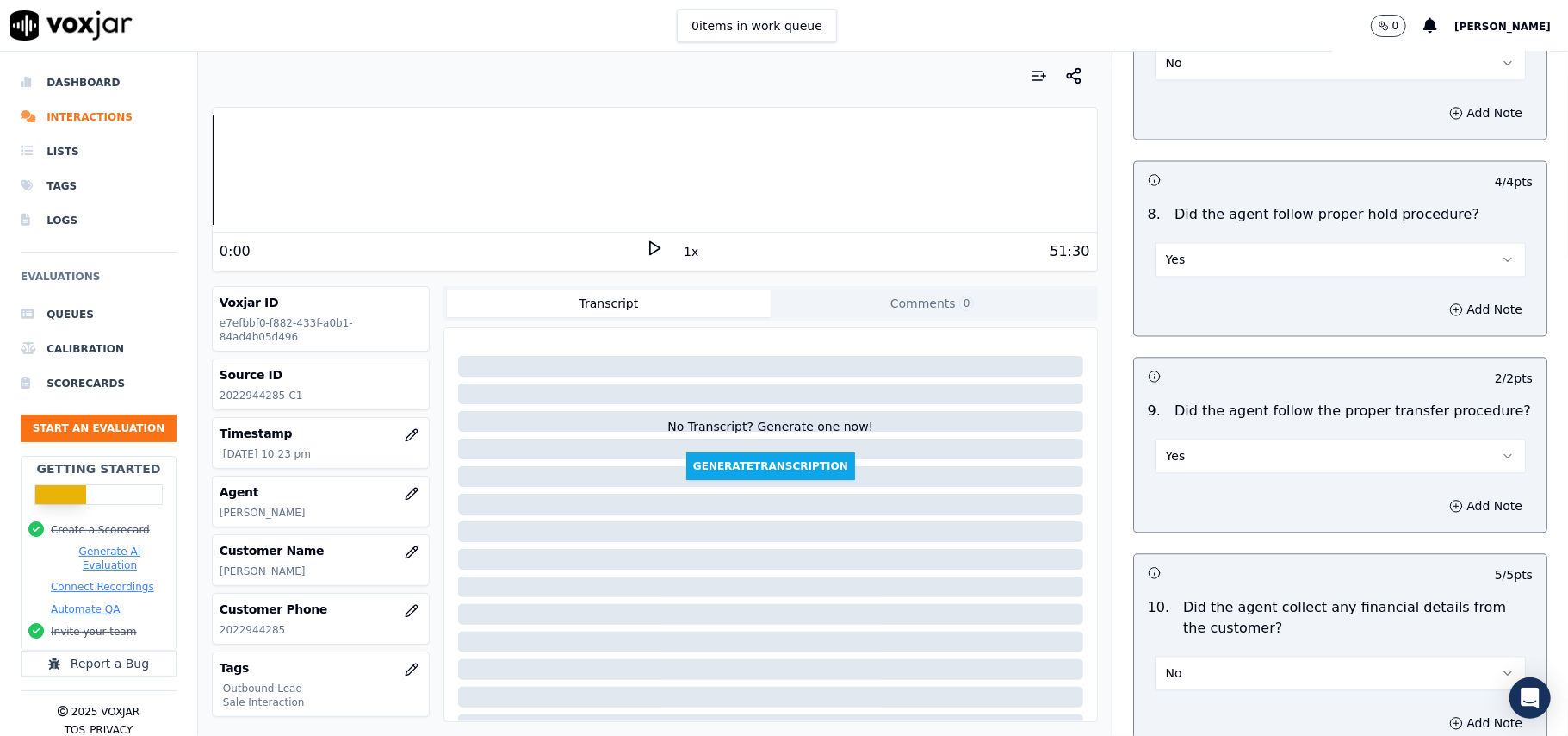
scroll to position [4389, 0]
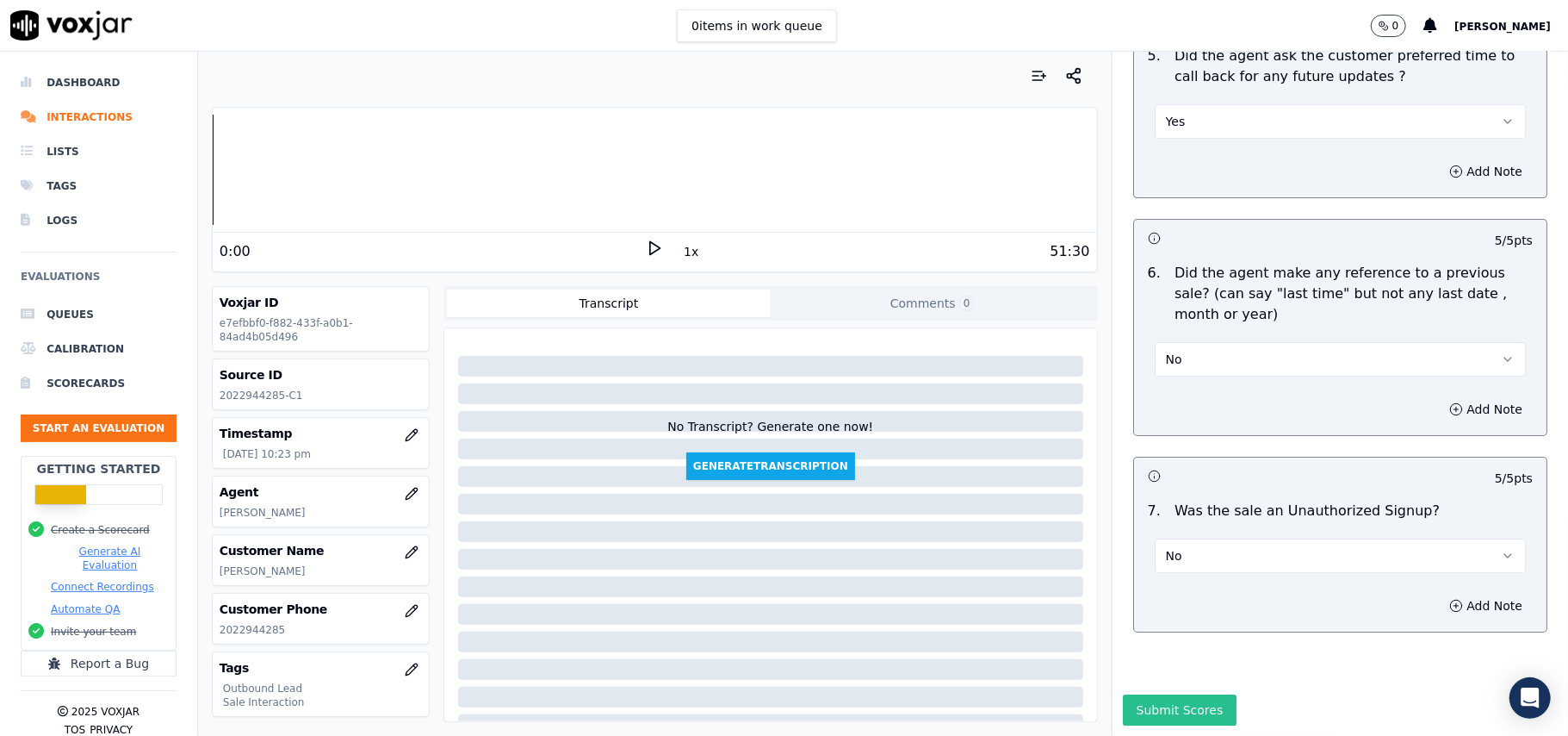
click at [1161, 694] on button "Submit Scores" at bounding box center [1180, 709] width 115 height 31
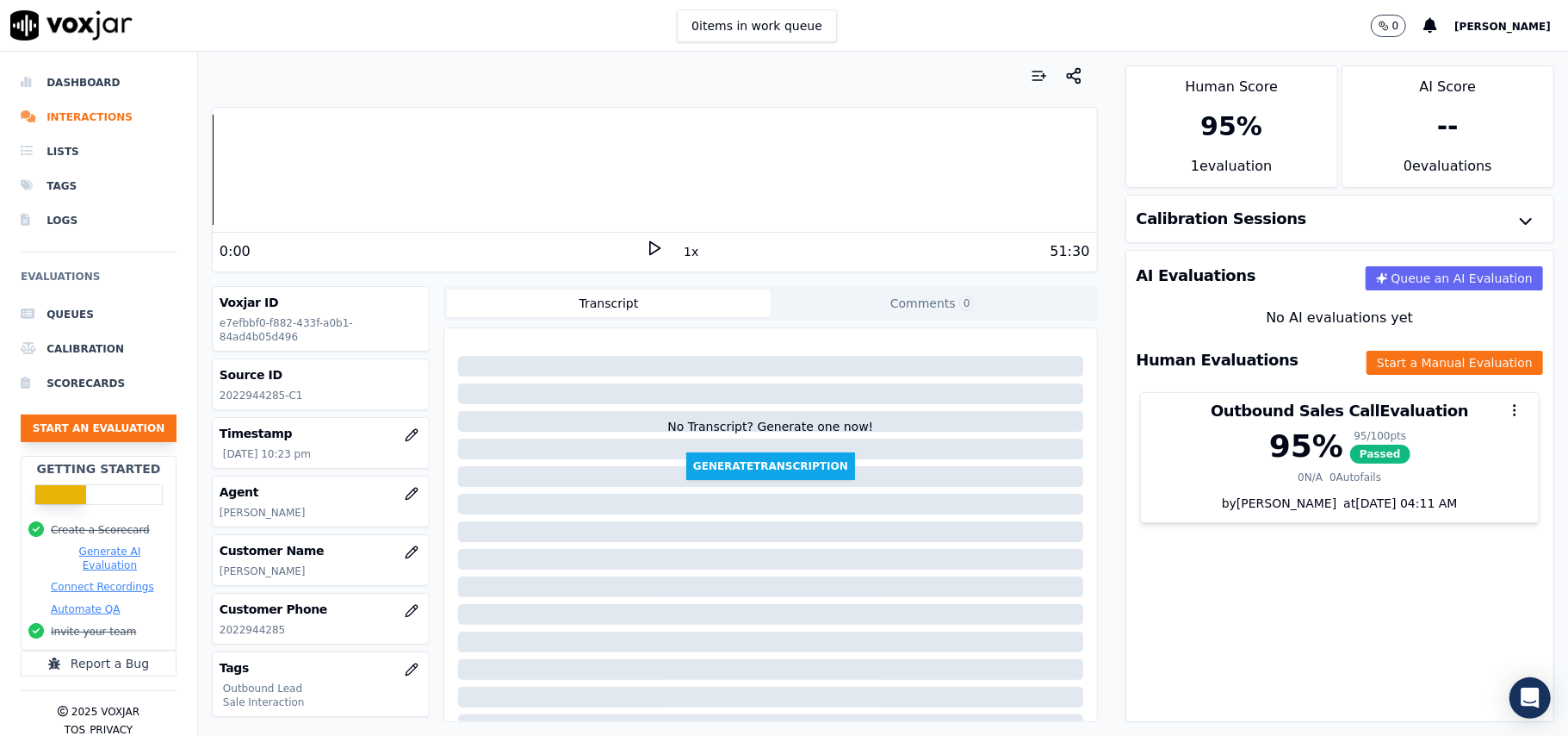
click at [65, 436] on button "Start an Evaluation" at bounding box center [98, 429] width 155 height 28
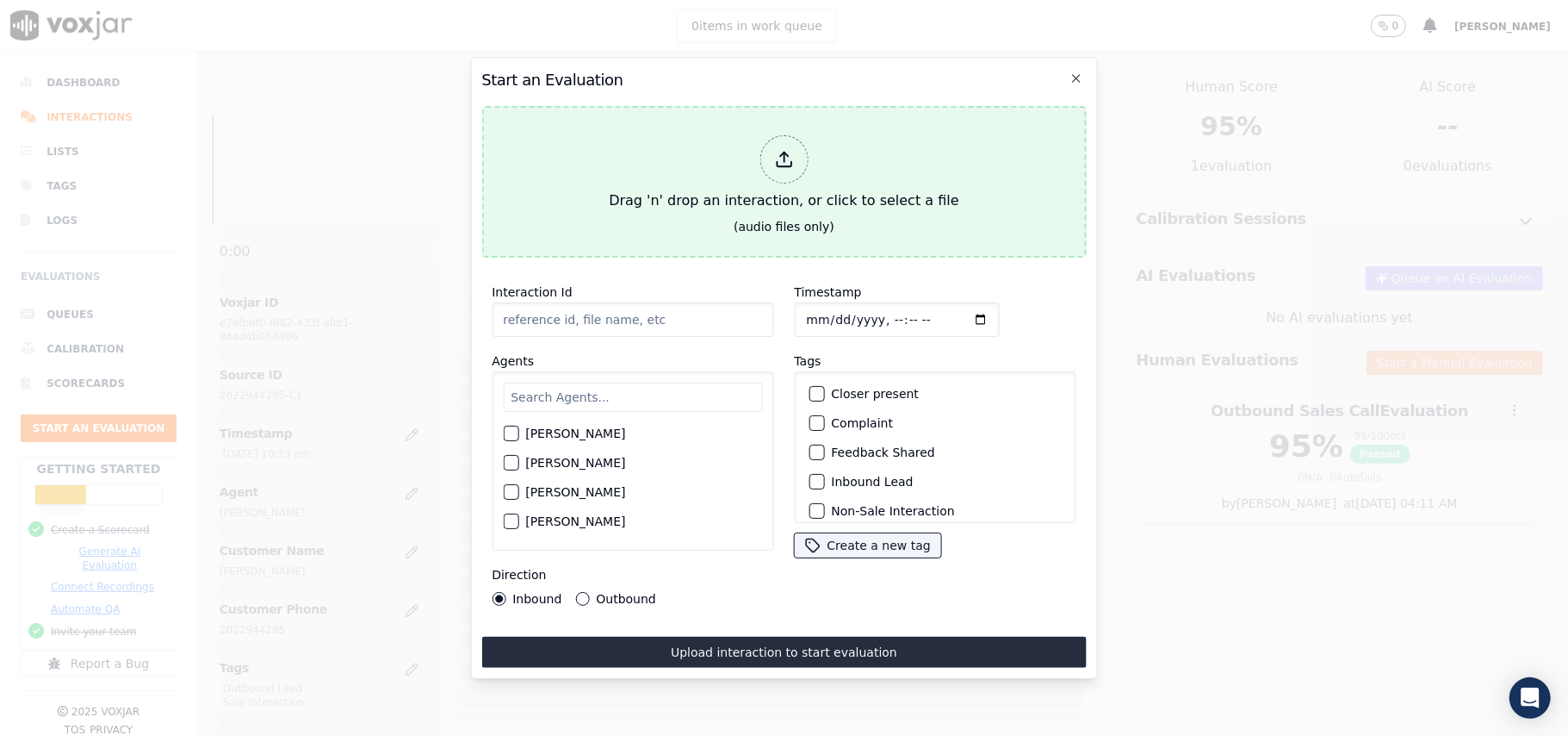
click at [792, 155] on icon at bounding box center [783, 159] width 19 height 19
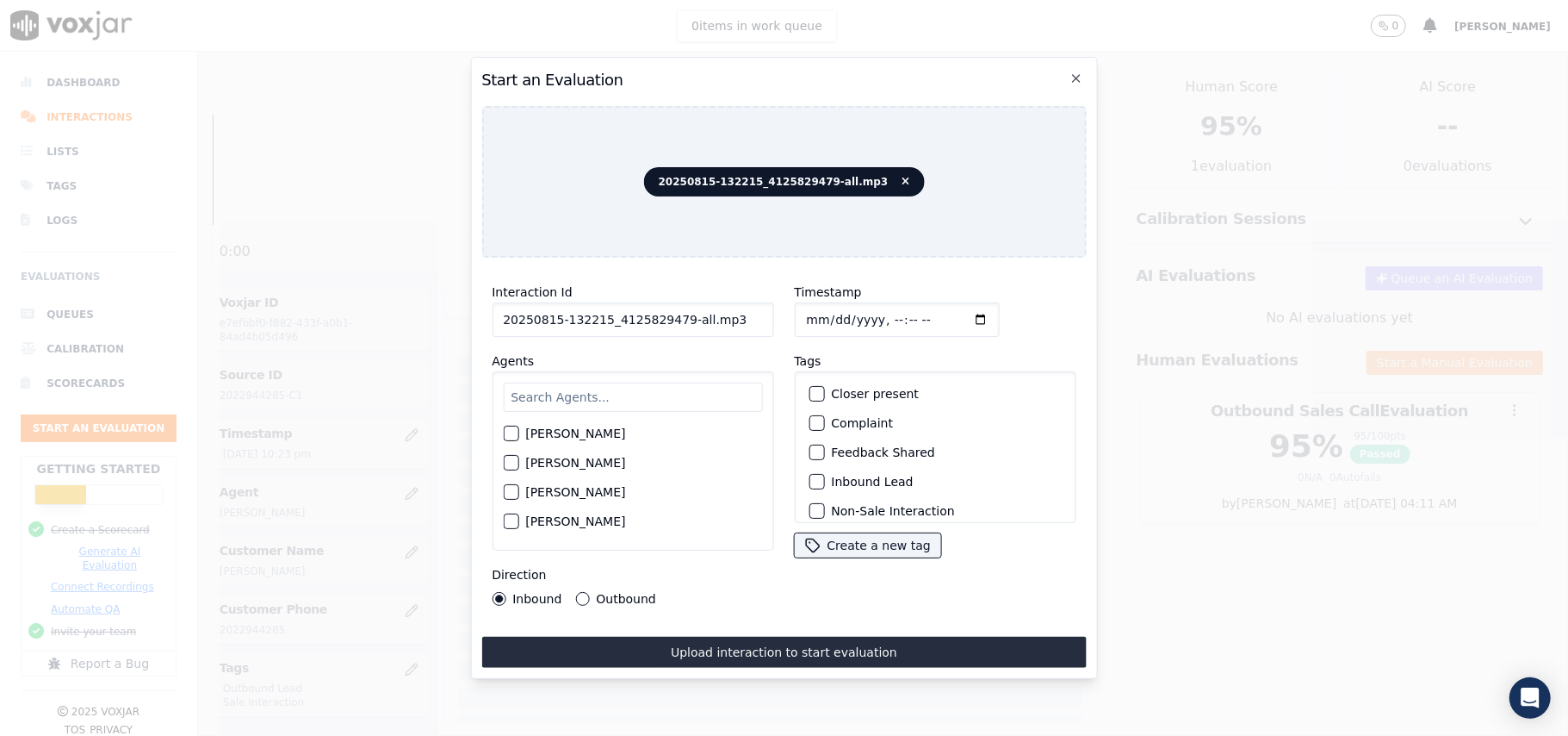
drag, startPoint x: 737, startPoint y: 315, endPoint x: 677, endPoint y: 308, distance: 60.4
click at [677, 308] on input "20250815-132215_4125829479-all.mp3" at bounding box center [632, 320] width 281 height 34
type input "20250815-132215_4125829479-C1"
click at [827, 312] on input "Timestamp" at bounding box center [897, 320] width 205 height 34
type input "[DATE]T22:41"
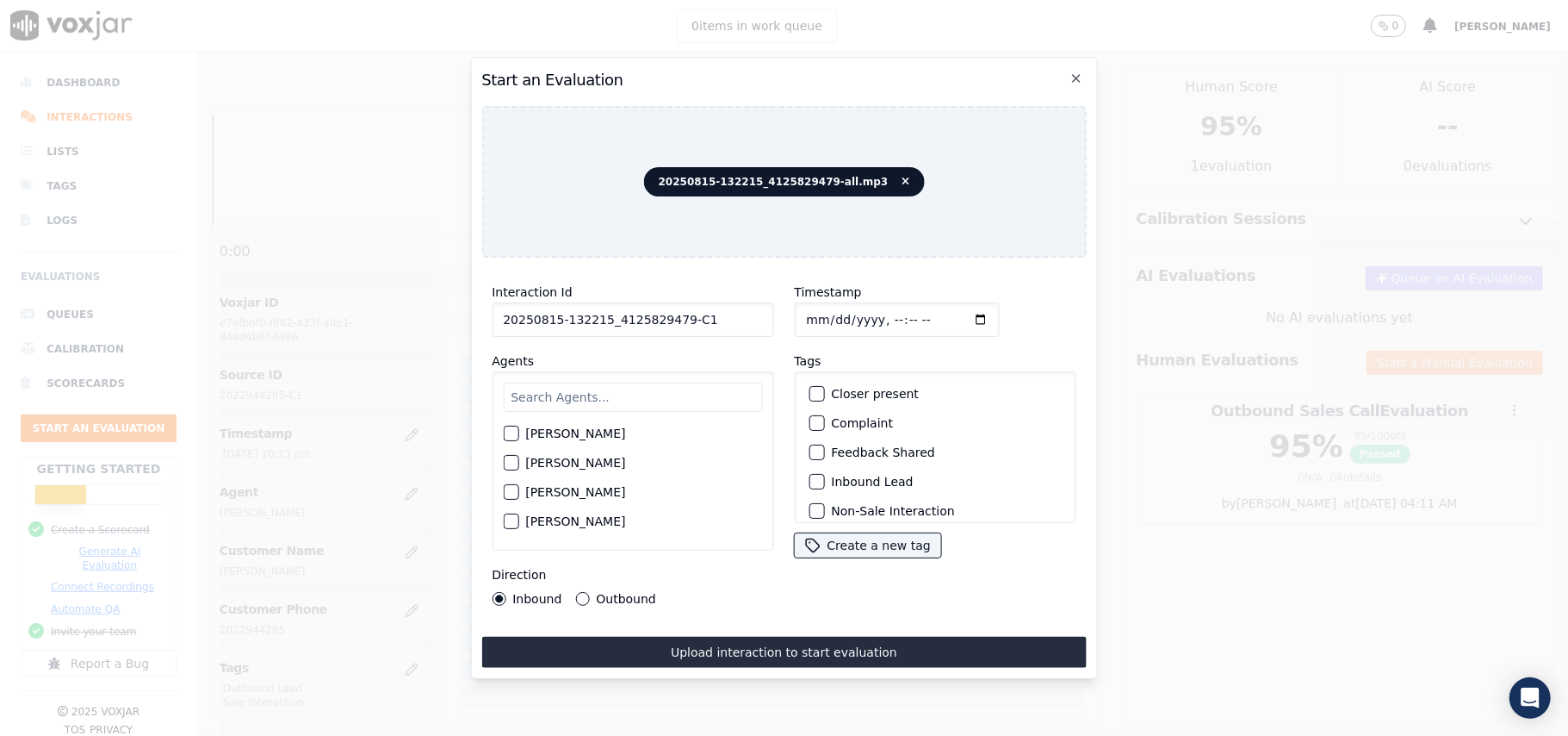
click at [562, 387] on input "text" at bounding box center [632, 397] width 259 height 29
paste input "Jordan"
type input "Jordan"
click at [531, 432] on label "[PERSON_NAME]" at bounding box center [574, 438] width 100 height 12
click at [519, 430] on button "[PERSON_NAME]" at bounding box center [510, 438] width 16 height 16
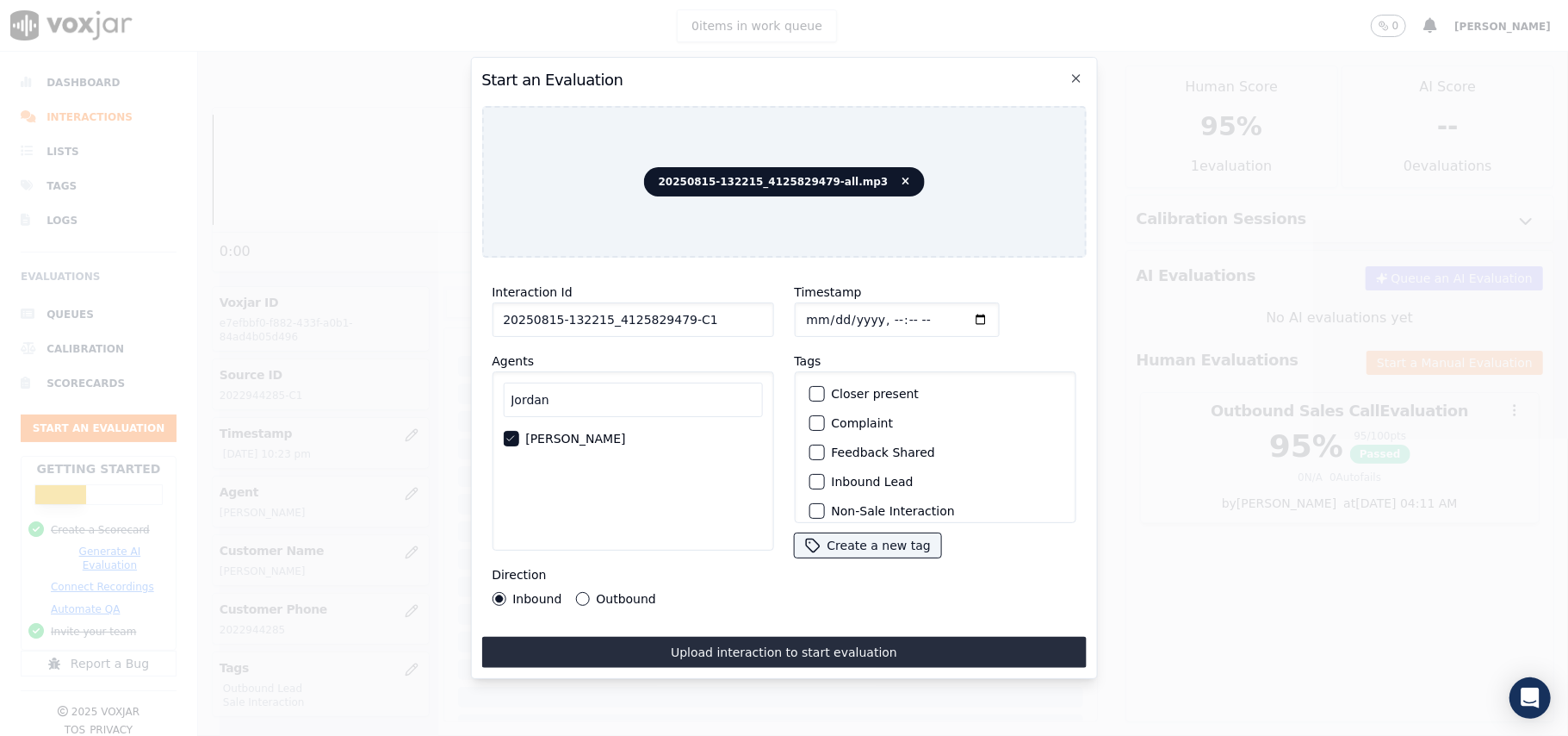
click at [831, 475] on label "Inbound Lead" at bounding box center [872, 481] width 82 height 12
click at [823, 475] on button "Inbound Lead" at bounding box center [816, 482] width 16 height 16
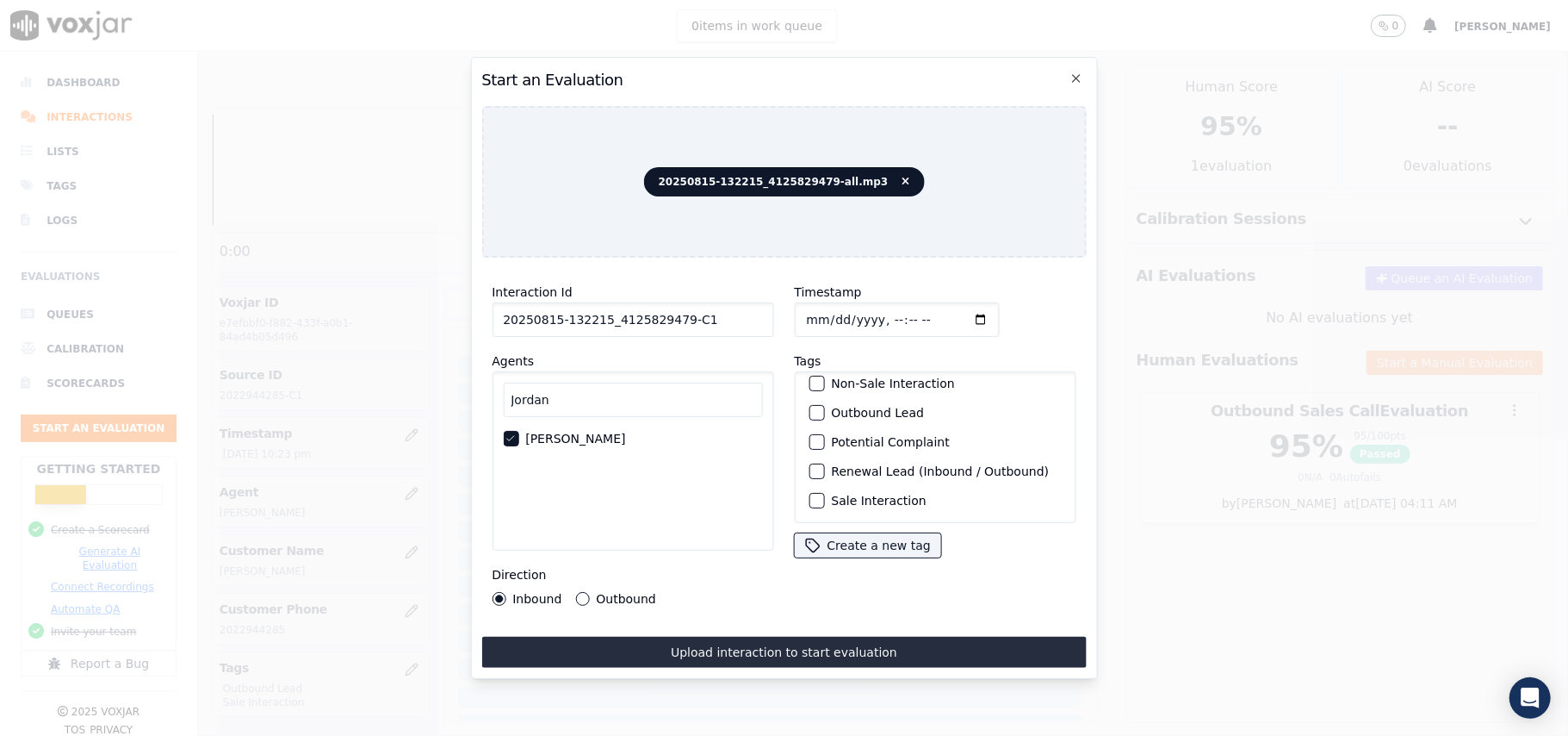
click at [813, 495] on div "button" at bounding box center [815, 500] width 12 height 12
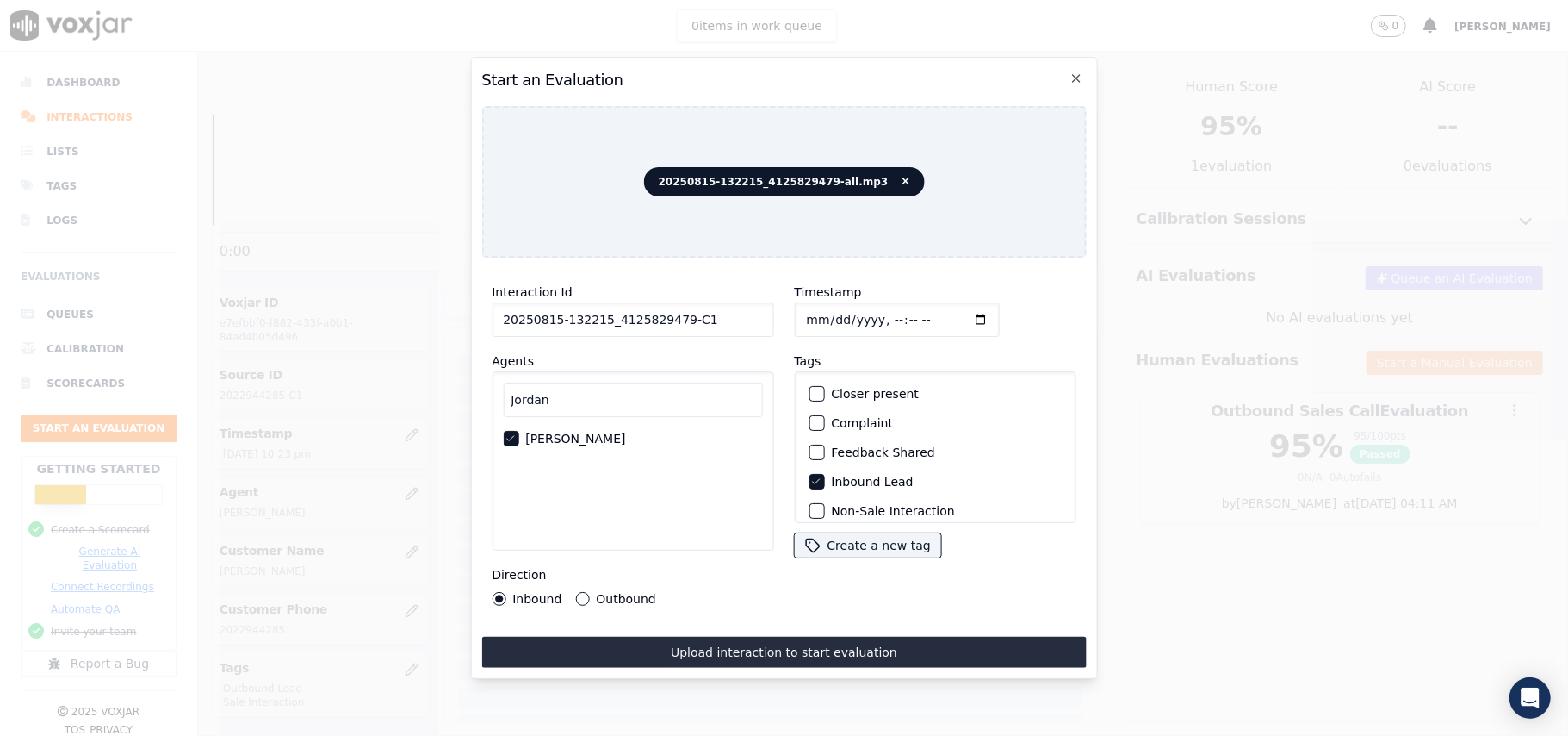
click at [811, 476] on icon "button" at bounding box center [815, 481] width 10 height 10
click at [815, 418] on button "Outbound Lead" at bounding box center [816, 426] width 16 height 16
click at [583, 592] on button "Outbound" at bounding box center [582, 598] width 14 height 14
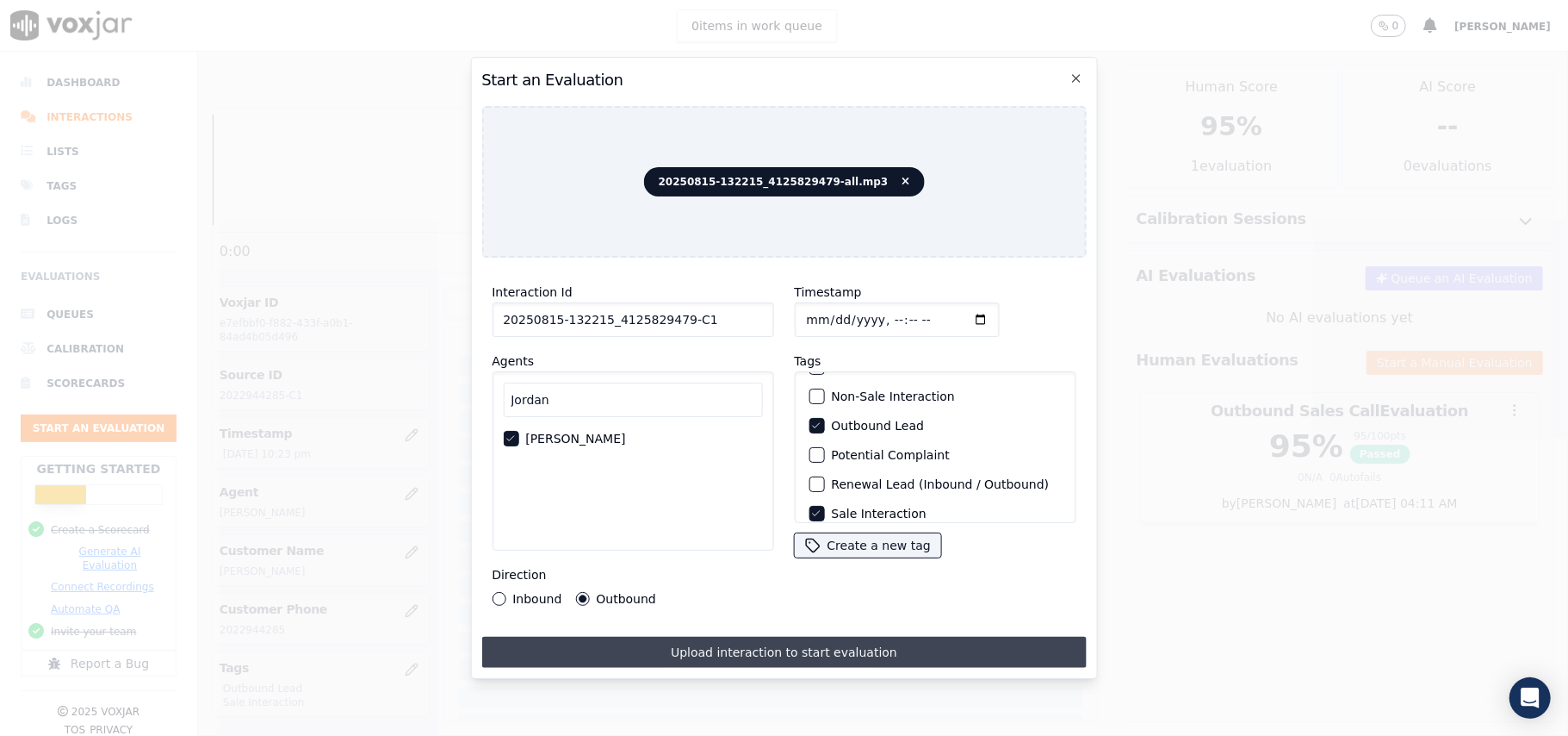
click at [653, 645] on button "Upload interaction to start evaluation" at bounding box center [783, 651] width 604 height 31
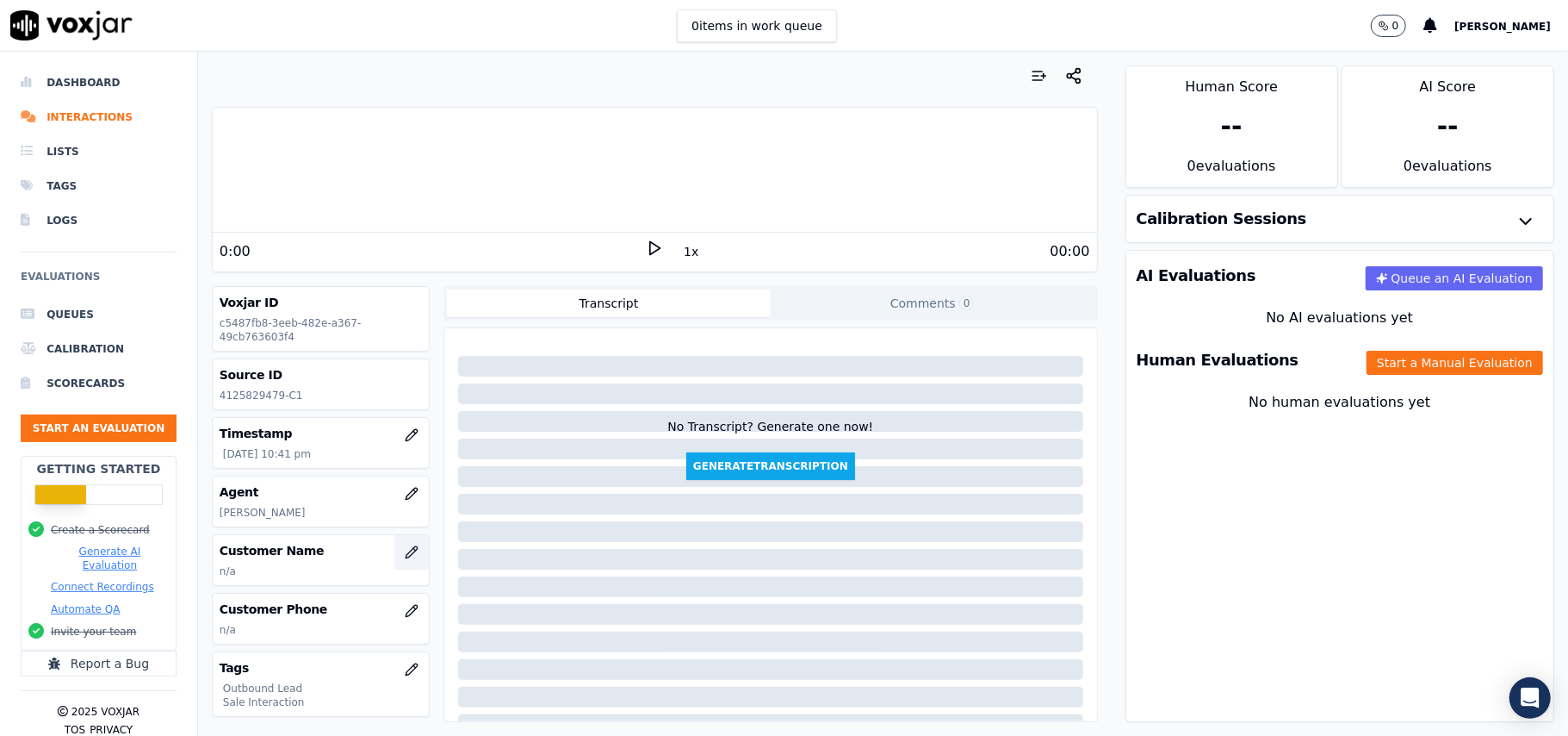
click at [395, 563] on button "button" at bounding box center [412, 552] width 34 height 34
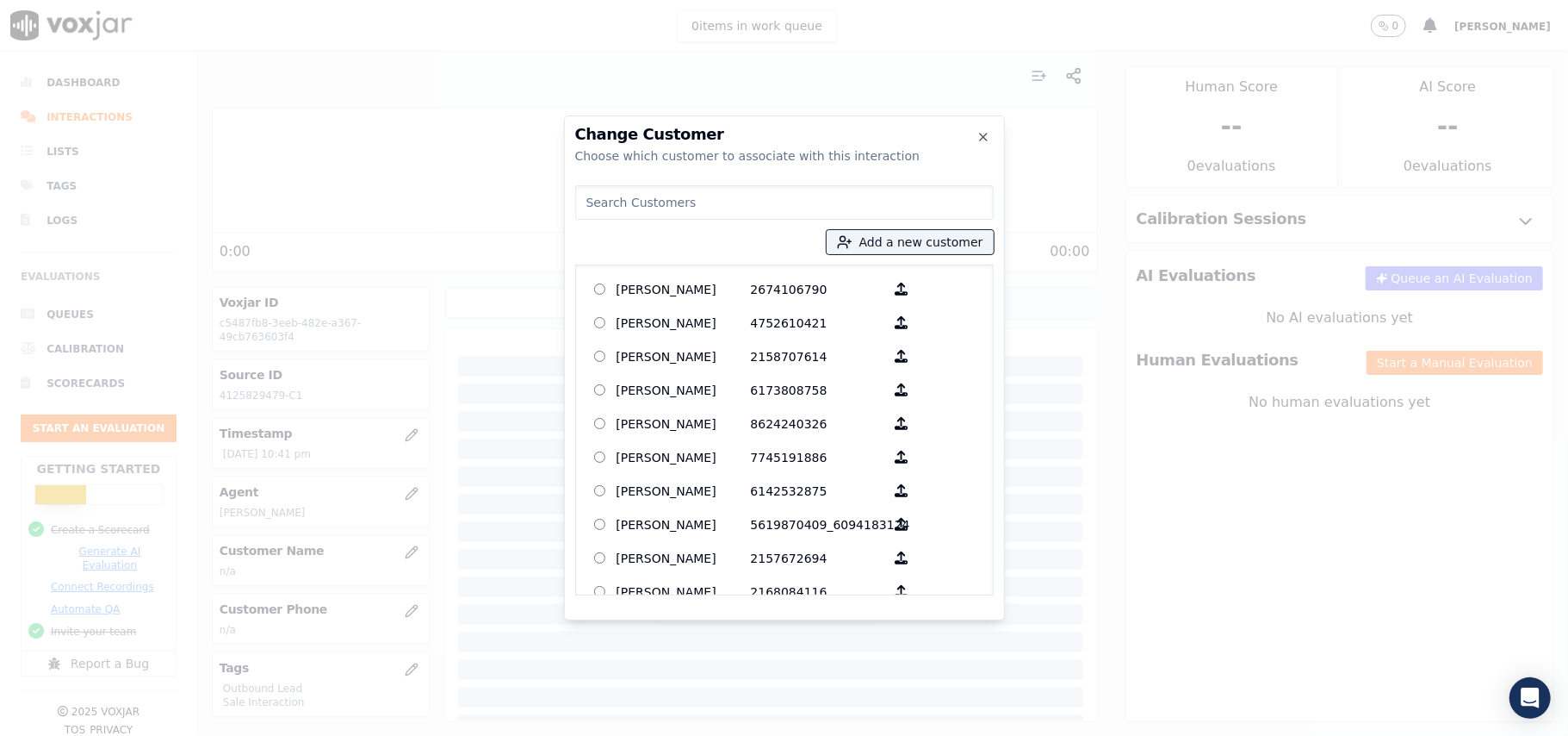
click at [768, 214] on input at bounding box center [784, 202] width 418 height 34
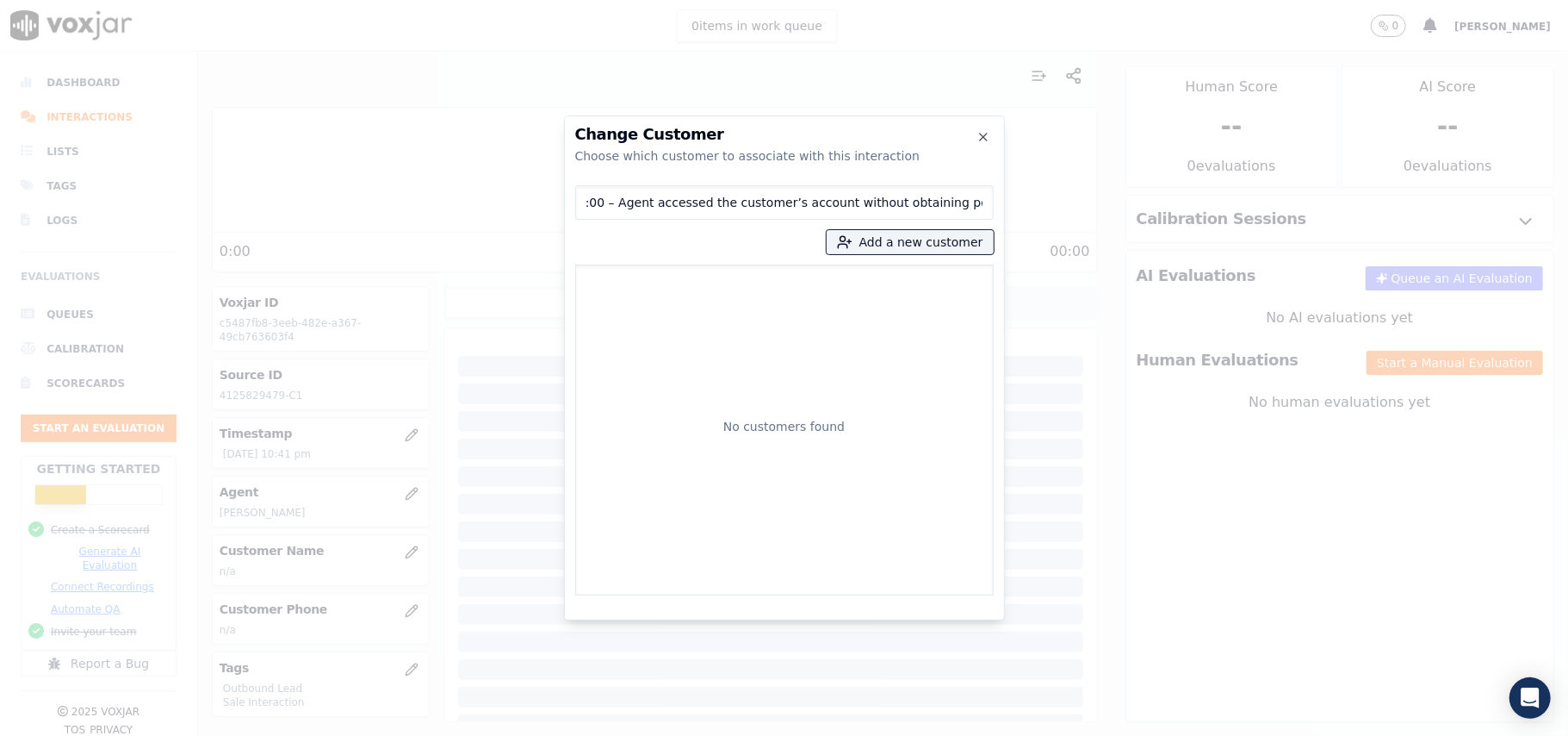
type input "@ 03:00 – Agent accessed the customer’s account without obtaining permission."
click at [987, 139] on icon "button" at bounding box center [983, 137] width 14 height 14
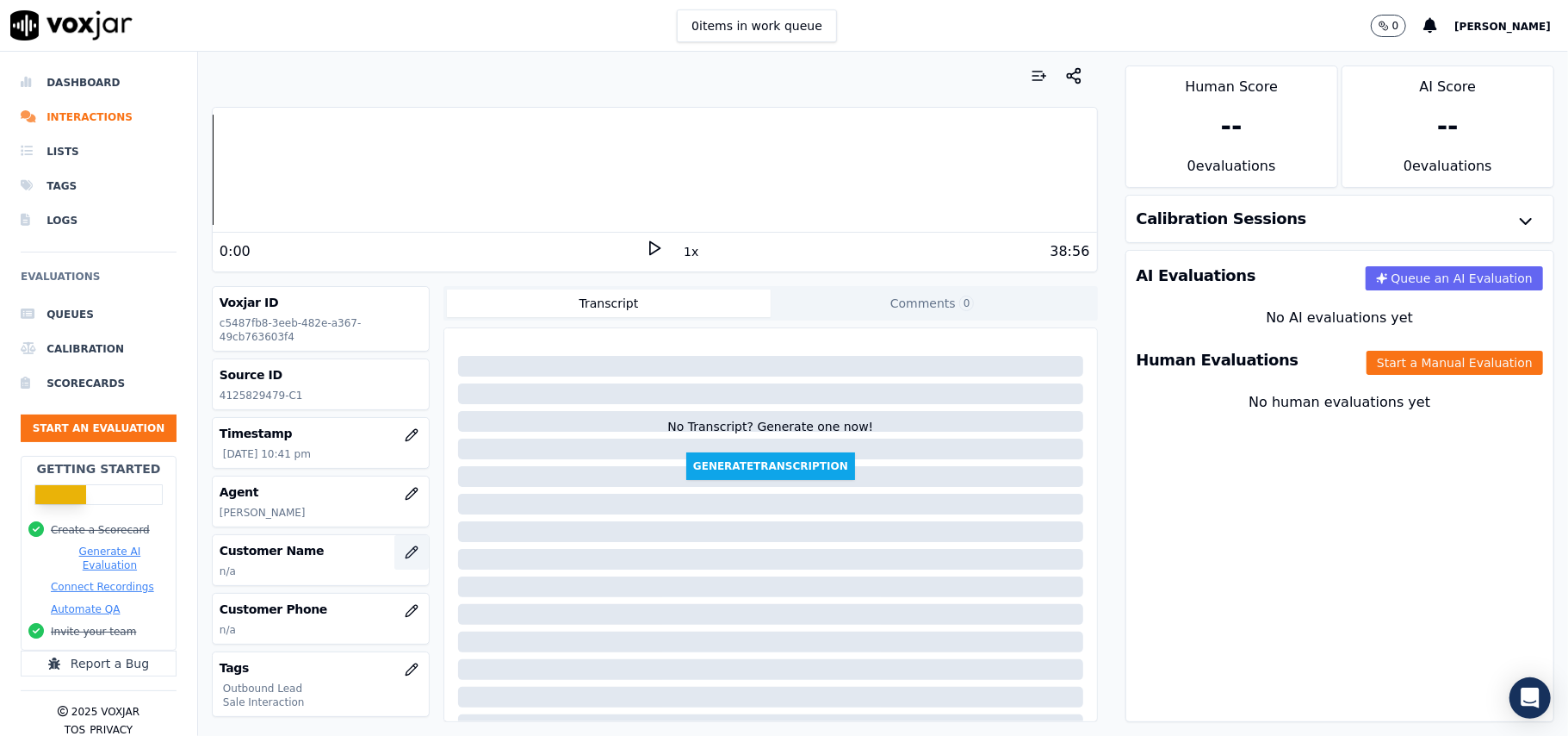
click at [406, 556] on icon "button" at bounding box center [412, 552] width 11 height 11
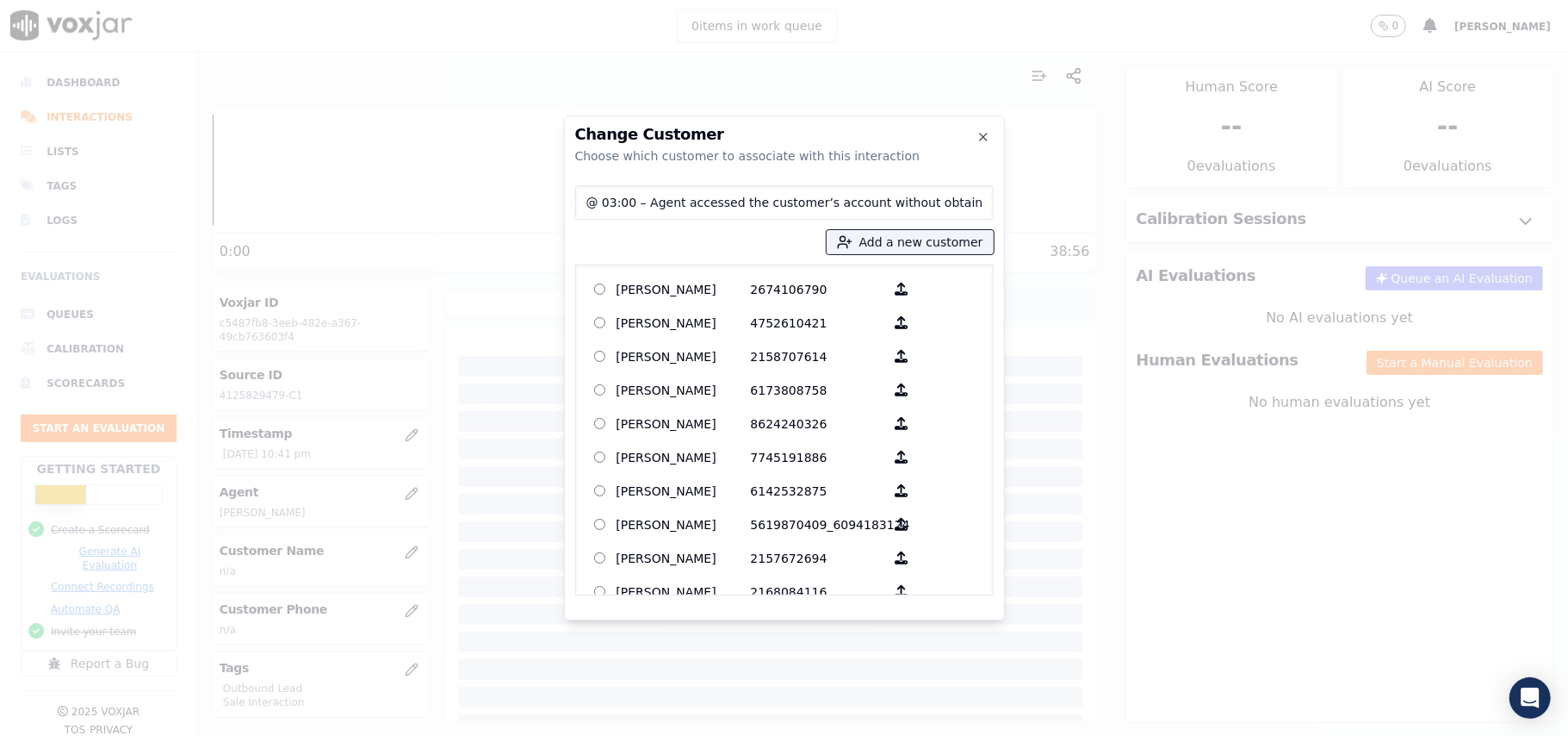
click at [975, 143] on div "Change Customer Choose which customer to associate with this interaction" at bounding box center [784, 145] width 418 height 38
click at [983, 138] on icon "button" at bounding box center [983, 137] width 14 height 14
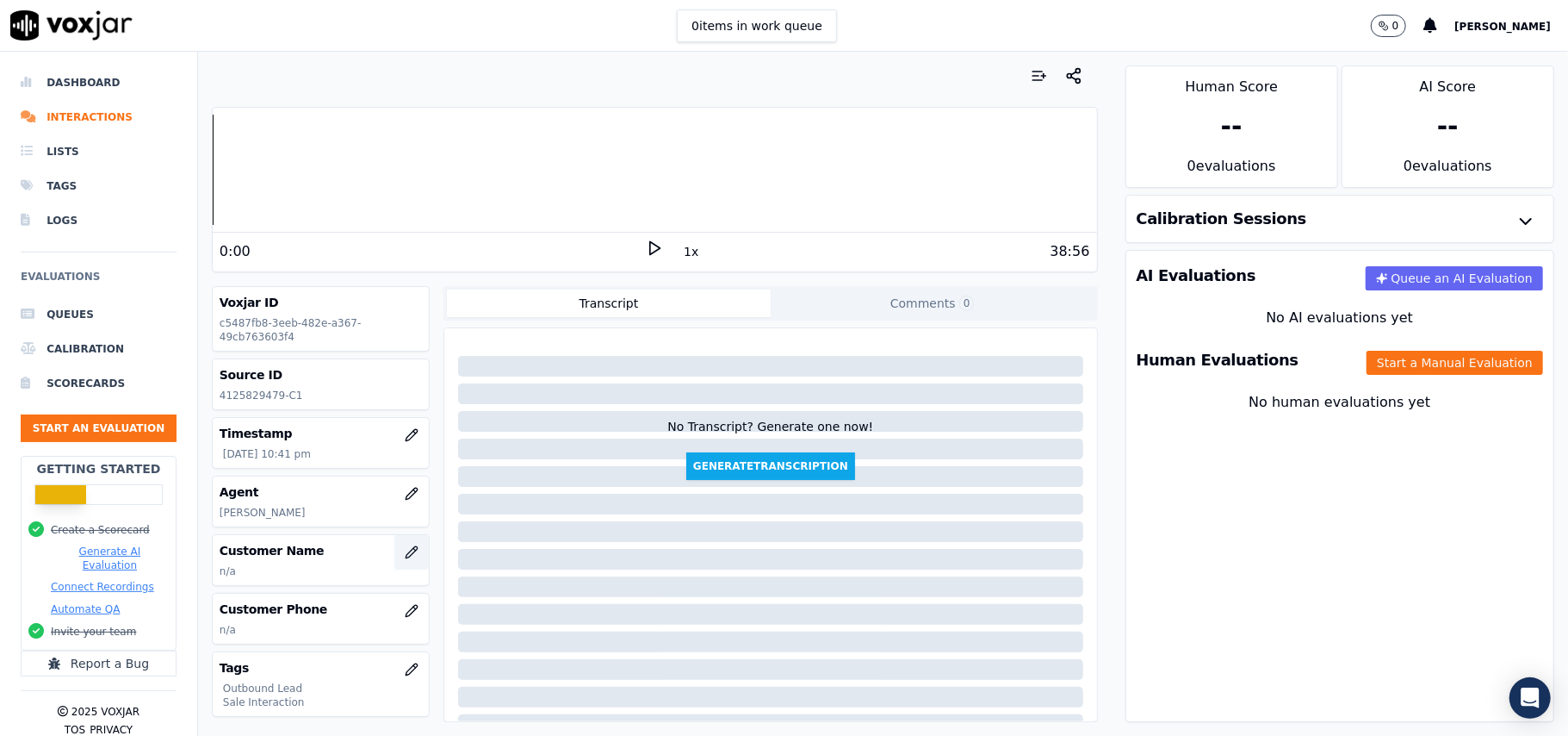
click at [405, 552] on icon "button" at bounding box center [412, 552] width 14 height 14
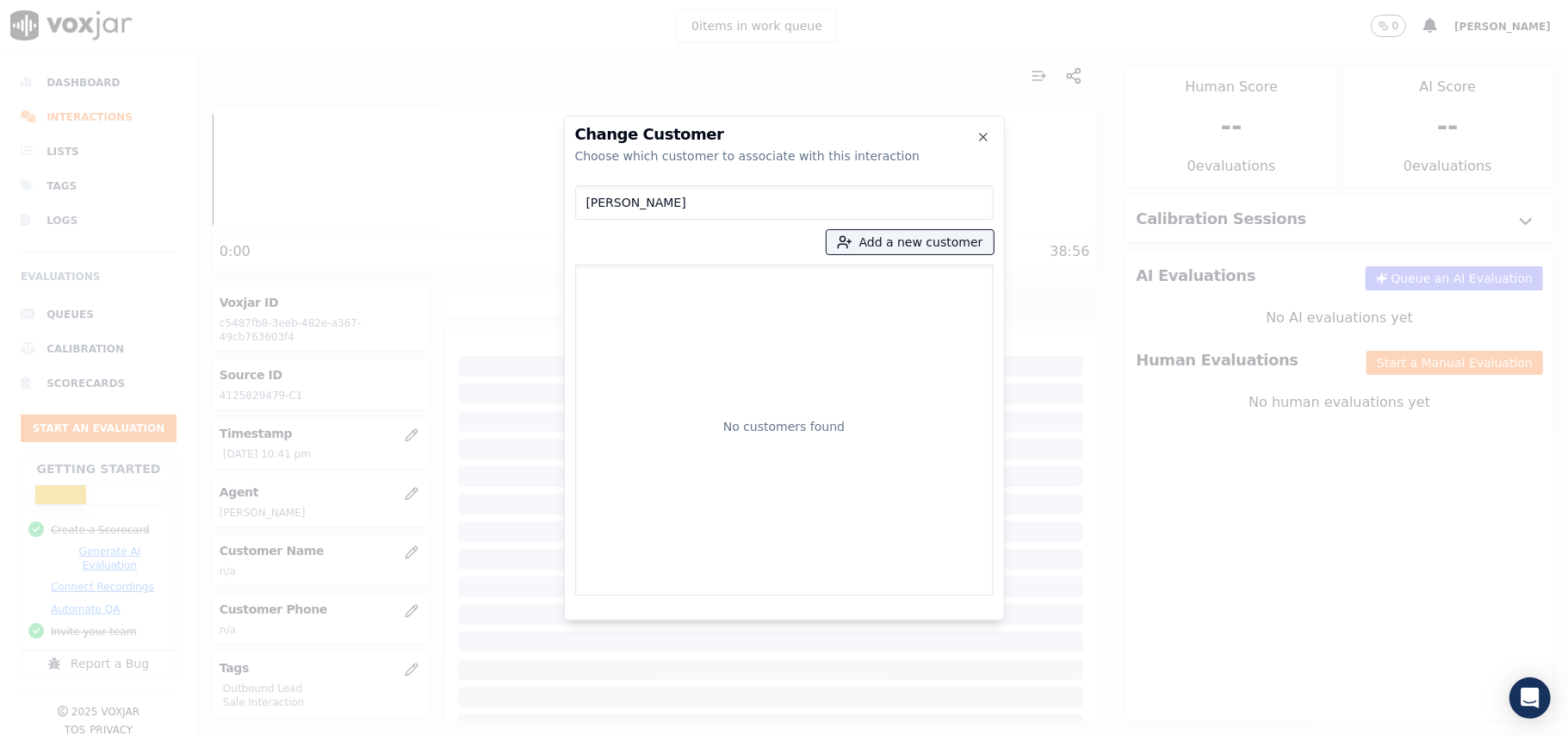
click at [589, 198] on input "[PERSON_NAME]" at bounding box center [784, 202] width 418 height 34
type input "[PERSON_NAME]"
drag, startPoint x: 724, startPoint y: 293, endPoint x: 778, endPoint y: 389, distance: 110.1
click at [725, 293] on p "[PERSON_NAME]" at bounding box center [683, 289] width 134 height 27
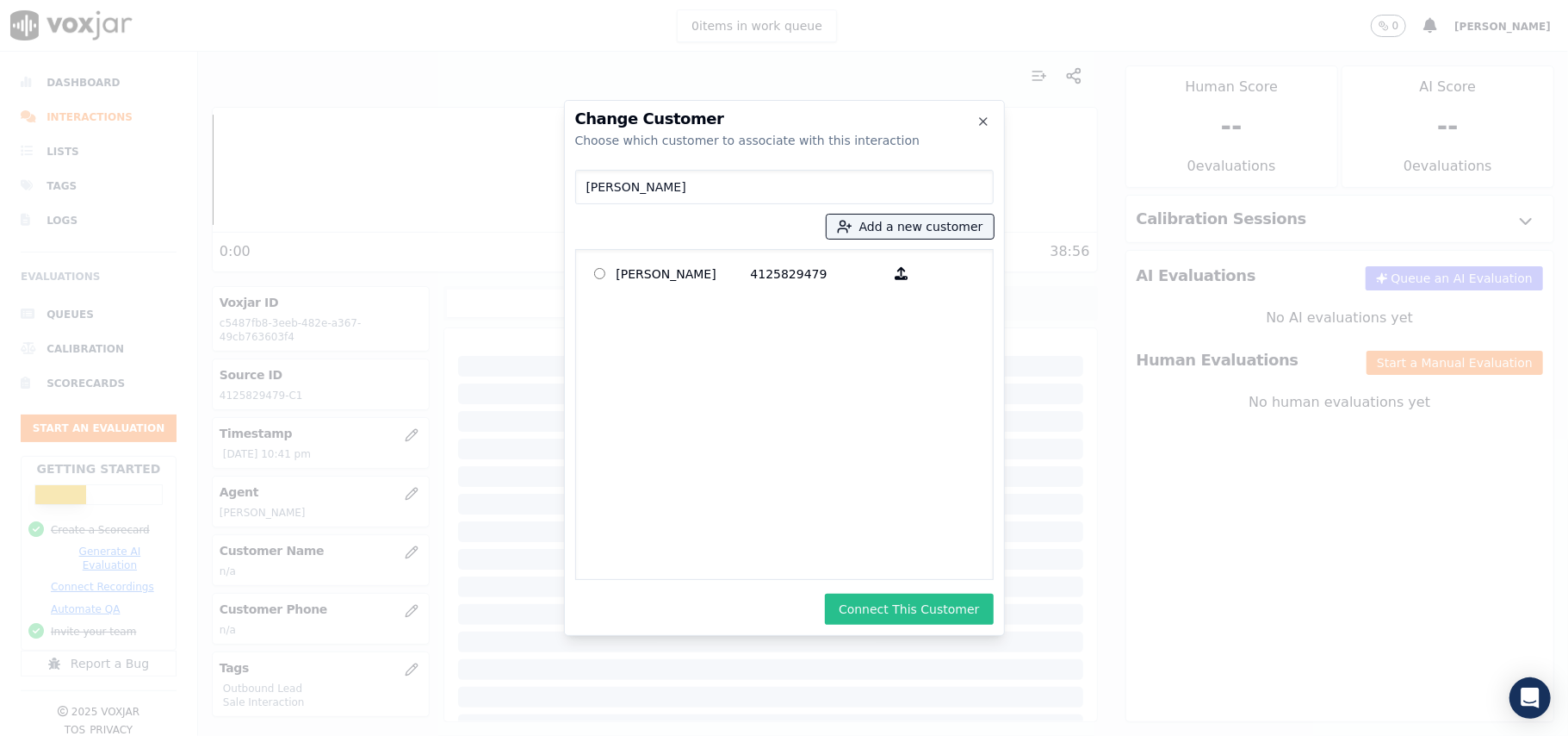
click at [927, 614] on button "Connect This Customer" at bounding box center [909, 608] width 168 height 31
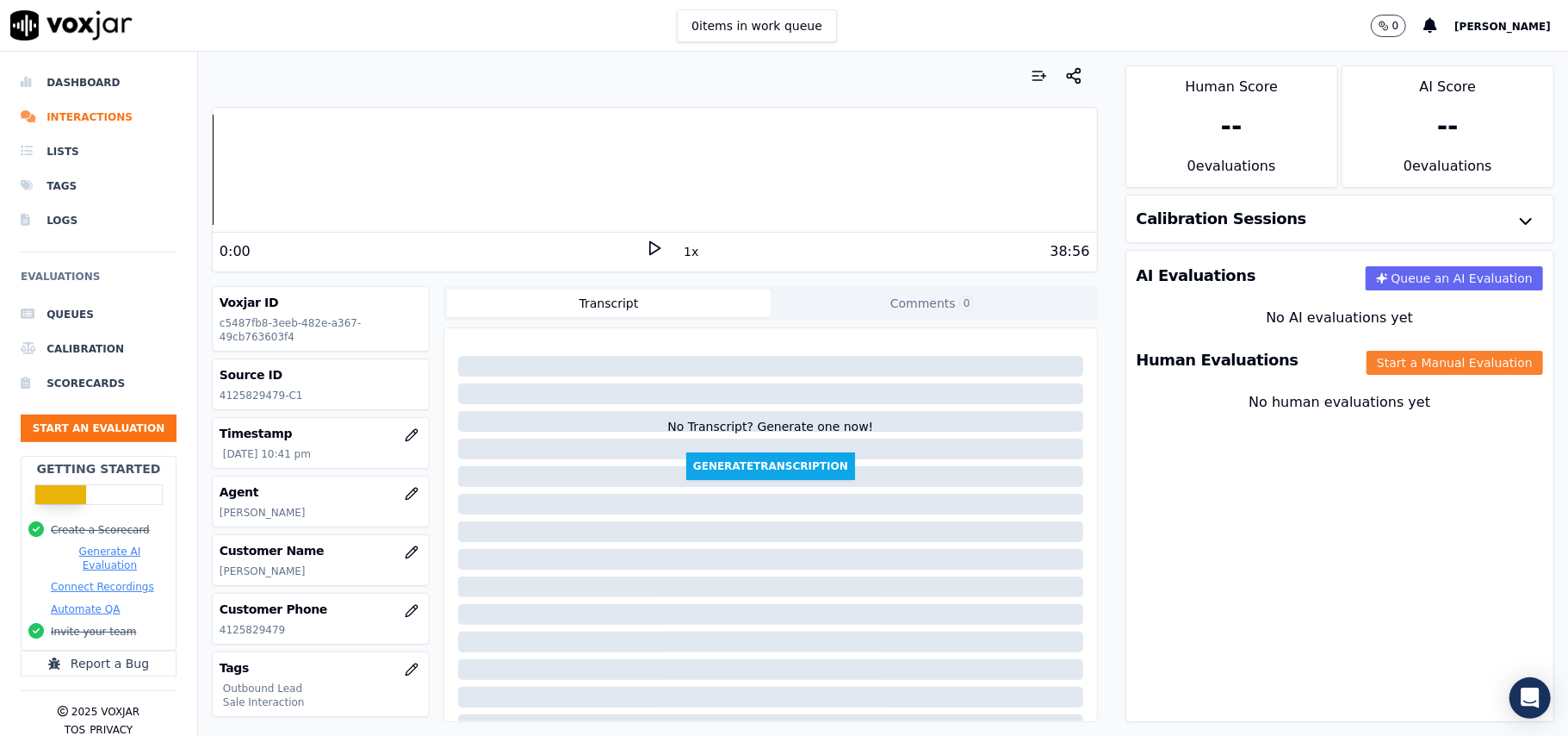
click at [1406, 375] on button "Start a Manual Evaluation" at bounding box center [1455, 362] width 177 height 24
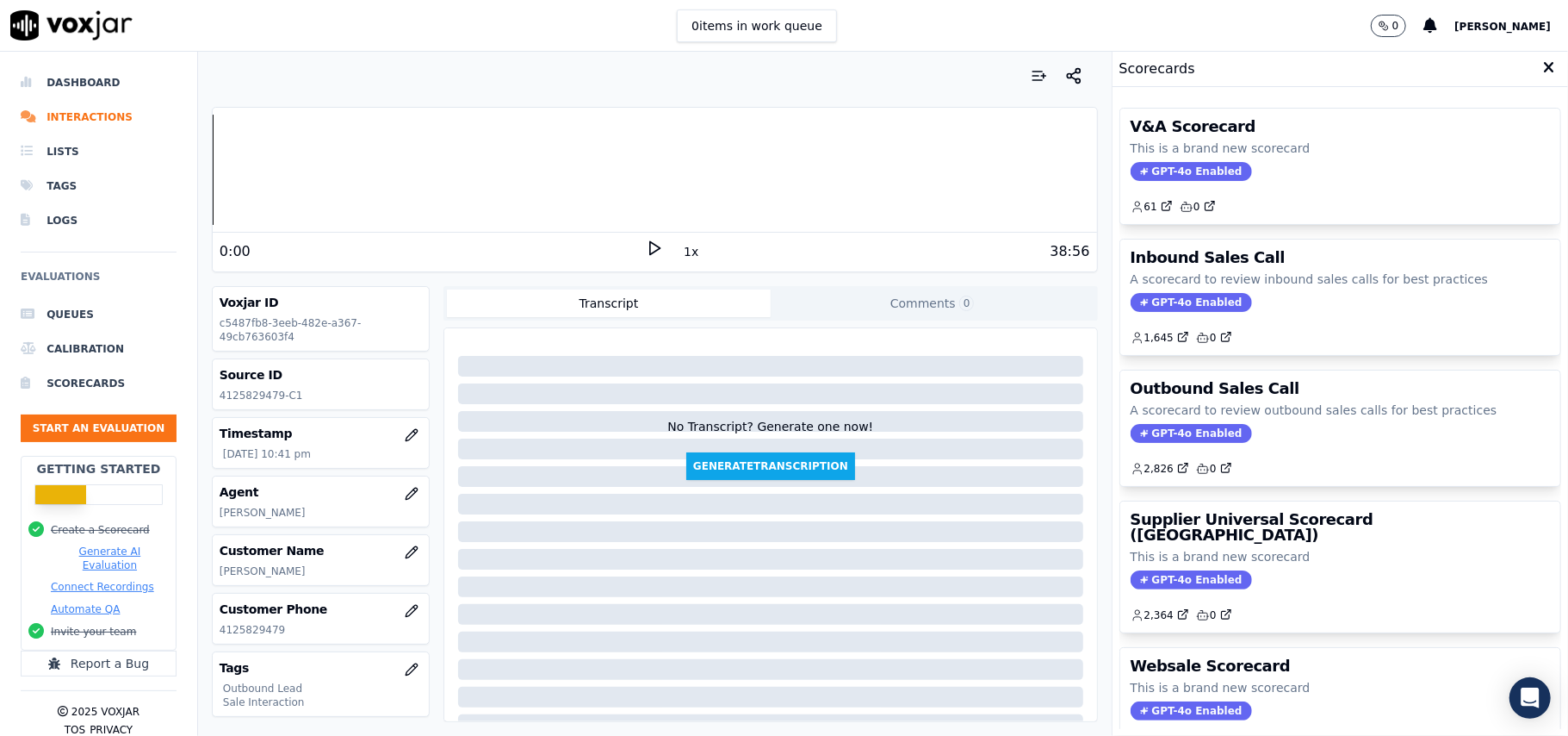
scroll to position [115, 0]
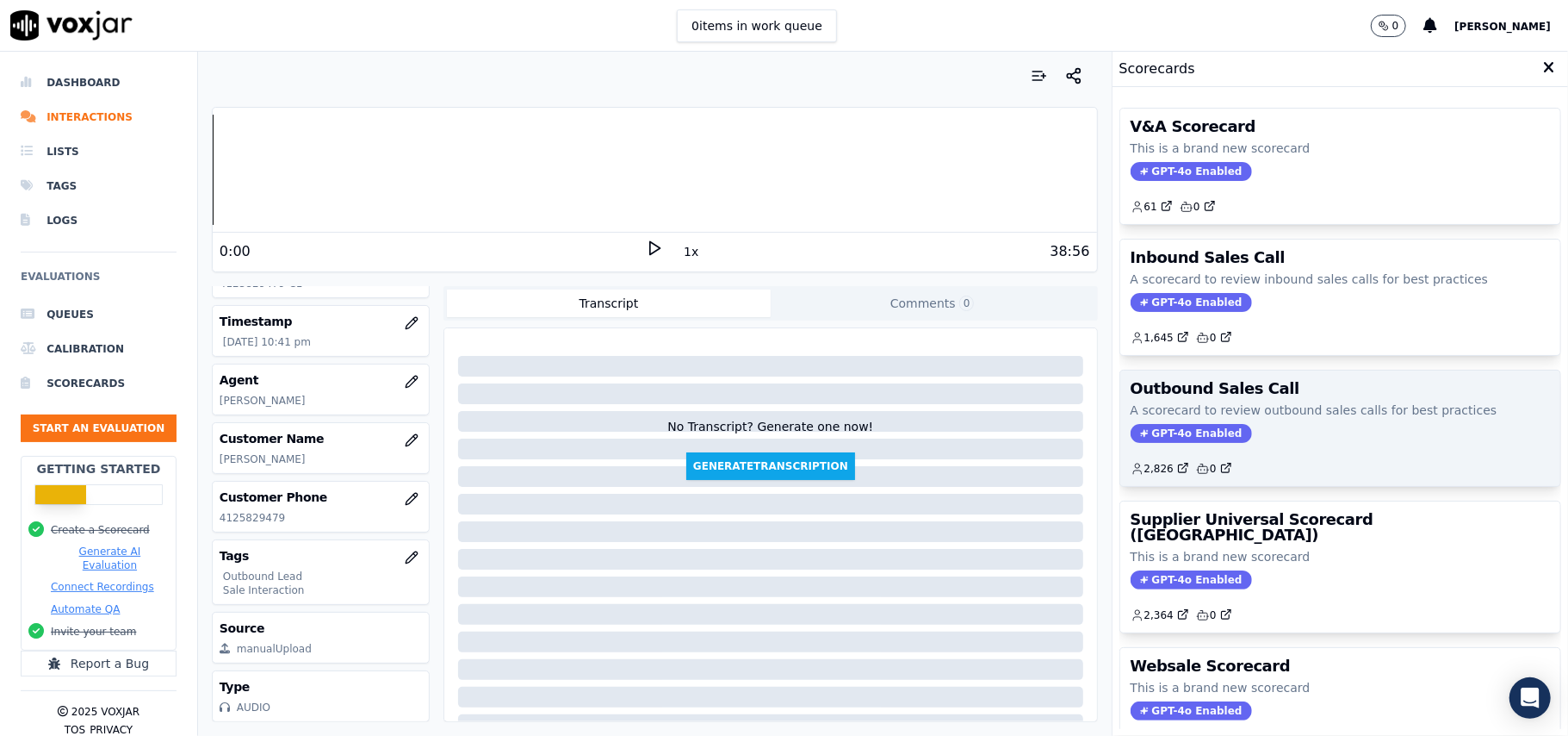
click at [1156, 429] on span "GPT-4o Enabled" at bounding box center [1191, 433] width 121 height 19
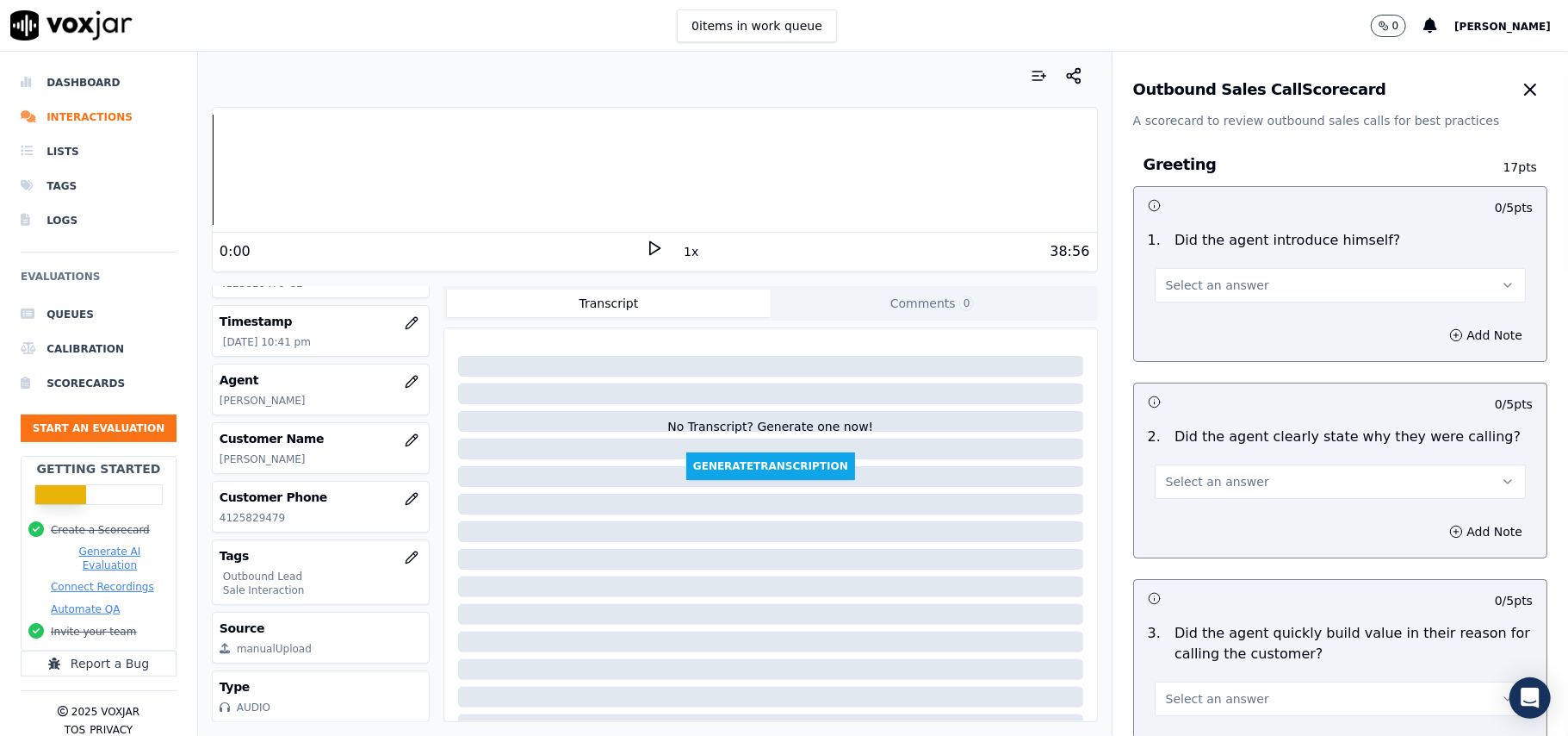
scroll to position [1229, 0]
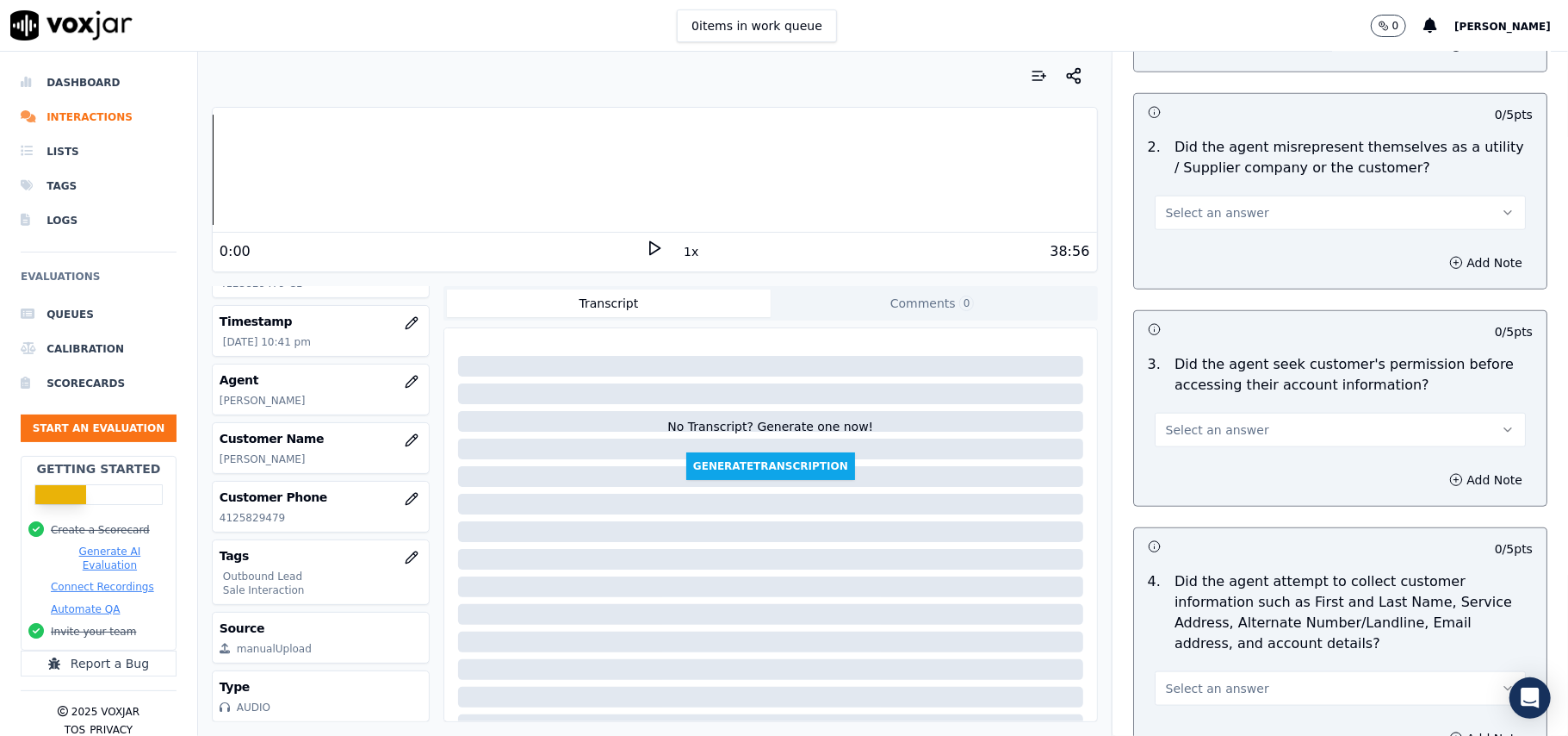
drag, startPoint x: 1231, startPoint y: 426, endPoint x: 1231, endPoint y: 439, distance: 13.0
click at [1231, 428] on span "Select an answer" at bounding box center [1217, 429] width 103 height 17
click at [1179, 499] on div "No" at bounding box center [1304, 500] width 333 height 28
click at [1439, 484] on button "Add Note" at bounding box center [1485, 480] width 94 height 24
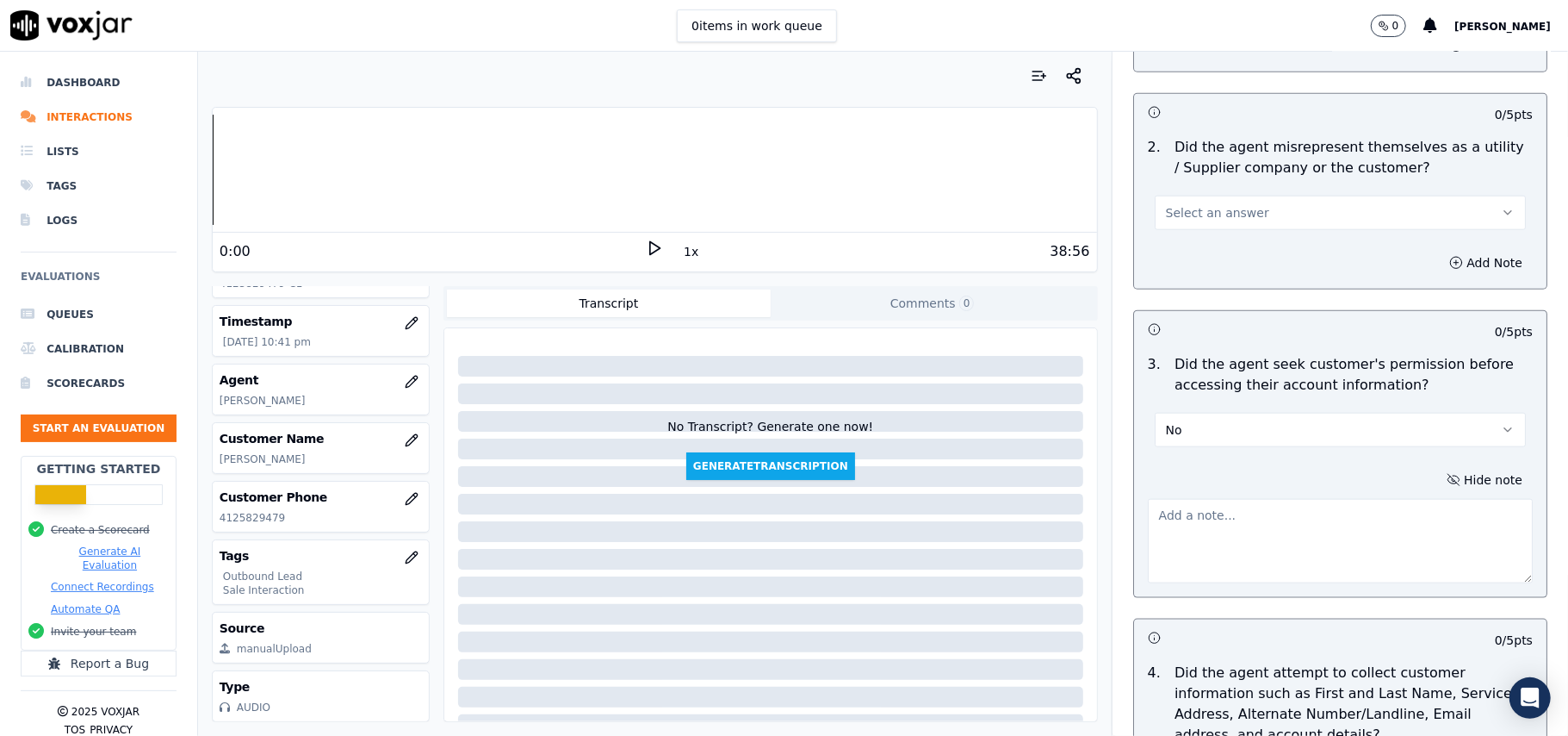
click at [1244, 536] on textarea at bounding box center [1340, 540] width 385 height 85
paste textarea "@ 03:00 – Agent accessed the customer’s account without obtaining permission."
click at [1198, 442] on button "No" at bounding box center [1340, 429] width 372 height 34
click at [1198, 435] on button "No" at bounding box center [1340, 429] width 372 height 34
click at [1148, 513] on textarea "@ 03:00 – Agent accessed the customer’s account without obtaining permission." at bounding box center [1340, 540] width 385 height 85
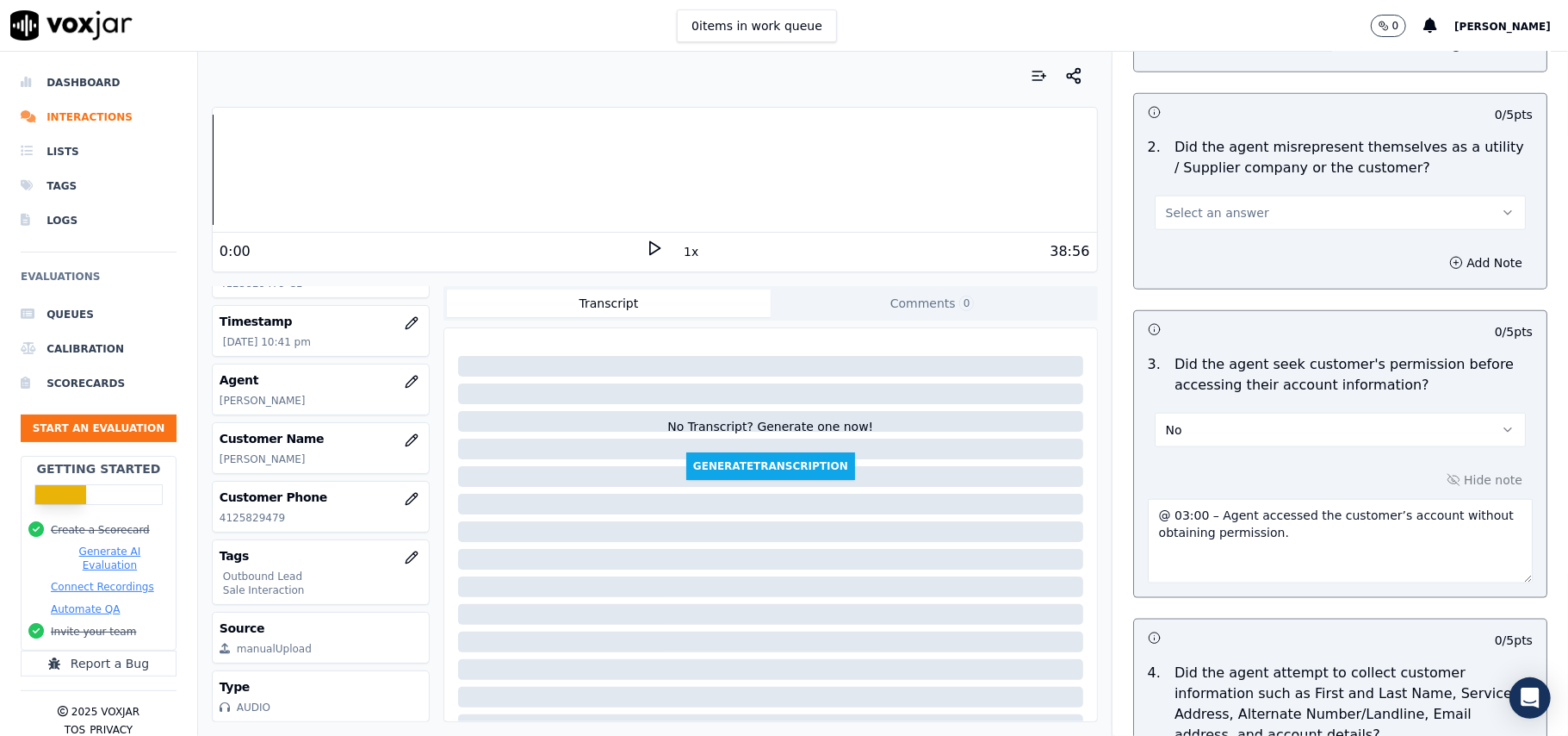
paste textarea ") Call ID: 132215"
click at [1148, 511] on textarea ") Call ID: 132215 @ 03:00 – Agent accessed the customer’s account without obtai…" at bounding box center [1340, 540] width 385 height 85
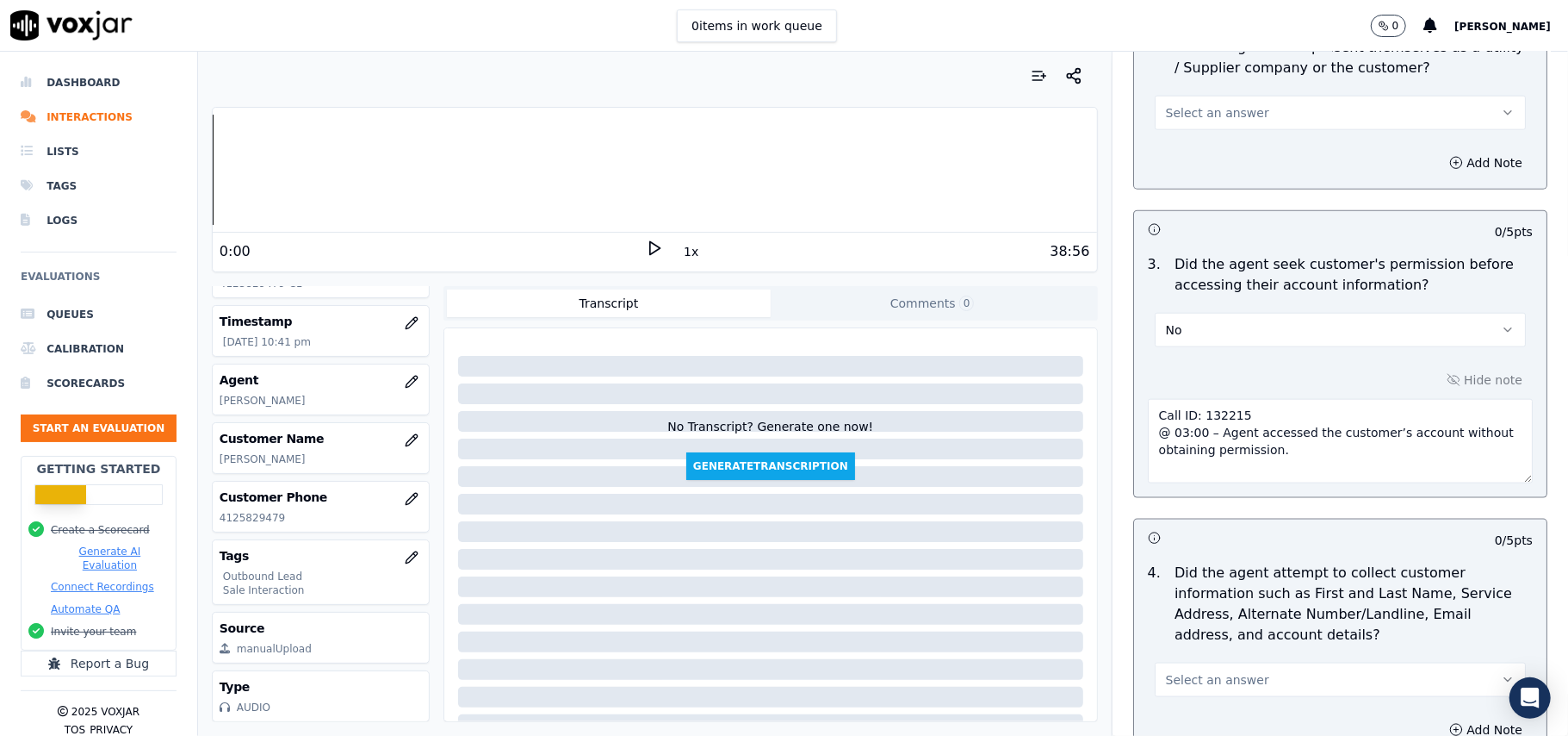
scroll to position [1459, 0]
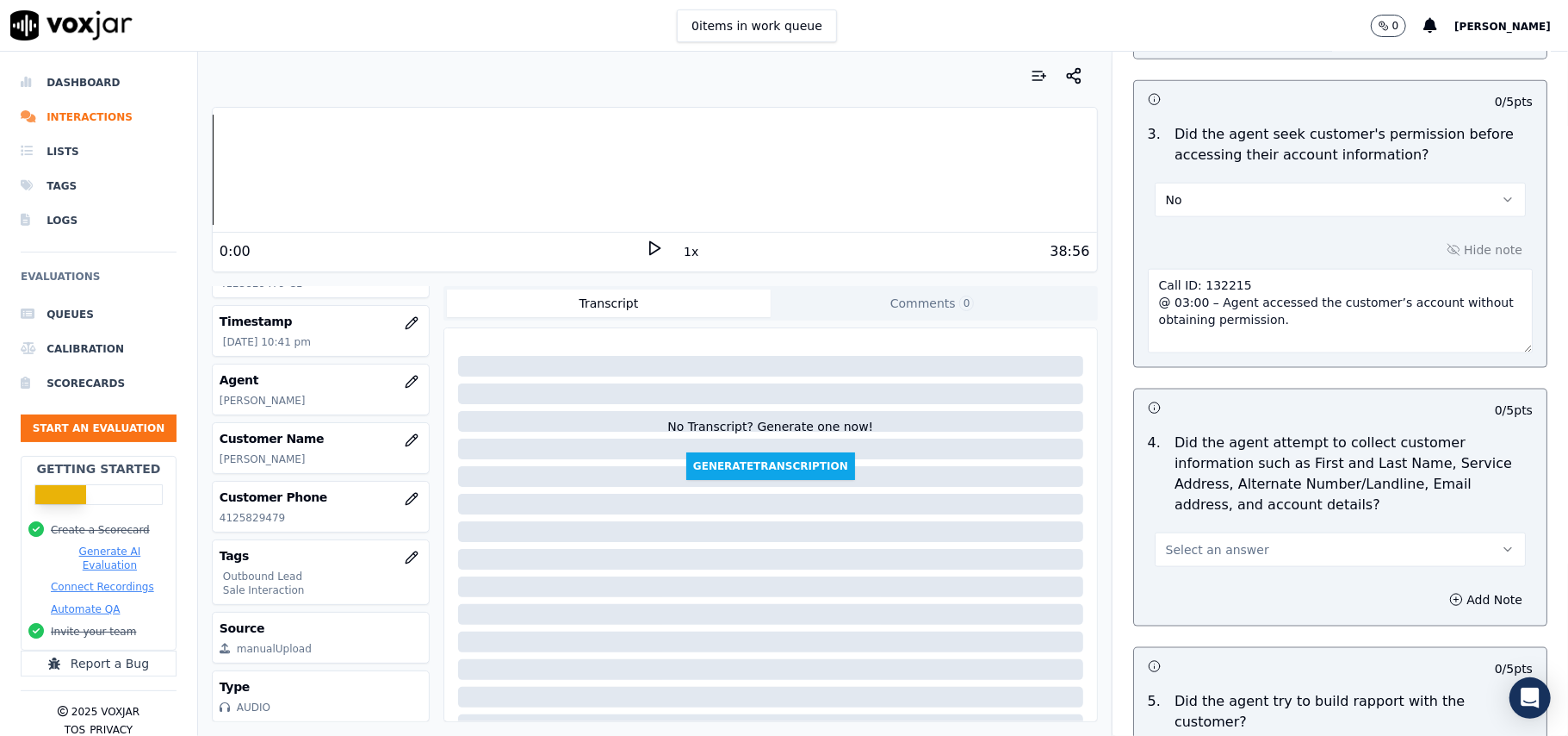
type textarea "Call ID: 132215 @ 03:00 – Agent accessed the customer’s account without obtaini…"
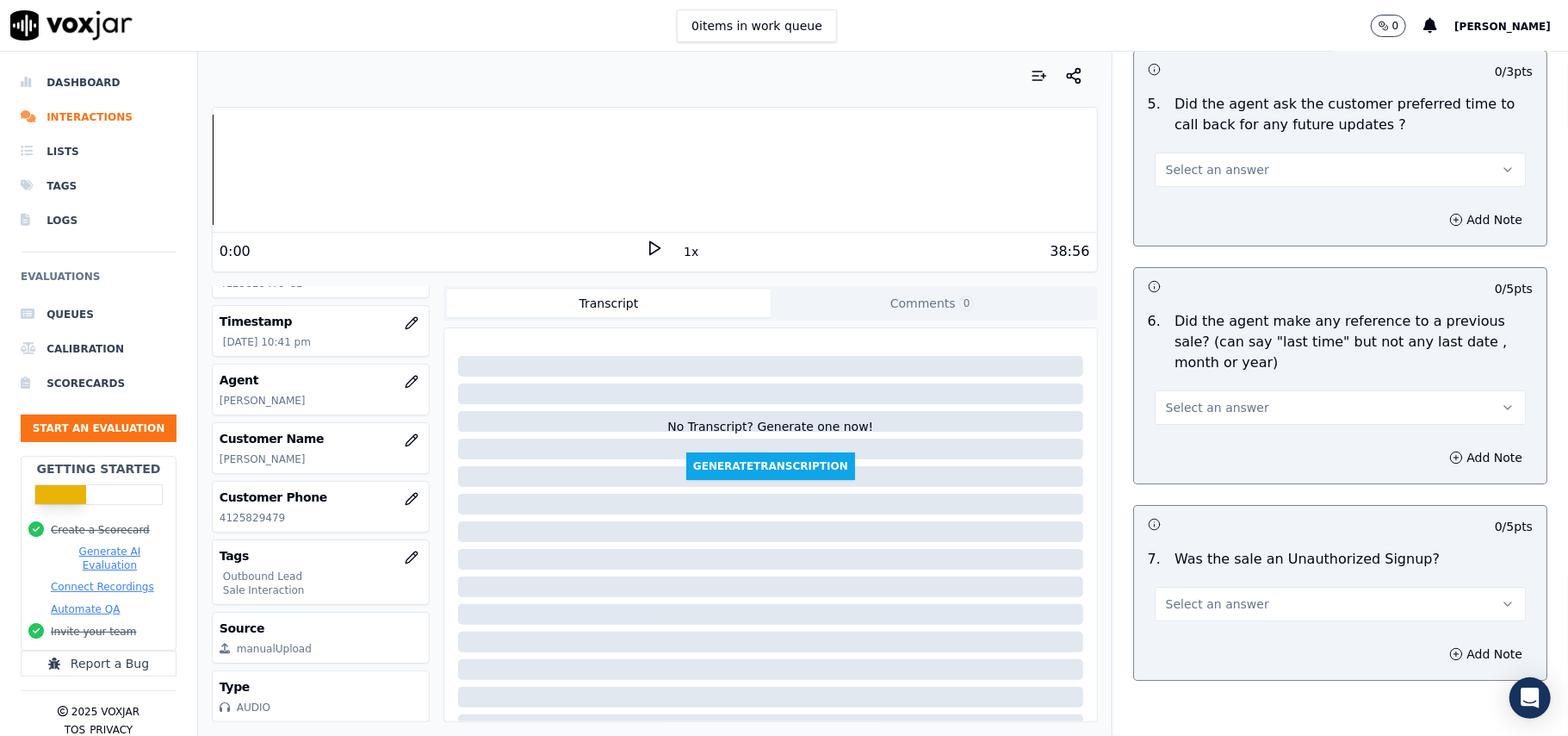
scroll to position [4389, 0]
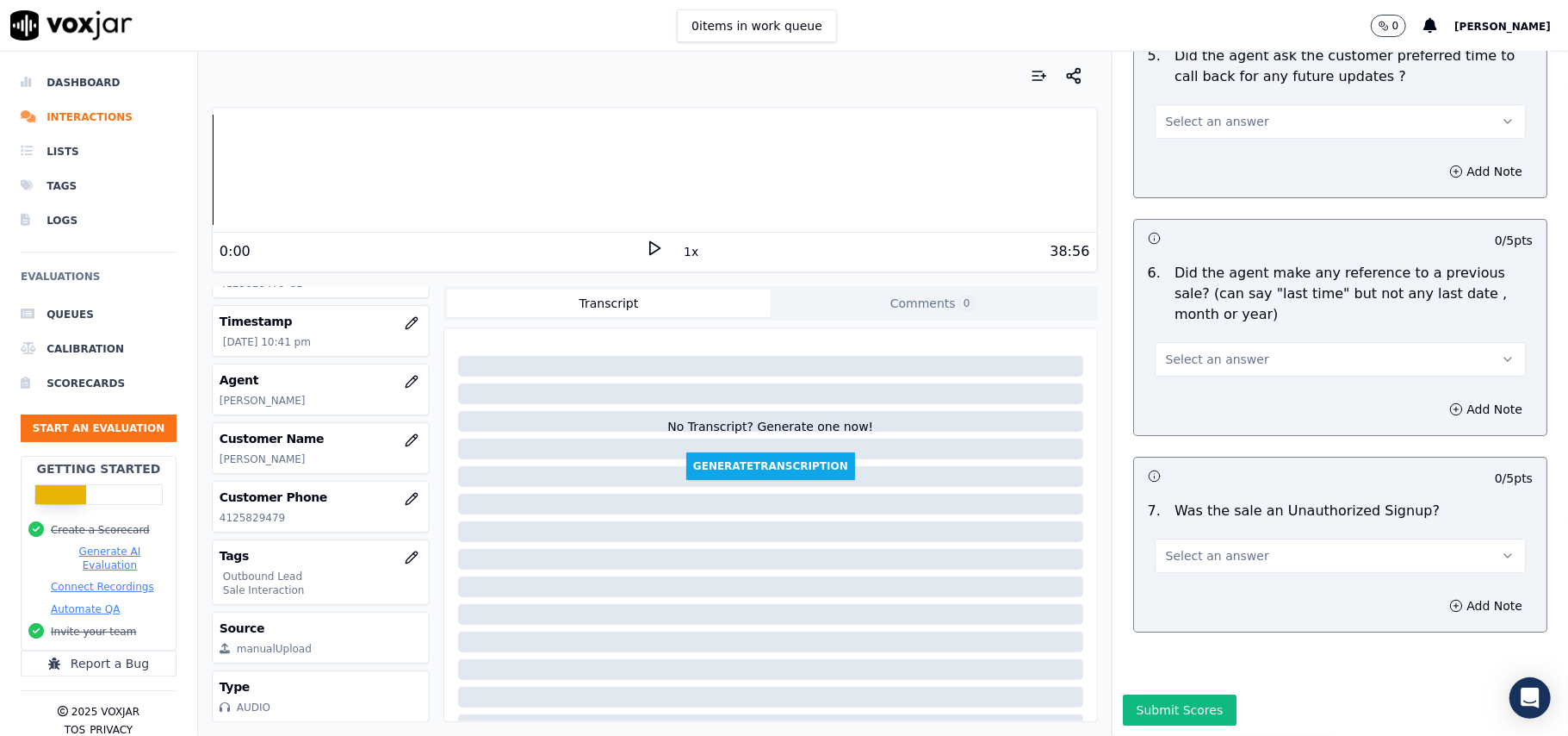
click at [1243, 538] on button "Select an answer" at bounding box center [1340, 555] width 372 height 34
click at [1221, 566] on div "No" at bounding box center [1304, 570] width 333 height 28
click at [1248, 342] on button "Select an answer" at bounding box center [1340, 359] width 372 height 34
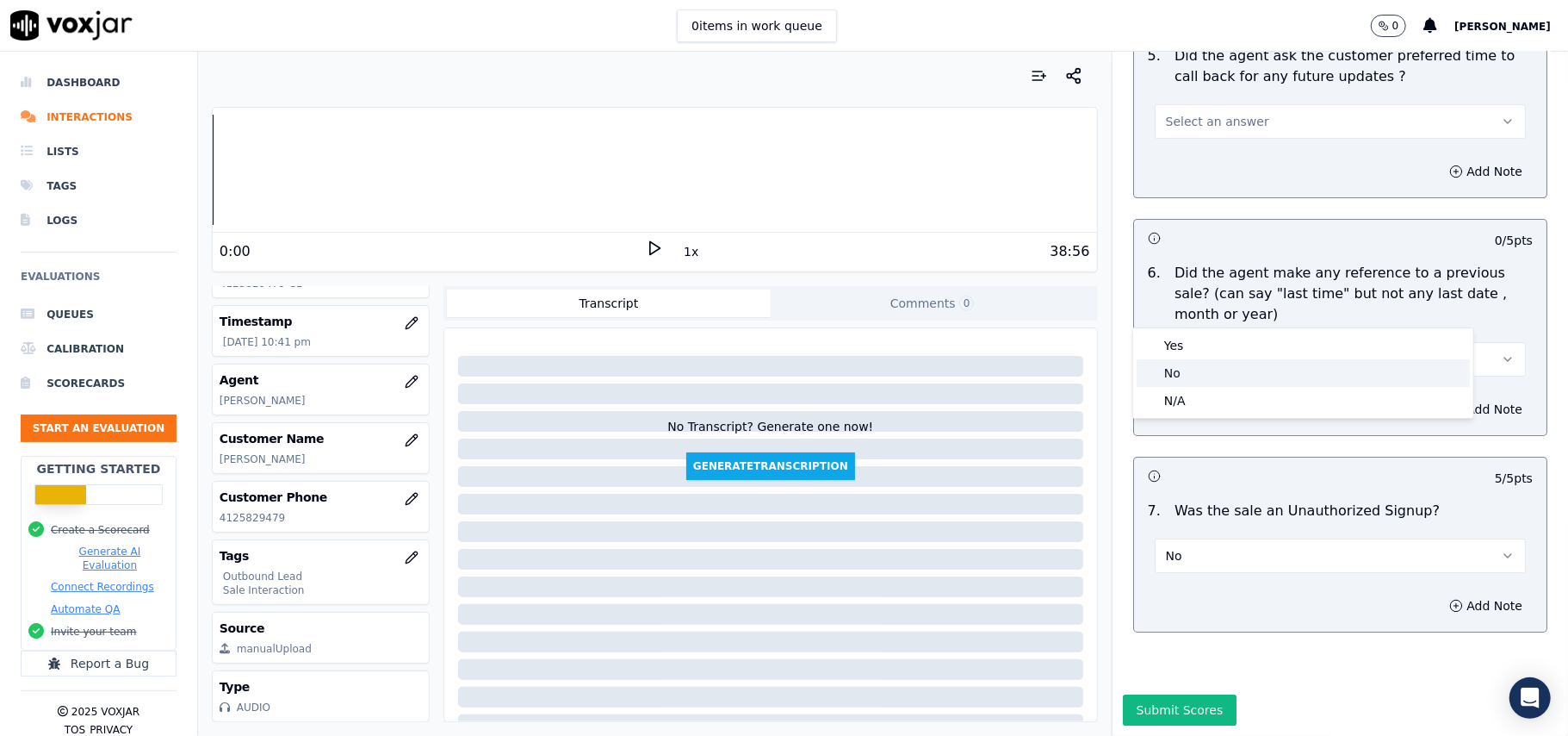
click at [1221, 365] on div "No" at bounding box center [1304, 374] width 333 height 28
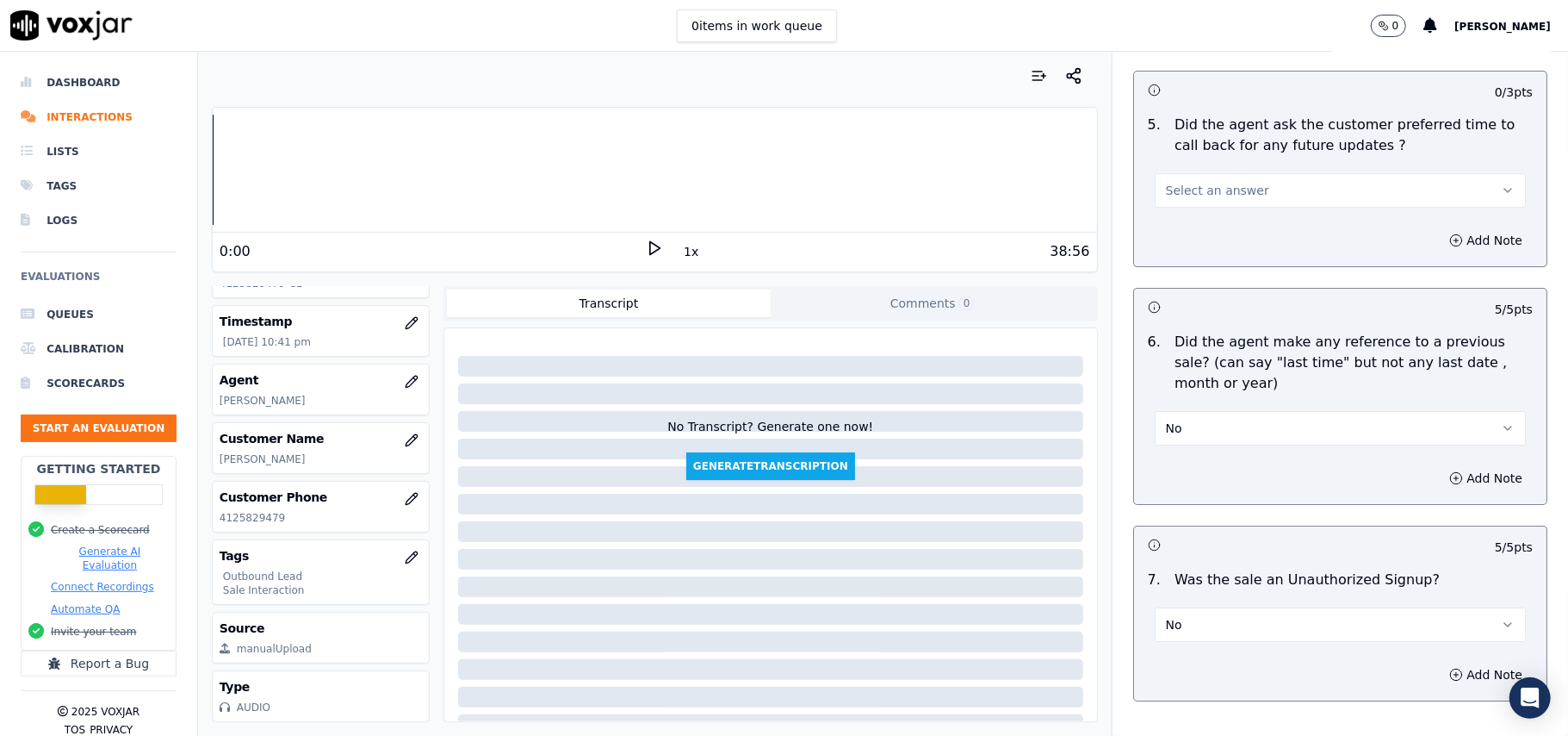
scroll to position [4160, 0]
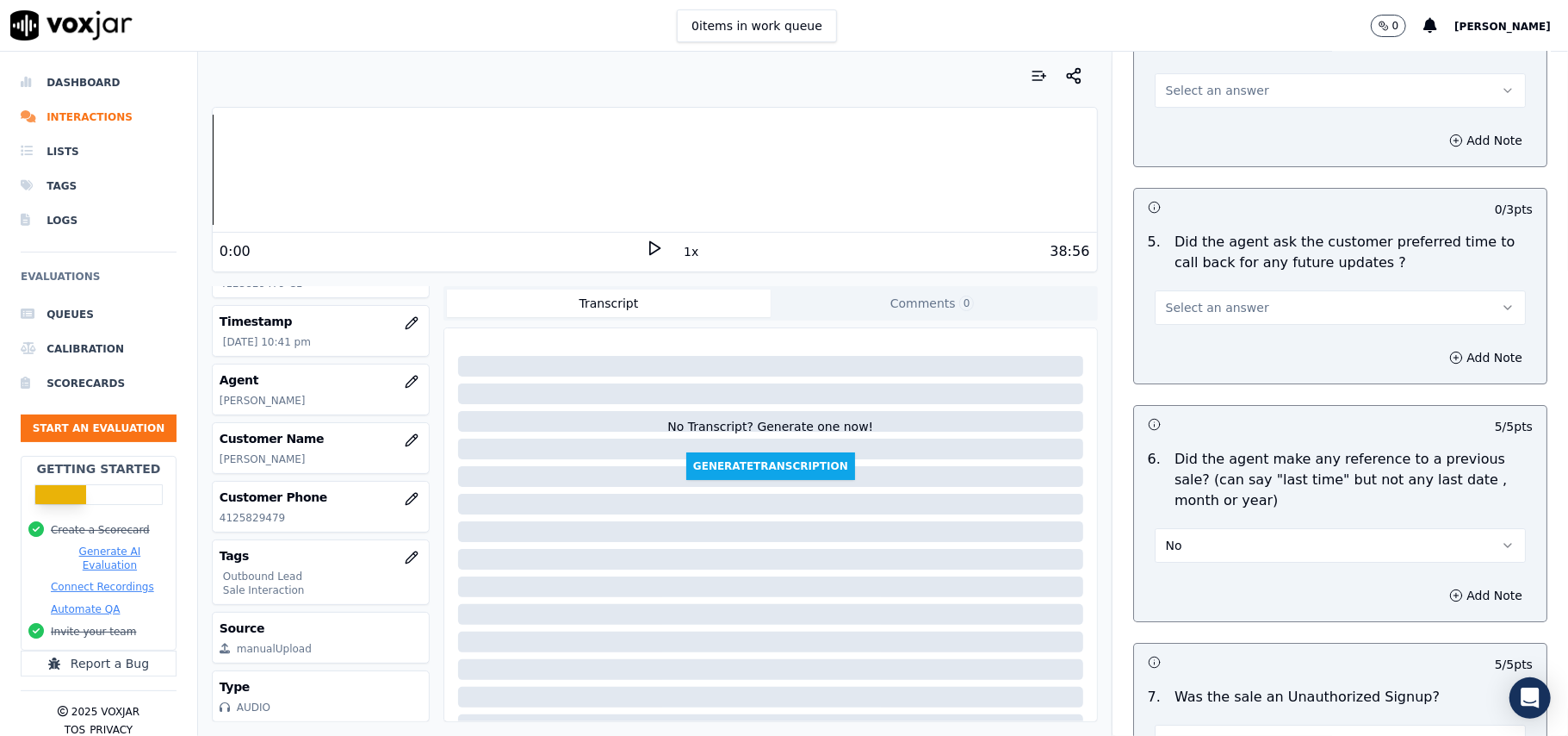
click at [1202, 302] on span "Select an answer" at bounding box center [1217, 307] width 103 height 17
click at [1207, 336] on div "Yes" at bounding box center [1304, 337] width 333 height 28
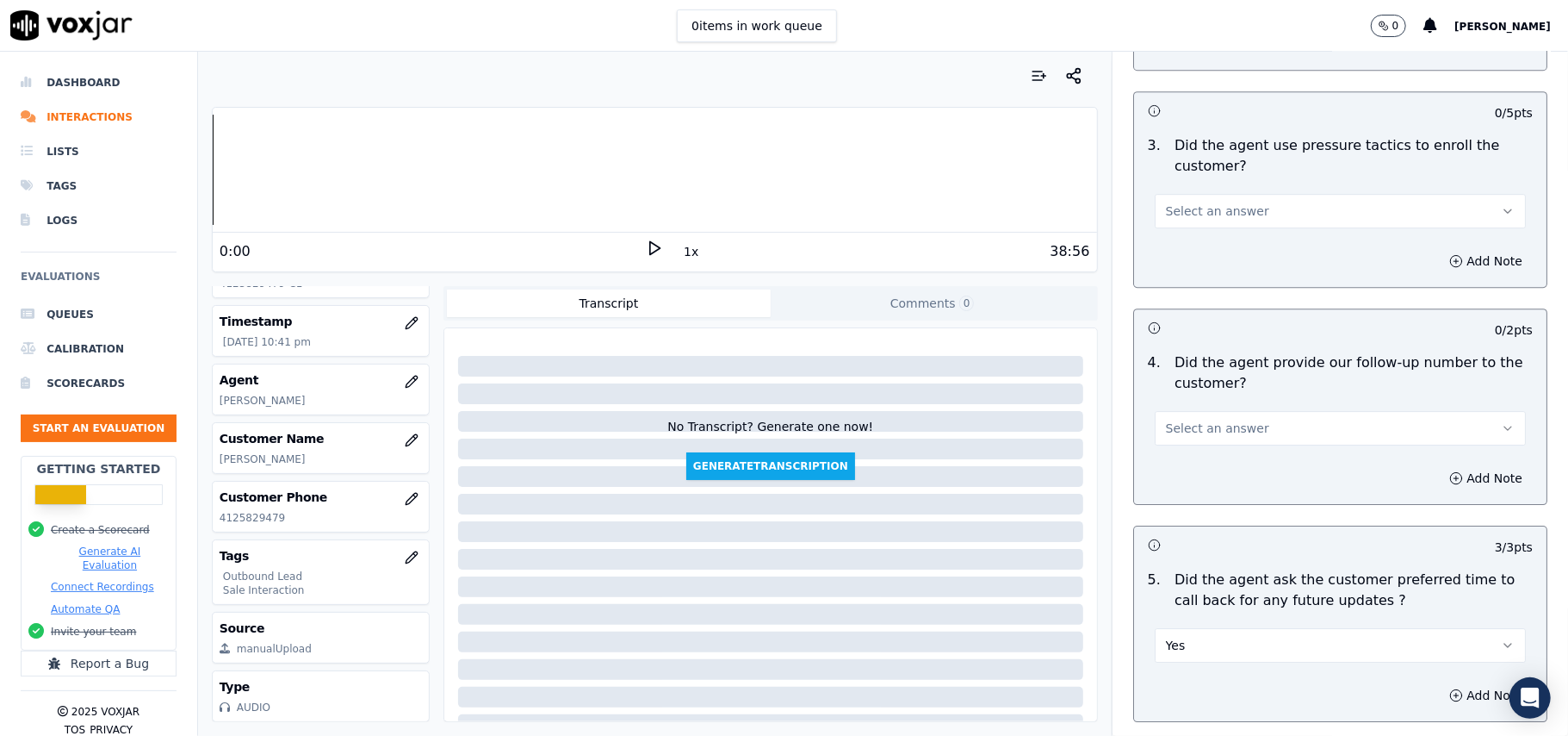
scroll to position [3815, 0]
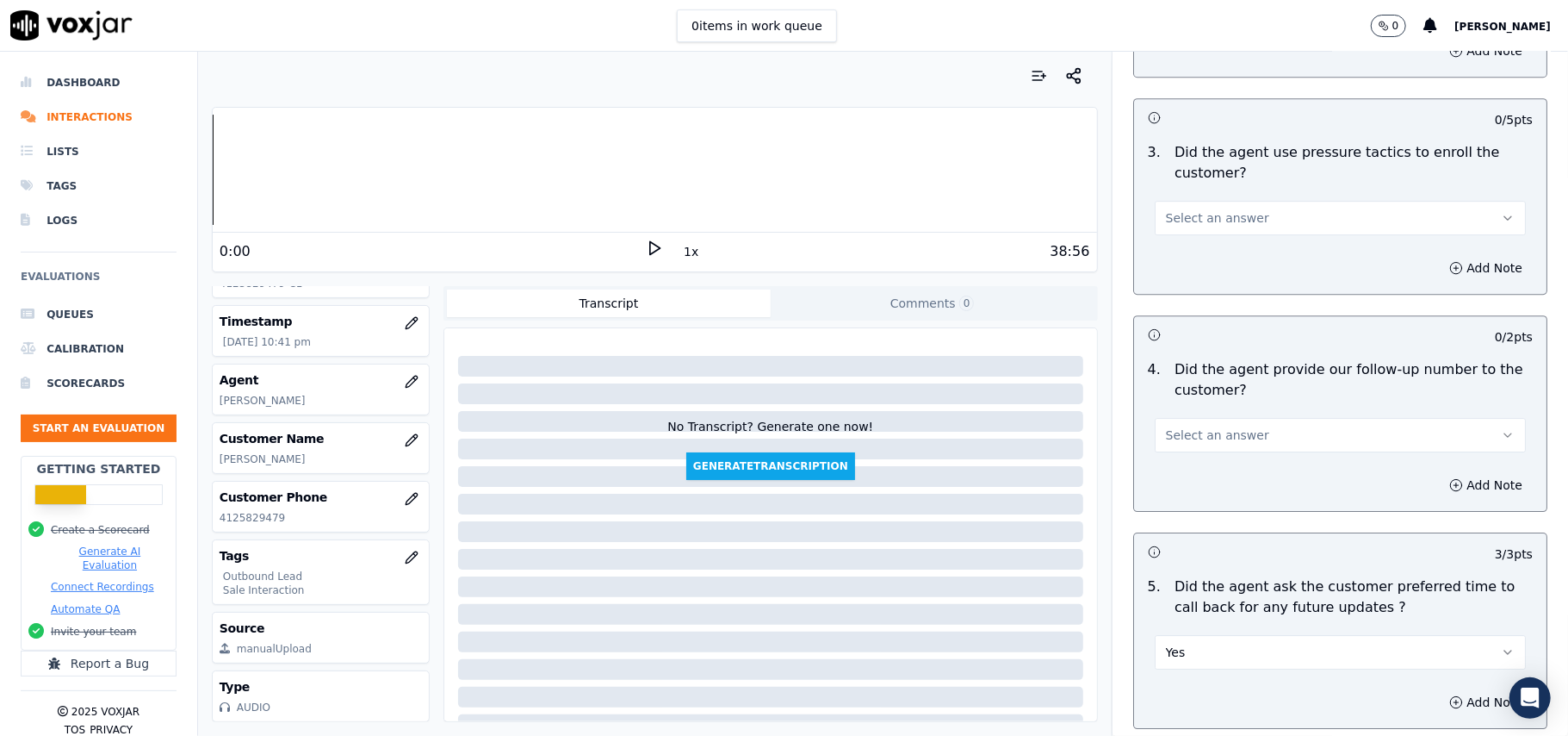
click at [1221, 427] on span "Select an answer" at bounding box center [1217, 435] width 103 height 17
click at [1221, 453] on div "Yes" at bounding box center [1304, 465] width 333 height 28
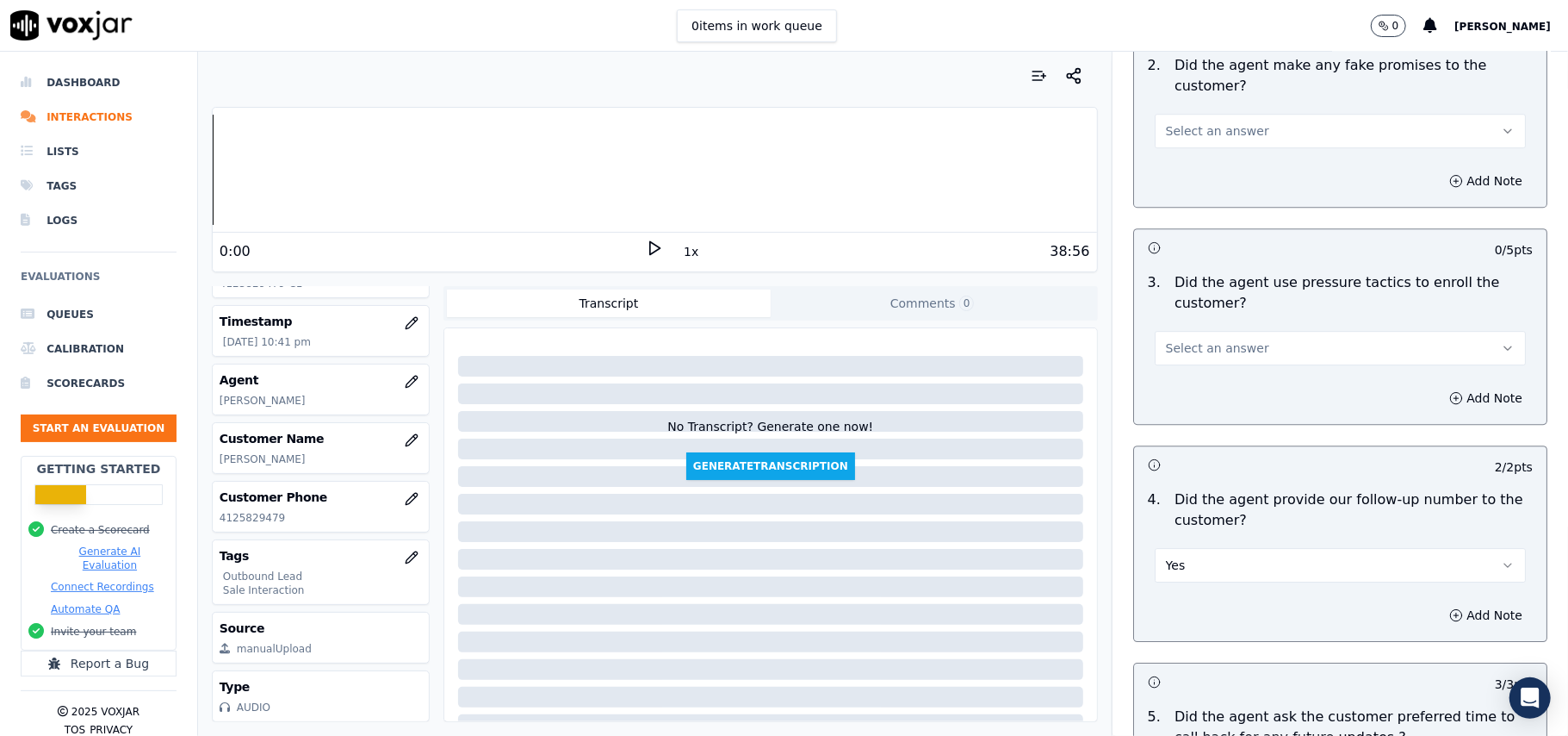
scroll to position [3585, 0]
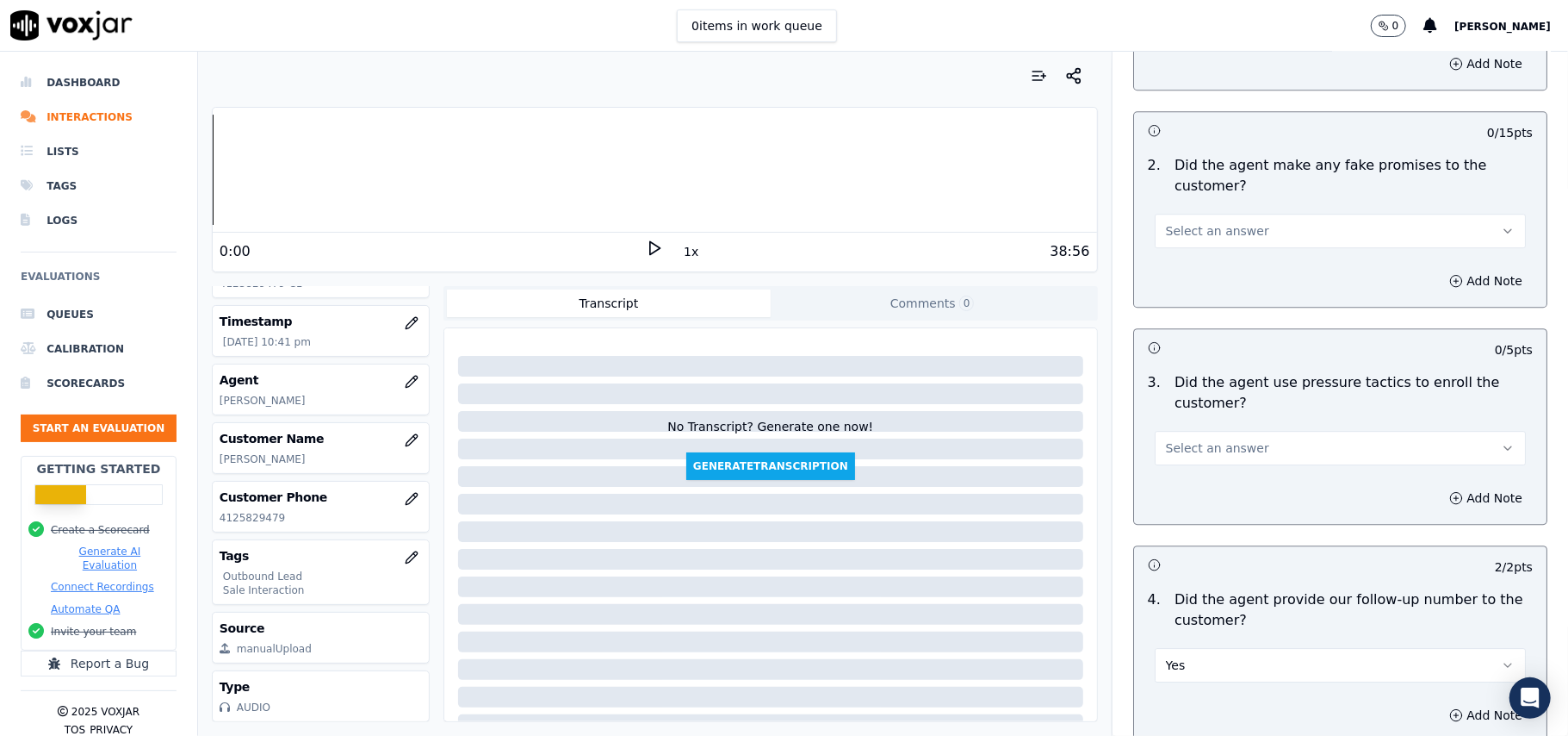
click at [1199, 440] on span "Select an answer" at bounding box center [1217, 448] width 103 height 17
click at [1203, 486] on div "Yes" at bounding box center [1304, 477] width 333 height 28
click at [1206, 439] on button "Yes" at bounding box center [1340, 447] width 372 height 34
click at [1207, 497] on div "No" at bounding box center [1304, 504] width 333 height 28
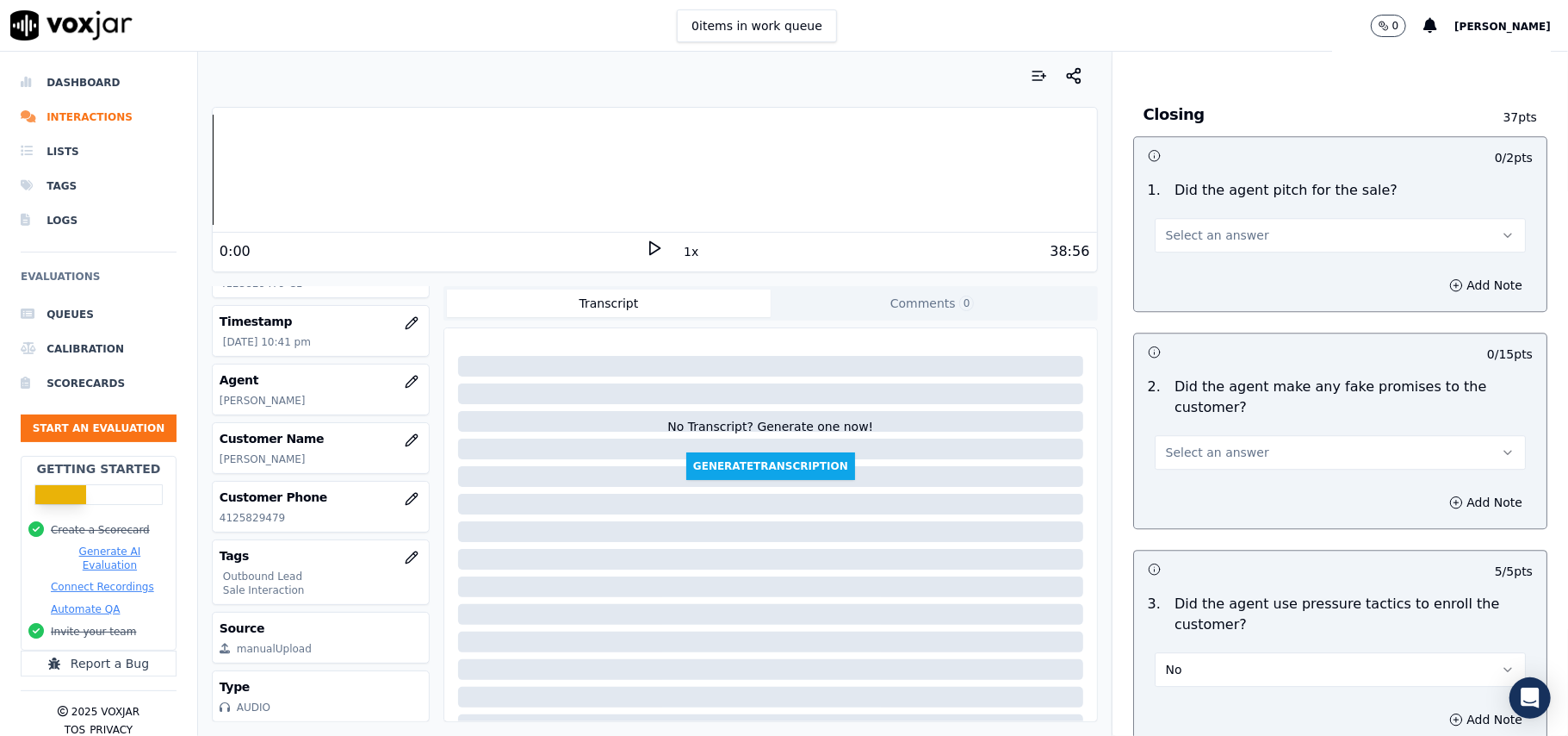
scroll to position [3355, 0]
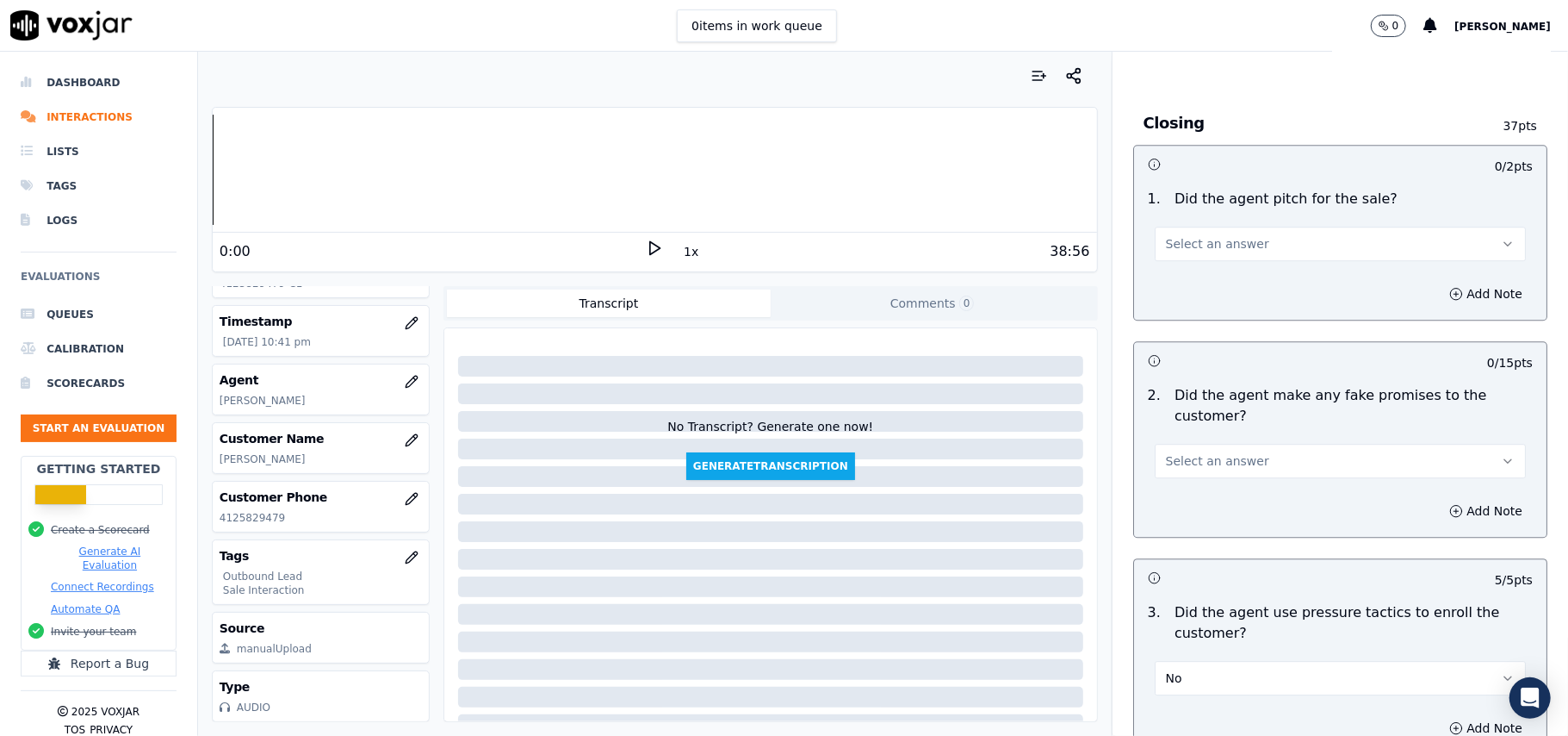
click at [1212, 453] on span "Select an answer" at bounding box center [1217, 461] width 103 height 17
click at [1202, 508] on div "No" at bounding box center [1304, 516] width 333 height 28
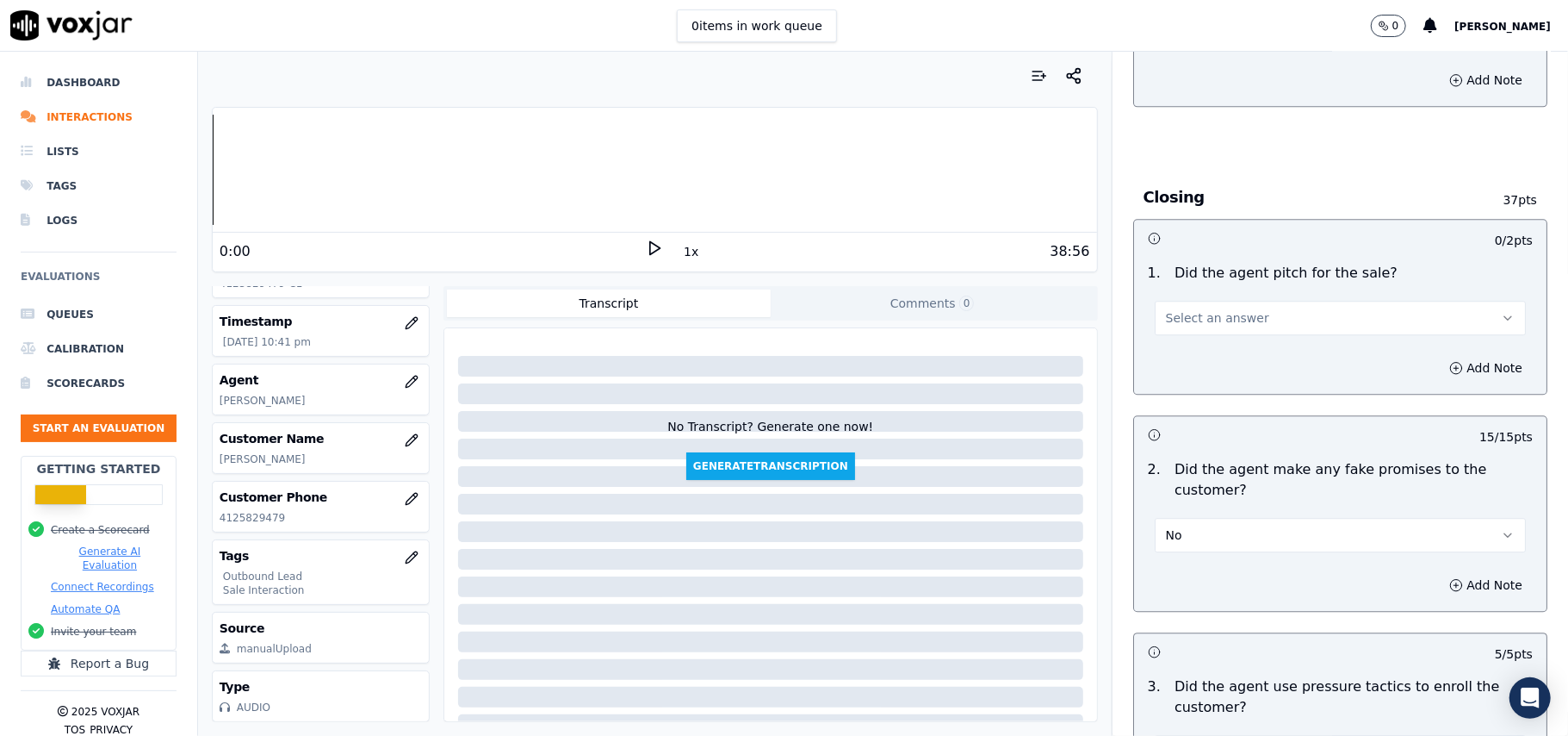
scroll to position [3240, 0]
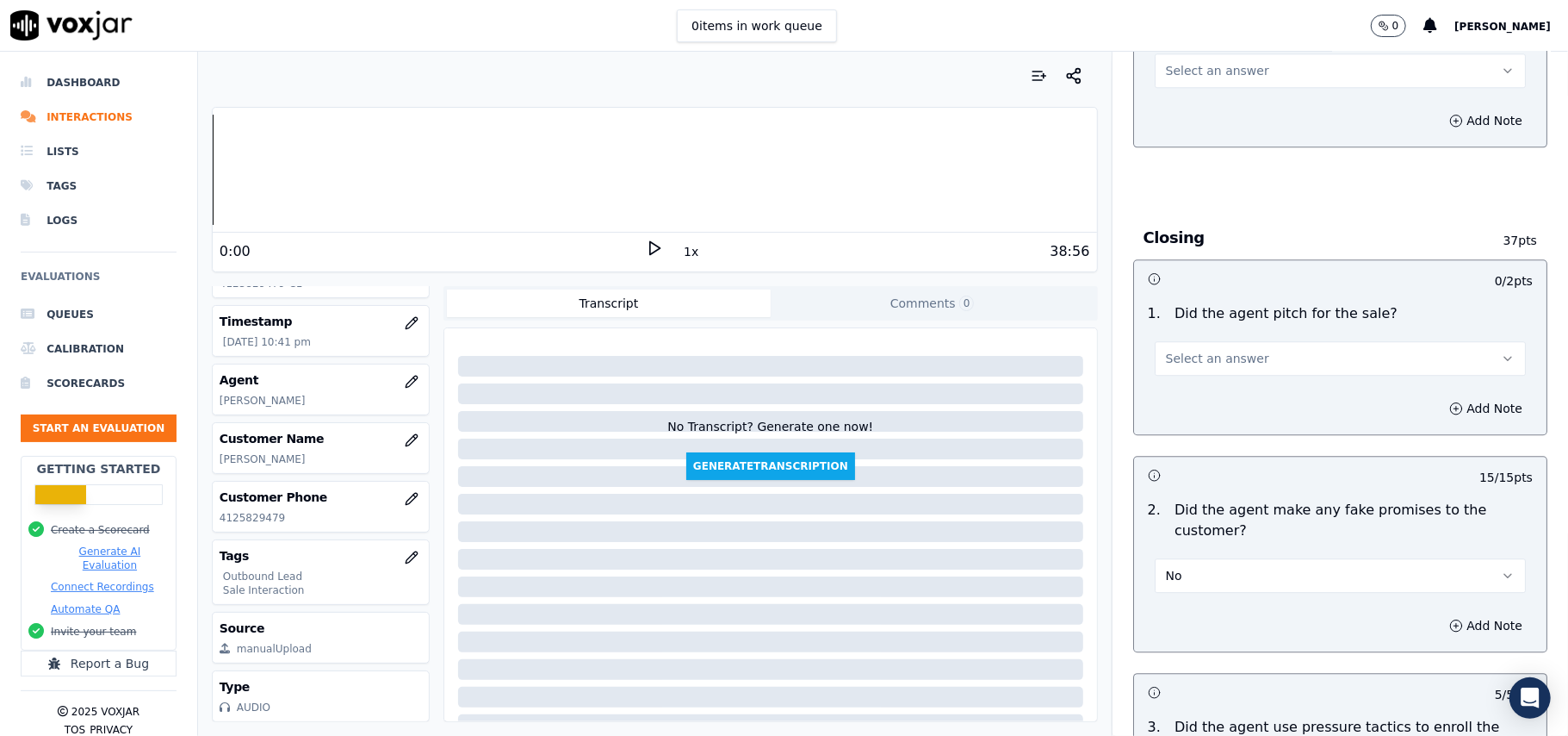
click at [1196, 362] on button "Select an answer" at bounding box center [1340, 358] width 372 height 34
click at [1204, 387] on div "Yes" at bounding box center [1304, 386] width 333 height 28
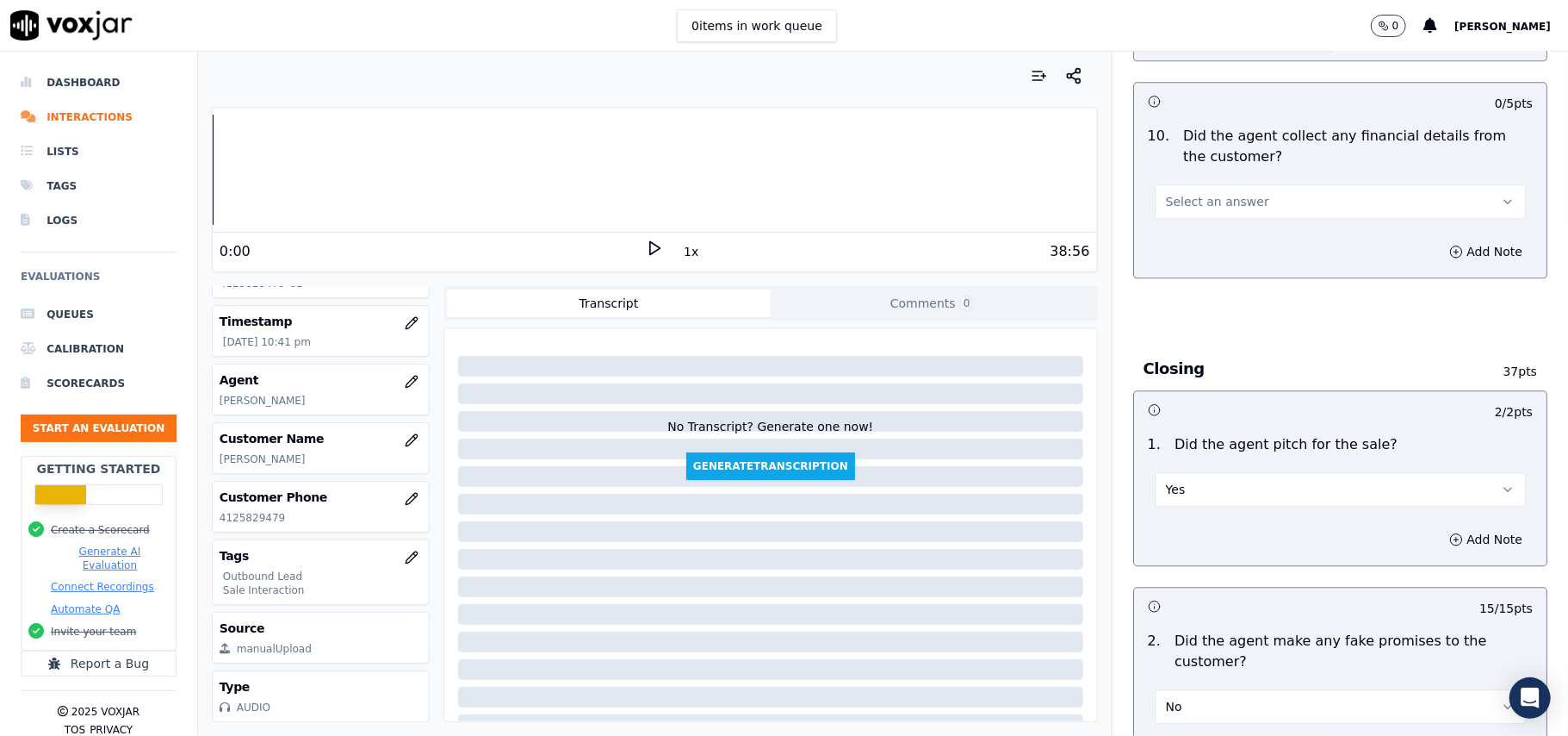
scroll to position [2896, 0]
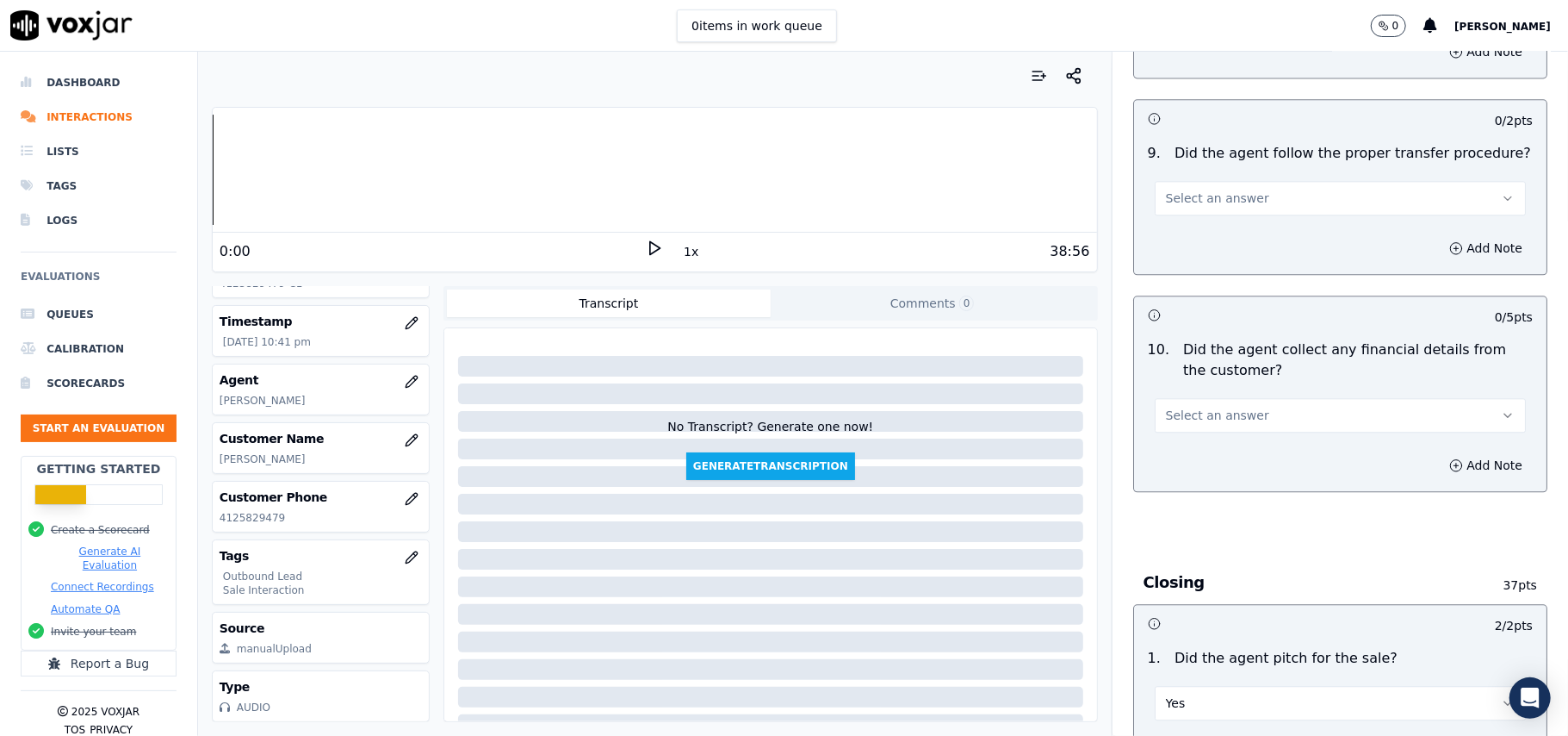
click at [1210, 407] on span "Select an answer" at bounding box center [1217, 416] width 103 height 17
click at [1213, 466] on div "No" at bounding box center [1304, 470] width 333 height 28
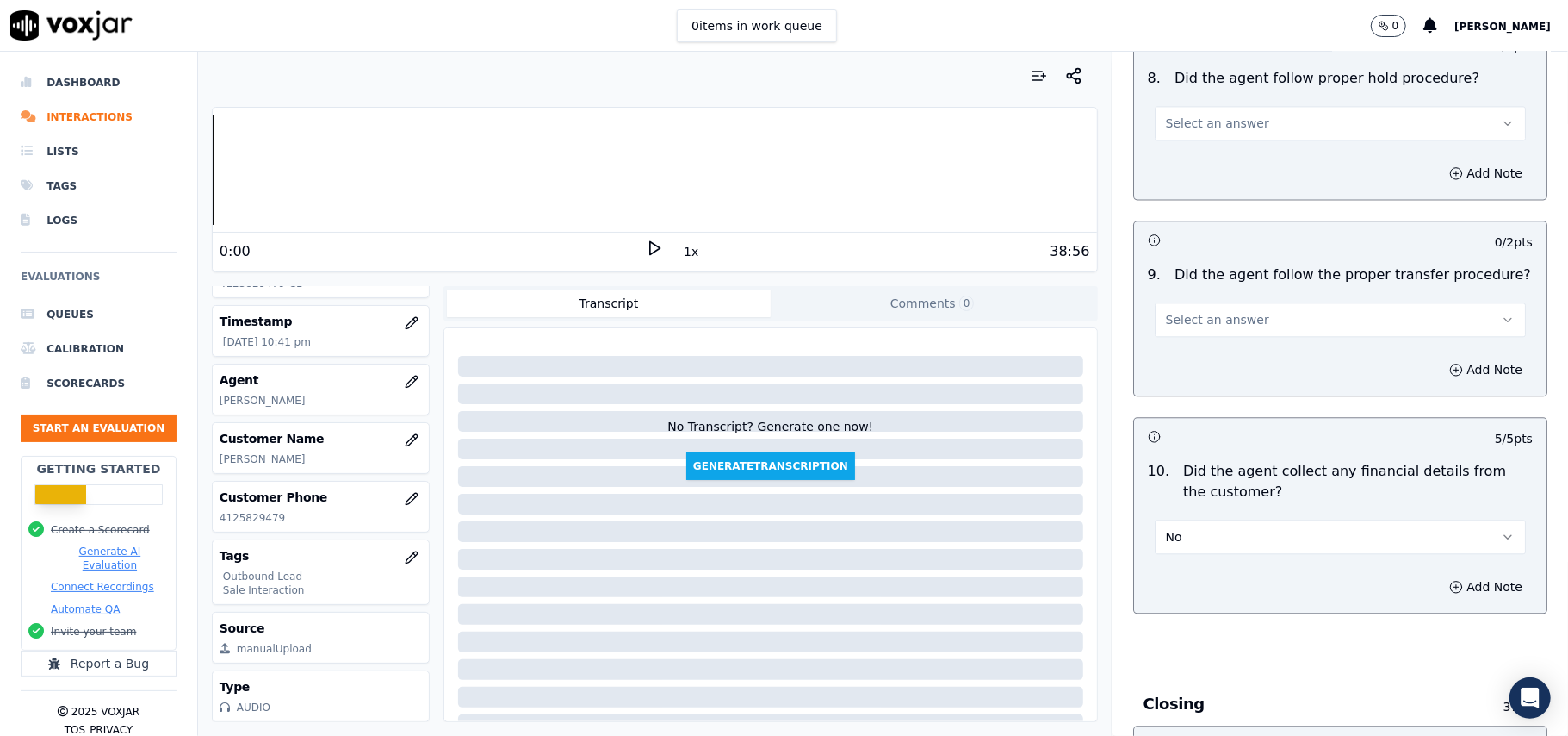
scroll to position [2665, 0]
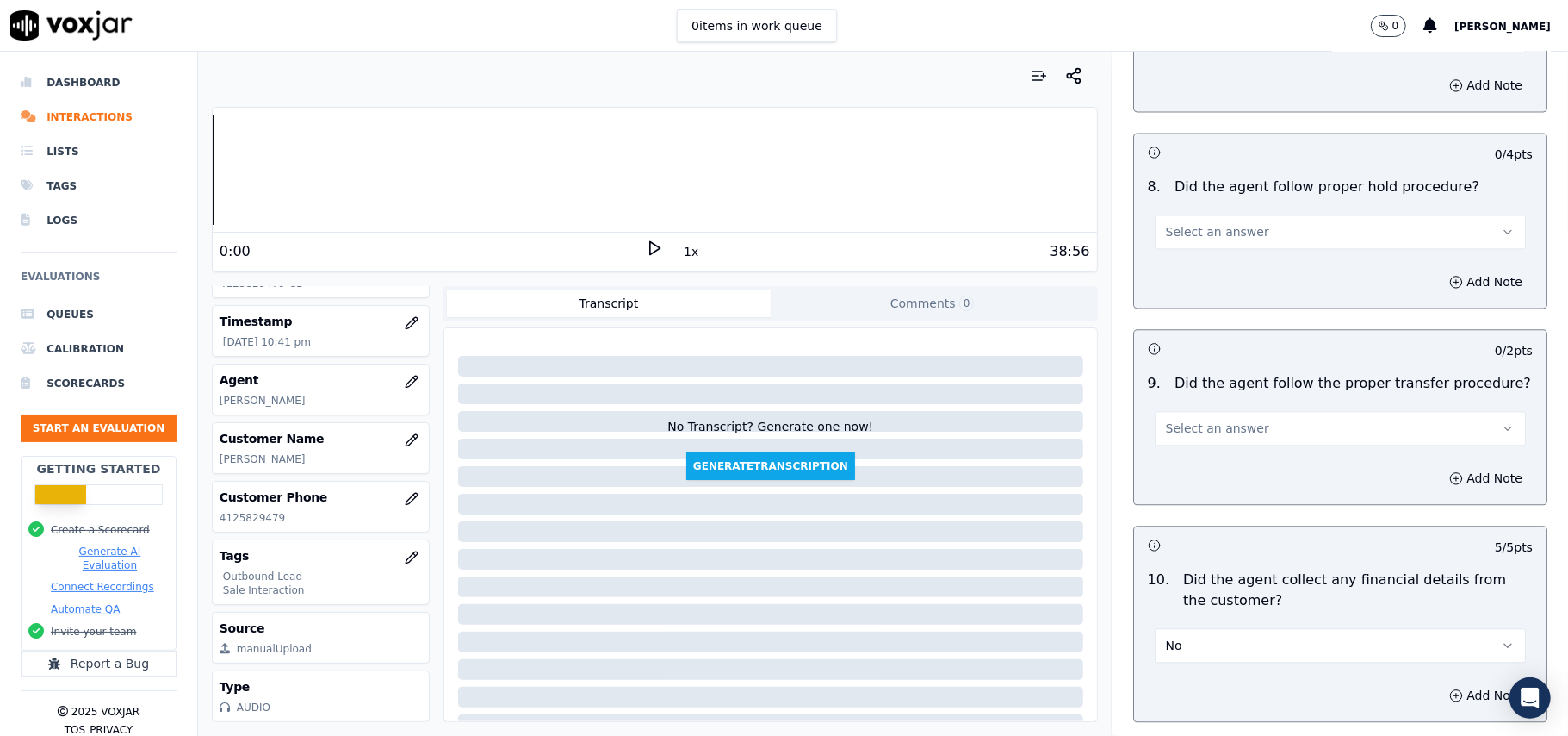
click at [1208, 419] on span "Select an answer" at bounding box center [1217, 428] width 103 height 17
click at [1220, 456] on div "Yes" at bounding box center [1304, 455] width 333 height 28
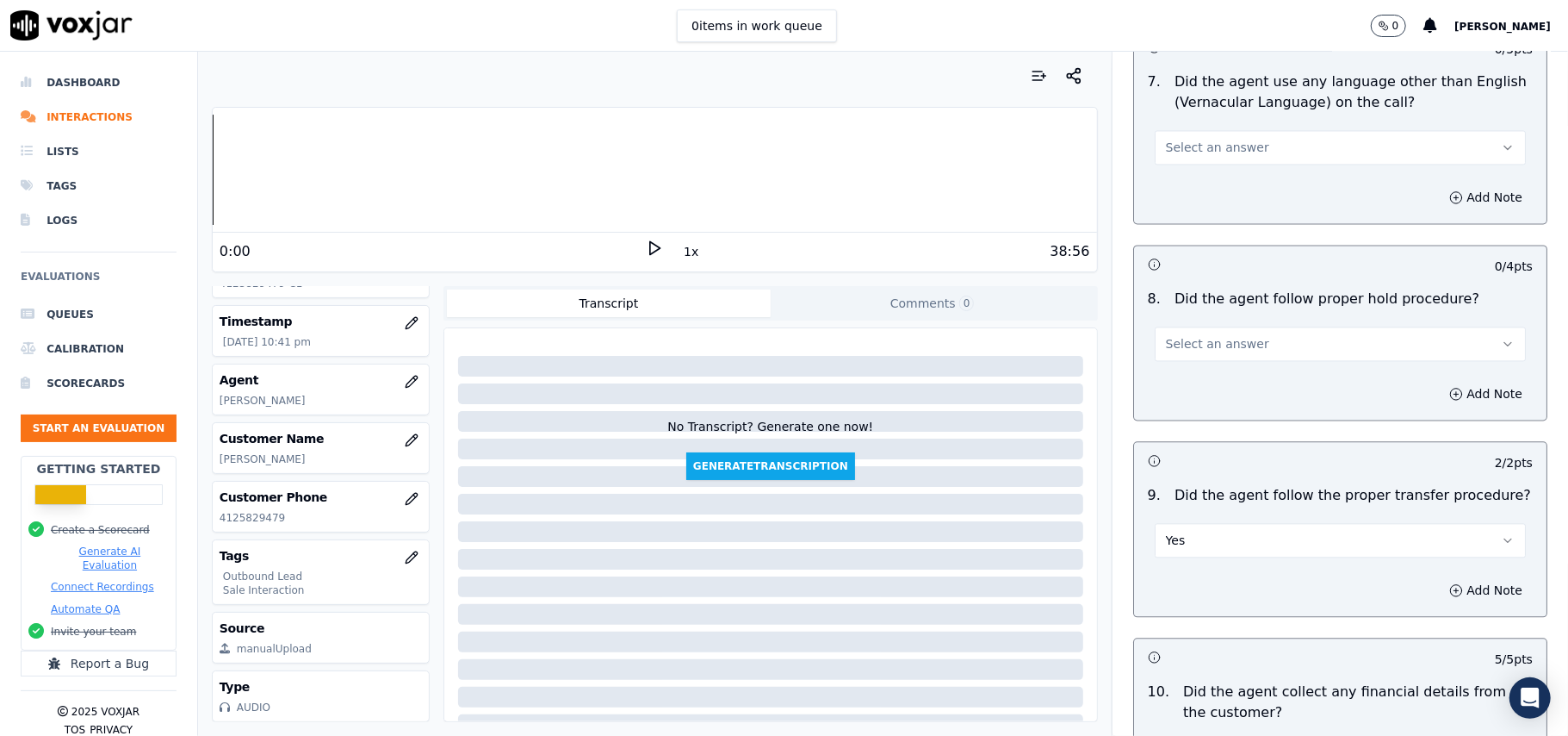
scroll to position [2436, 0]
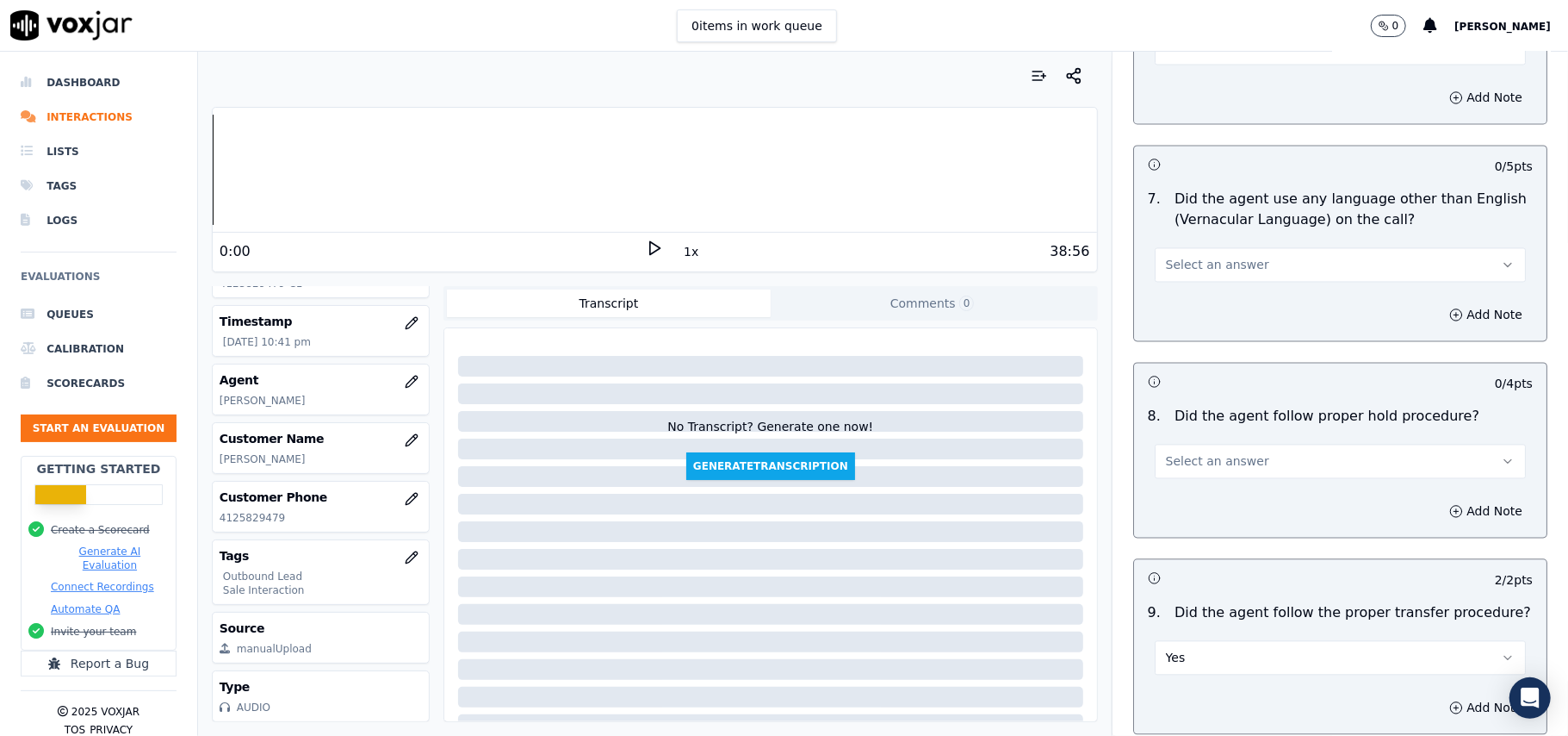
click at [1208, 453] on span "Select an answer" at bounding box center [1217, 461] width 103 height 17
click at [1216, 511] on div "No" at bounding box center [1304, 514] width 333 height 28
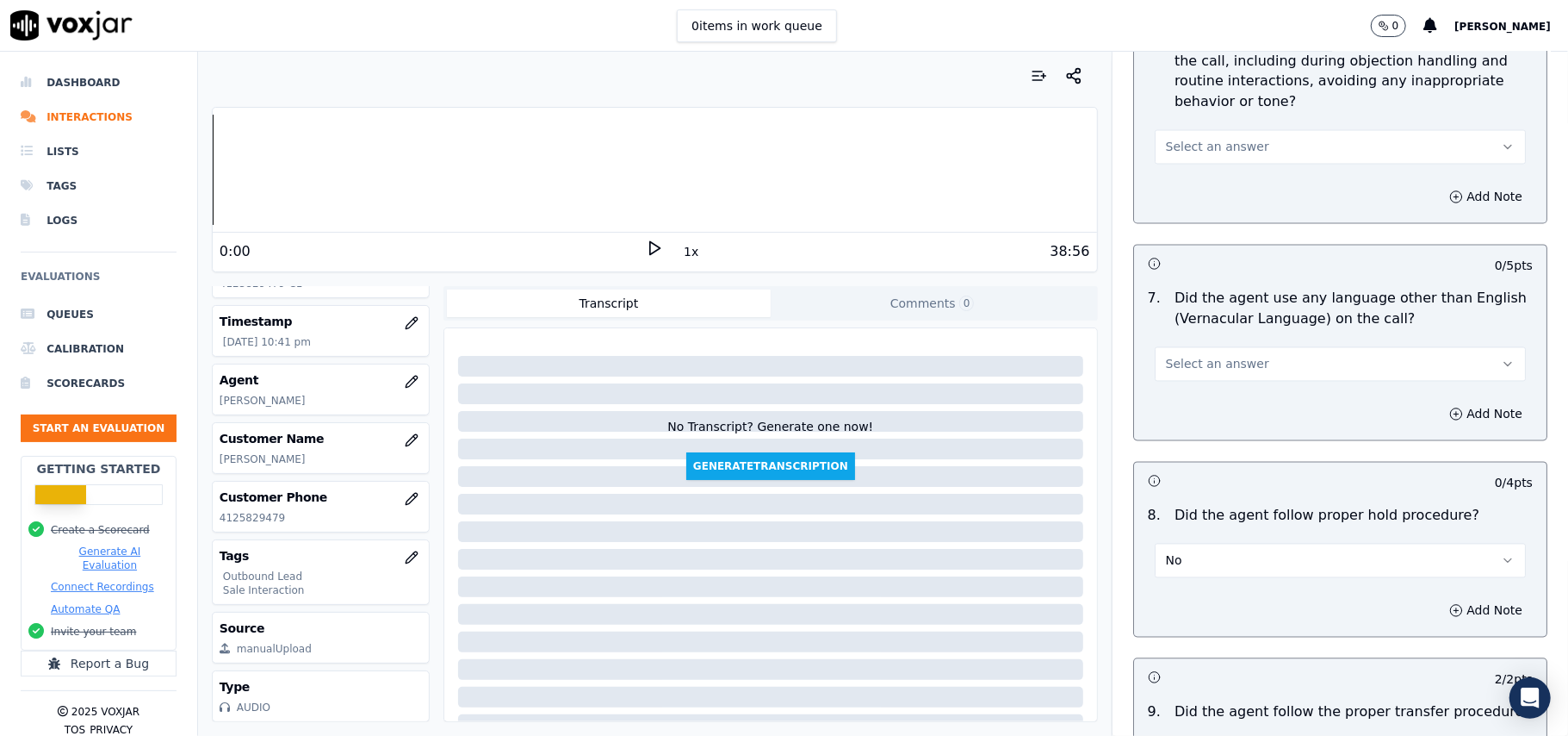
scroll to position [2206, 0]
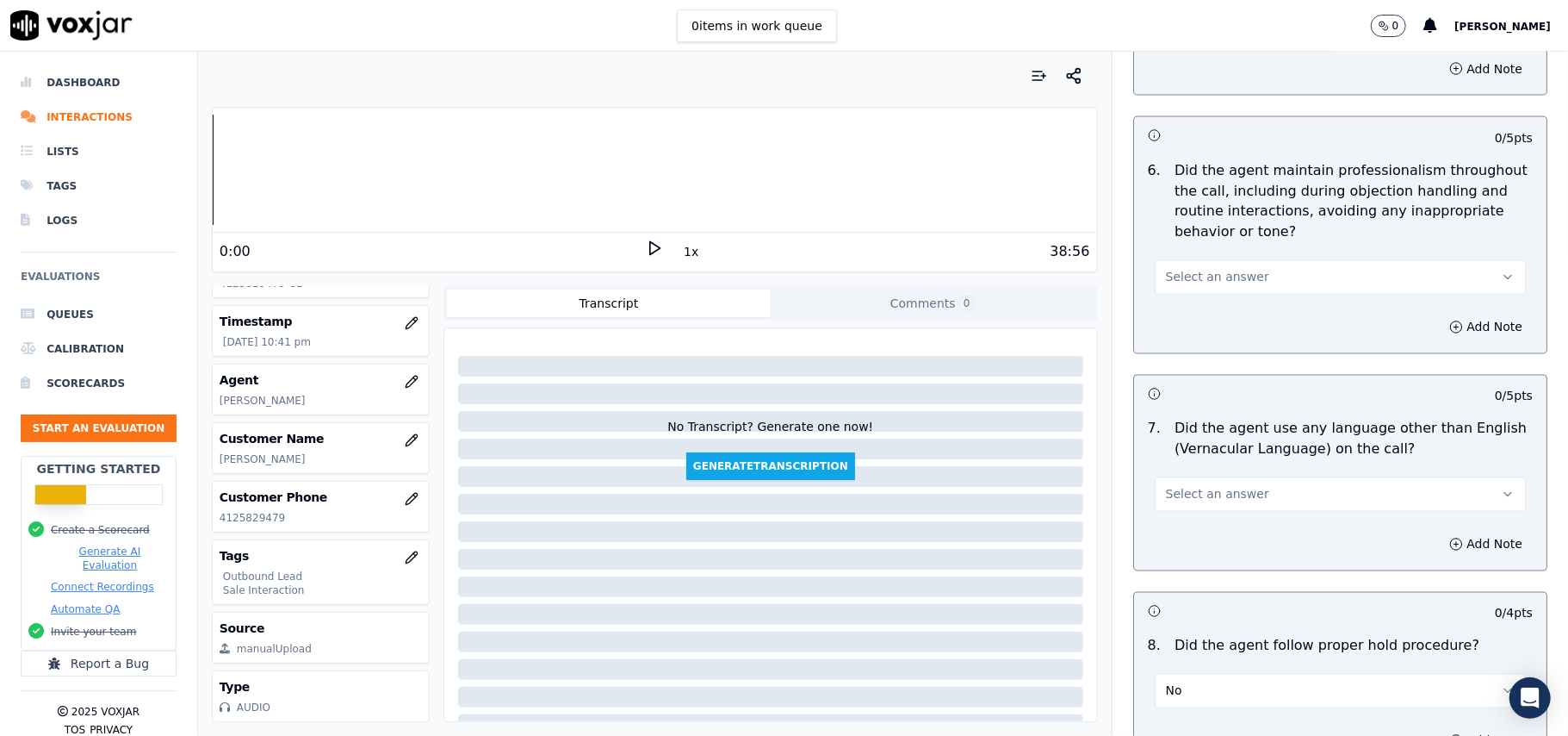
click at [1202, 486] on span "Select an answer" at bounding box center [1217, 495] width 103 height 17
click at [1203, 543] on div "No" at bounding box center [1304, 547] width 333 height 28
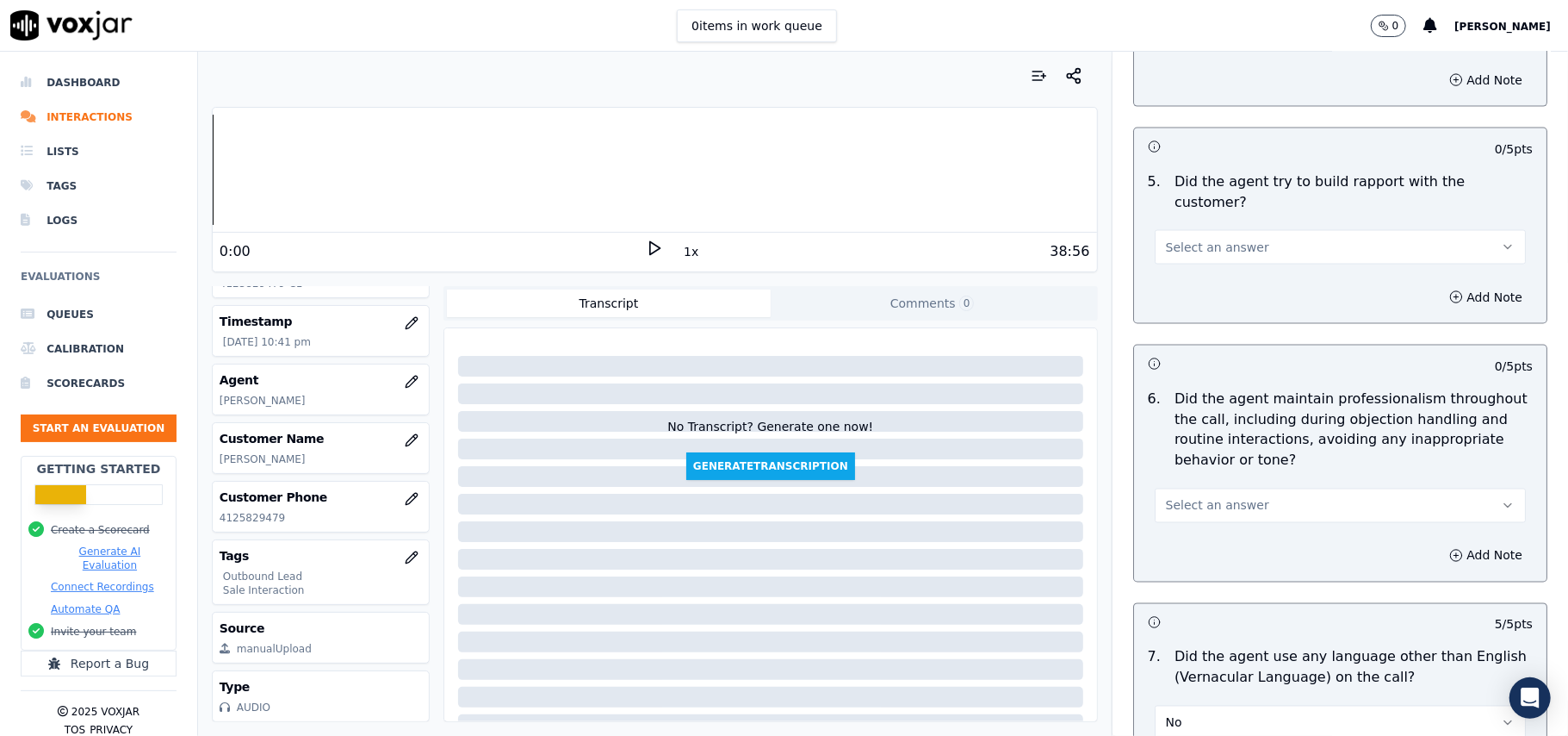
scroll to position [1977, 0]
click at [1209, 498] on span "Select an answer" at bounding box center [1217, 507] width 103 height 17
click at [1214, 544] on div "Yes" at bounding box center [1304, 532] width 333 height 28
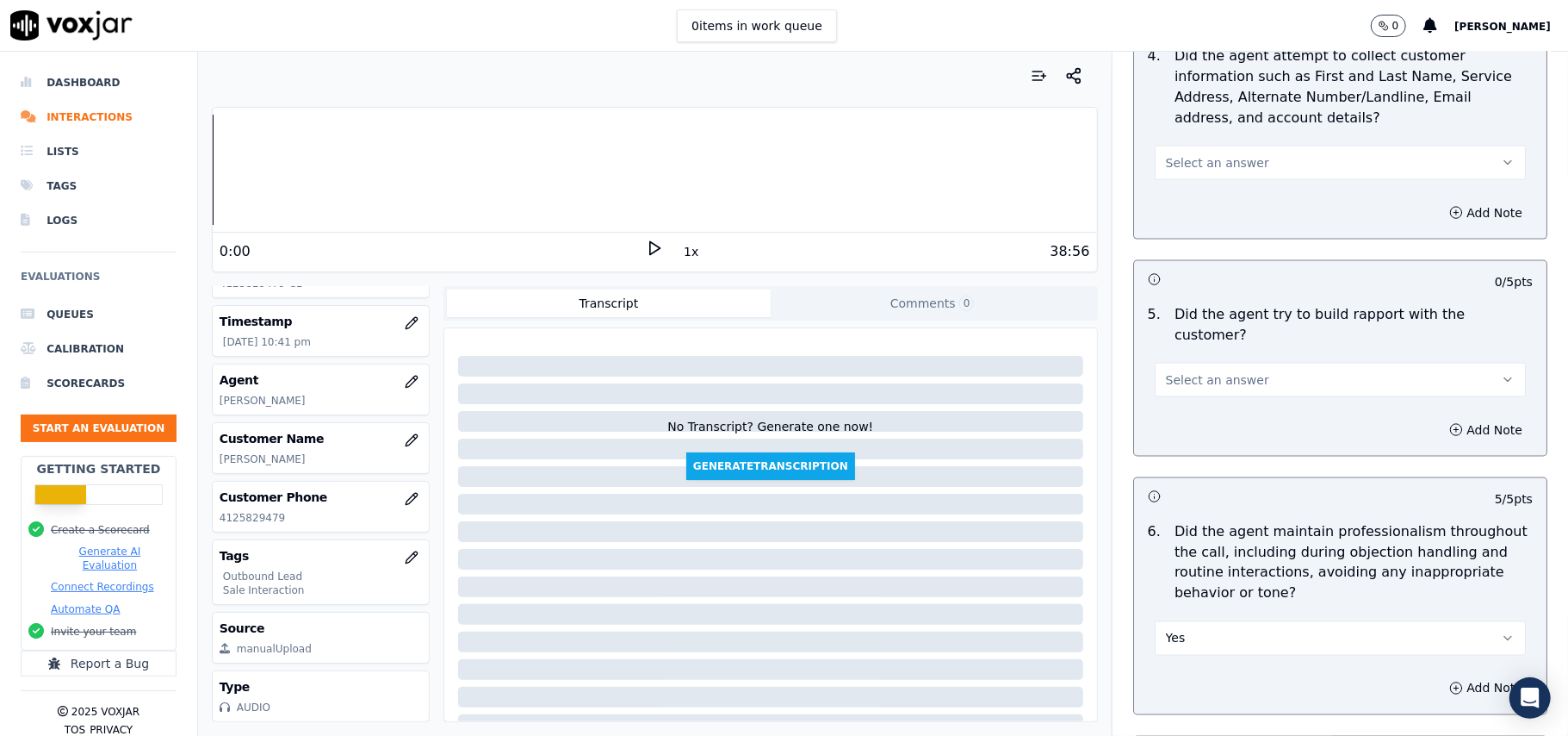
scroll to position [1748, 0]
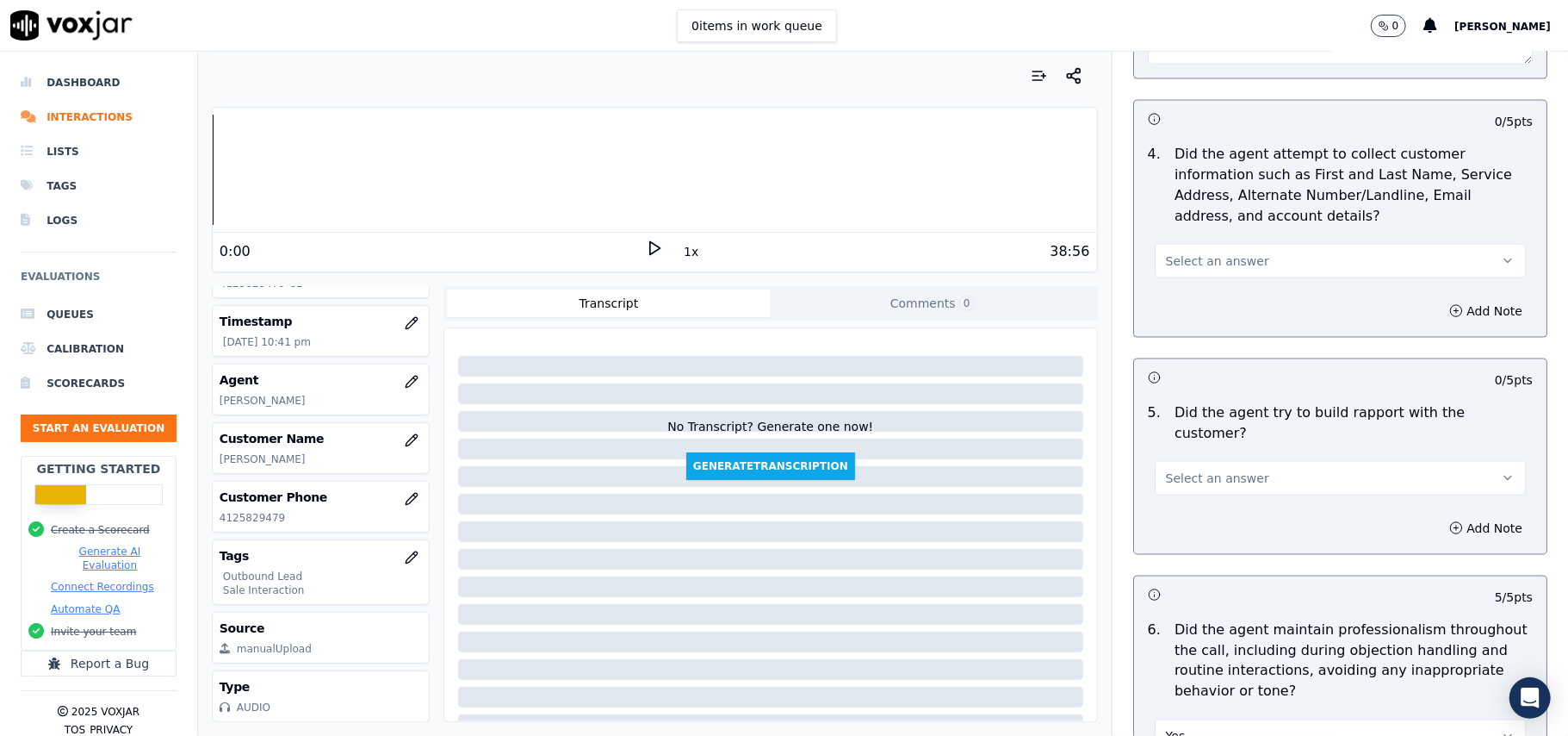
click at [1206, 470] on span "Select an answer" at bounding box center [1217, 478] width 103 height 17
click at [1204, 498] on div "Yes" at bounding box center [1304, 502] width 333 height 28
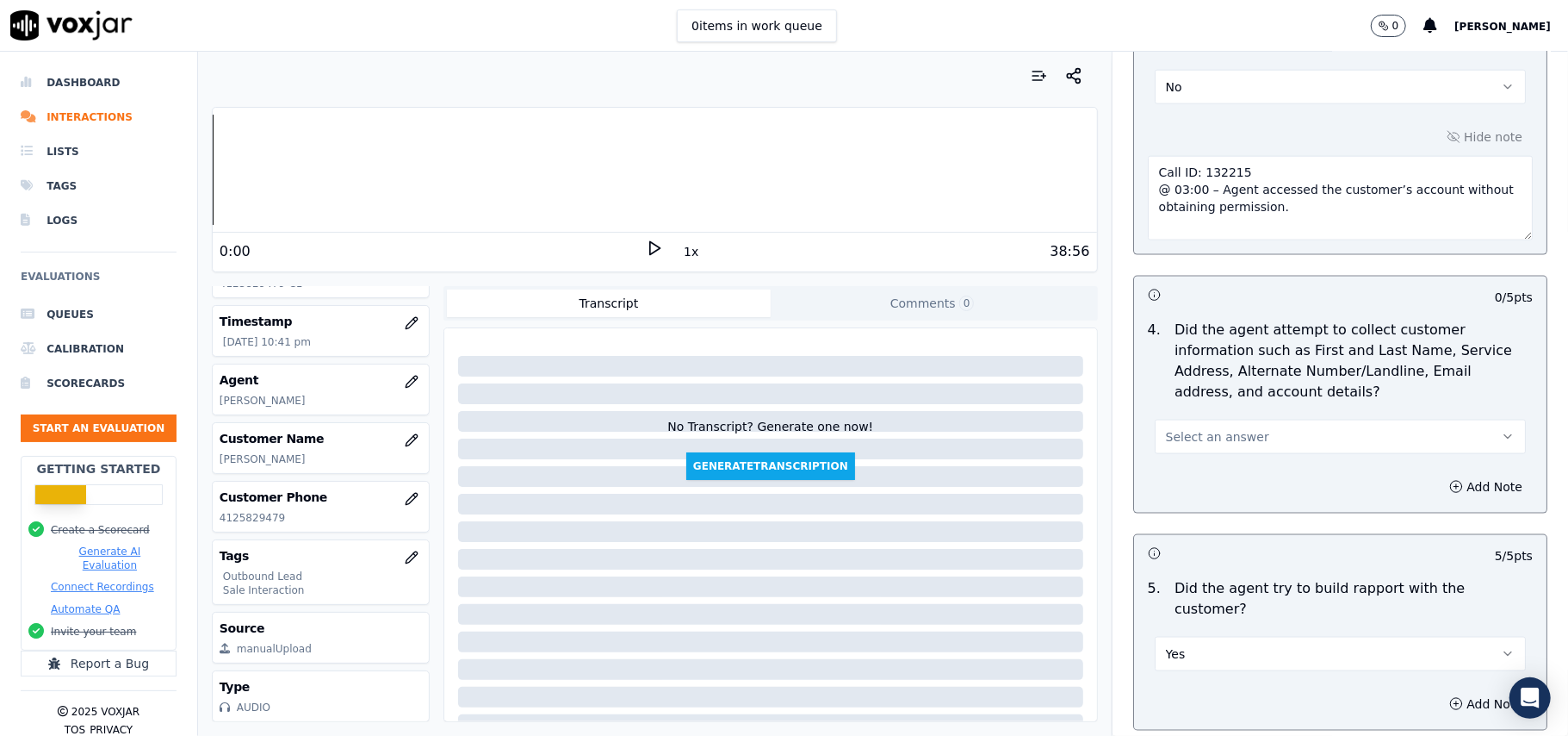
scroll to position [1403, 0]
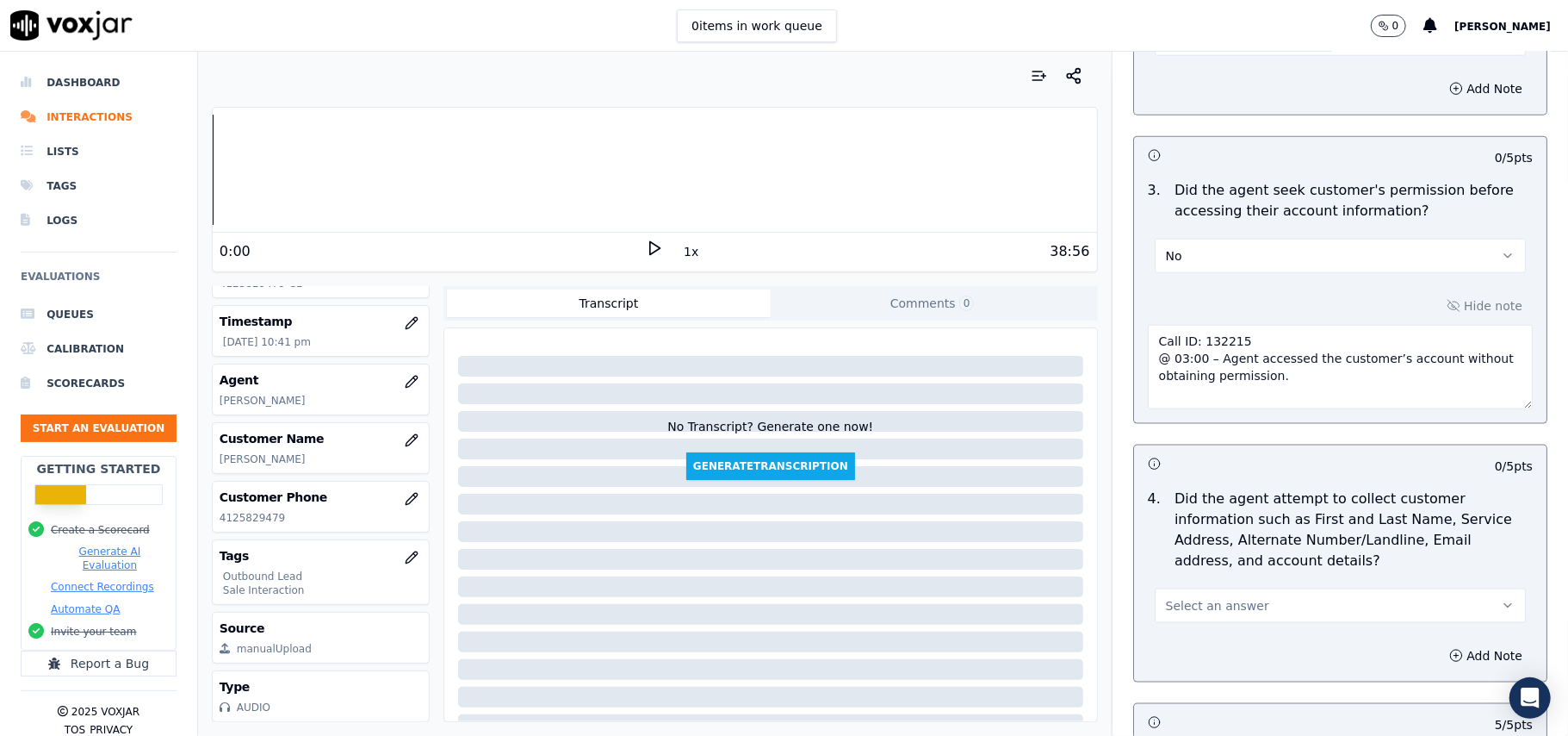
click at [1196, 603] on span "Select an answer" at bounding box center [1217, 606] width 103 height 17
click at [1196, 646] on div "Yes" at bounding box center [1304, 650] width 333 height 28
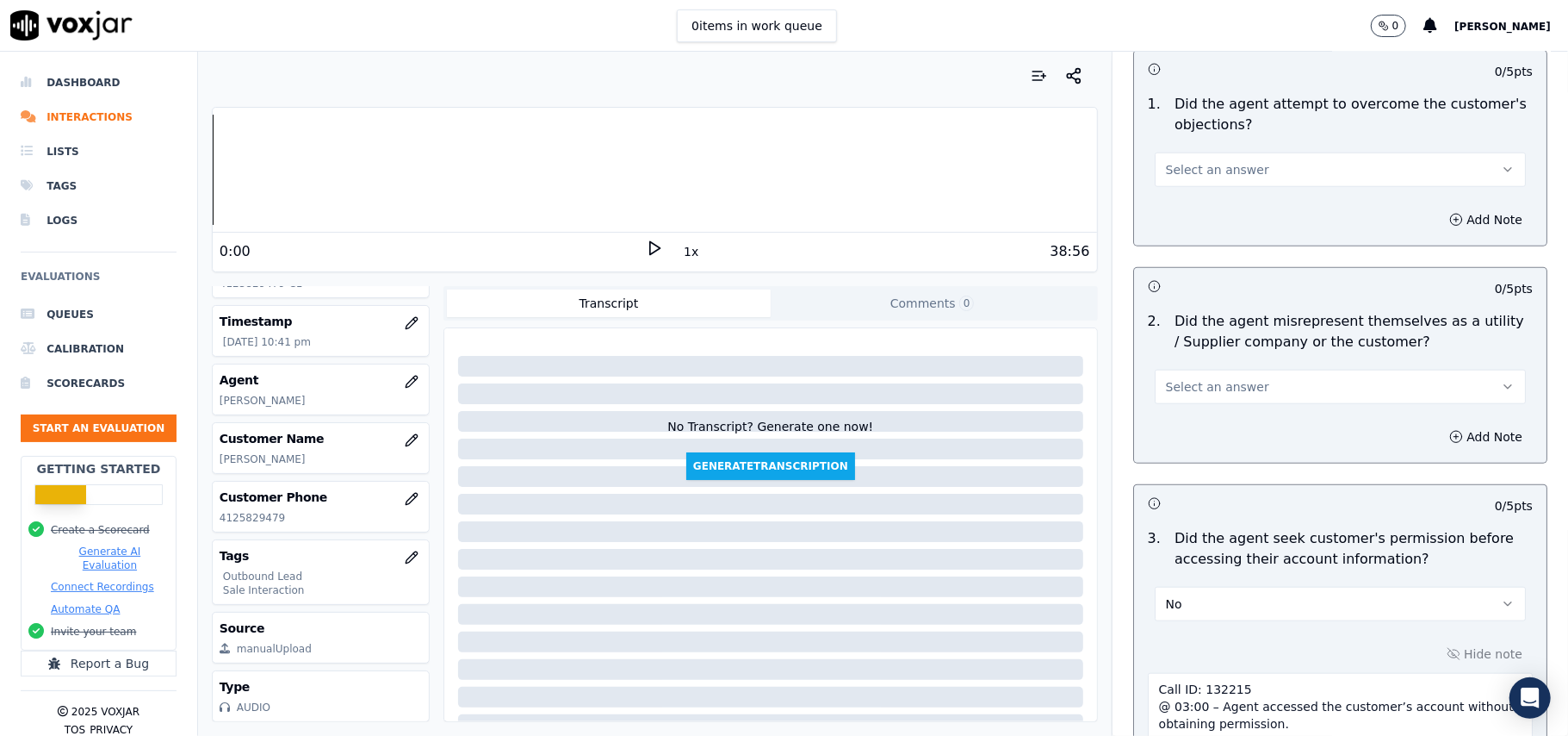
scroll to position [943, 0]
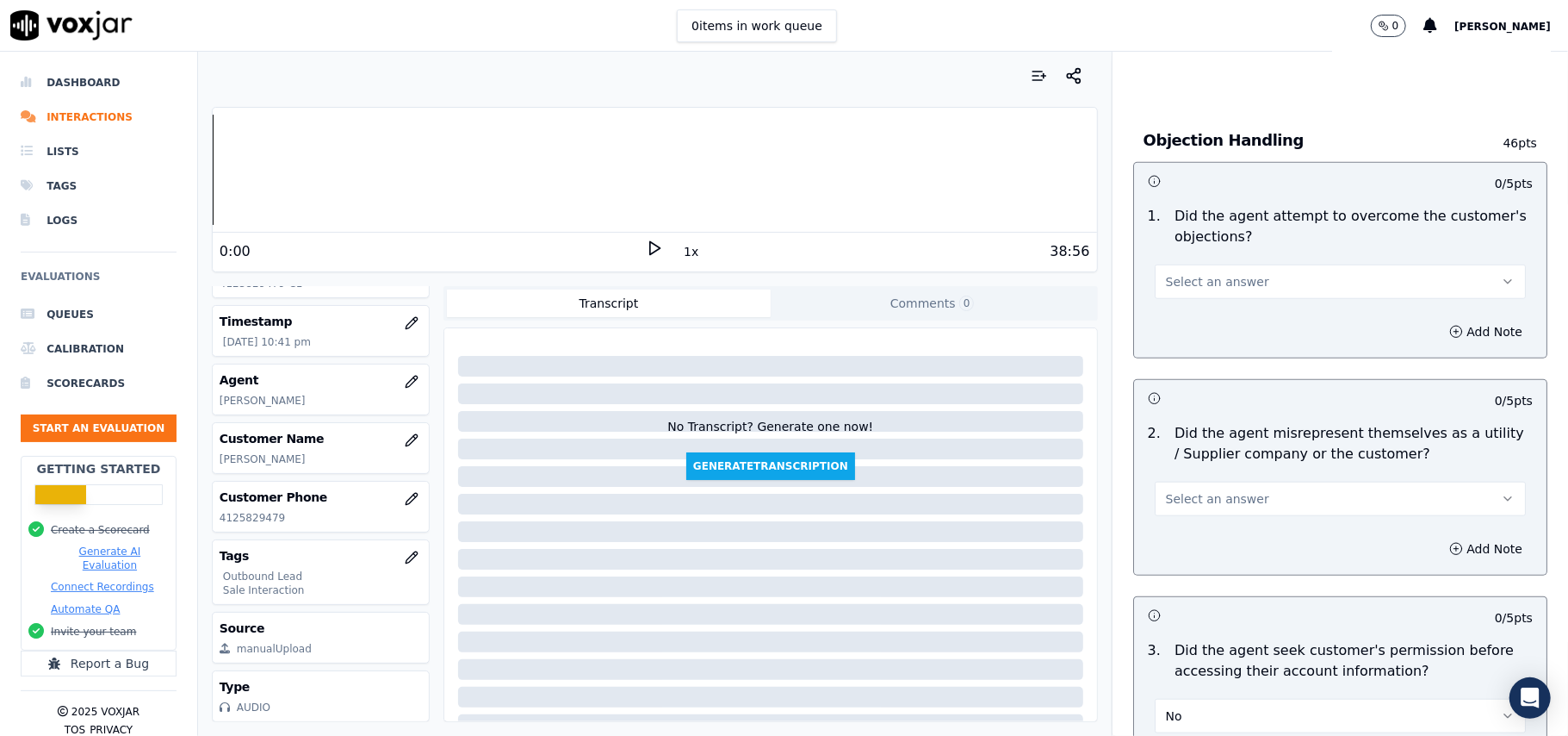
click at [1194, 516] on button "Select an answer" at bounding box center [1340, 498] width 372 height 34
click at [1196, 577] on div "No" at bounding box center [1304, 568] width 333 height 28
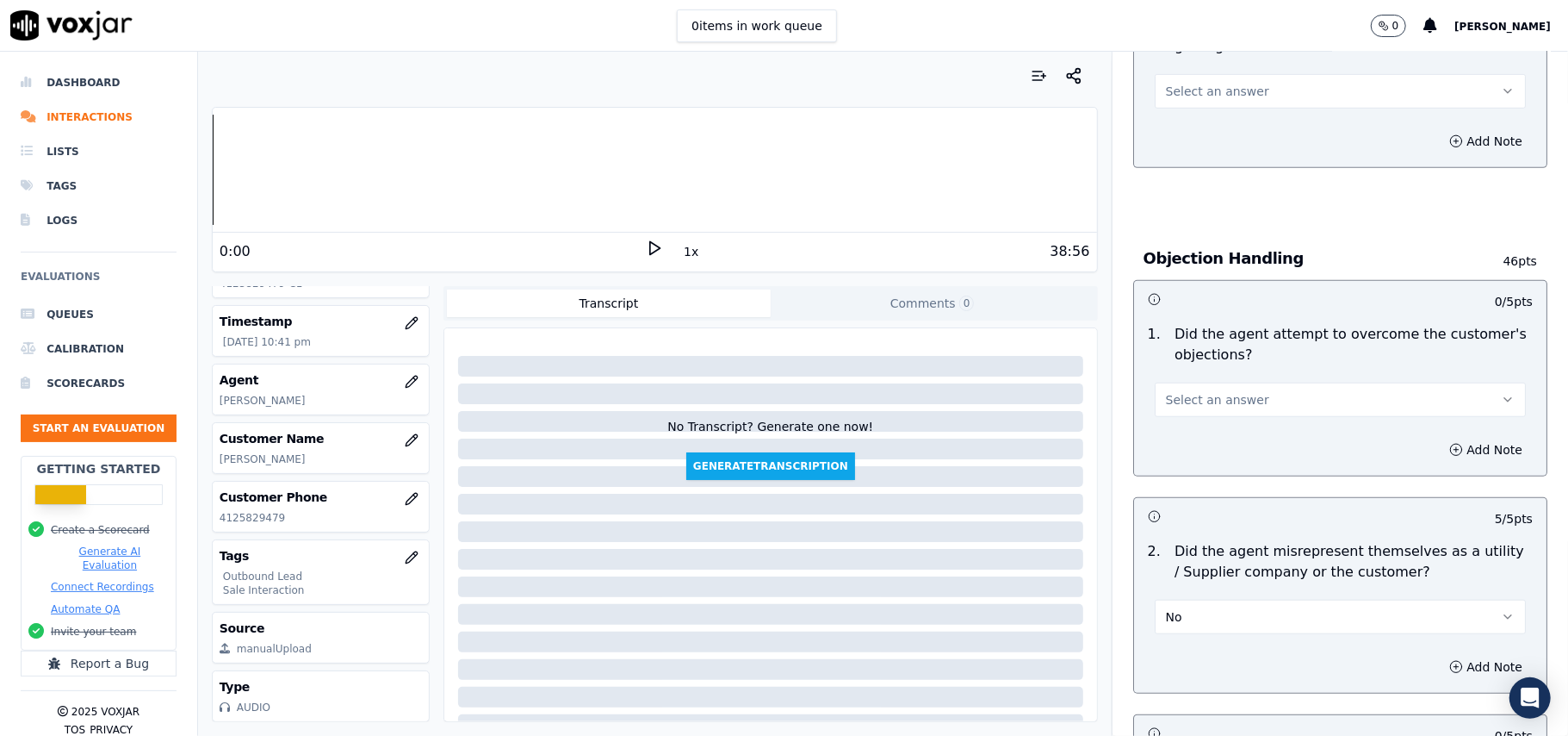
scroll to position [714, 0]
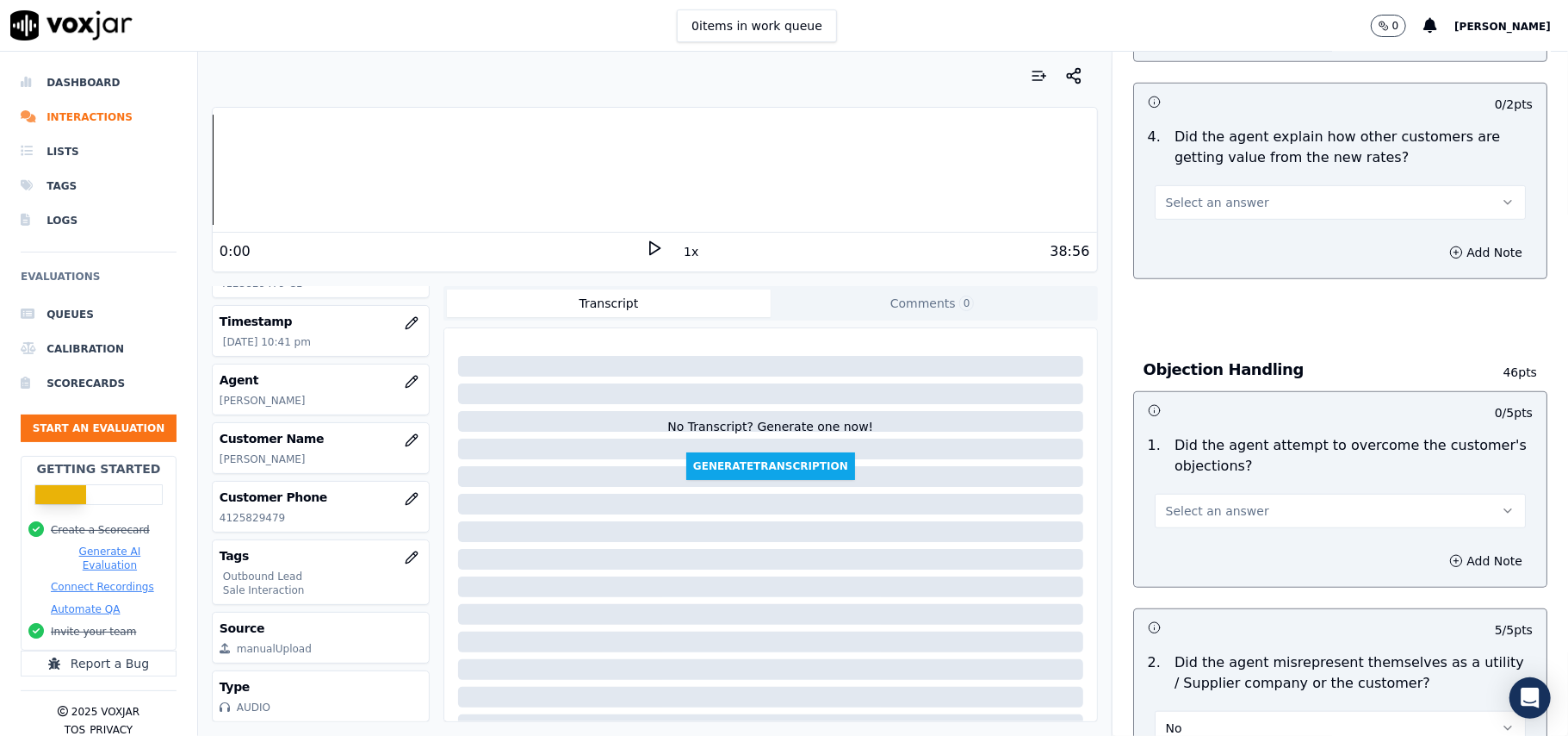
click at [1204, 511] on span "Select an answer" at bounding box center [1217, 511] width 103 height 17
click at [1208, 552] on div "Yes" at bounding box center [1304, 552] width 333 height 28
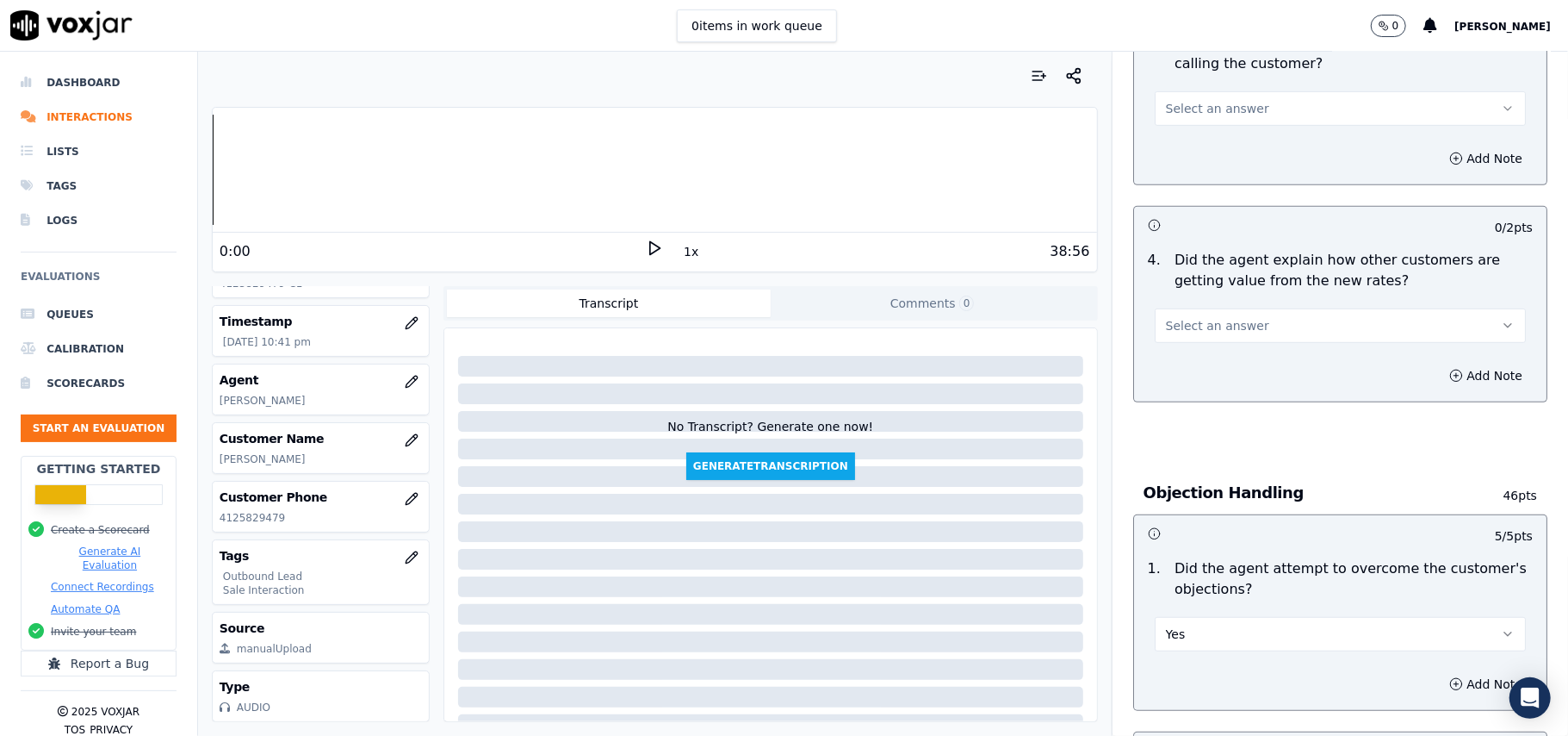
scroll to position [484, 0]
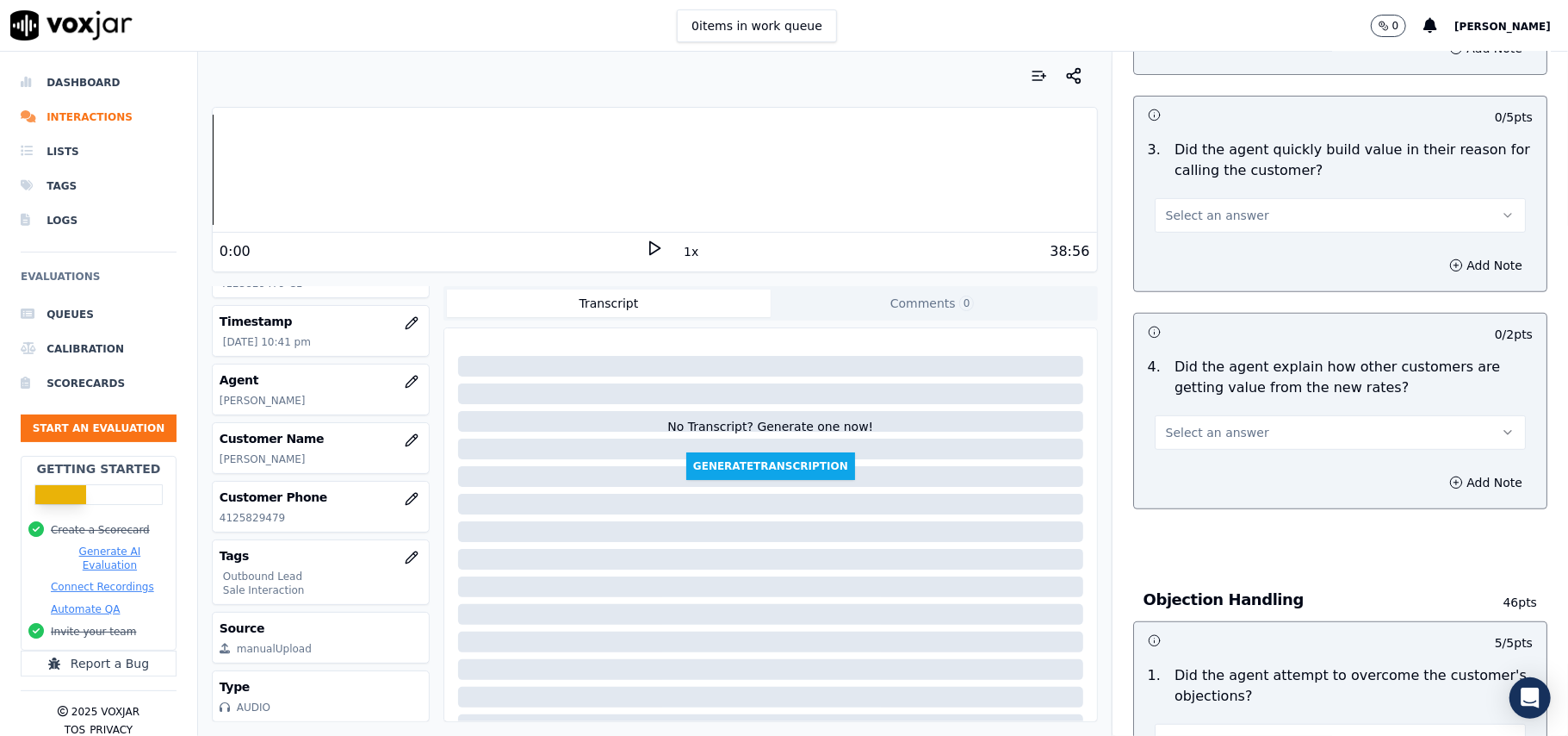
click at [1206, 449] on button "Select an answer" at bounding box center [1340, 432] width 372 height 34
click at [1208, 491] on div "No" at bounding box center [1304, 501] width 333 height 28
click at [1213, 436] on button "No" at bounding box center [1340, 432] width 372 height 34
click at [1208, 473] on div "Yes" at bounding box center [1304, 473] width 333 height 28
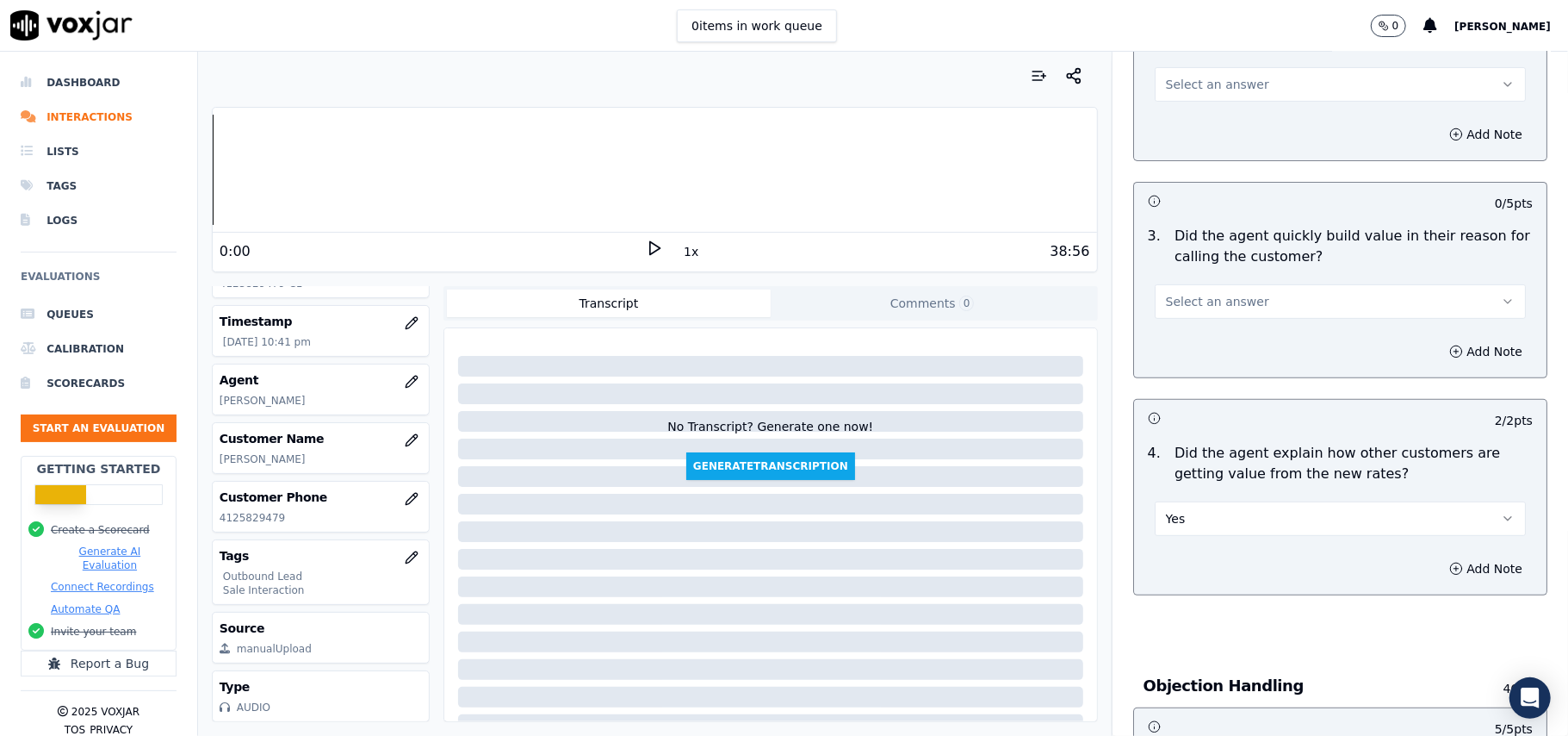
scroll to position [253, 0]
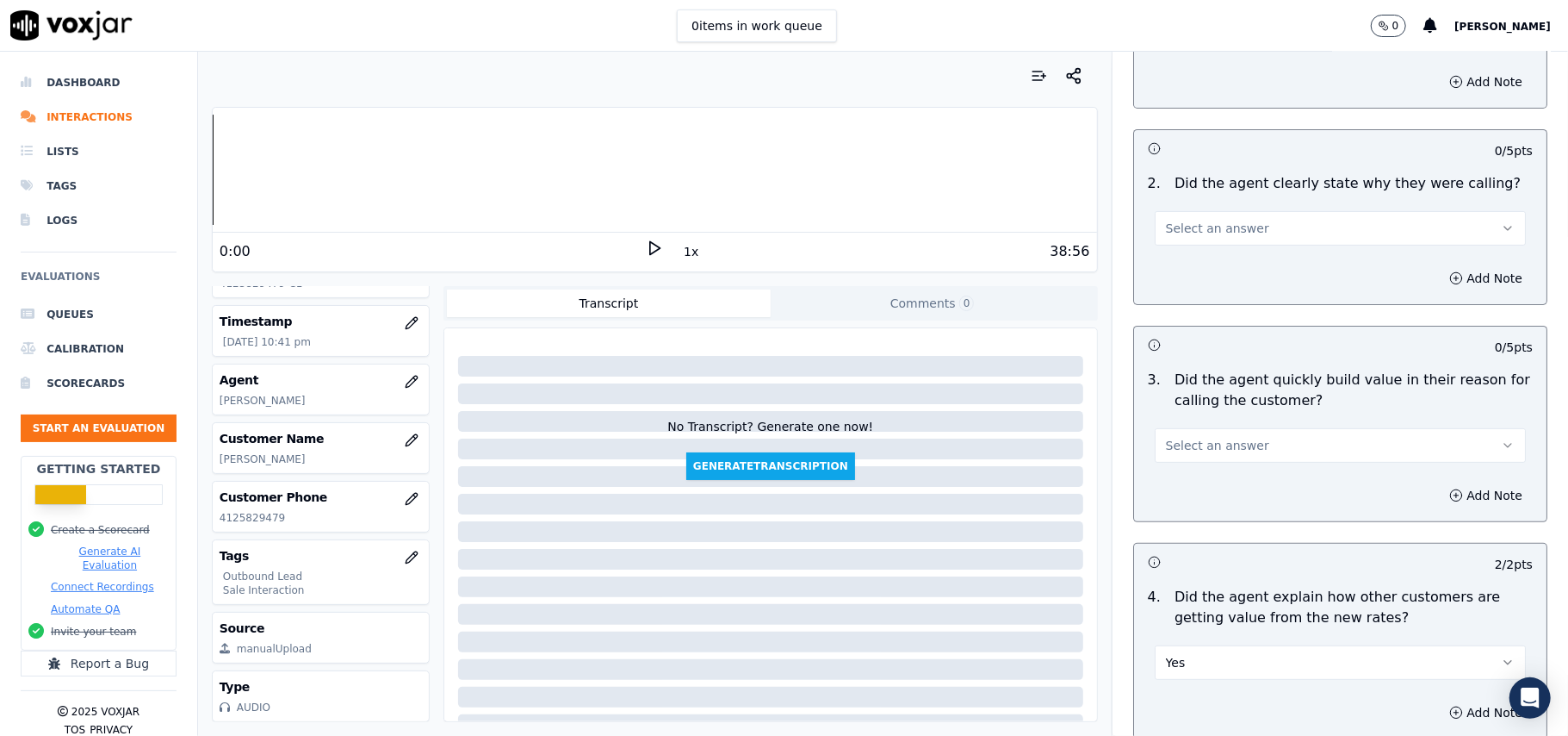
click at [1207, 470] on div "Add Note" at bounding box center [1340, 495] width 412 height 51
click at [1200, 450] on span "Select an answer" at bounding box center [1217, 445] width 103 height 17
click at [1199, 484] on div "Yes" at bounding box center [1304, 485] width 333 height 28
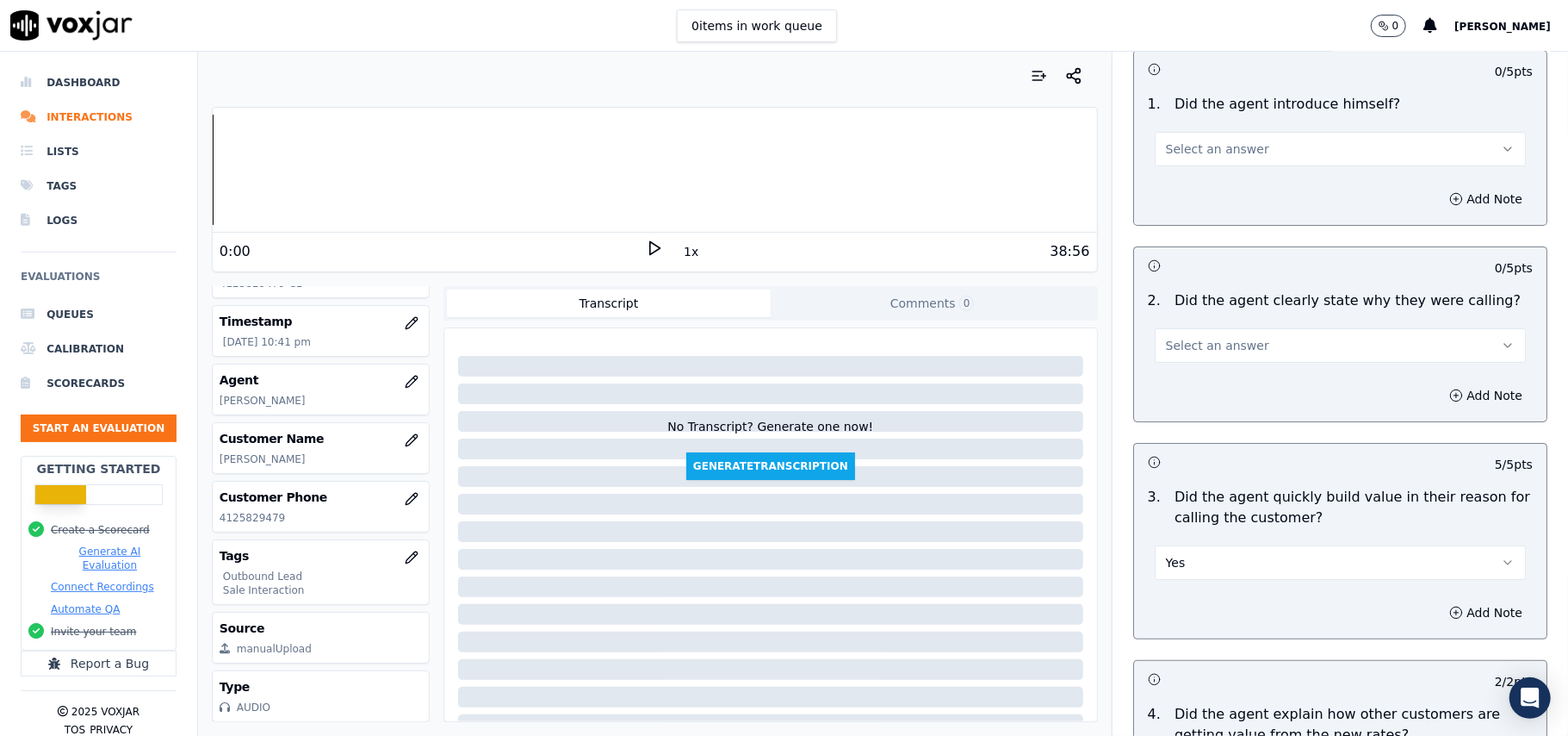
scroll to position [0, 0]
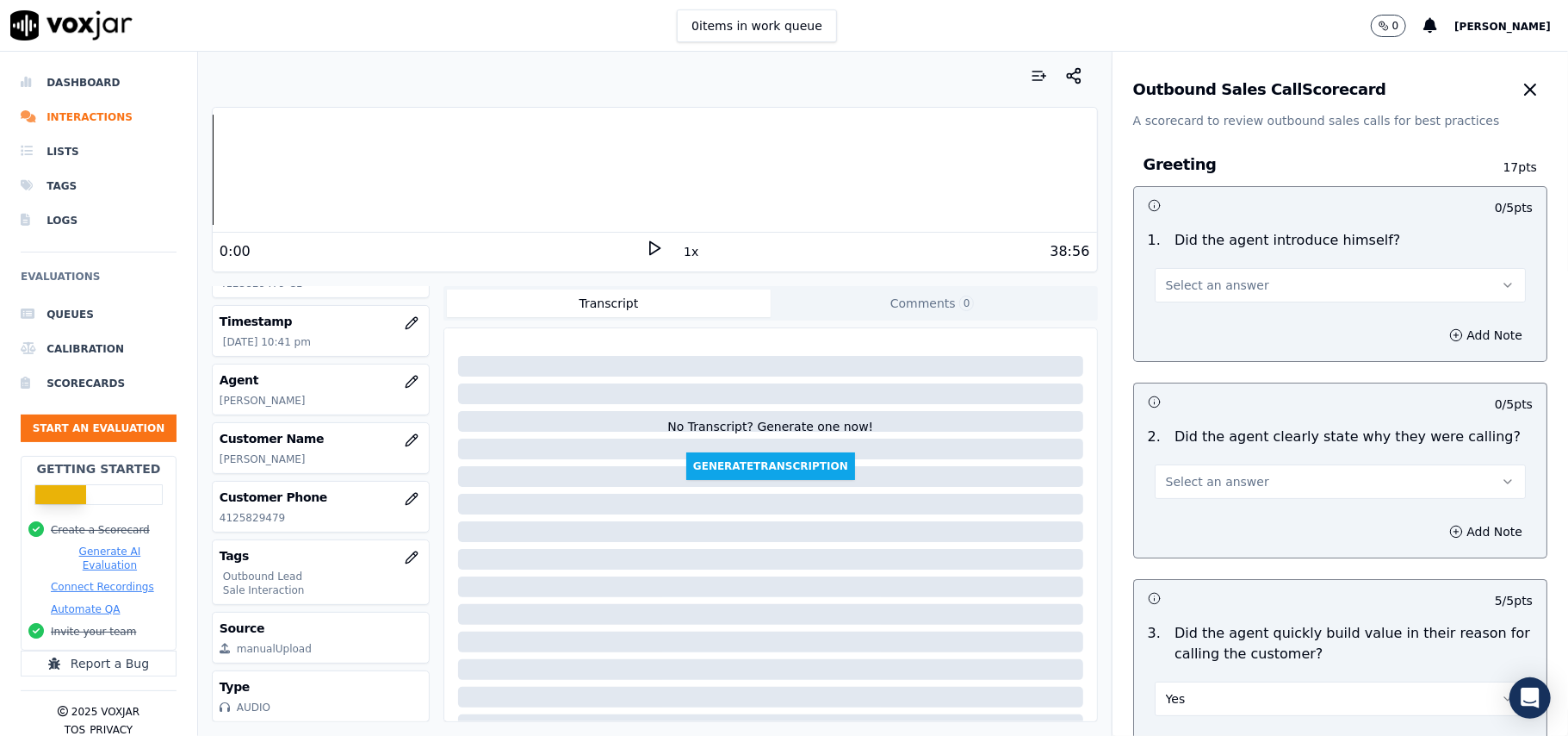
click at [1199, 472] on button "Select an answer" at bounding box center [1340, 481] width 372 height 34
click at [1173, 524] on div "Yes" at bounding box center [1304, 522] width 333 height 28
click at [1179, 305] on div "1 . Did the agent introduce himself? Select an answer" at bounding box center [1340, 266] width 412 height 86
click at [1180, 291] on span "Select an answer" at bounding box center [1217, 285] width 103 height 17
click at [1166, 328] on div "Yes" at bounding box center [1304, 325] width 333 height 28
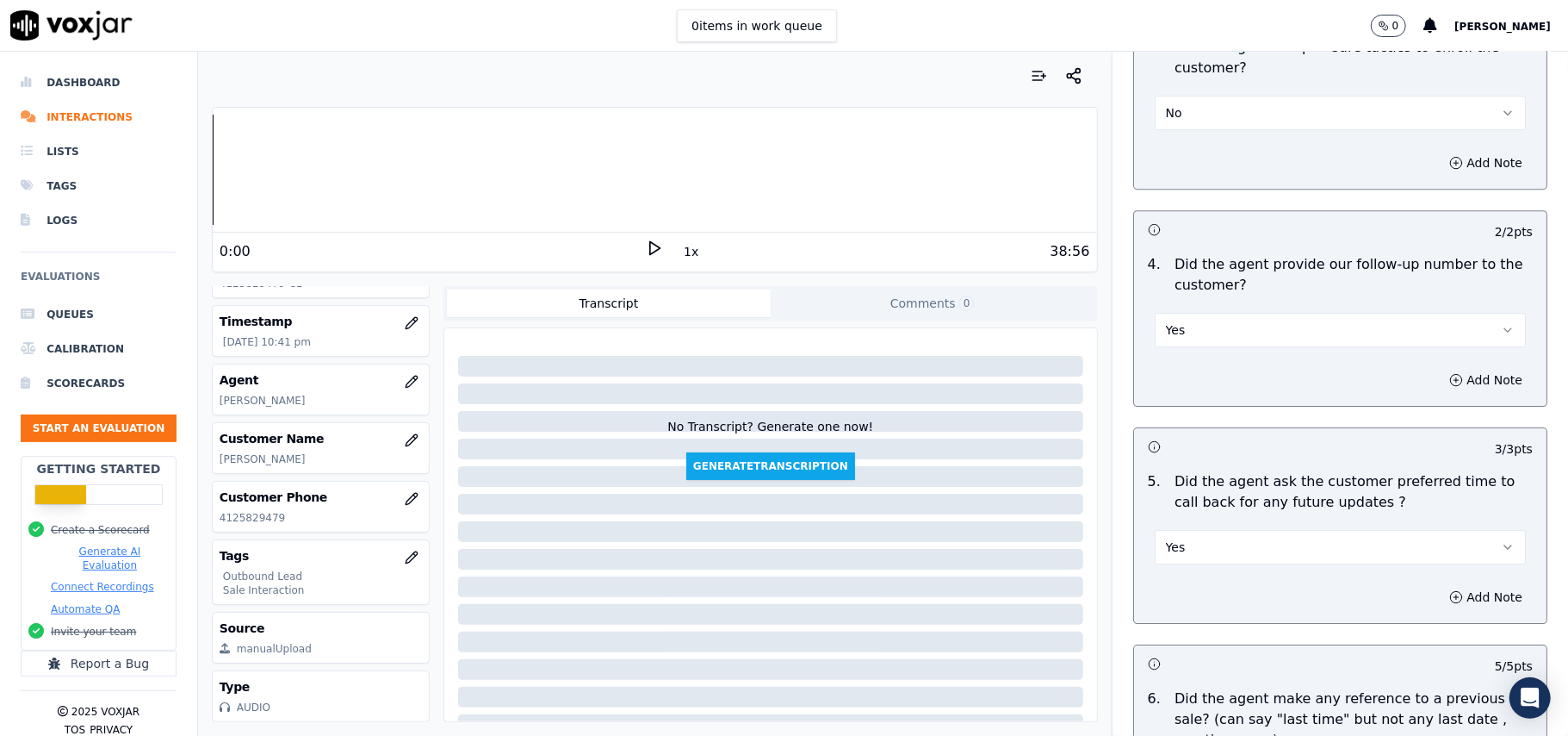
scroll to position [4389, 0]
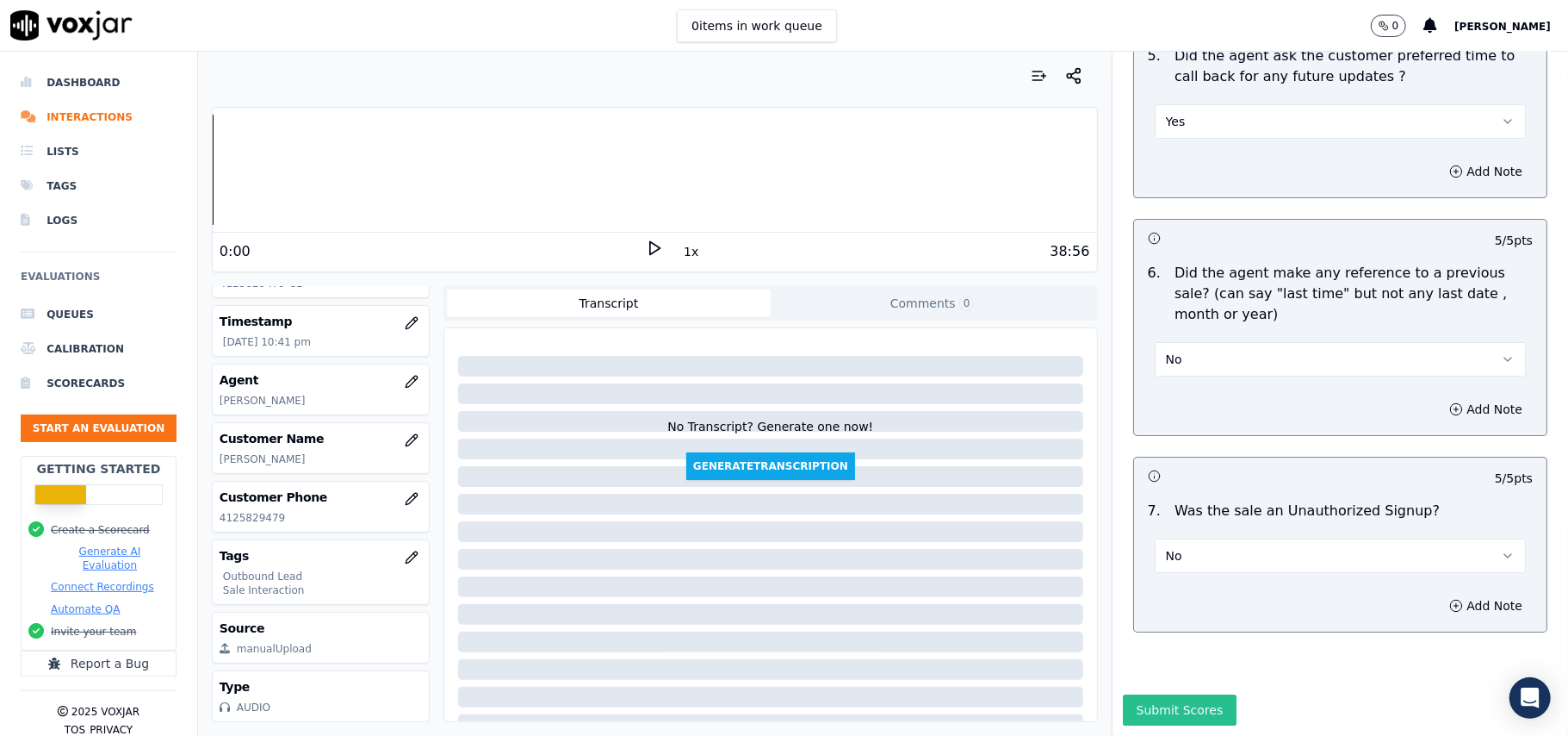
click at [1154, 694] on button "Submit Scores" at bounding box center [1180, 709] width 115 height 31
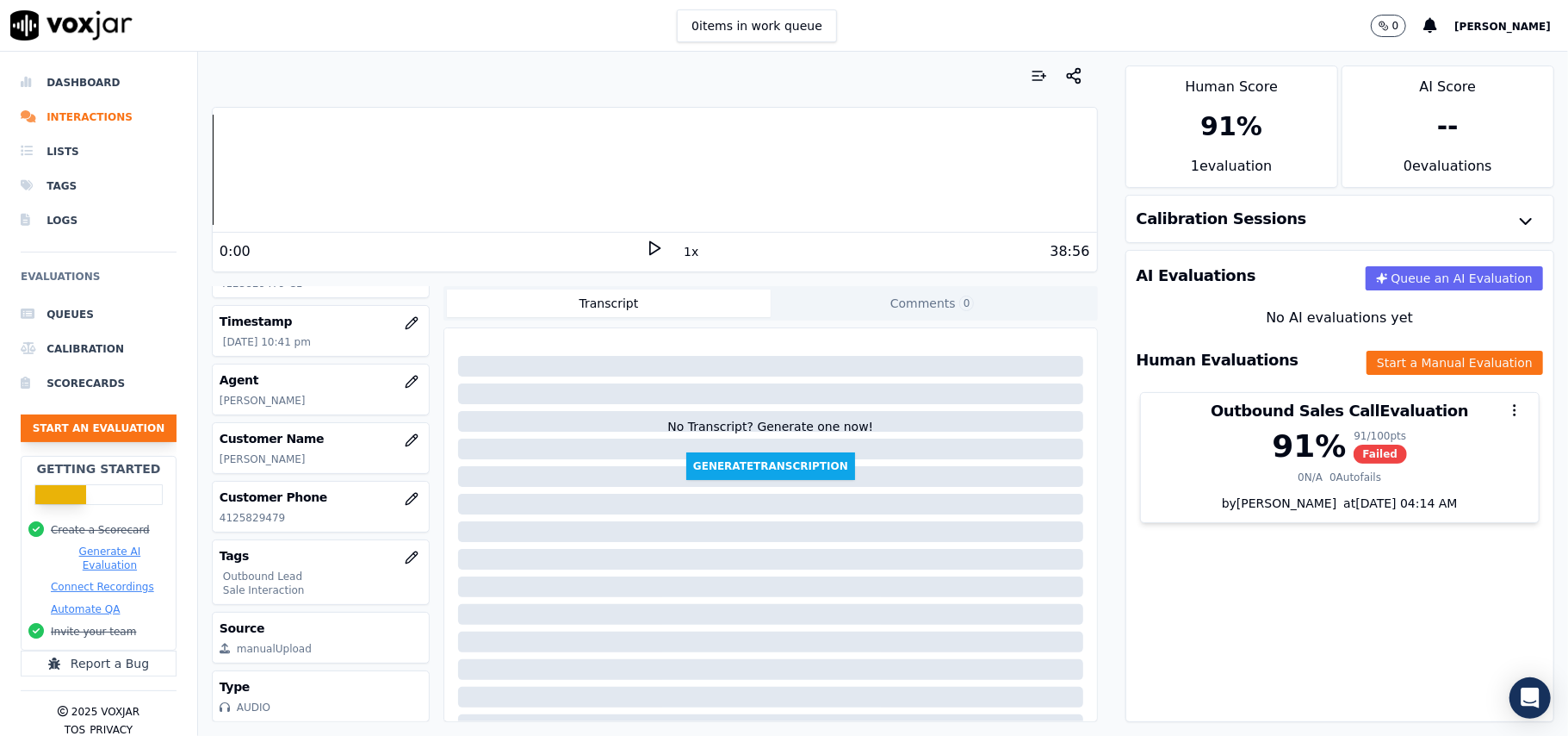
click at [91, 438] on button "Start an Evaluation" at bounding box center [98, 429] width 155 height 28
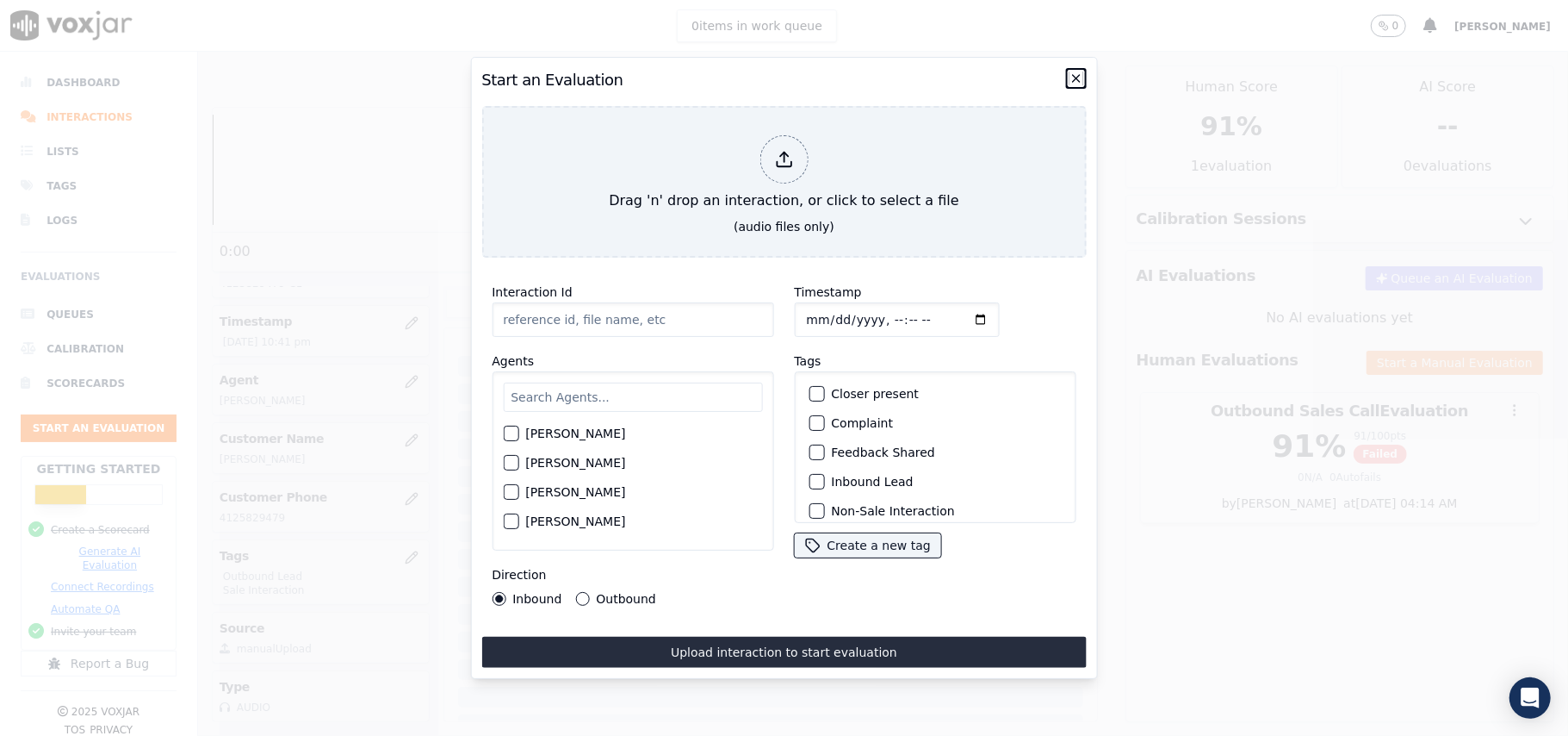
click at [1075, 75] on icon "button" at bounding box center [1075, 77] width 7 height 7
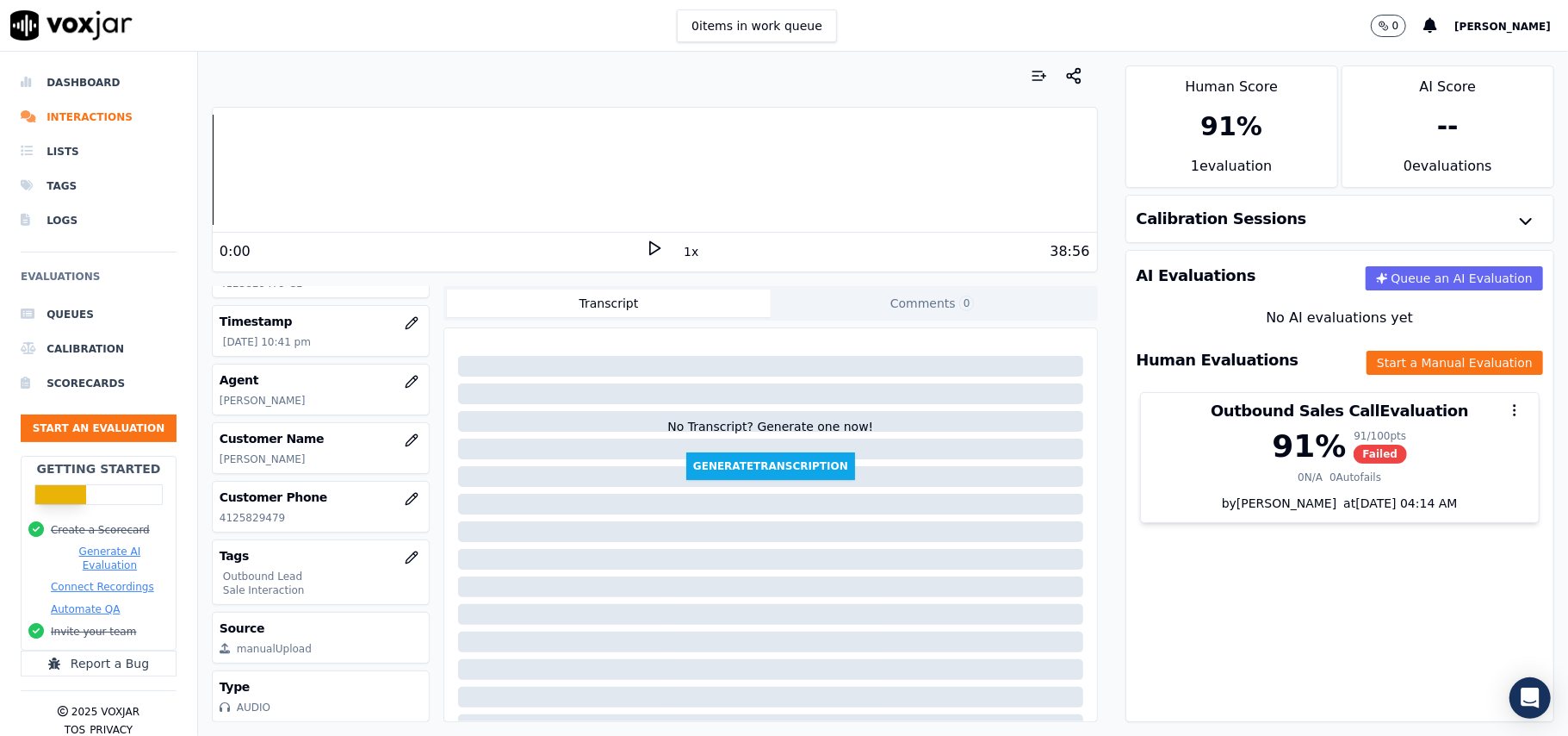
click at [1261, 576] on div "AI Evaluations Queue an AI Evaluation No AI evaluations yet Human Evaluations S…" at bounding box center [1340, 485] width 429 height 472
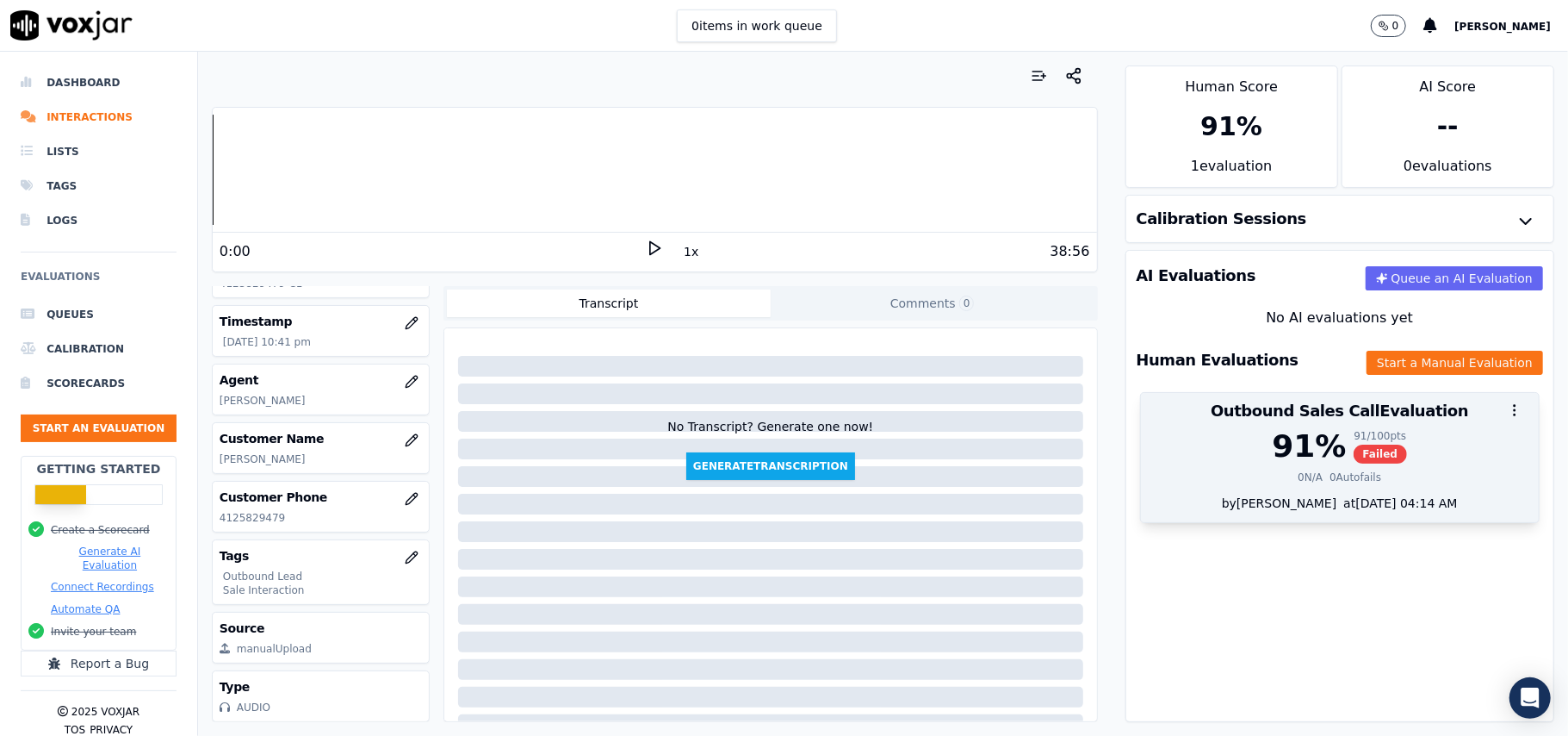
click at [1295, 457] on div "91 %" at bounding box center [1309, 446] width 74 height 34
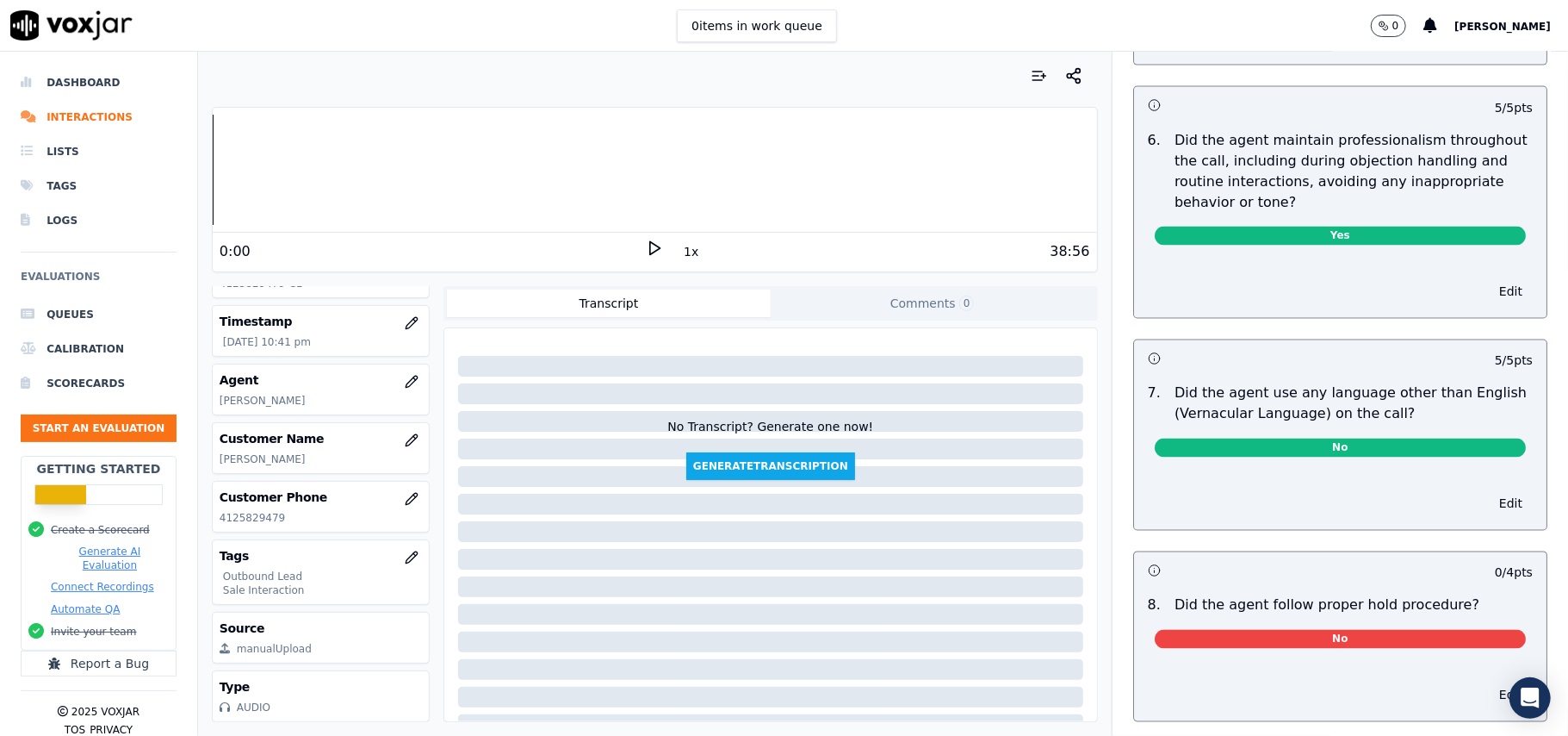
scroll to position [2412, 0]
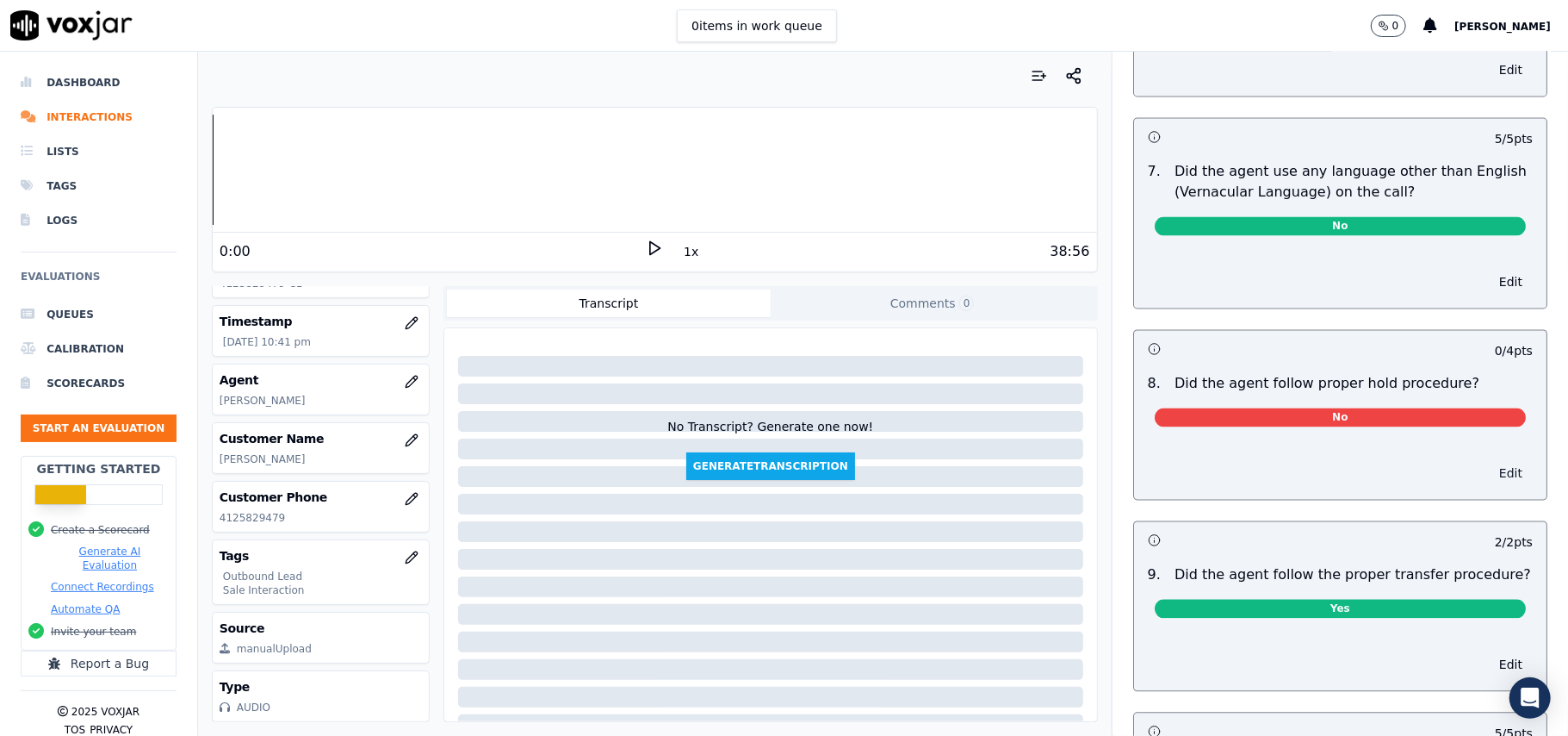
click at [1489, 461] on button "Edit" at bounding box center [1510, 473] width 44 height 24
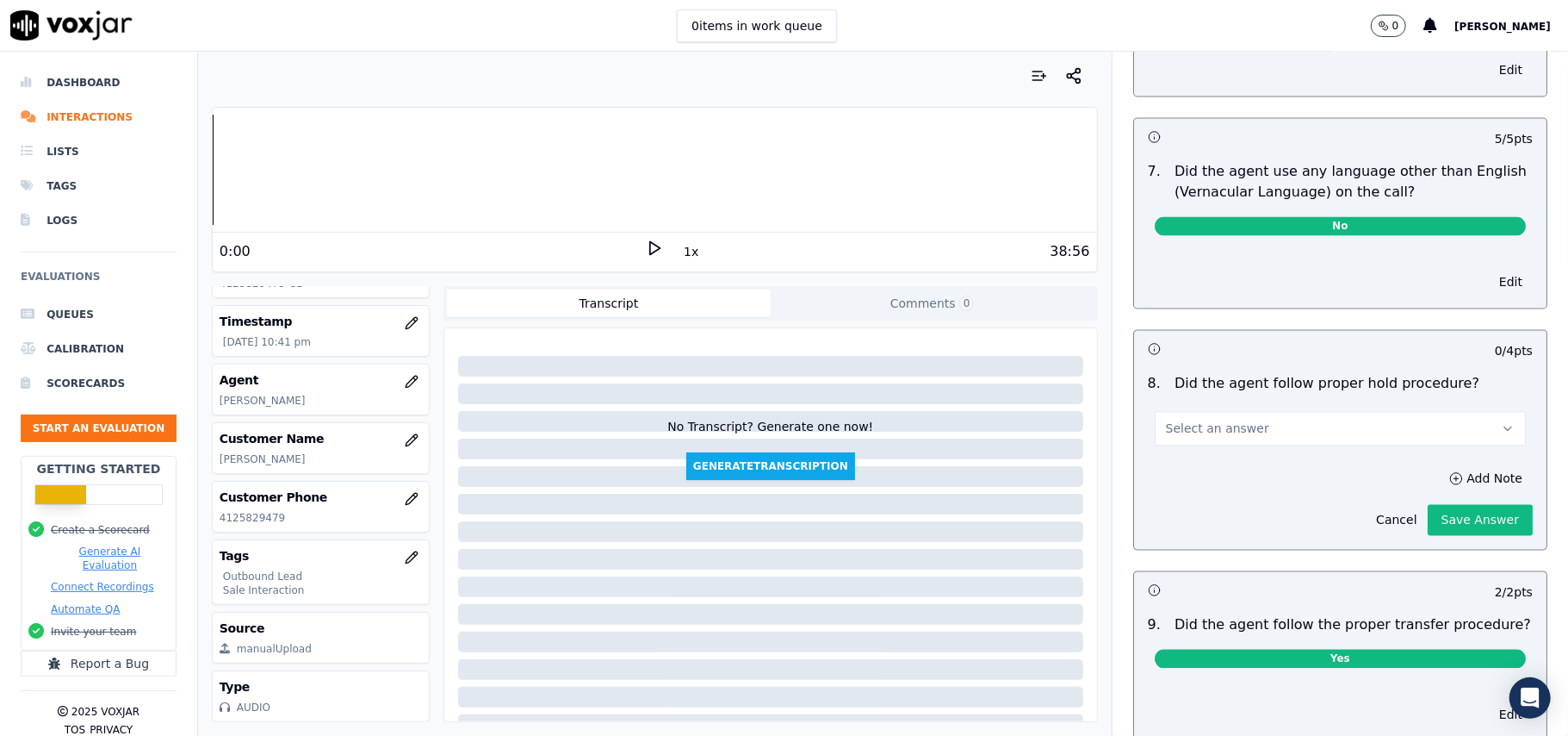
click at [1277, 438] on button "Select an answer" at bounding box center [1340, 428] width 372 height 34
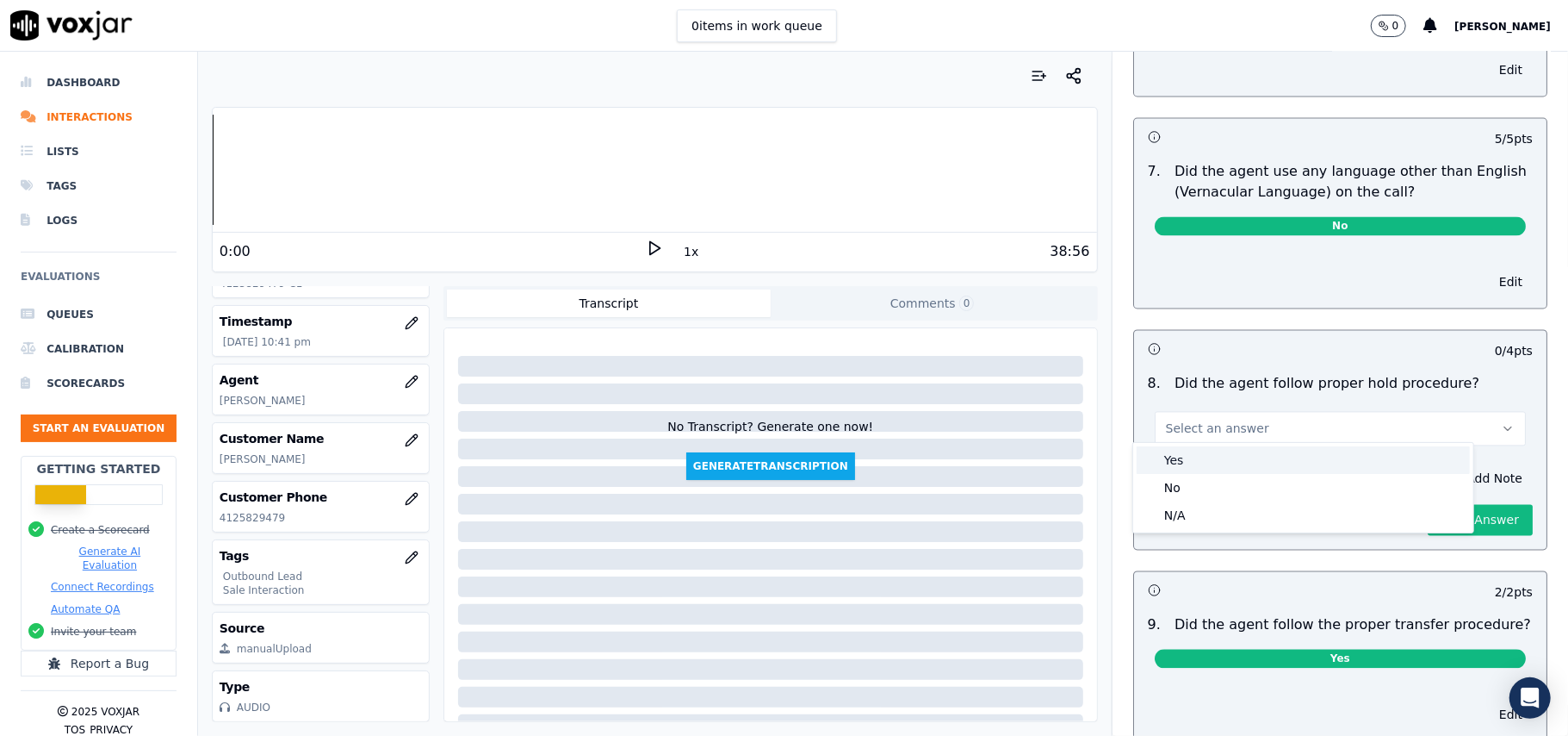
click at [1227, 460] on div "Yes" at bounding box center [1304, 460] width 333 height 28
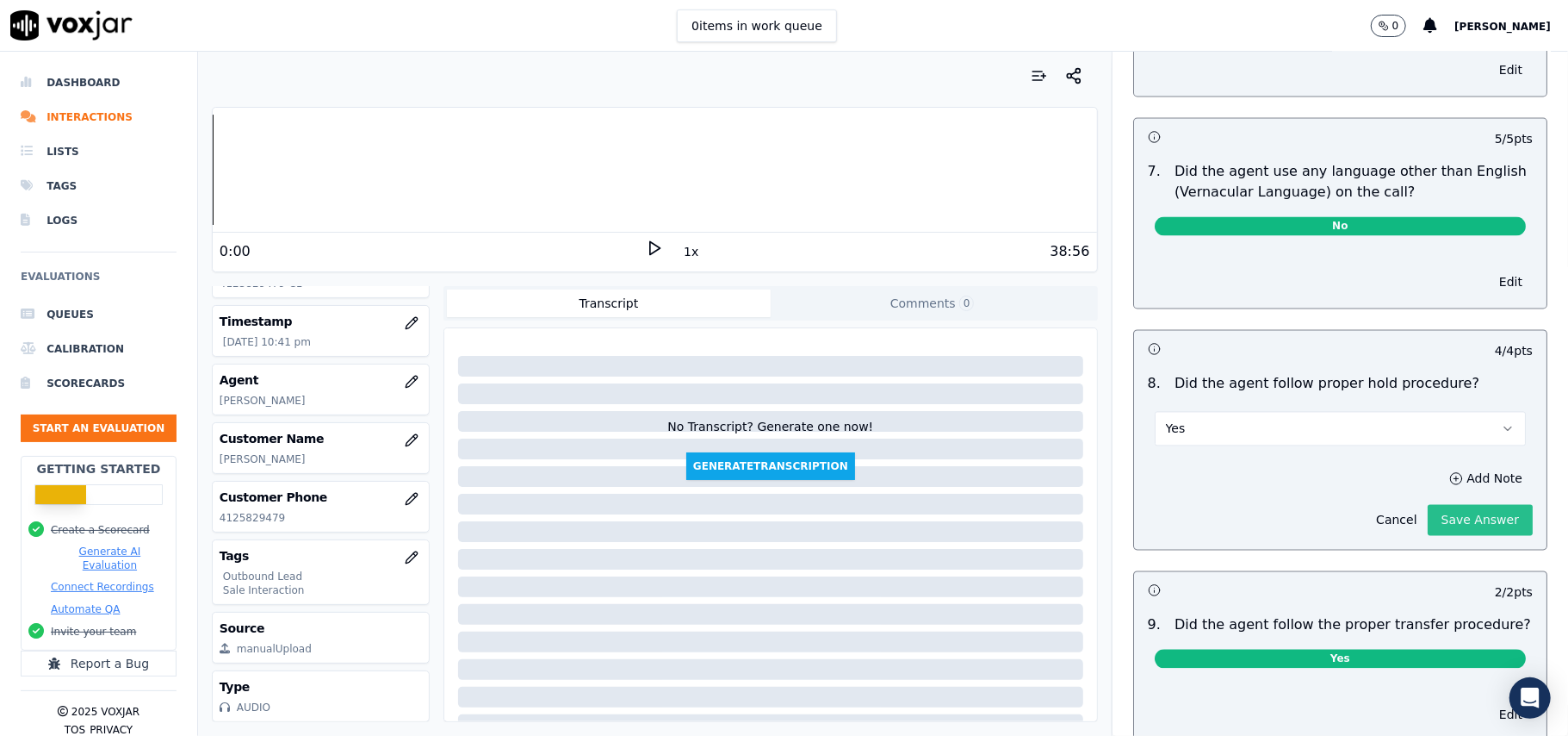
click at [1431, 504] on button "Save Answer" at bounding box center [1480, 519] width 105 height 31
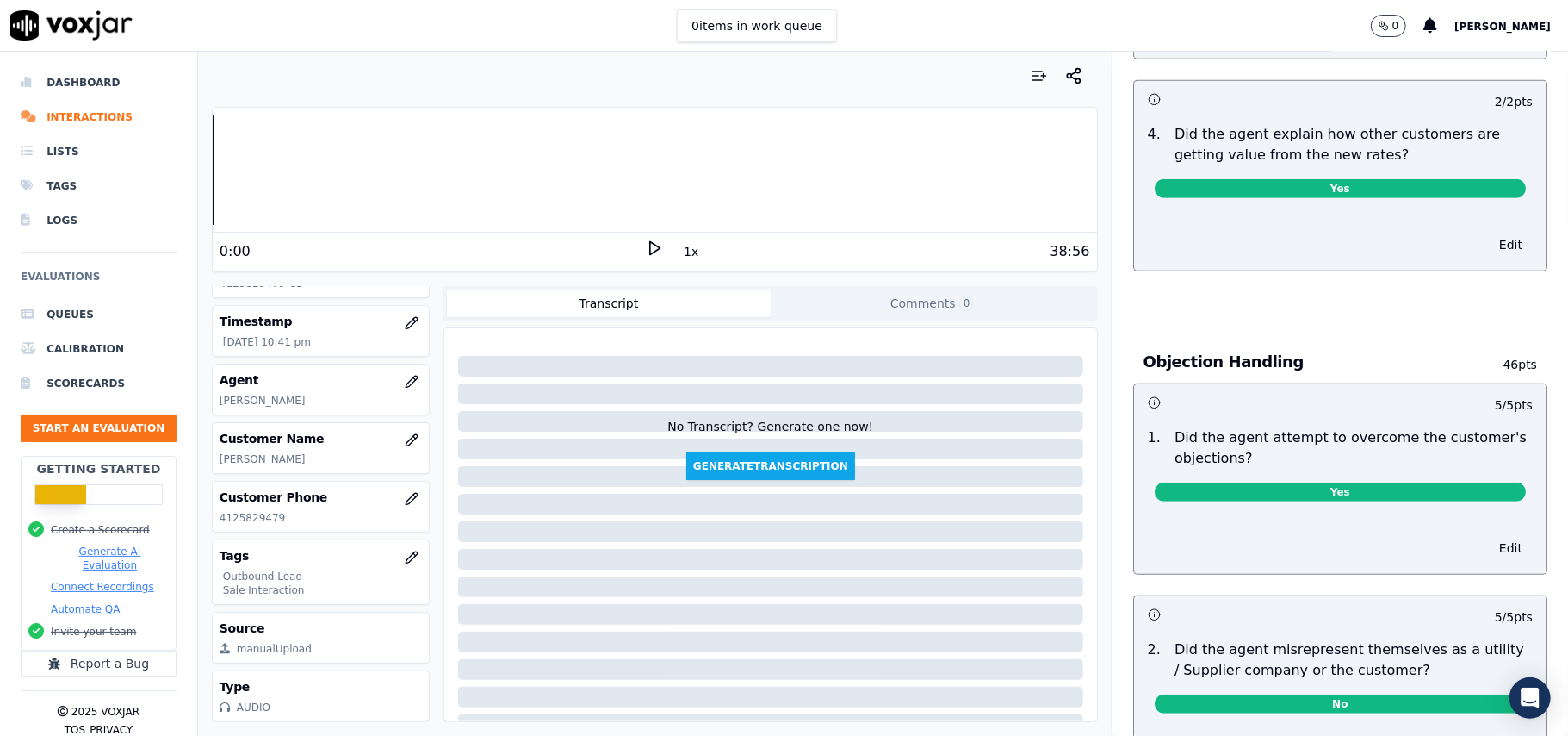
scroll to position [0, 0]
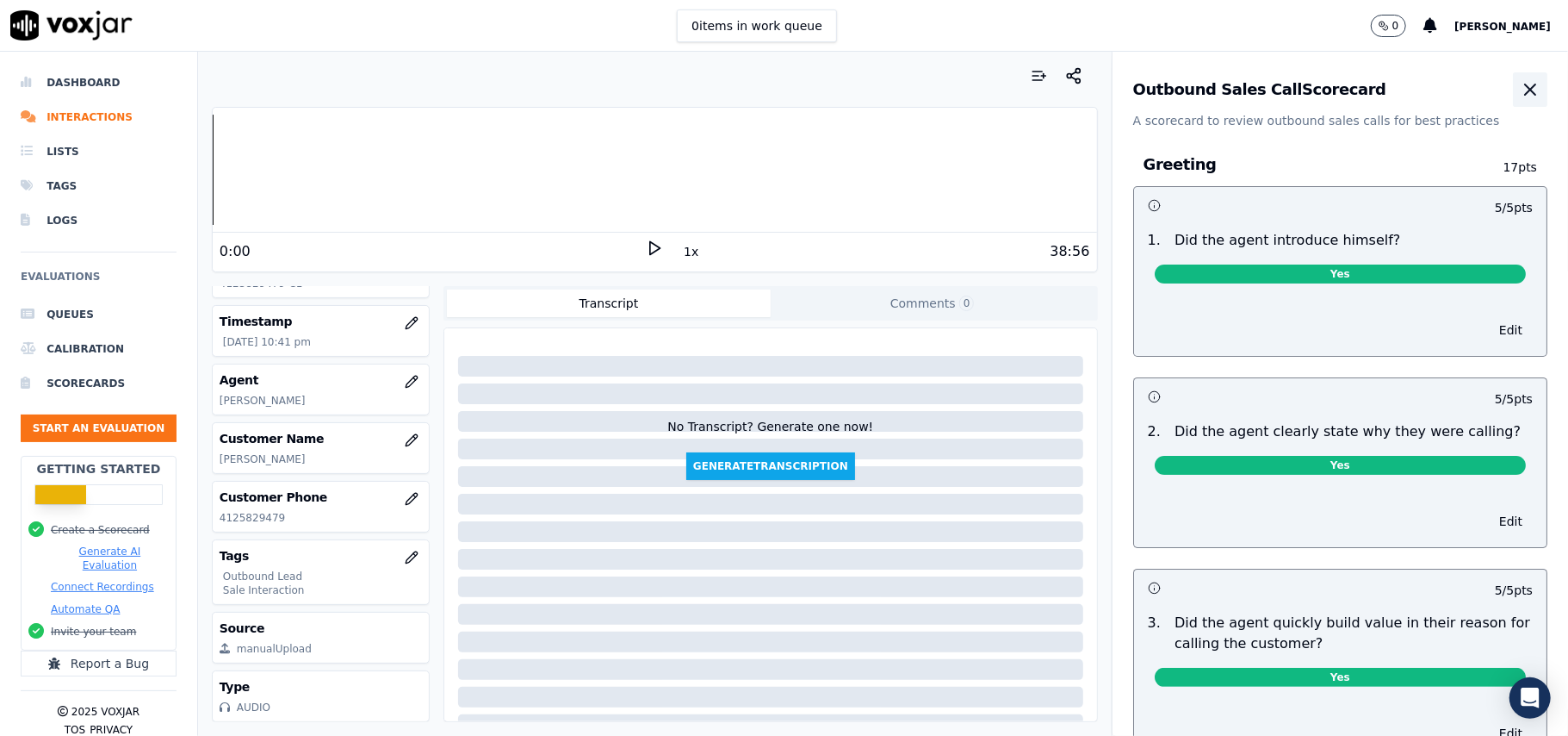
click at [1520, 86] on icon "button" at bounding box center [1530, 89] width 20 height 20
